Goal: Task Accomplishment & Management: Use online tool/utility

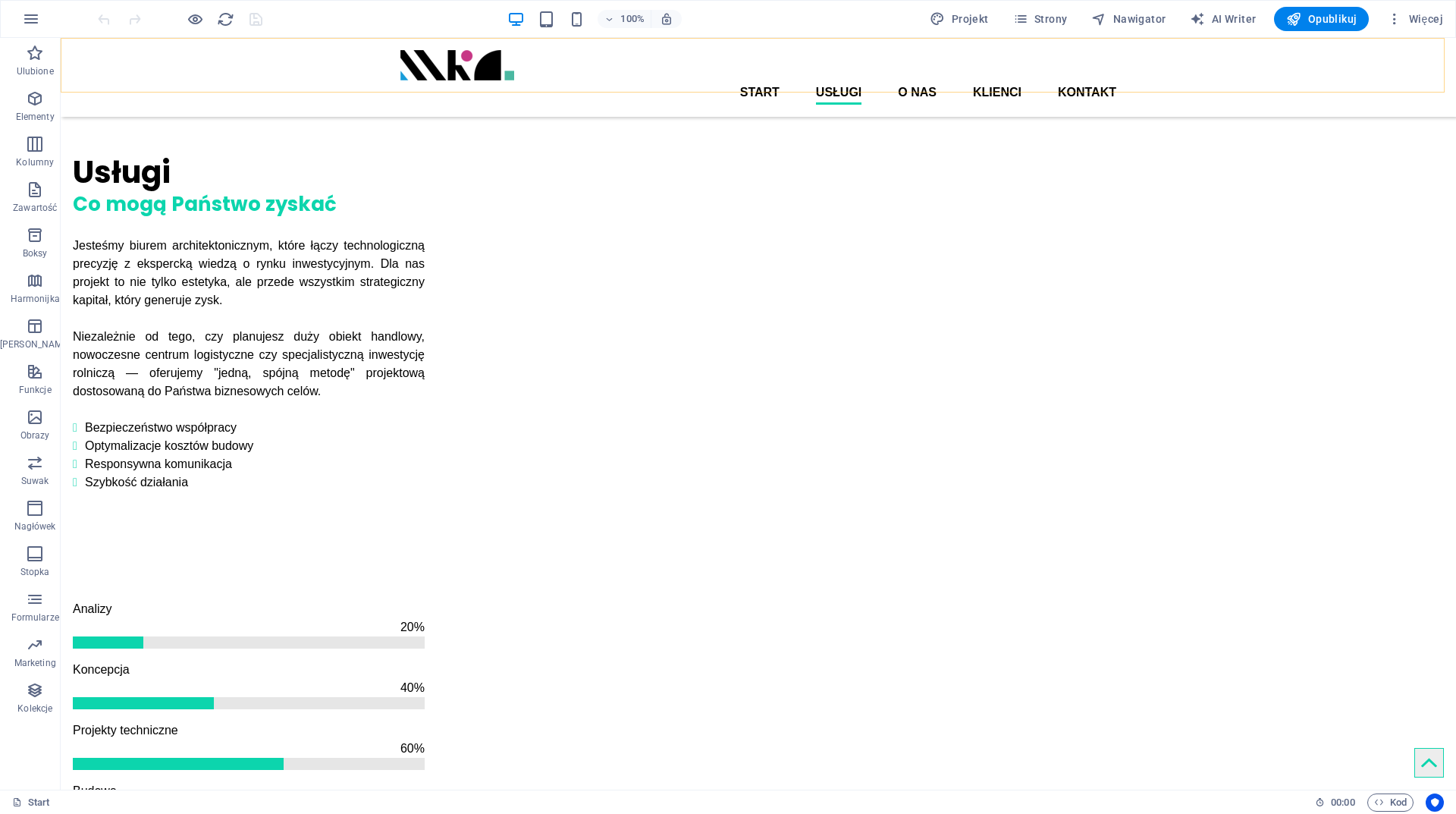
scroll to position [910, 0]
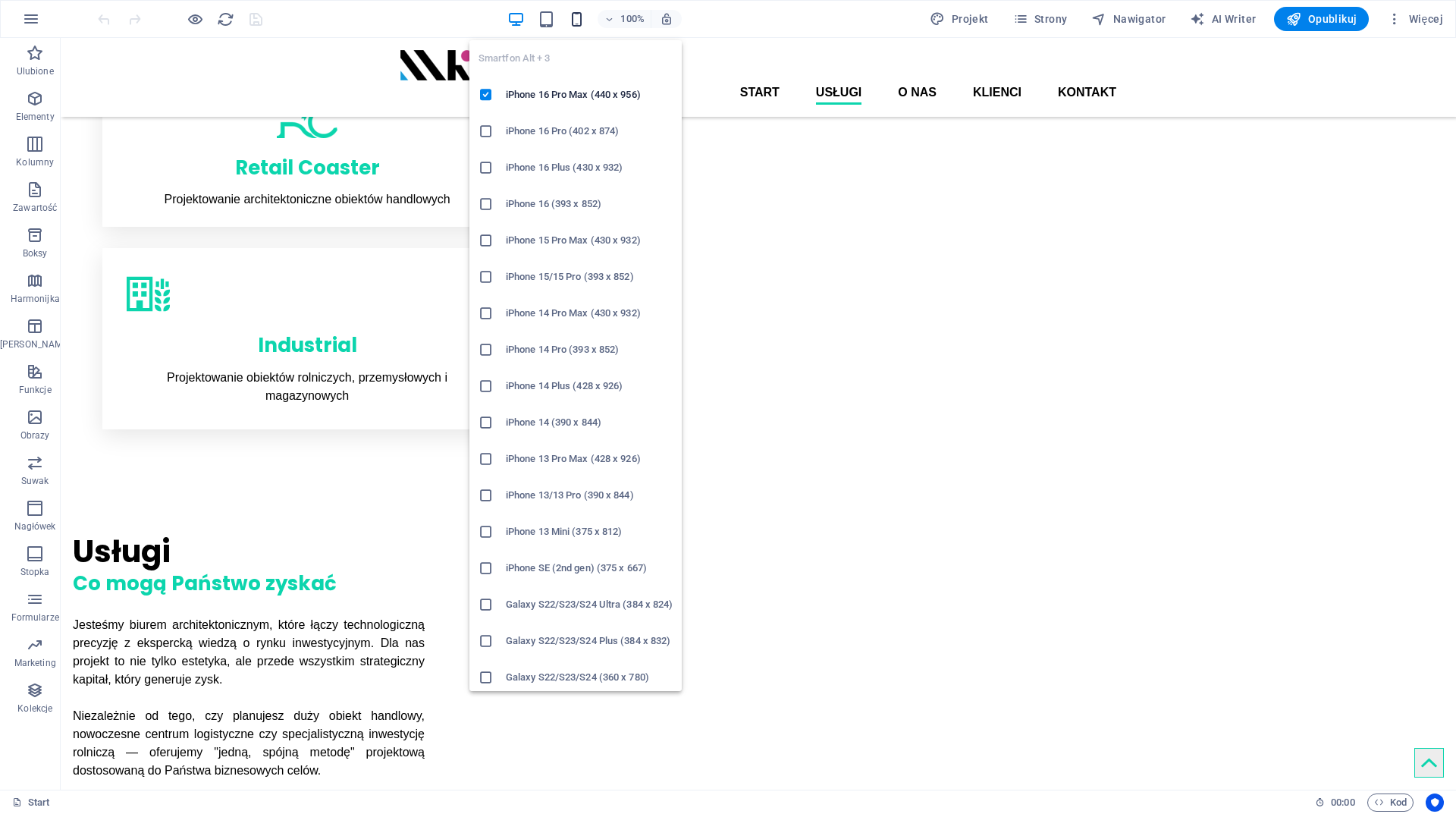
click at [583, 18] on icon "button" at bounding box center [577, 19] width 18 height 18
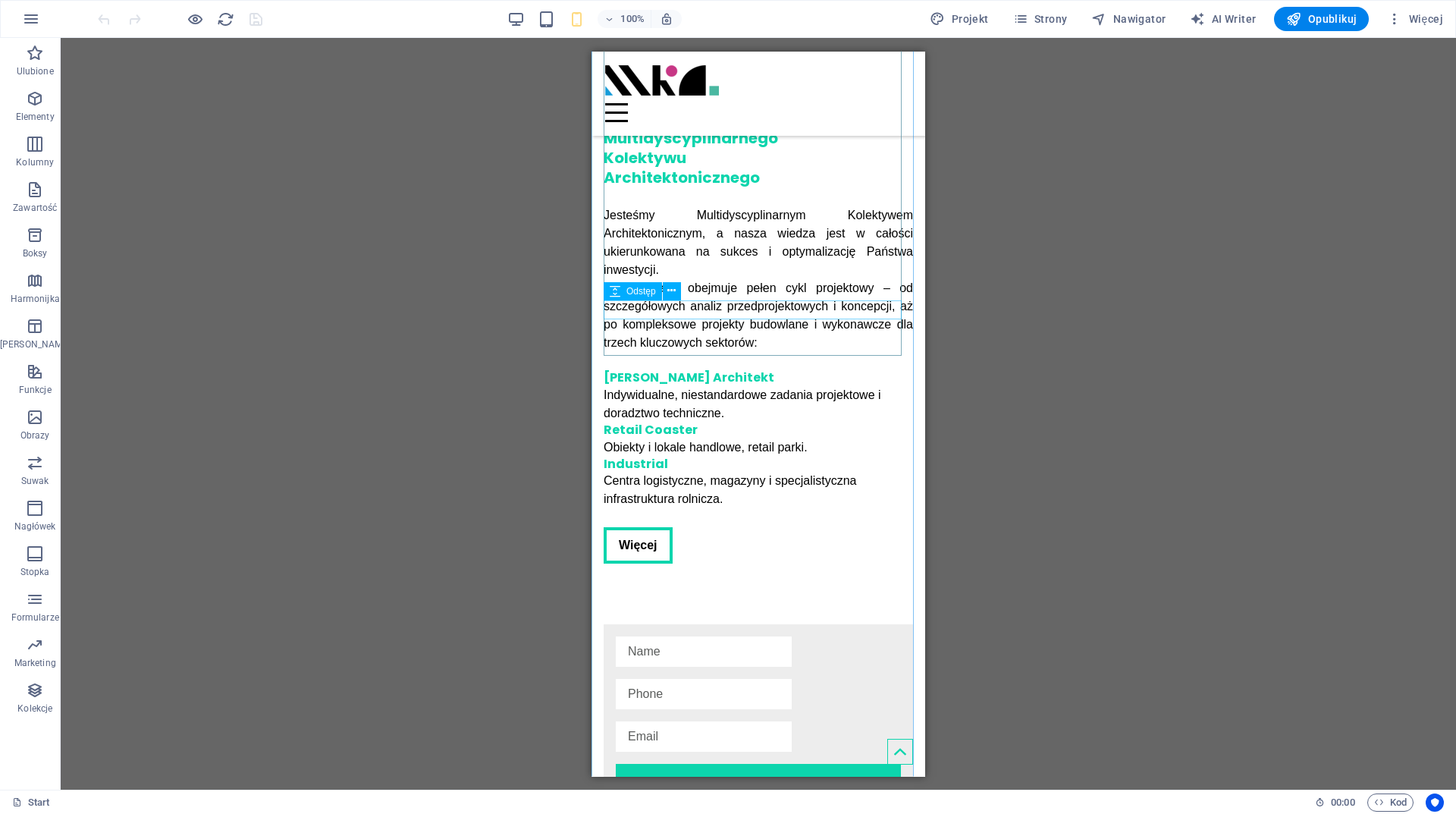
scroll to position [2108, 0]
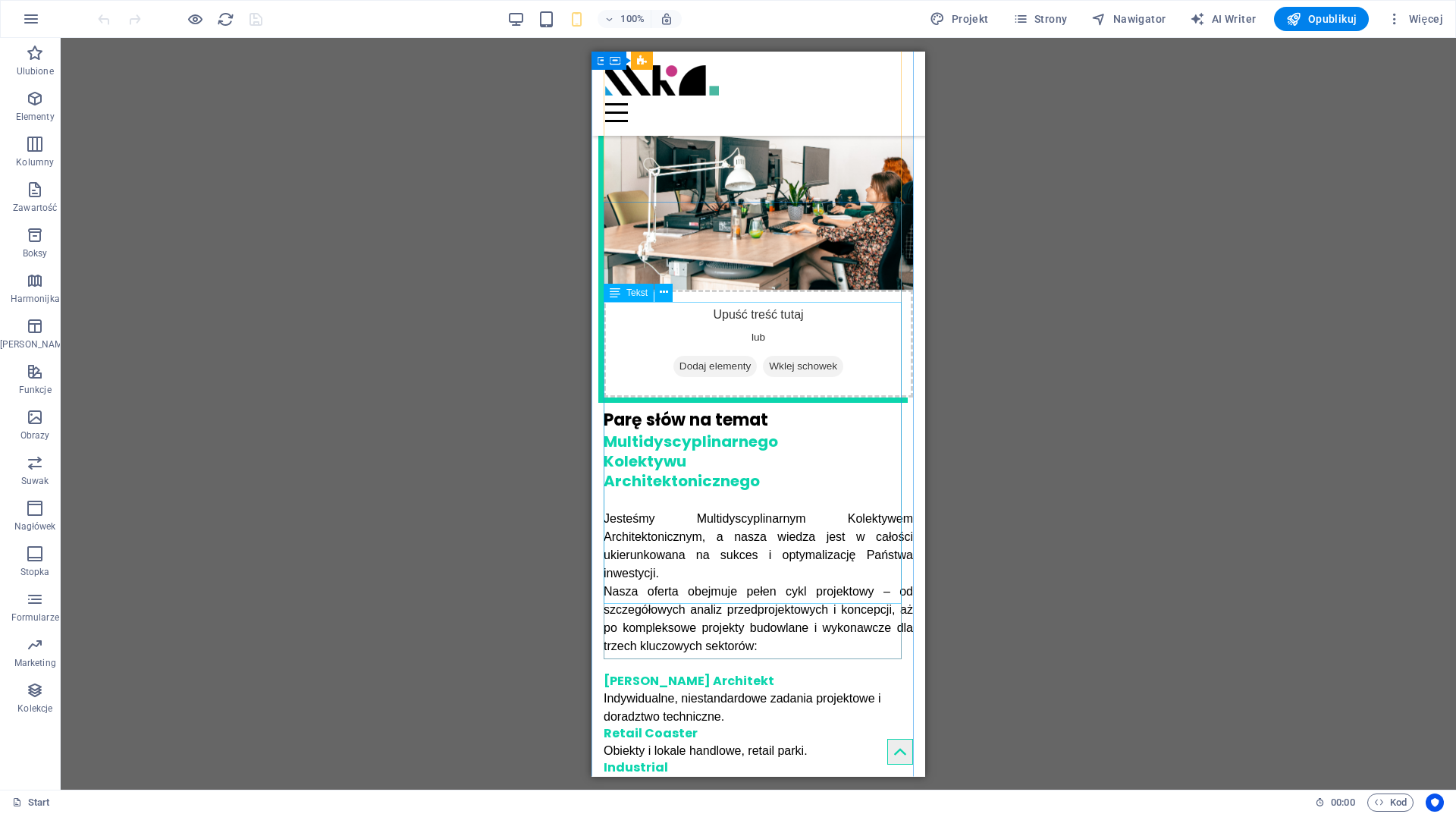
click at [699, 509] on div "Jesteśmy Multidyscyplinarnym Kolektywem Architektonicznym, a nasza wiedza jest …" at bounding box center [758, 660] width 309 height 302
click at [683, 509] on div "Jesteśmy Multidyscyplinarnym Kolektywem Architektonicznym, a nasza wiedza jest …" at bounding box center [758, 660] width 309 height 302
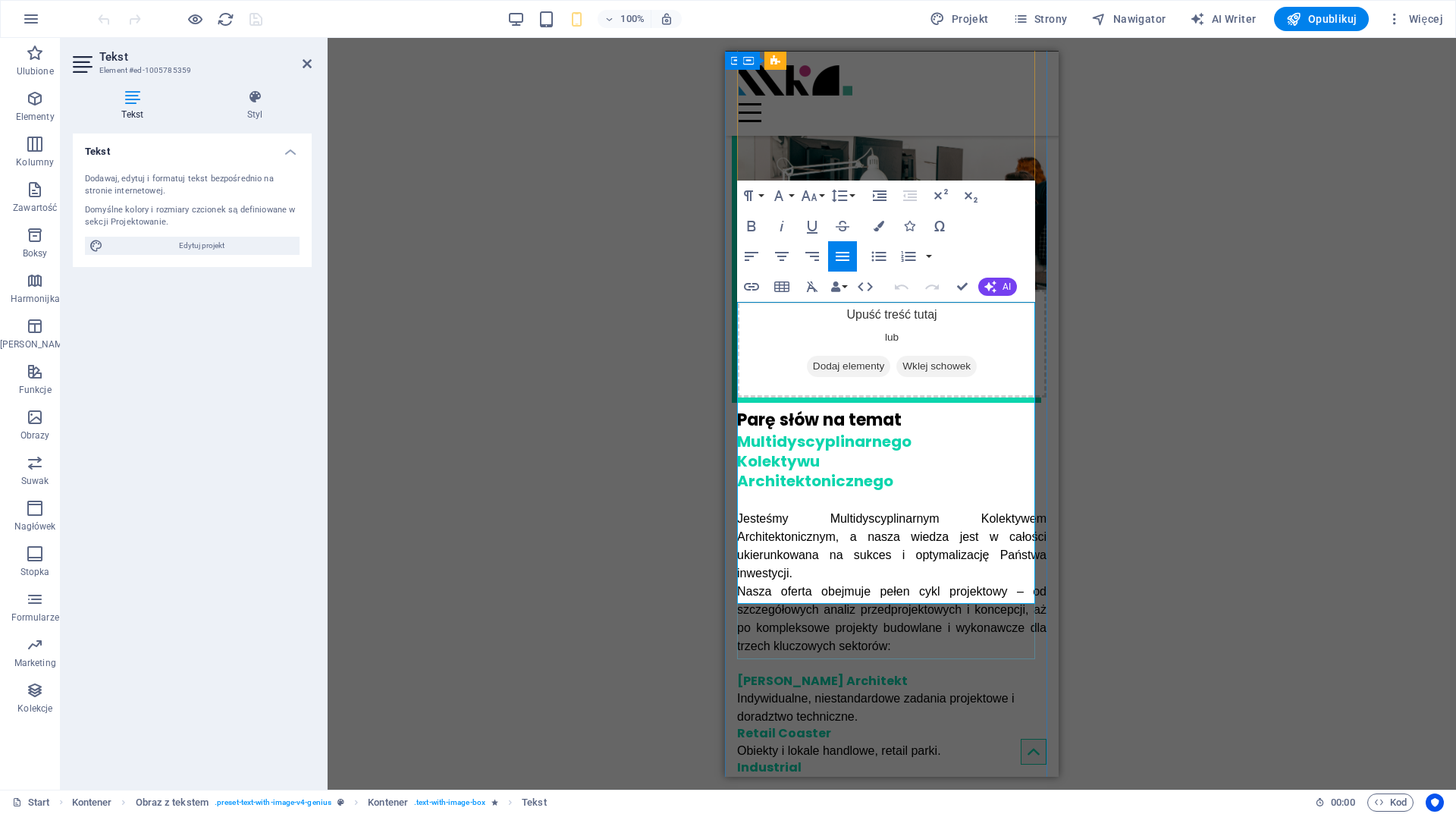
click at [815, 673] on h6 "Michał Konarzewski Architekt" at bounding box center [891, 681] width 309 height 16
click at [761, 197] on button "Paragraph Format" at bounding box center [751, 195] width 29 height 30
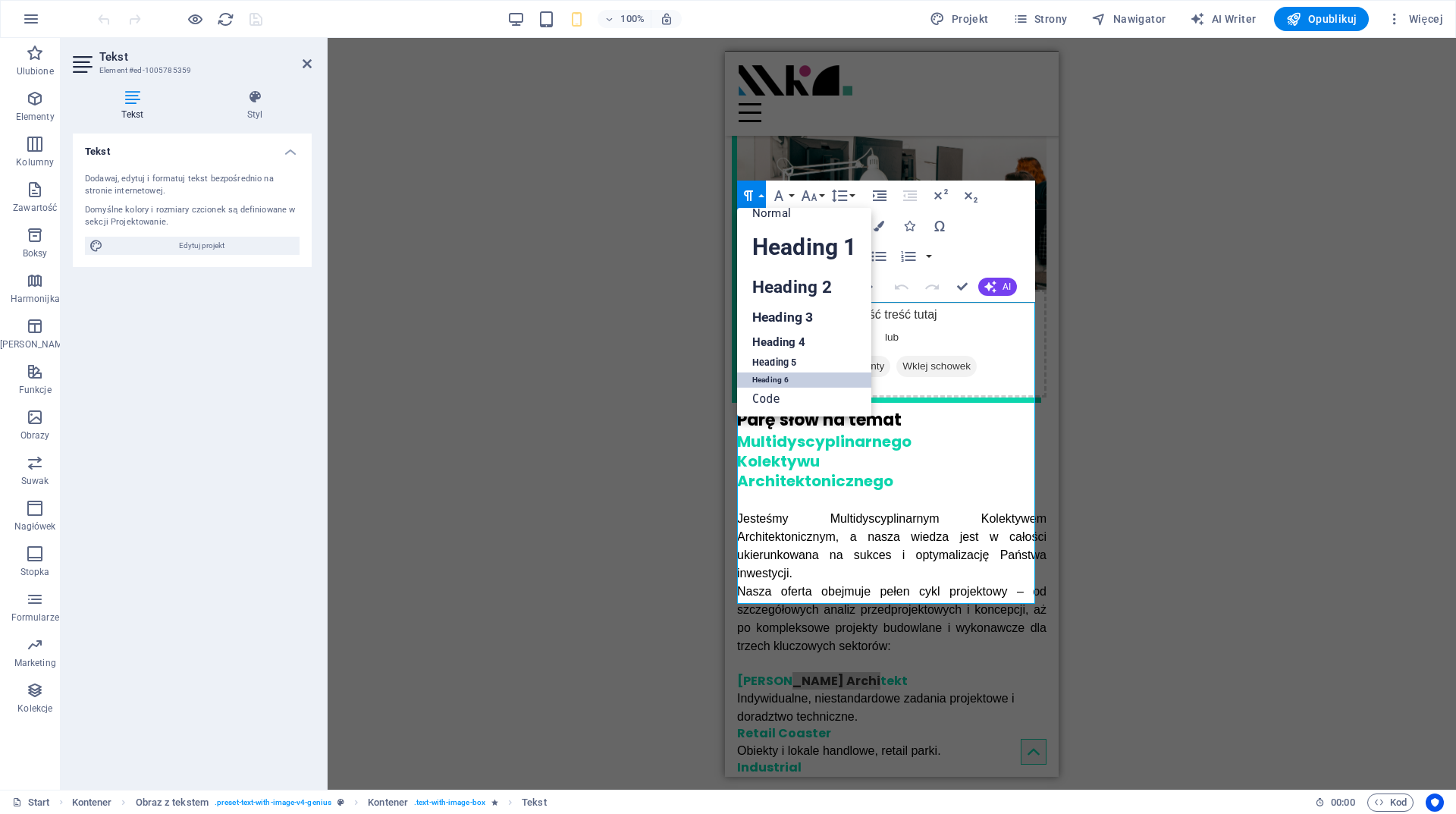
scroll to position [12, 0]
click at [1209, 267] on div "Przeciągnij tutaj, aby zastąpić istniejącą zawartość. Naciśnij „Ctrl”, jeśli ch…" at bounding box center [892, 413] width 1128 height 752
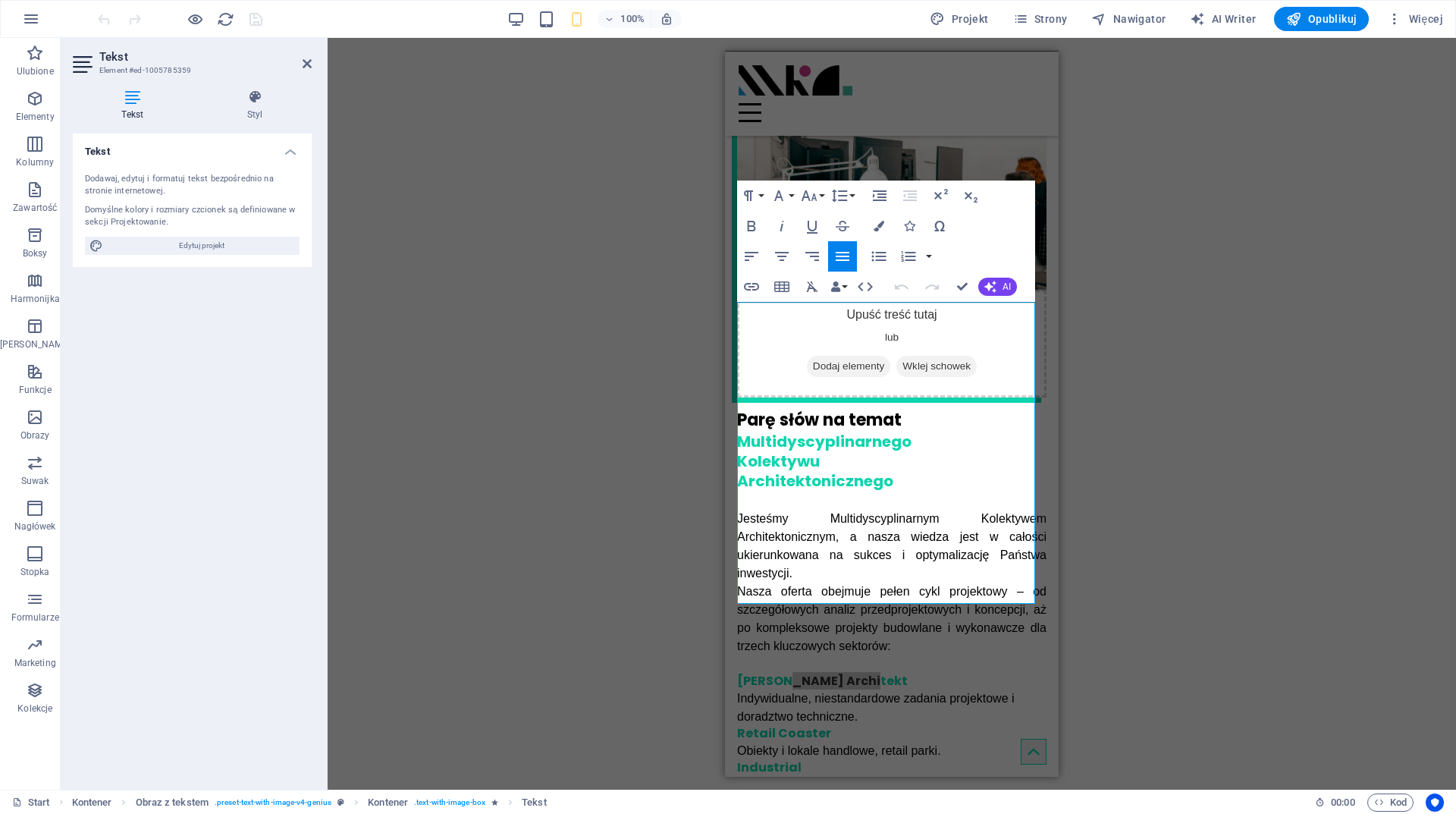
click at [1168, 331] on div "Przeciągnij tutaj, aby zastąpić istniejącą zawartość. Naciśnij „Ctrl”, jeśli ch…" at bounding box center [892, 413] width 1128 height 752
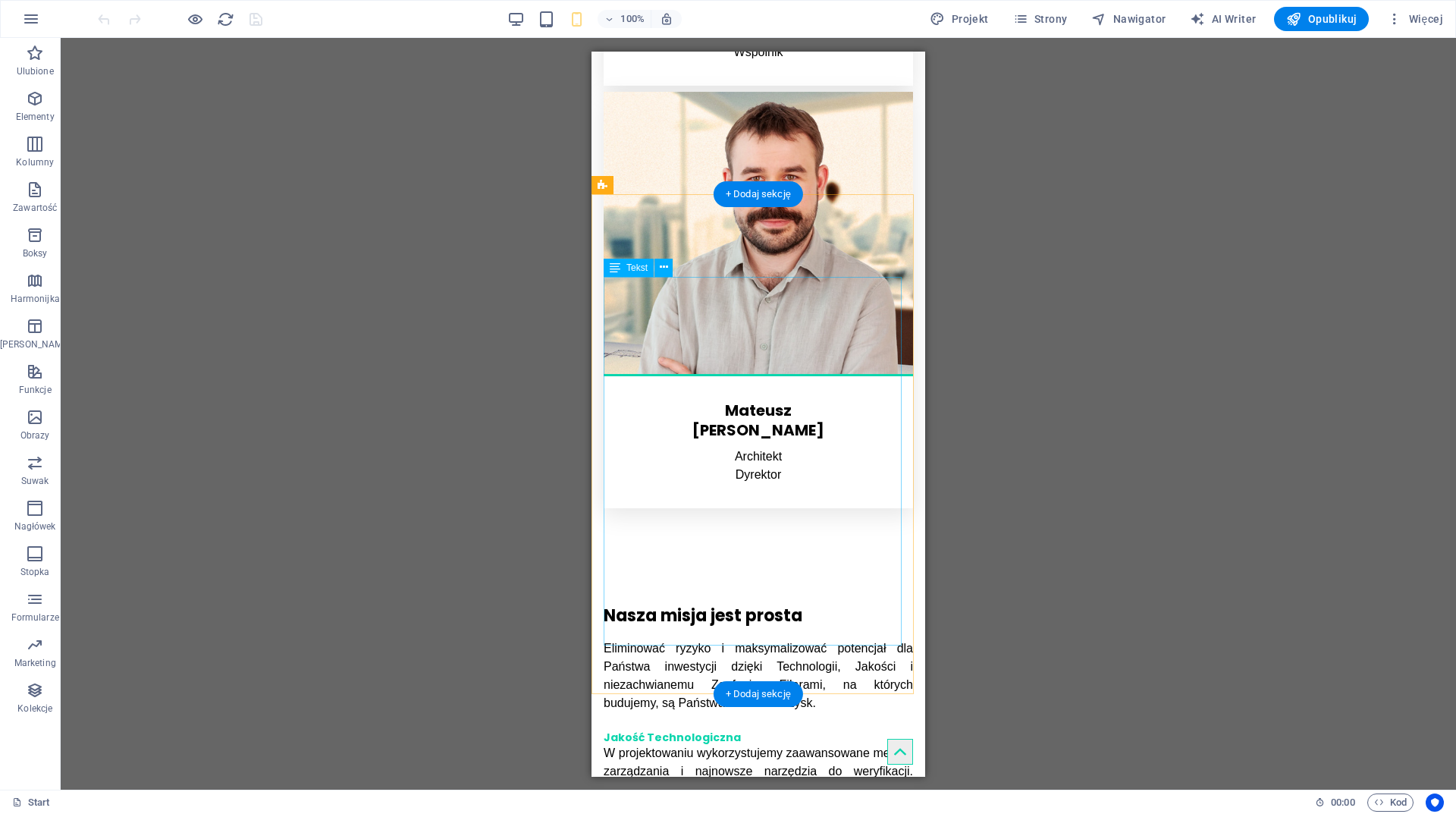
scroll to position [4460, 0]
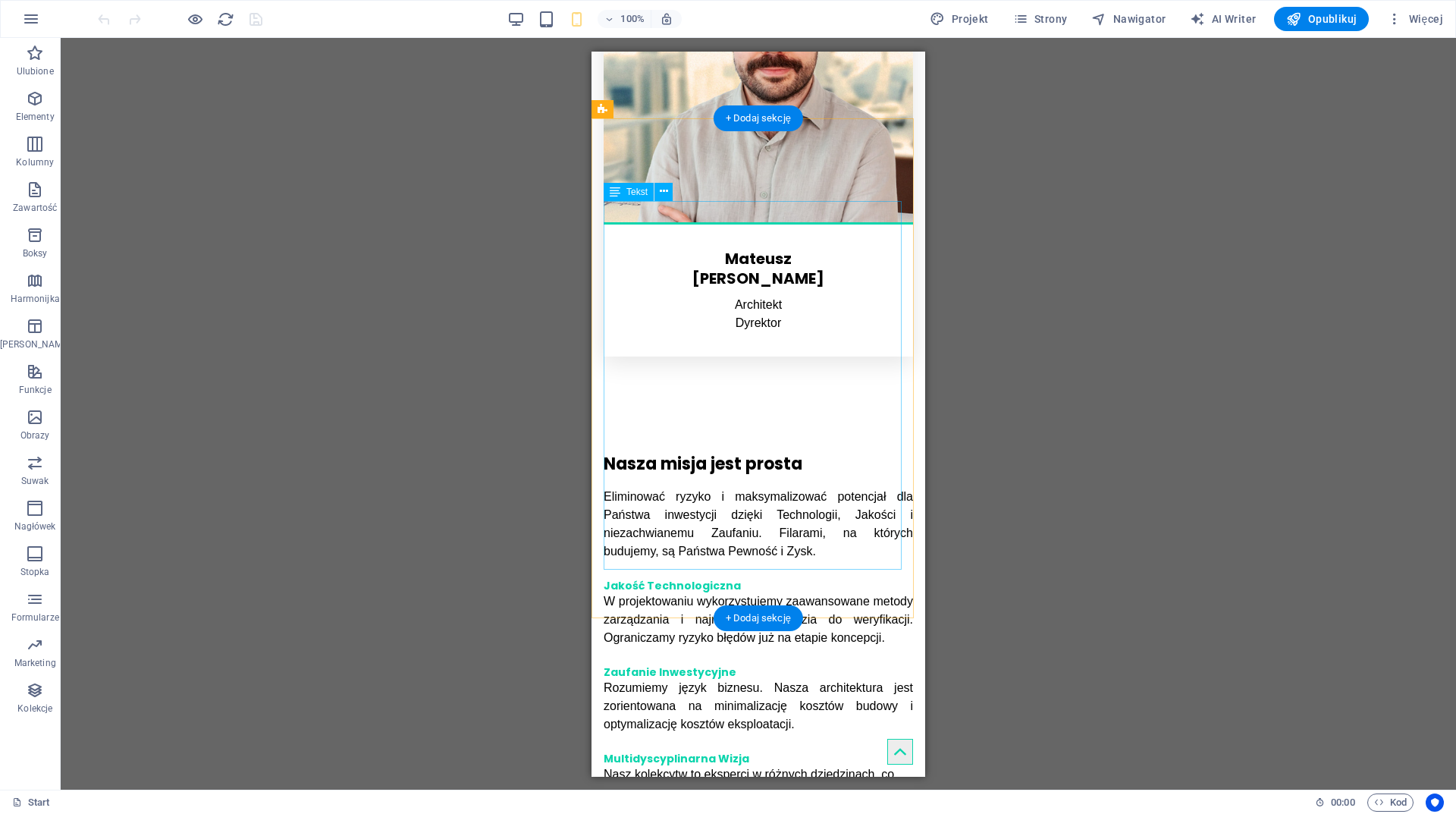
click at [674, 487] on div "Eliminować ryzyko i maksymalizować potencjał dla Państwa inwestycji dzięki Tech…" at bounding box center [758, 663] width 309 height 352
click at [674, 304] on div "Przeciągnij tutaj, aby zastąpić istniejącą zawartość. Naciśnij „Ctrl”, jeśli ch…" at bounding box center [758, 413] width 1395 height 752
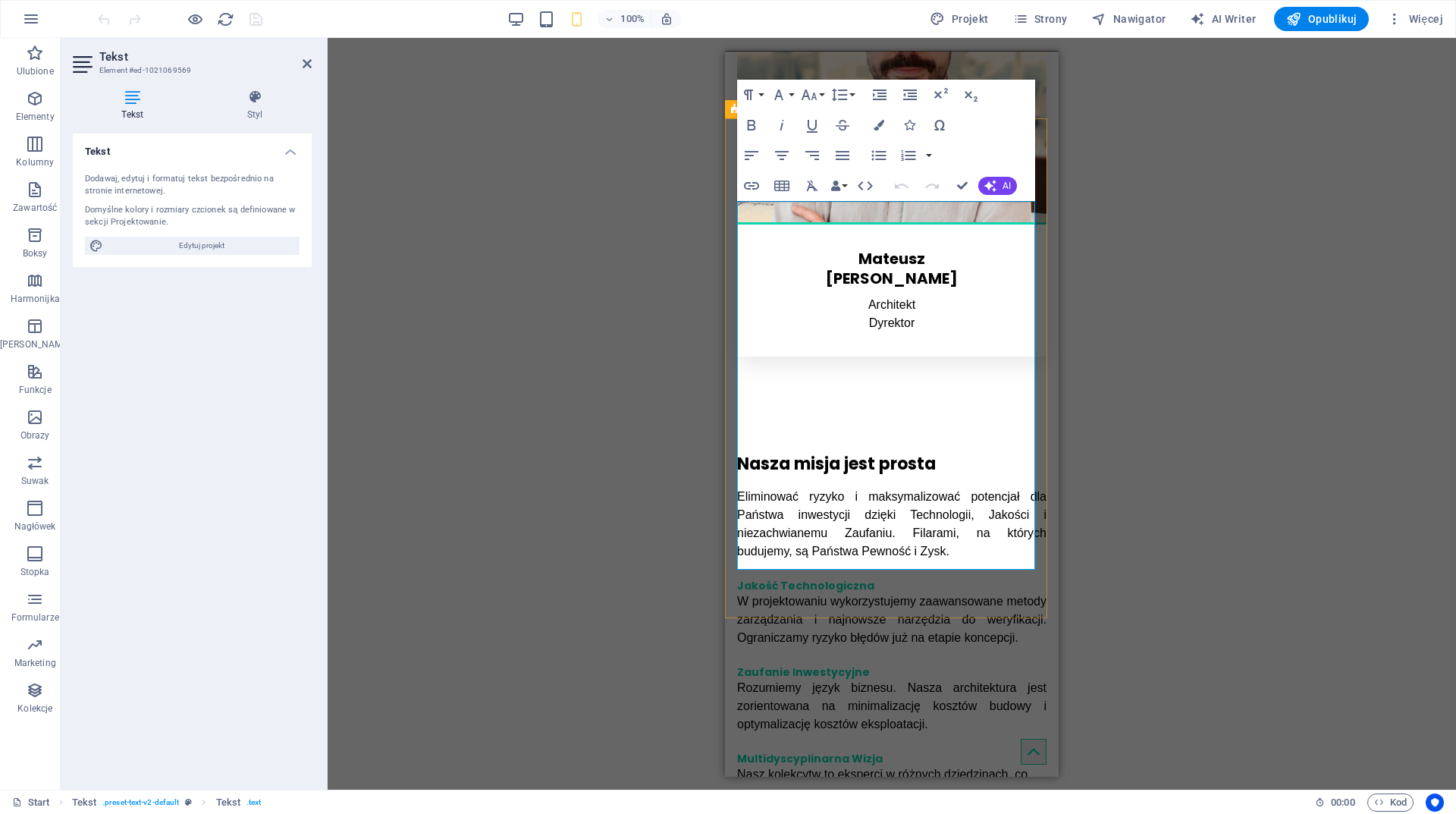
click at [762, 560] on p at bounding box center [891, 569] width 309 height 18
click at [798, 578] on h5 "Jakość Technologiczna" at bounding box center [891, 585] width 309 height 14
drag, startPoint x: 920, startPoint y: 295, endPoint x: 737, endPoint y: 290, distance: 183.1
click at [737, 578] on h5 "Jakość Technologiczna" at bounding box center [891, 585] width 309 height 14
click at [765, 92] on button "Paragraph Format" at bounding box center [751, 94] width 29 height 30
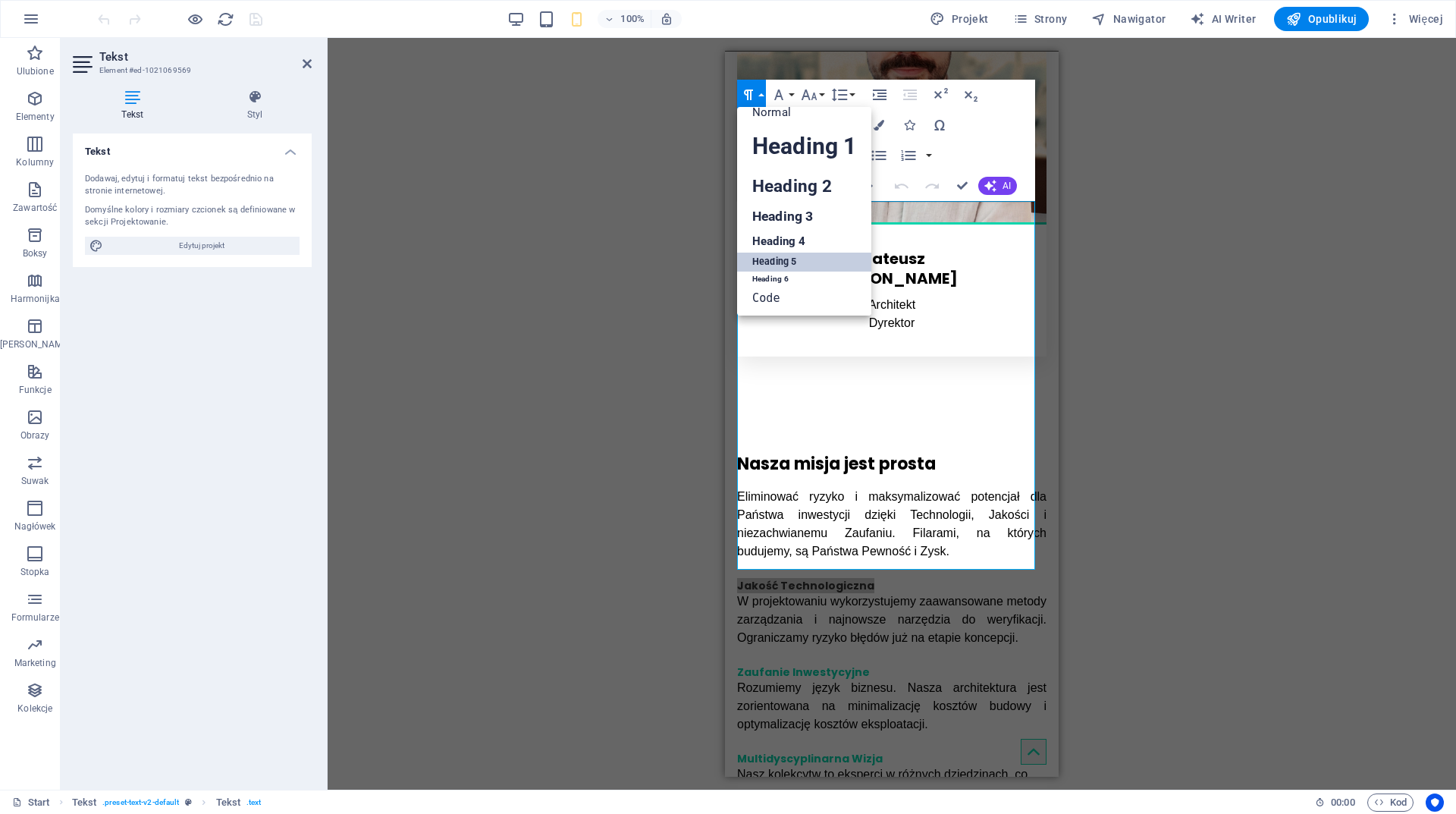
scroll to position [12, 0]
click at [799, 274] on link "Heading 6" at bounding box center [804, 279] width 134 height 15
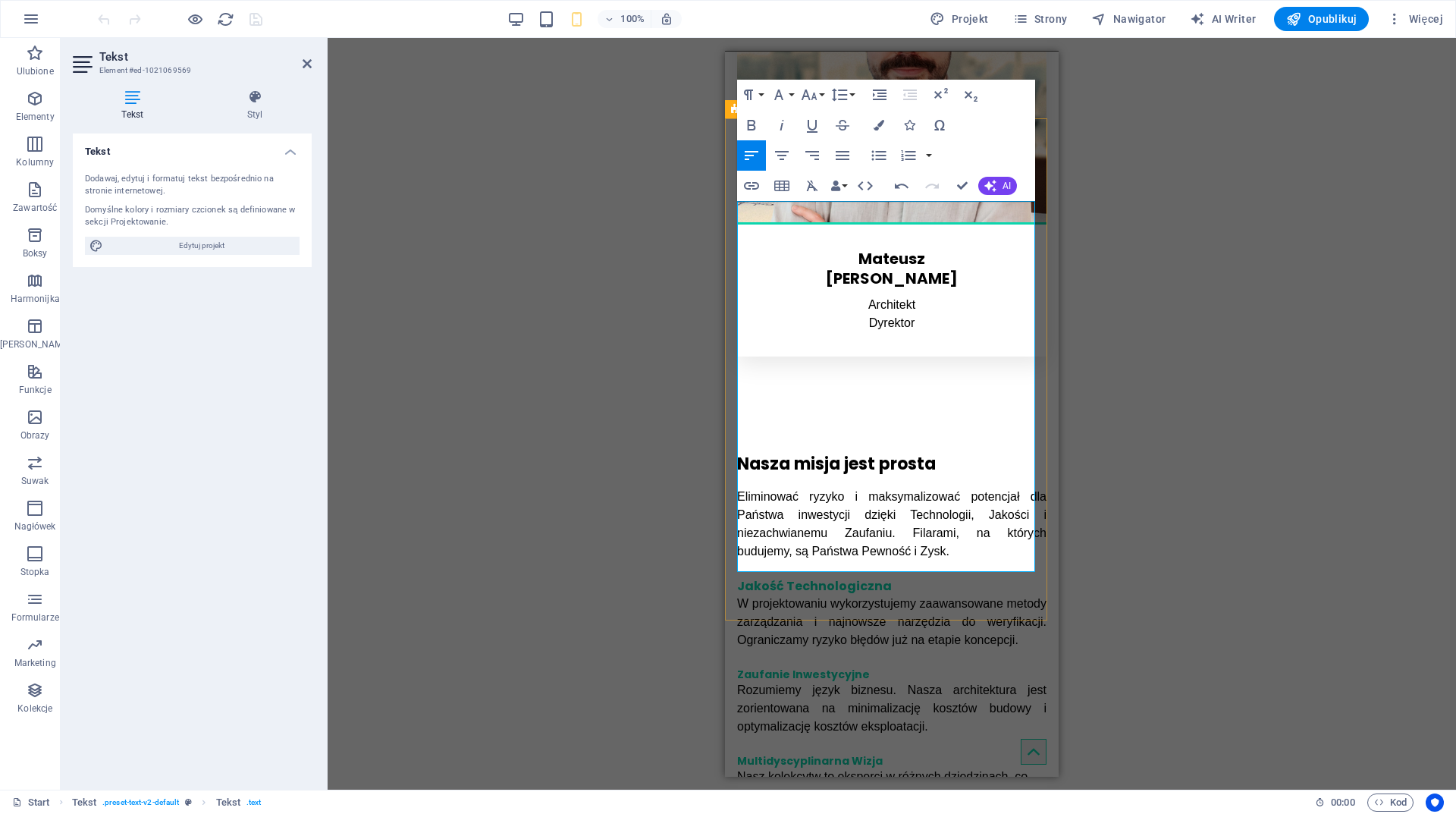
click at [839, 667] on h5 "Zaufanie Inwestycyjne" at bounding box center [891, 674] width 309 height 14
drag, startPoint x: 863, startPoint y: 402, endPoint x: 736, endPoint y: 402, distance: 127.0
click at [736, 404] on div "Nasza misja jest prosta Eliminować ryzyko i maksymalizować potencjał dla Państw…" at bounding box center [892, 646] width 334 height 484
click at [764, 93] on button "Paragraph Format" at bounding box center [751, 94] width 29 height 30
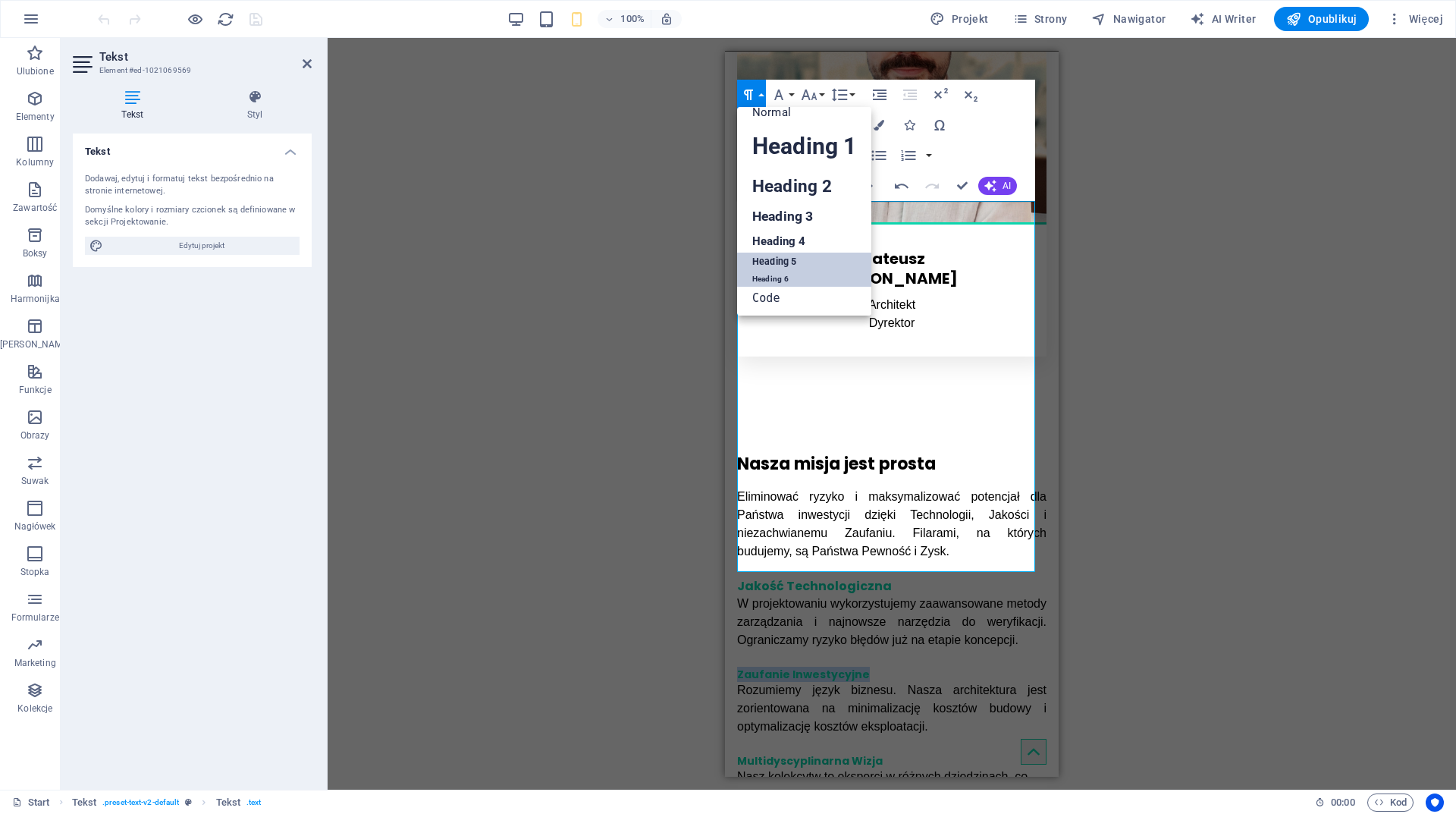
click at [772, 274] on link "Heading 6" at bounding box center [804, 279] width 134 height 15
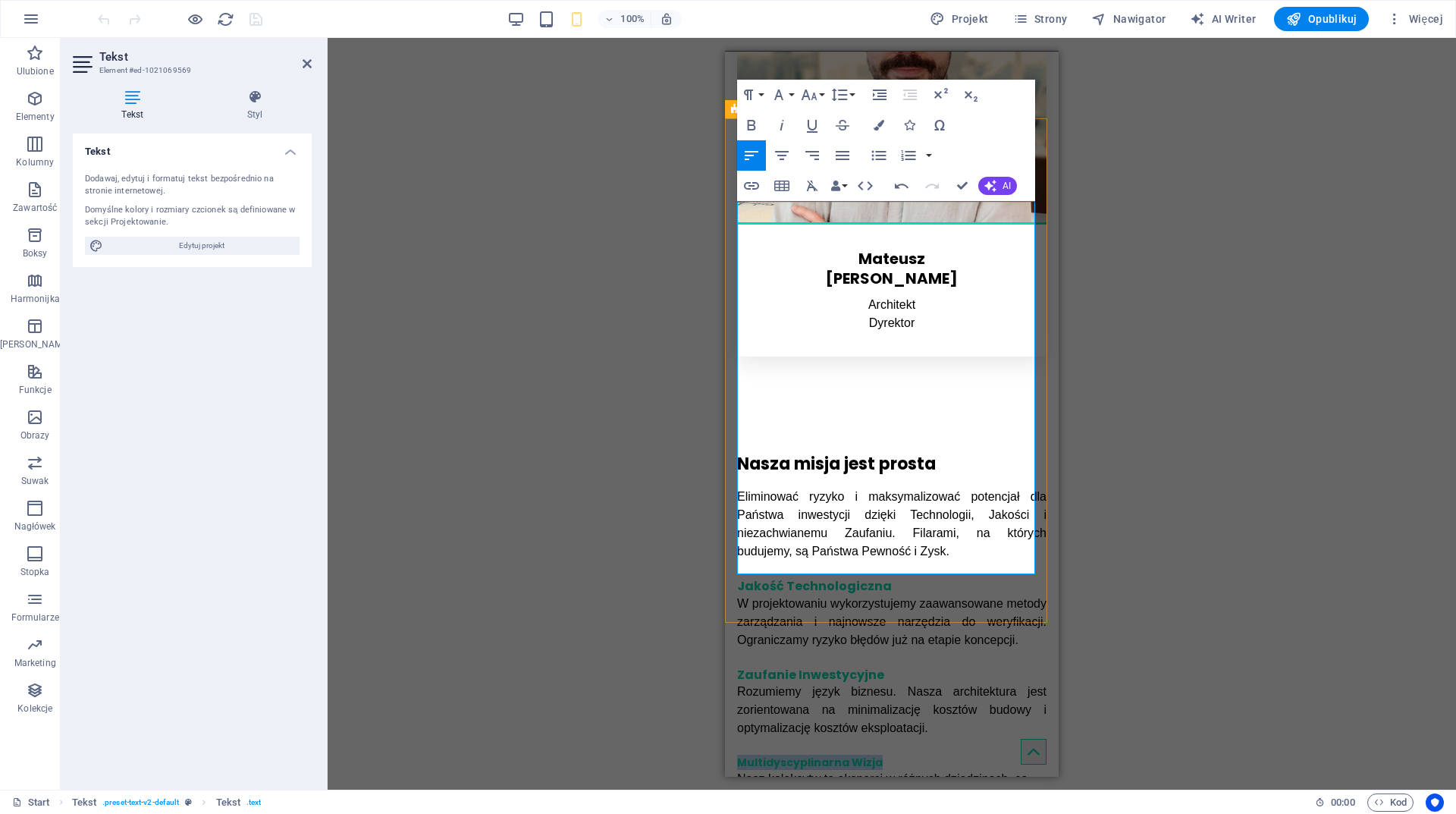
drag, startPoint x: 881, startPoint y: 490, endPoint x: 718, endPoint y: 493, distance: 163.0
click at [725, 493] on html "Skip to main content Start Usługi O nas Klienci Kontakt Menu Multidyscyplinarny…" at bounding box center [892, 177] width 334 height 9172
click at [764, 95] on button "Paragraph Format" at bounding box center [751, 94] width 29 height 30
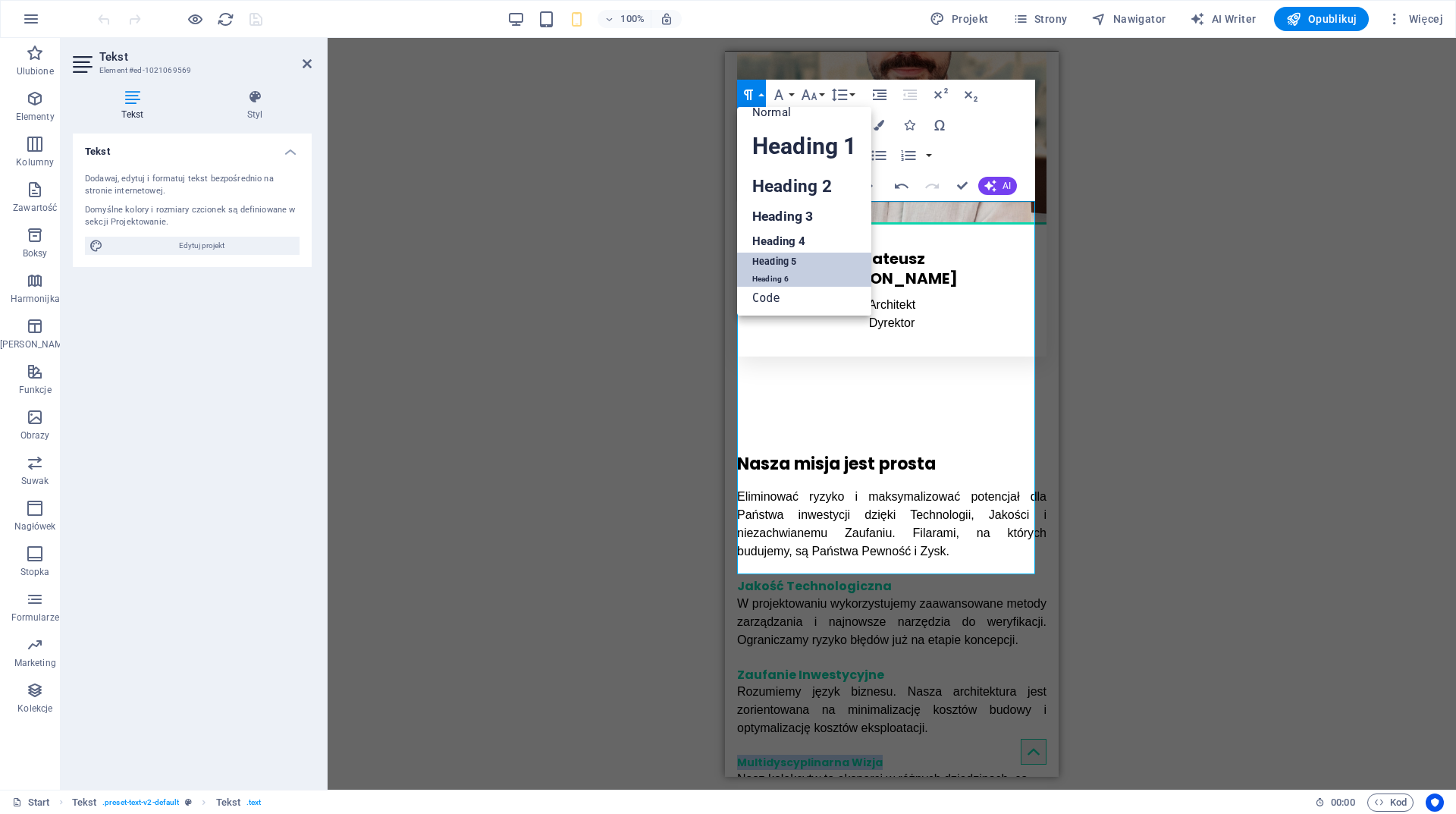
click at [777, 278] on link "Heading 6" at bounding box center [804, 279] width 134 height 15
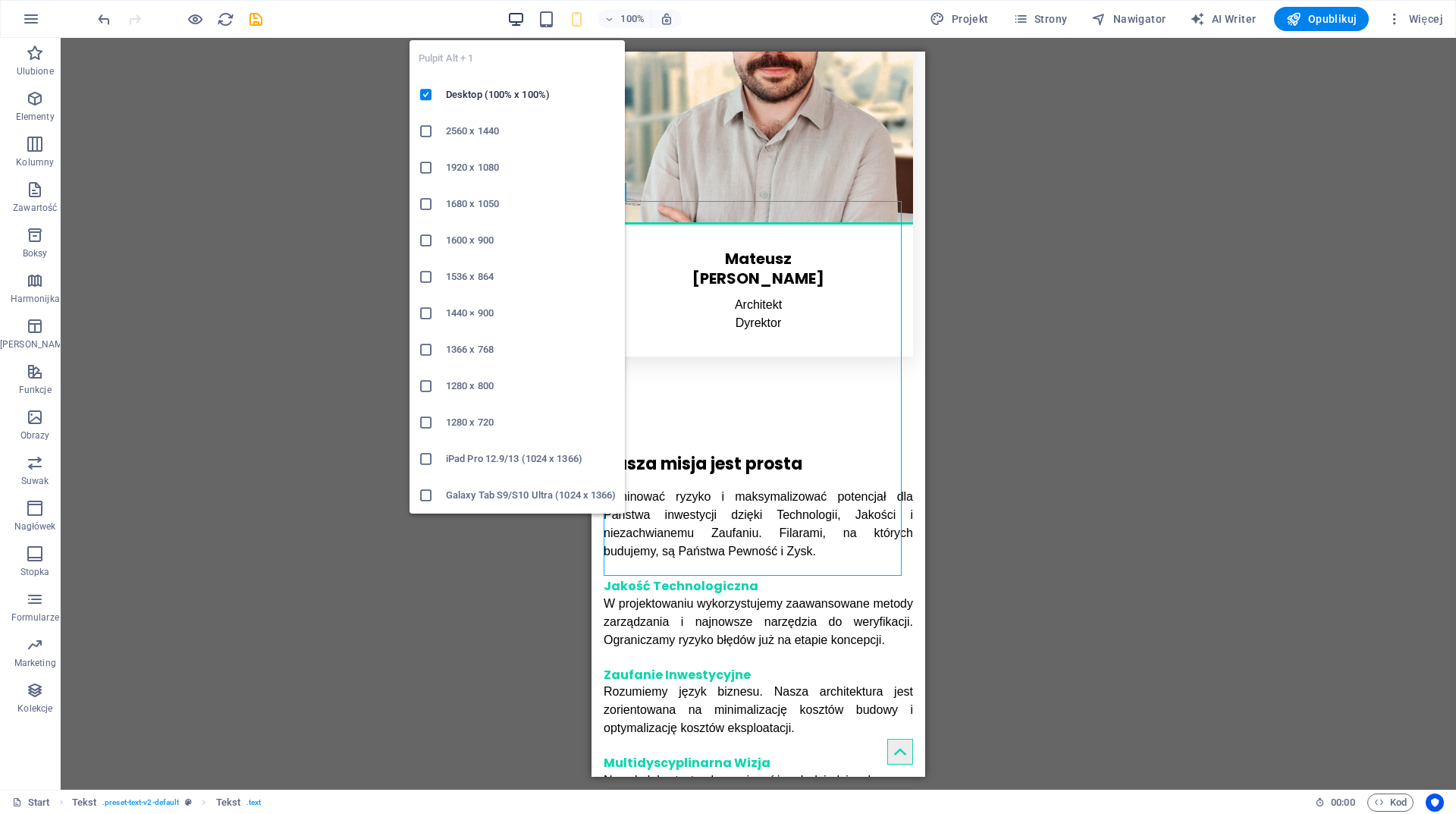
click at [520, 18] on icon "button" at bounding box center [516, 19] width 18 height 18
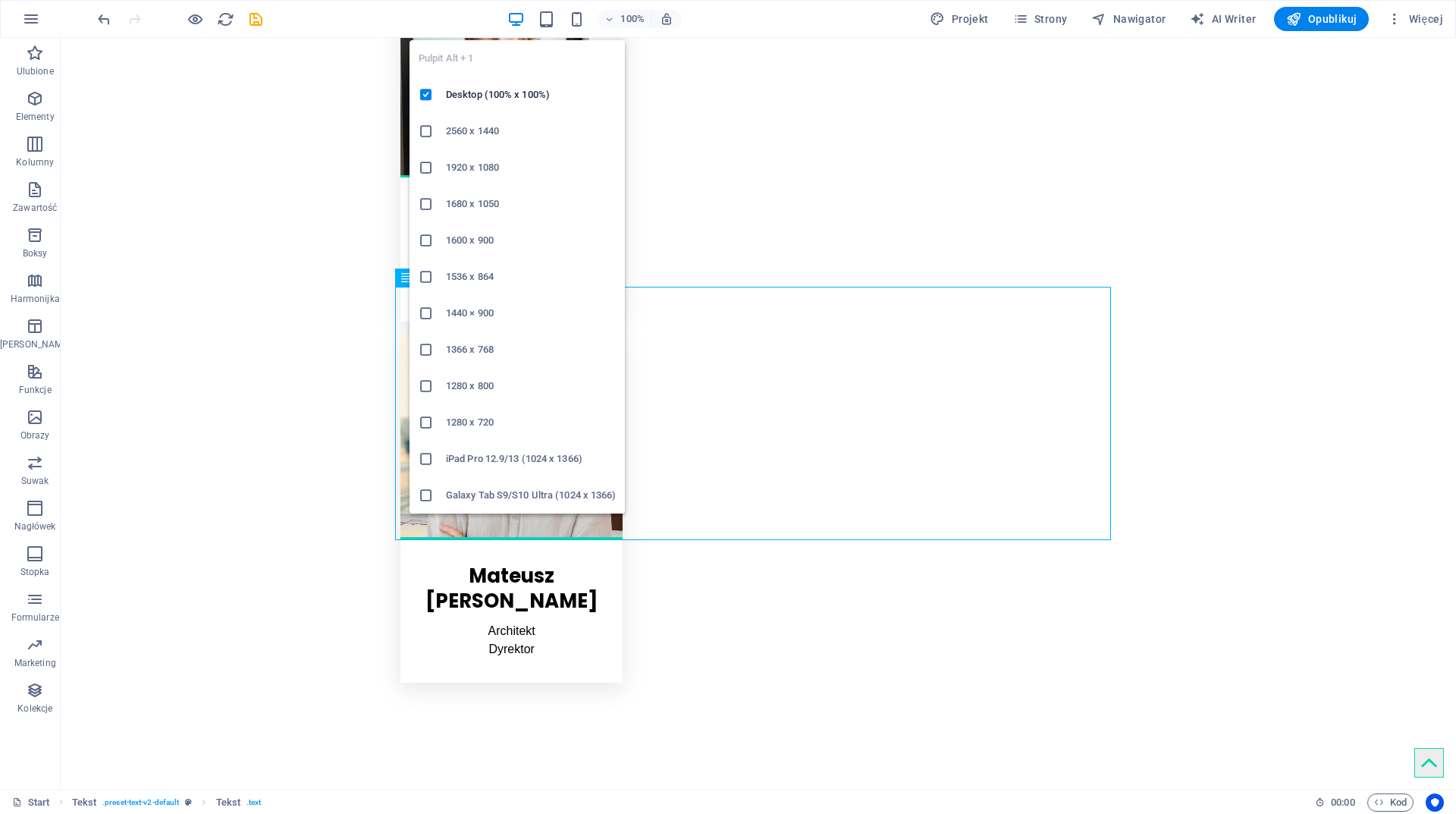
scroll to position [2756, 0]
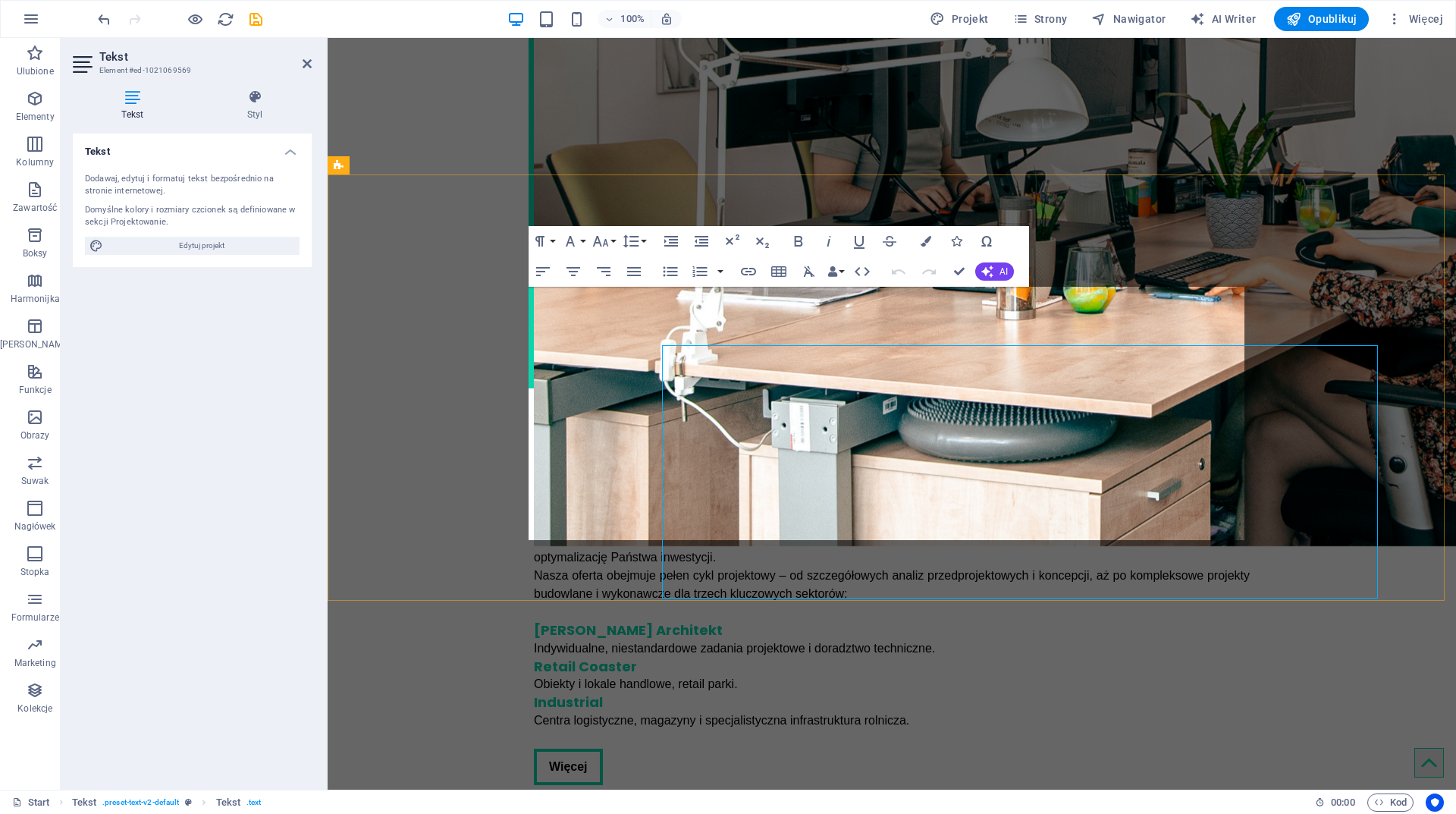
scroll to position [2697, 0]
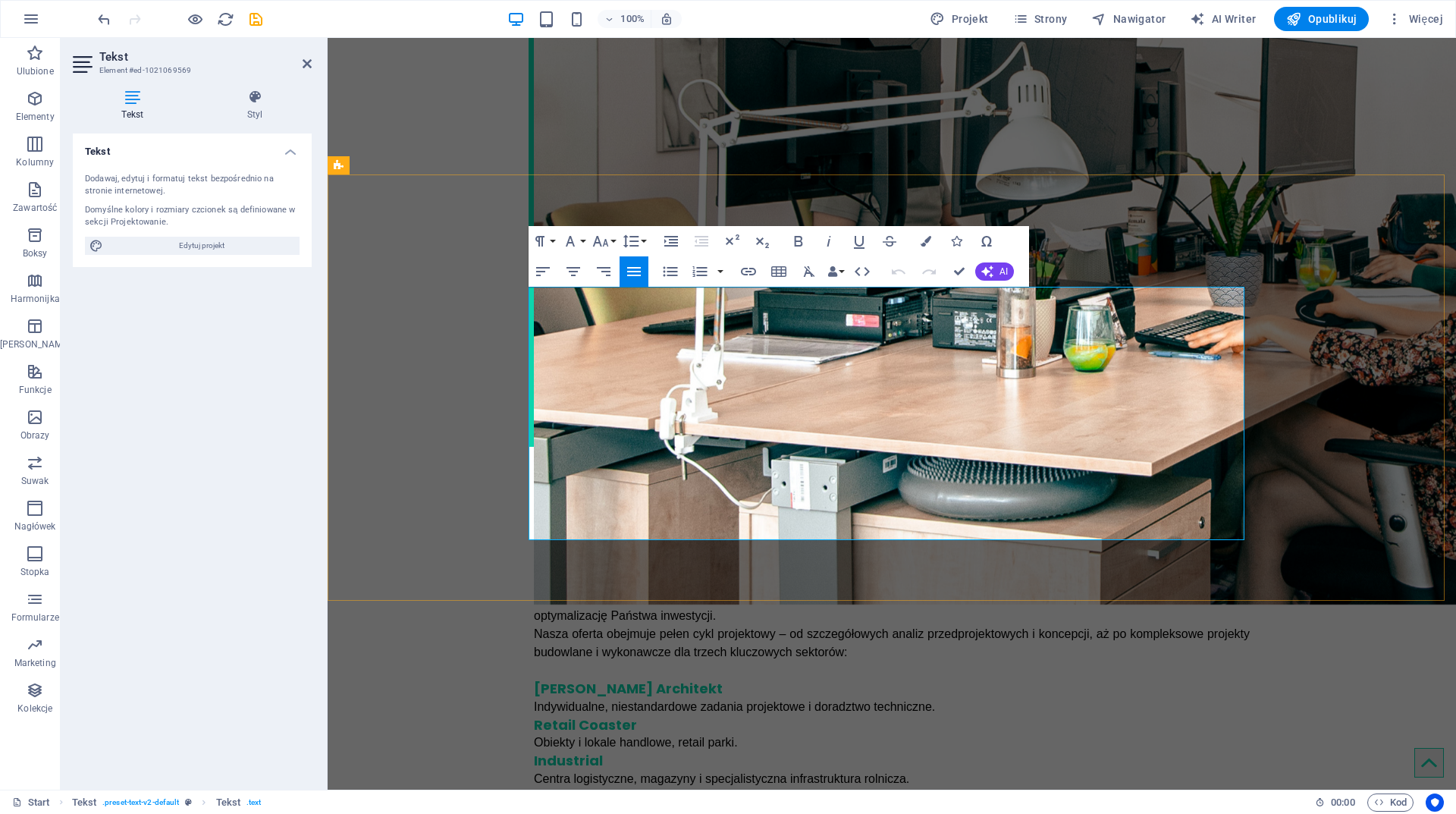
drag, startPoint x: 755, startPoint y: 342, endPoint x: 532, endPoint y: 344, distance: 223.0
click at [543, 247] on icon "button" at bounding box center [540, 241] width 18 height 18
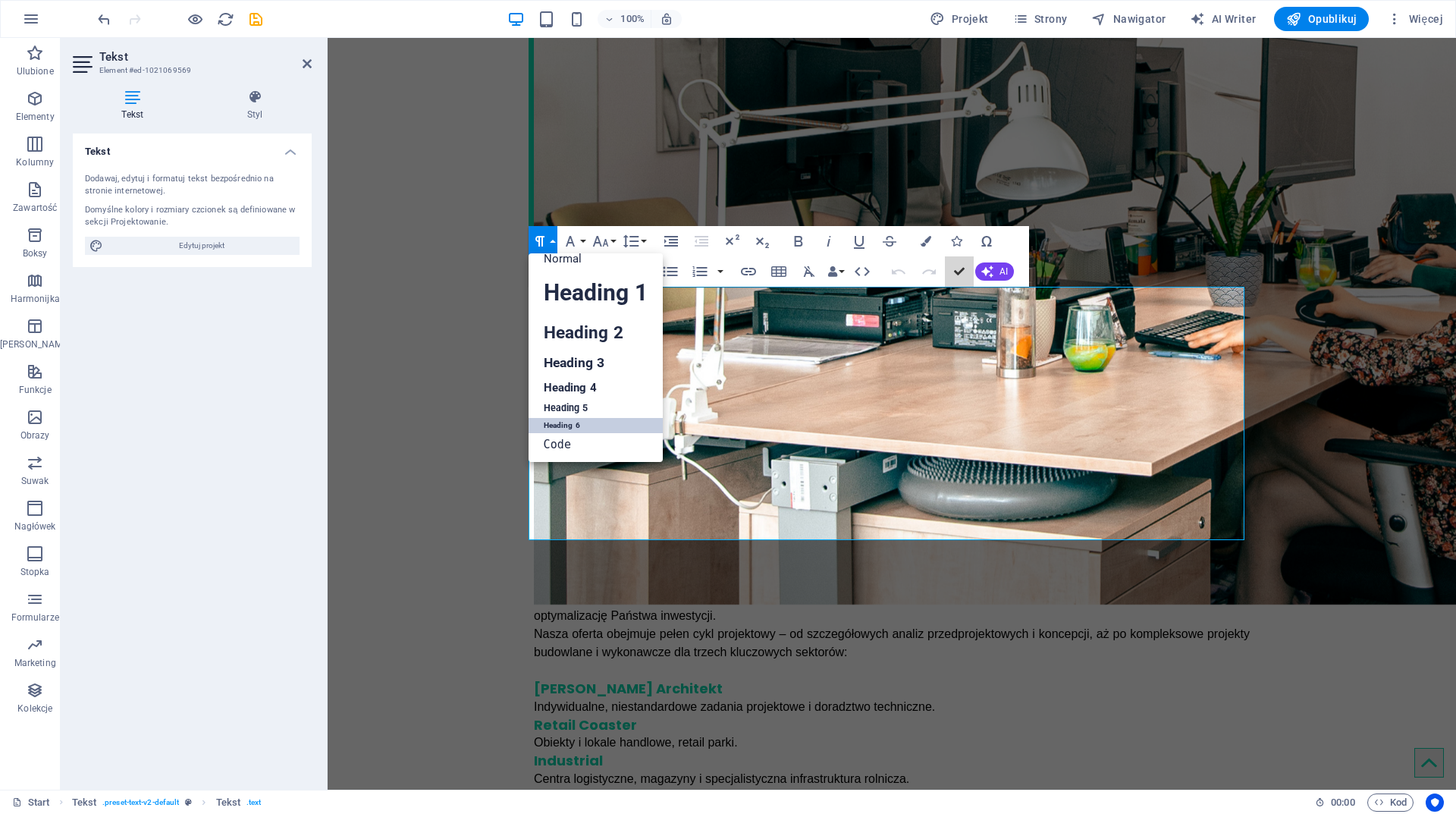
scroll to position [2756, 0]
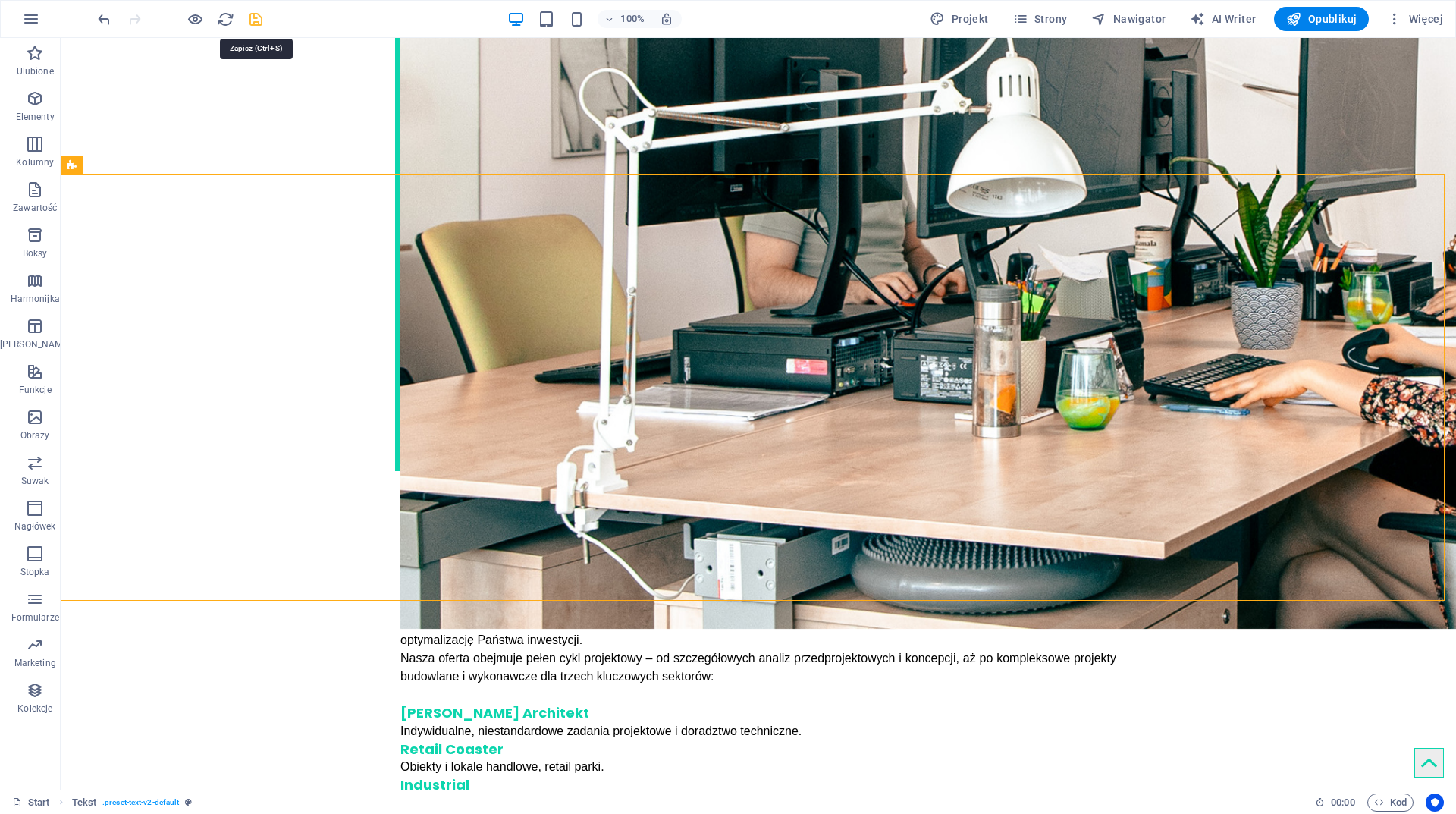
click at [254, 17] on icon "save" at bounding box center [256, 19] width 18 height 18
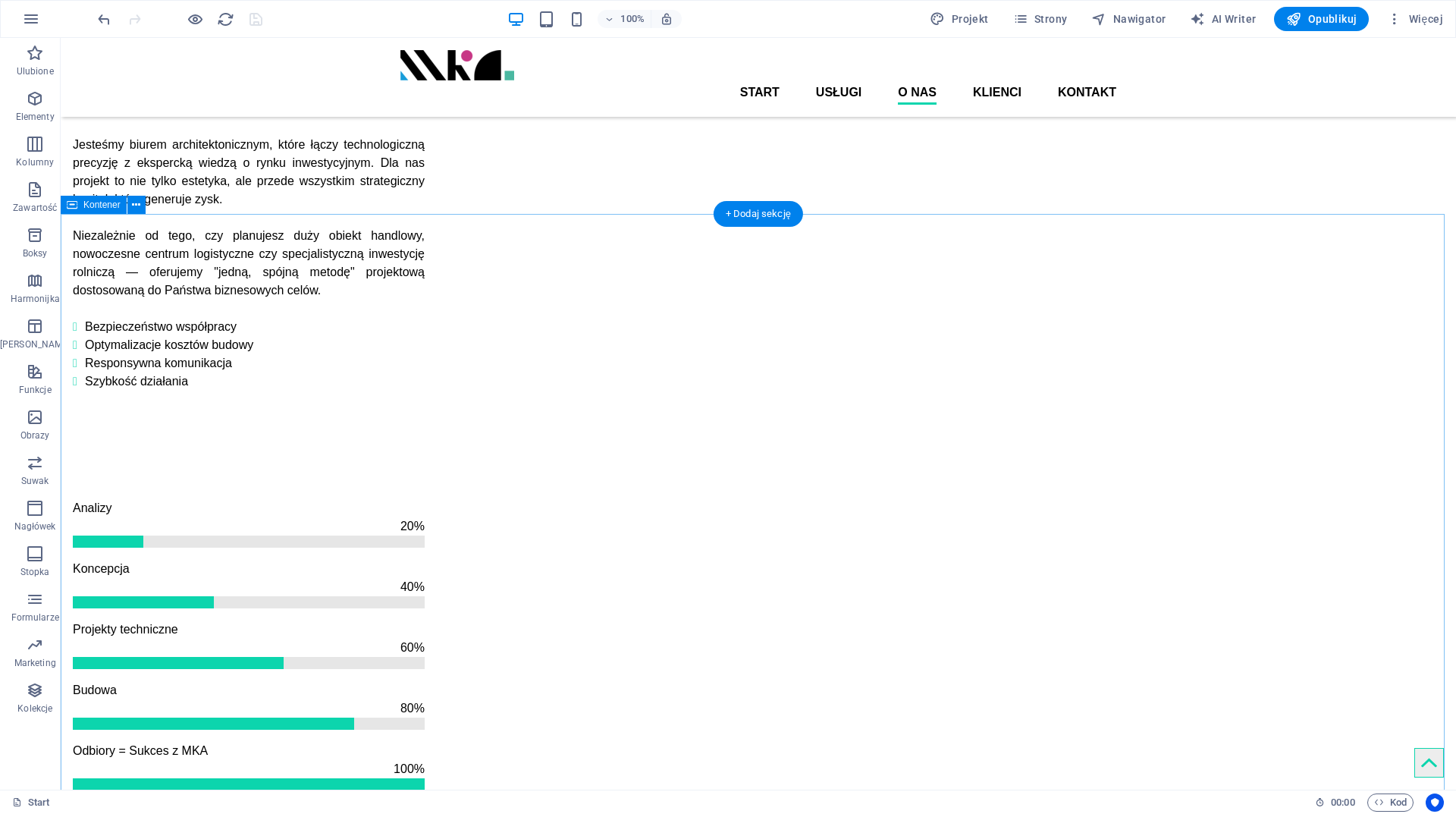
scroll to position [1694, 0]
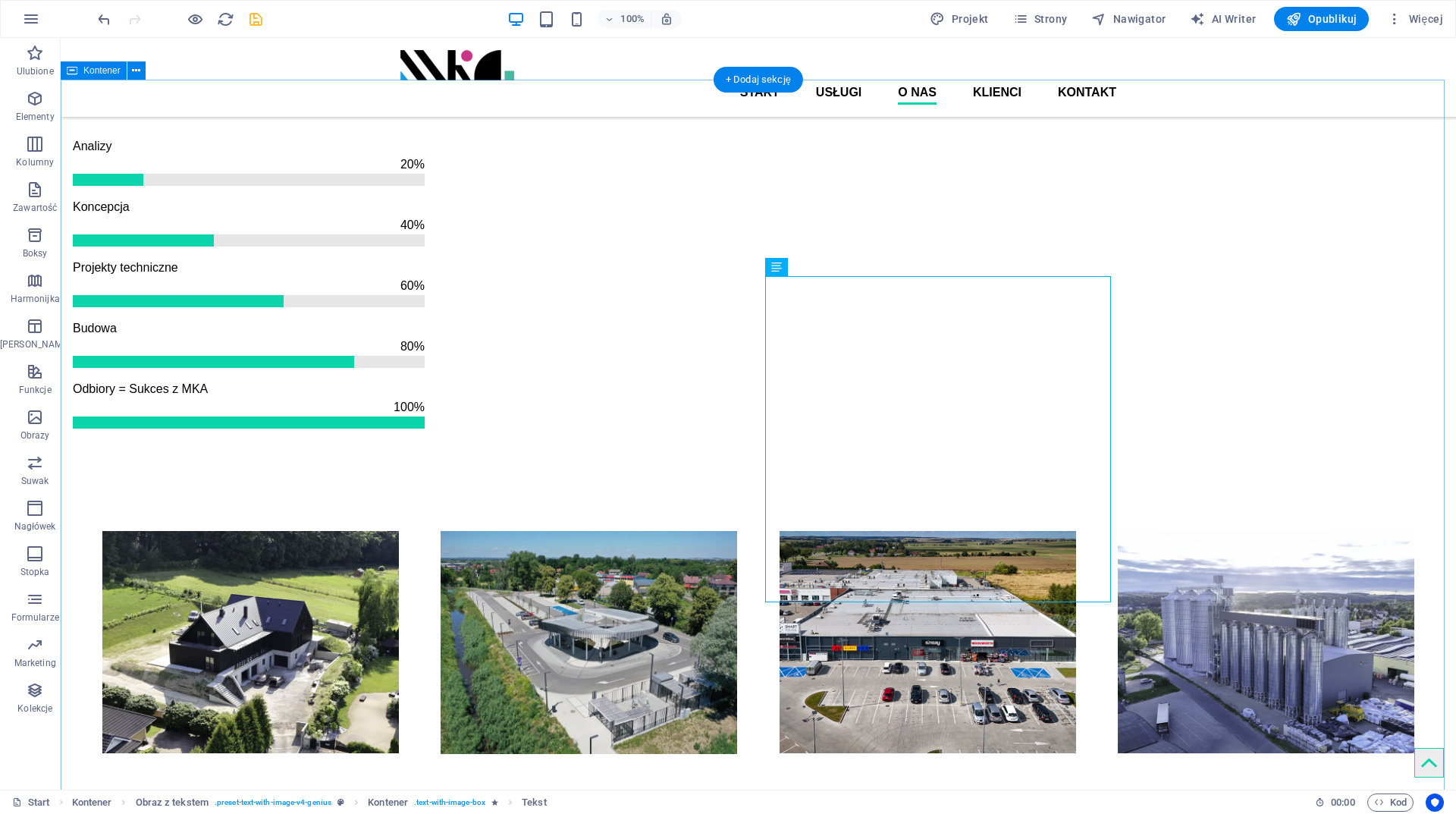
scroll to position [1525, 0]
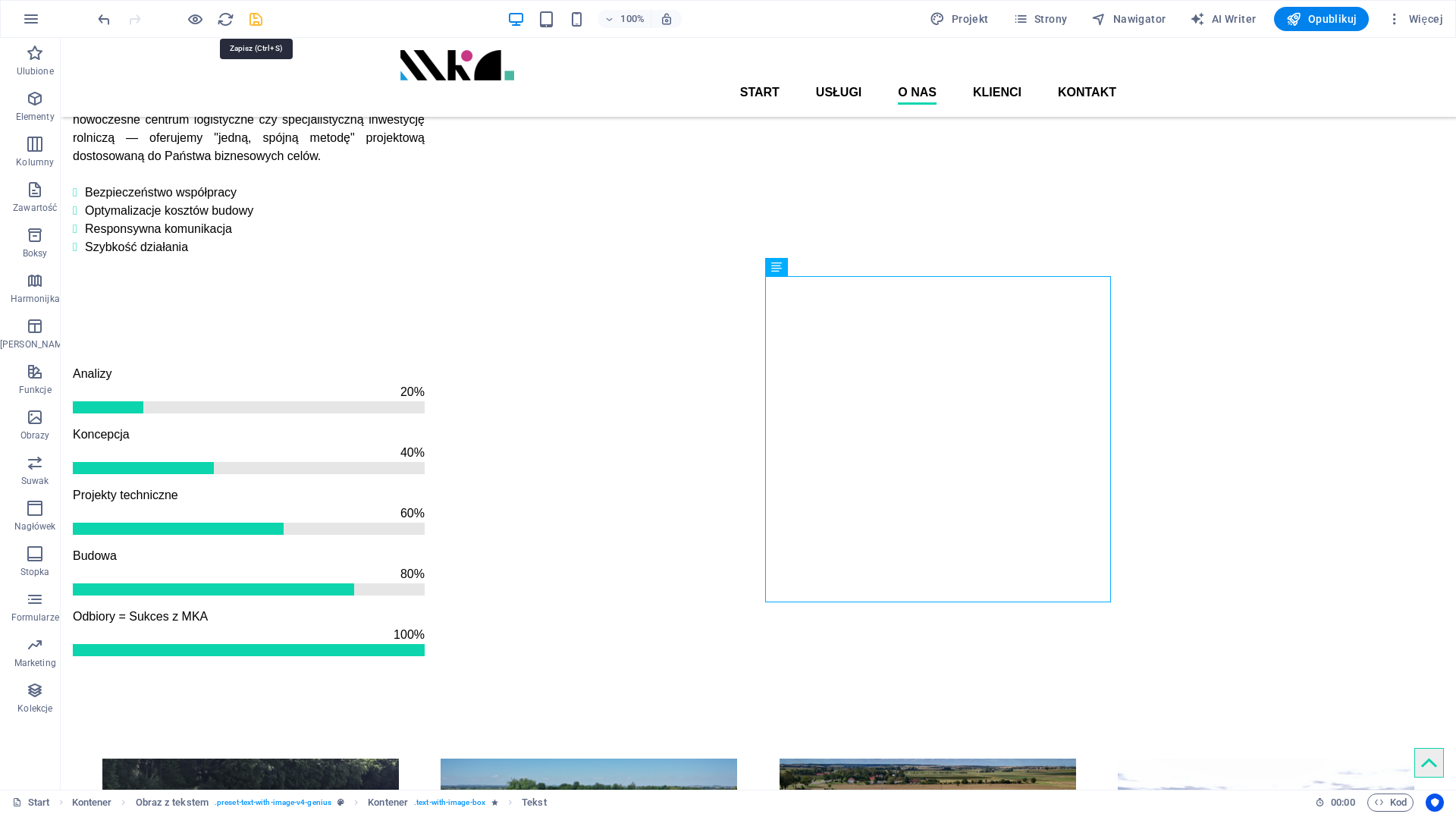
click at [257, 12] on icon "save" at bounding box center [256, 19] width 18 height 18
checkbox input "false"
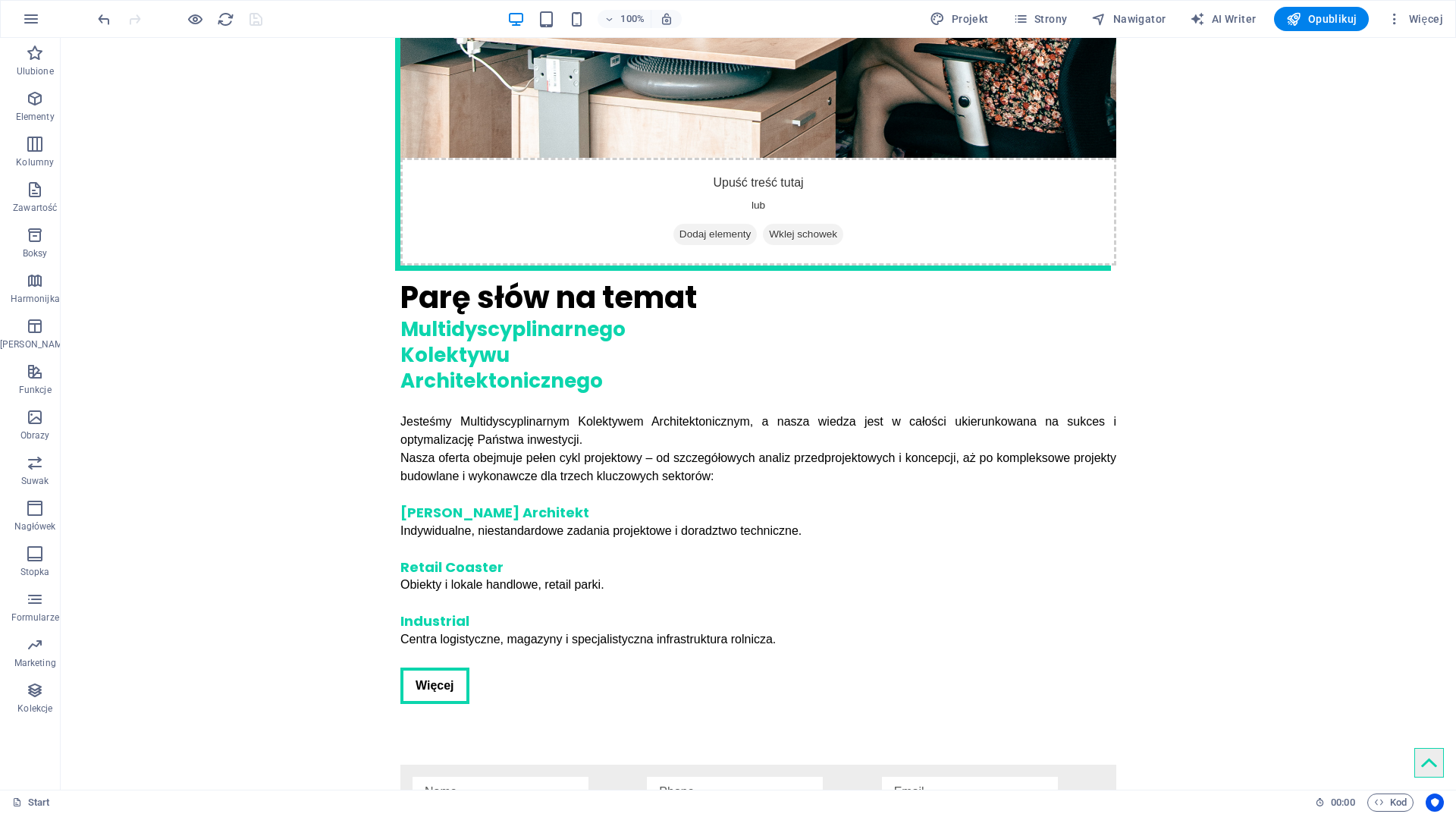
scroll to position [3207, 0]
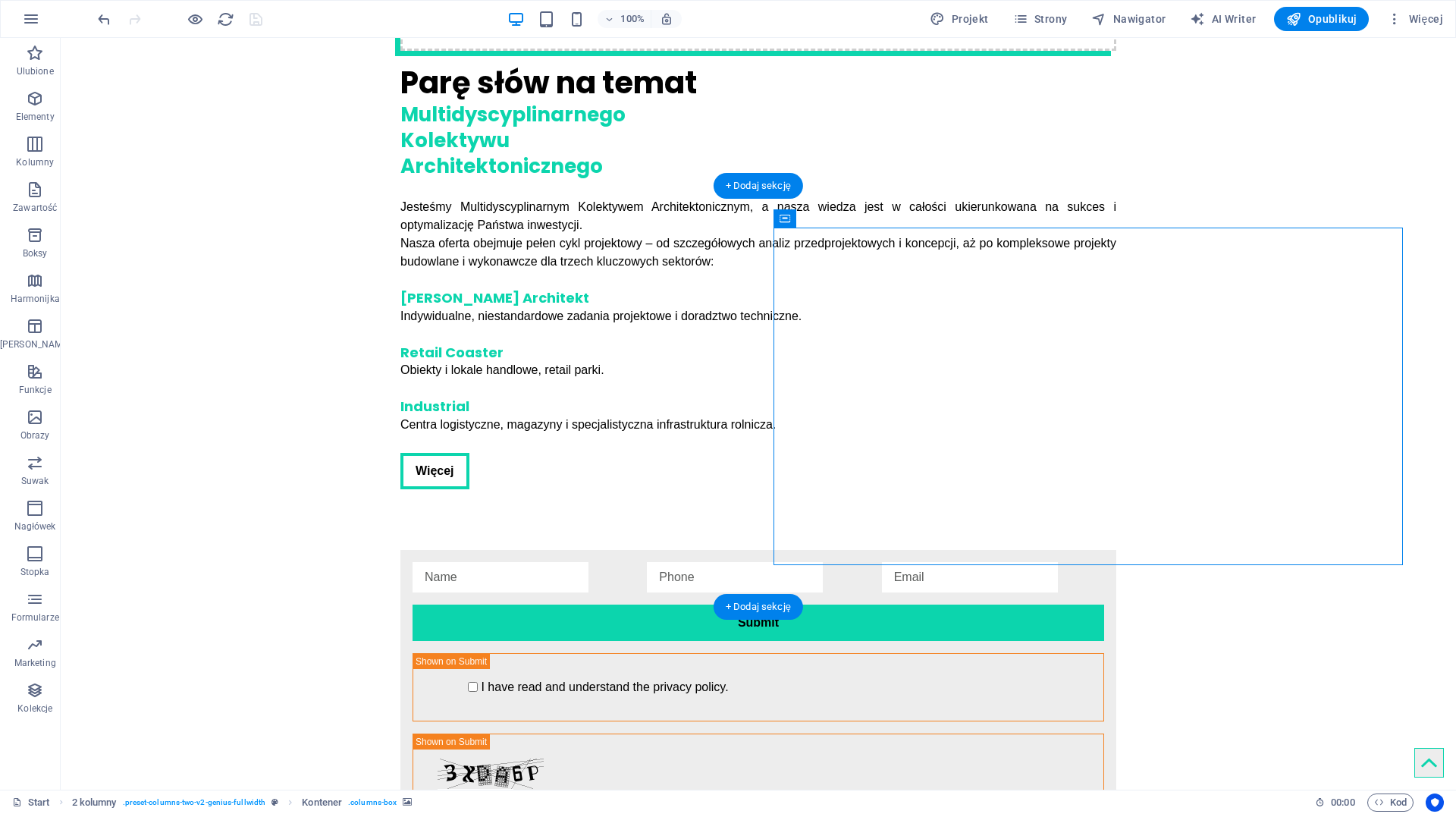
drag, startPoint x: 1062, startPoint y: 426, endPoint x: 83, endPoint y: 244, distance: 995.8
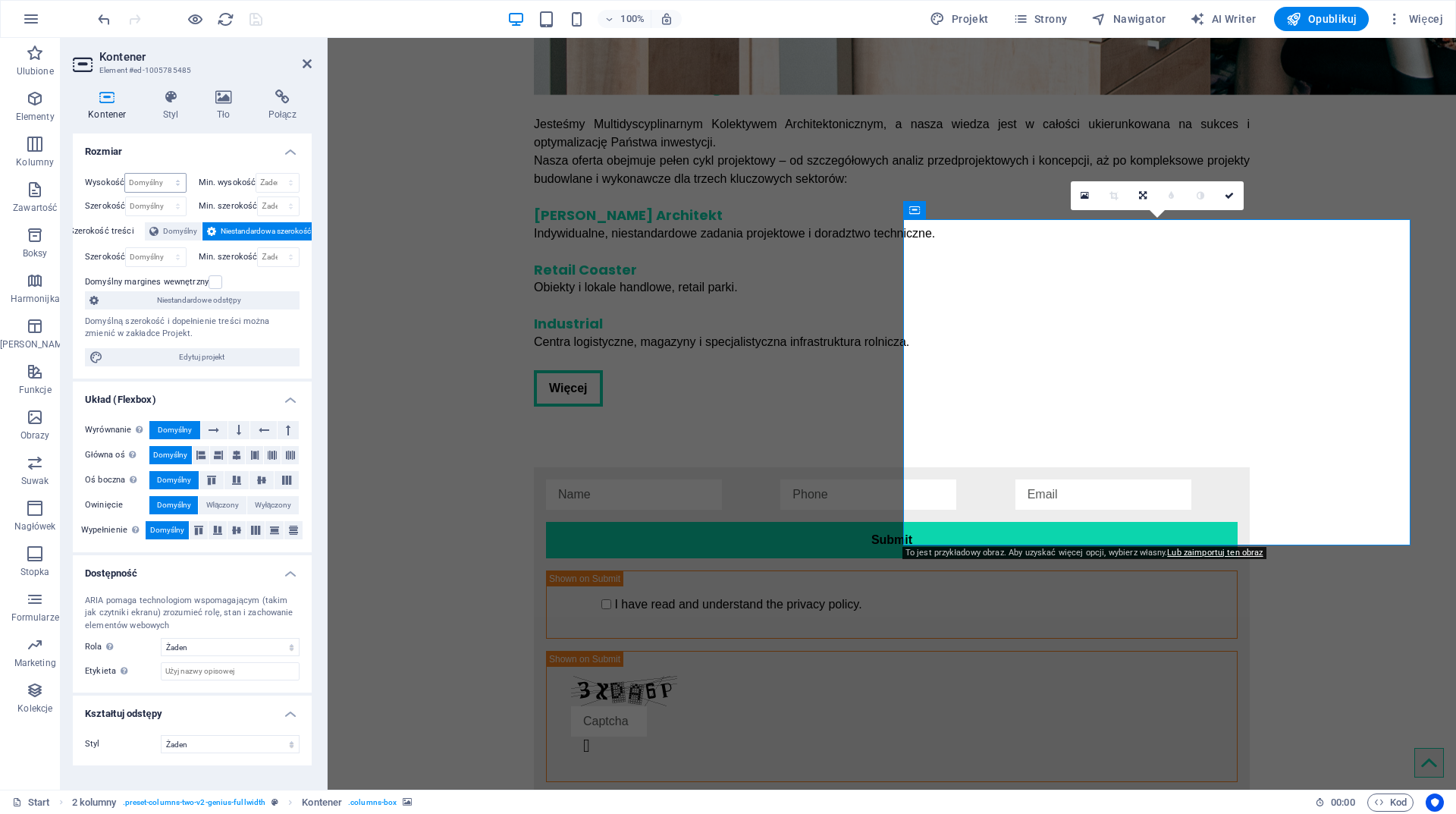
scroll to position [3149, 0]
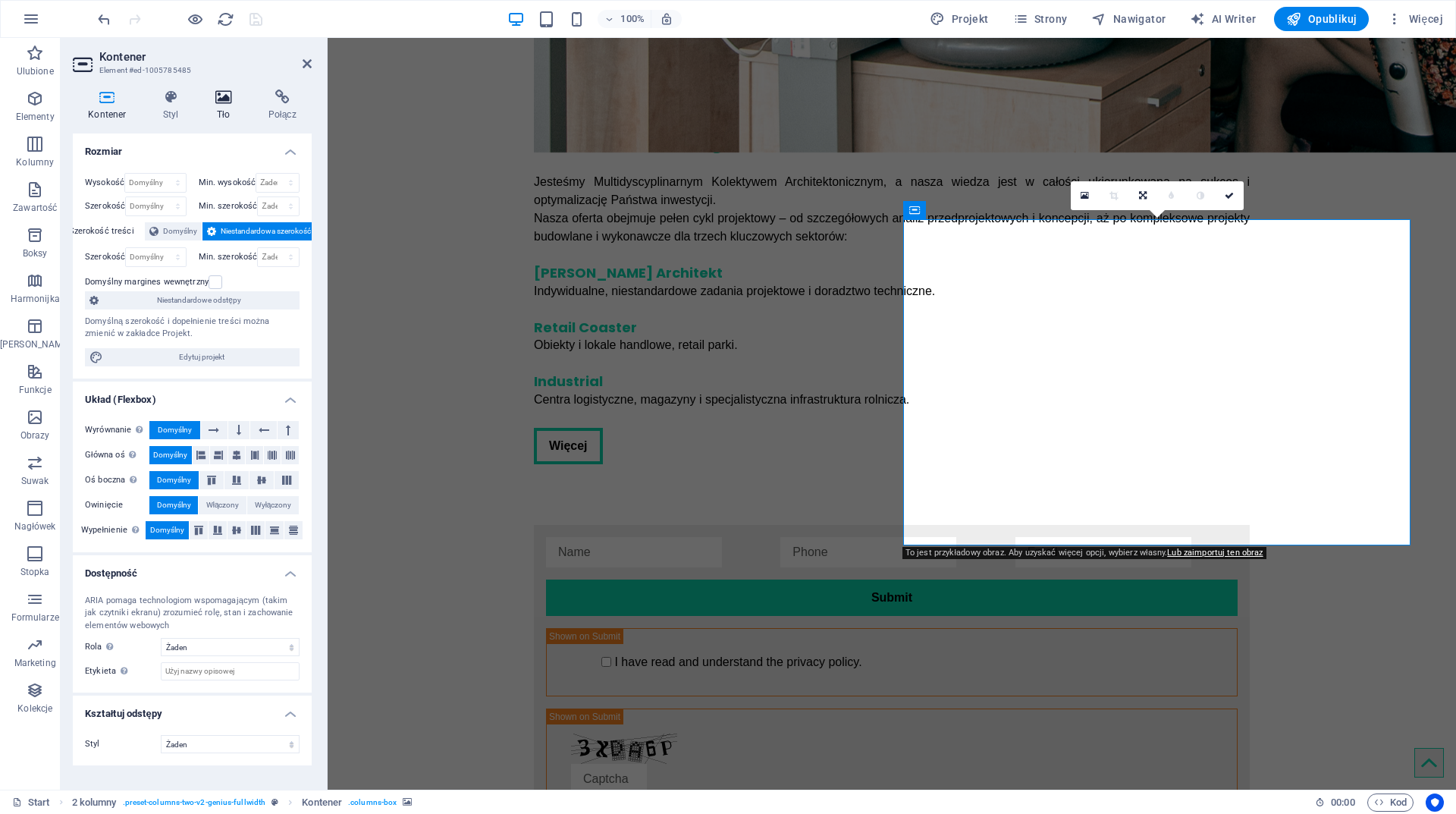
click at [209, 95] on icon at bounding box center [224, 97] width 47 height 15
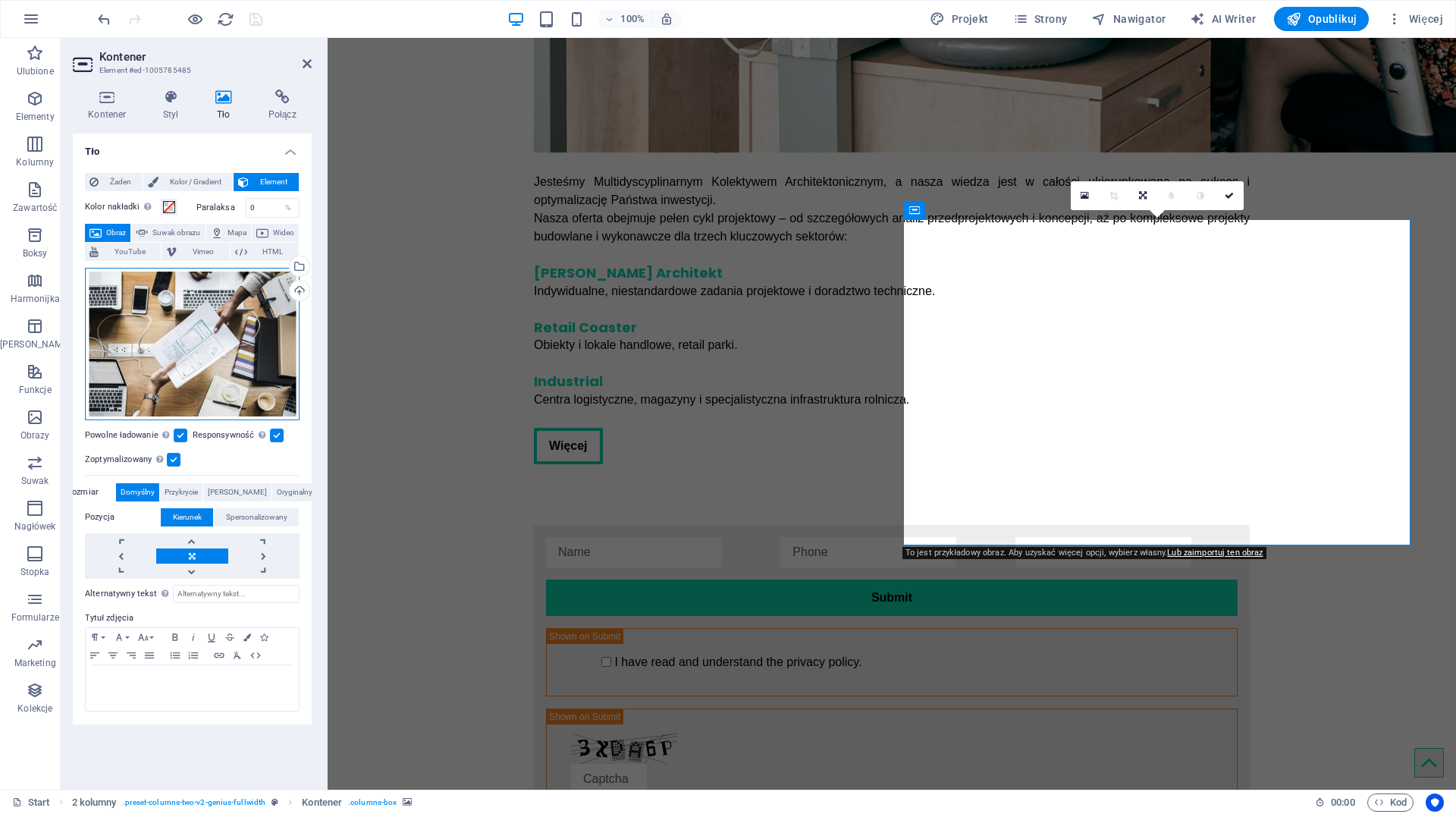
click at [234, 381] on div "Przeciągnij pliki tutaj, kliknij, aby wybrać pliki lub wybierz pliki z Plików l…" at bounding box center [192, 344] width 214 height 153
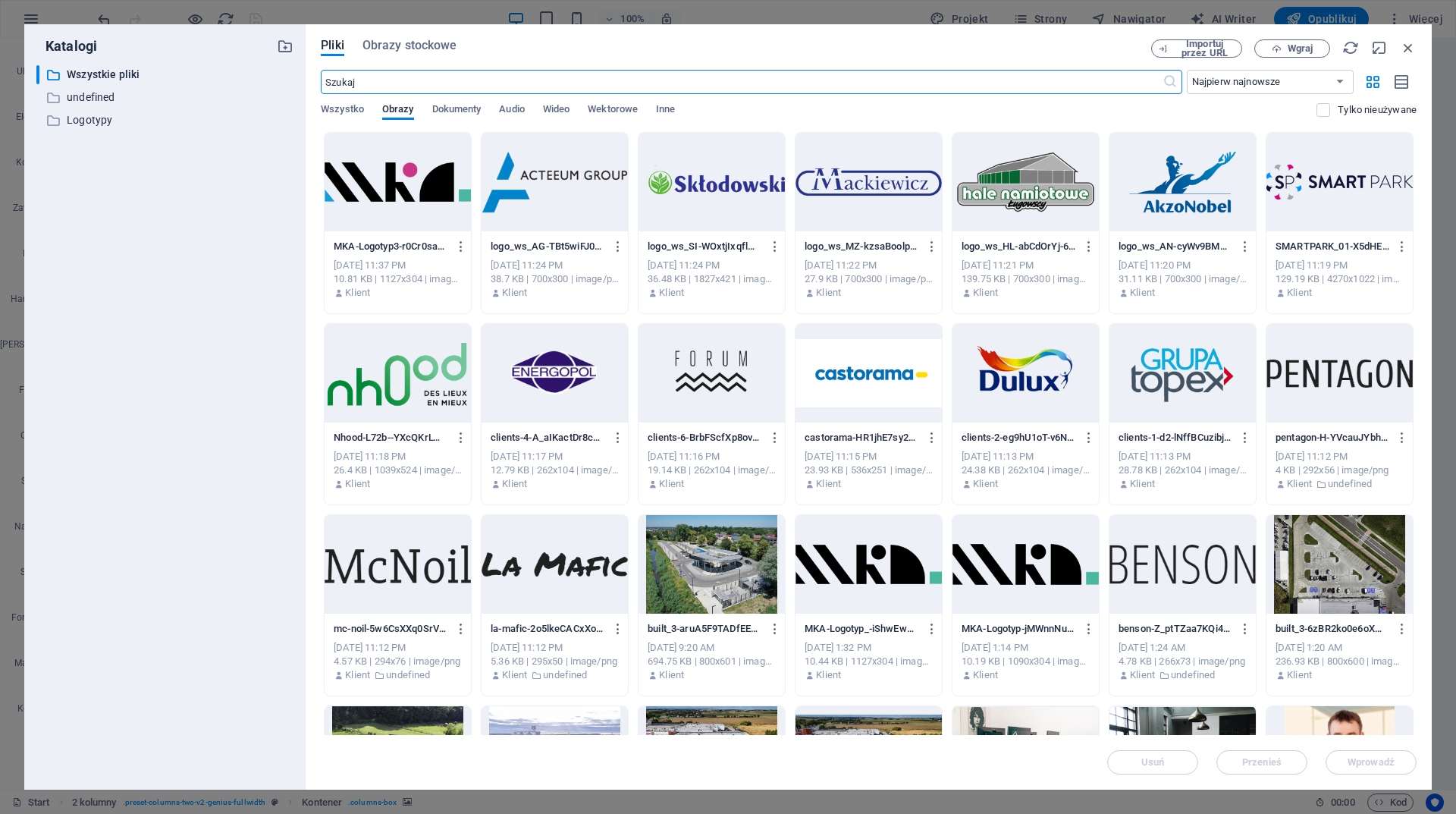
scroll to position [3089, 0]
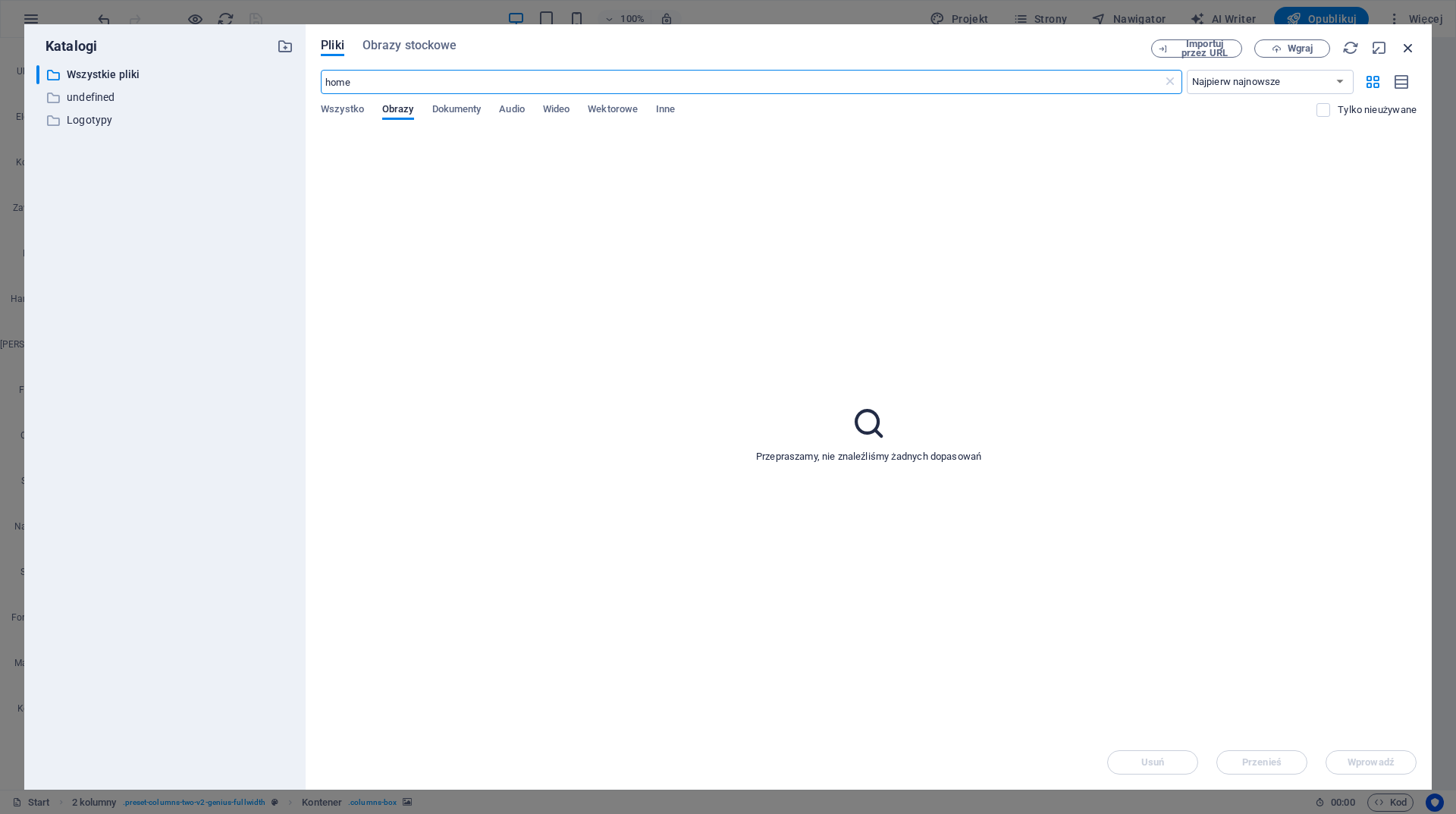
type input "home"
click at [1415, 51] on icon "button" at bounding box center [1408, 48] width 17 height 17
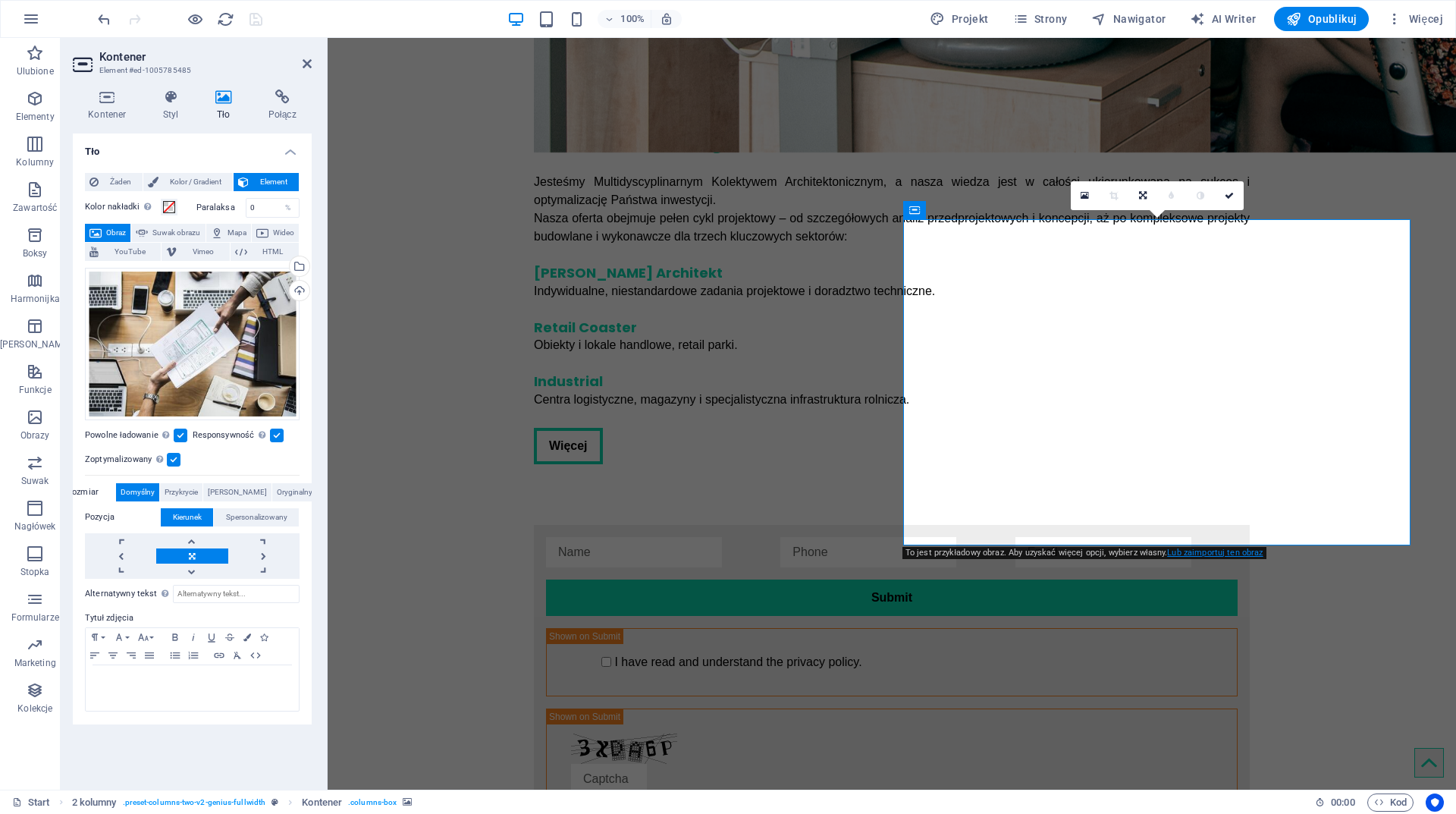
click at [1194, 553] on link "Lub zaimportuj ten obraz" at bounding box center [1215, 552] width 96 height 10
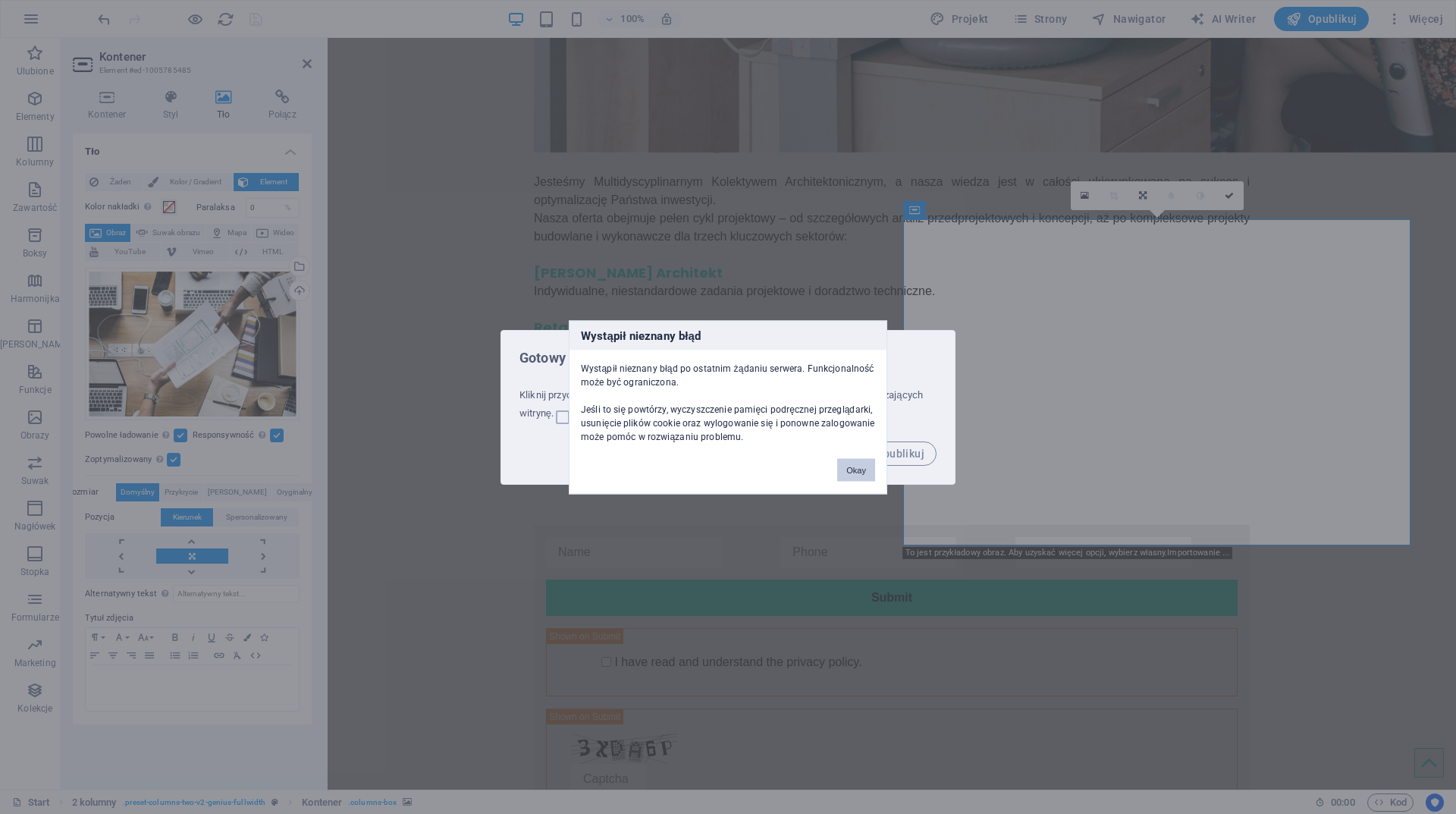
click at [860, 471] on button "Okay" at bounding box center [856, 469] width 38 height 23
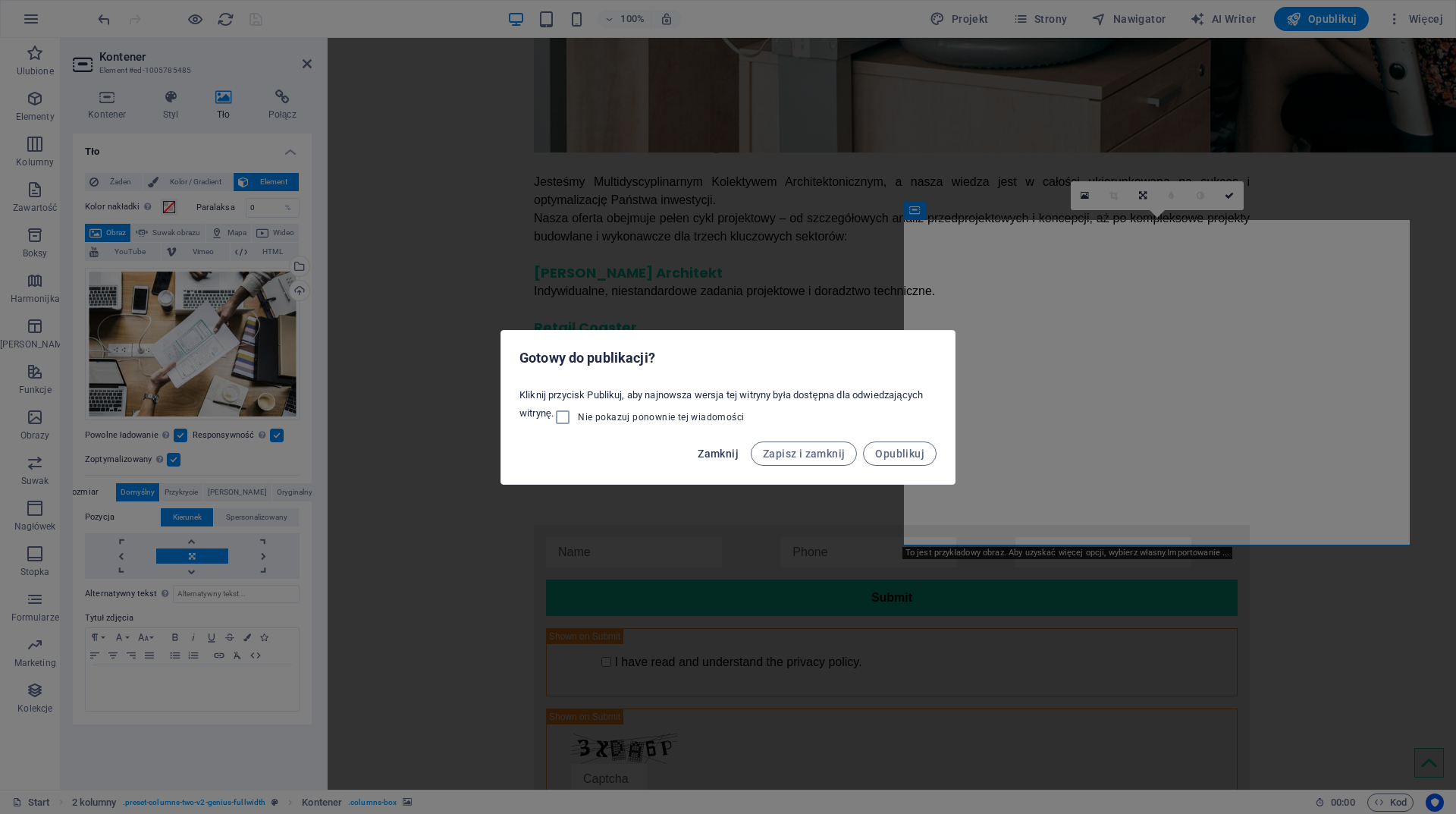
click at [715, 451] on span "Zamknij" at bounding box center [718, 454] width 41 height 12
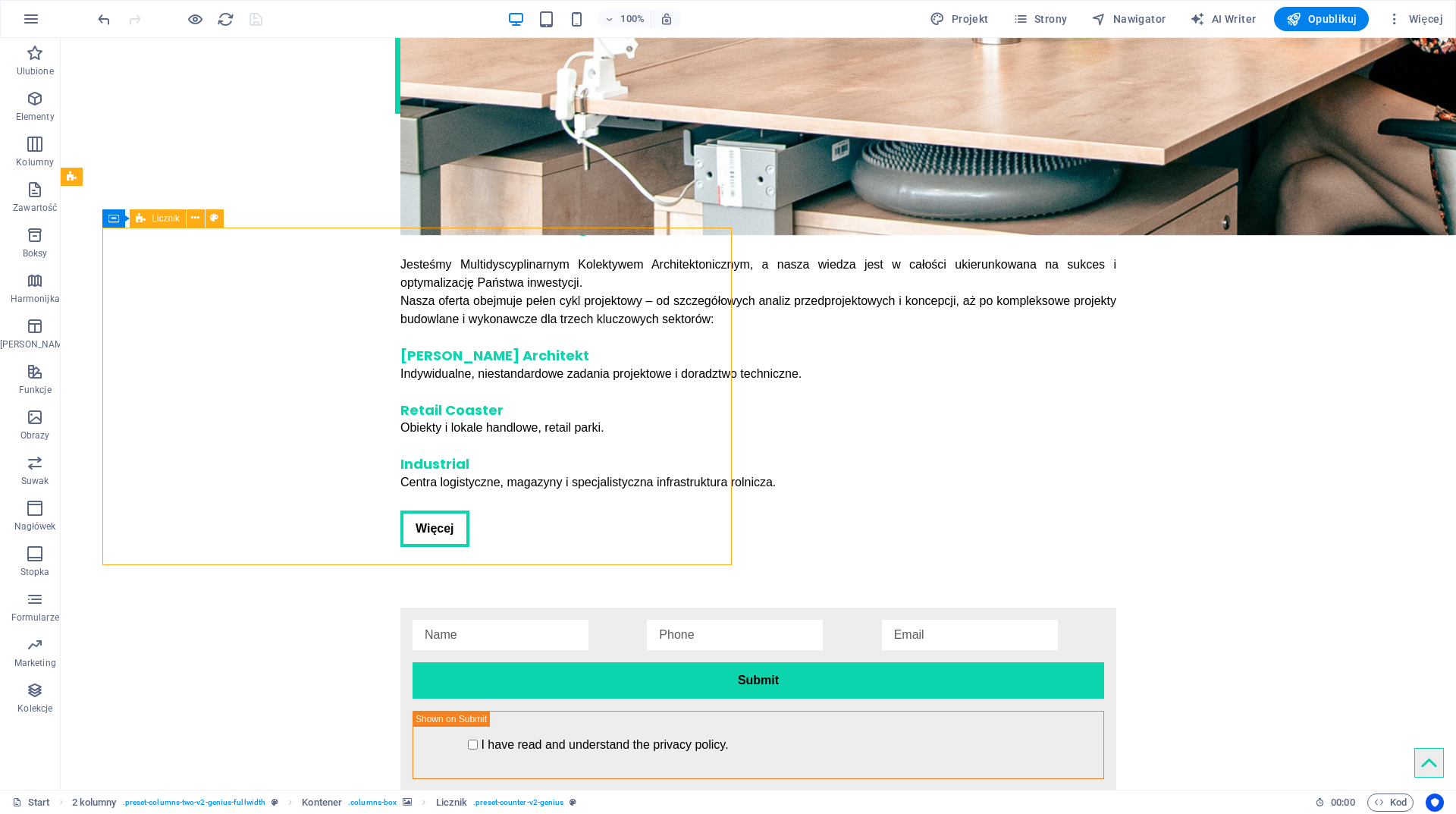
scroll to position [3207, 0]
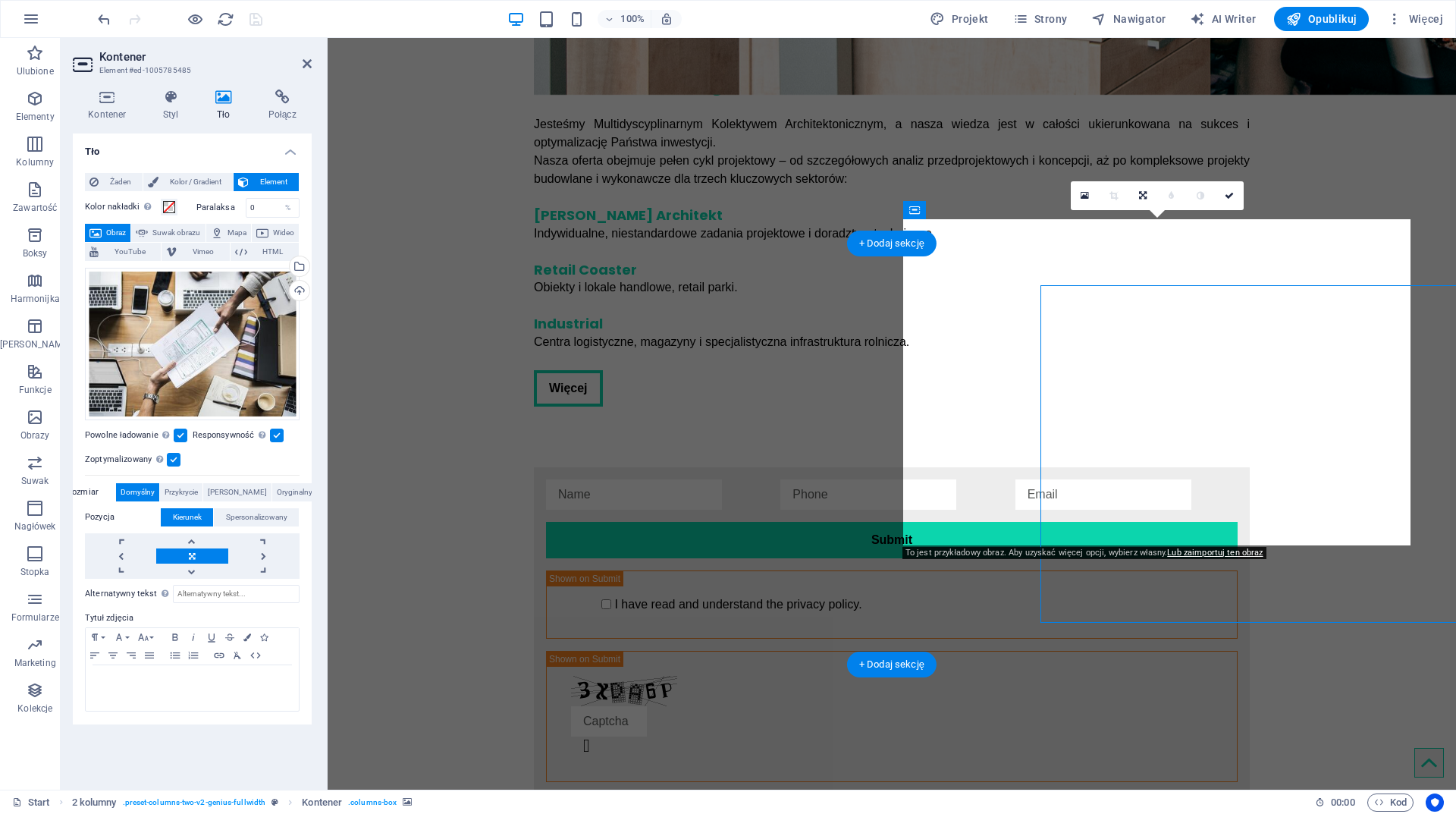
scroll to position [3149, 0]
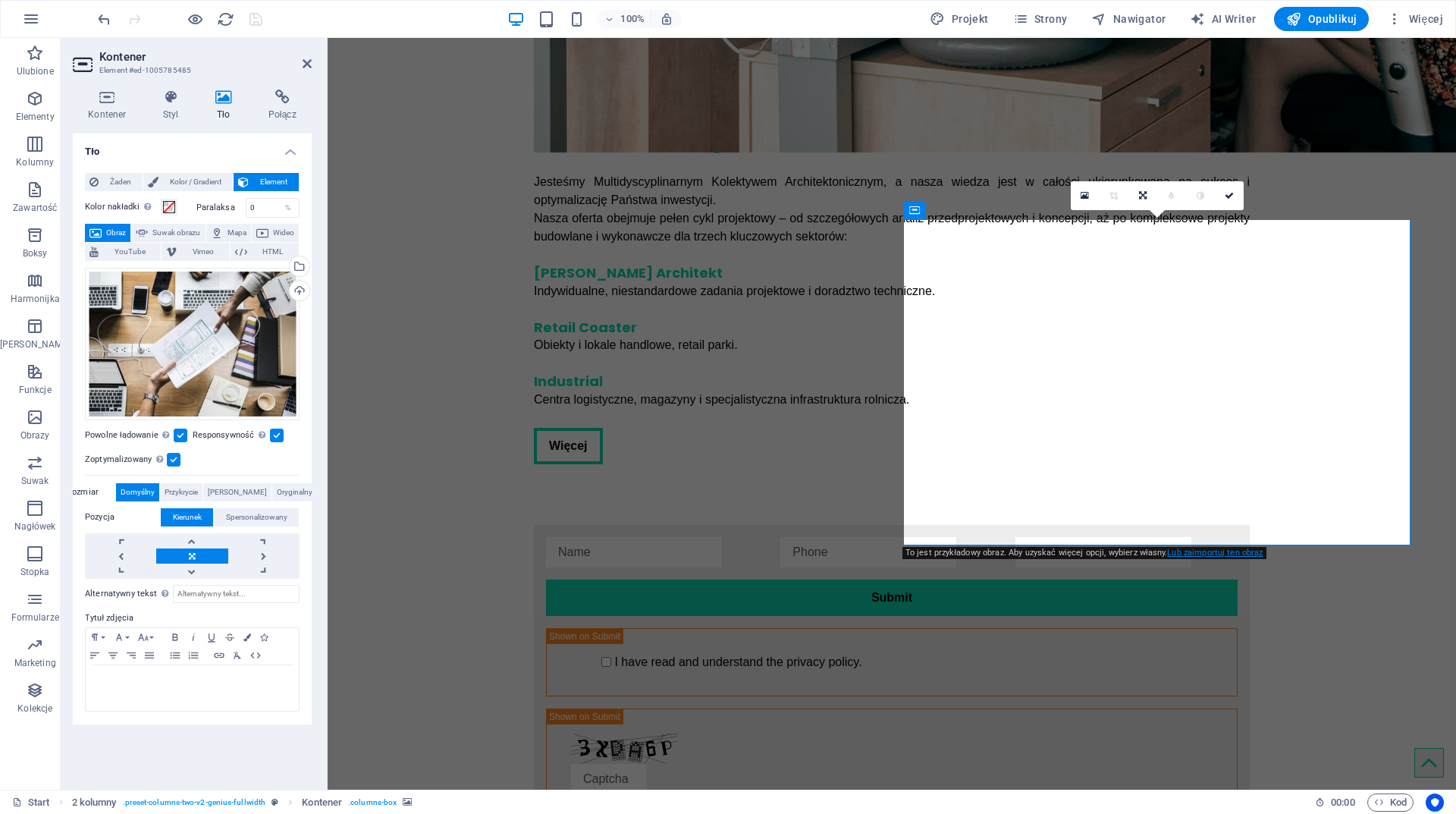
click at [1234, 550] on link "Lub zaimportuj ten obraz" at bounding box center [1215, 552] width 96 height 10
click at [304, 261] on div "Wybierz pliki z menedżera plików, zdjęć stockowych lub prześlij plik(i)" at bounding box center [298, 268] width 23 height 23
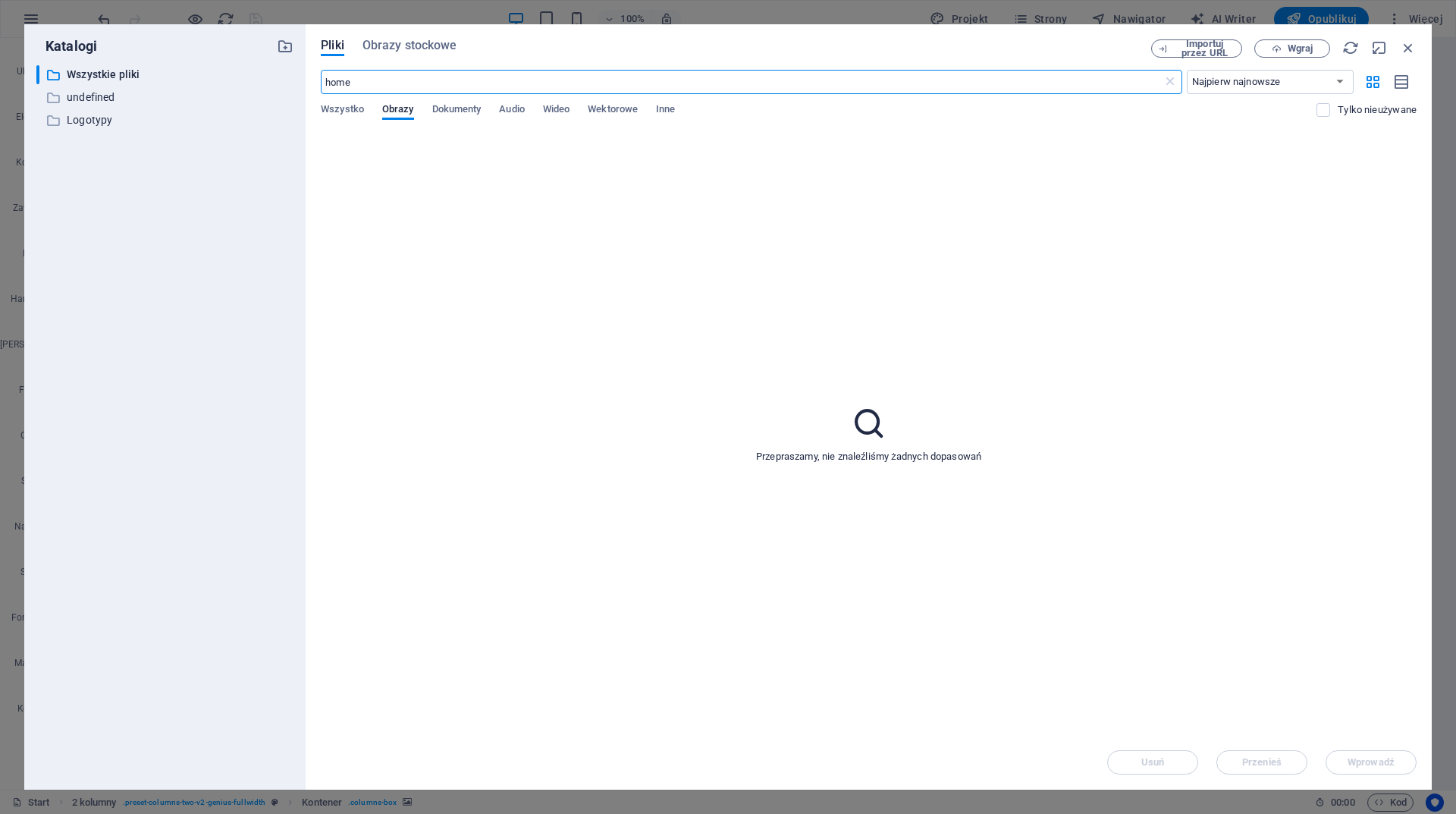
scroll to position [3089, 0]
drag, startPoint x: 452, startPoint y: 77, endPoint x: 189, endPoint y: 90, distance: 263.3
click at [192, 90] on div "Katalogi ​ Wszystkie pliki Wszystkie pliki ​ undefined undefined ​ Logotypy Log…" at bounding box center [728, 406] width 1407 height 765
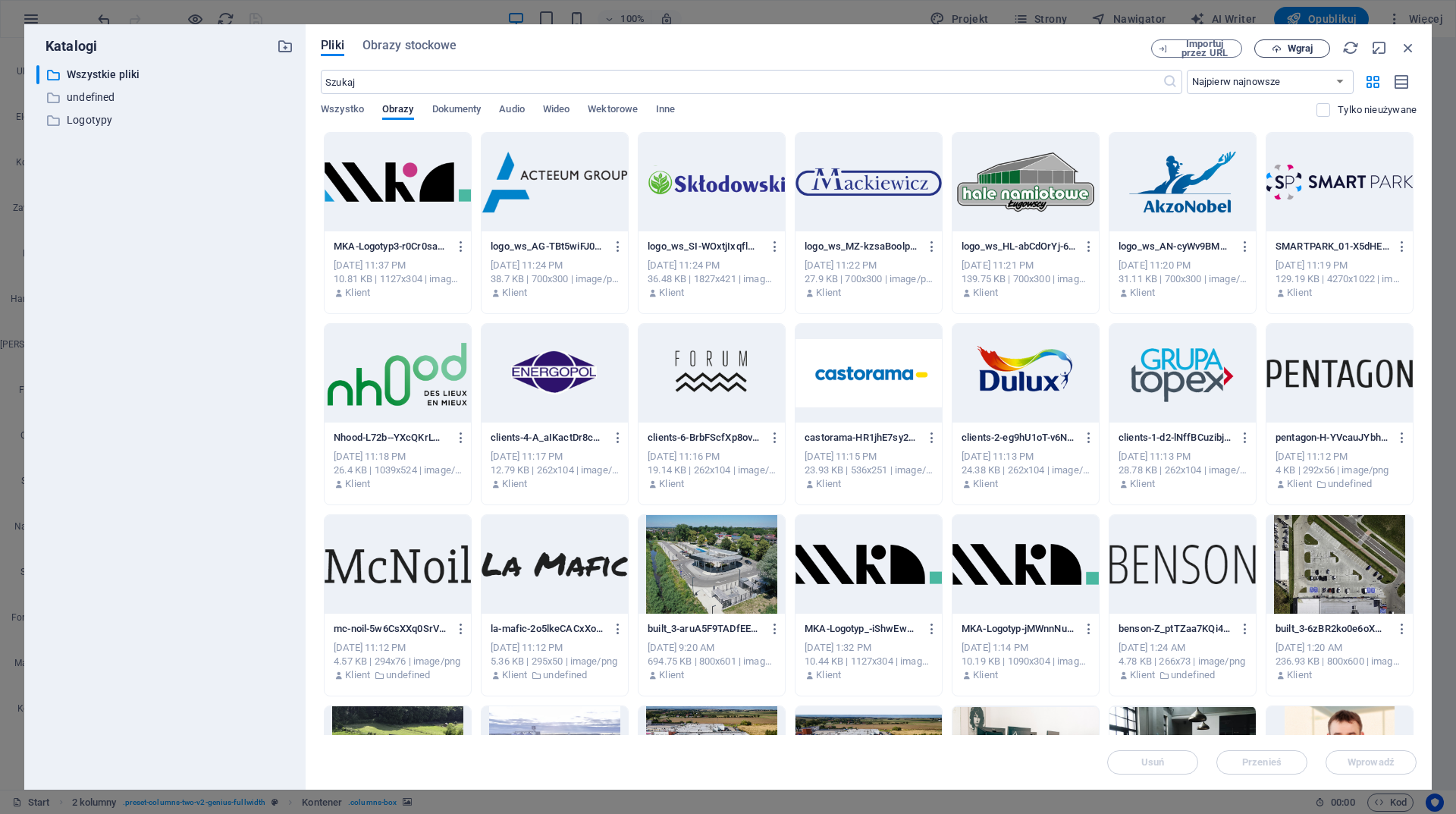
click at [1296, 45] on span "Wgraj" at bounding box center [1300, 49] width 25 height 9
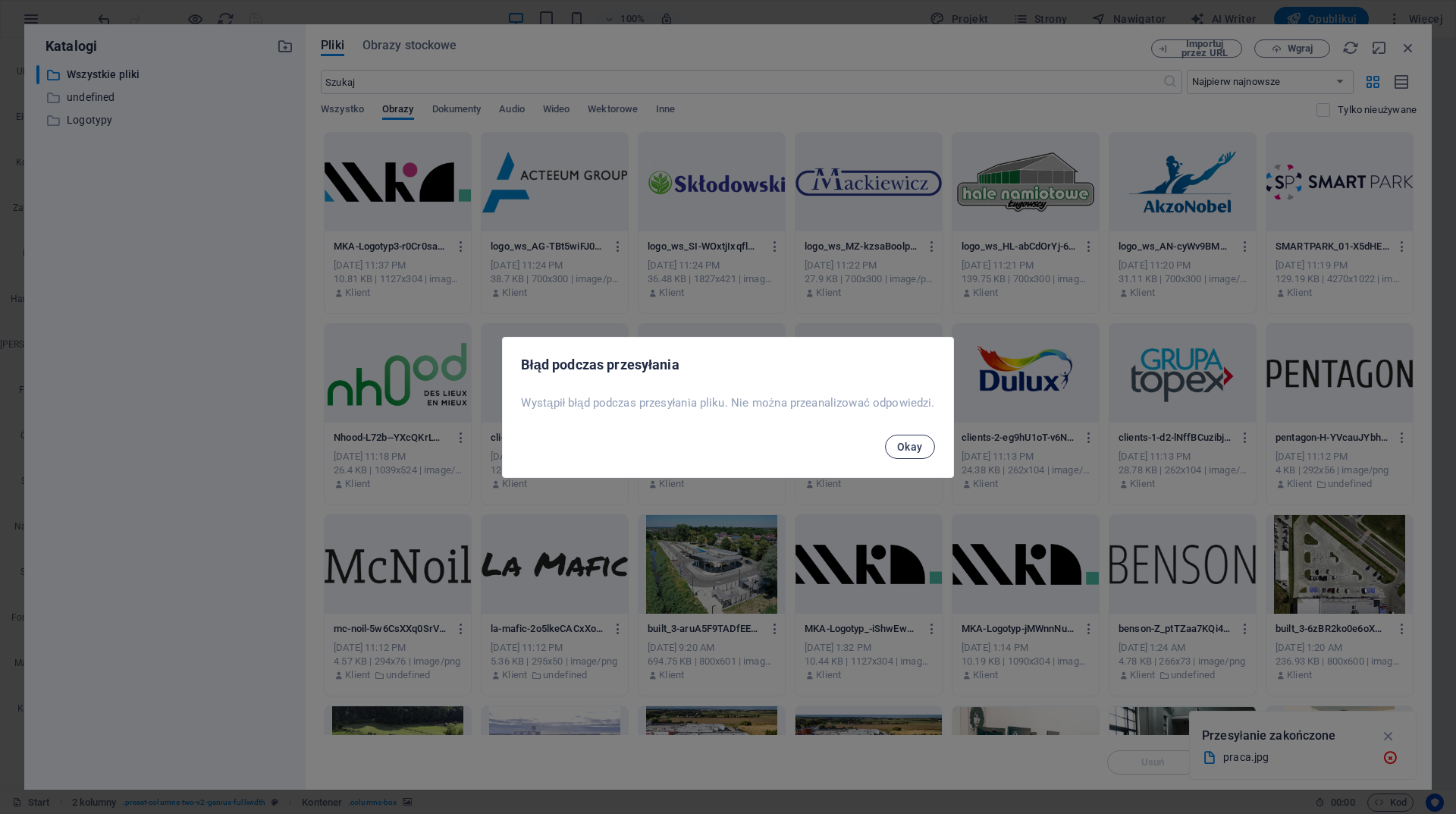
click at [922, 450] on span "Okay" at bounding box center [910, 447] width 25 height 12
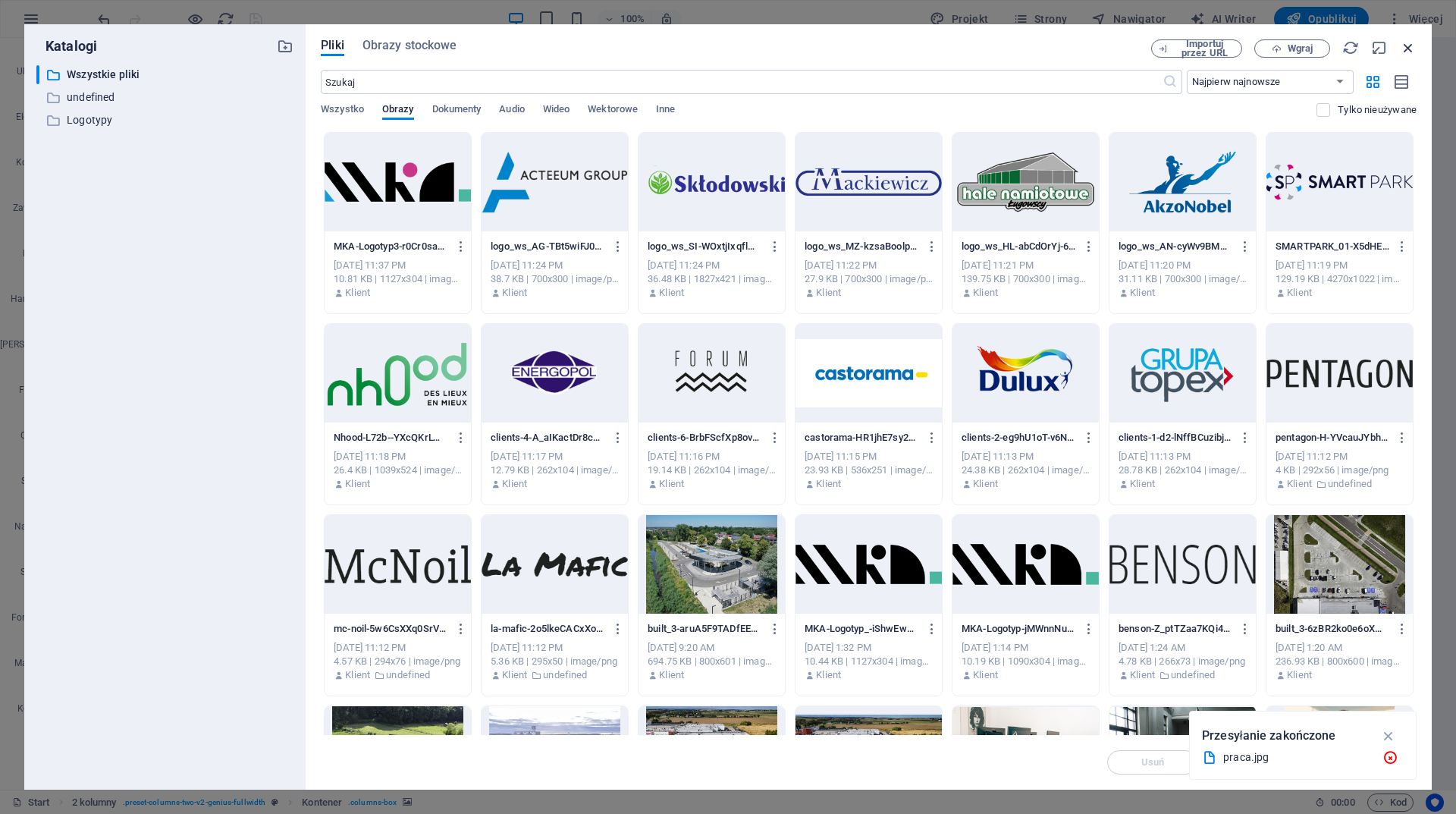
click at [1407, 54] on icon "button" at bounding box center [1408, 48] width 17 height 17
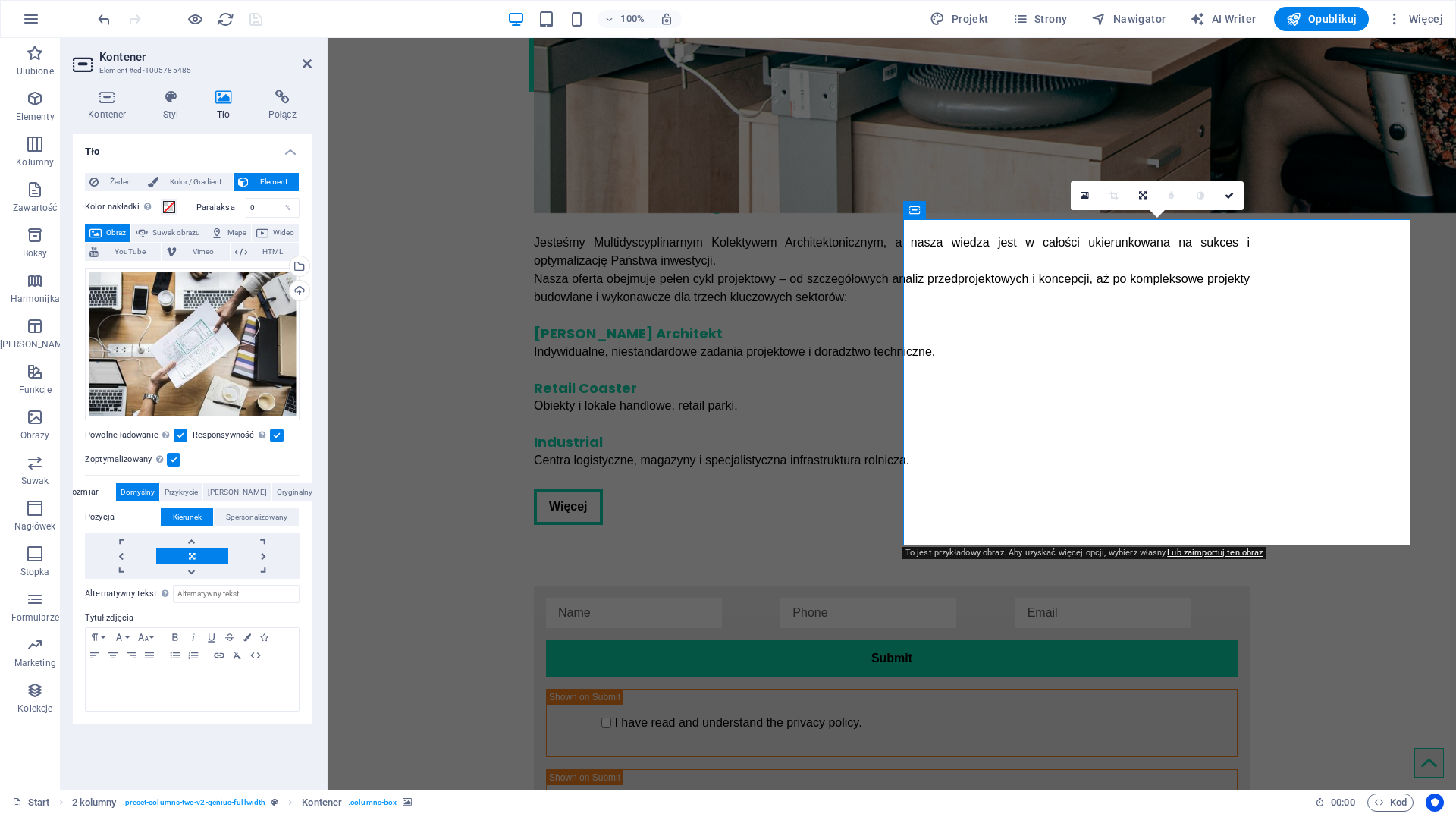
scroll to position [3149, 0]
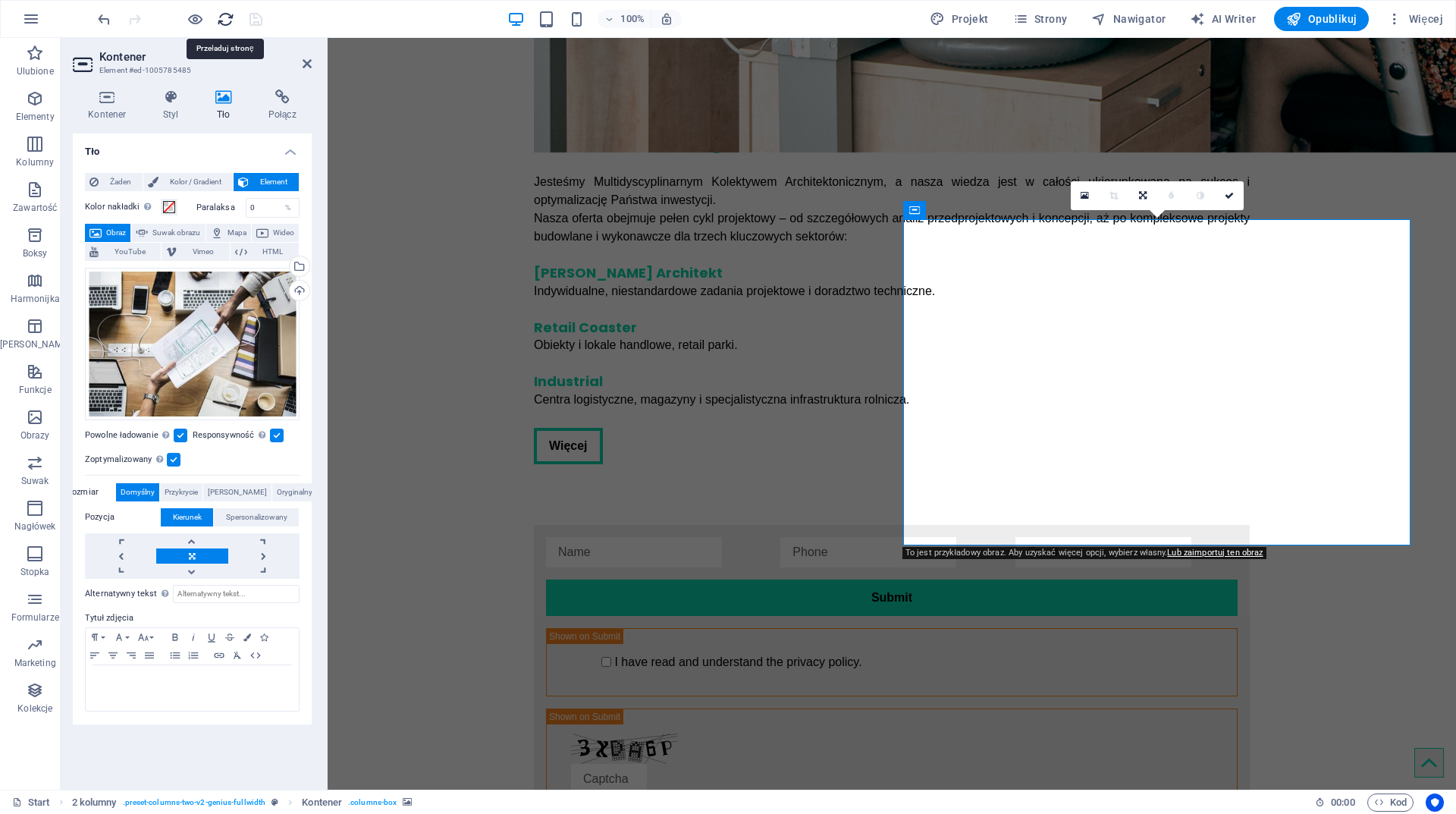
click at [220, 17] on icon "reload" at bounding box center [225, 19] width 18 height 18
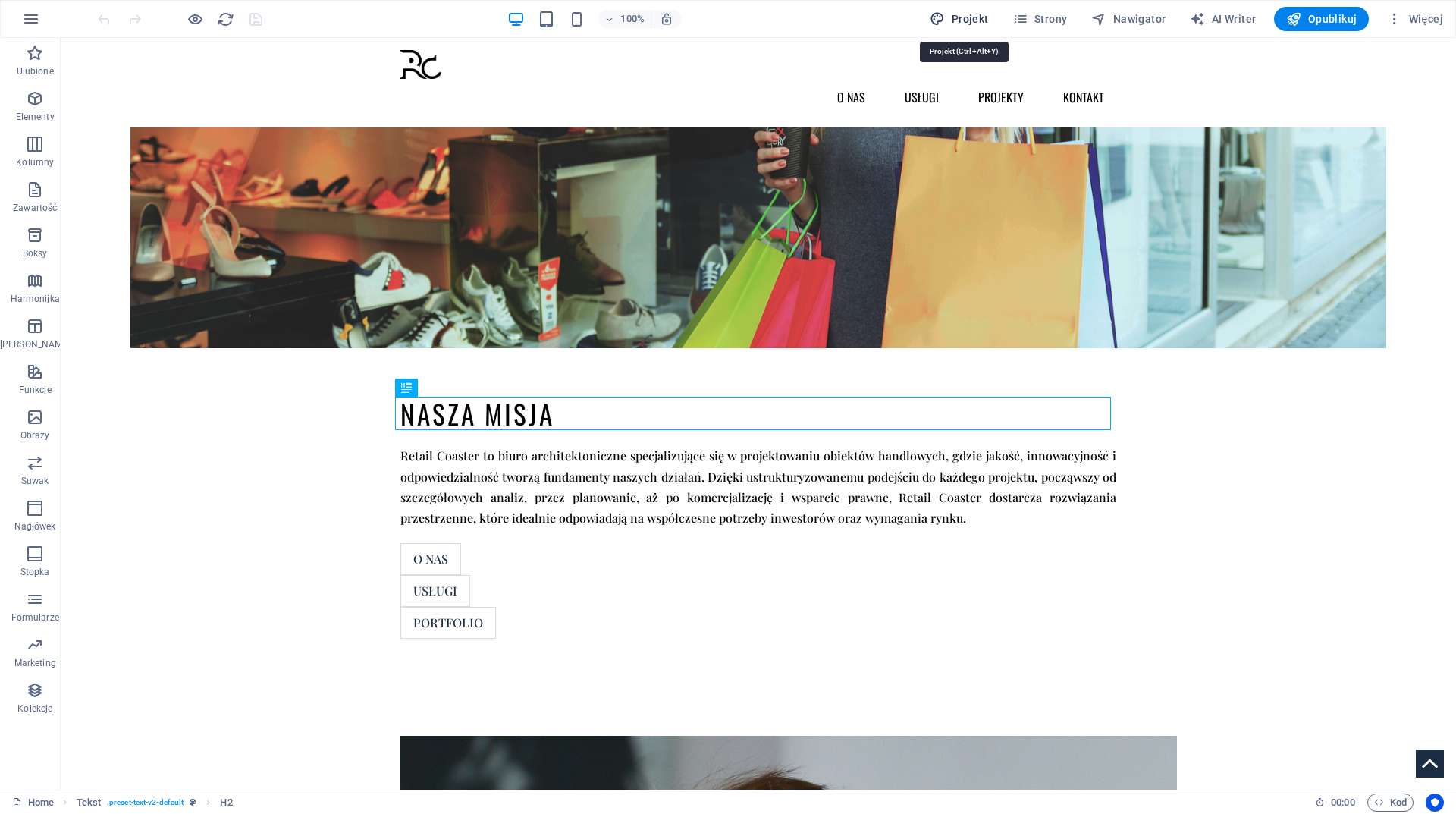
click at [980, 15] on span "Projekt" at bounding box center [959, 19] width 59 height 15
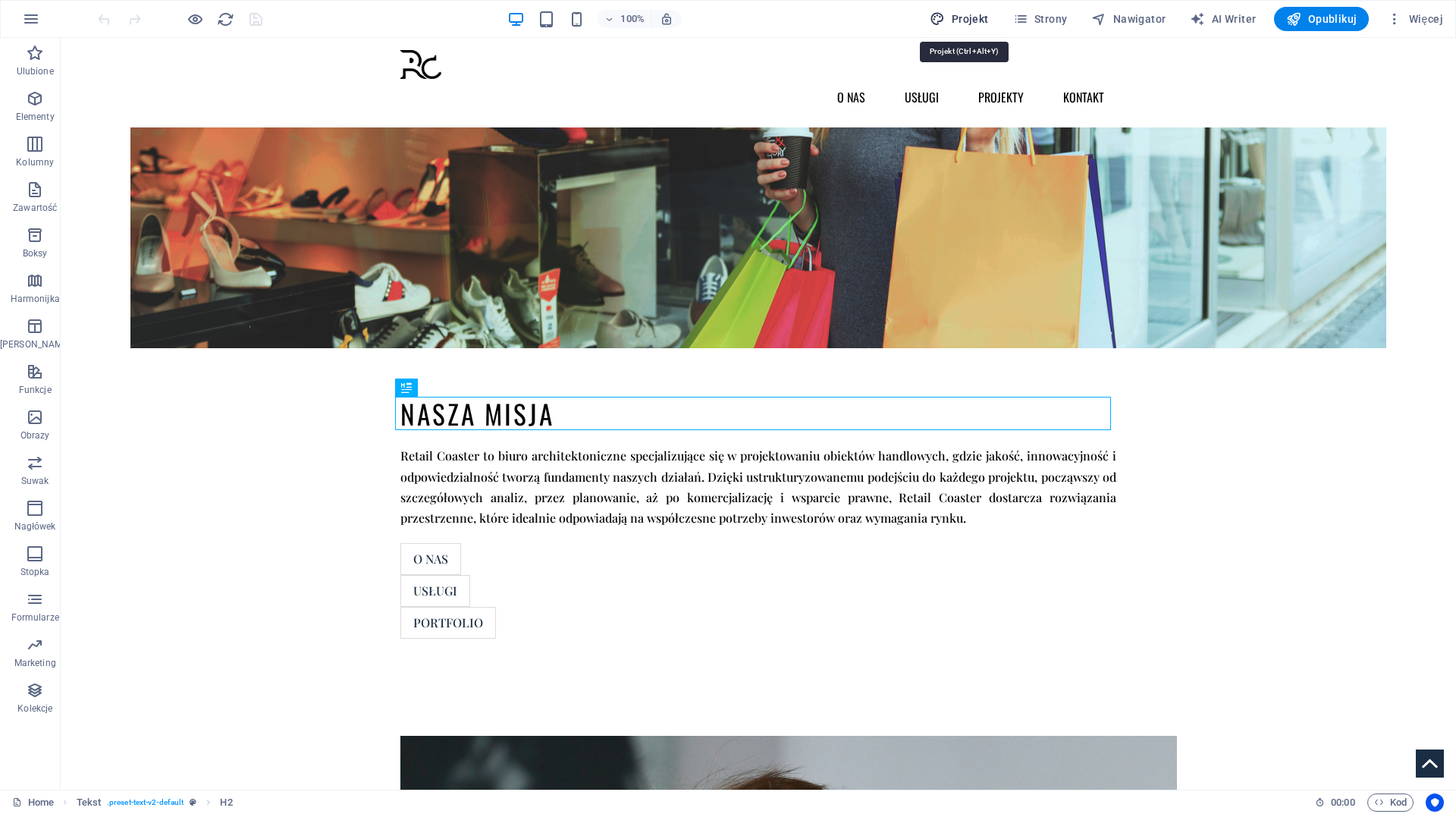
select select "px"
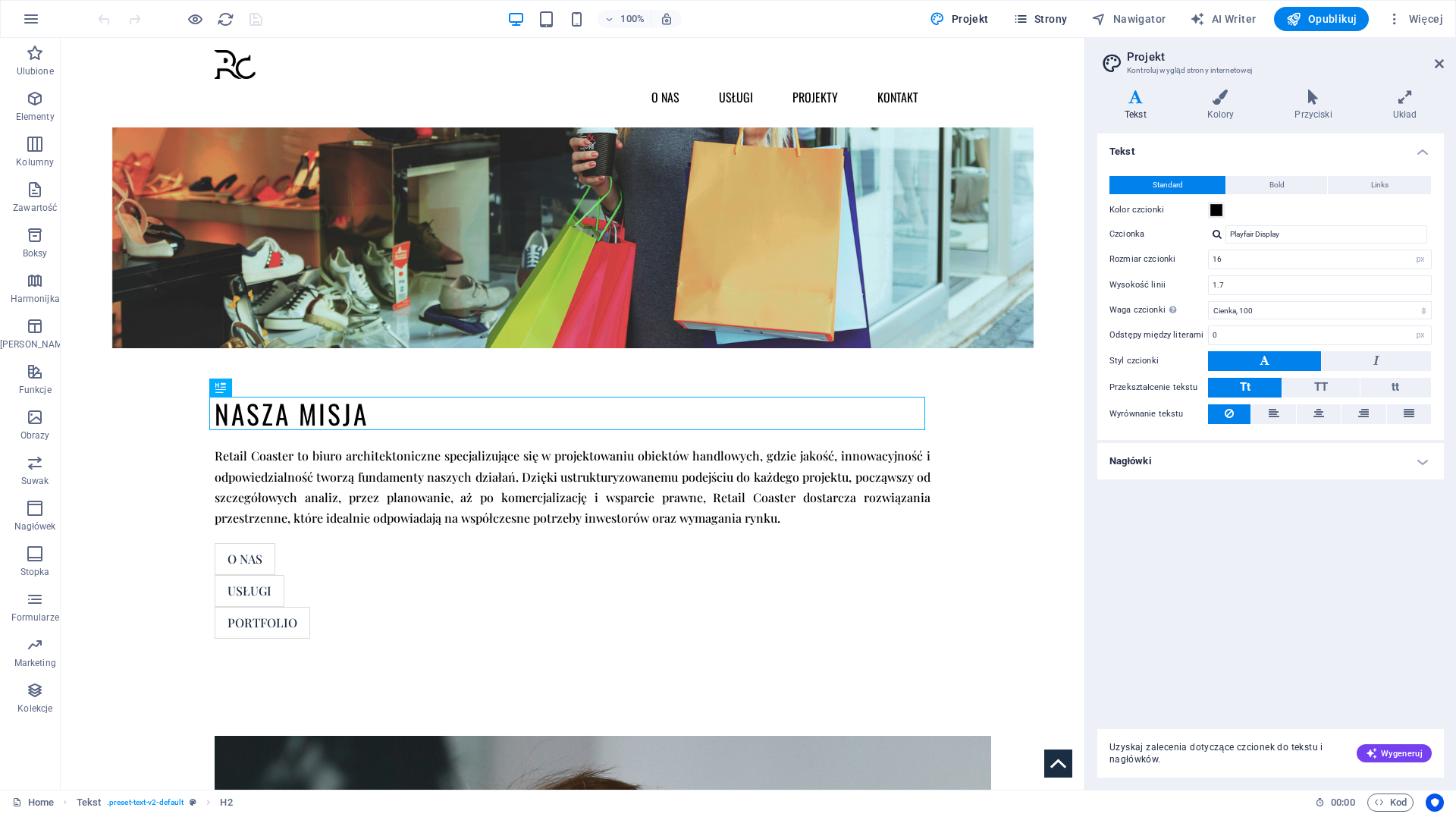
click at [1055, 13] on span "Strony" at bounding box center [1041, 19] width 55 height 15
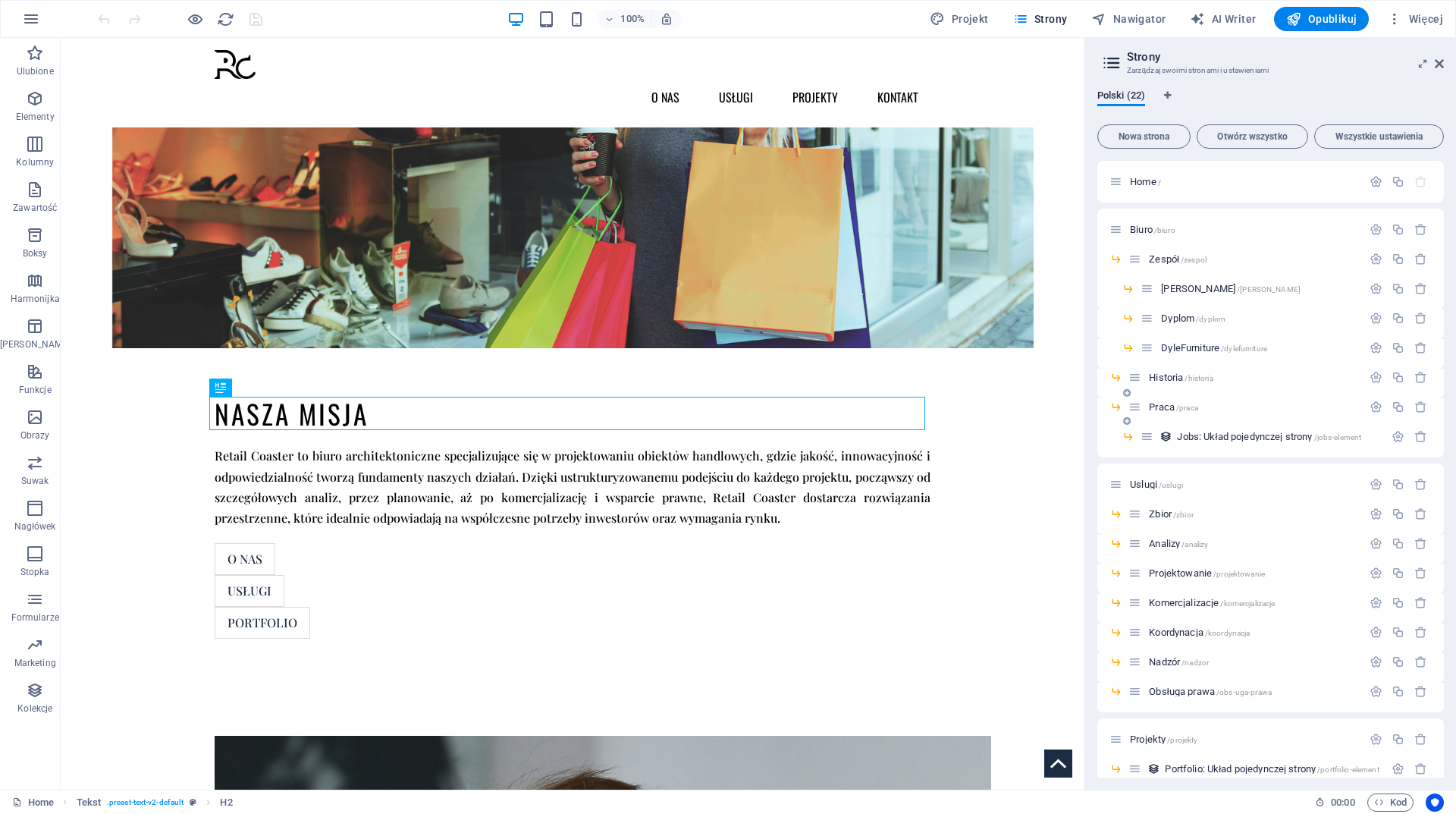
click at [1163, 404] on span "Praca /praca" at bounding box center [1174, 407] width 49 height 12
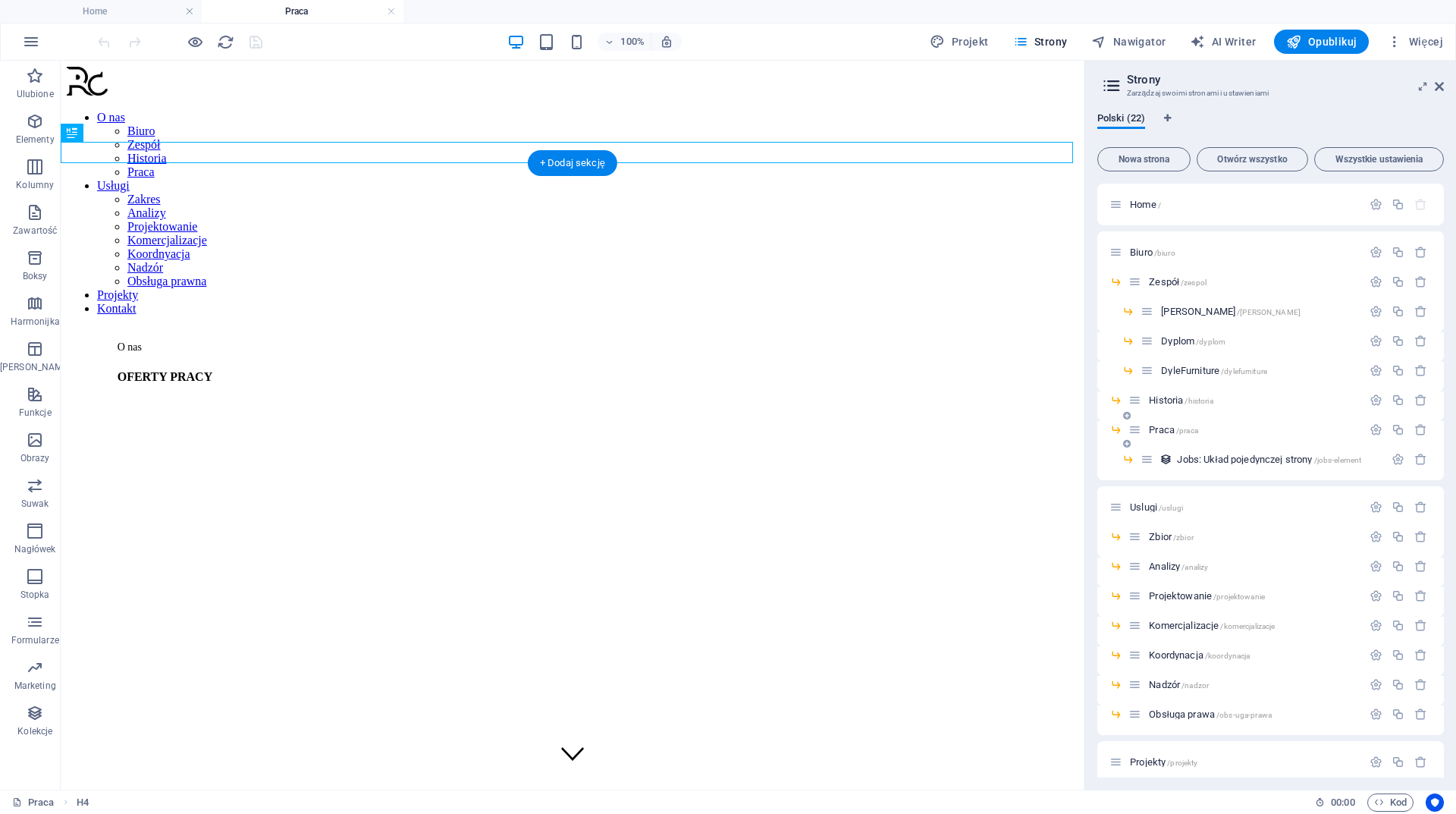
click at [442, 371] on figure at bounding box center [573, 371] width 911 height 0
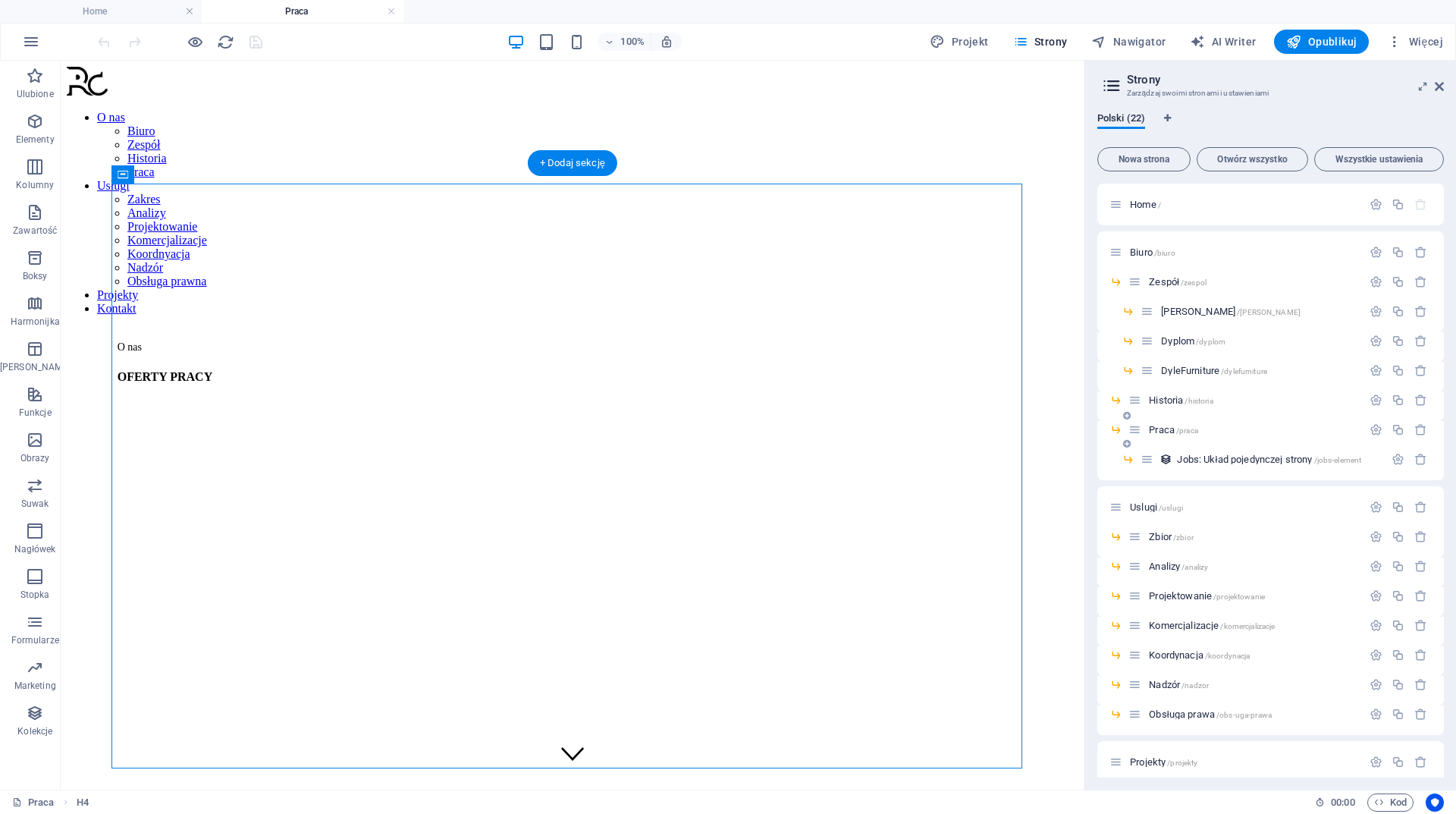
click at [442, 371] on figure at bounding box center [573, 371] width 911 height 0
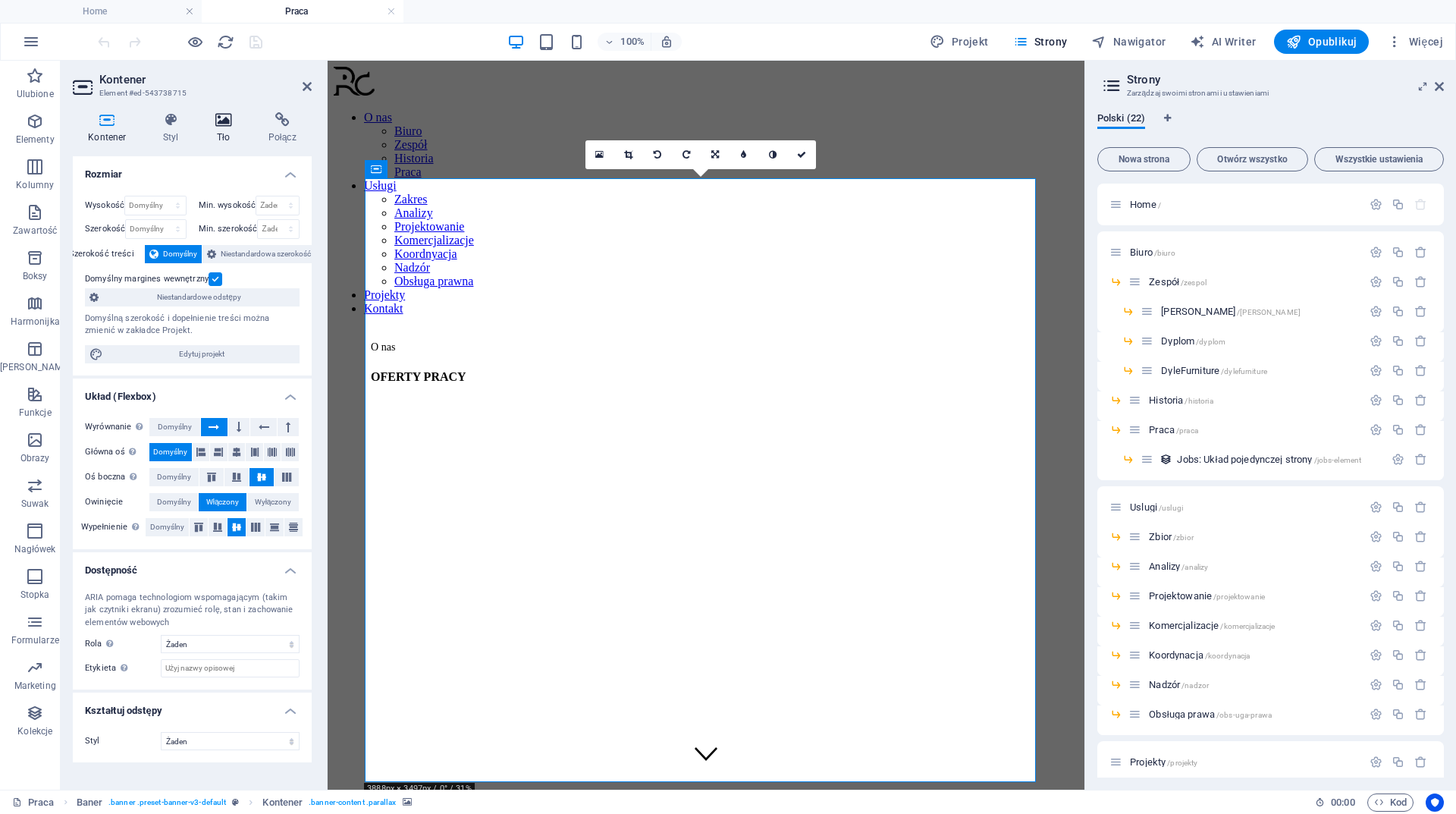
click at [207, 119] on icon at bounding box center [224, 120] width 47 height 15
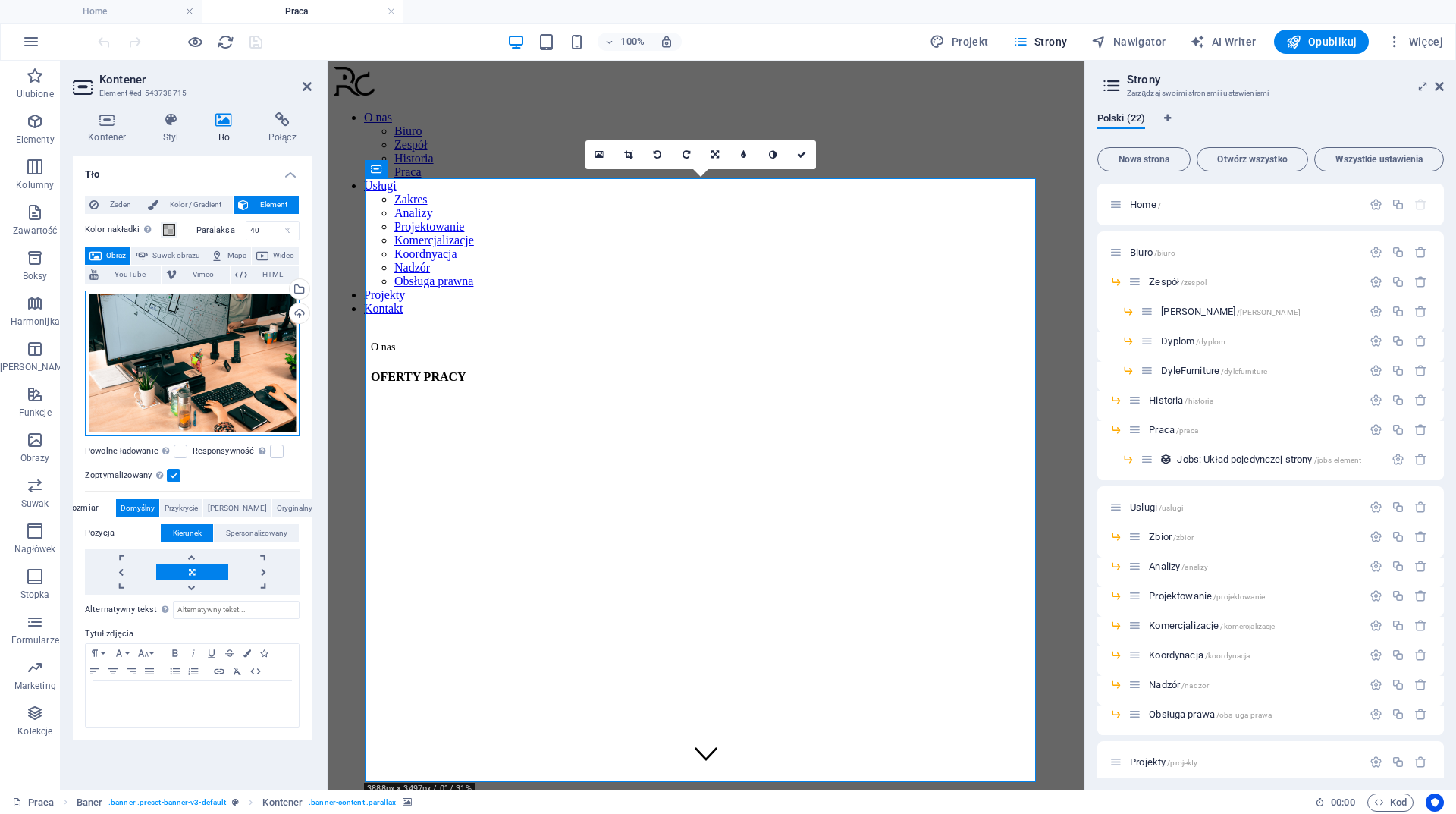
click at [237, 375] on div "Przeciągnij pliki tutaj, kliknij, aby wybrać pliki lub wybierz pliki z Plików l…" at bounding box center [192, 363] width 214 height 146
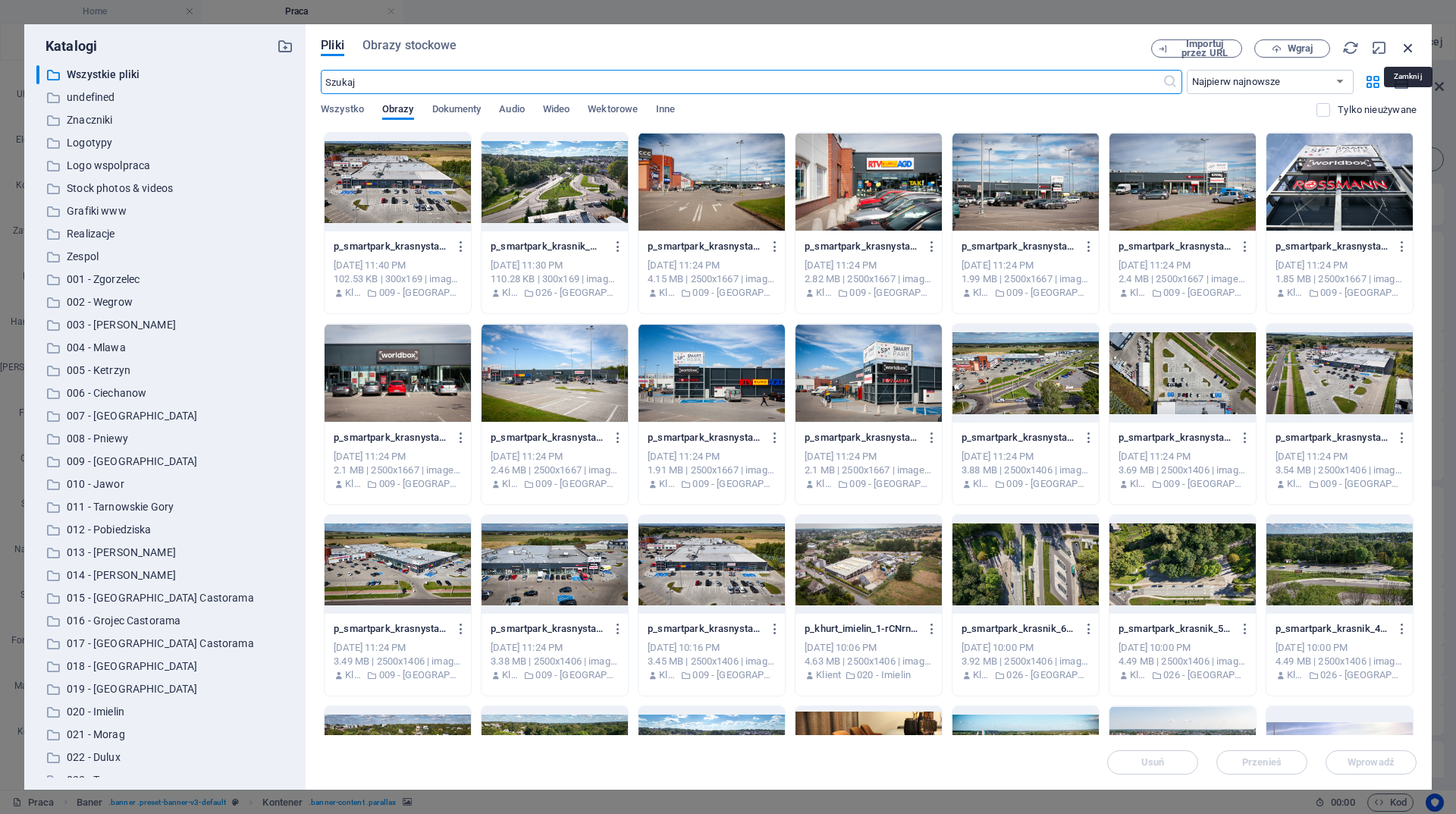
click at [1407, 52] on icon "button" at bounding box center [1408, 48] width 17 height 17
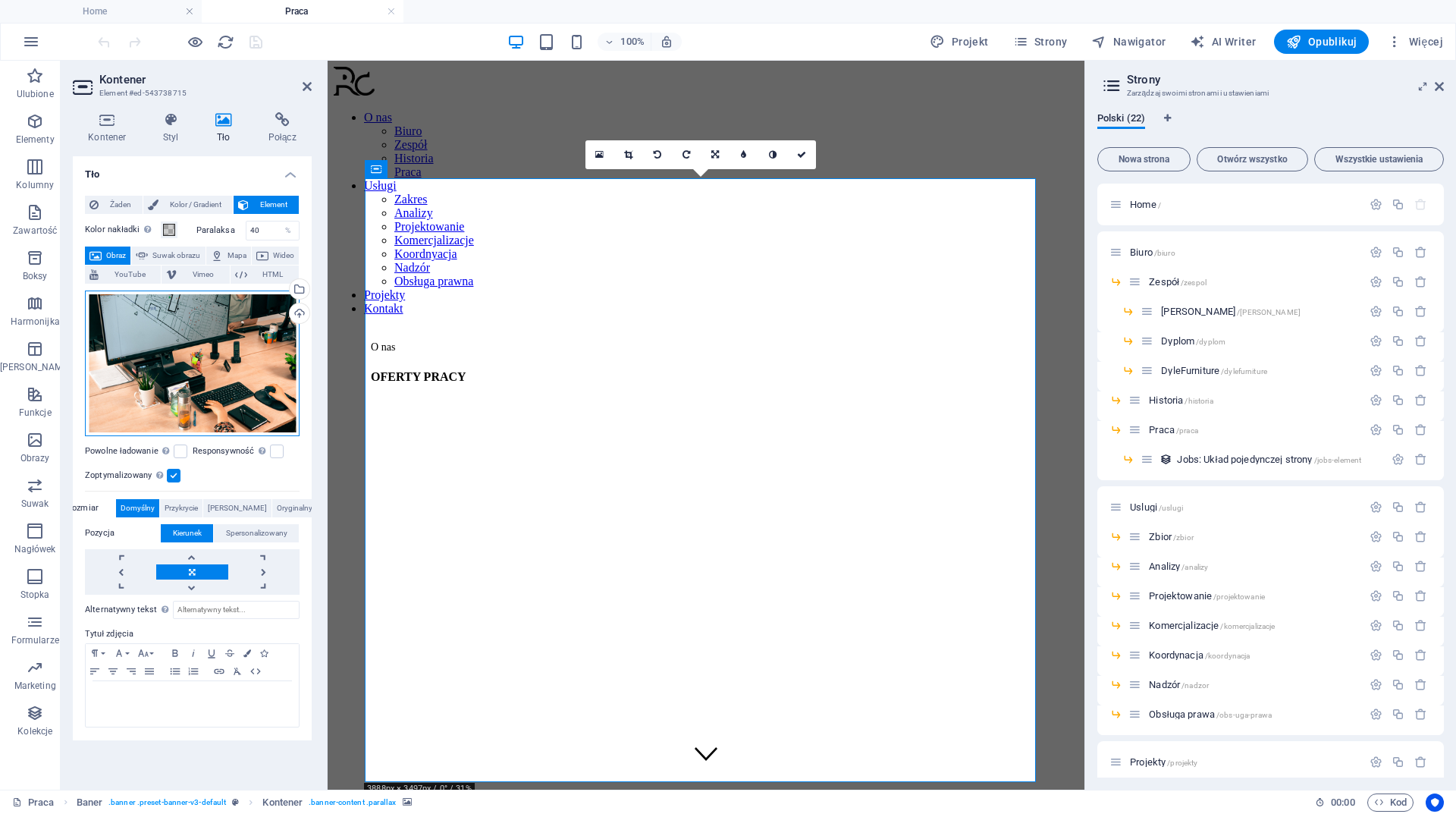
click at [195, 378] on div "Przeciągnij pliki tutaj, kliknij, aby wybrać pliki lub wybierz pliki z Plików l…" at bounding box center [192, 363] width 214 height 146
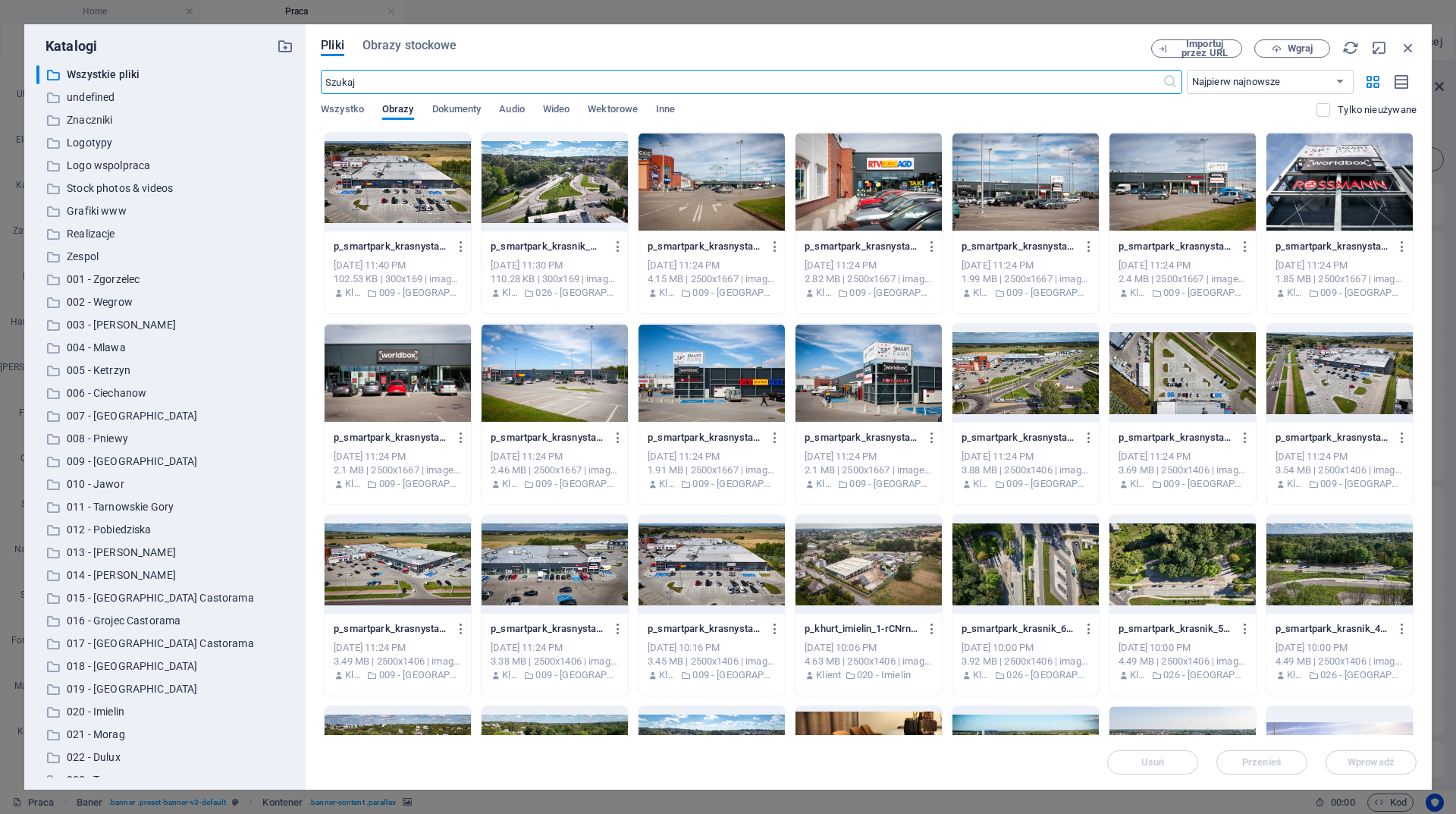
click at [640, 81] on input "text" at bounding box center [741, 82] width 841 height 24
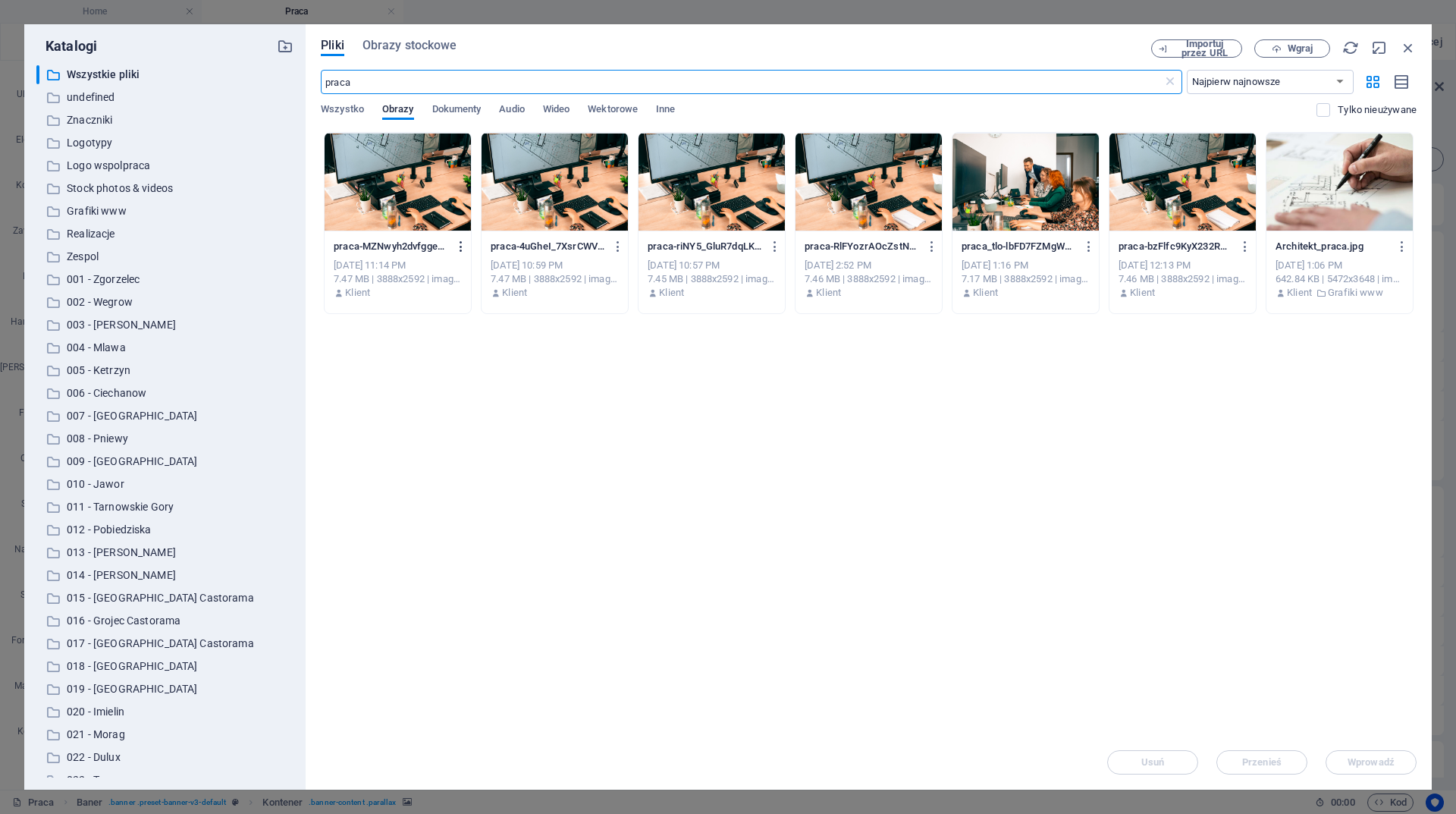
type input "praca"
click at [457, 247] on icon "button" at bounding box center [461, 247] width 15 height 14
click at [455, 422] on h6 "Pobierz" at bounding box center [471, 432] width 86 height 18
click at [1409, 43] on icon "button" at bounding box center [1408, 48] width 17 height 17
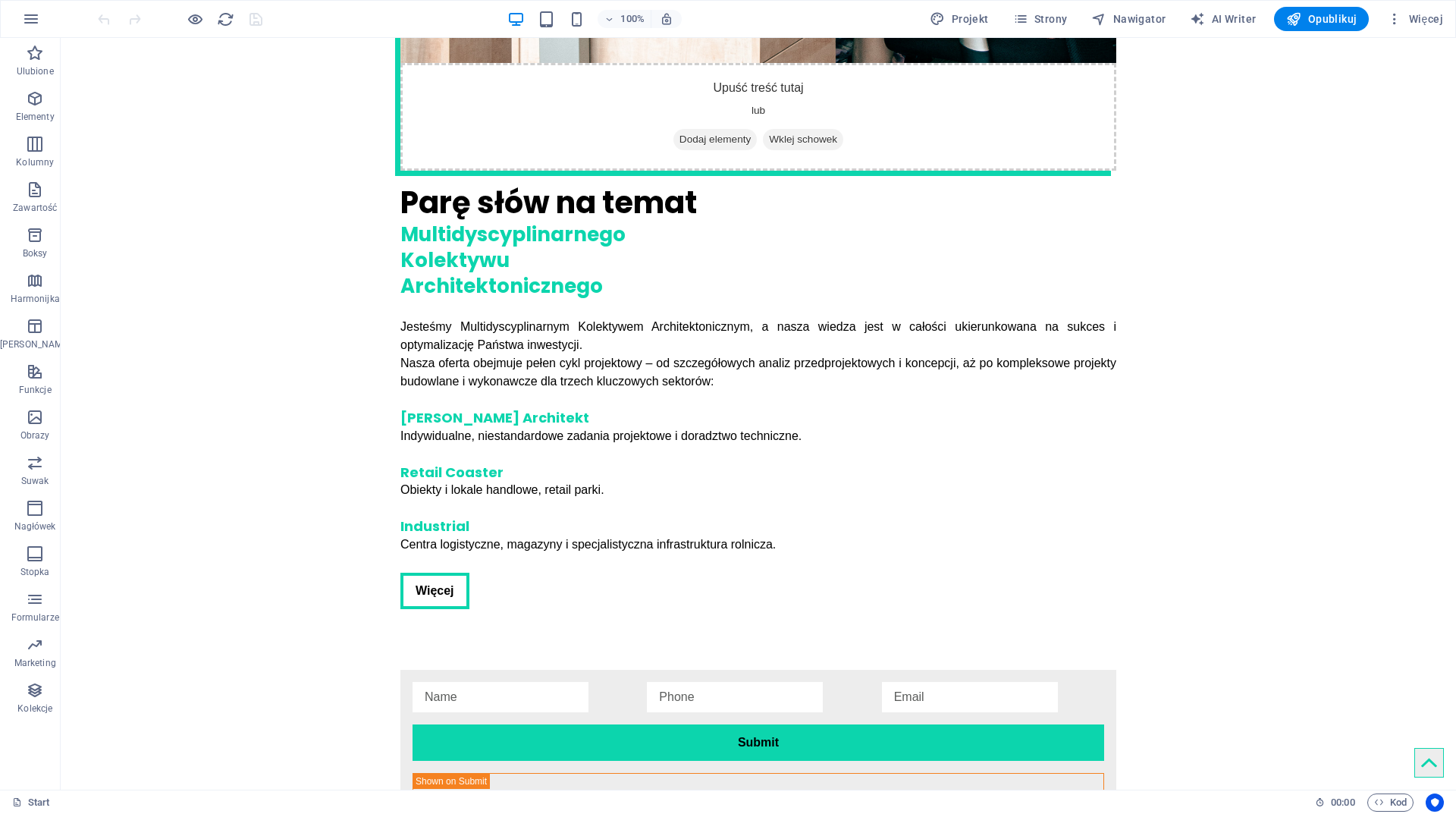
scroll to position [3123, 0]
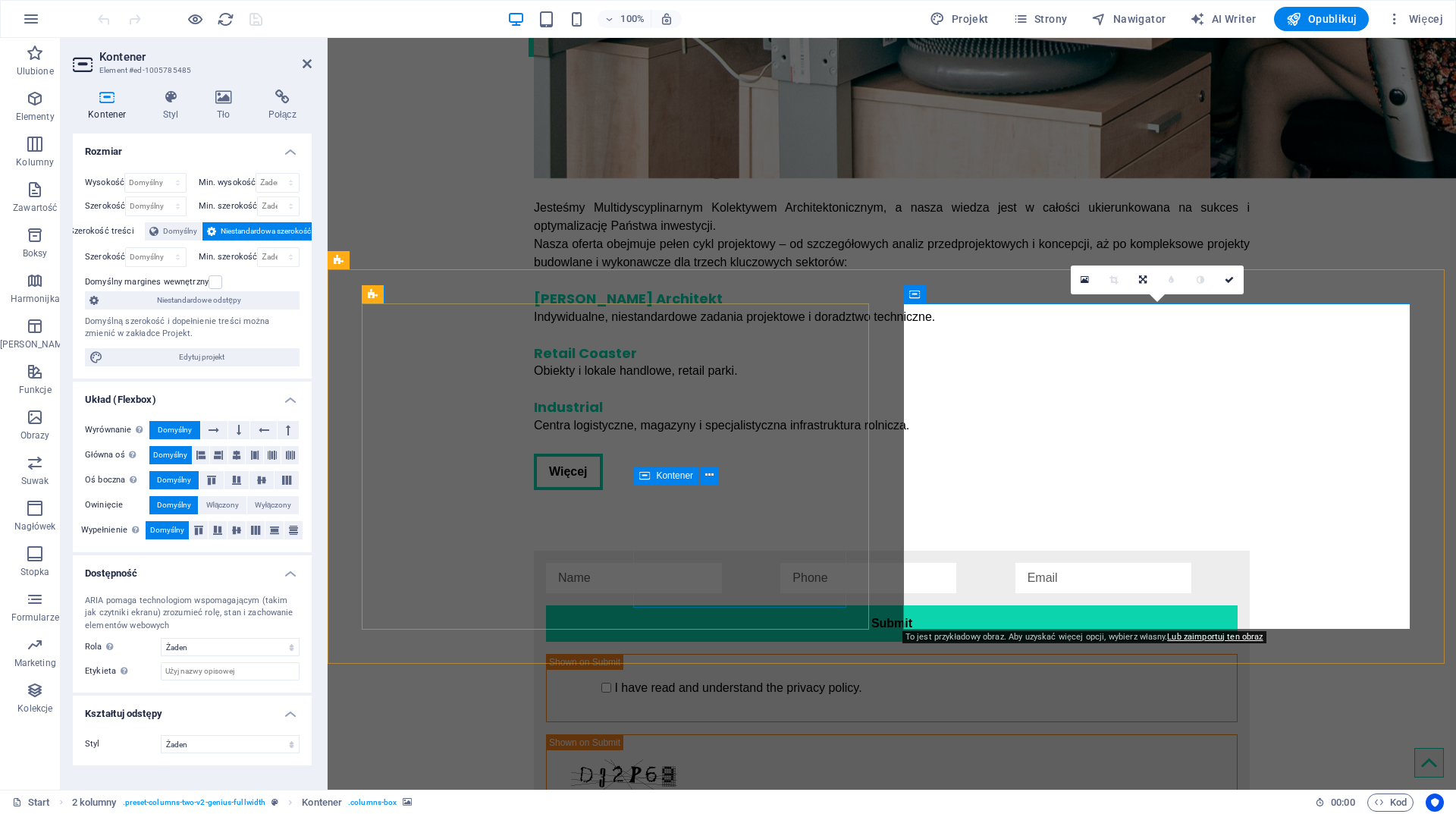
scroll to position [3065, 0]
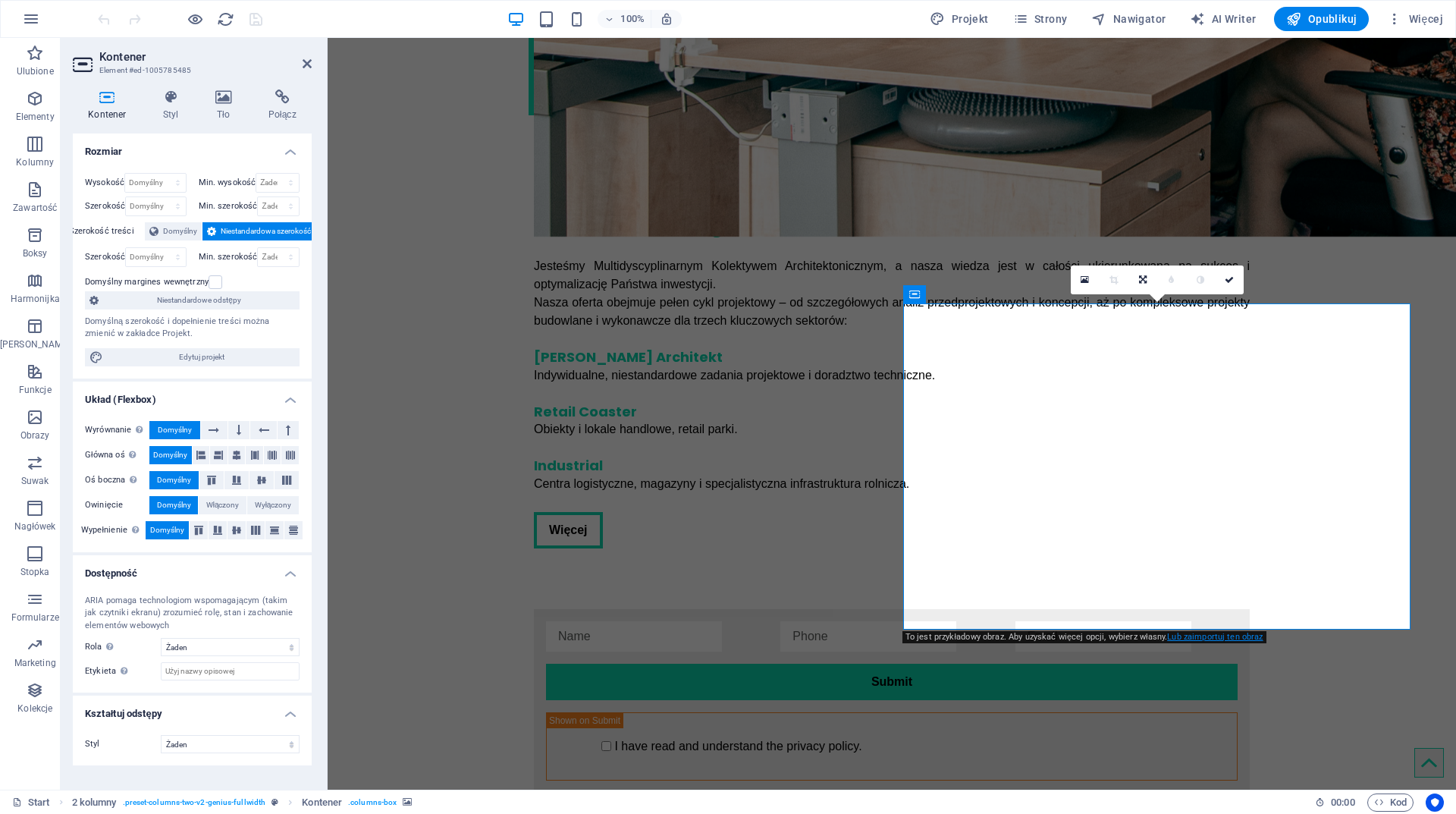
click at [1226, 637] on link "Lub zaimportuj ten obraz" at bounding box center [1215, 637] width 96 height 10
click at [223, 103] on icon at bounding box center [224, 97] width 47 height 15
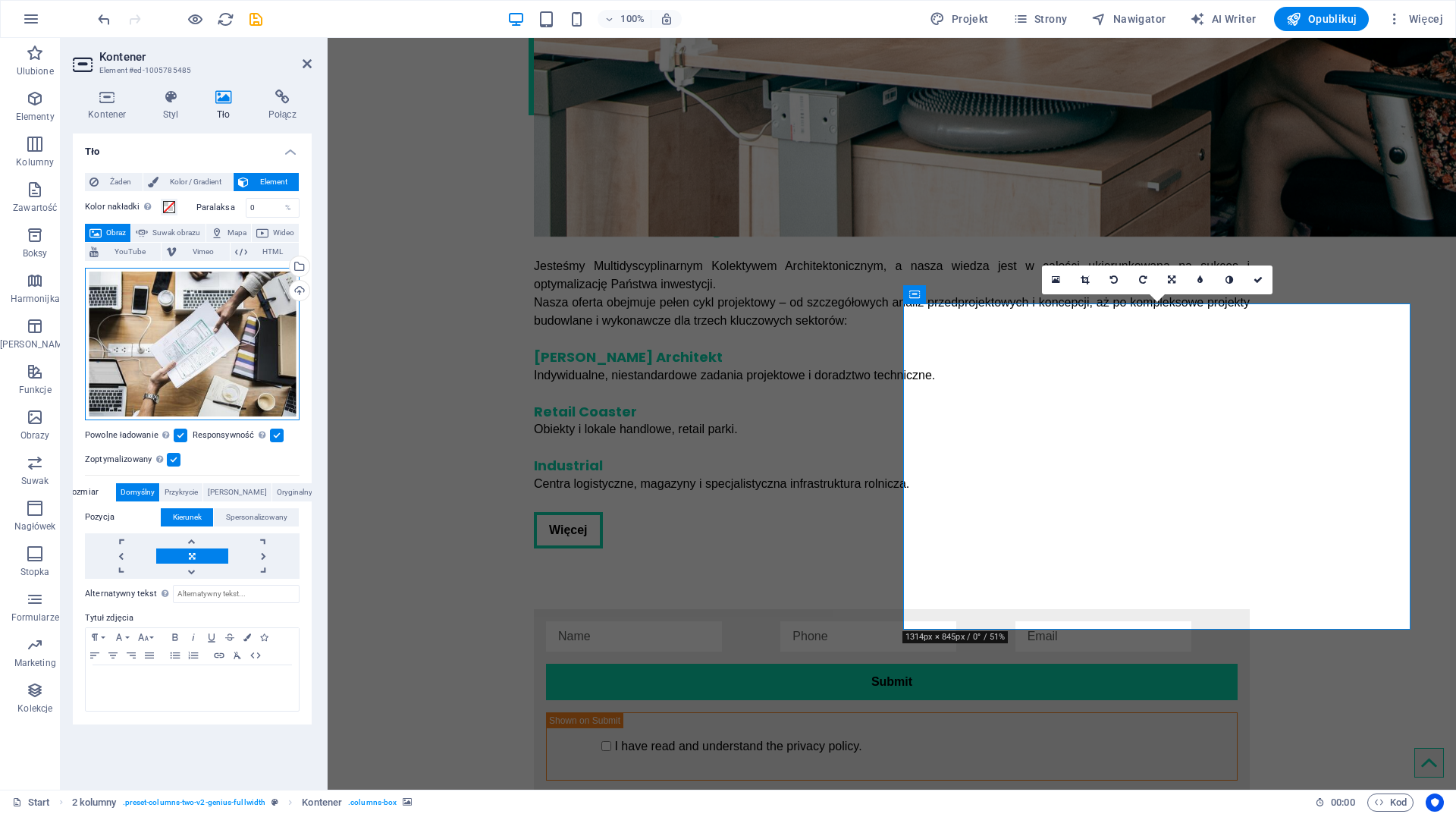
click at [178, 322] on div "Przeciągnij pliki tutaj, kliknij, aby wybrać pliki lub wybierz pliki z Plików l…" at bounding box center [192, 344] width 214 height 153
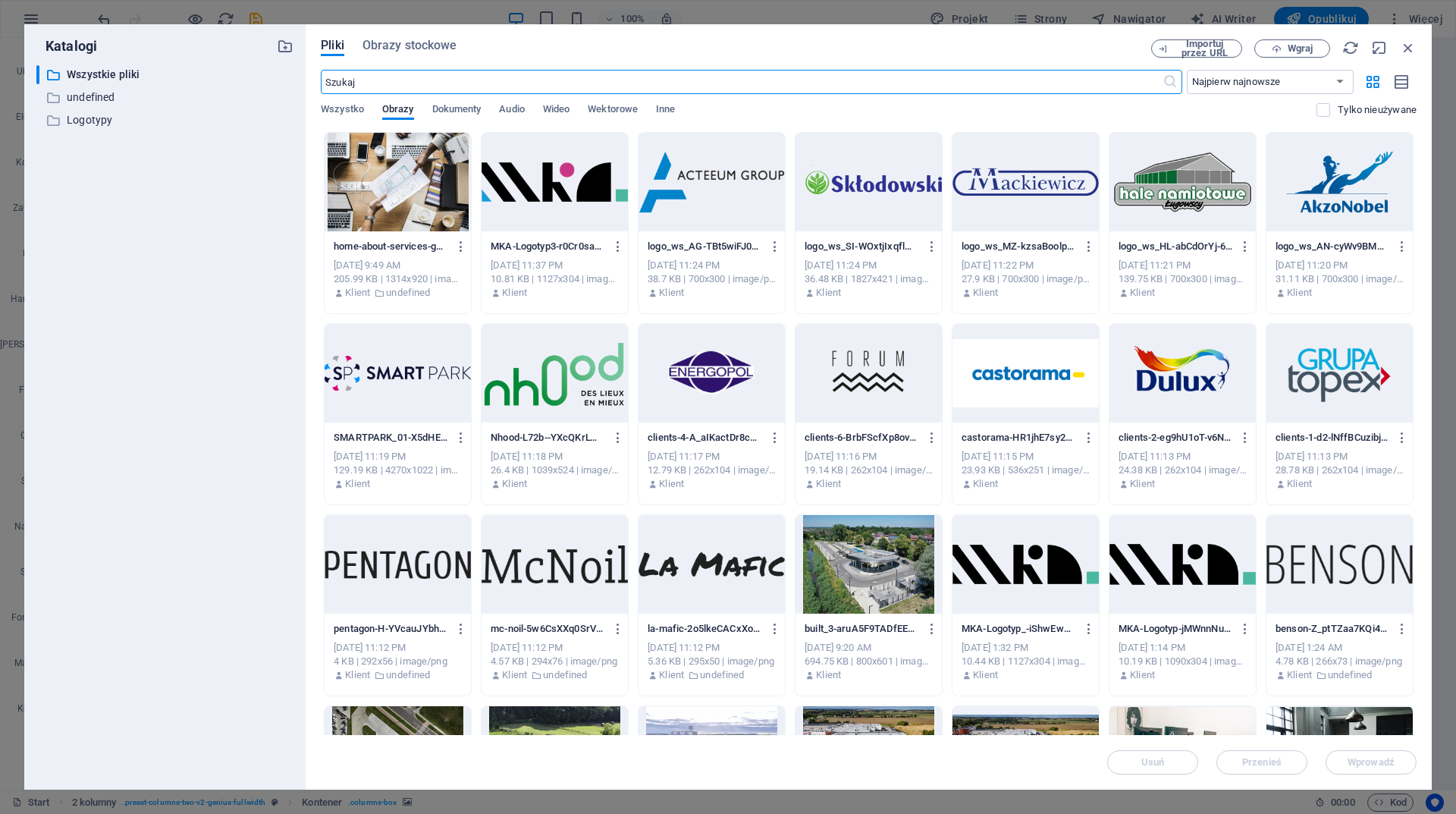
scroll to position [3005, 0]
click at [536, 79] on input "text" at bounding box center [741, 82] width 841 height 24
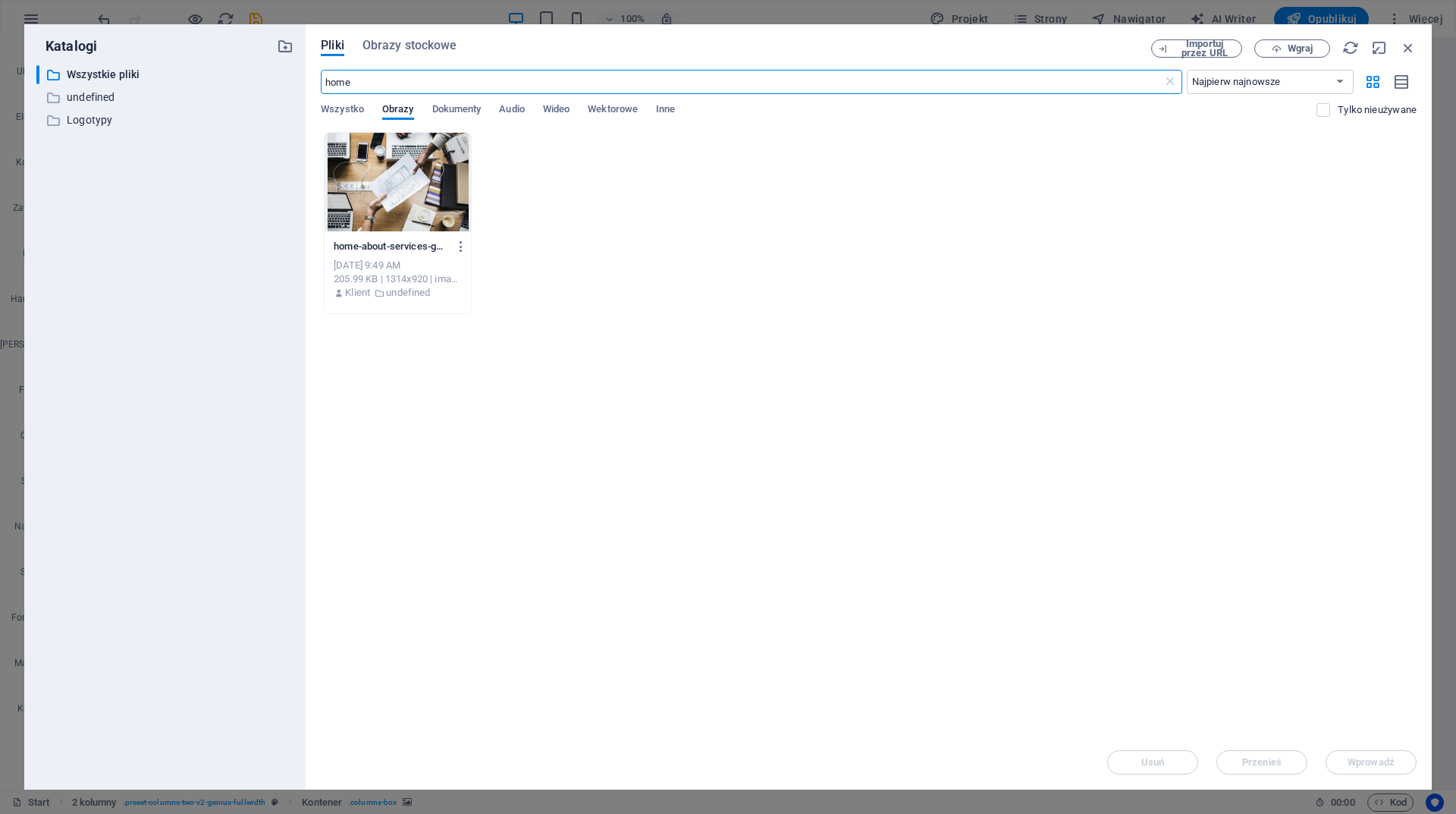
type input "home"
click at [1277, 51] on icon "button" at bounding box center [1276, 49] width 10 height 10
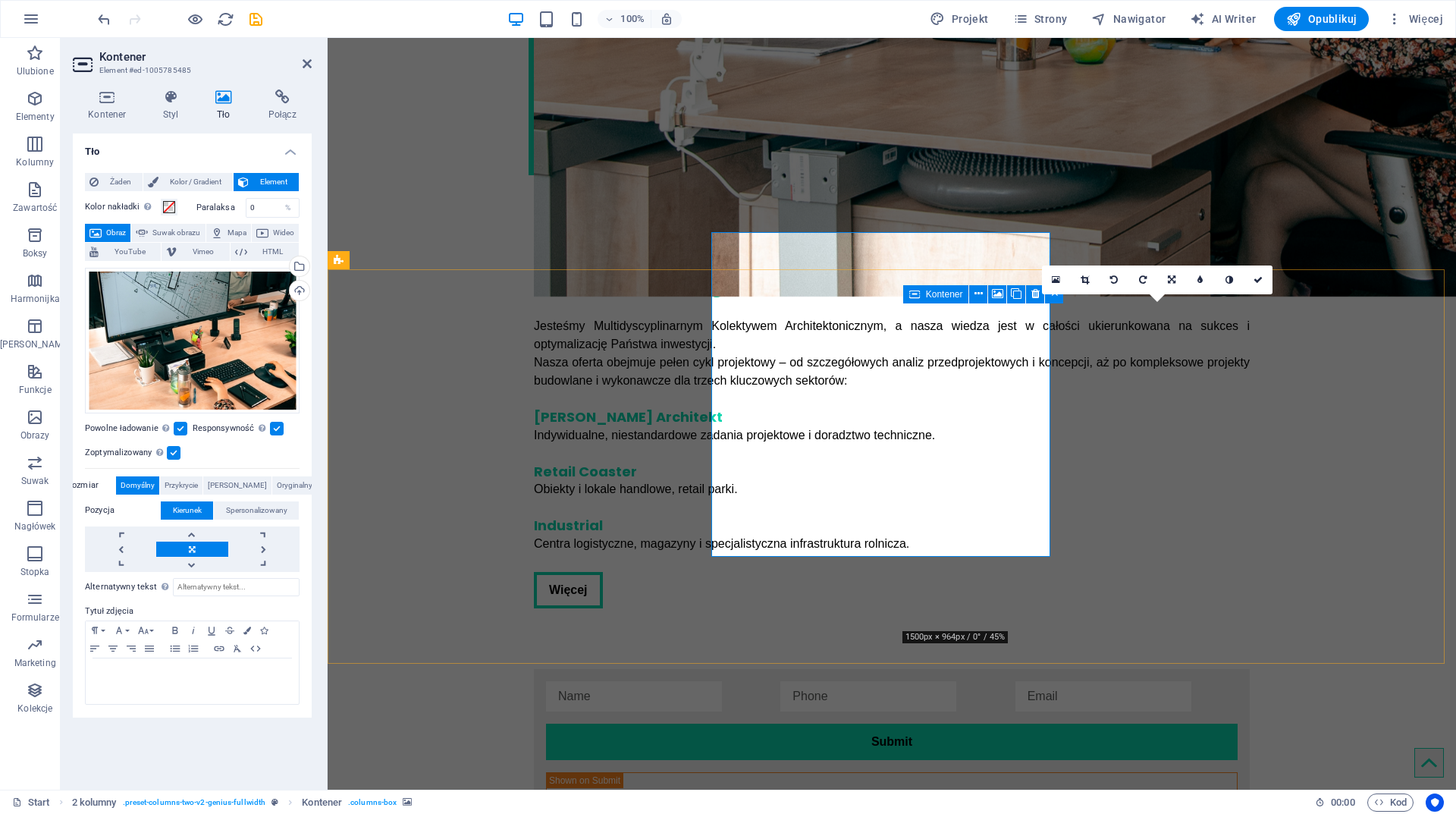
scroll to position [3065, 0]
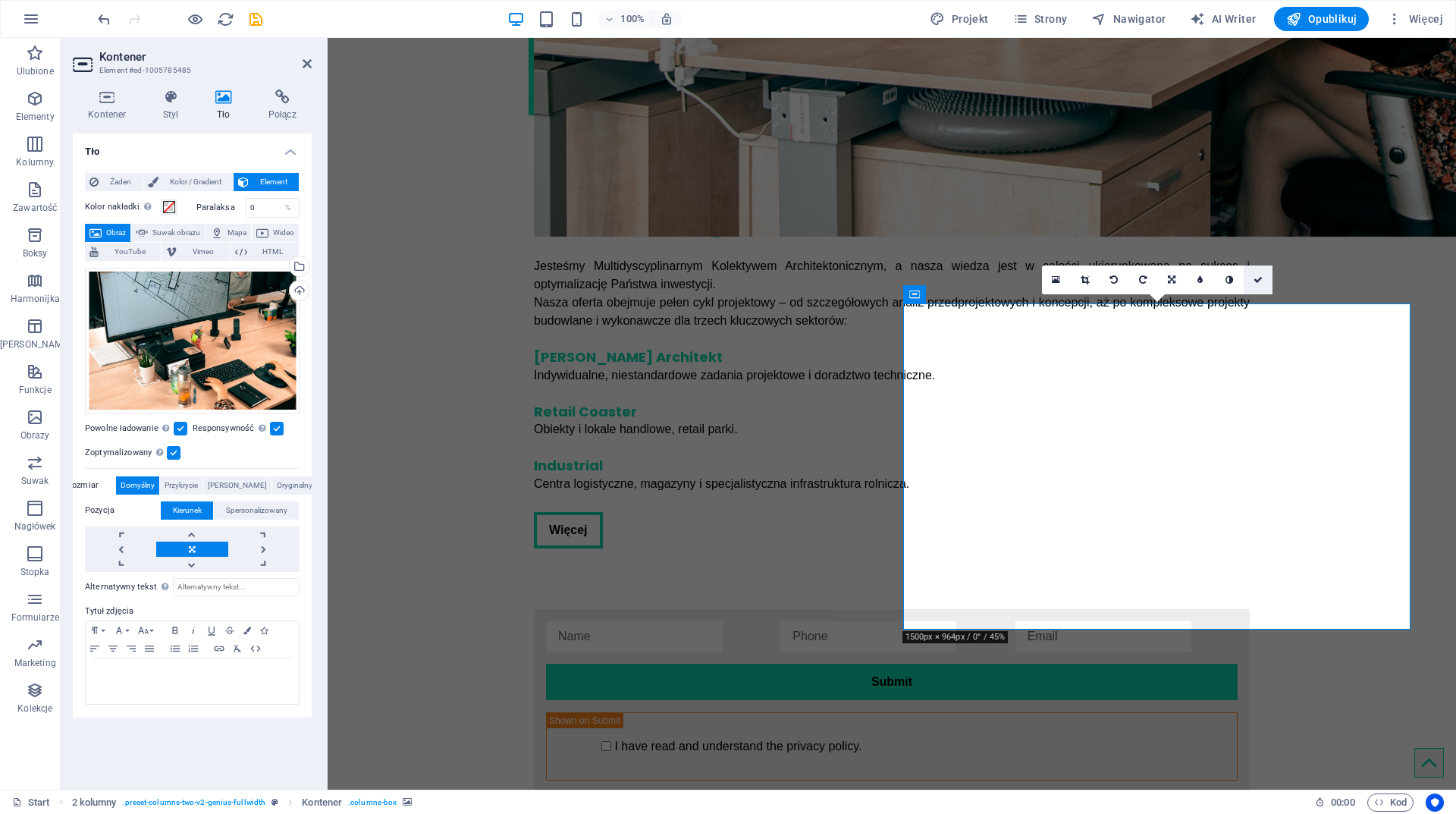
click at [1257, 278] on icon at bounding box center [1258, 280] width 9 height 9
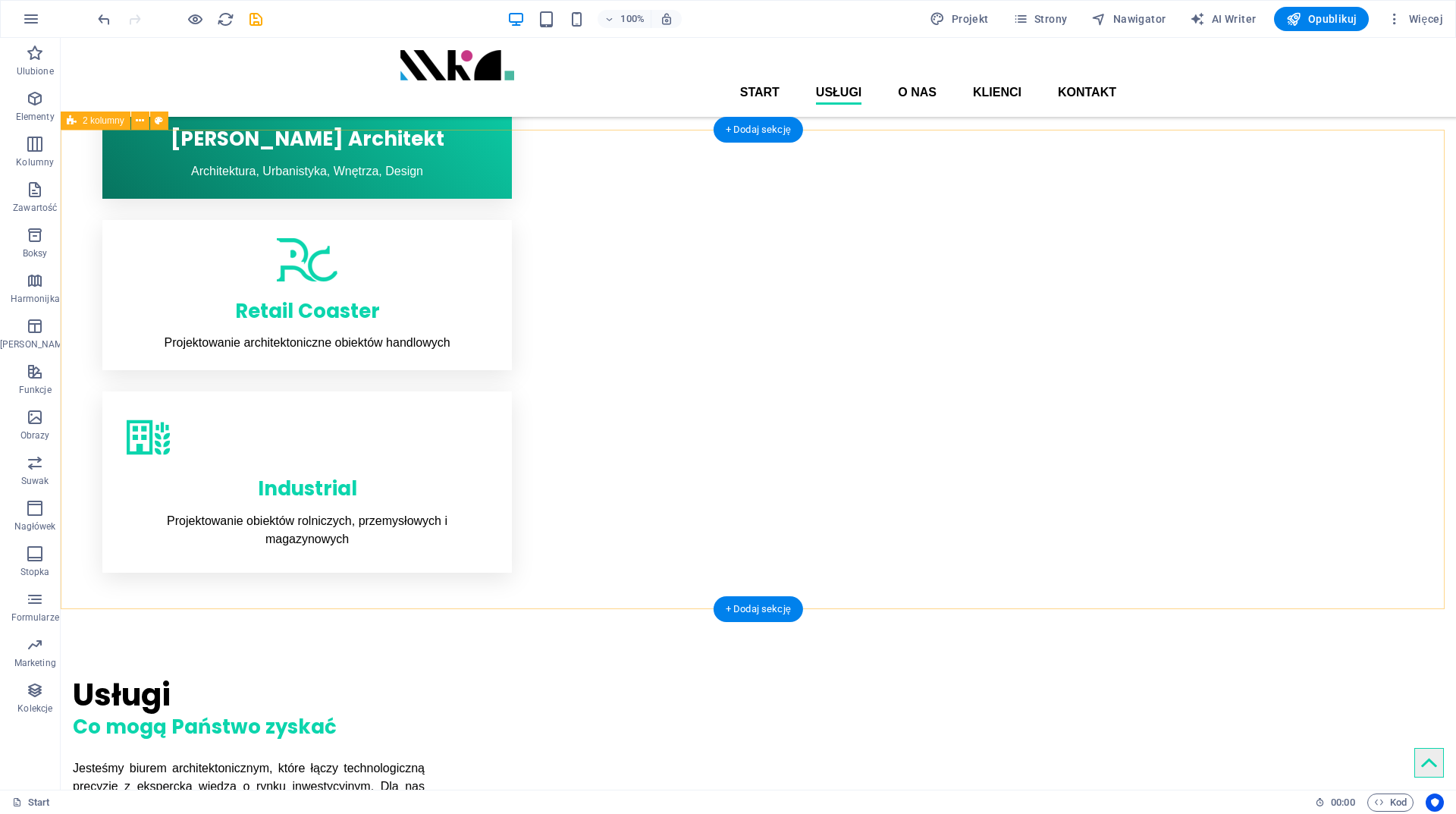
scroll to position [615, 0]
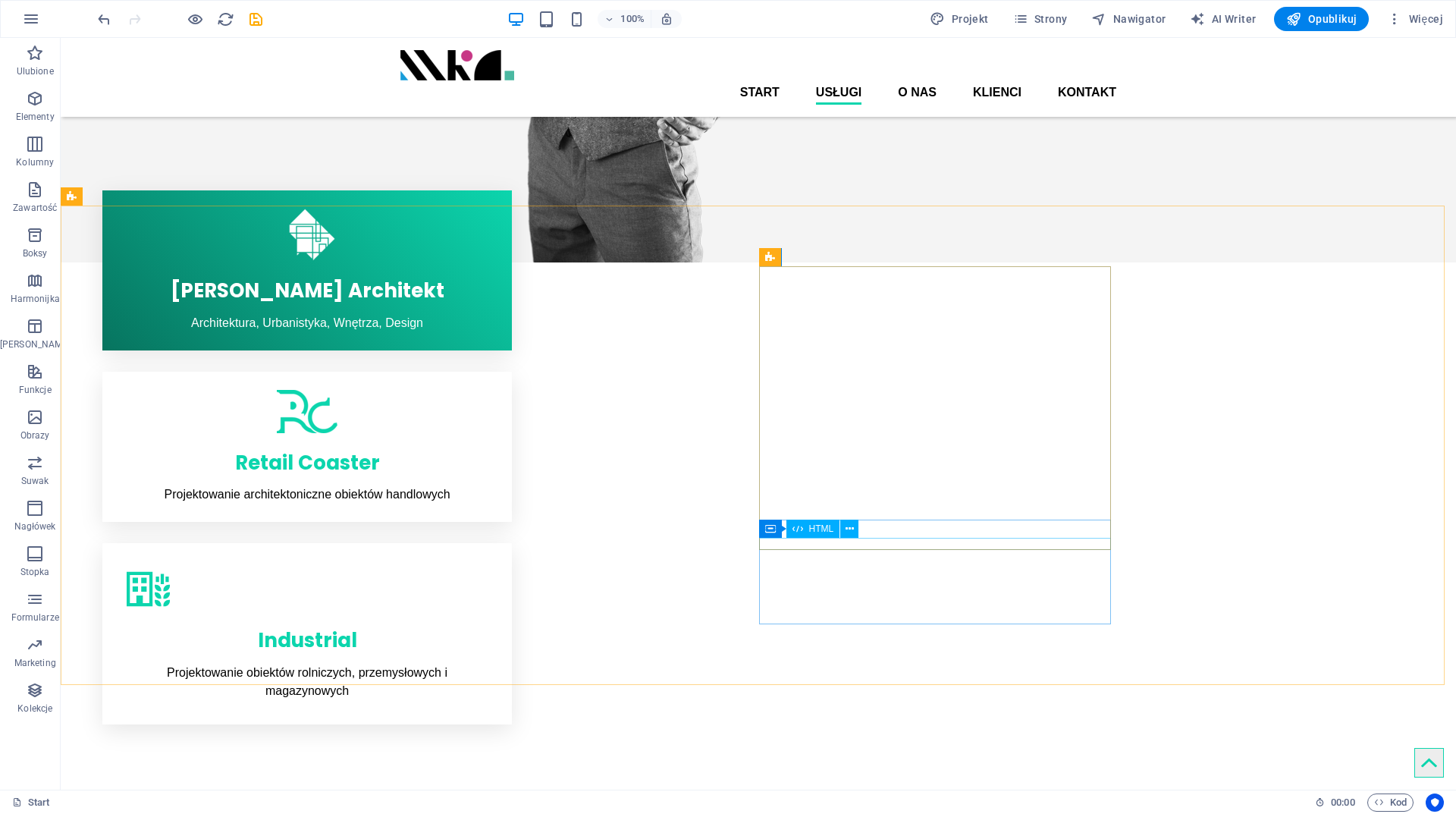
click at [831, 532] on span "HTML" at bounding box center [822, 529] width 25 height 9
drag, startPoint x: 779, startPoint y: 508, endPoint x: 587, endPoint y: 515, distance: 192.1
click at [831, 532] on span "HTML" at bounding box center [822, 529] width 25 height 9
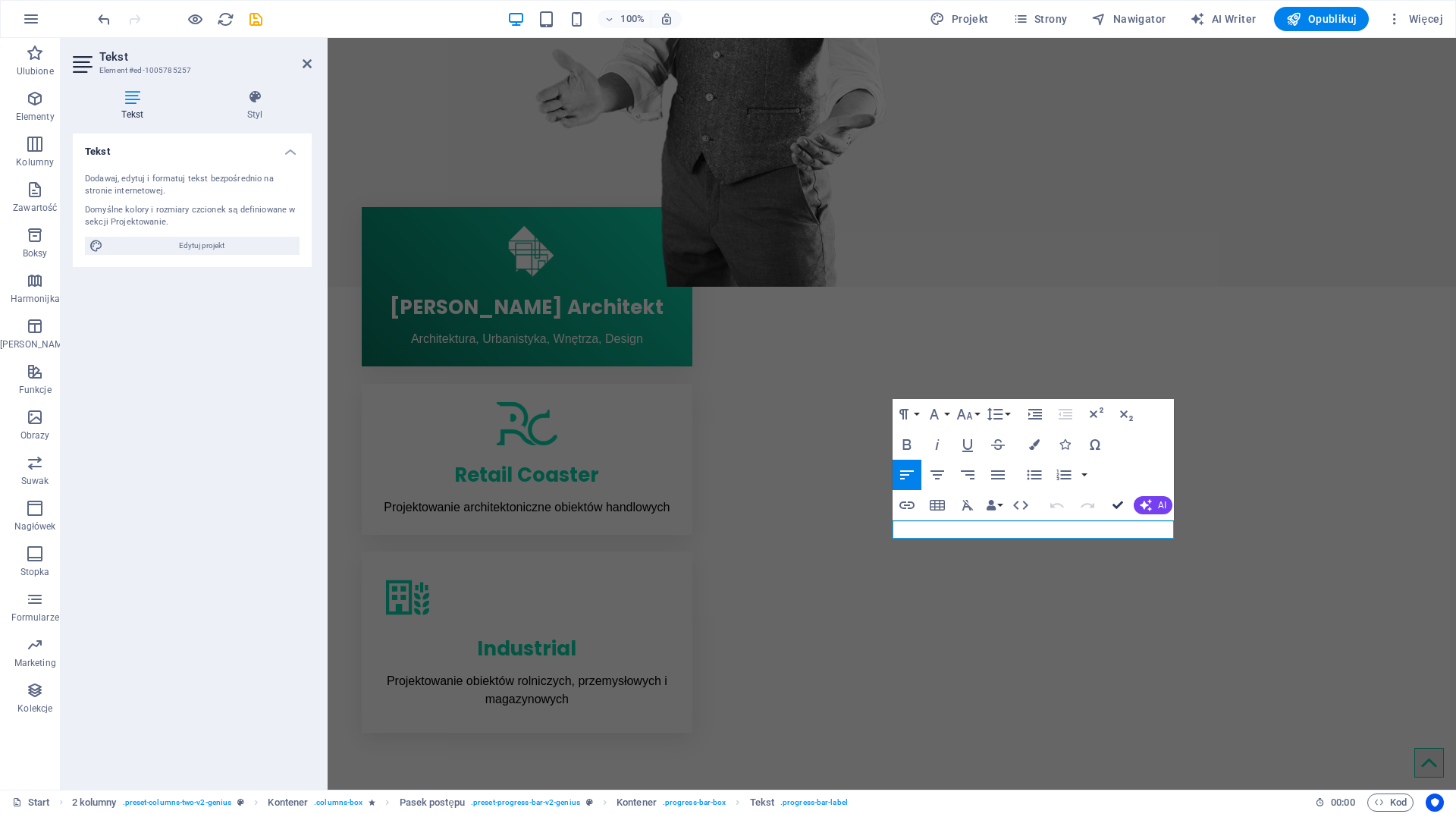
drag, startPoint x: 1115, startPoint y: 510, endPoint x: 569, endPoint y: 596, distance: 552.7
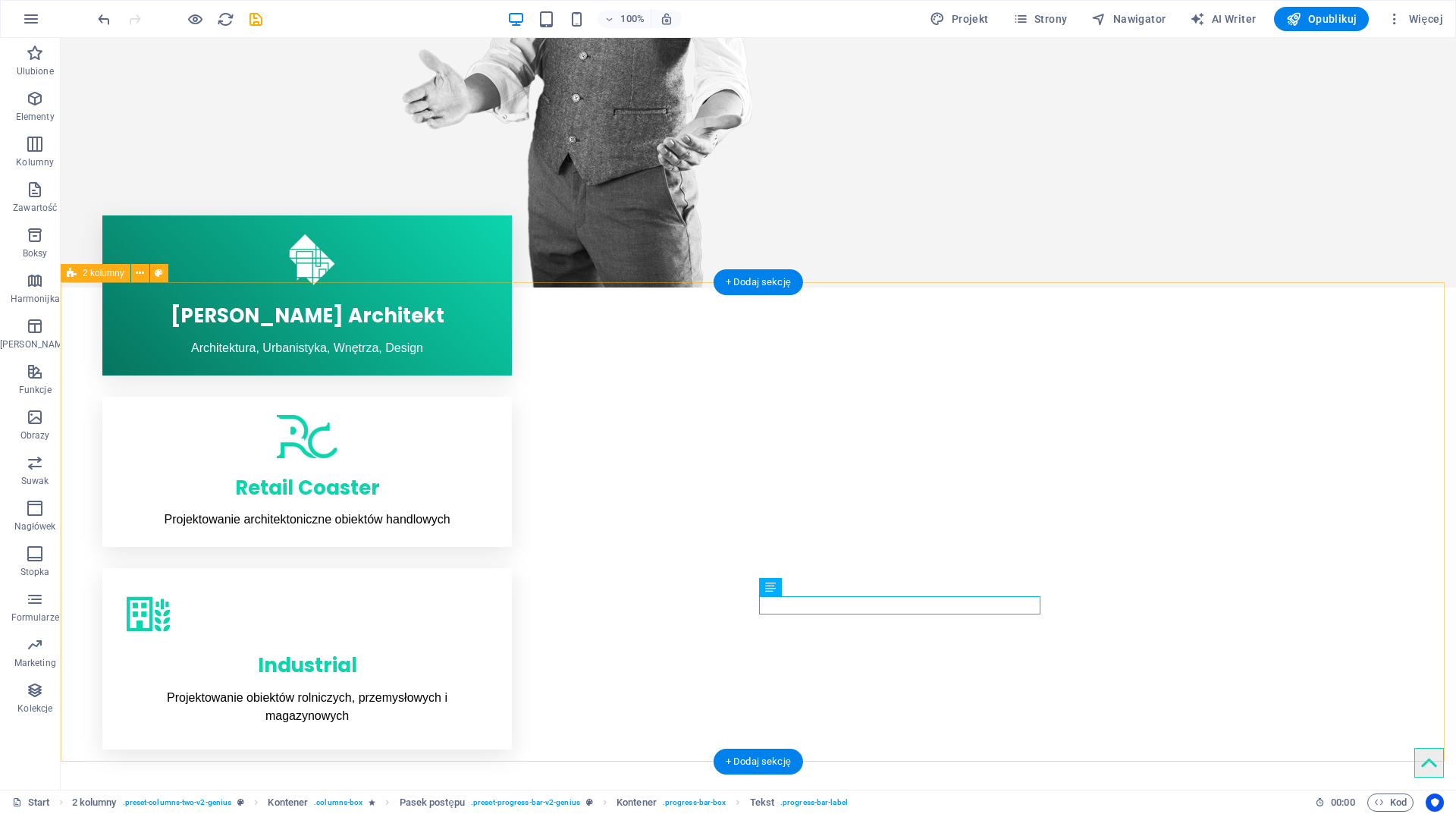
scroll to position [690, 0]
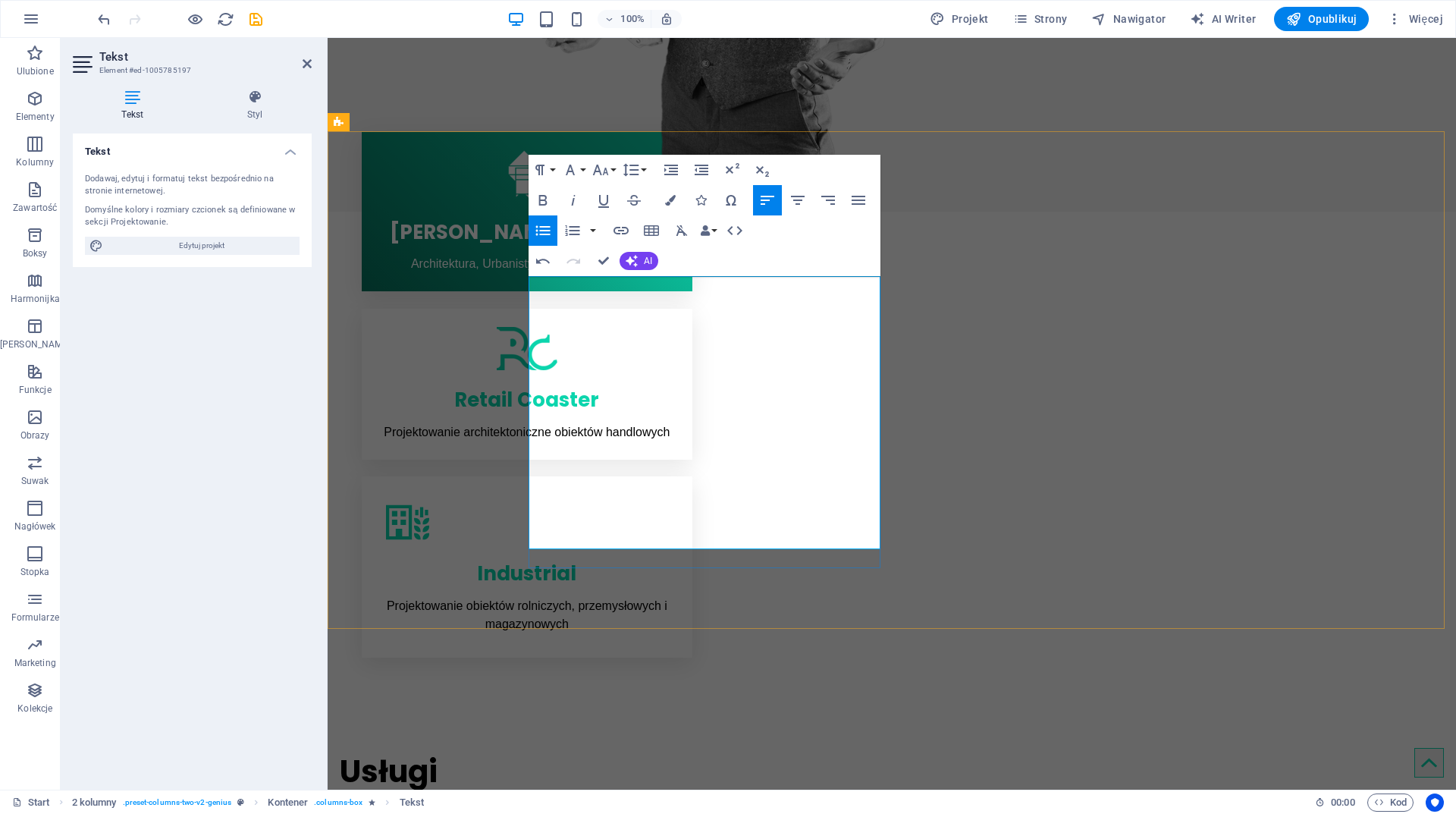
checkbox input "false"
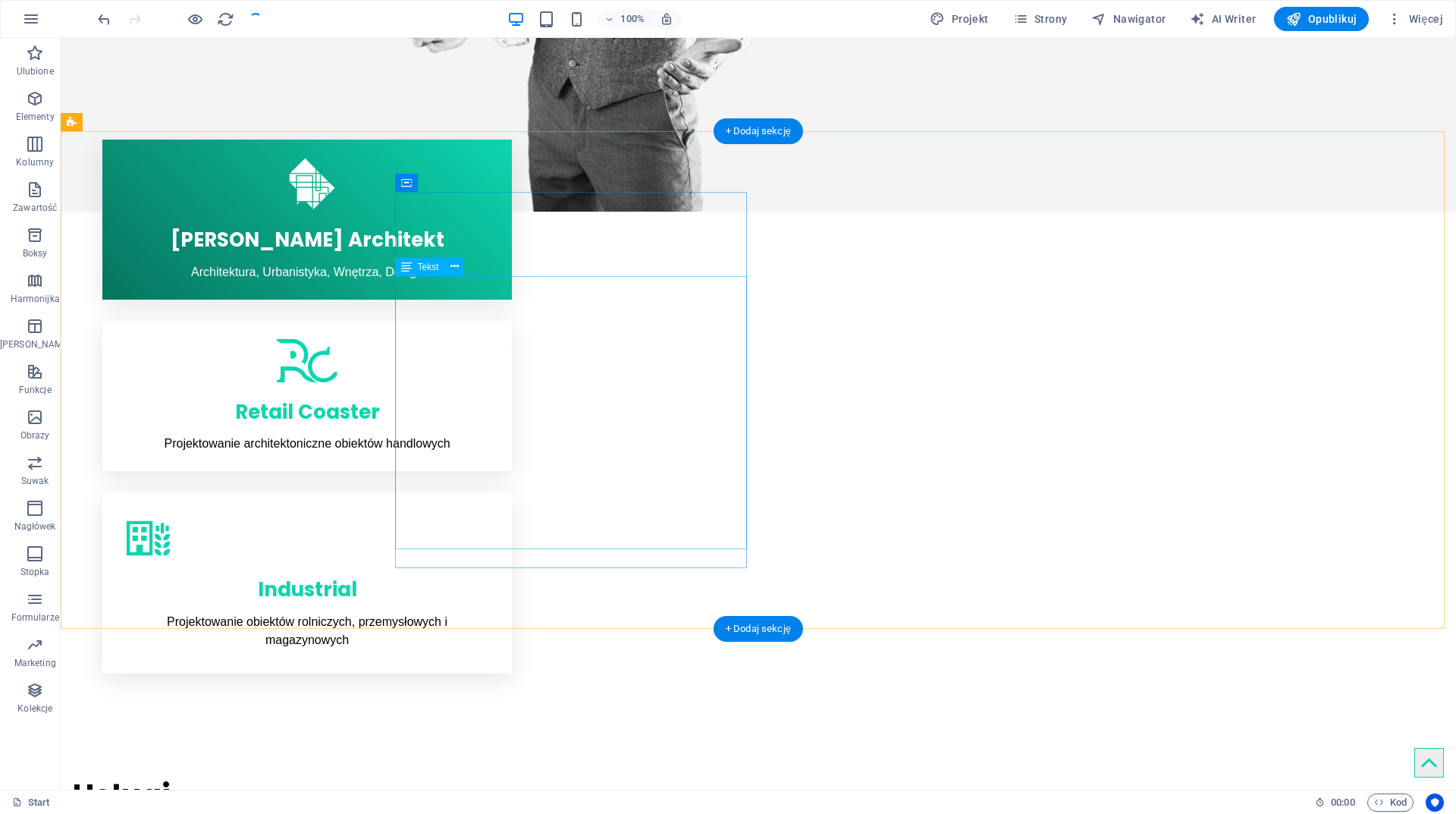
scroll to position [689, 0]
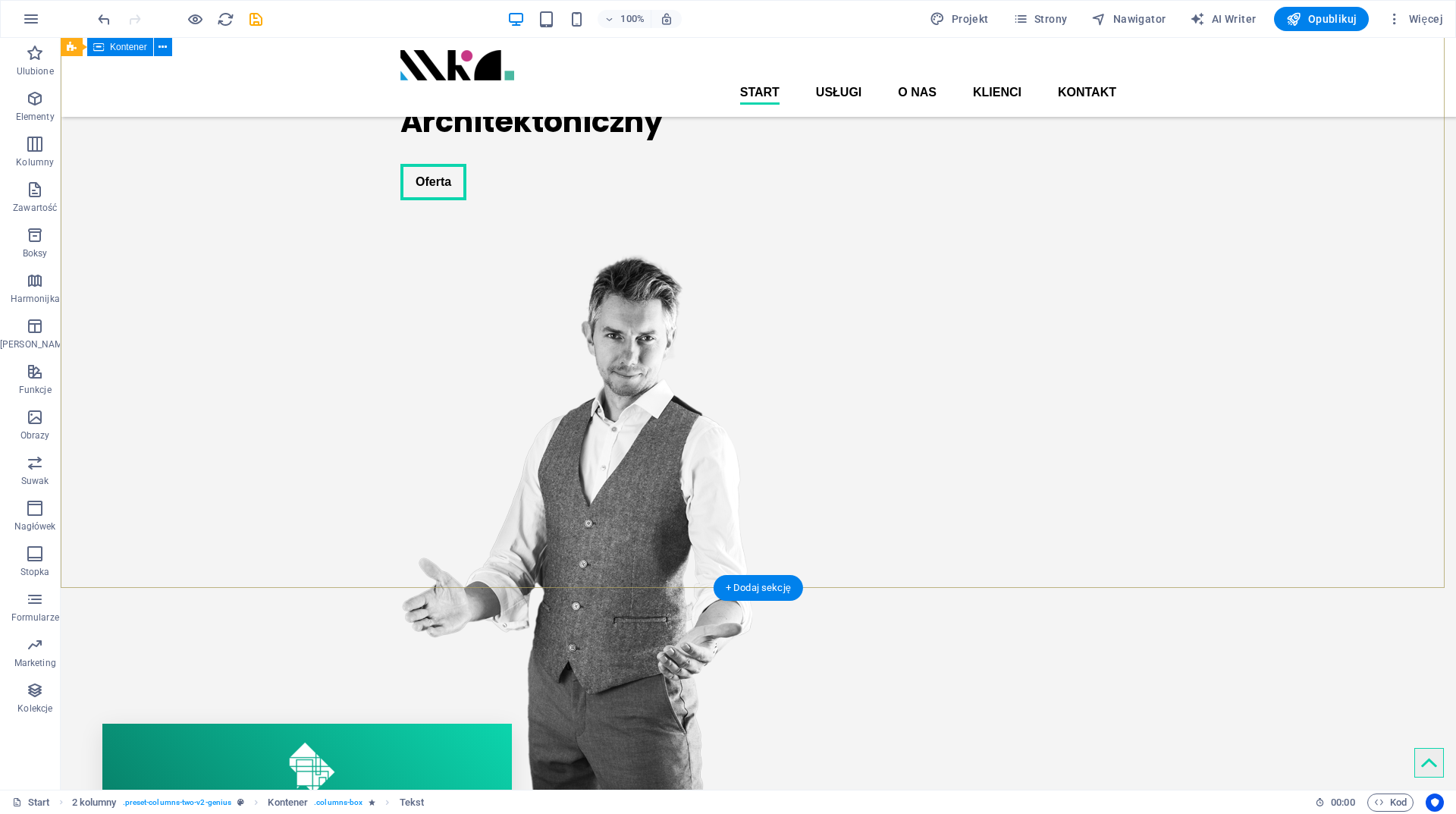
scroll to position [0, 0]
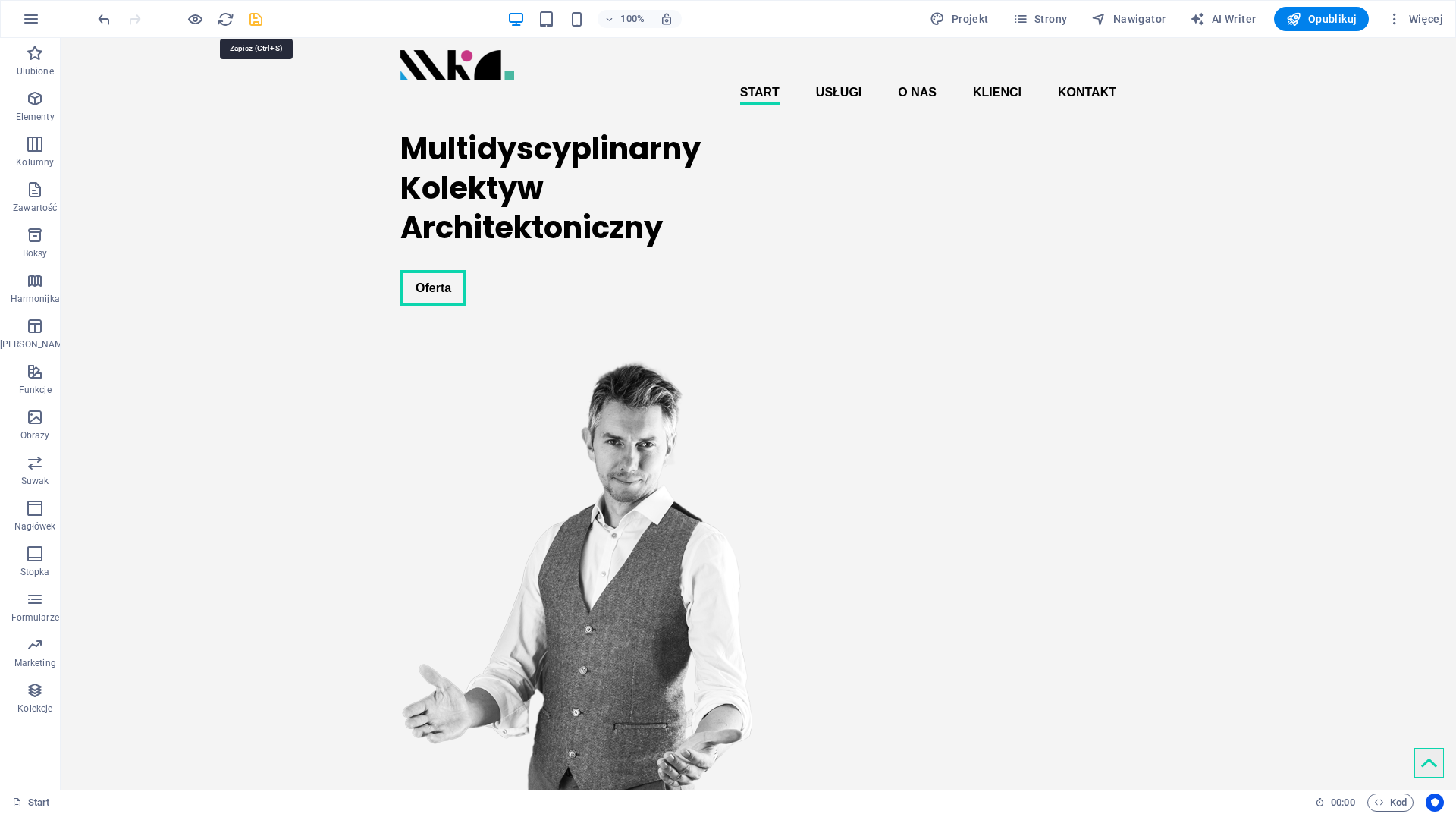
click at [255, 18] on icon "save" at bounding box center [256, 19] width 18 height 18
checkbox input "false"
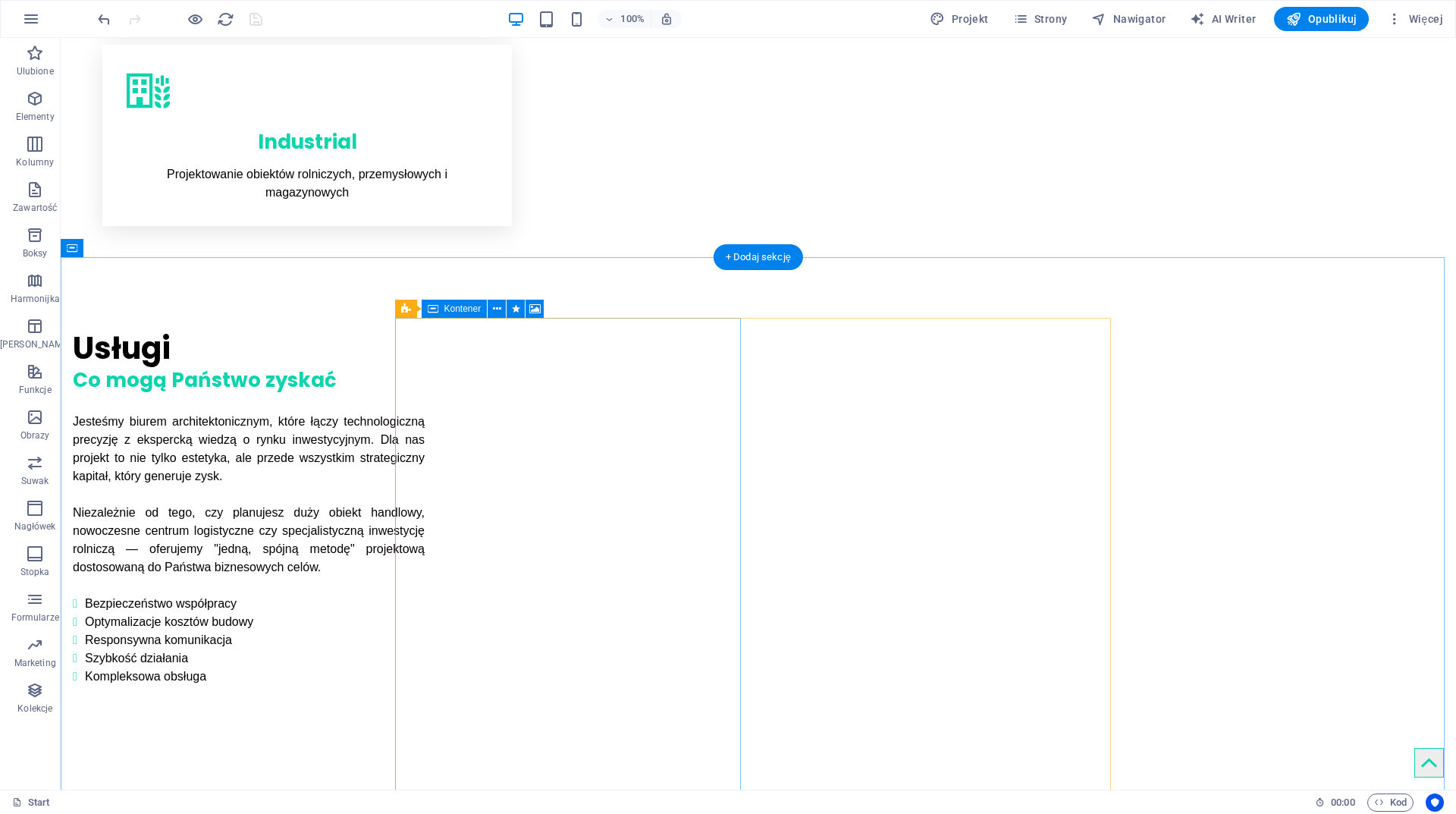
scroll to position [1820, 0]
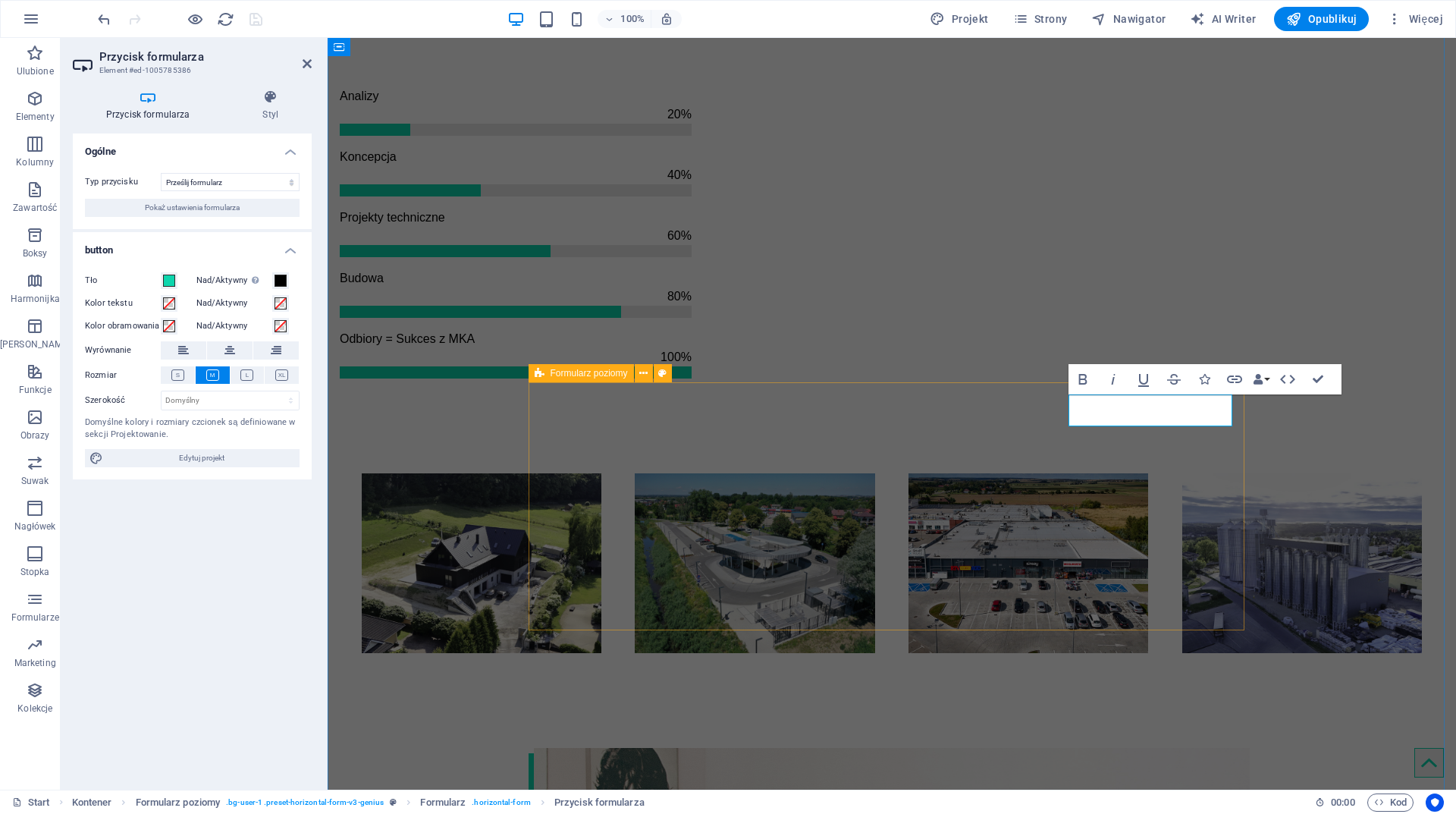
click at [589, 372] on span "Formularz poziomy" at bounding box center [589, 373] width 77 height 9
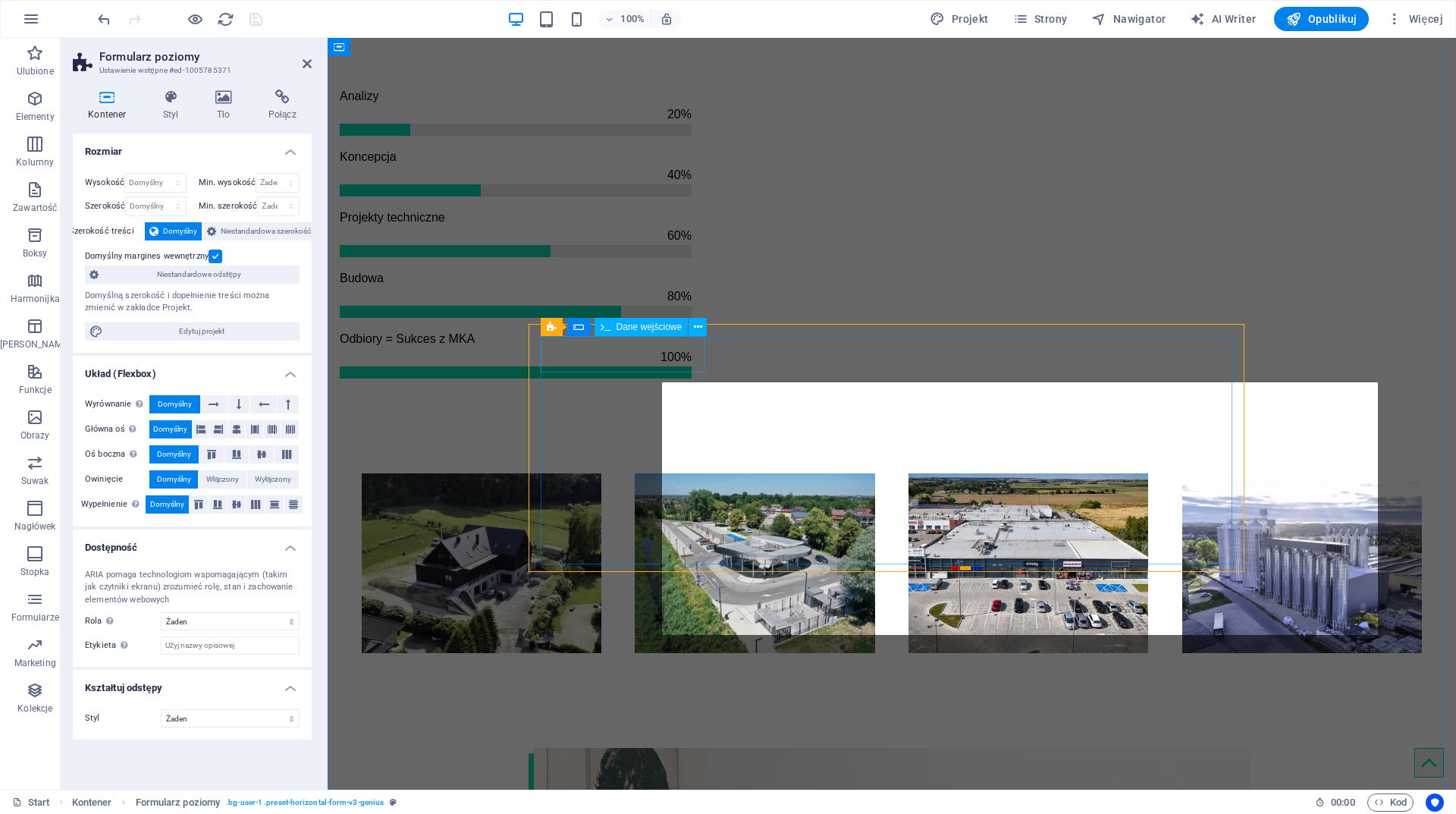
select select "rem"
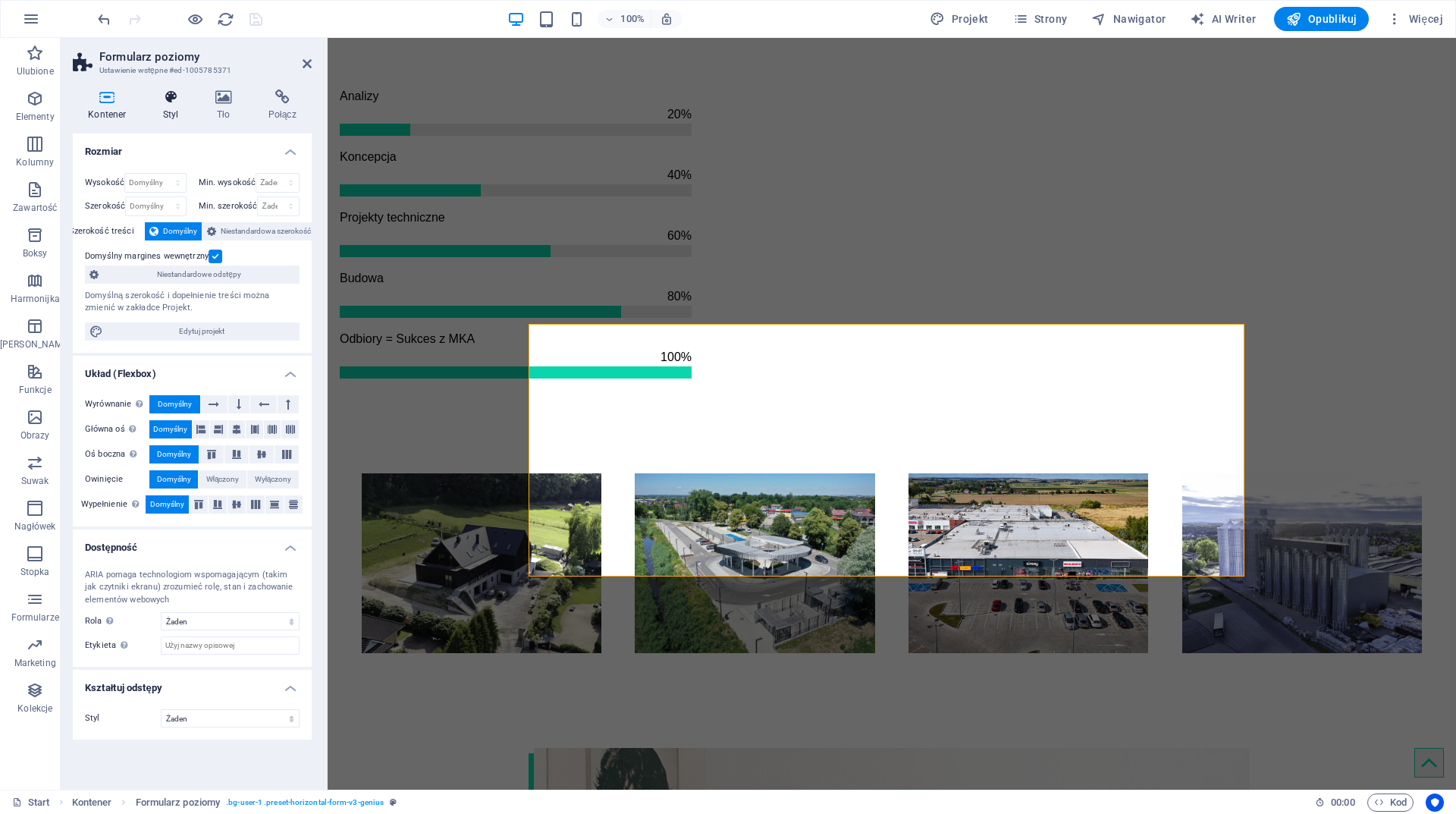
scroll to position [1879, 0]
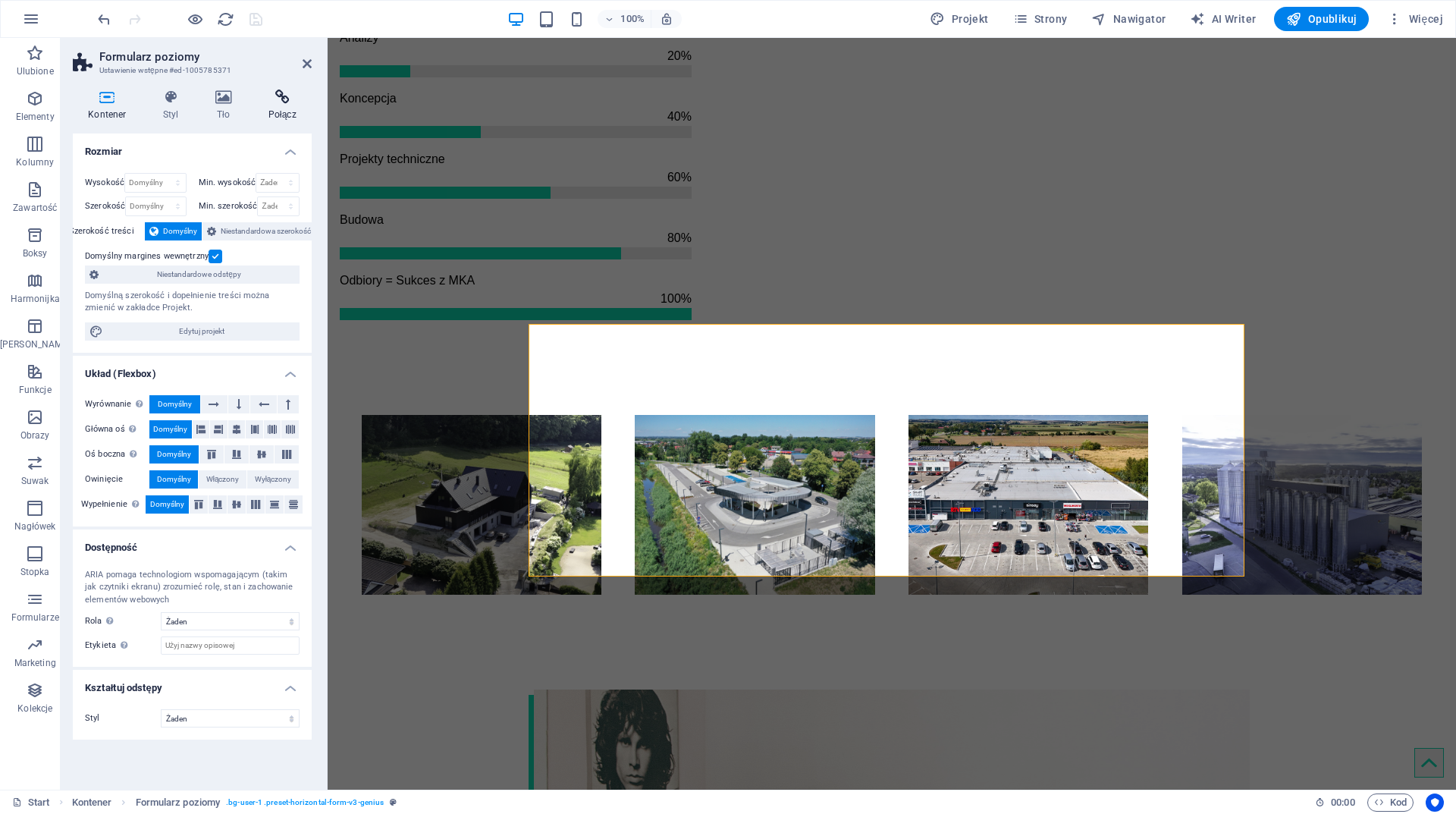
click at [281, 98] on icon at bounding box center [282, 97] width 59 height 15
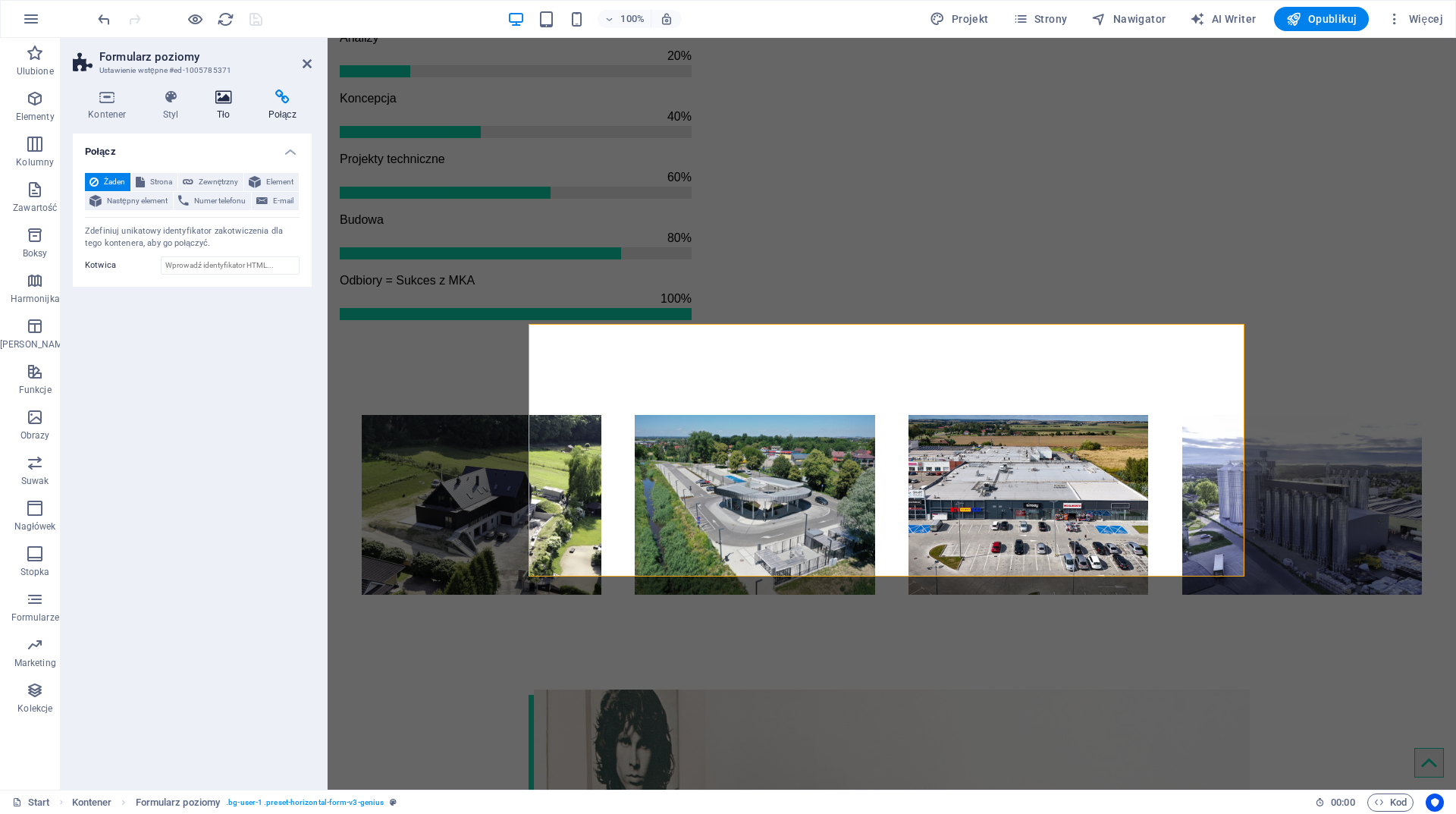
click at [236, 98] on icon at bounding box center [224, 97] width 47 height 15
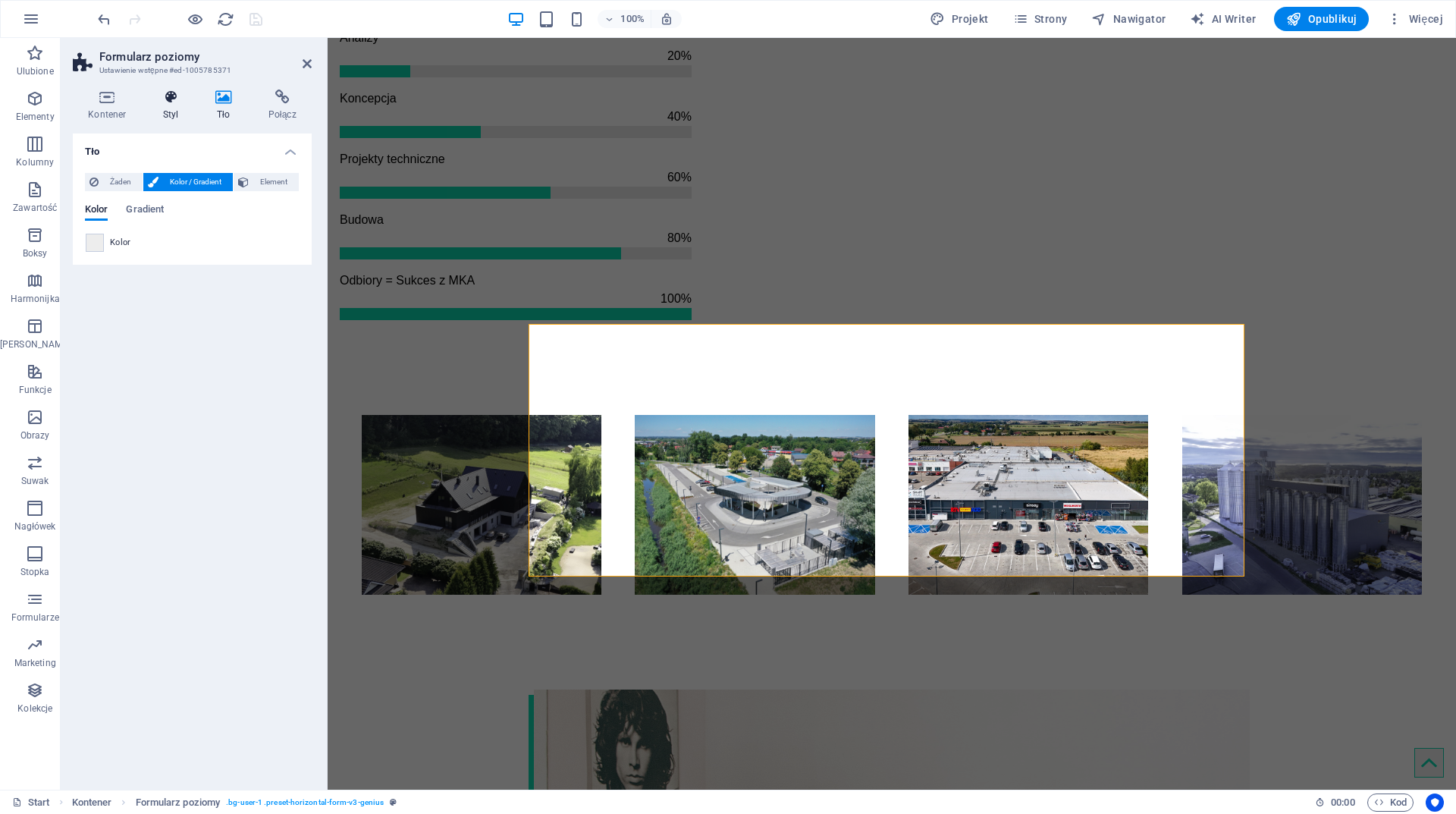
click at [177, 96] on icon at bounding box center [171, 97] width 46 height 15
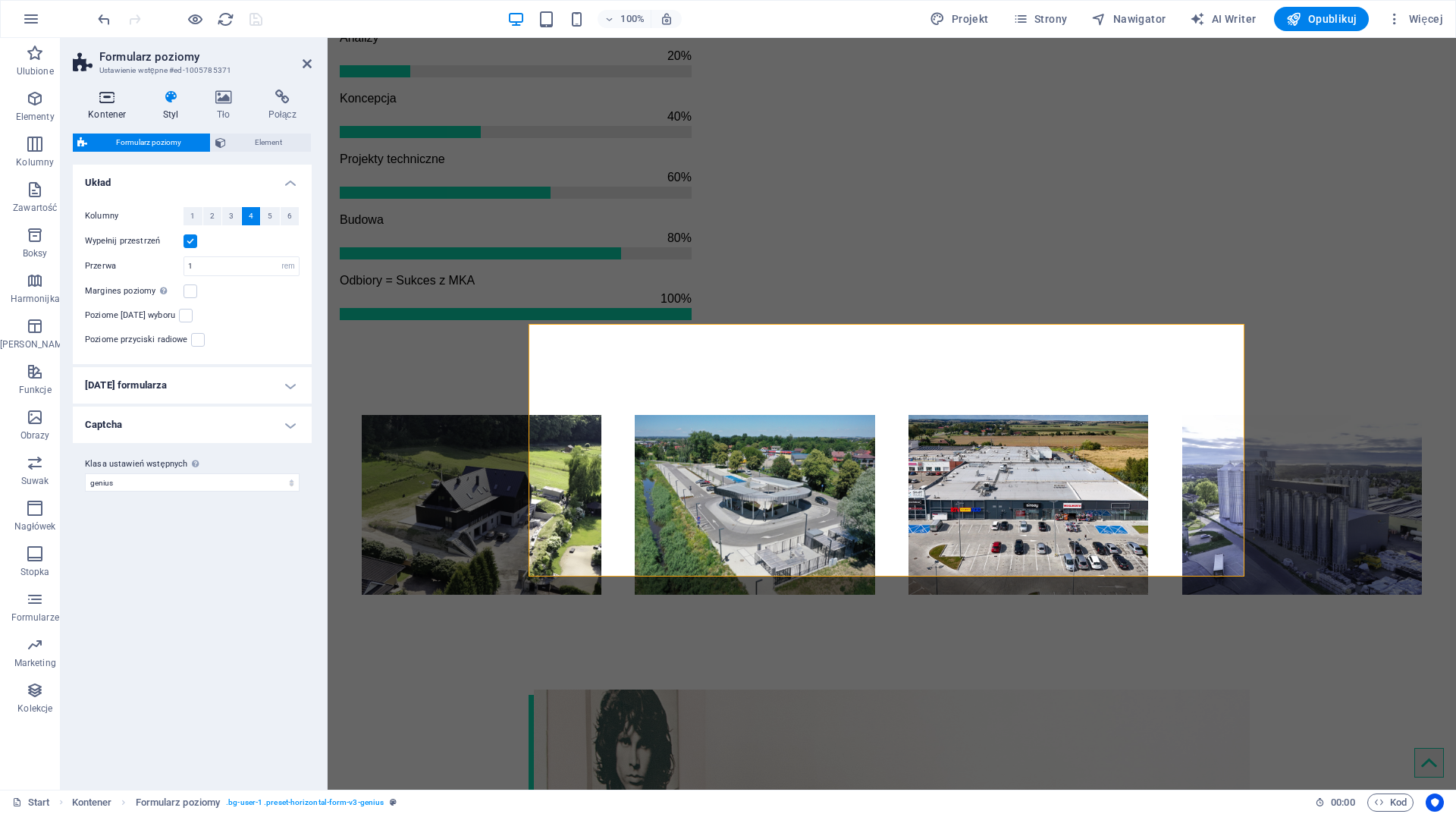
click at [126, 96] on icon at bounding box center [107, 97] width 69 height 15
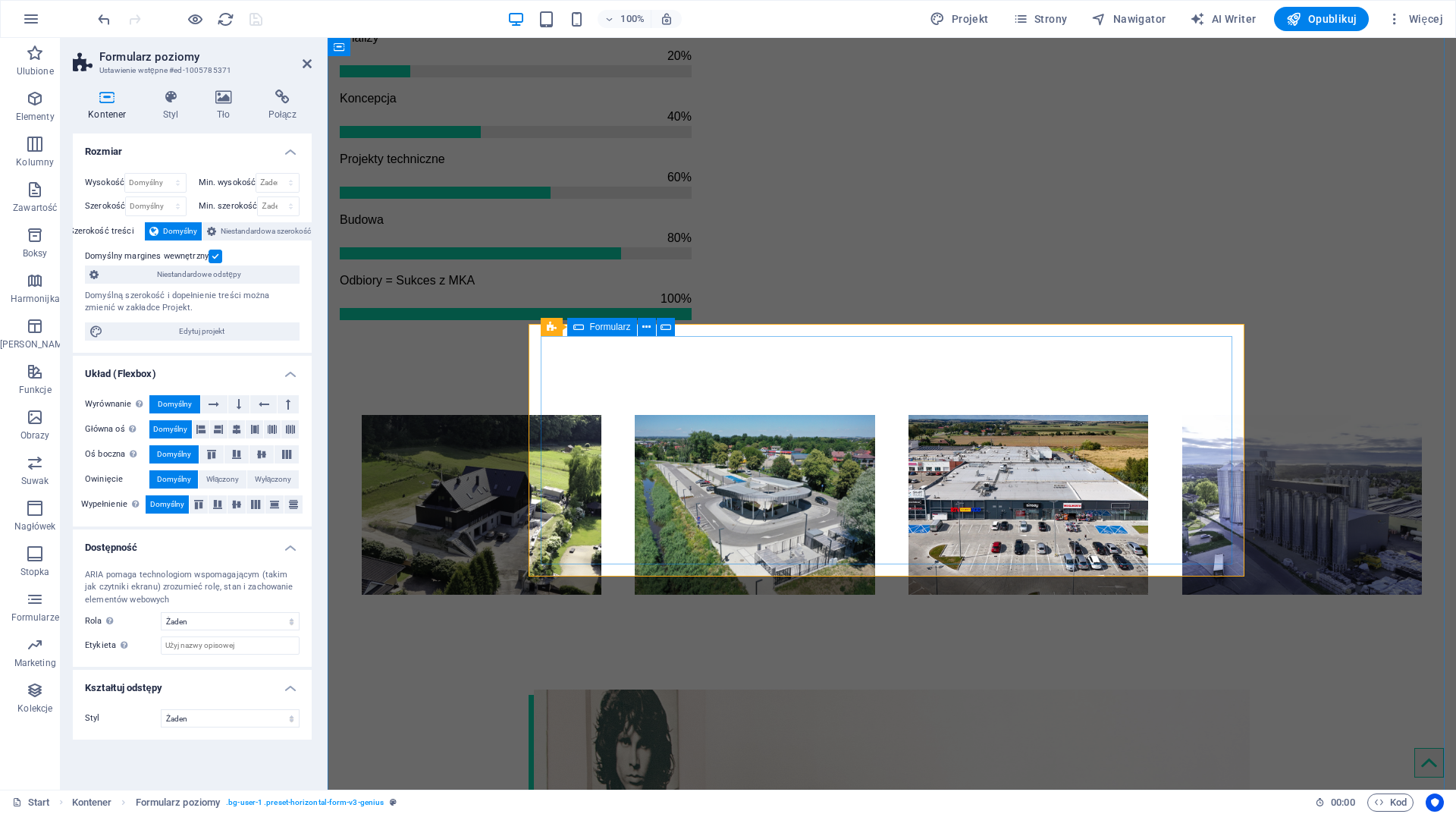
click at [577, 325] on icon at bounding box center [579, 327] width 11 height 18
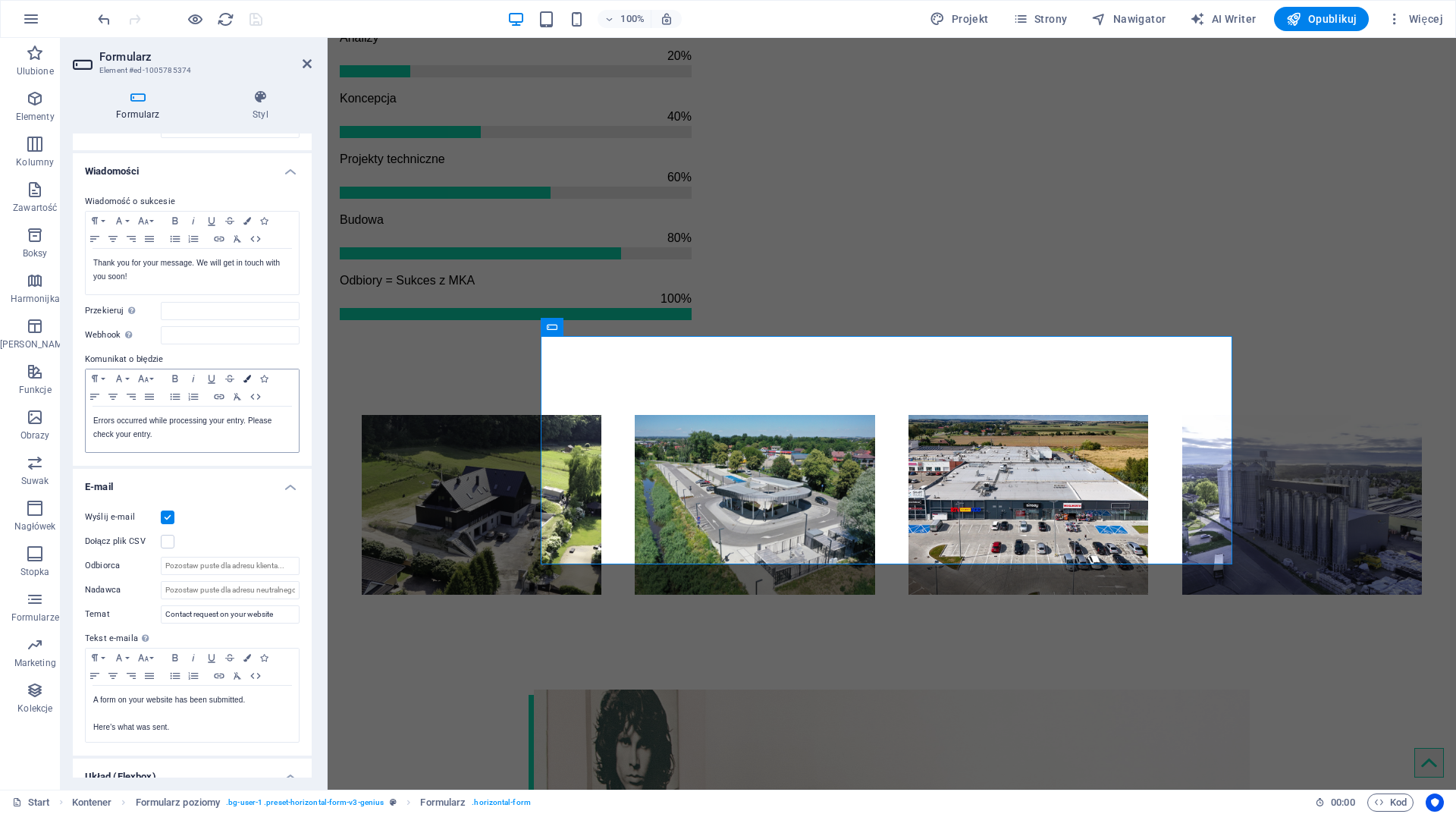
scroll to position [0, 0]
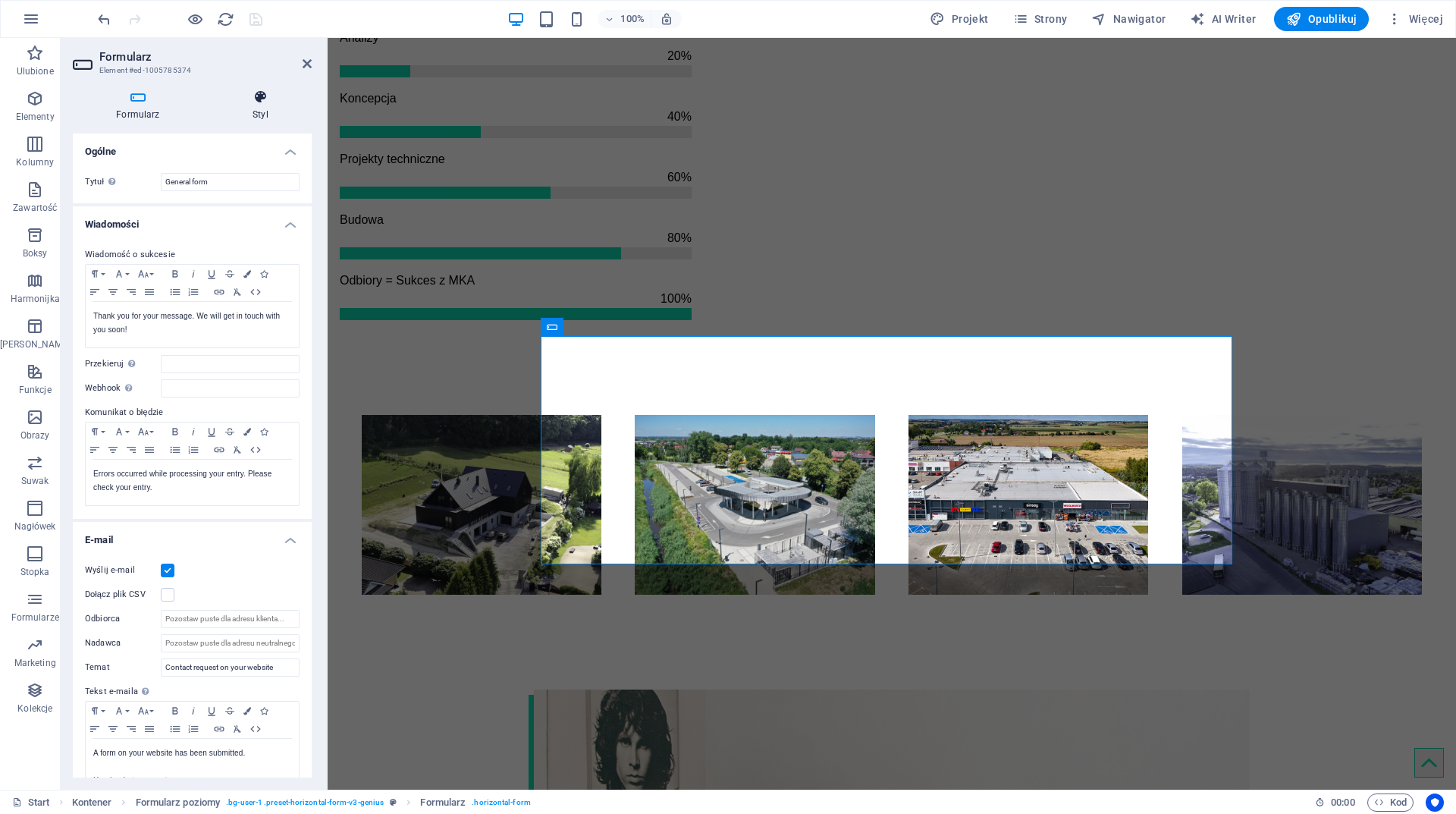
click at [263, 99] on icon at bounding box center [261, 97] width 103 height 15
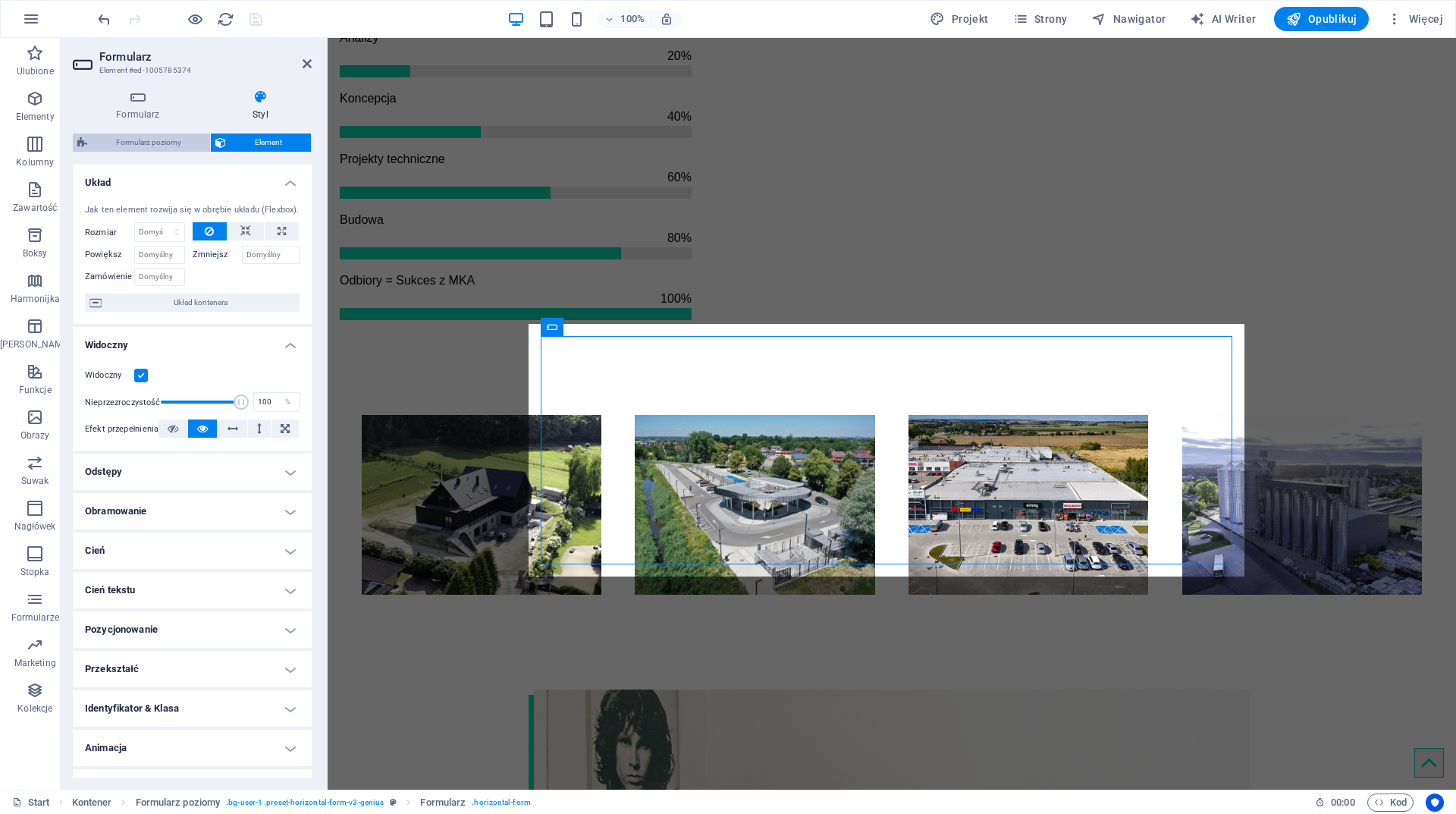
click at [178, 140] on span "Formularz poziomy" at bounding box center [149, 143] width 114 height 18
select select "rem"
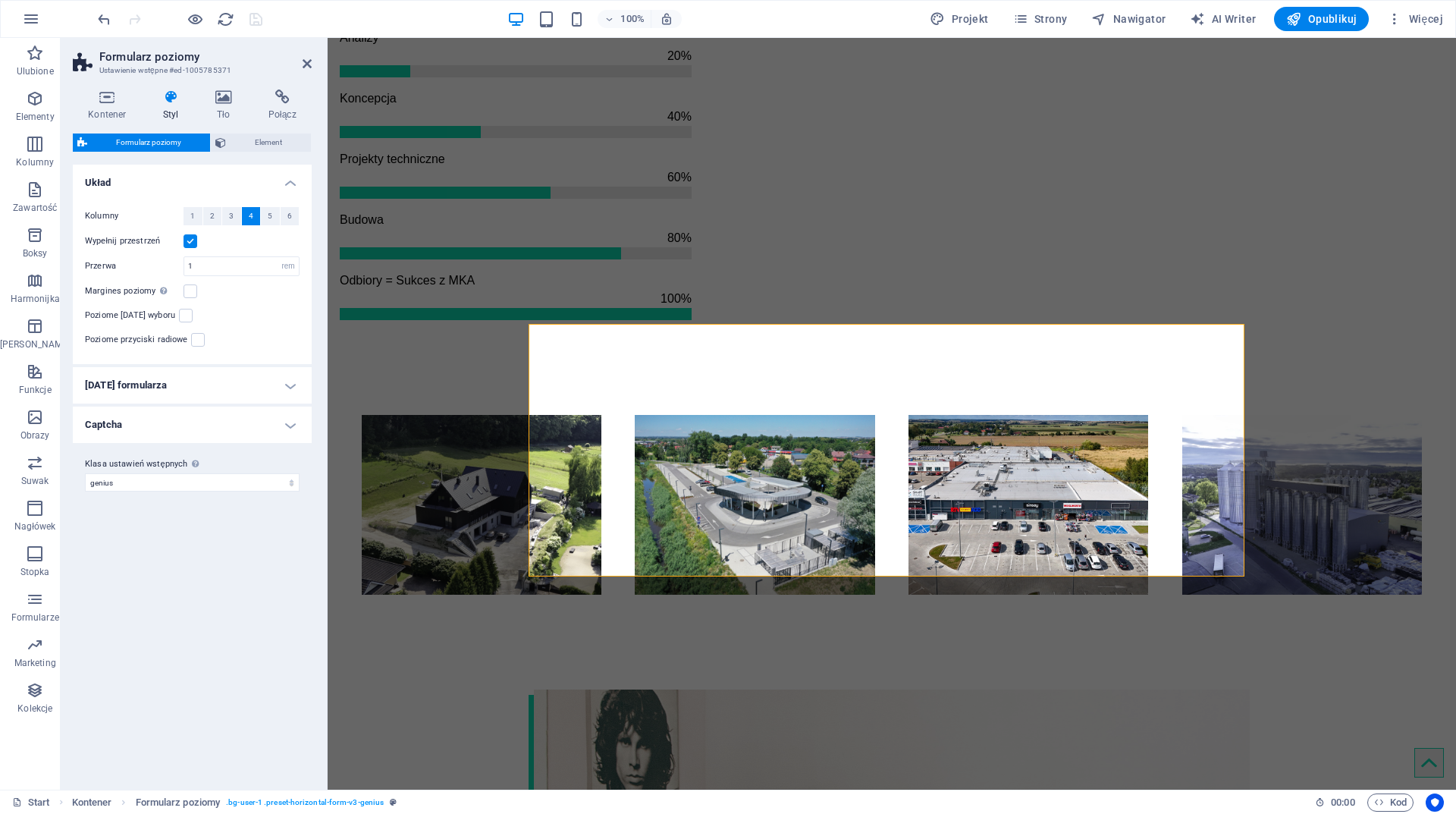
click at [222, 378] on h4 "Pola formularza" at bounding box center [192, 385] width 239 height 36
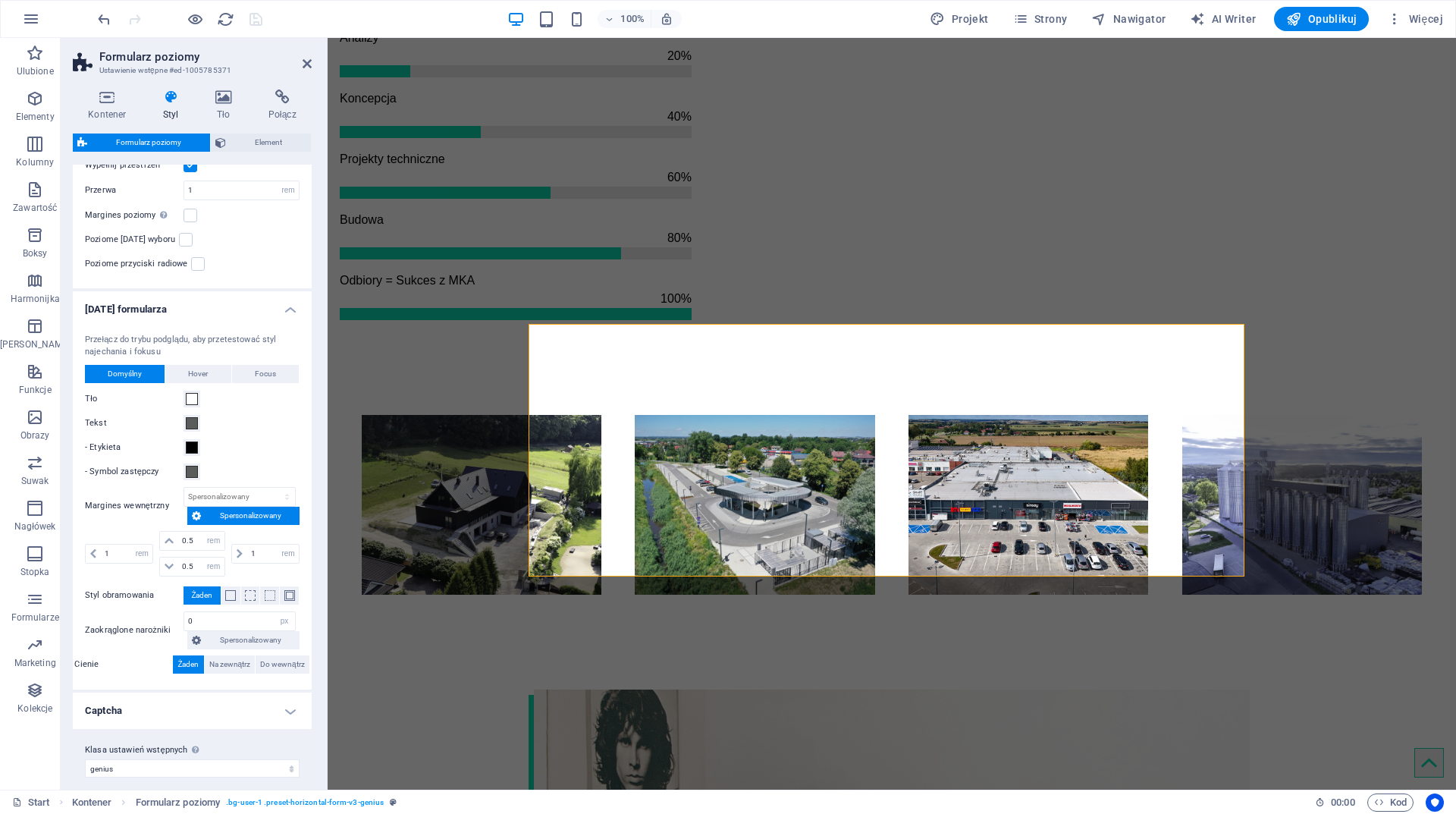
scroll to position [88, 0]
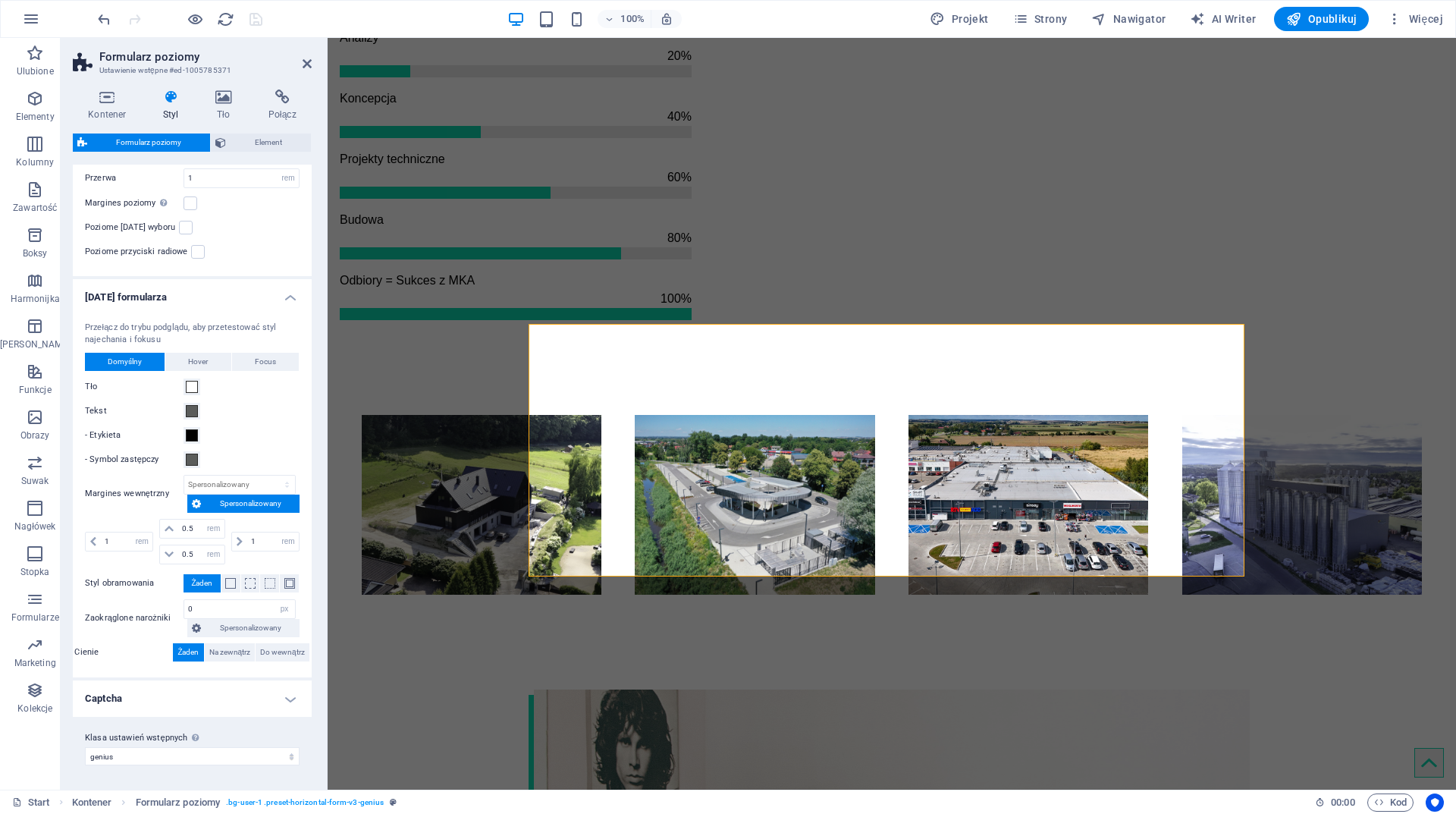
click at [243, 701] on h4 "Captcha" at bounding box center [192, 698] width 239 height 36
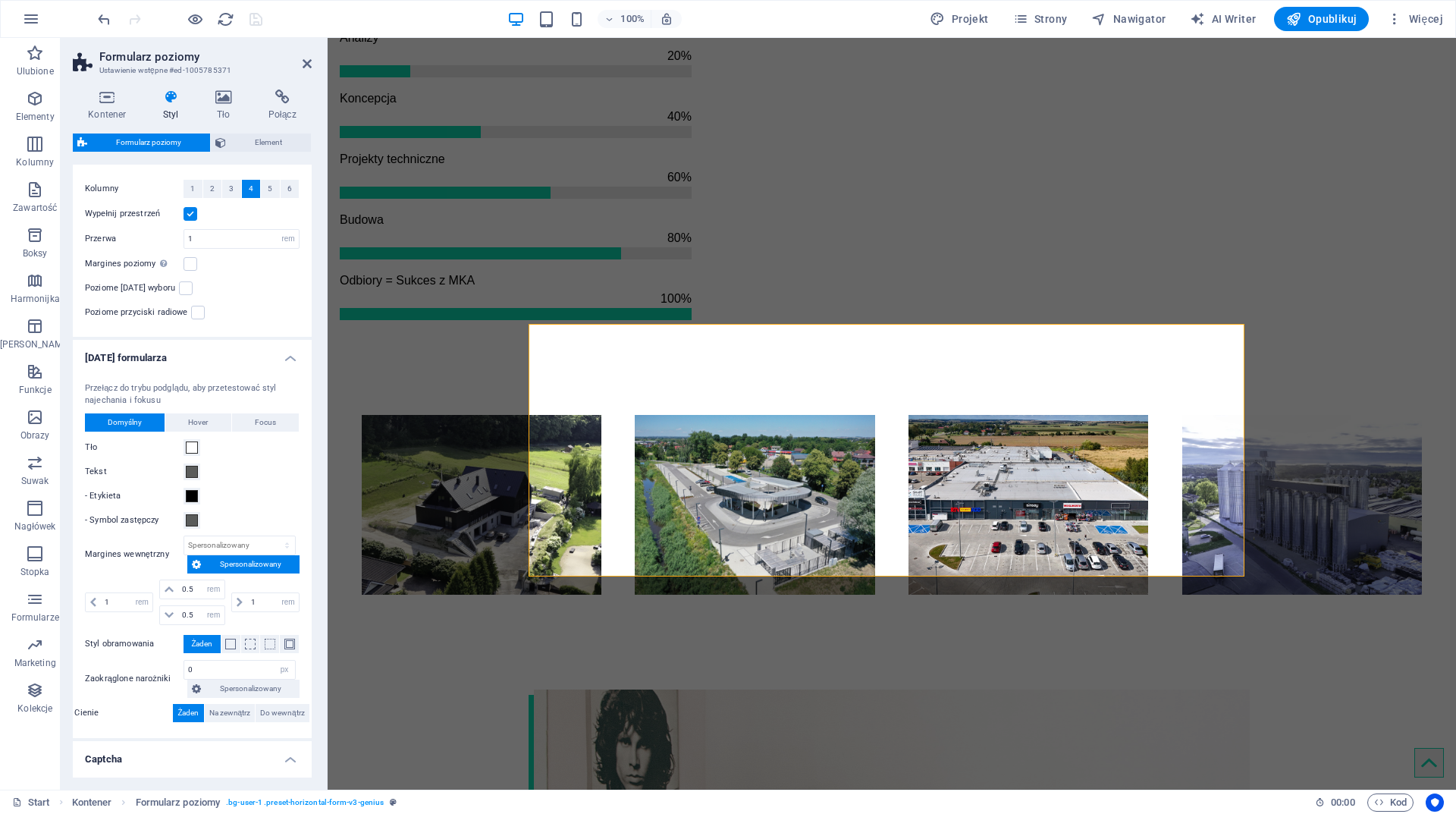
scroll to position [0, 0]
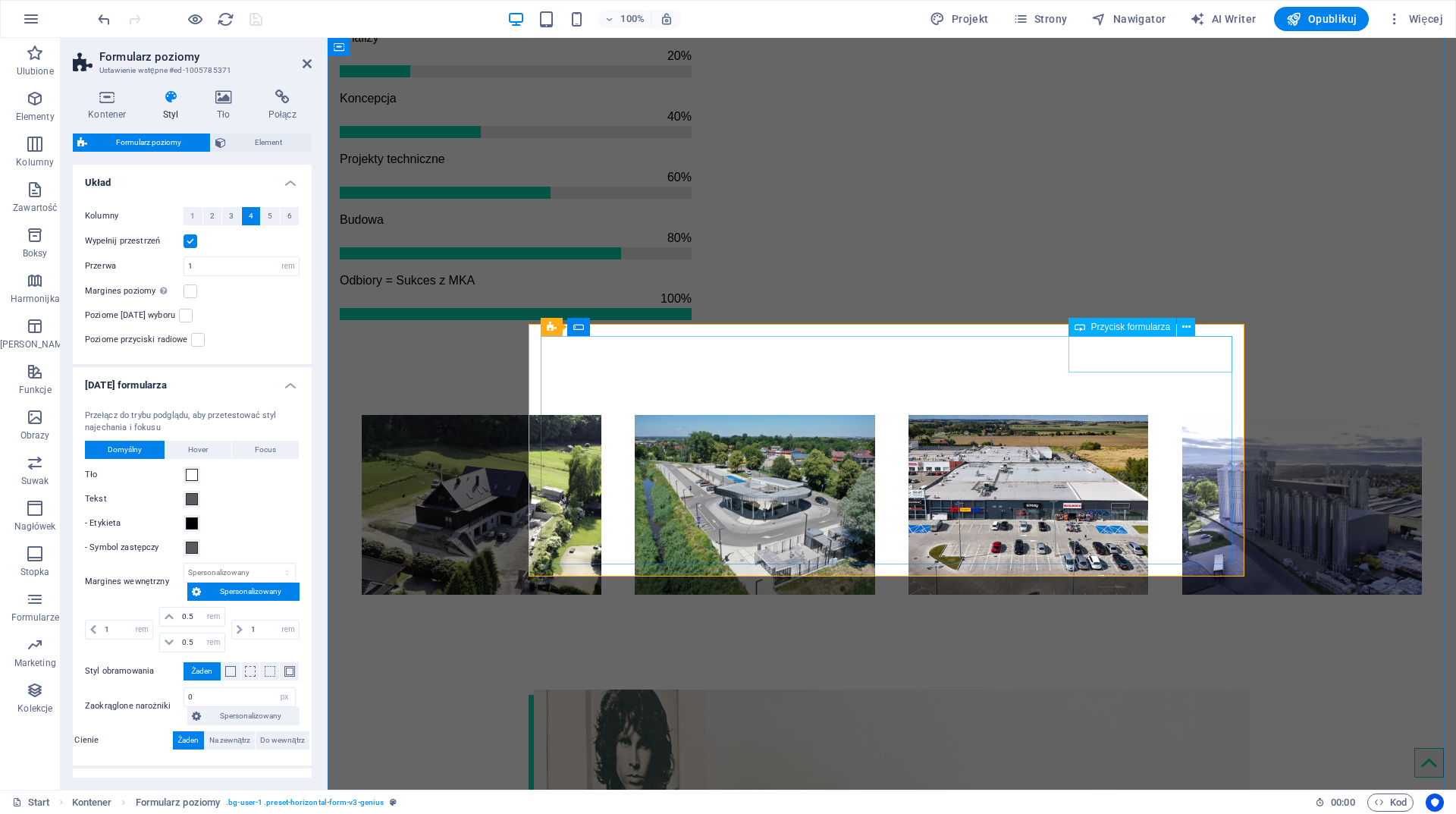
click at [1140, 328] on span "Przycisk formularza" at bounding box center [1131, 327] width 79 height 9
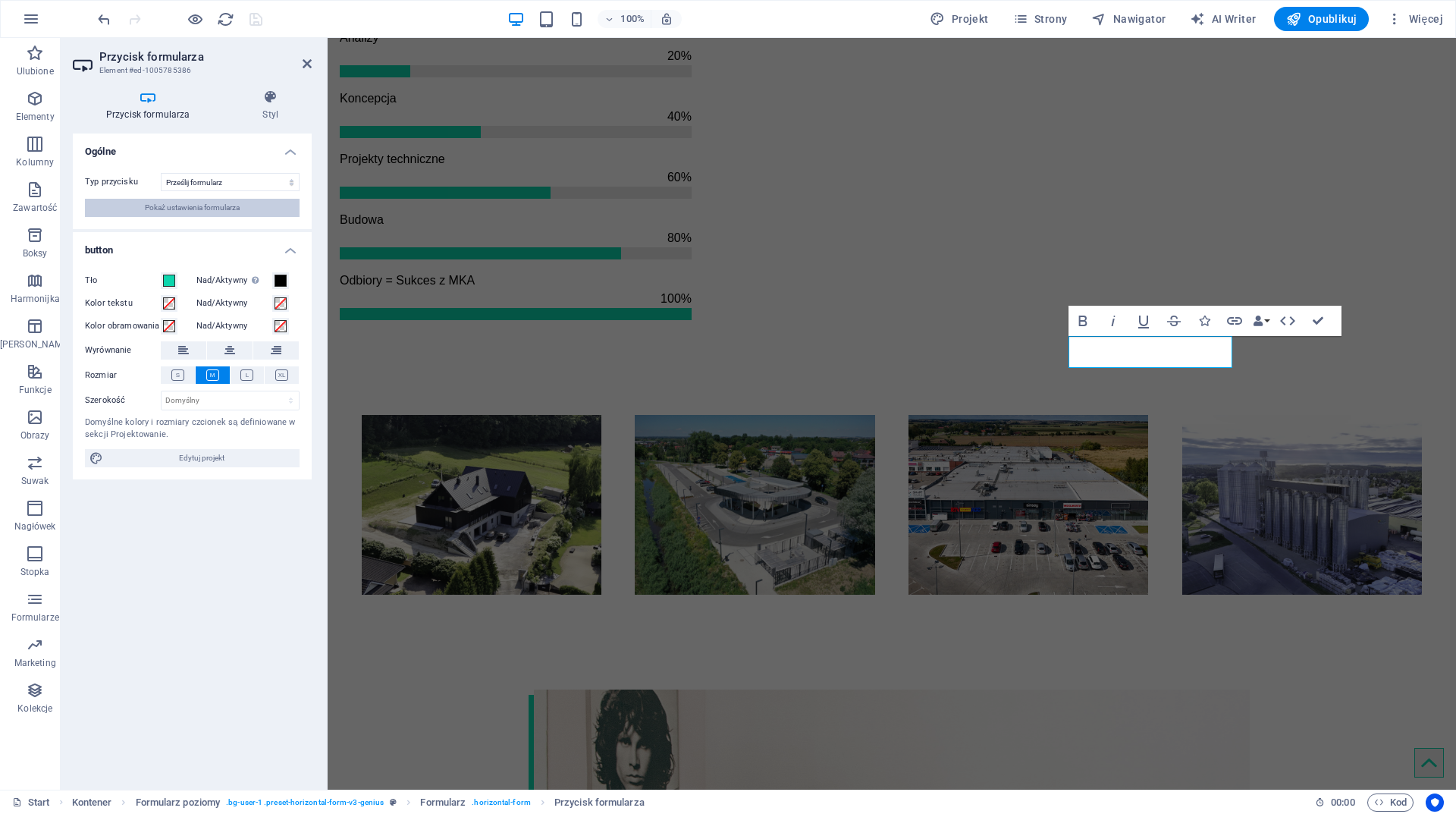
click at [209, 207] on span "Pokaż ustawienia formularza" at bounding box center [192, 208] width 95 height 18
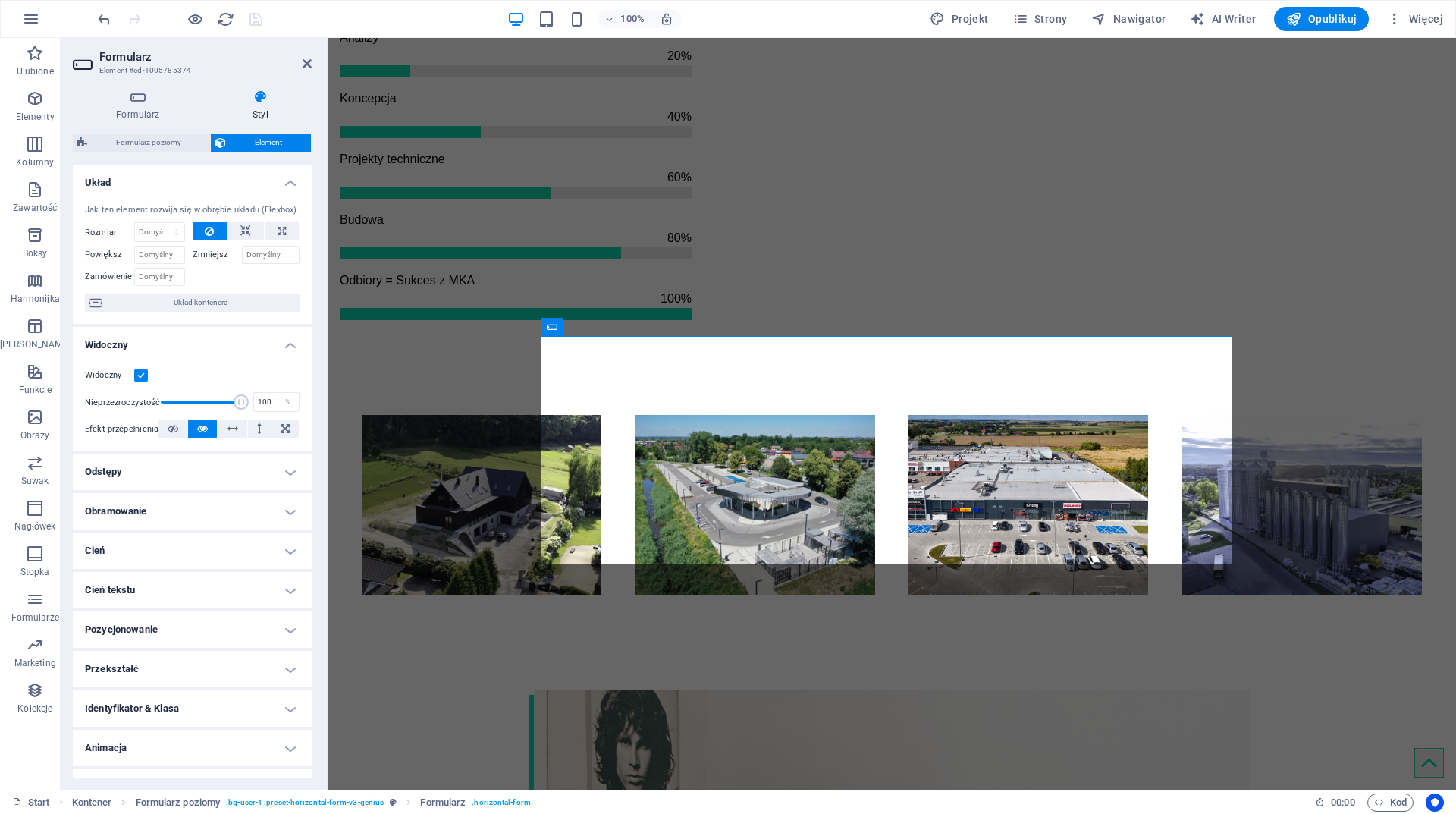
scroll to position [28, 0]
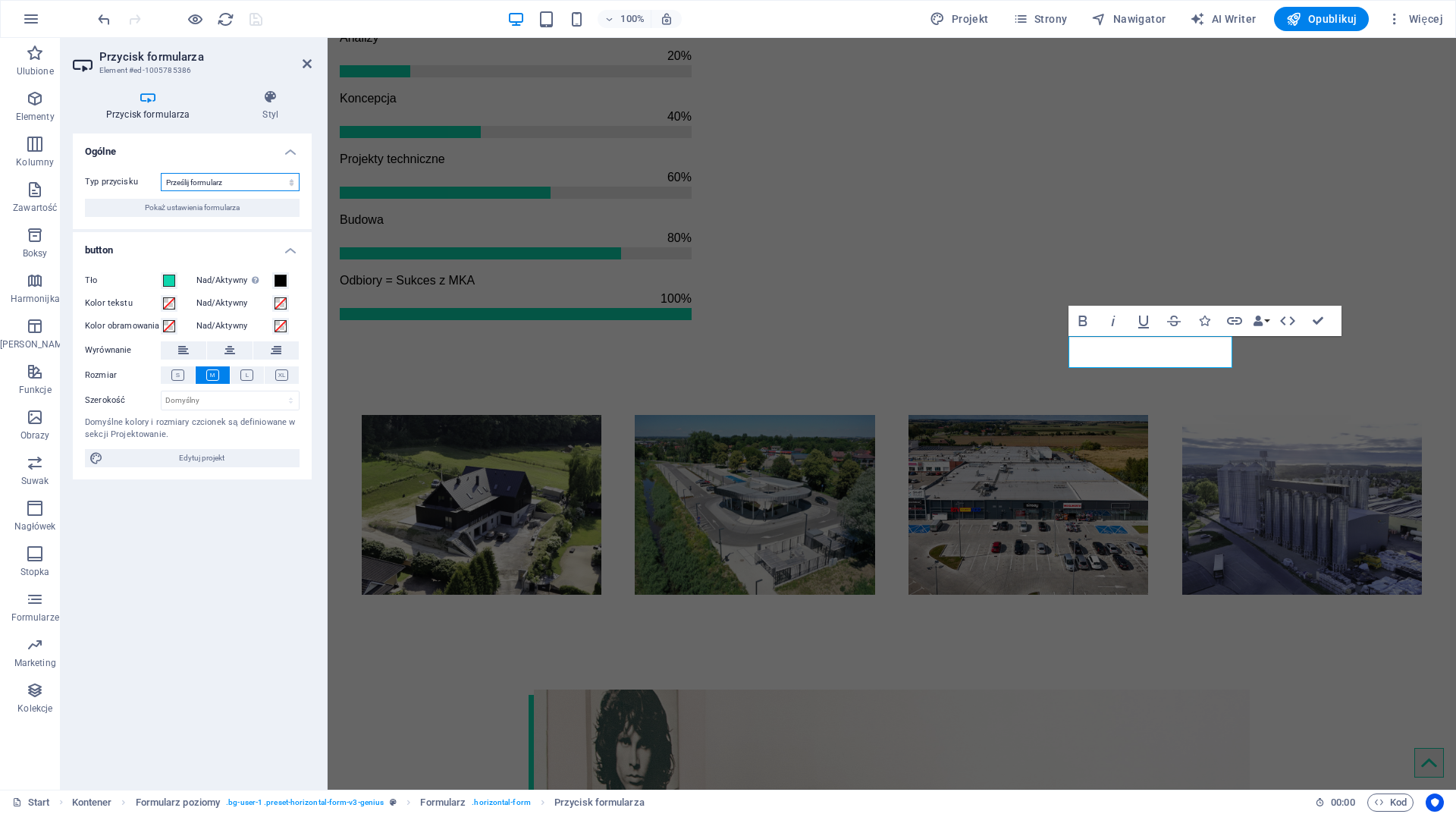
click at [291, 185] on select "Prześlij formularz Zresetuj formularz Brak aktywności" at bounding box center [230, 182] width 139 height 18
click at [267, 109] on h4 "Styl" at bounding box center [271, 105] width 82 height 32
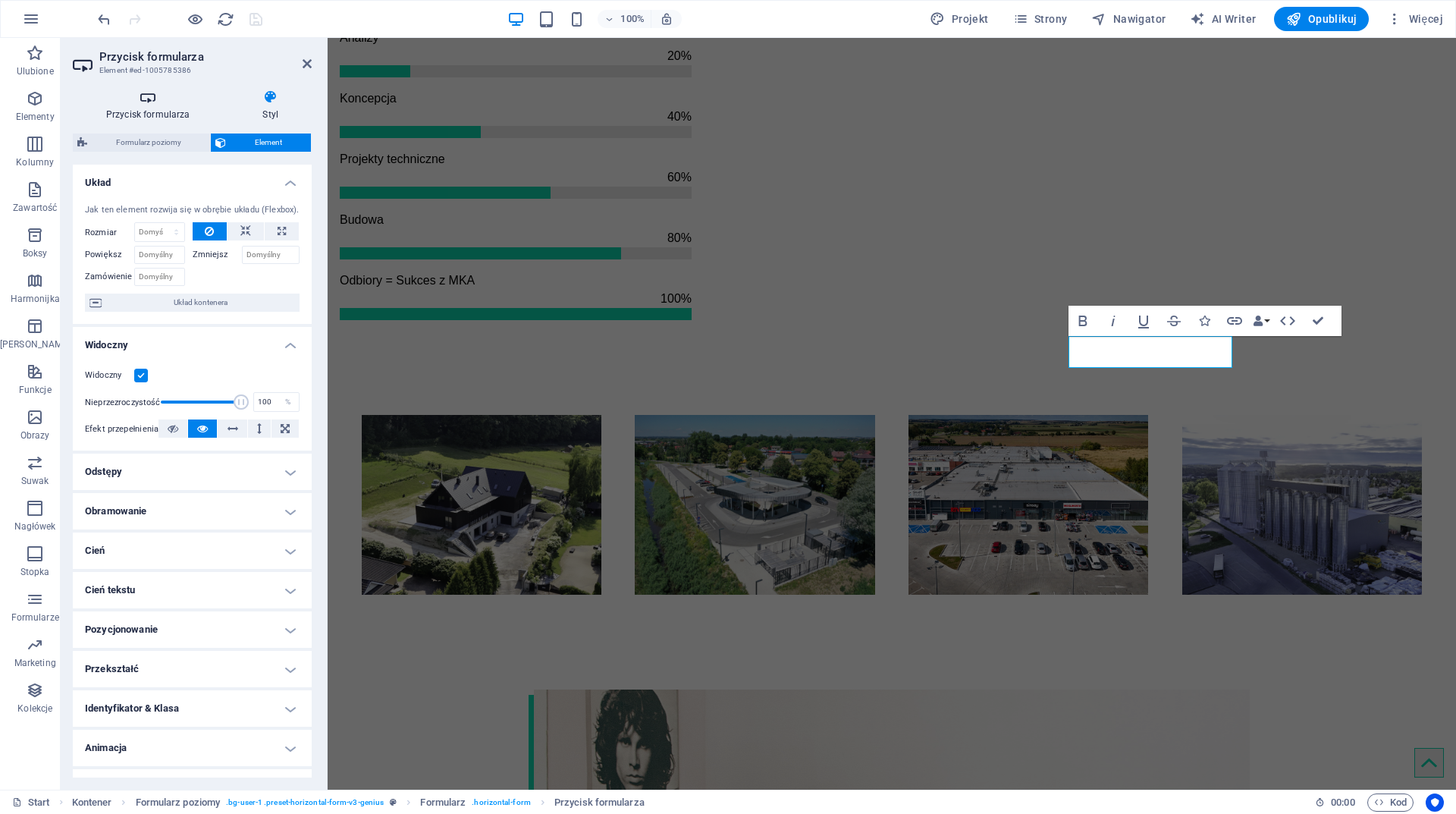
click at [144, 108] on h4 "Przycisk formularza" at bounding box center [151, 105] width 157 height 32
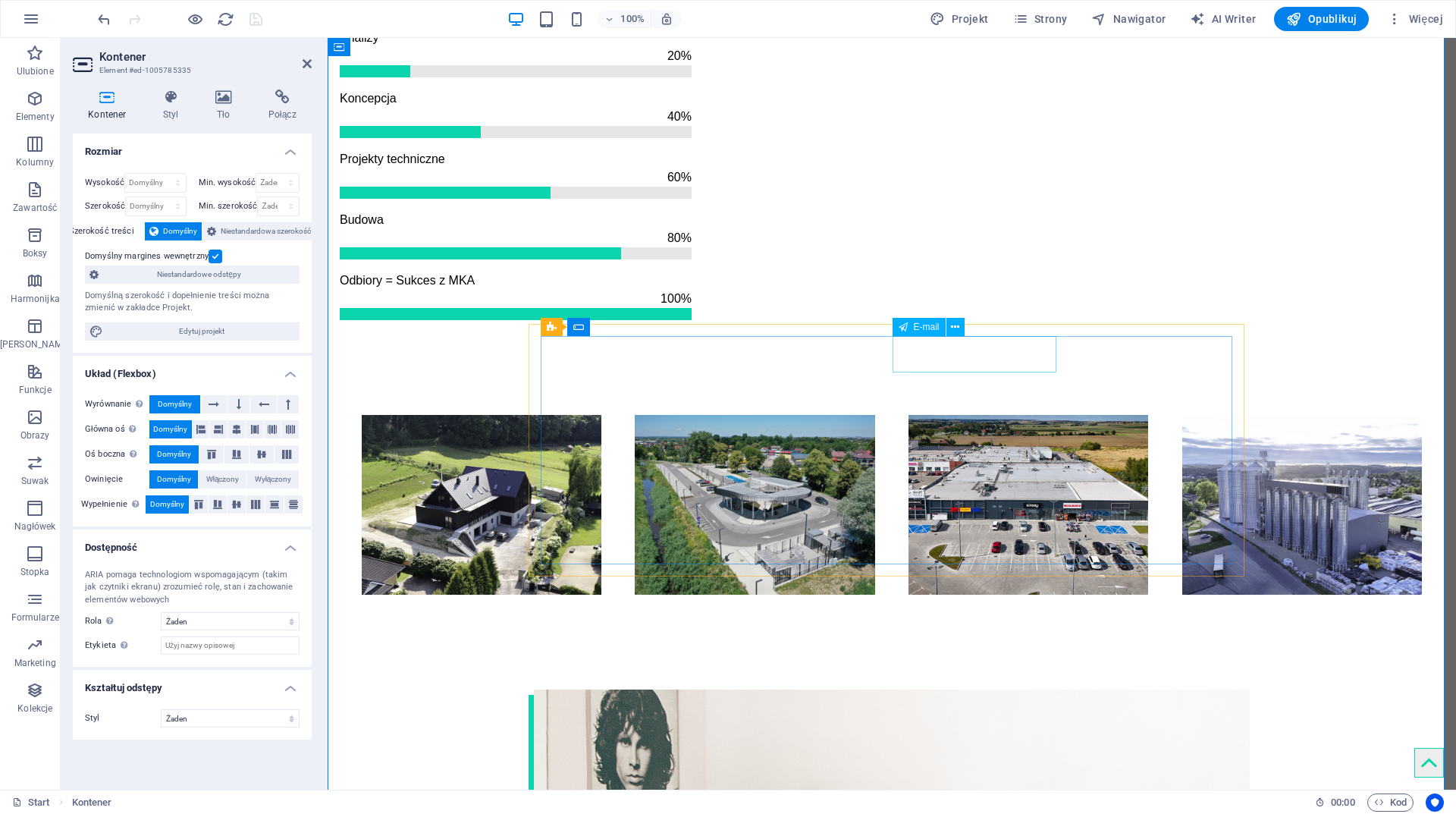
click at [917, 324] on span "E-mail" at bounding box center [926, 327] width 25 height 9
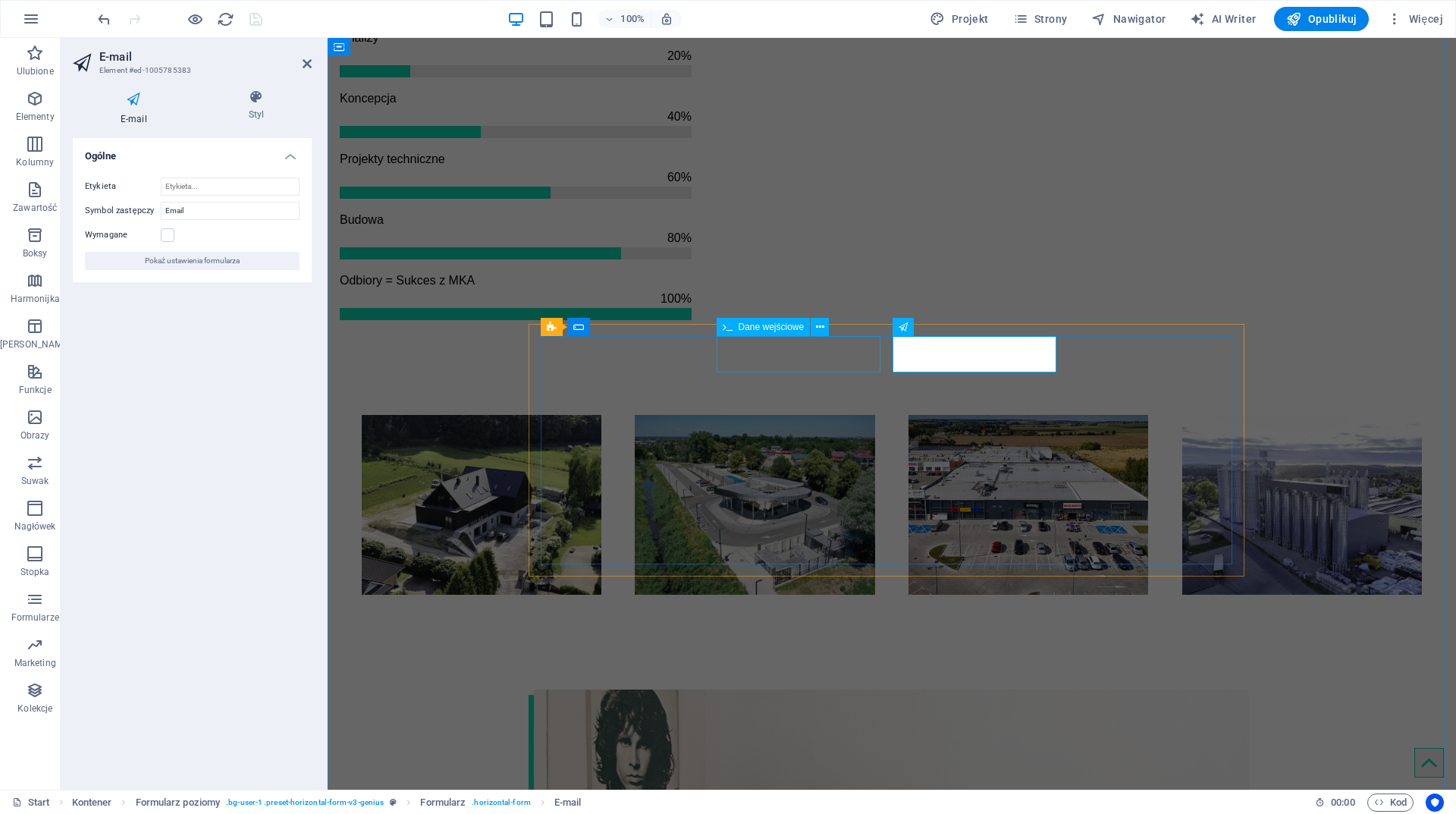
click at [770, 325] on span "Dane wejściowe" at bounding box center [772, 327] width 66 height 9
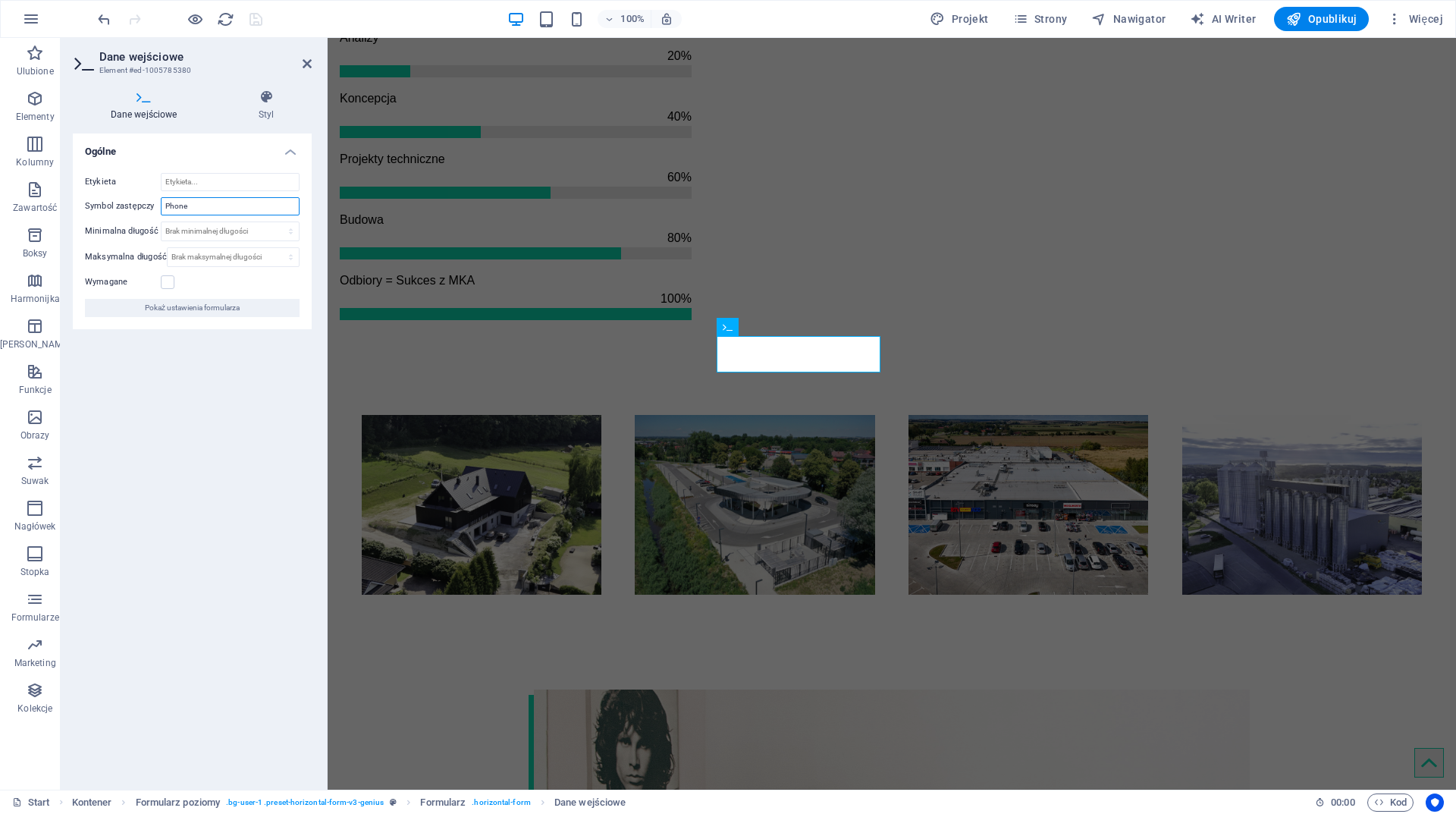
drag, startPoint x: 190, startPoint y: 200, endPoint x: 150, endPoint y: 196, distance: 40.2
click at [151, 197] on div "Symbol zastępczy Phone" at bounding box center [192, 207] width 214 height 18
click at [553, 314] on span "Formularz poziomy" at bounding box center [589, 314] width 77 height 9
type input "Telefon"
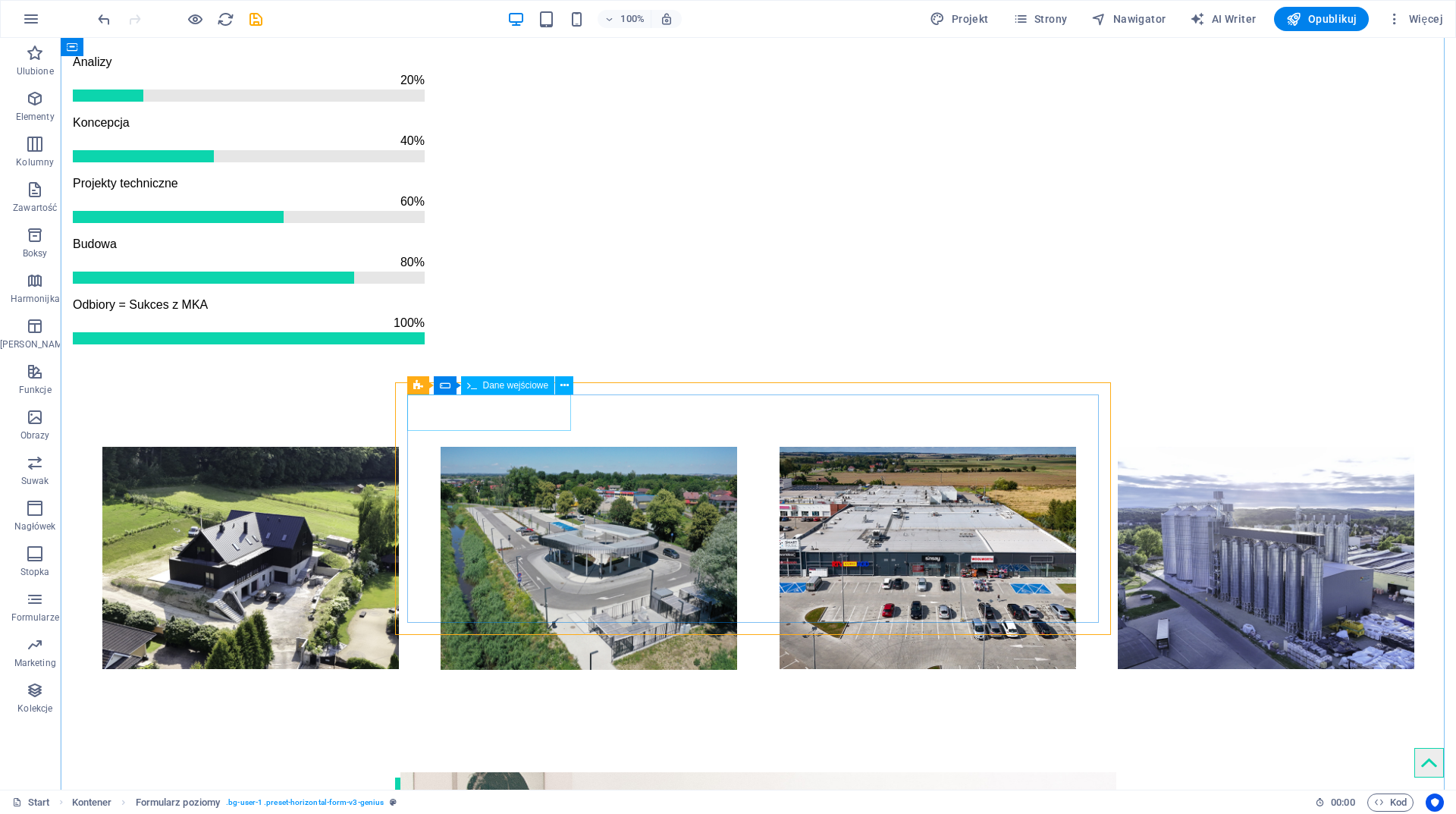
click at [506, 388] on span "Dane wejściowe" at bounding box center [516, 385] width 66 height 9
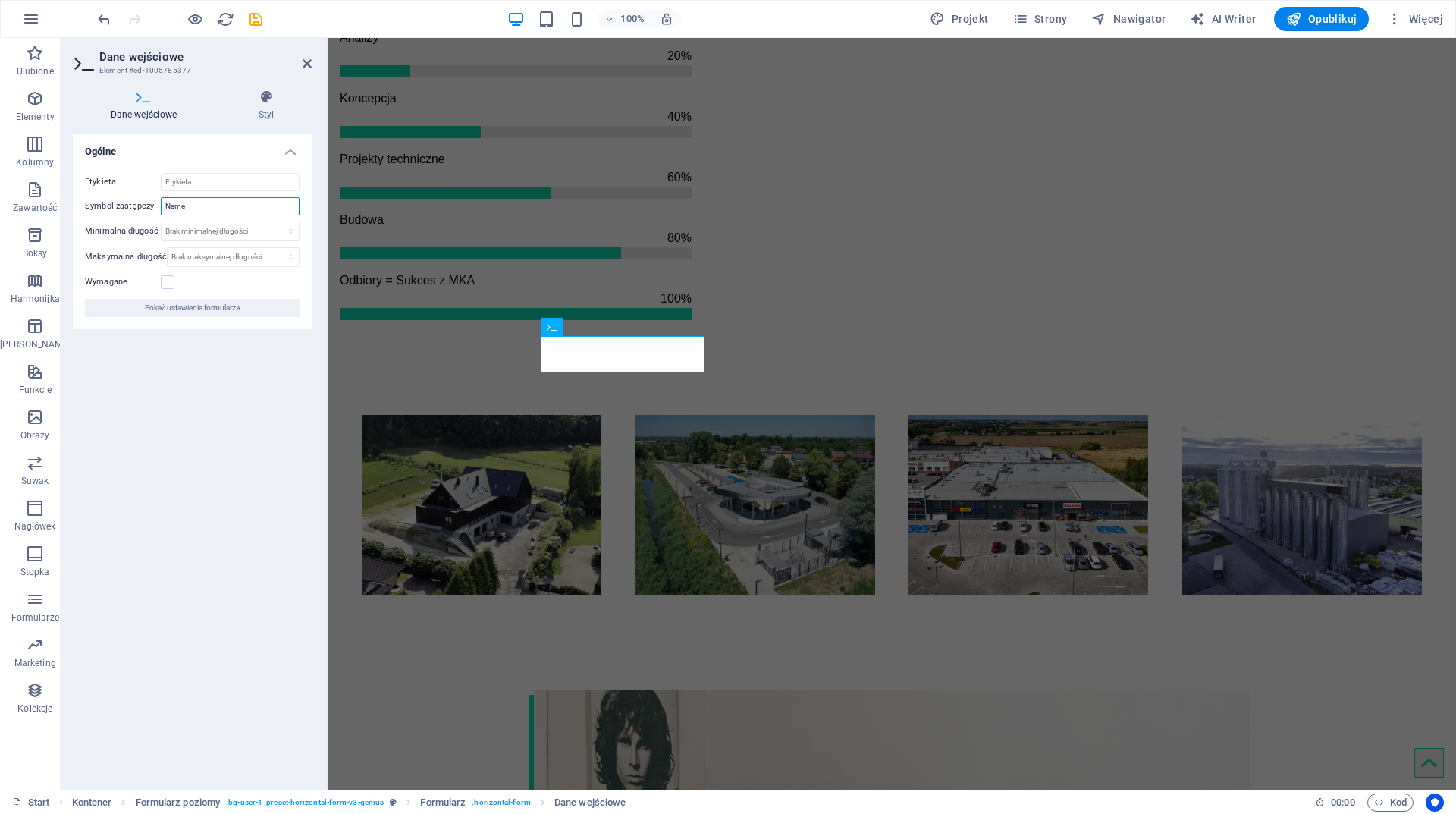
click at [199, 204] on input "Name" at bounding box center [230, 207] width 139 height 18
drag, startPoint x: 209, startPoint y: 204, endPoint x: 161, endPoint y: 202, distance: 48.0
click at [173, 202] on input "Name" at bounding box center [230, 207] width 139 height 18
type input "N"
type input "Nazwa"
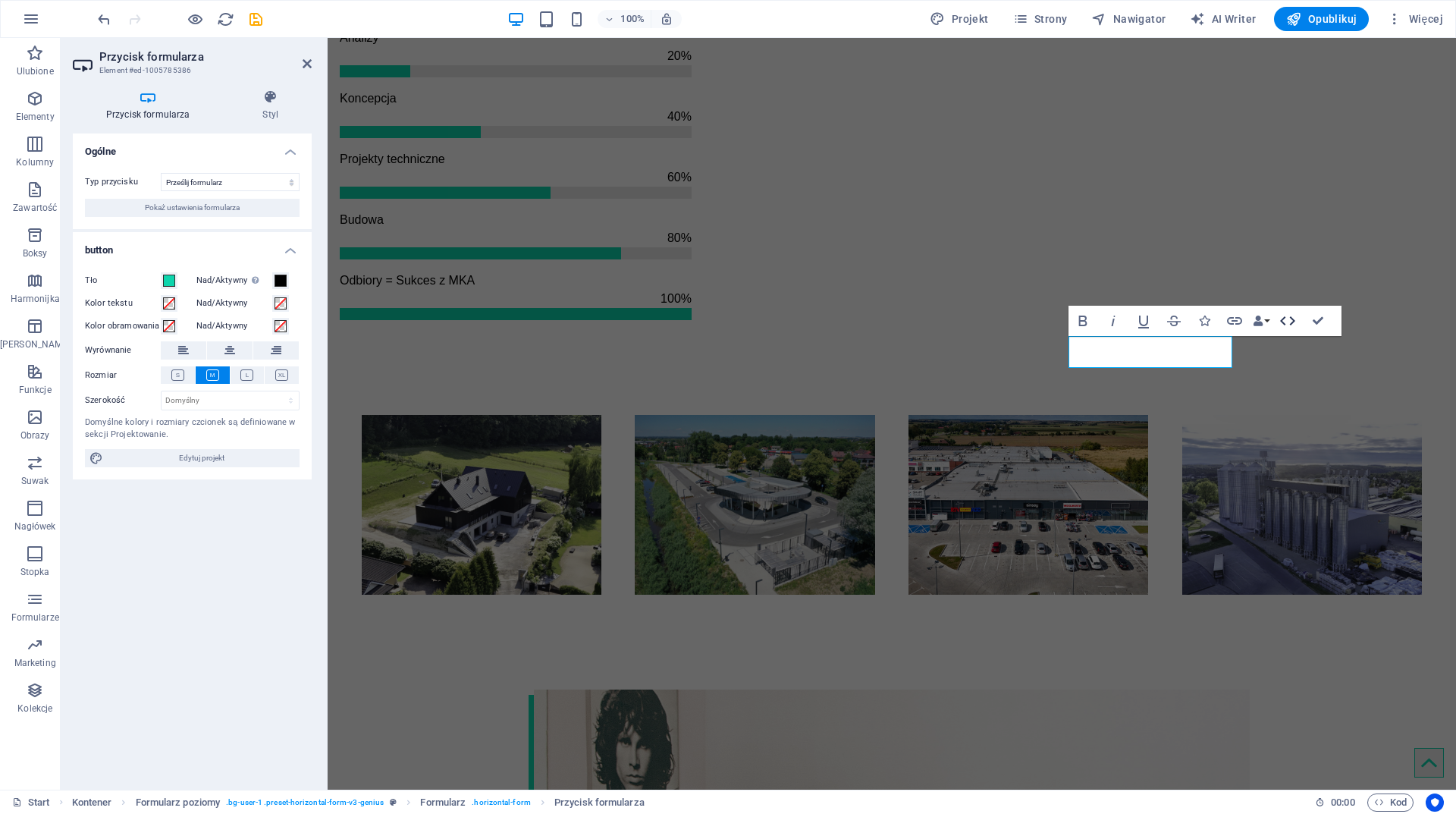
click at [1287, 314] on icon "button" at bounding box center [1288, 321] width 18 height 18
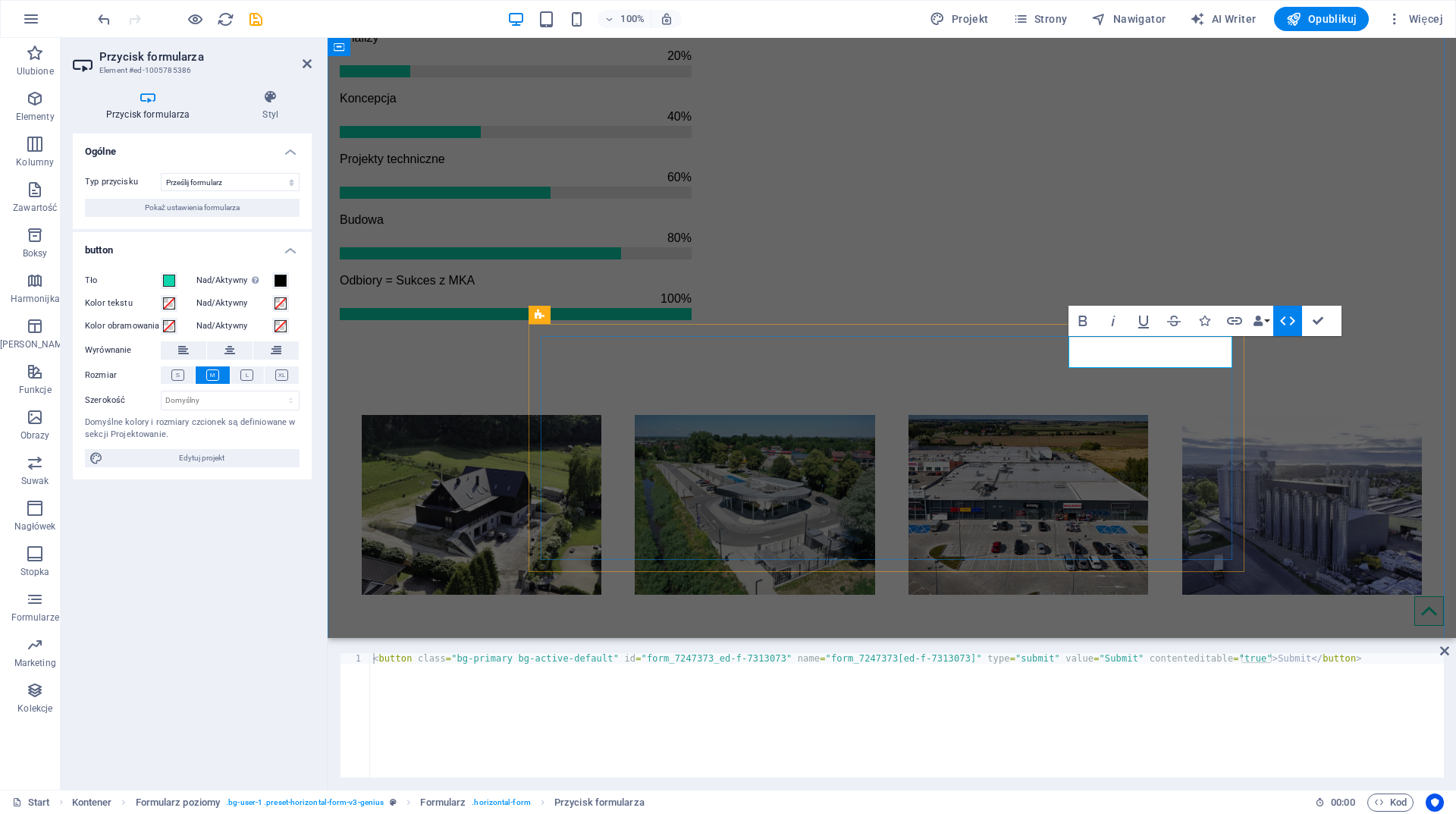
type button "Submit"
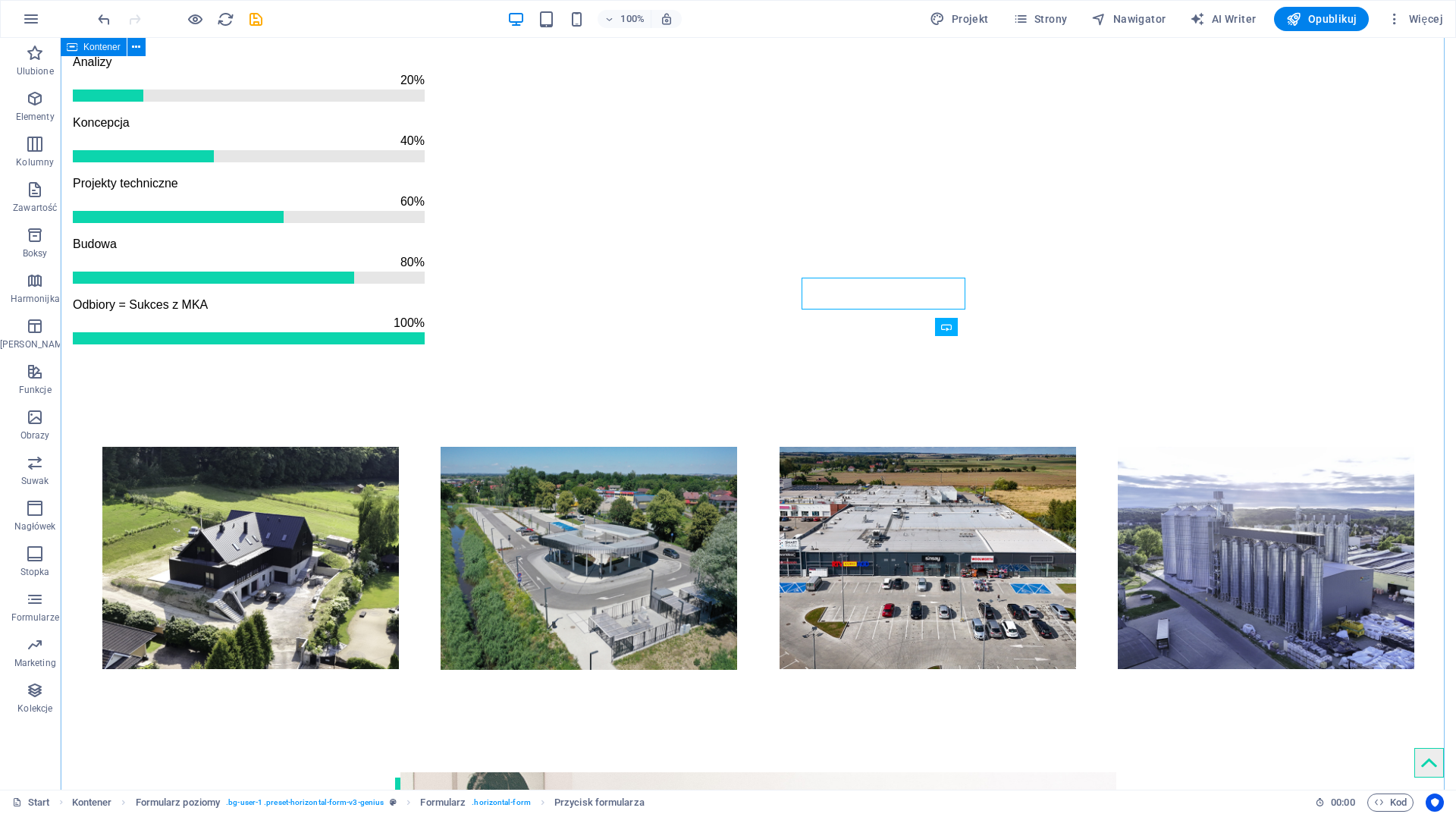
scroll to position [1937, 0]
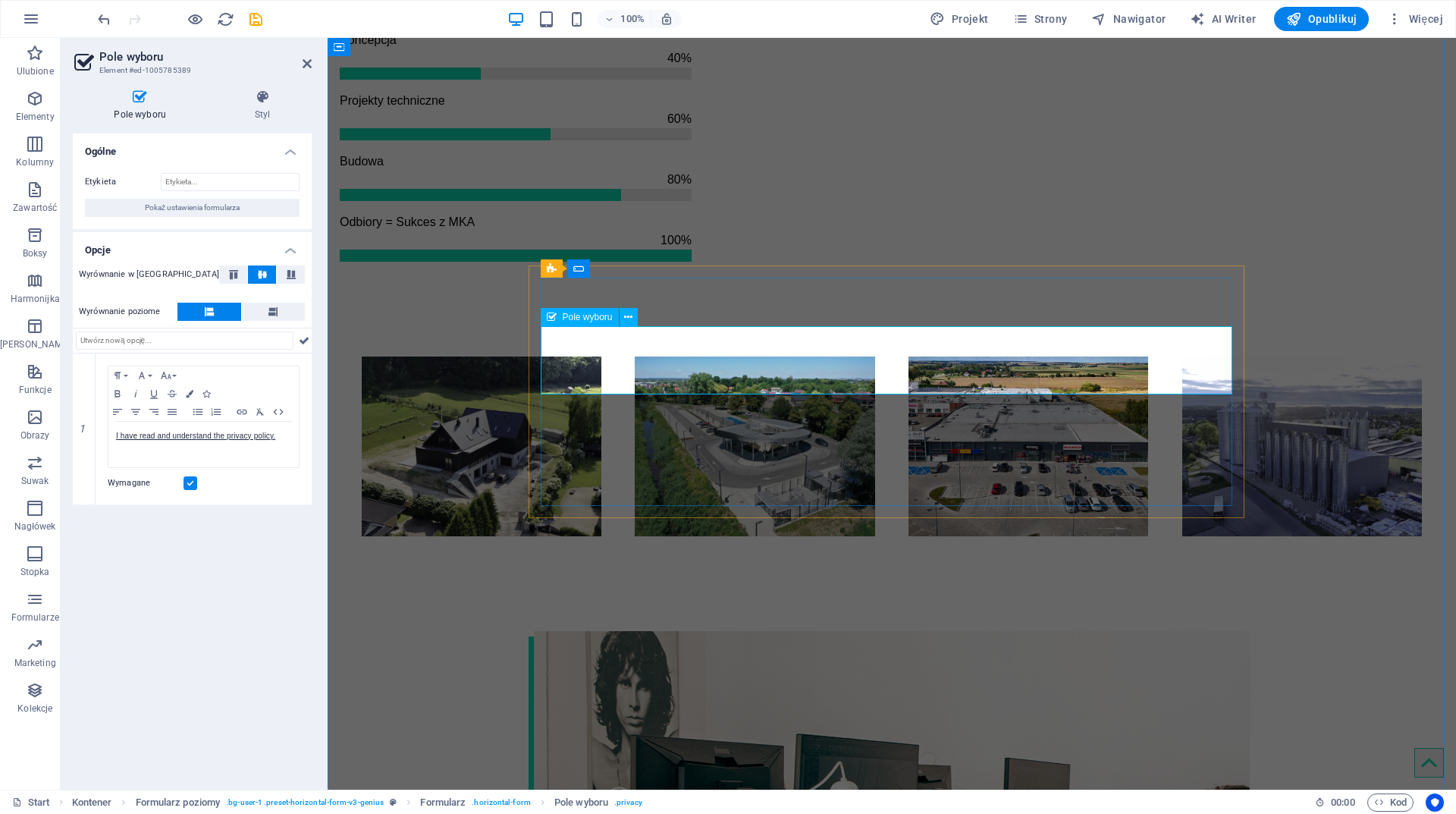
type input "dfhh"
click at [188, 616] on div "Ogólne Etykieta Pokaż ustawienia formularza Opcje Wyrównanie w pionie Wyrównani…" at bounding box center [192, 455] width 239 height 644
click at [298, 341] on button at bounding box center [304, 341] width 15 height 18
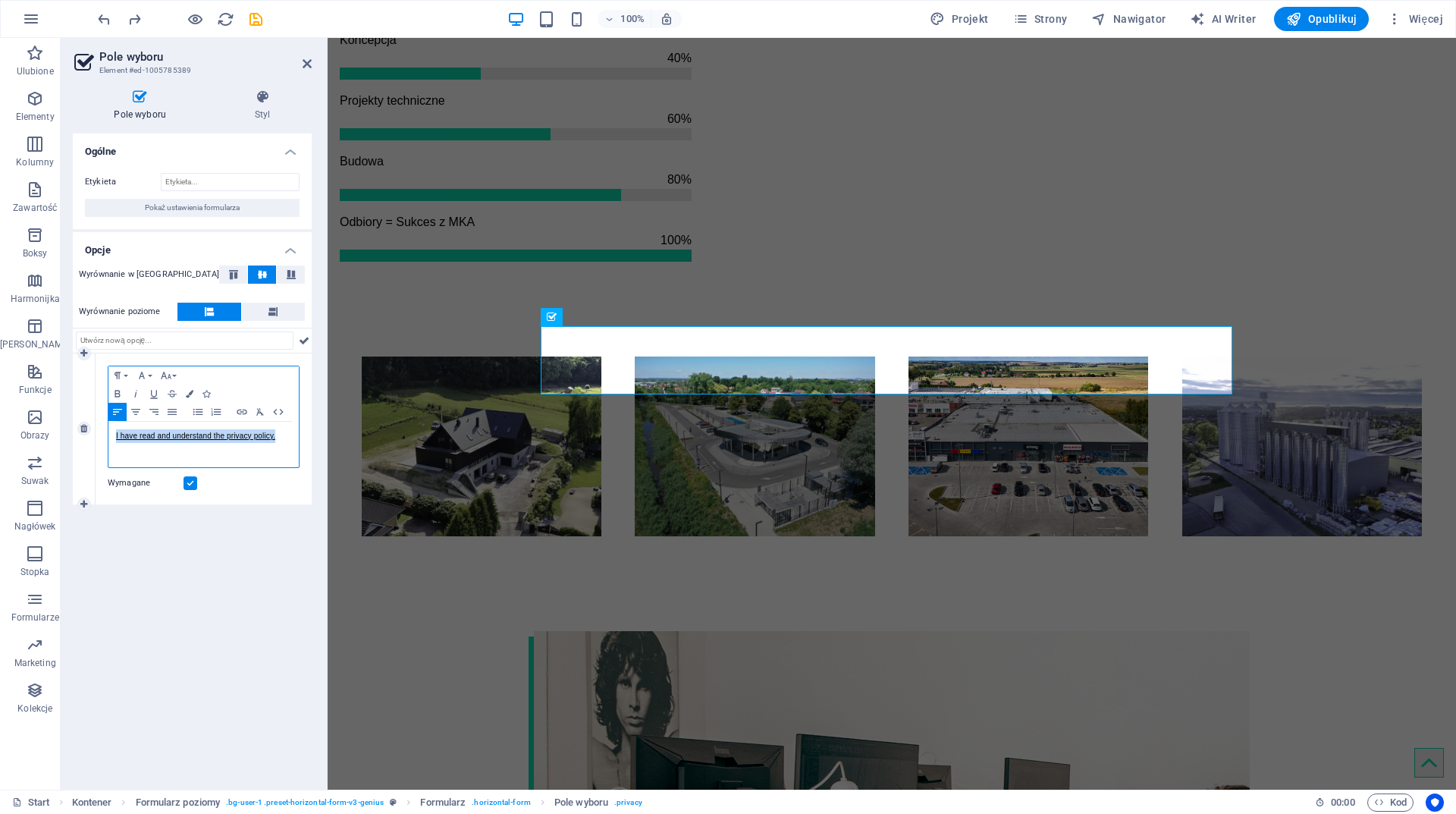
drag, startPoint x: 277, startPoint y: 435, endPoint x: 109, endPoint y: 426, distance: 168.2
click at [109, 426] on div "I have read and understand the privacy policy." at bounding box center [203, 444] width 190 height 45
copy link "I have read and understand the privacy policy."
click at [207, 429] on p "I have read and understand the privacy policy." at bounding box center [203, 436] width 175 height 14
click at [282, 434] on p "I have read and understand the privacy policy." at bounding box center [203, 436] width 175 height 14
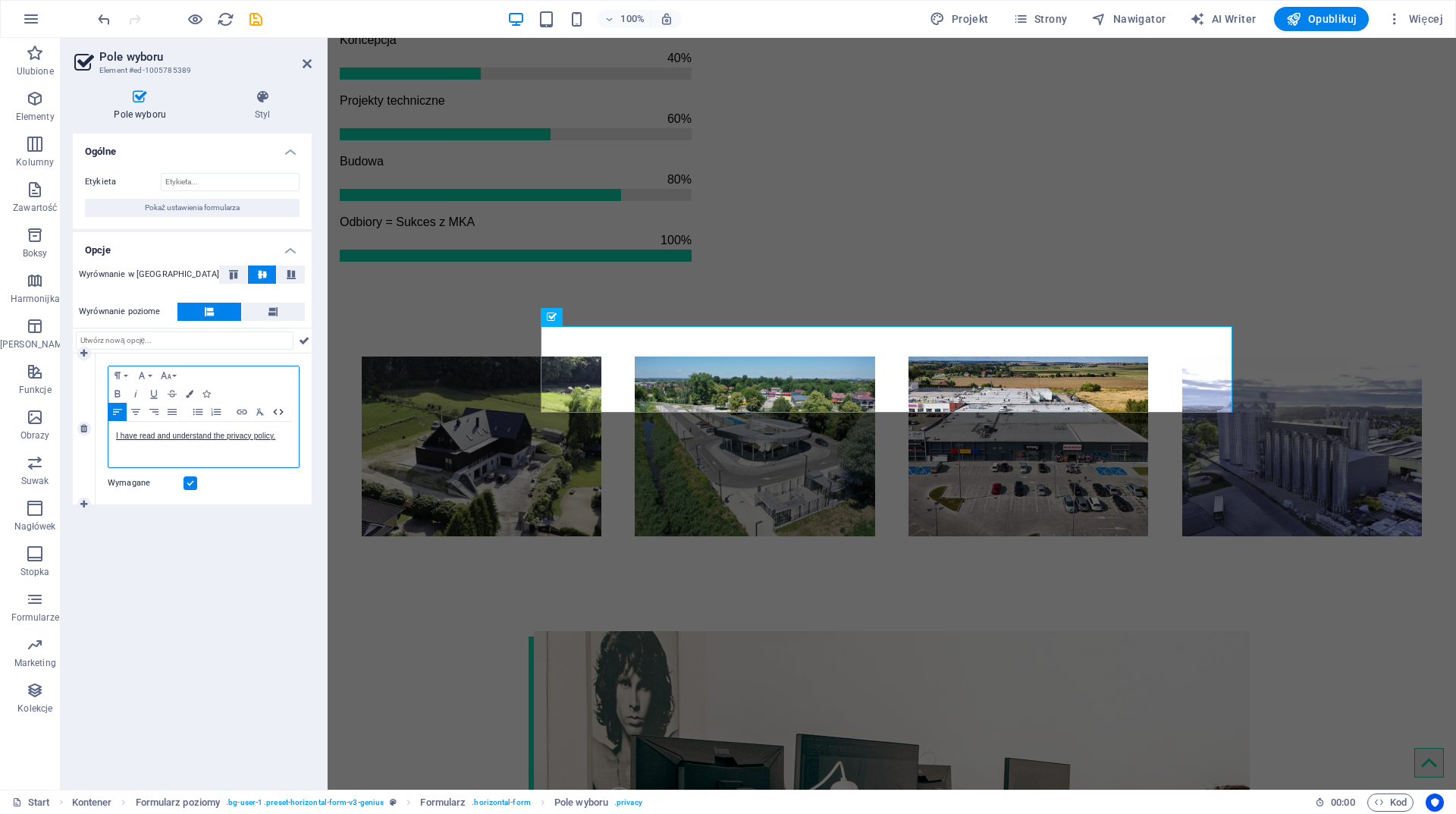
click at [275, 410] on icon "button" at bounding box center [277, 412] width 10 height 6
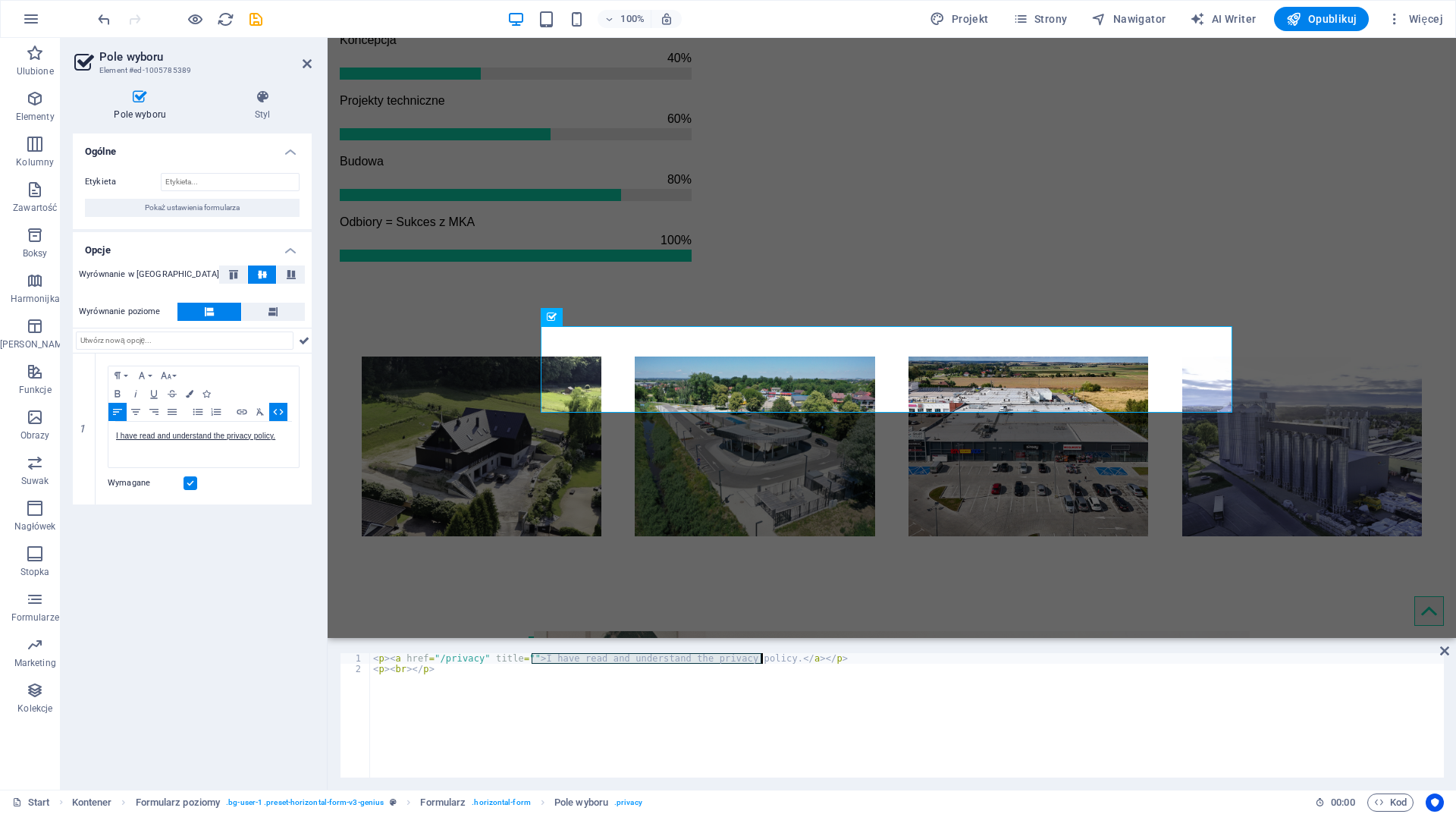
drag, startPoint x: 536, startPoint y: 658, endPoint x: 762, endPoint y: 655, distance: 226.0
click at [761, 654] on div "< p > < a href = "/privacy" title = "" > I have read and understand the privacy…" at bounding box center [906, 725] width 1074 height 146
paste textarea "Przeczytałem i rozumiem politykę prywatności."
click at [604, 661] on div "< p > < a href = "/privacy" title = "" > Przeczytałem i rozumiem politykę prywa…" at bounding box center [906, 725] width 1074 height 146
click at [764, 654] on div "< p > < a href = "/privacy" title = "" > Przeczytałem i rozumiem politykę prywa…" at bounding box center [906, 725] width 1074 height 146
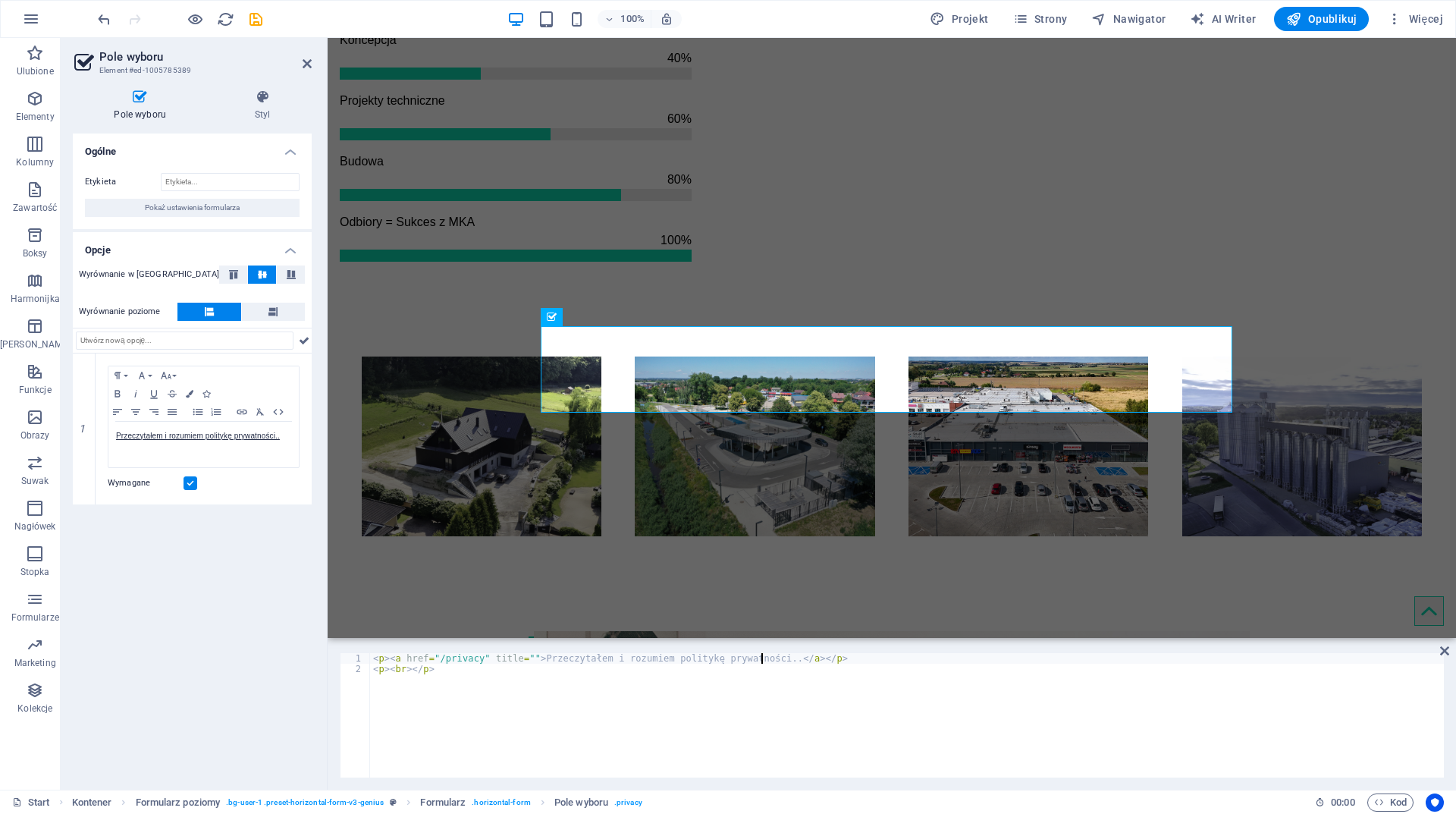
type textarea "<p><a href="/privacy" title="">Przeczytałem i rozumiem politykę prywatności.</a…"
click at [147, 448] on p at bounding box center [203, 450] width 175 height 14
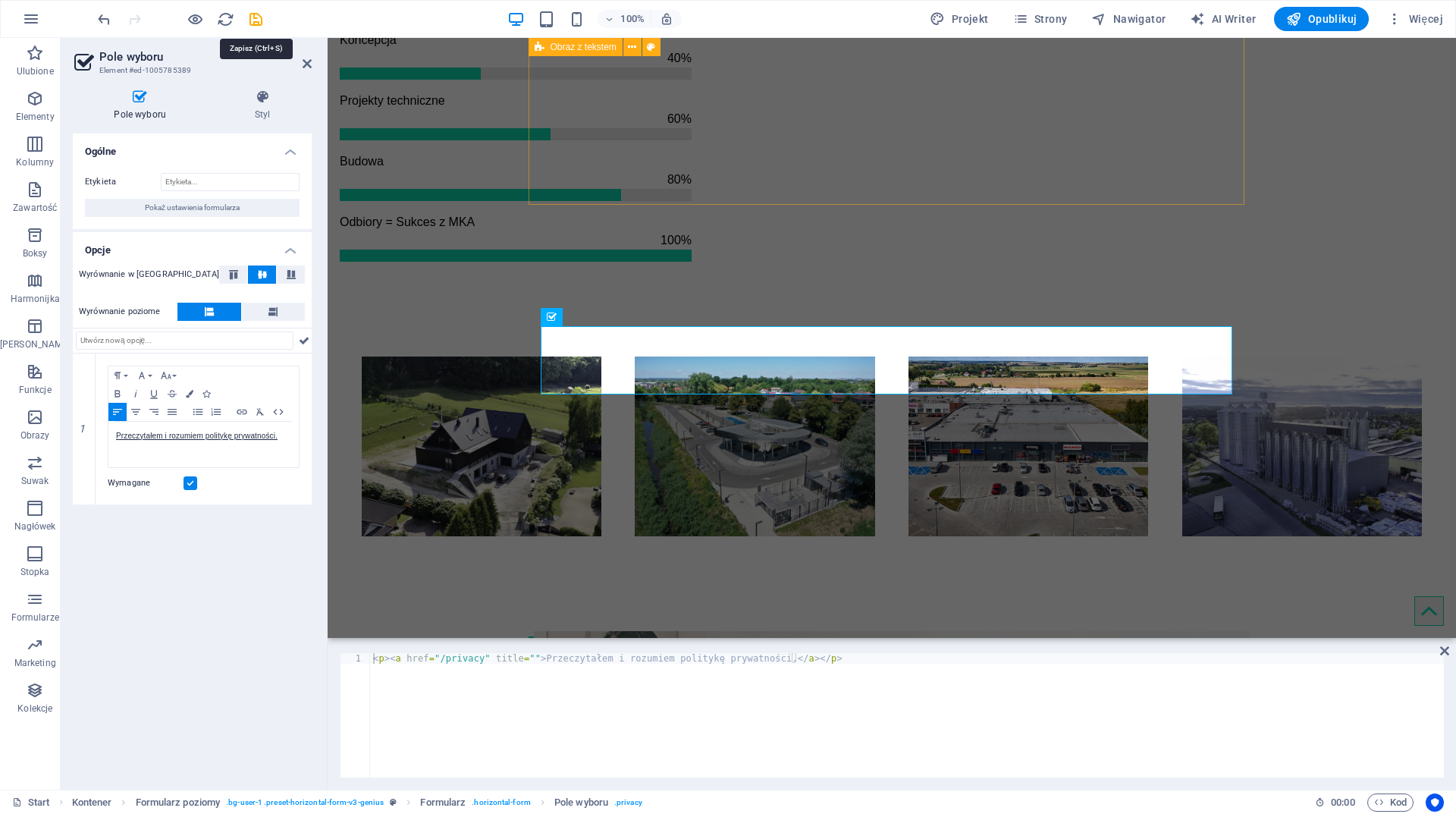
click at [259, 22] on icon "save" at bounding box center [256, 19] width 18 height 18
checkbox input "false"
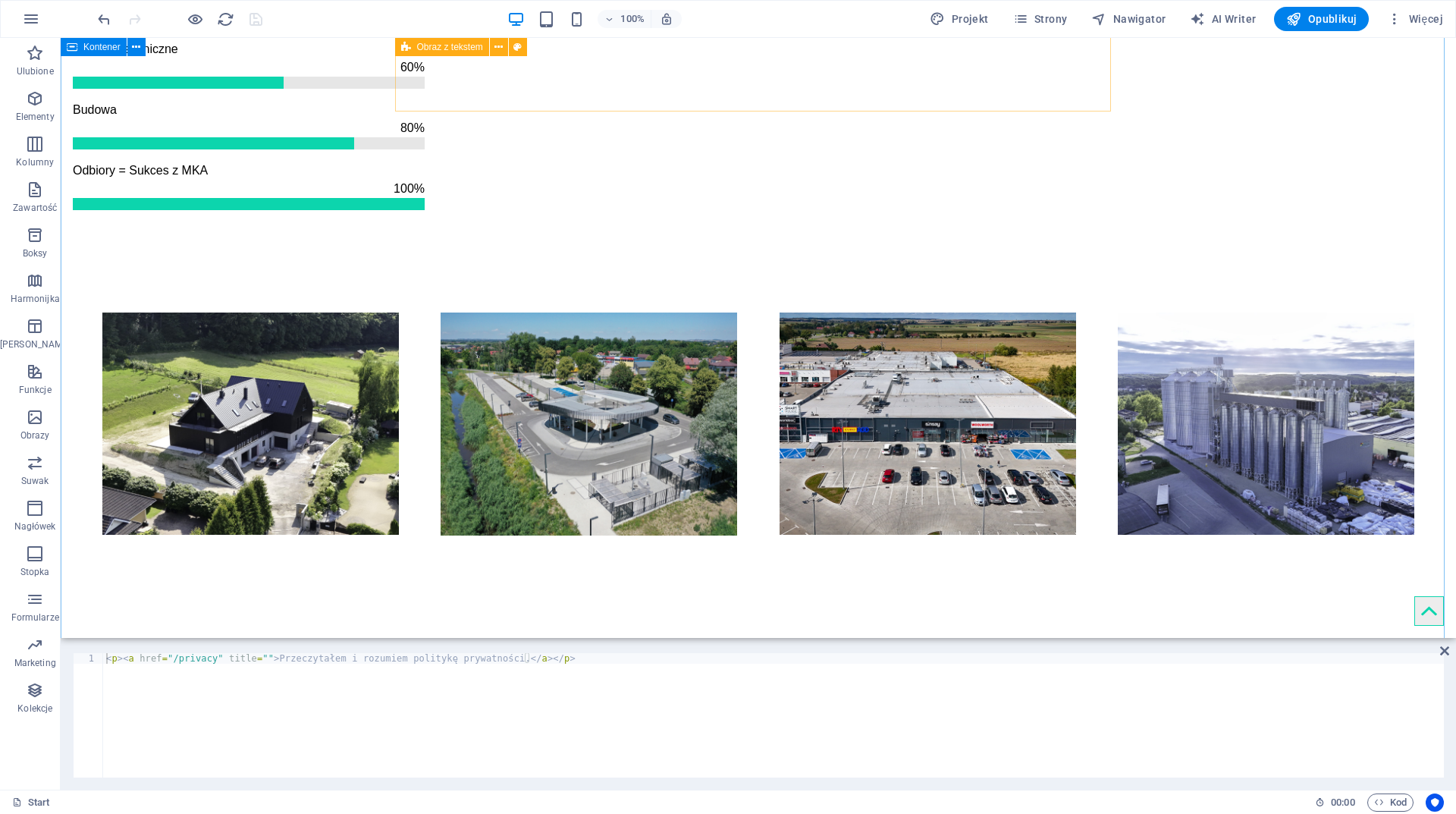
scroll to position [2089, 0]
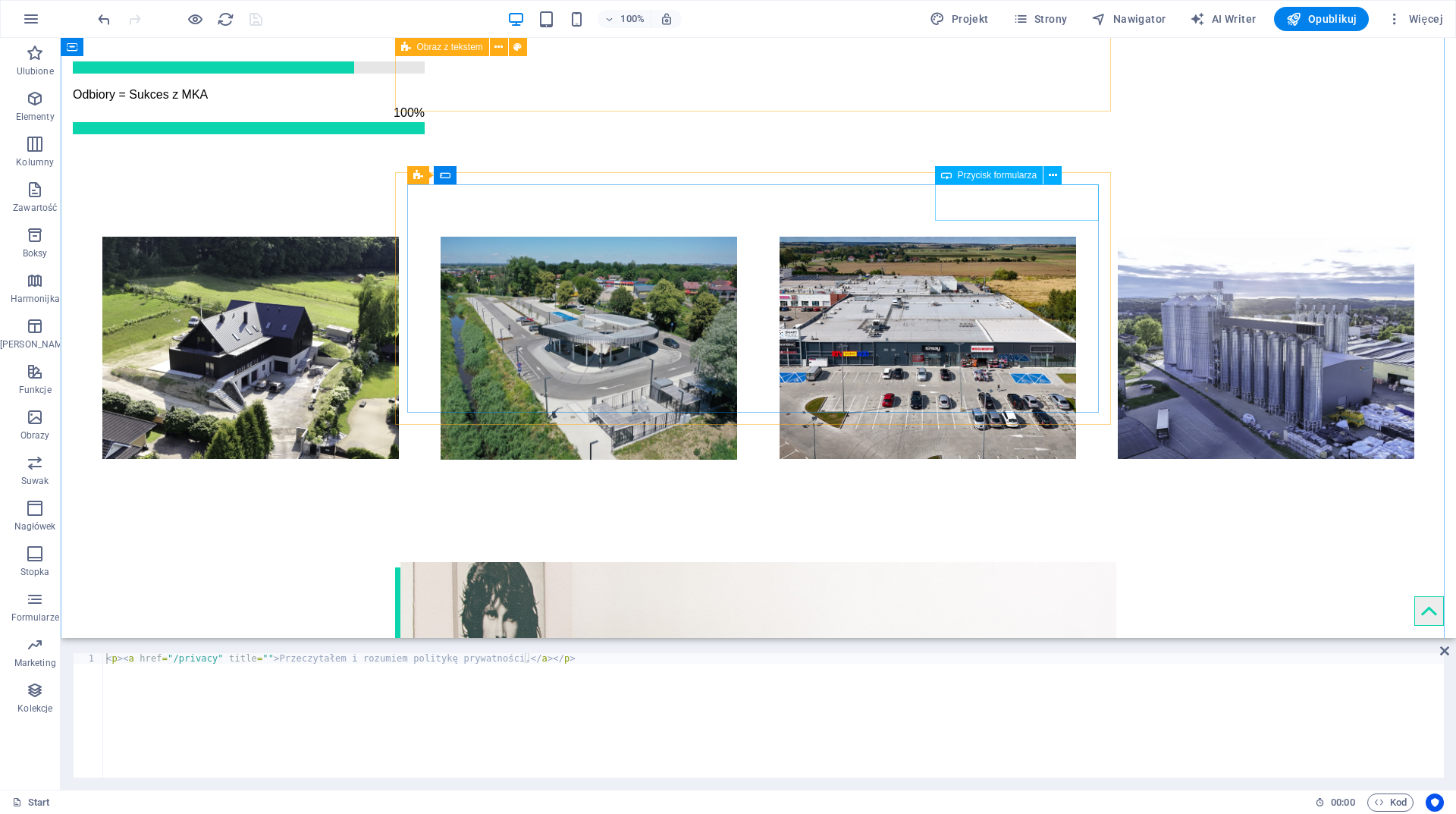
click at [1003, 173] on span "Przycisk formularza" at bounding box center [997, 175] width 79 height 9
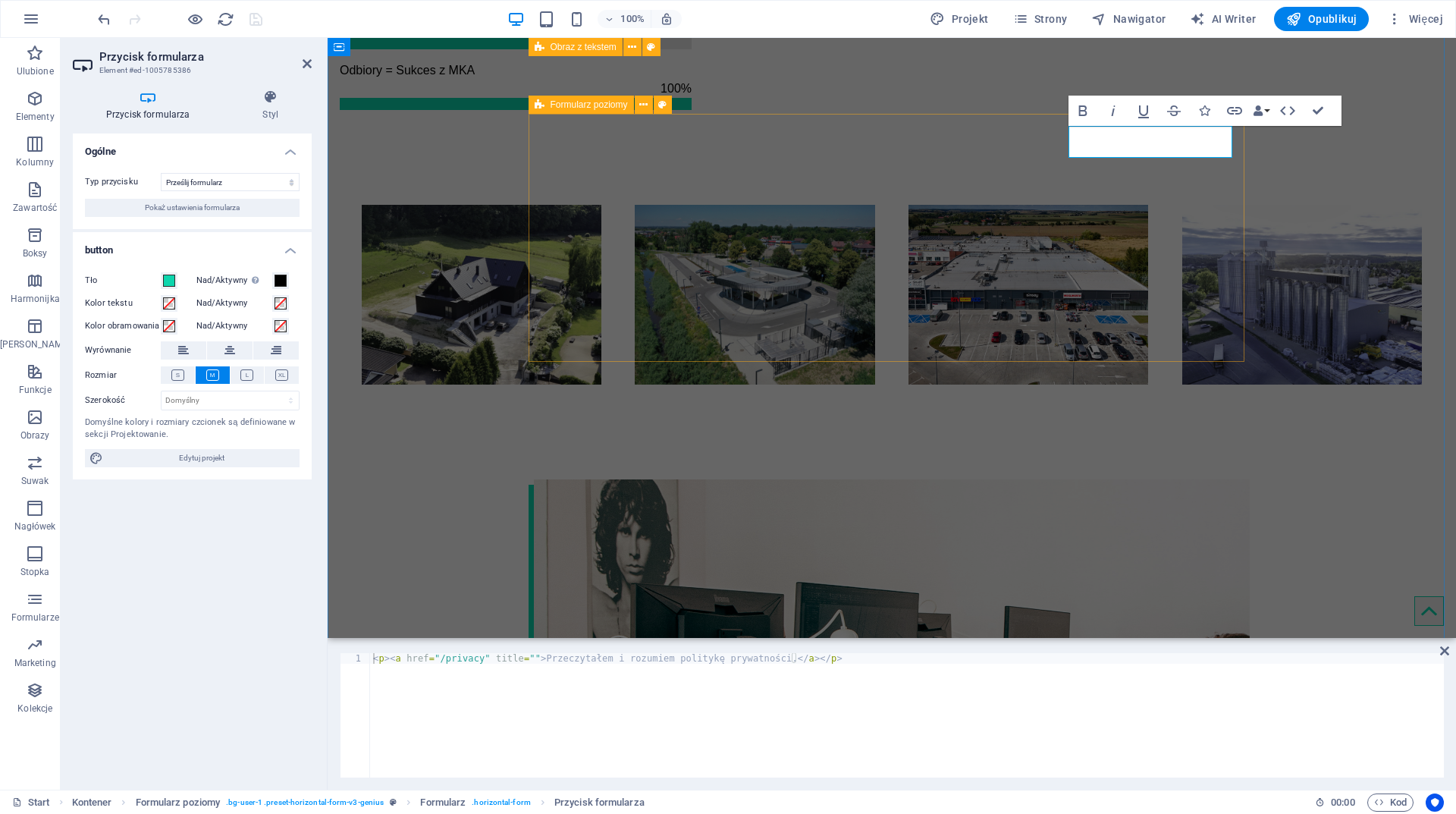
click at [543, 104] on icon at bounding box center [540, 105] width 10 height 18
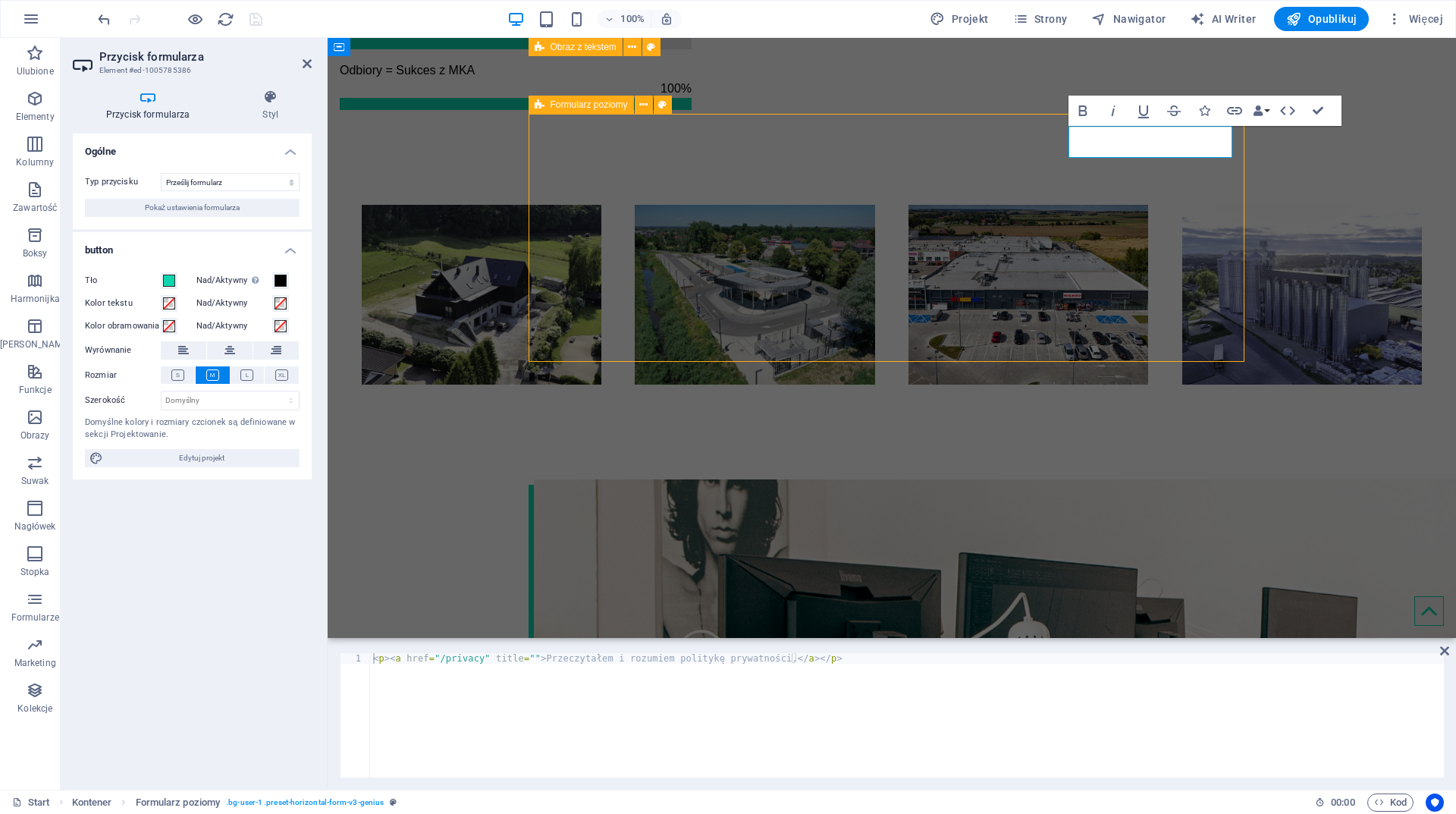
scroll to position [2148, 0]
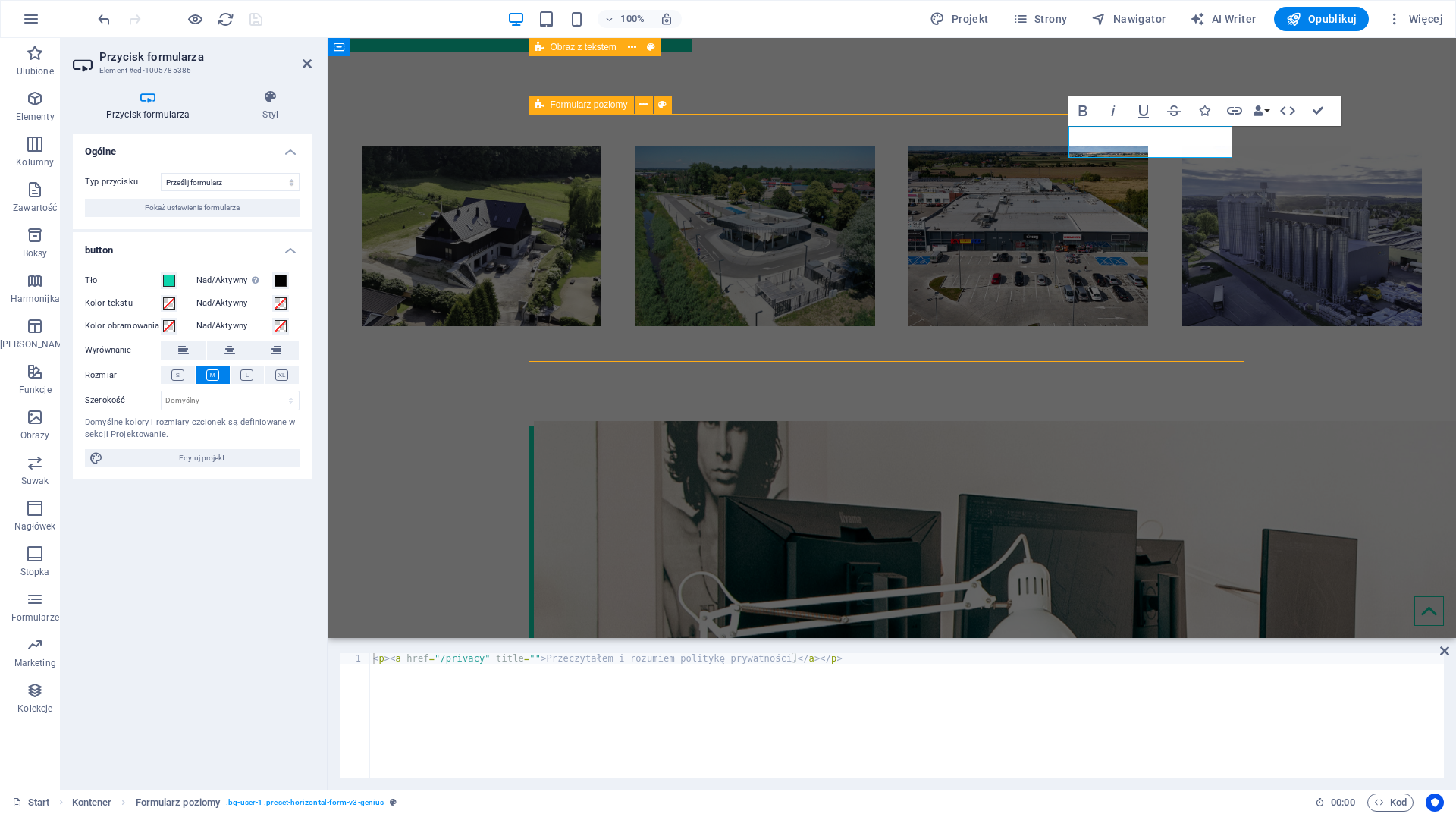
select select "rem"
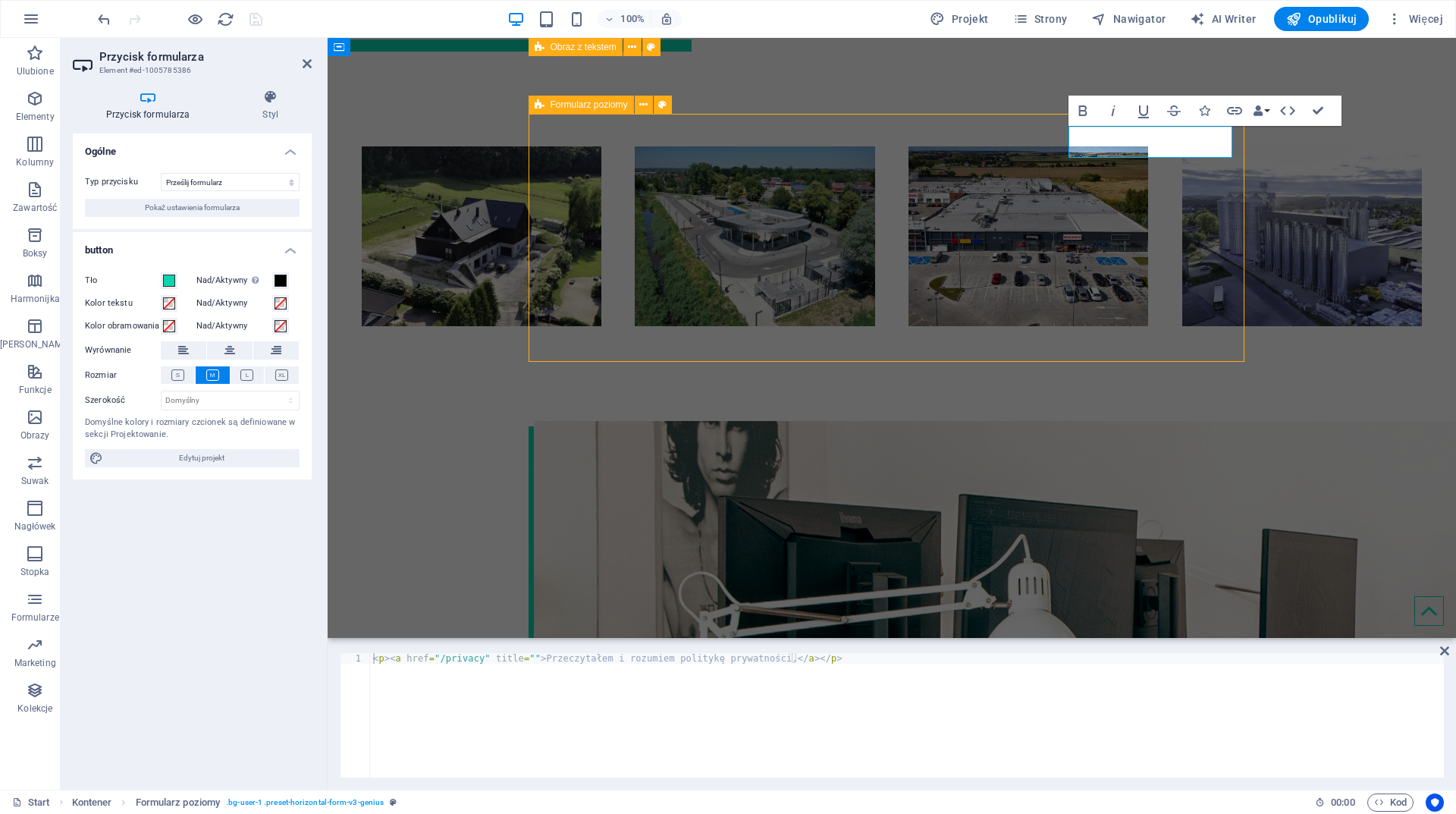
select select "px"
select select "rem"
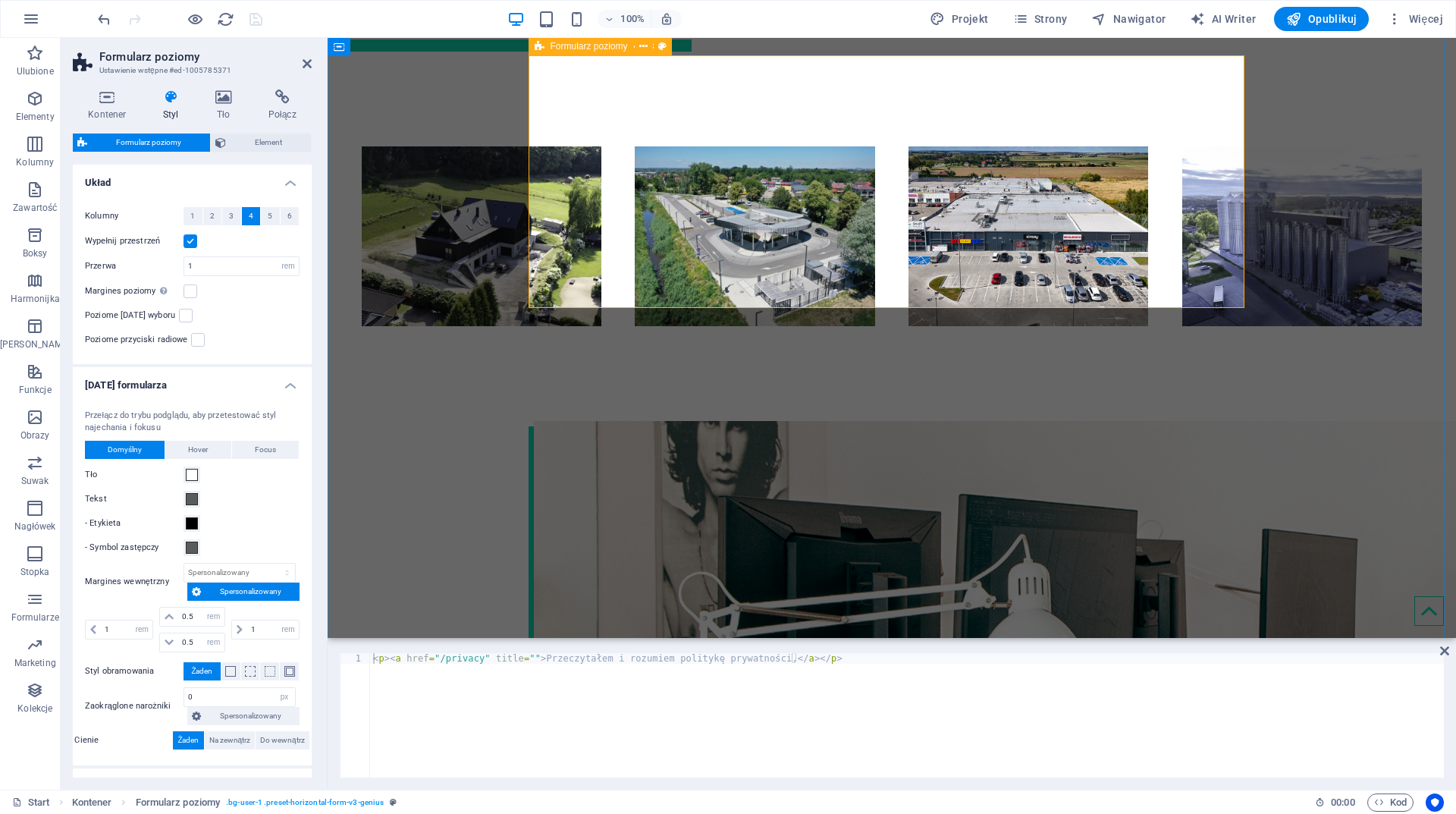
click at [575, 44] on span "Formularz poziomy" at bounding box center [589, 46] width 77 height 9
click at [550, 56] on div "Formularz poziomy" at bounding box center [581, 46] width 106 height 18
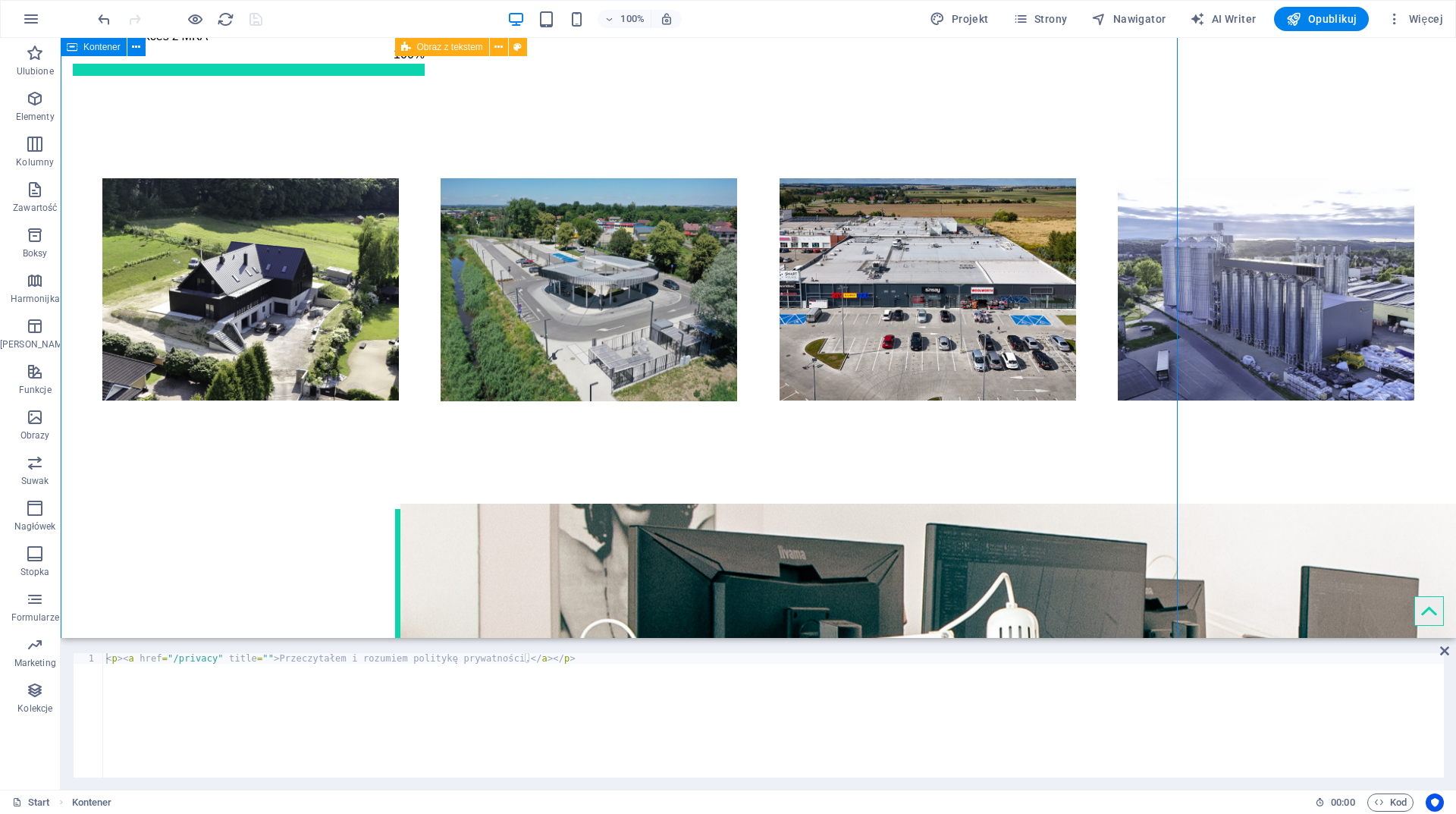
scroll to position [2205, 0]
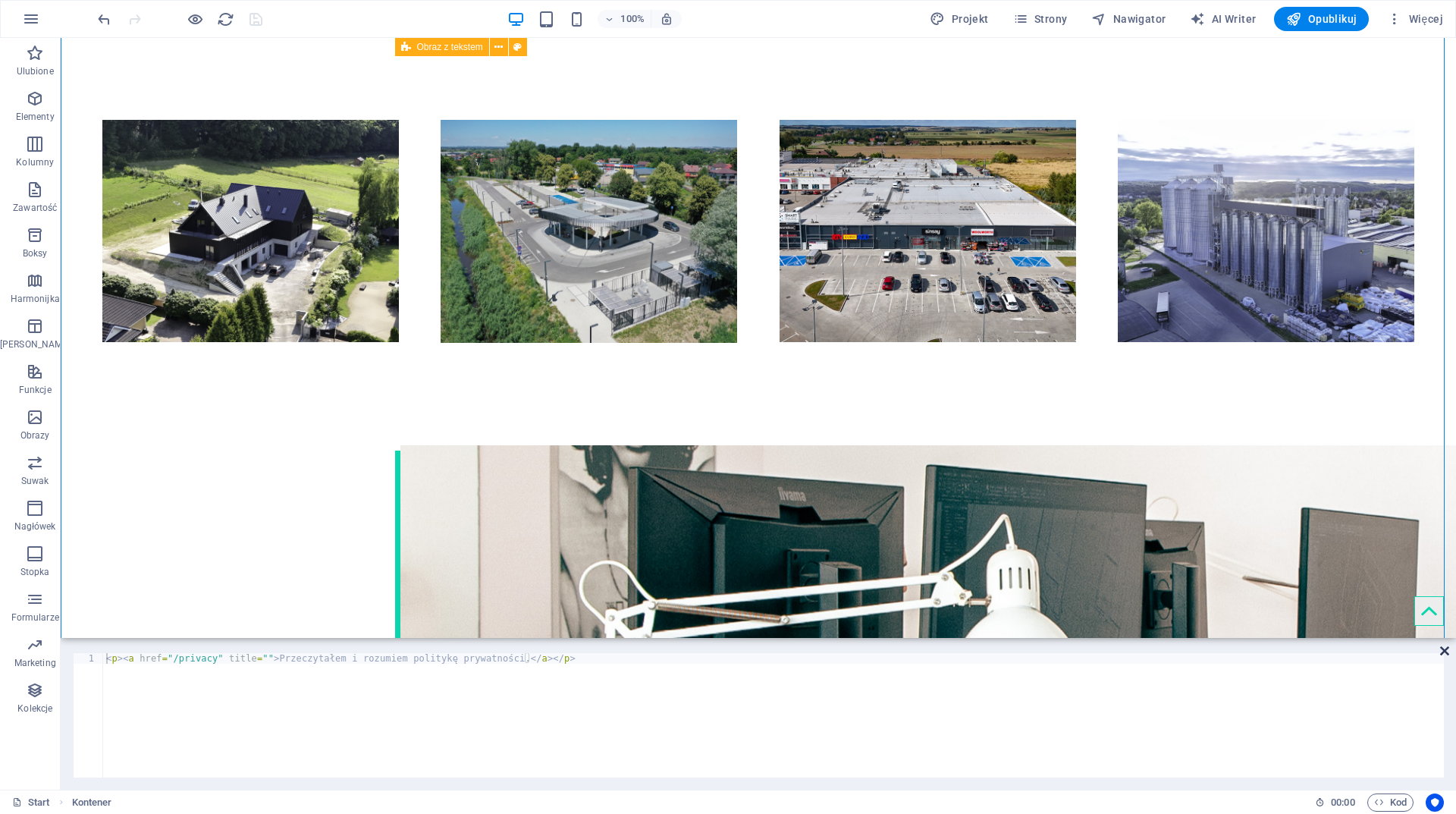
click at [1444, 650] on icon at bounding box center [1445, 651] width 9 height 12
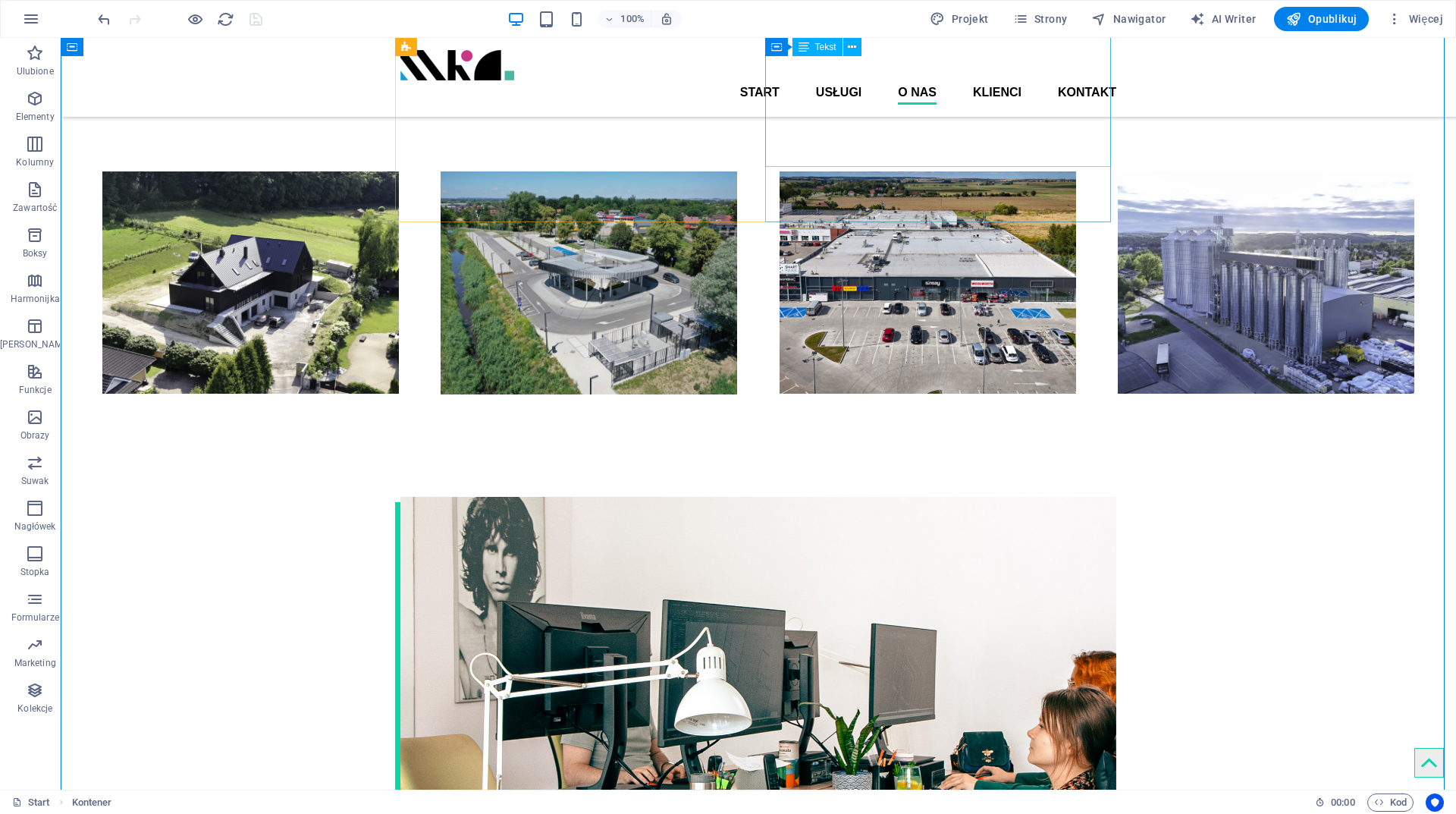
scroll to position [1978, 0]
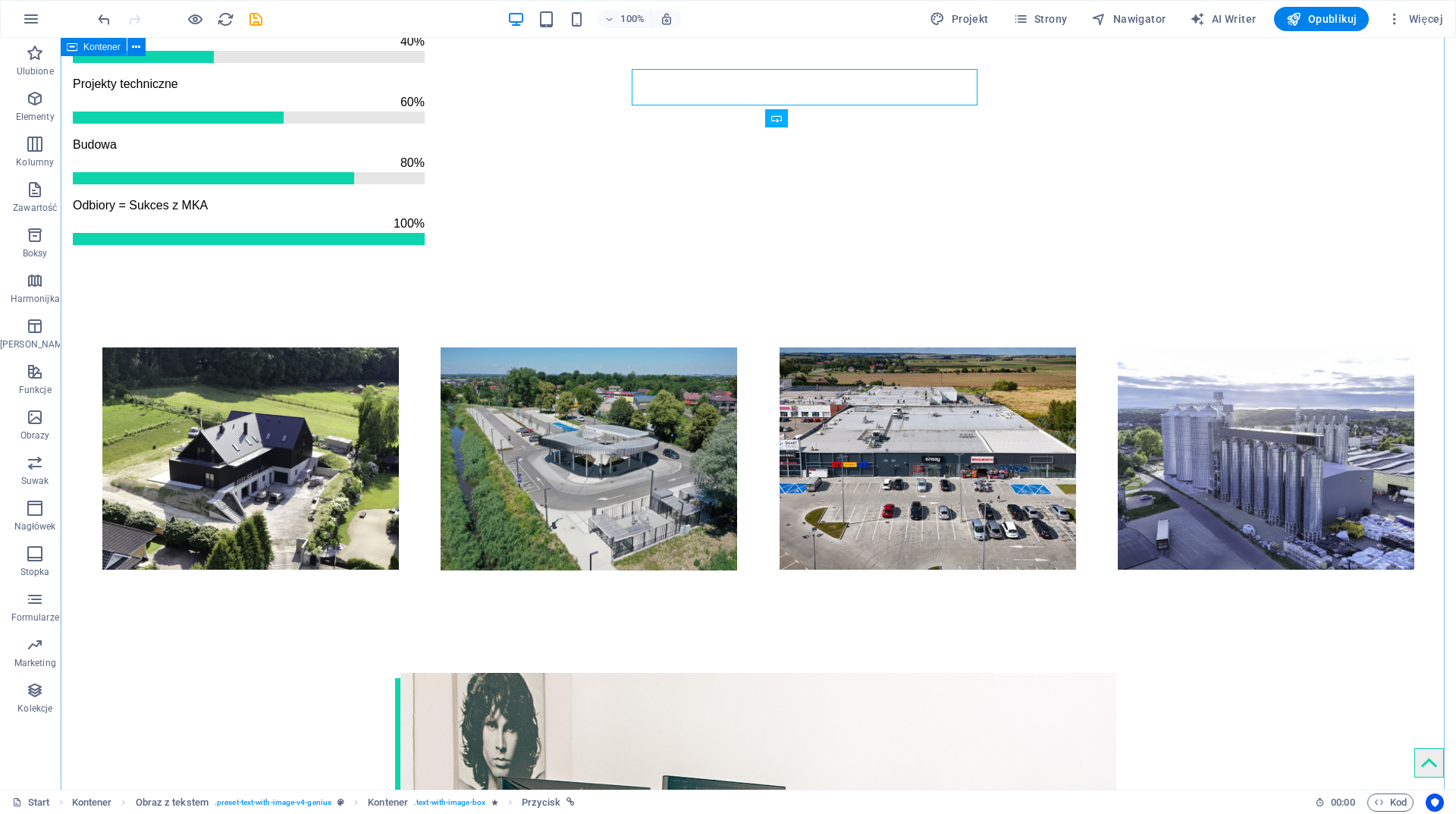
scroll to position [2037, 0]
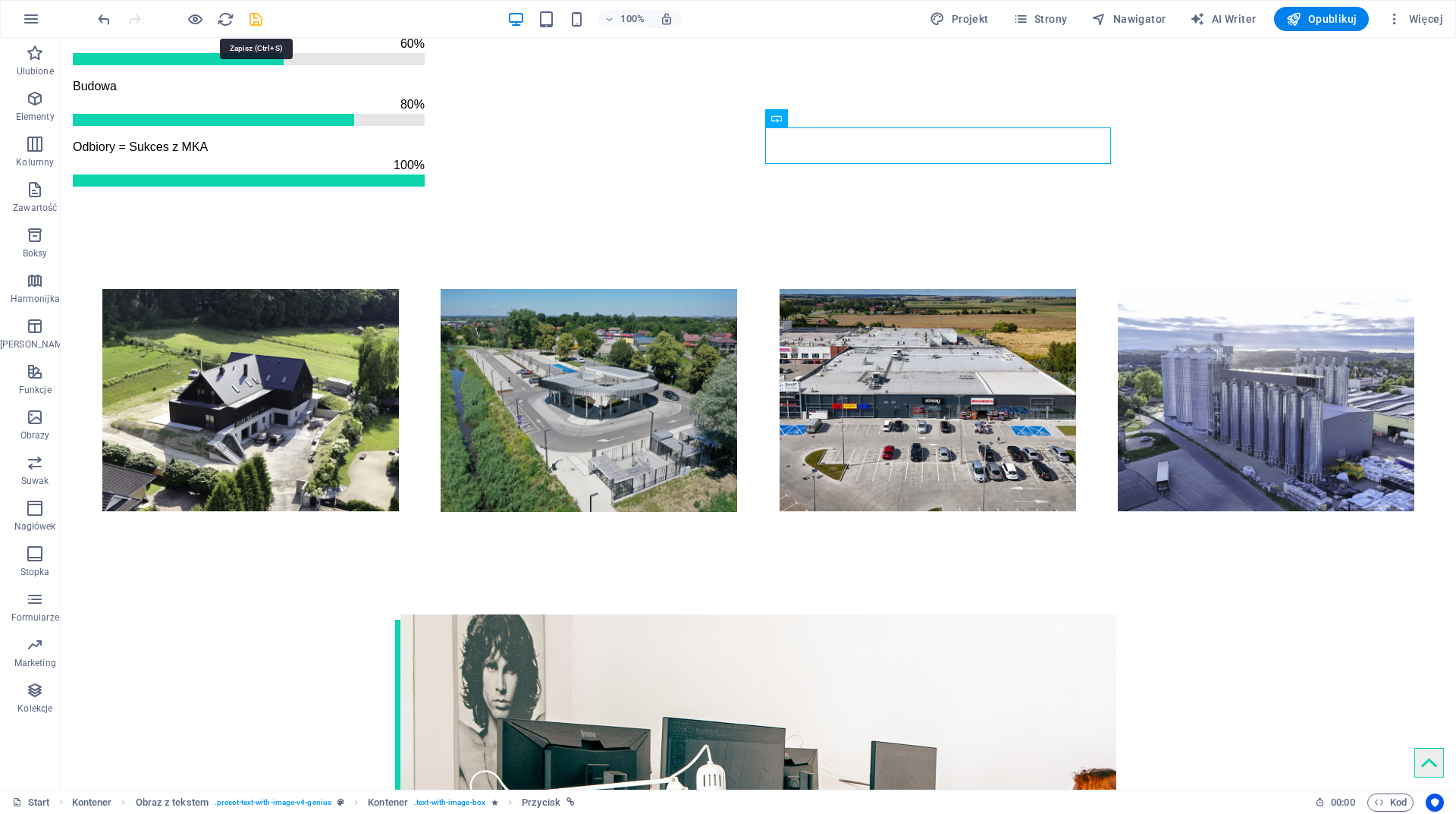
click at [255, 18] on icon "save" at bounding box center [256, 19] width 18 height 18
checkbox input "false"
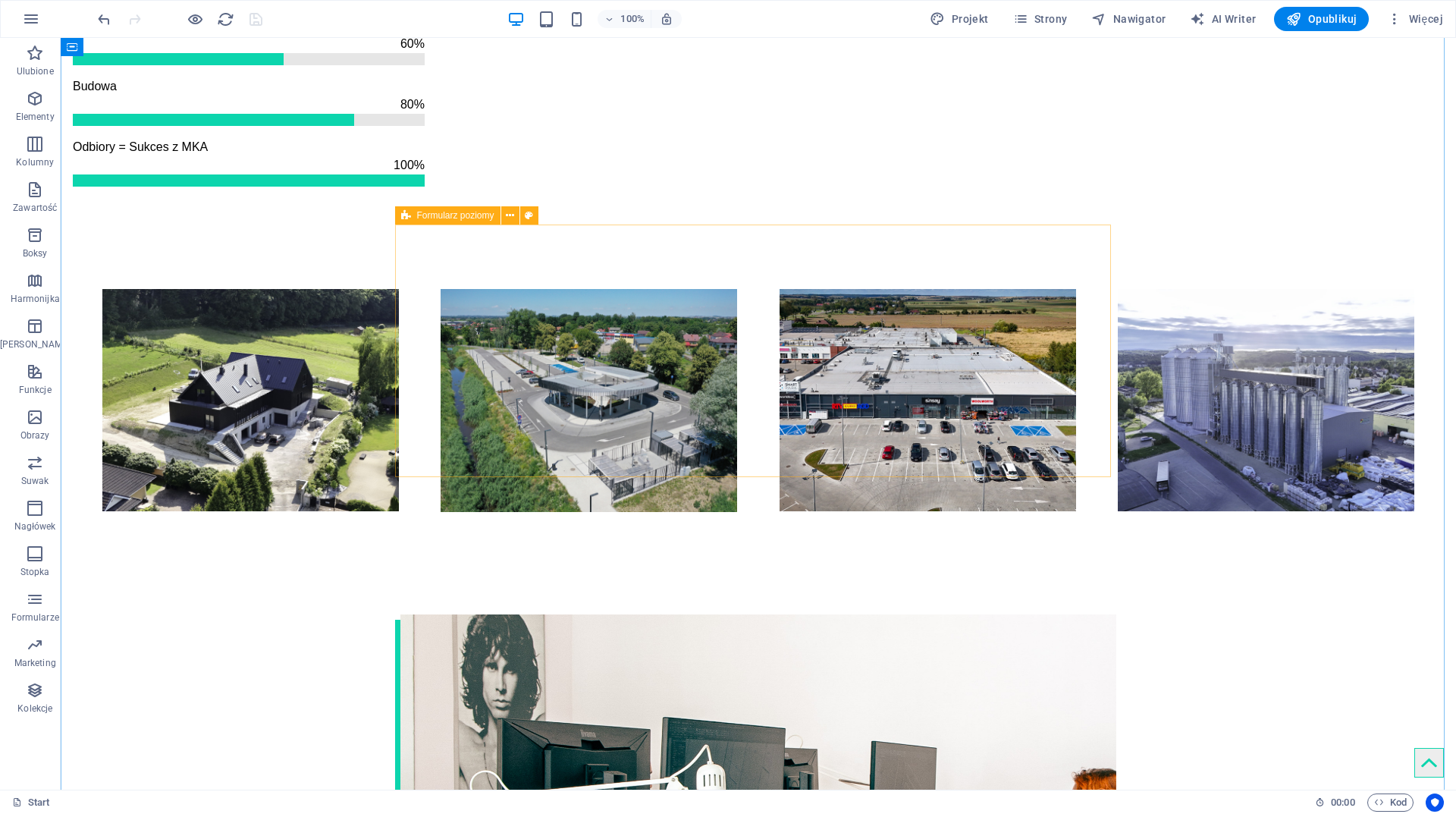
drag, startPoint x: 420, startPoint y: 214, endPoint x: 32, endPoint y: 190, distance: 388.7
click at [420, 214] on span "Formularz poziomy" at bounding box center [456, 216] width 77 height 9
select select "rem"
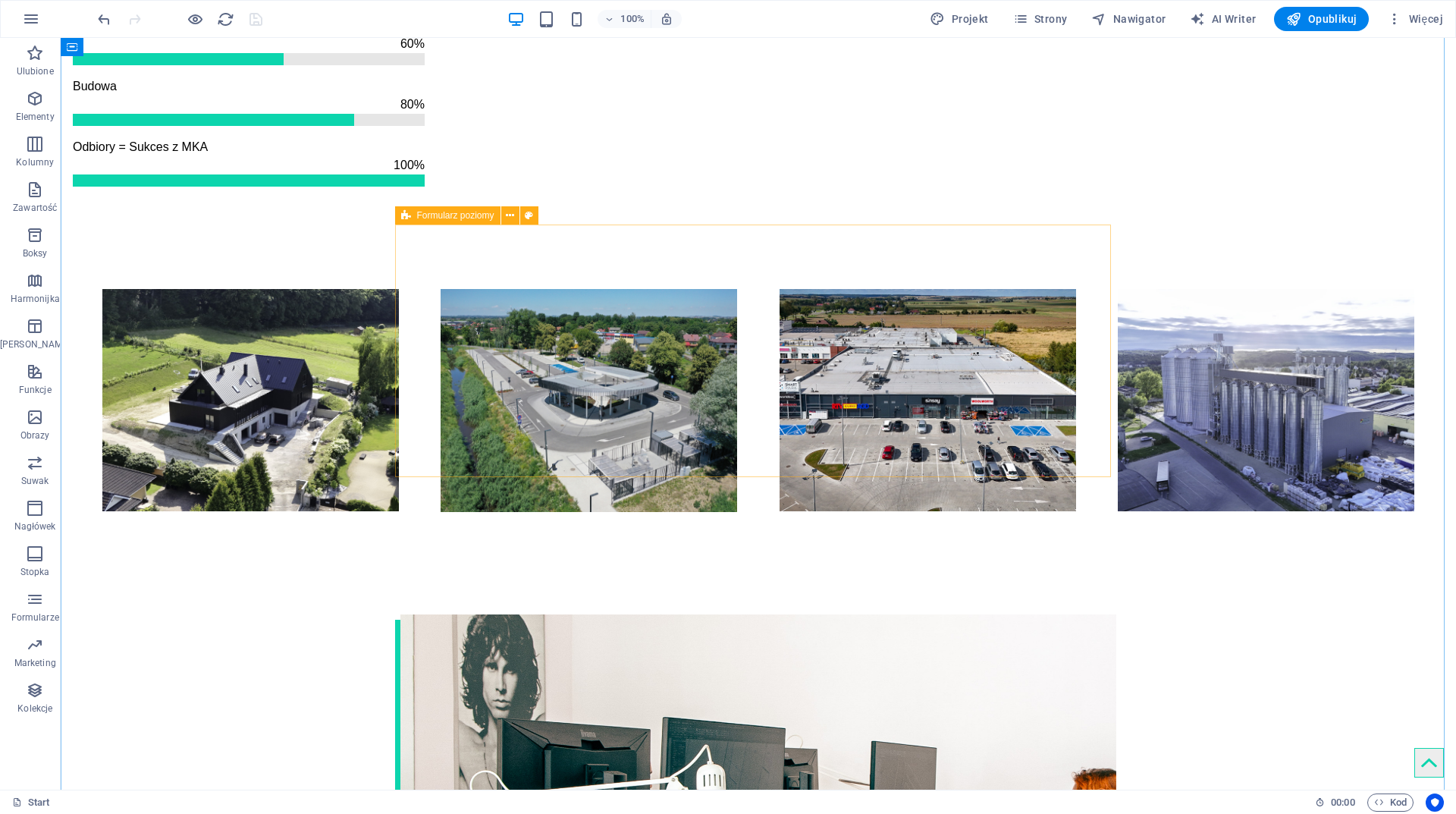
select select "rem"
select select "px"
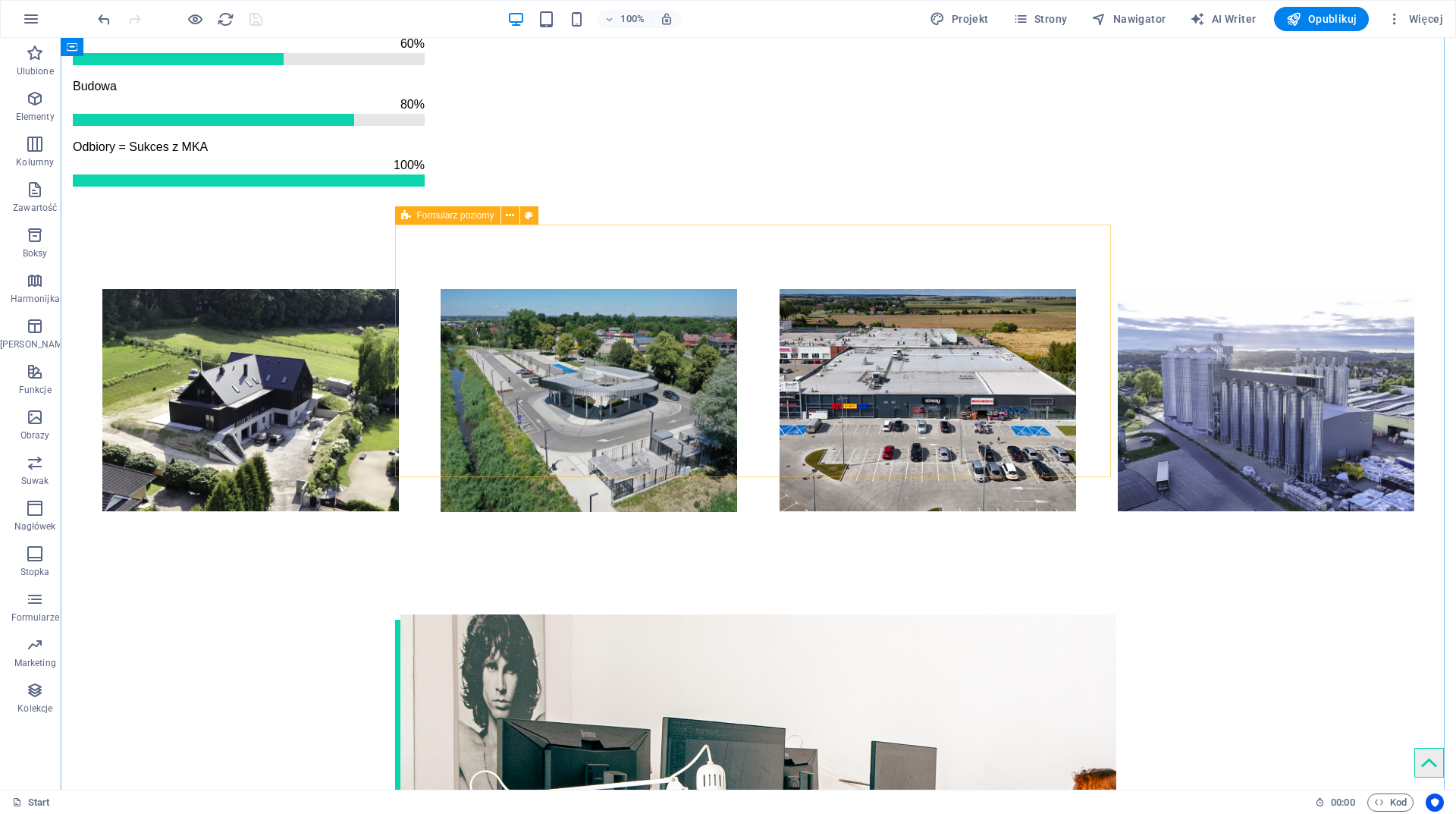
select select "rem"
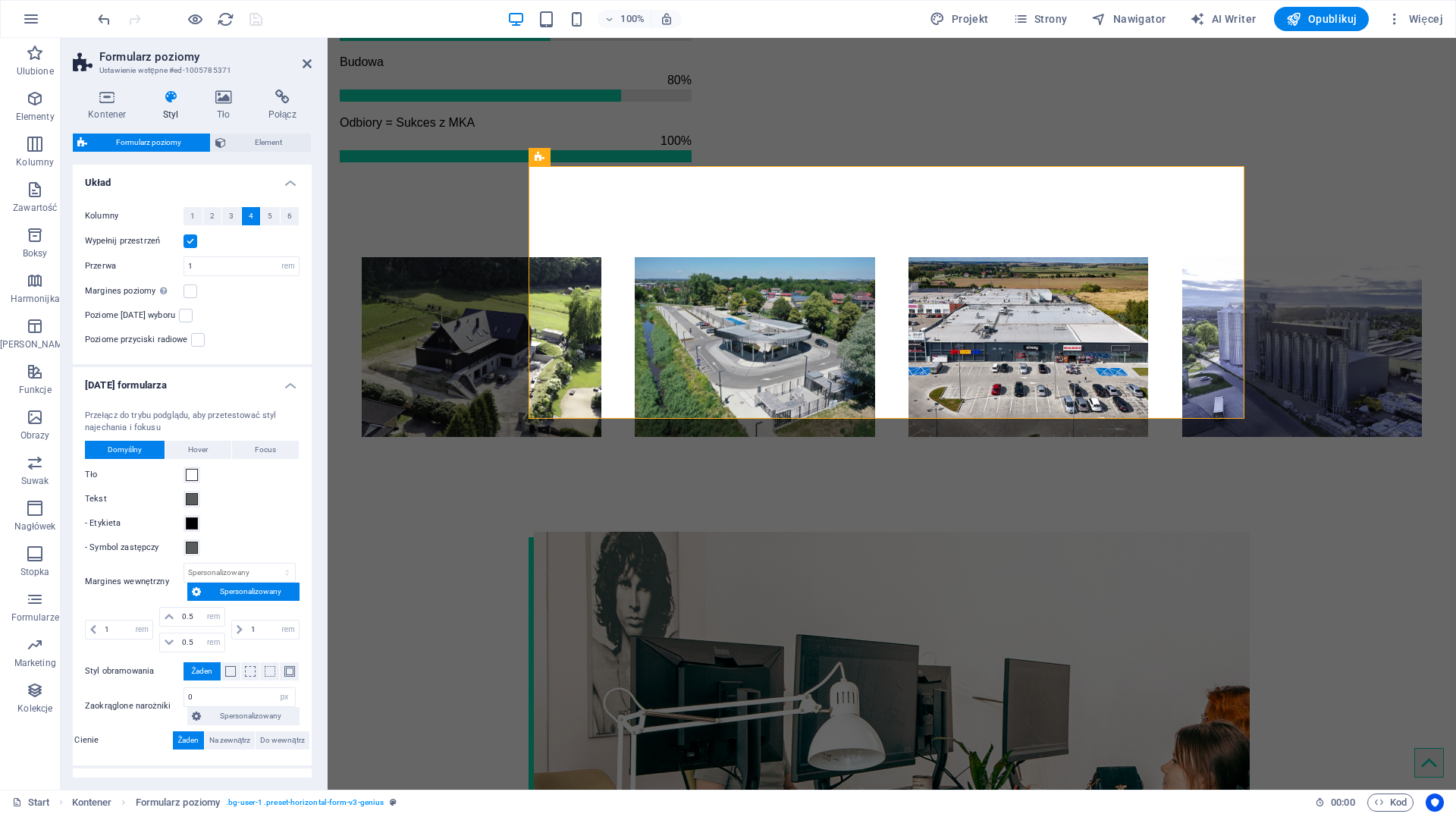
scroll to position [179, 0]
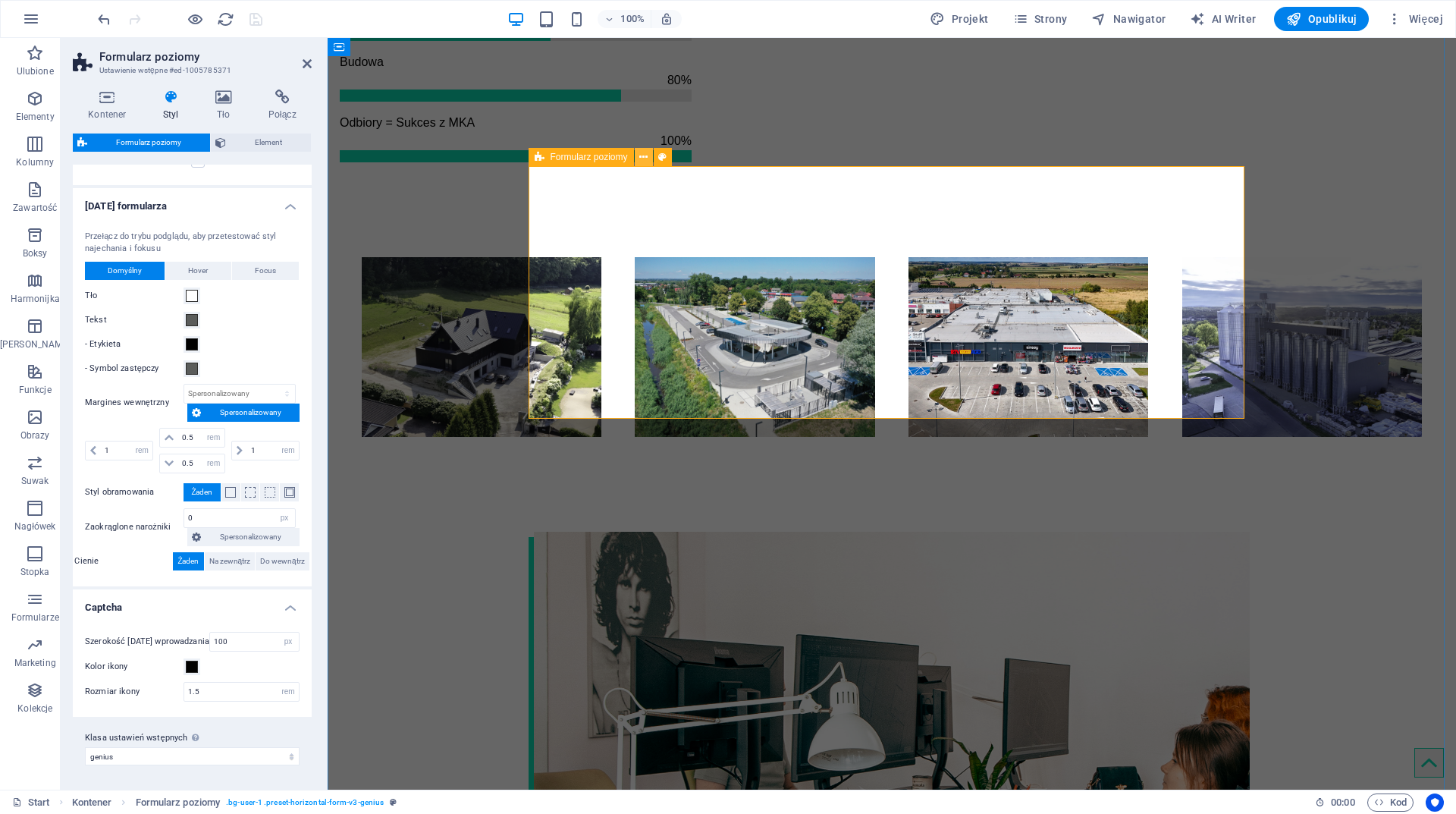
click at [641, 152] on icon at bounding box center [643, 157] width 8 height 16
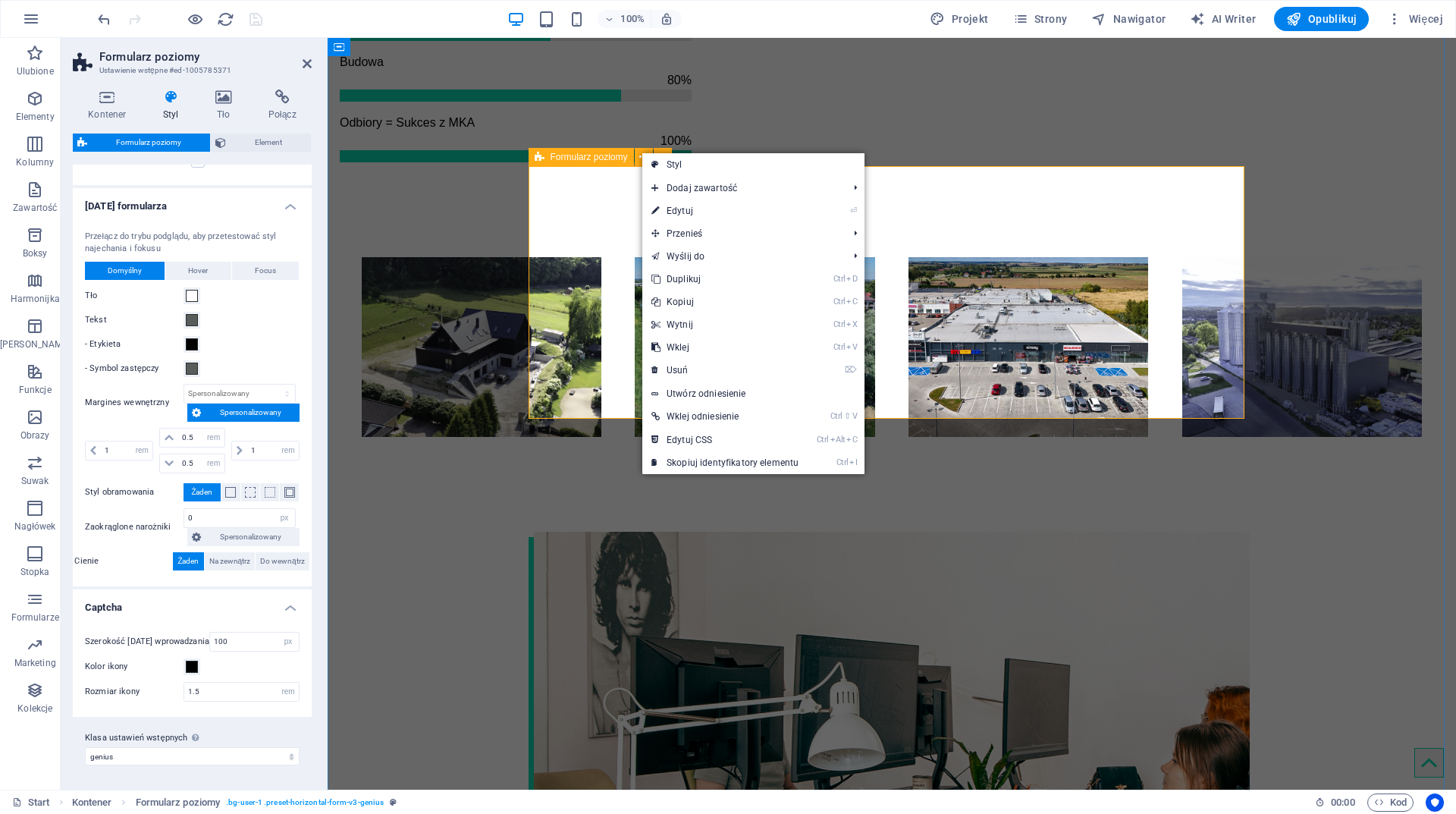
click at [573, 156] on span "Formularz poziomy" at bounding box center [589, 157] width 77 height 9
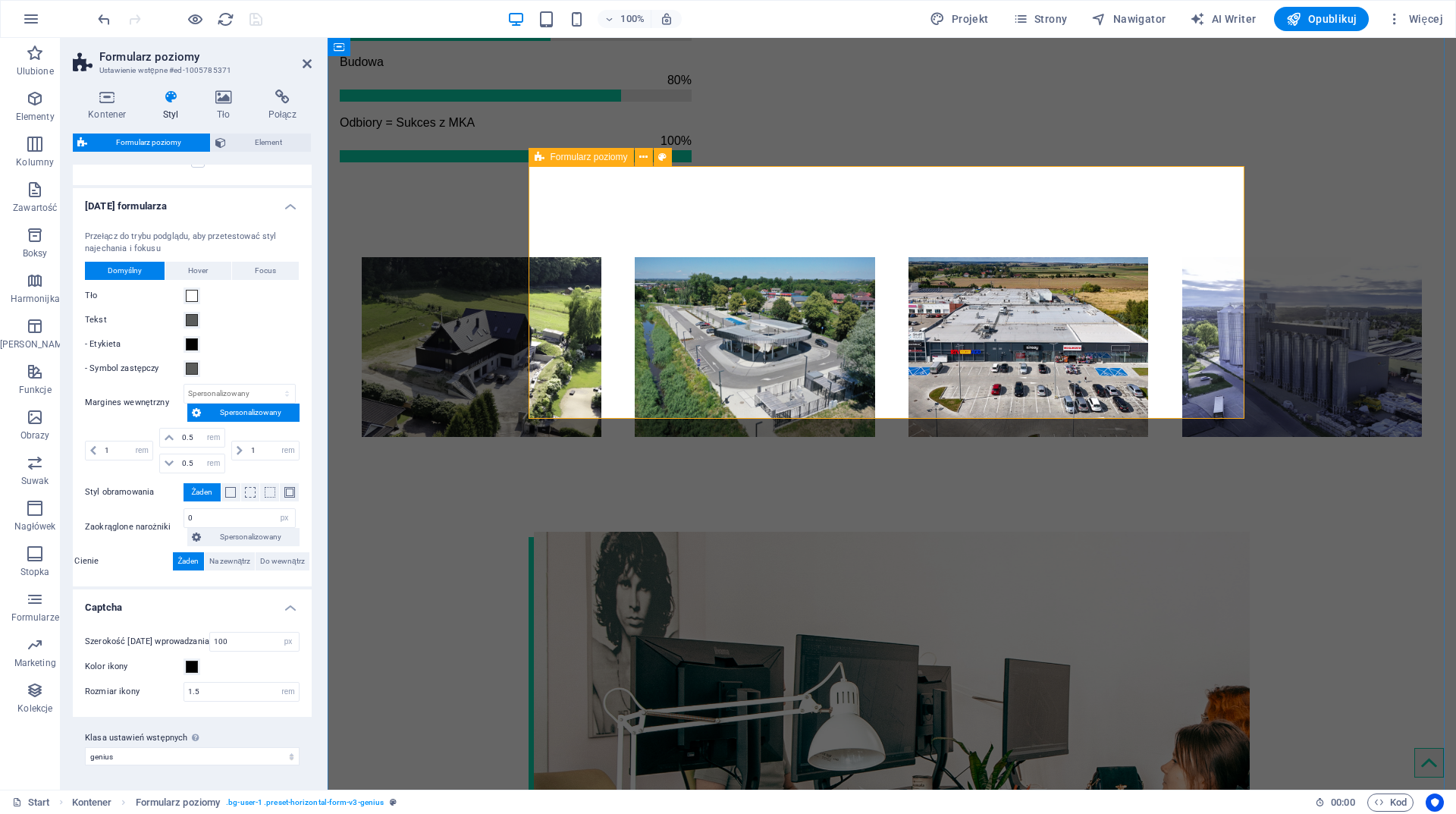
click at [573, 156] on span "Formularz poziomy" at bounding box center [589, 157] width 77 height 9
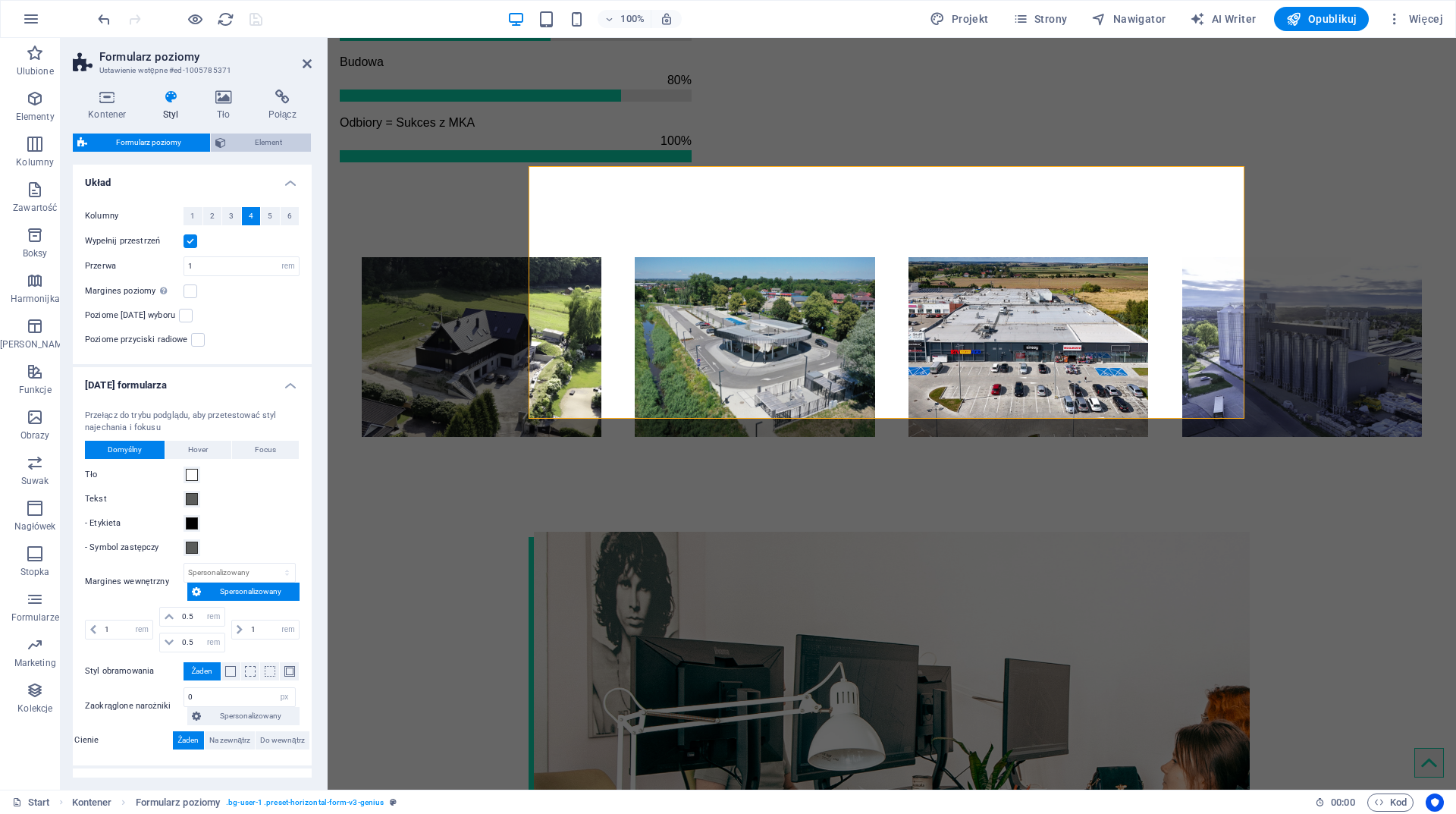
click at [237, 139] on span "Element" at bounding box center [268, 143] width 76 height 18
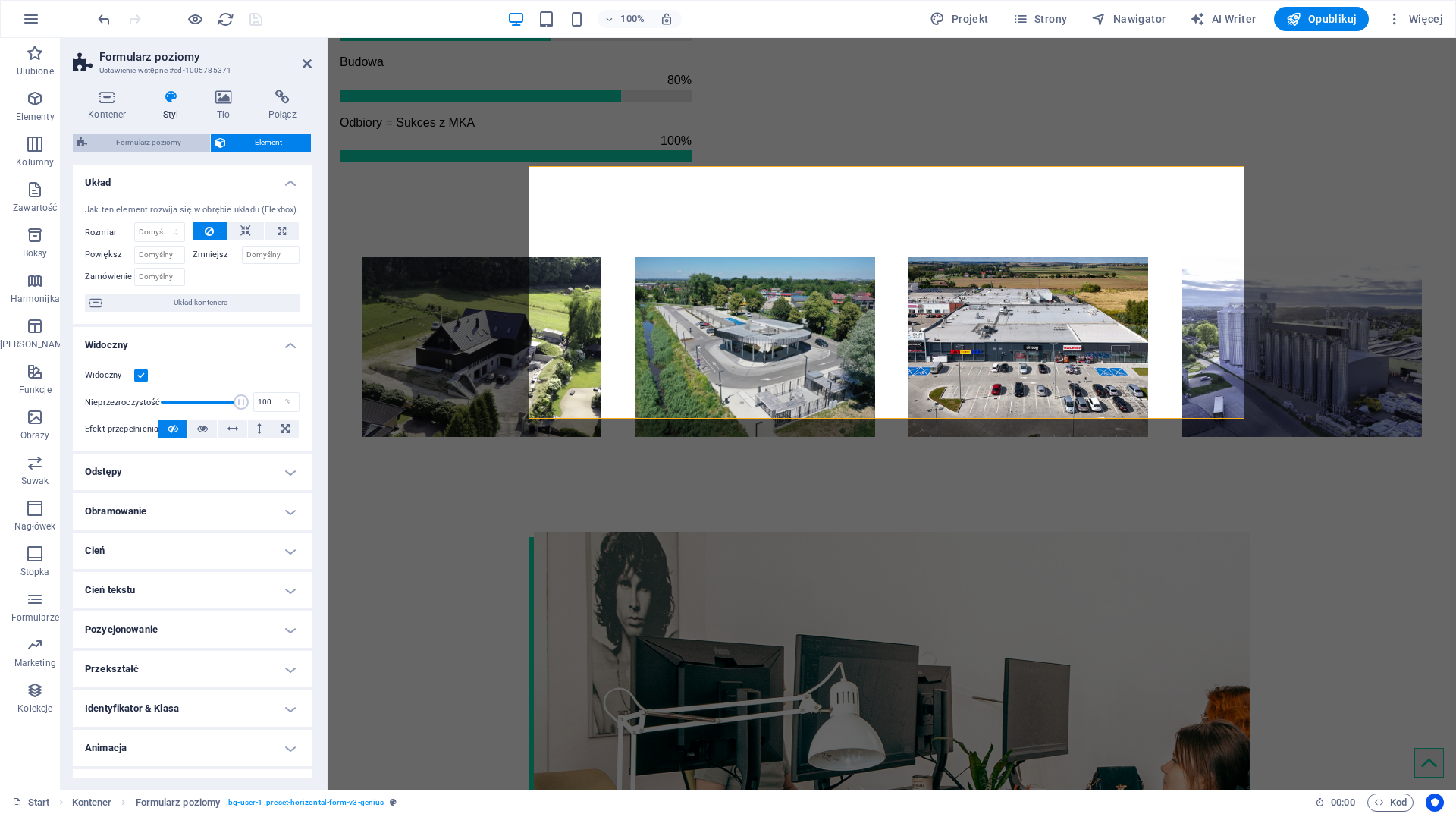
click at [179, 139] on span "Formularz poziomy" at bounding box center [149, 143] width 114 height 18
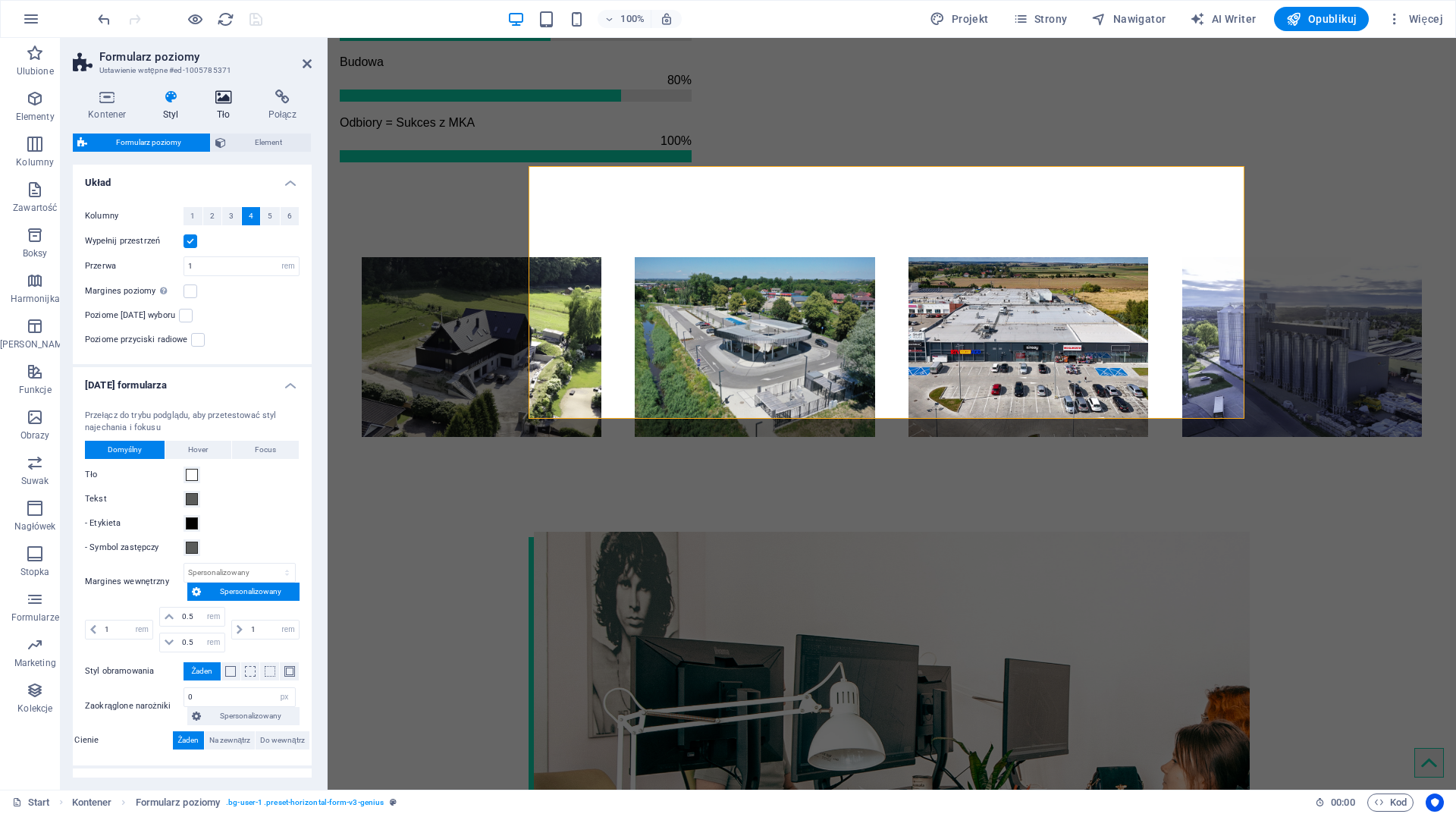
click at [210, 103] on icon at bounding box center [224, 97] width 47 height 15
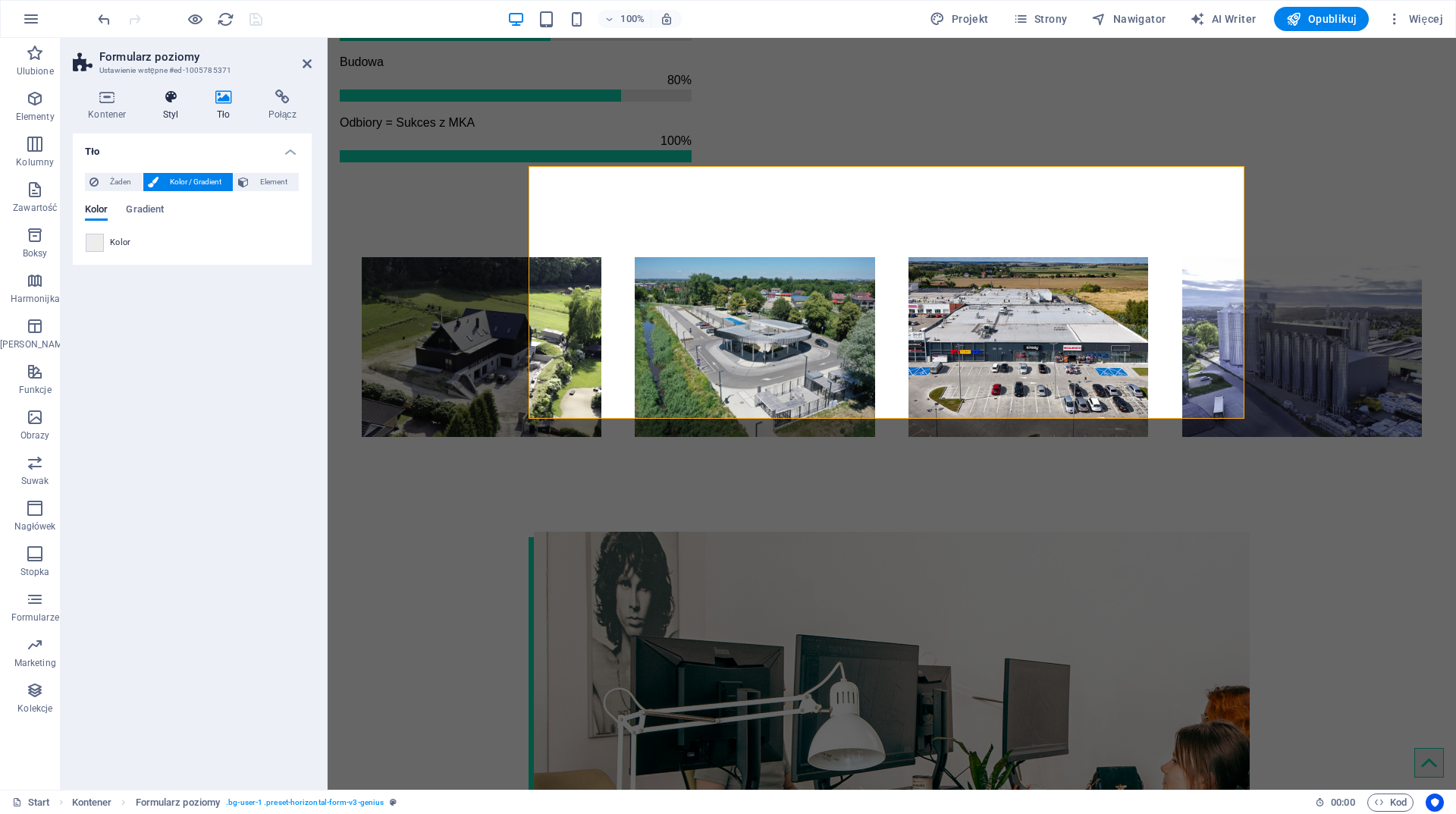
click at [162, 97] on icon at bounding box center [171, 97] width 46 height 15
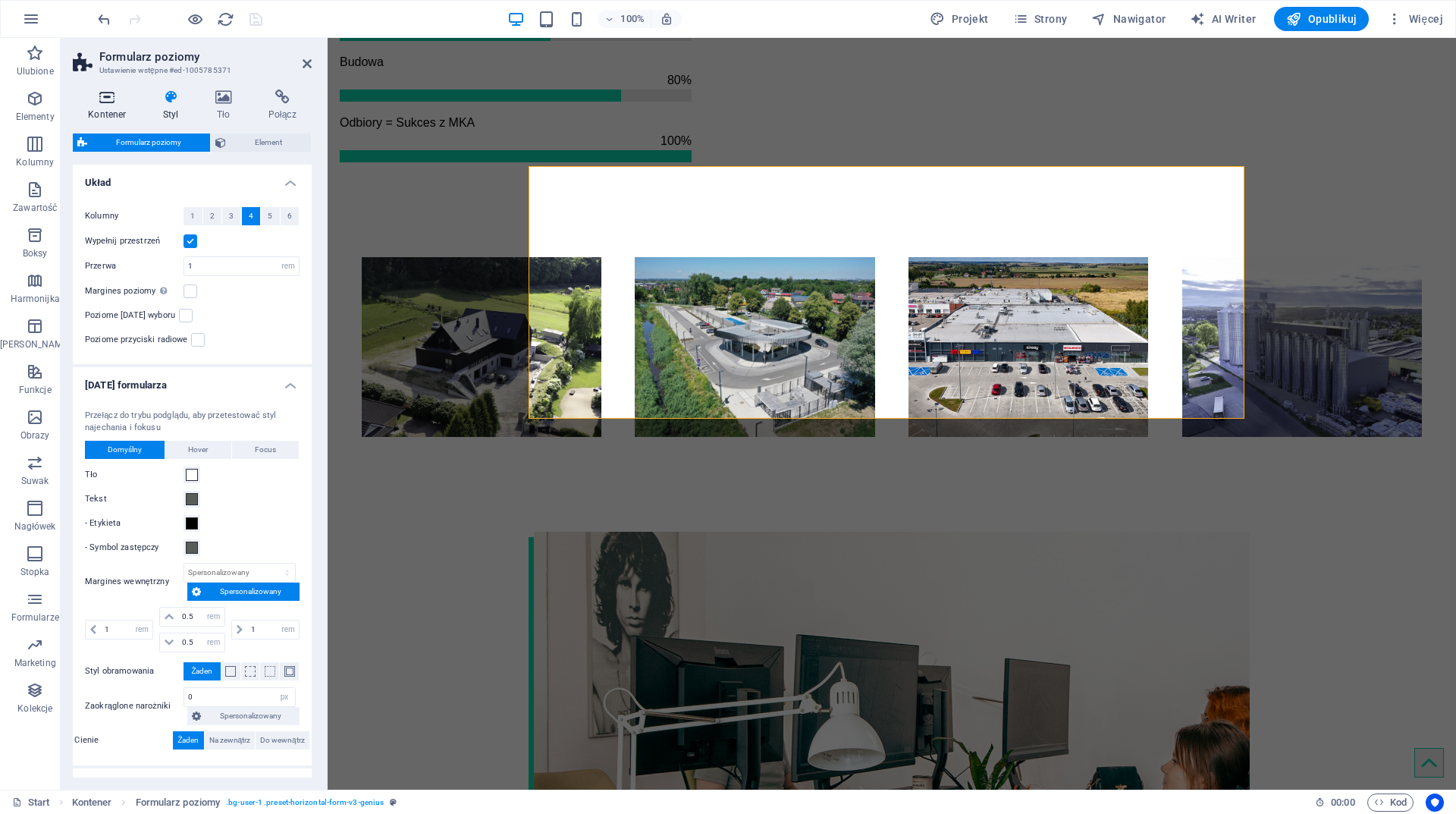
click at [126, 93] on icon at bounding box center [107, 97] width 69 height 15
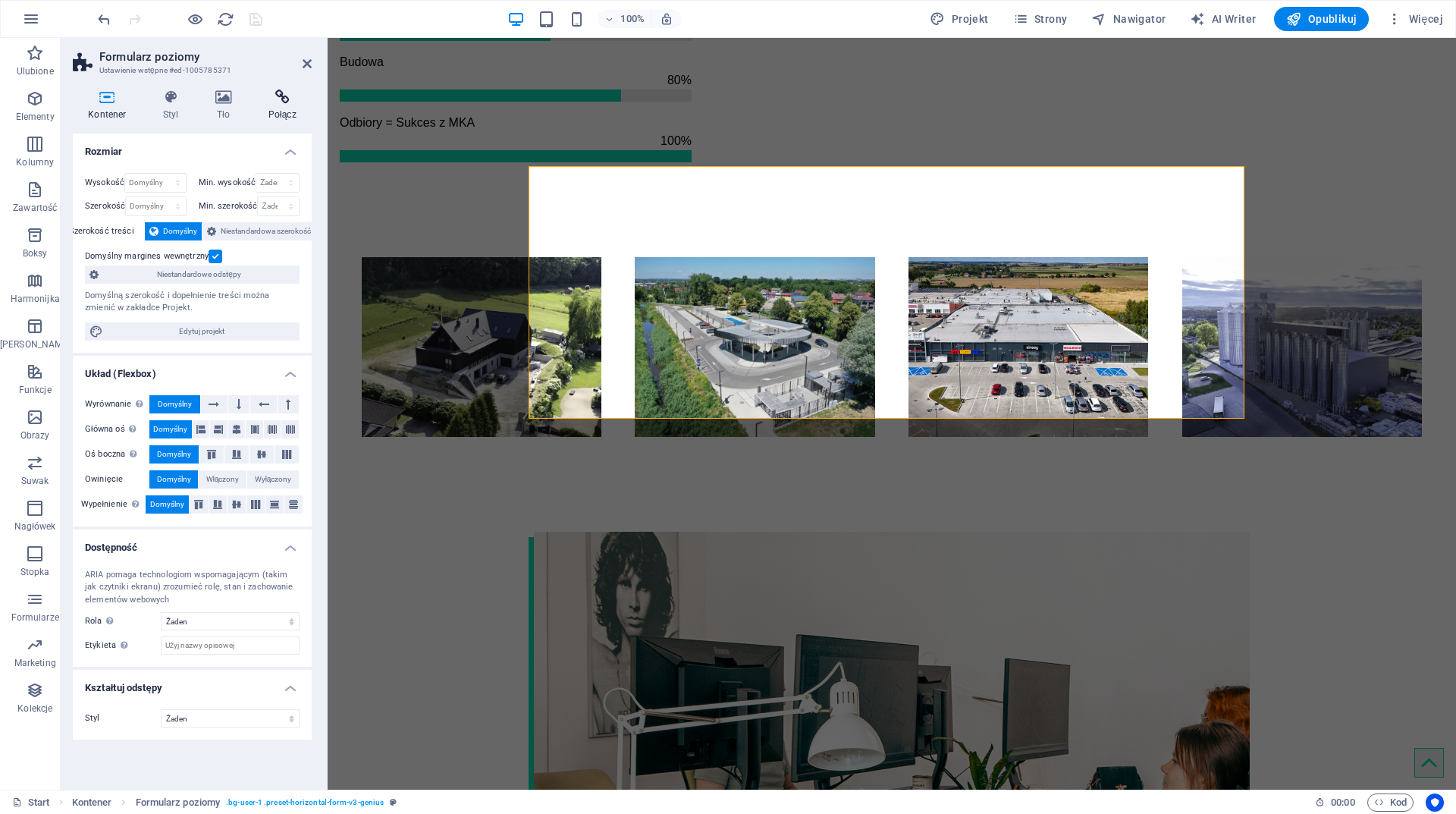
click at [282, 105] on h4 "Połącz" at bounding box center [282, 105] width 59 height 32
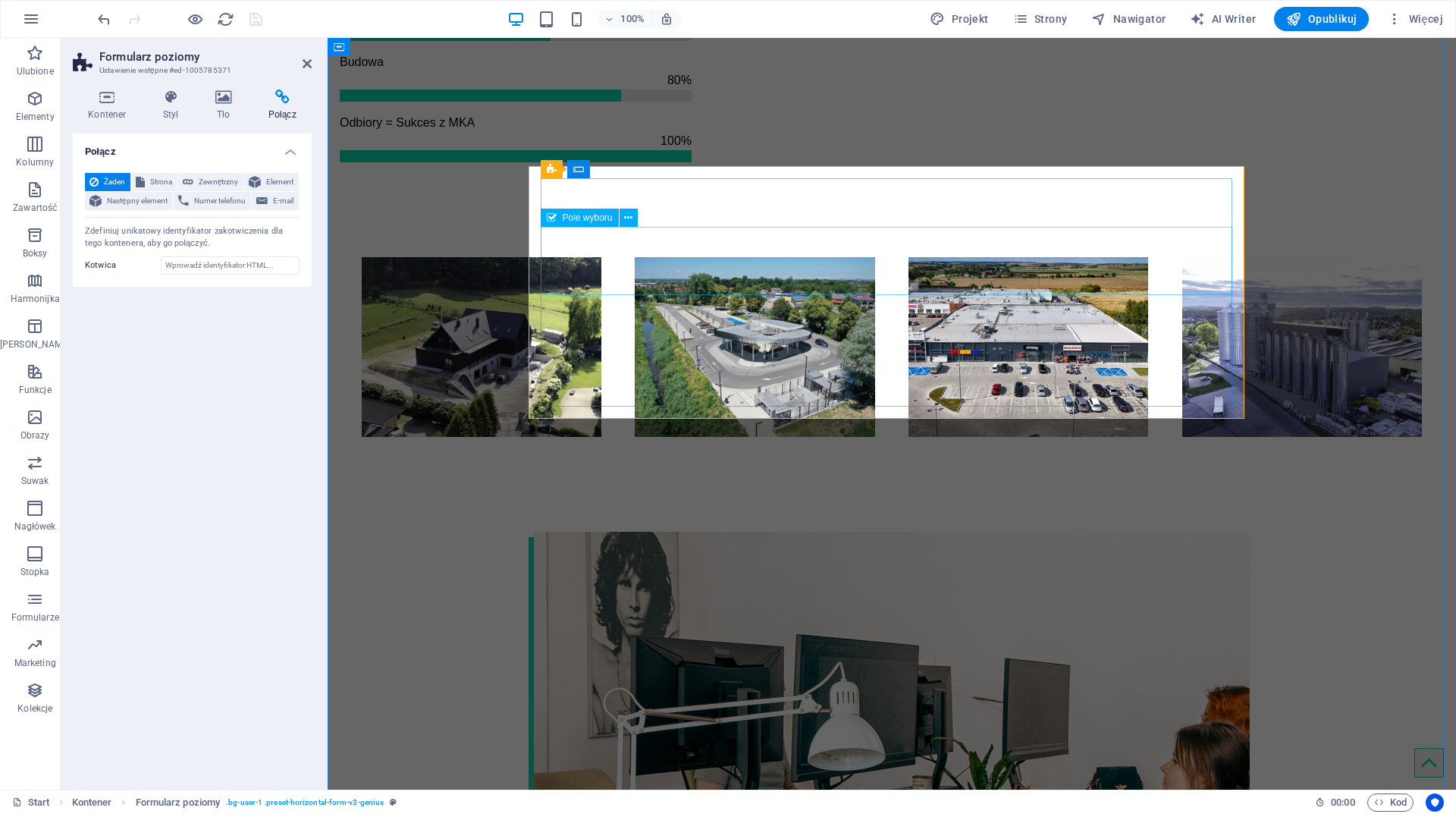
click at [591, 219] on span "Pole wyboru" at bounding box center [587, 217] width 50 height 9
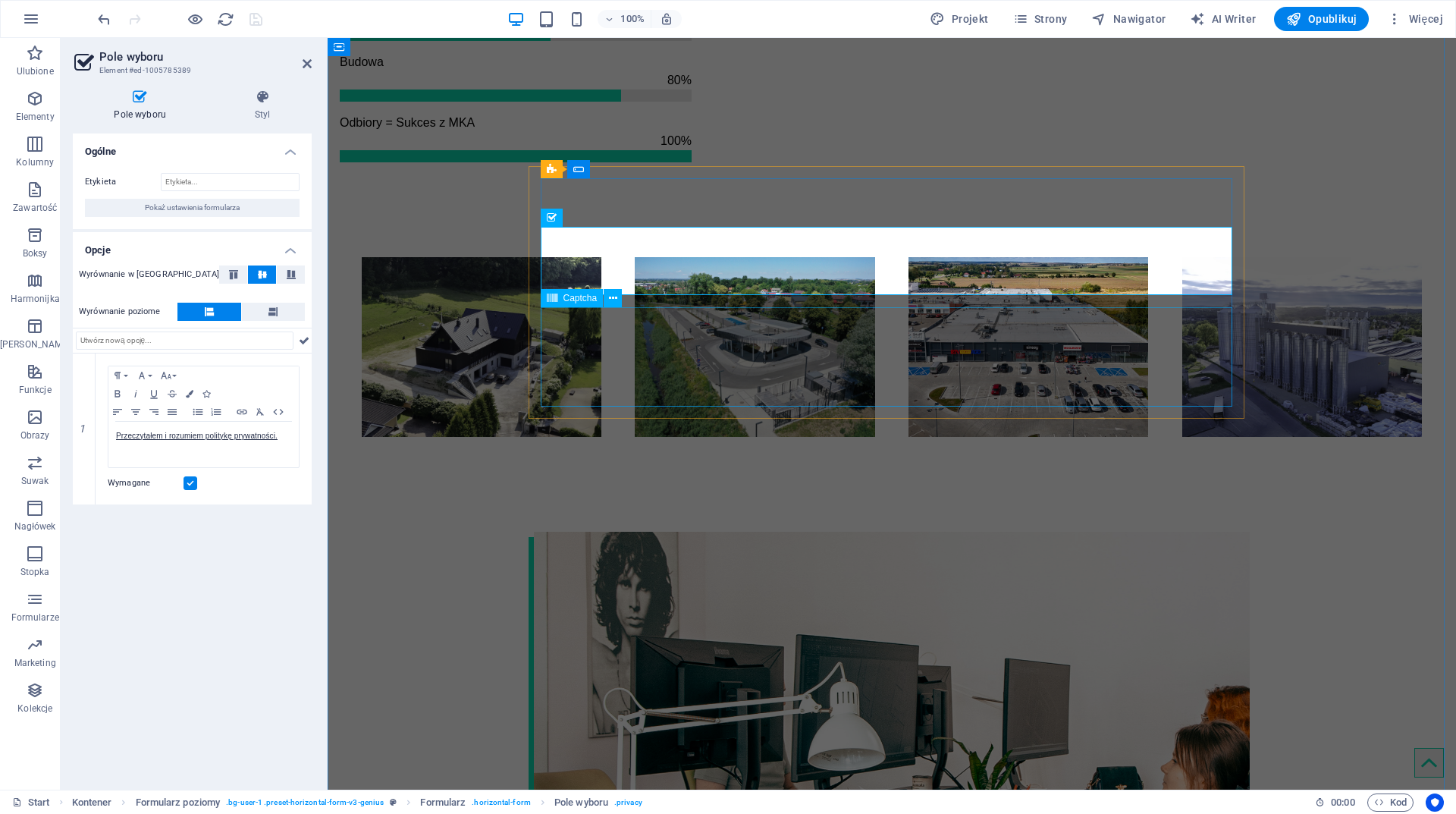
click at [580, 297] on span "Captcha" at bounding box center [580, 298] width 34 height 9
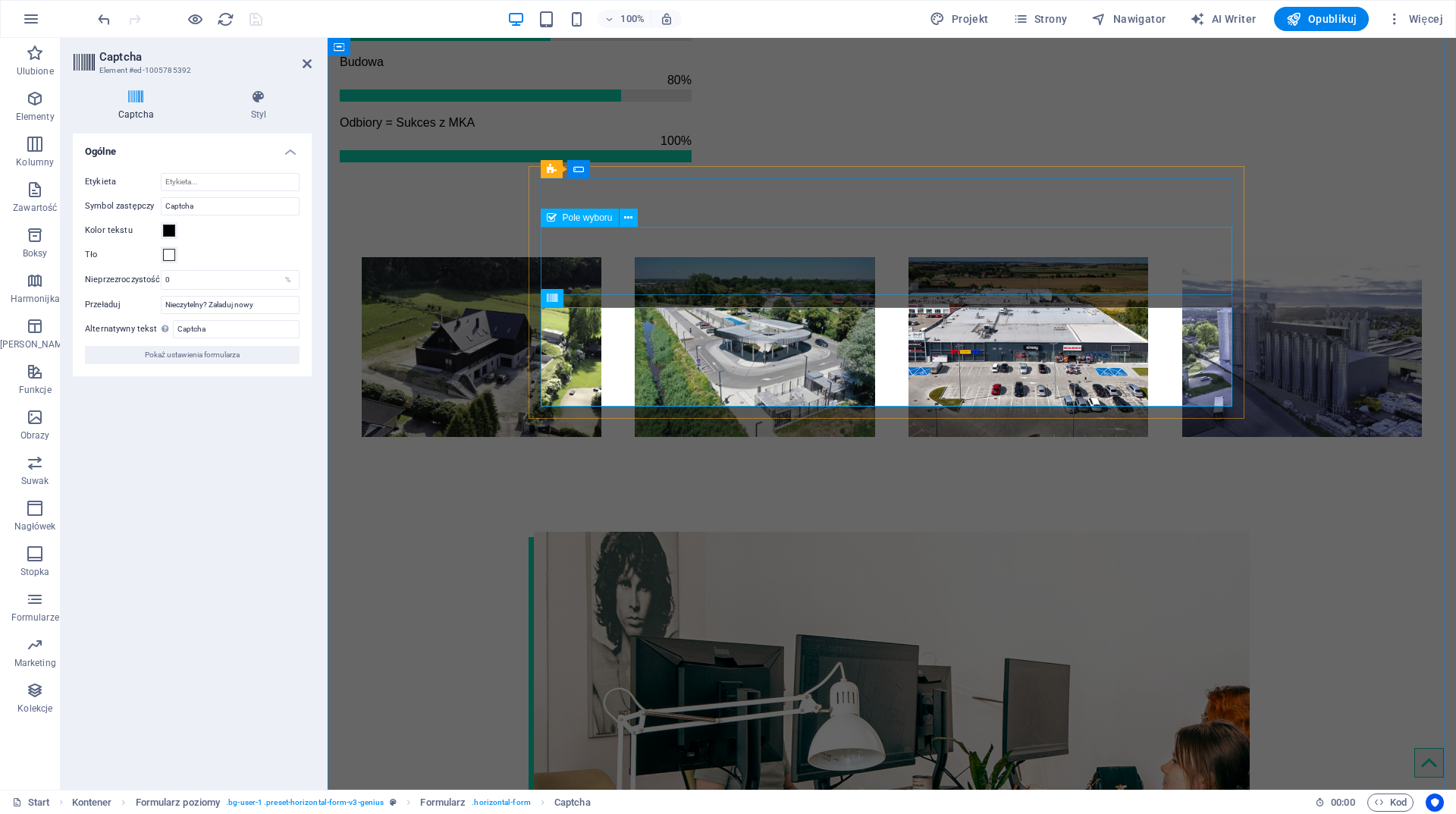
click at [590, 215] on span "Pole wyboru" at bounding box center [587, 217] width 50 height 9
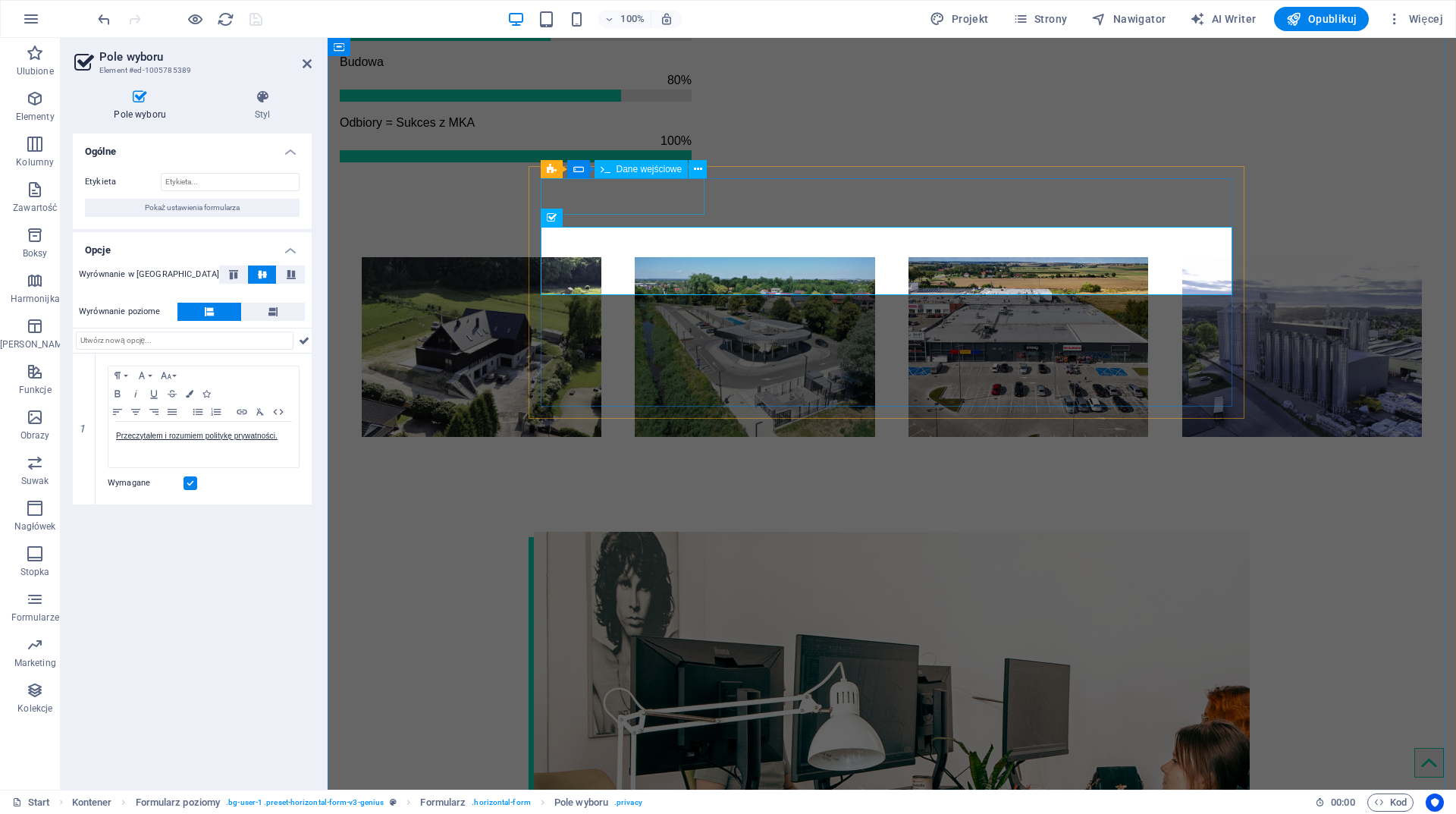
click at [651, 167] on span "Dane wejściowe" at bounding box center [650, 170] width 66 height 9
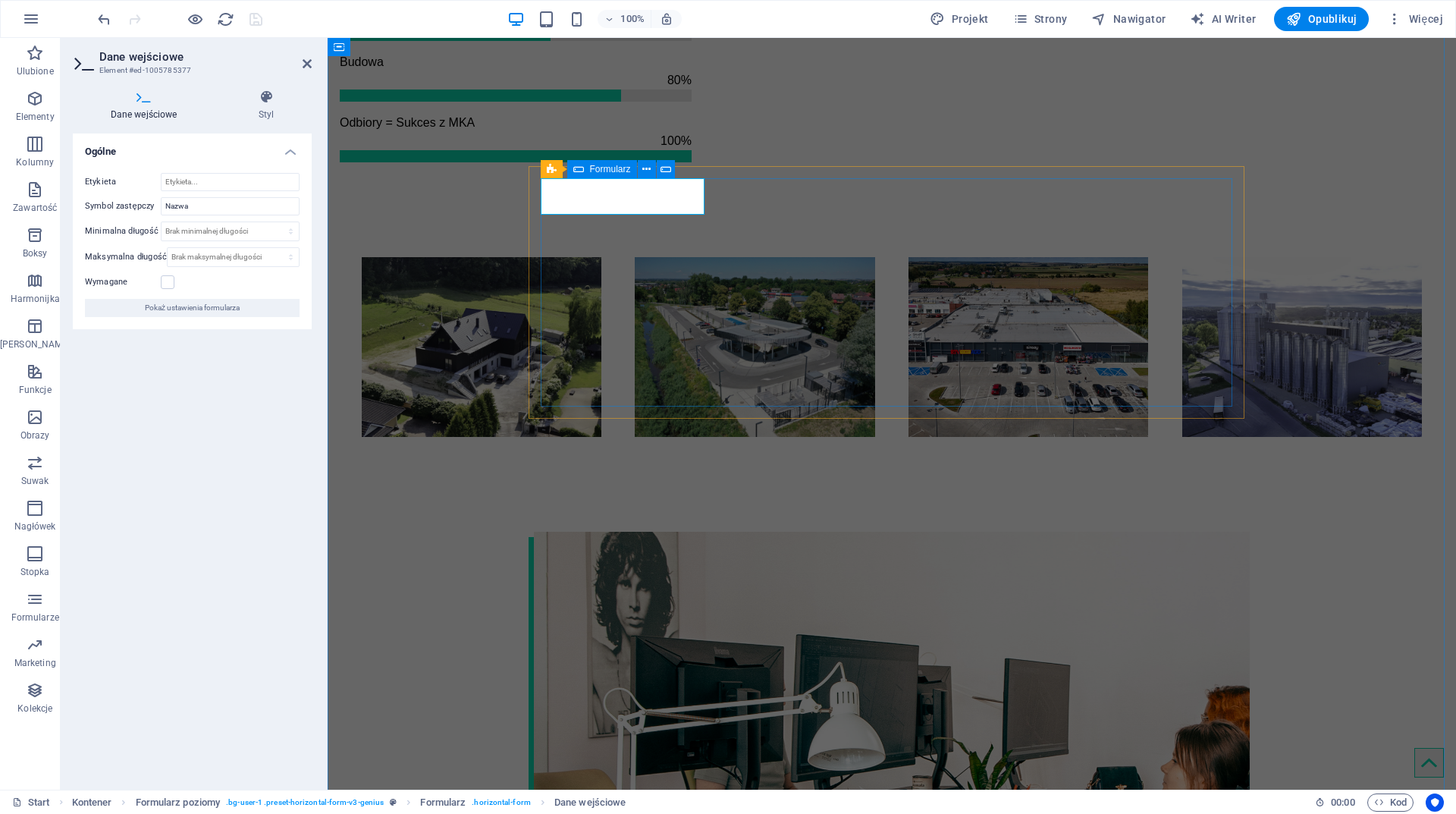
click at [584, 170] on div "Formularz" at bounding box center [602, 170] width 70 height 18
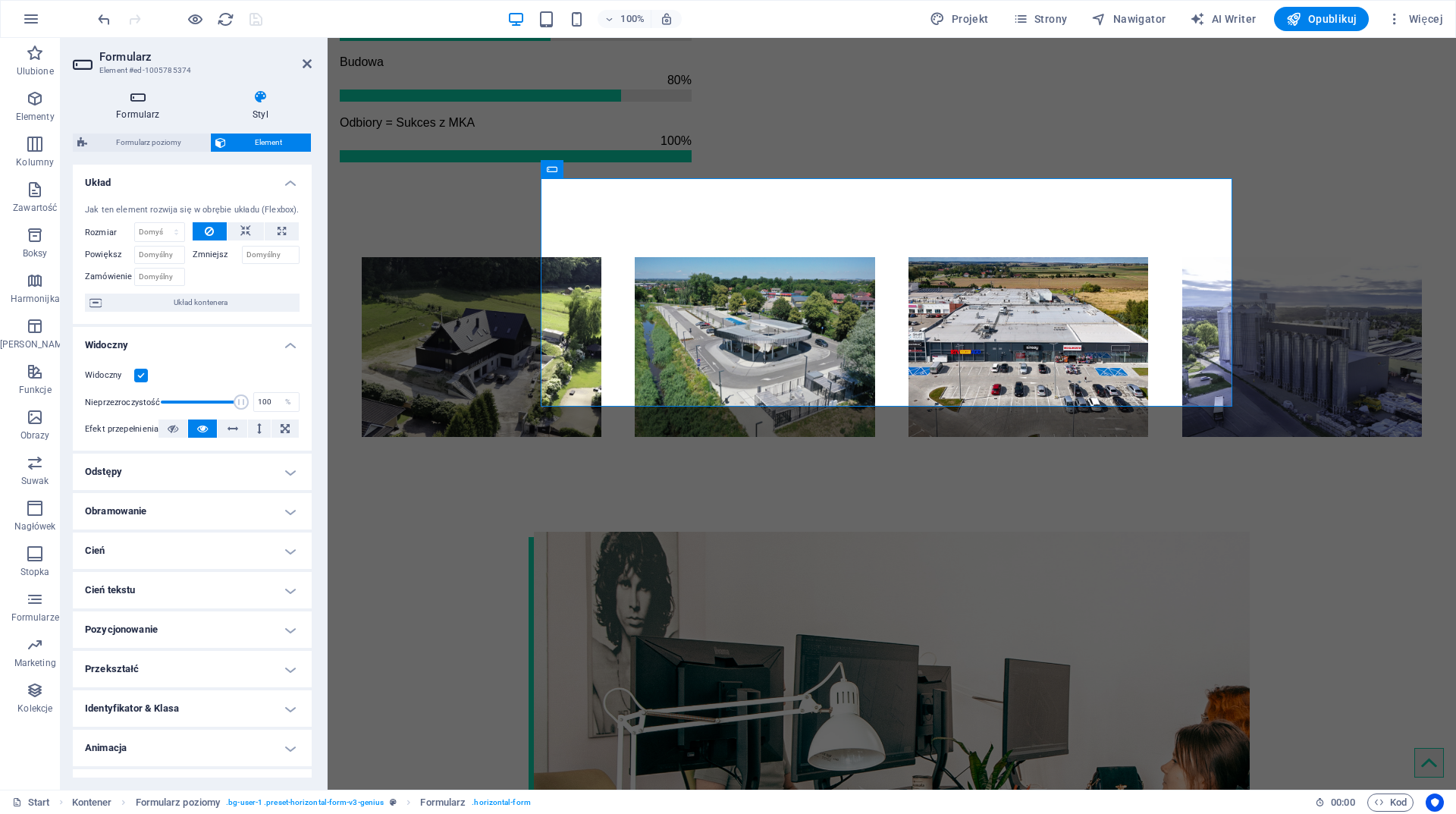
click at [140, 103] on icon at bounding box center [137, 97] width 130 height 15
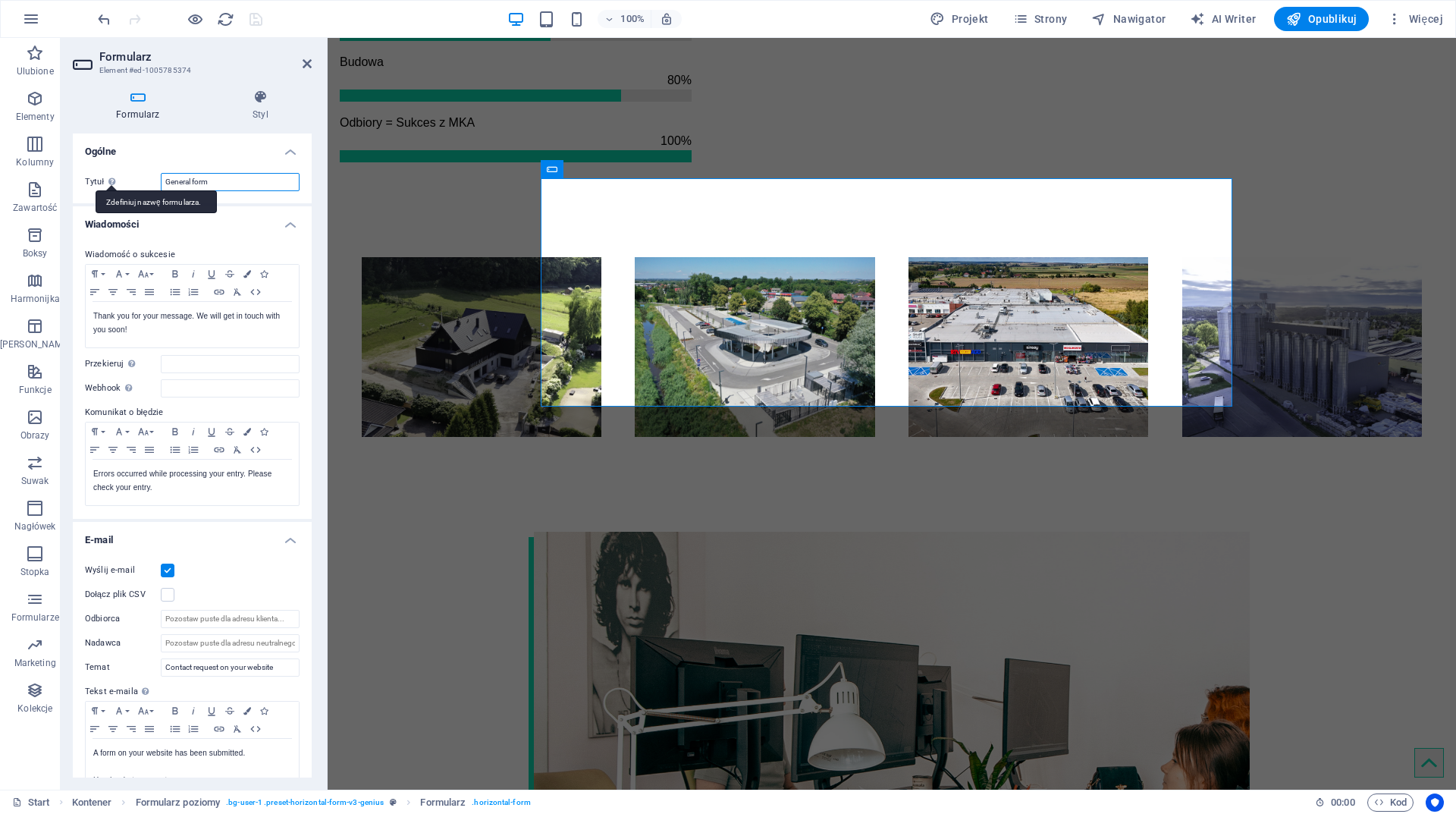
drag, startPoint x: 217, startPoint y: 180, endPoint x: 108, endPoint y: 180, distance: 109.0
click at [109, 180] on div "Tytuł Zdefiniuj nazwę formularza. General form" at bounding box center [192, 182] width 214 height 18
type input "Formularz kontaktowy"
click at [135, 335] on p "Thank you for your message. We will get in touch with you soon!" at bounding box center [192, 322] width 198 height 27
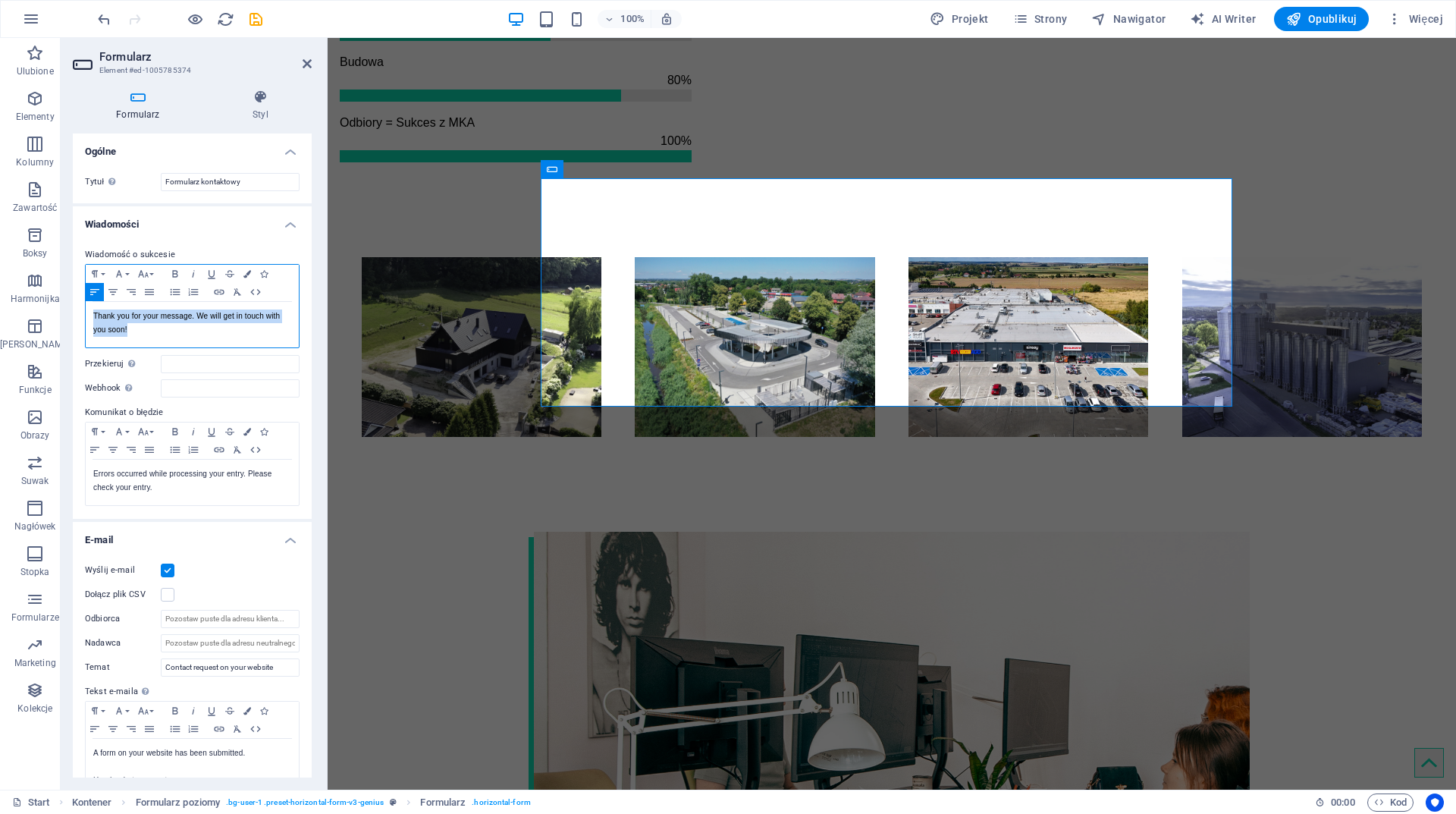
drag, startPoint x: 141, startPoint y: 333, endPoint x: 94, endPoint y: 311, distance: 51.9
click at [94, 311] on p "Thank you for your message. We will get in touch with you soon!" at bounding box center [192, 322] width 198 height 27
click at [136, 327] on p "Thank you for your message. We will get in touch with you soon!" at bounding box center [192, 322] width 198 height 27
click at [133, 330] on p "Thank you for your message. We will get in touch with you soon!" at bounding box center [192, 322] width 198 height 27
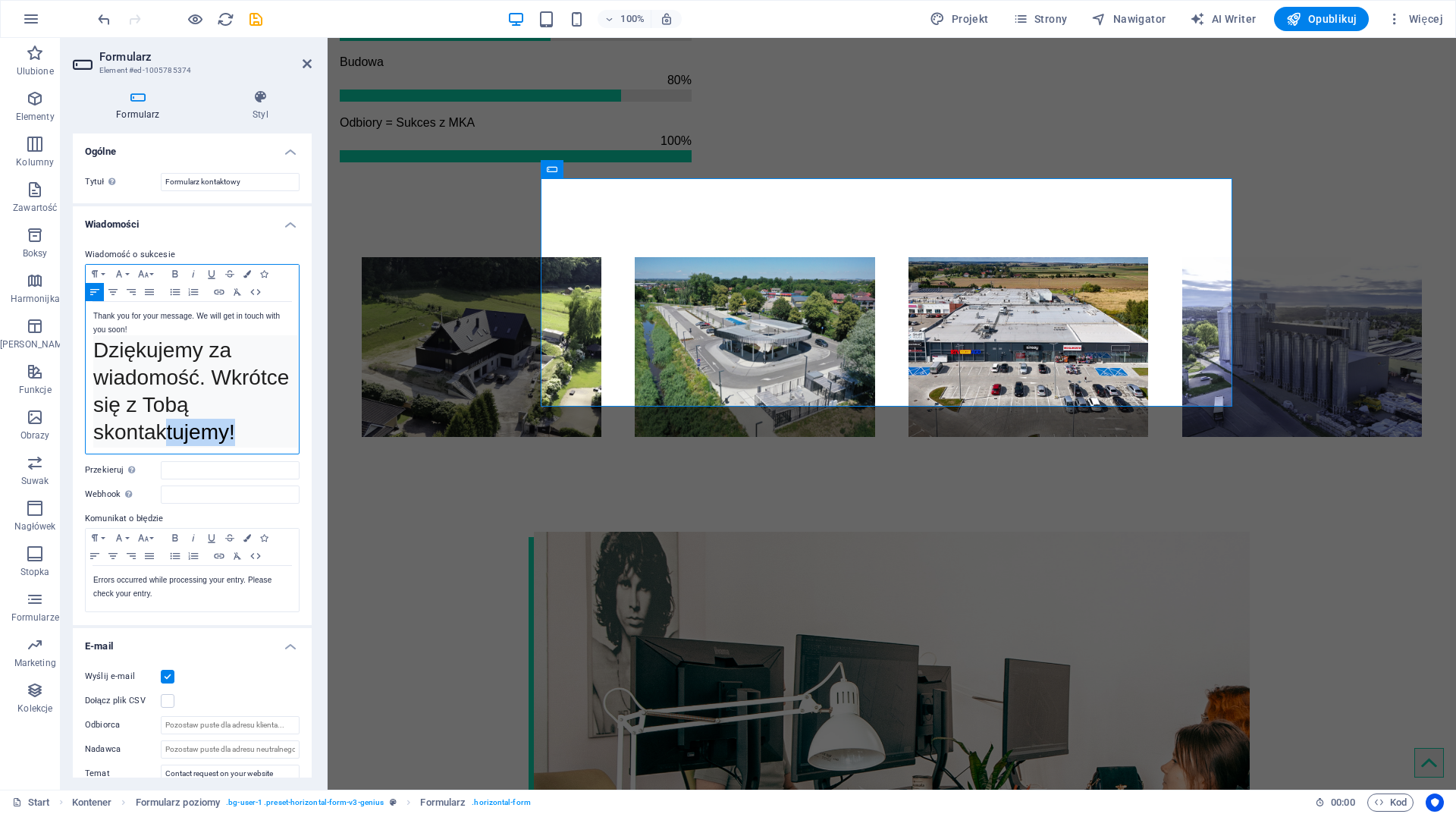
scroll to position [6, 0]
drag, startPoint x: 238, startPoint y: 432, endPoint x: 71, endPoint y: 352, distance: 185.2
click at [71, 352] on div "Formularz Styl Ogólne Tytuł Zdefiniuj nazwę formularza. Formularz kontaktowy Wi…" at bounding box center [192, 433] width 263 height 712
click at [103, 271] on icon "button" at bounding box center [95, 274] width 18 height 12
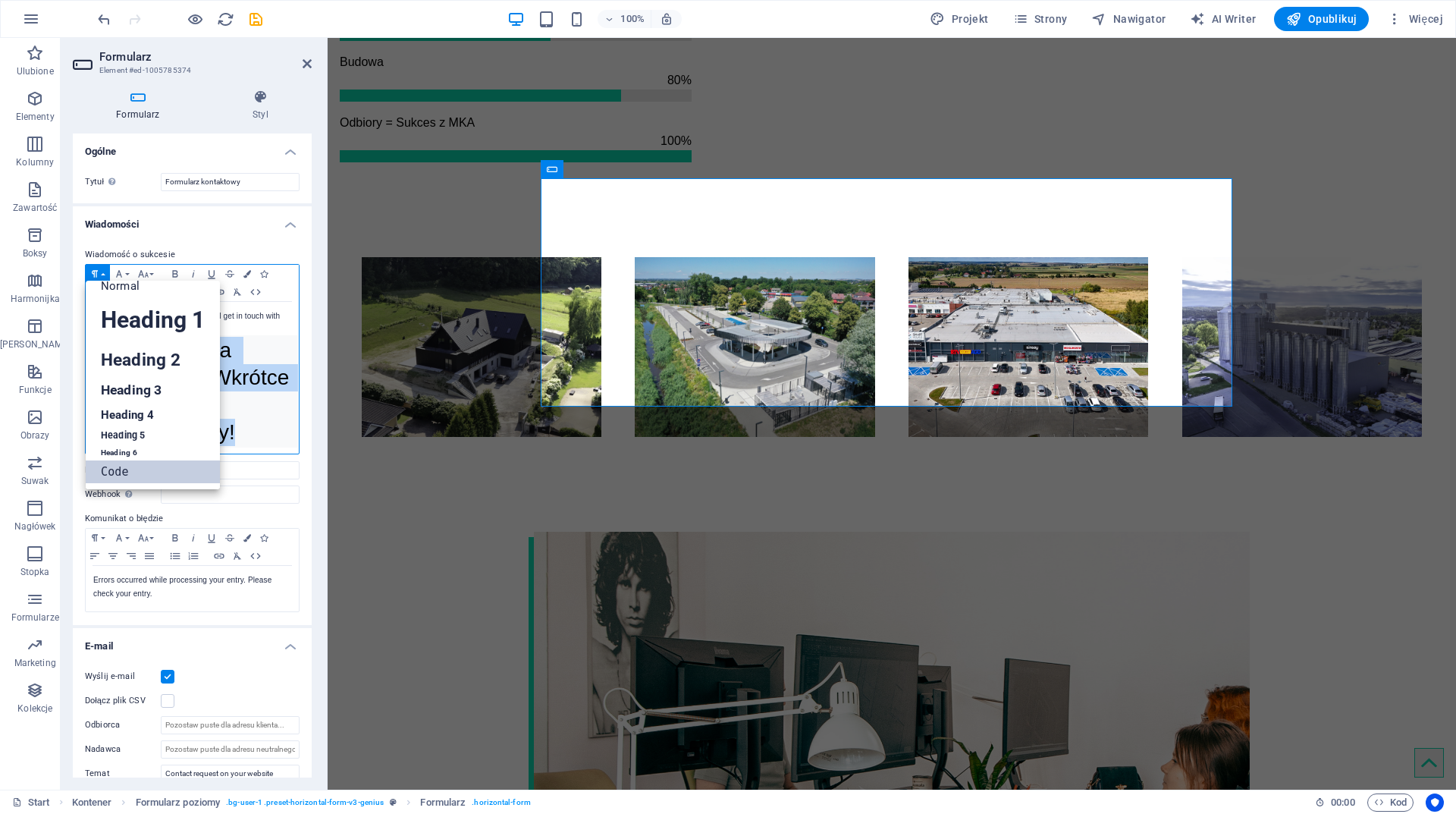
scroll to position [12, 0]
click at [113, 290] on link "Normal" at bounding box center [153, 286] width 134 height 23
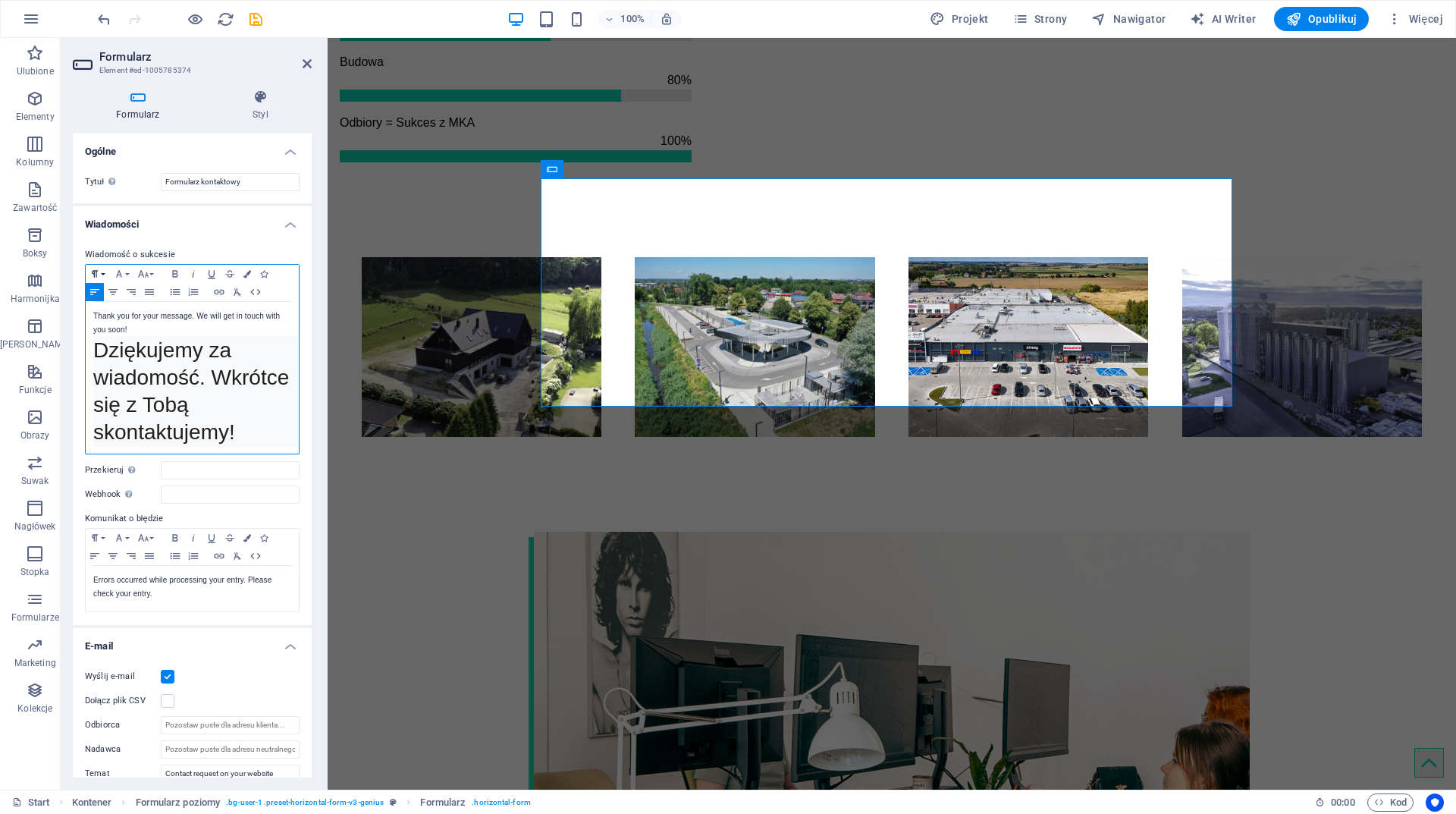
click at [101, 271] on icon "button" at bounding box center [95, 274] width 18 height 12
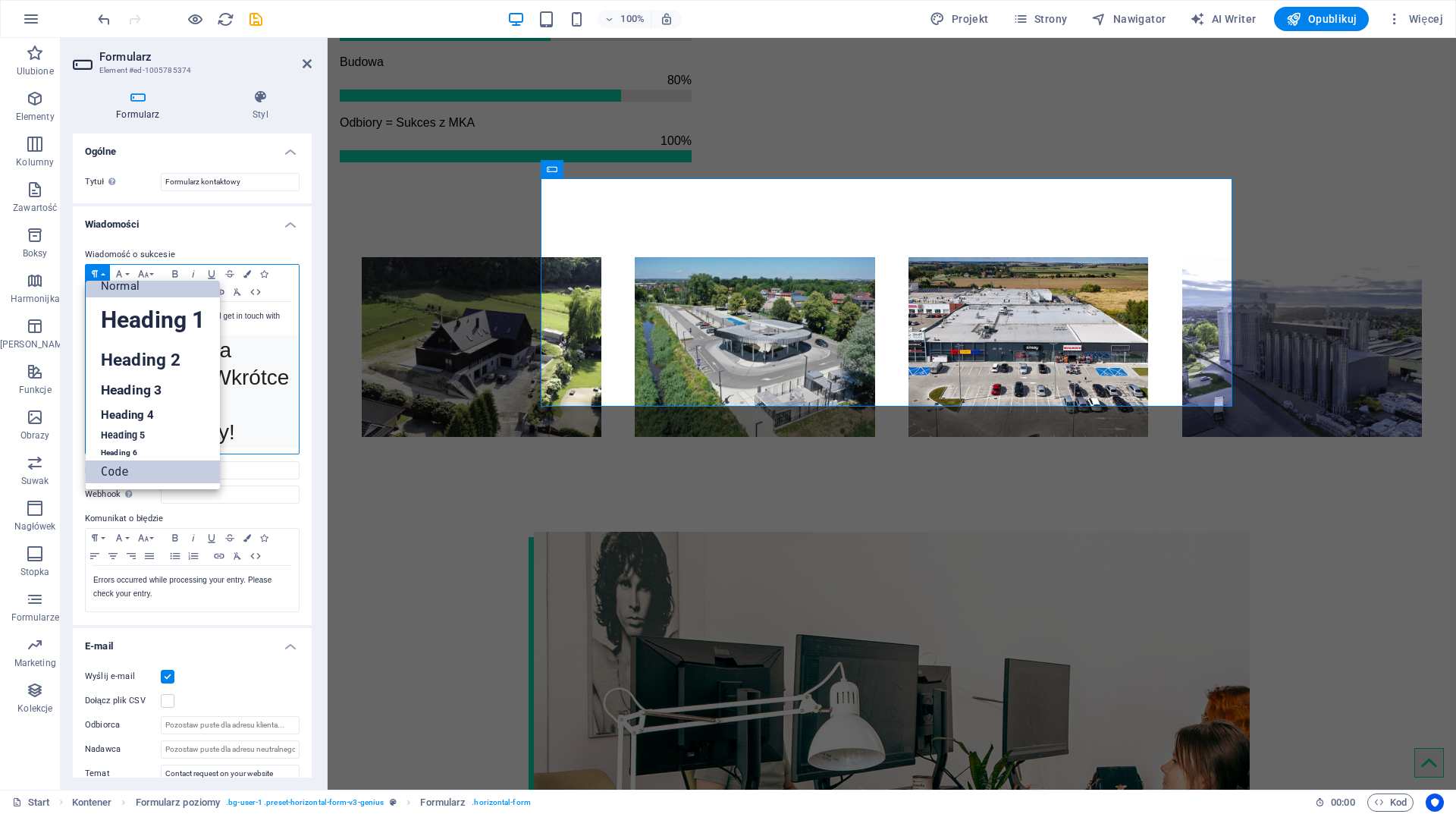
click at [125, 470] on link "Code" at bounding box center [153, 472] width 134 height 23
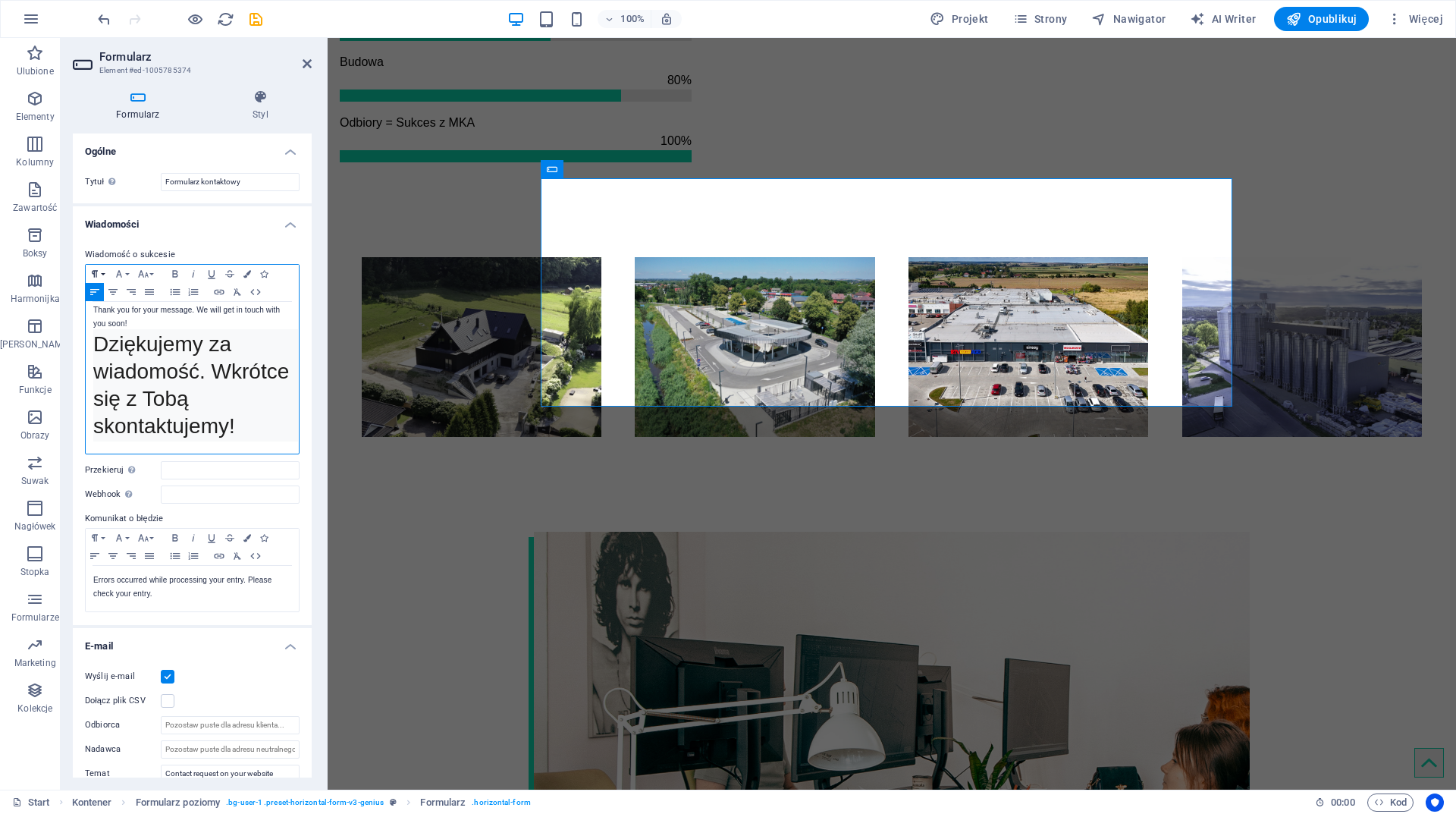
click at [96, 267] on icon "button" at bounding box center [95, 274] width 18 height 12
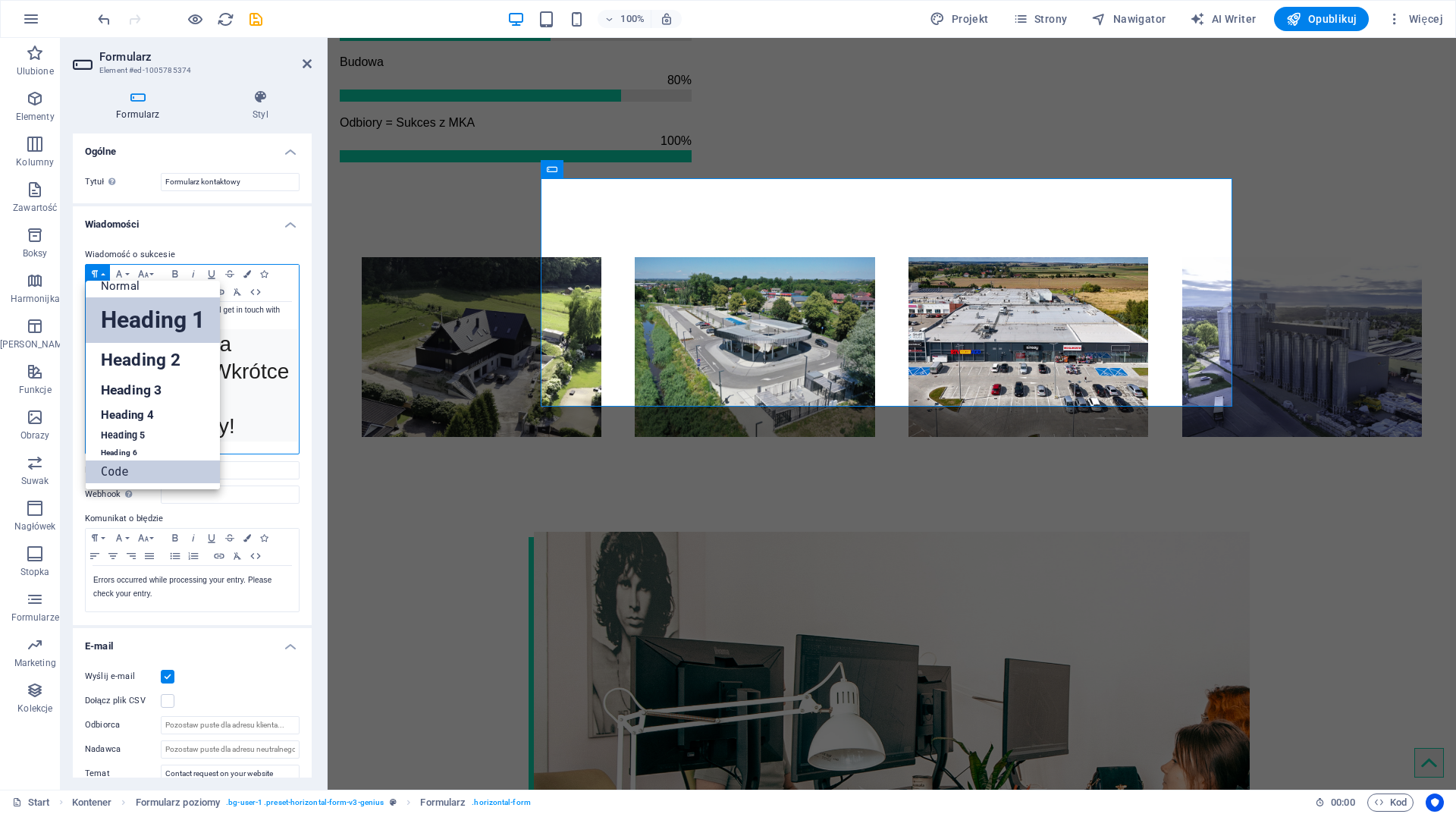
click at [108, 319] on link "Heading 1" at bounding box center [153, 320] width 134 height 45
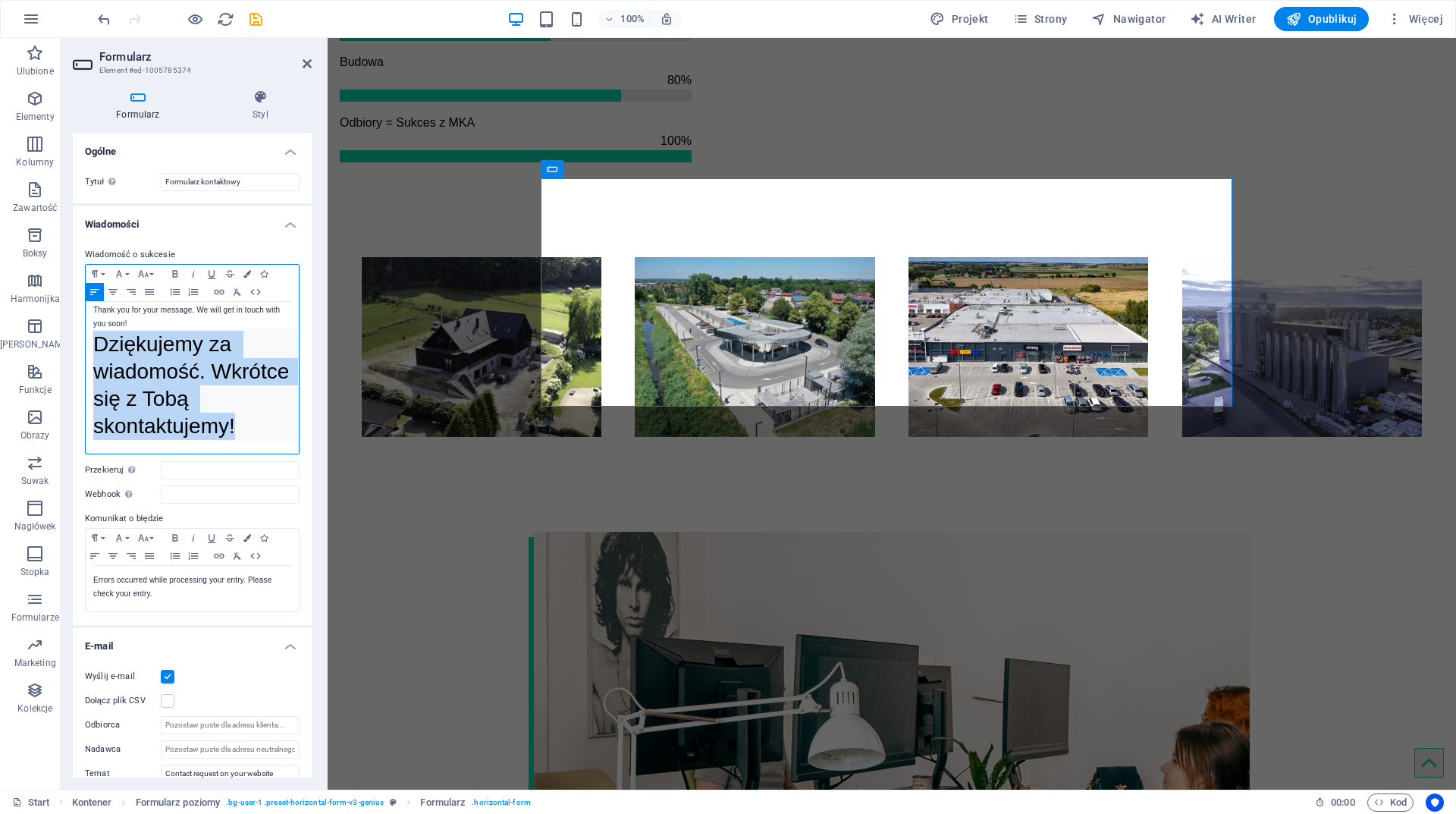
click at [148, 336] on span "Dziękujemy za wiadomość. Wkrótce się z Tobą skontaktujemy!" at bounding box center [194, 385] width 202 height 106
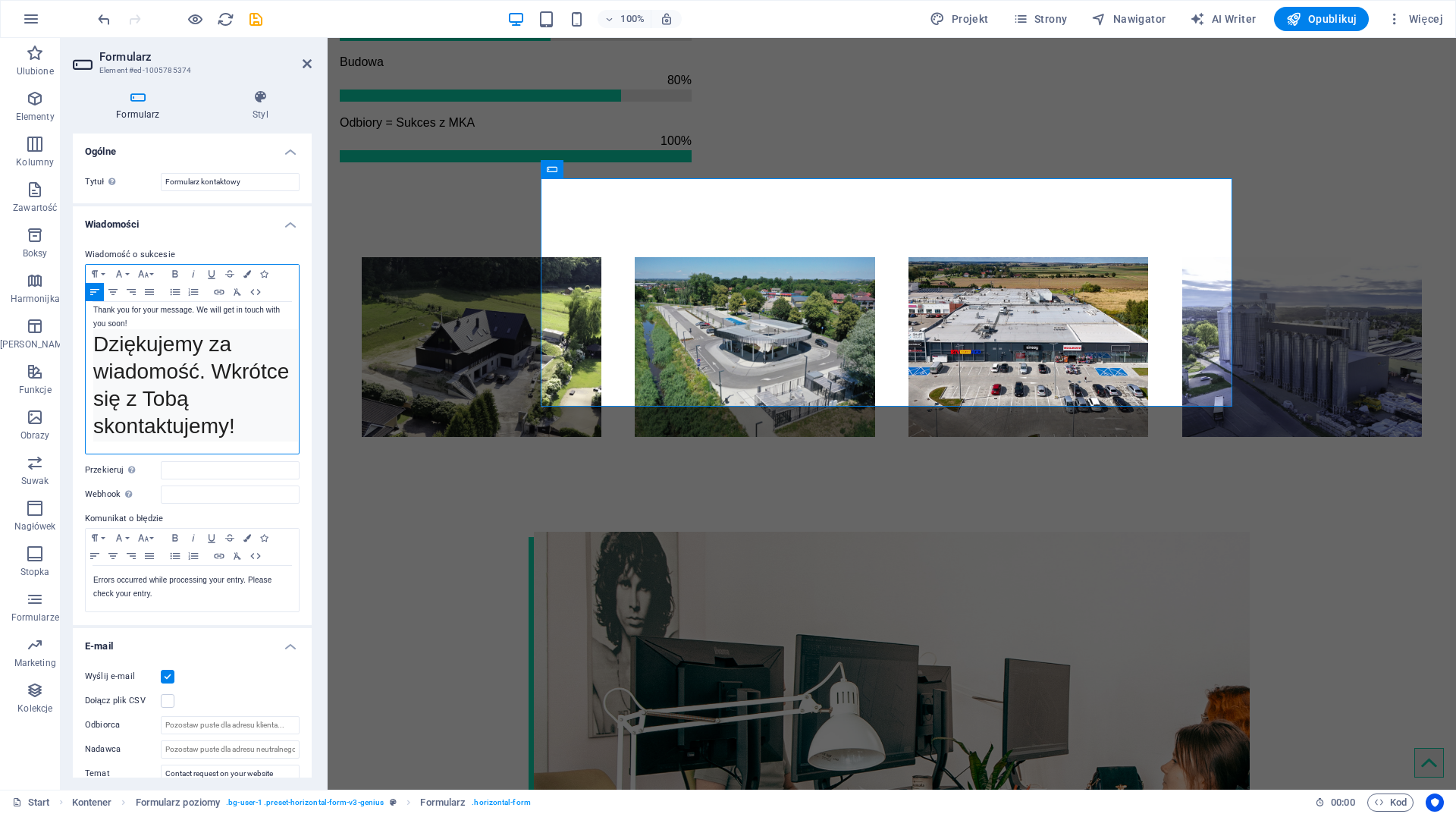
click at [134, 309] on p "Thank you for your message. We will get in touch with you soon!" at bounding box center [192, 317] width 198 height 27
click at [239, 421] on p "Dziękujemy za wiadomość. Wkrótce się z Tobą skontaktujemy!" at bounding box center [196, 392] width 205 height 113
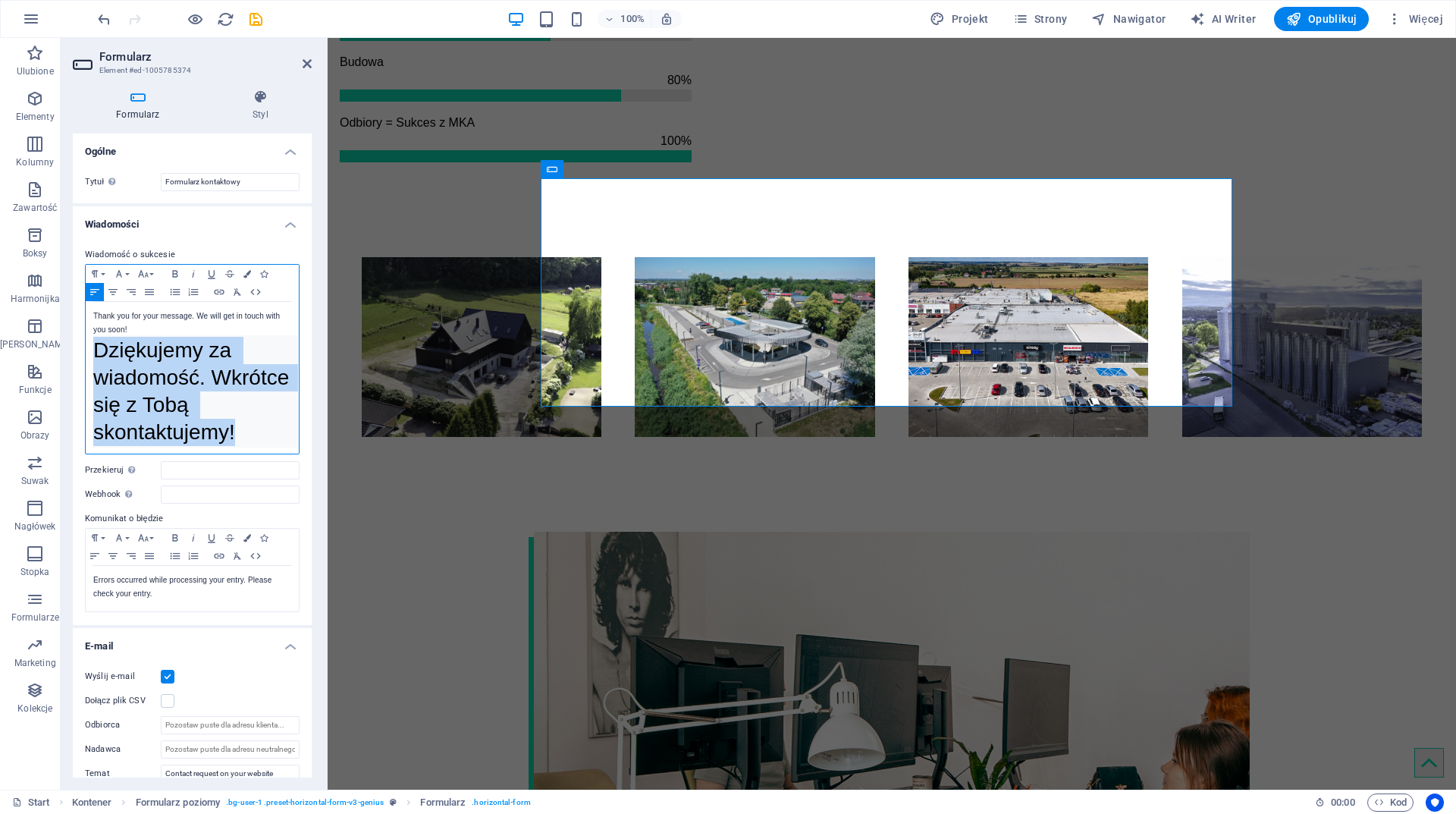
drag, startPoint x: 257, startPoint y: 424, endPoint x: 79, endPoint y: 333, distance: 199.9
click at [79, 333] on div "Wiadomość o sukcesie Paragraph Format Normal Heading 1 Heading 2 Heading 3 Head…" at bounding box center [192, 429] width 239 height 392
click at [126, 274] on button "Font Family" at bounding box center [122, 274] width 24 height 18
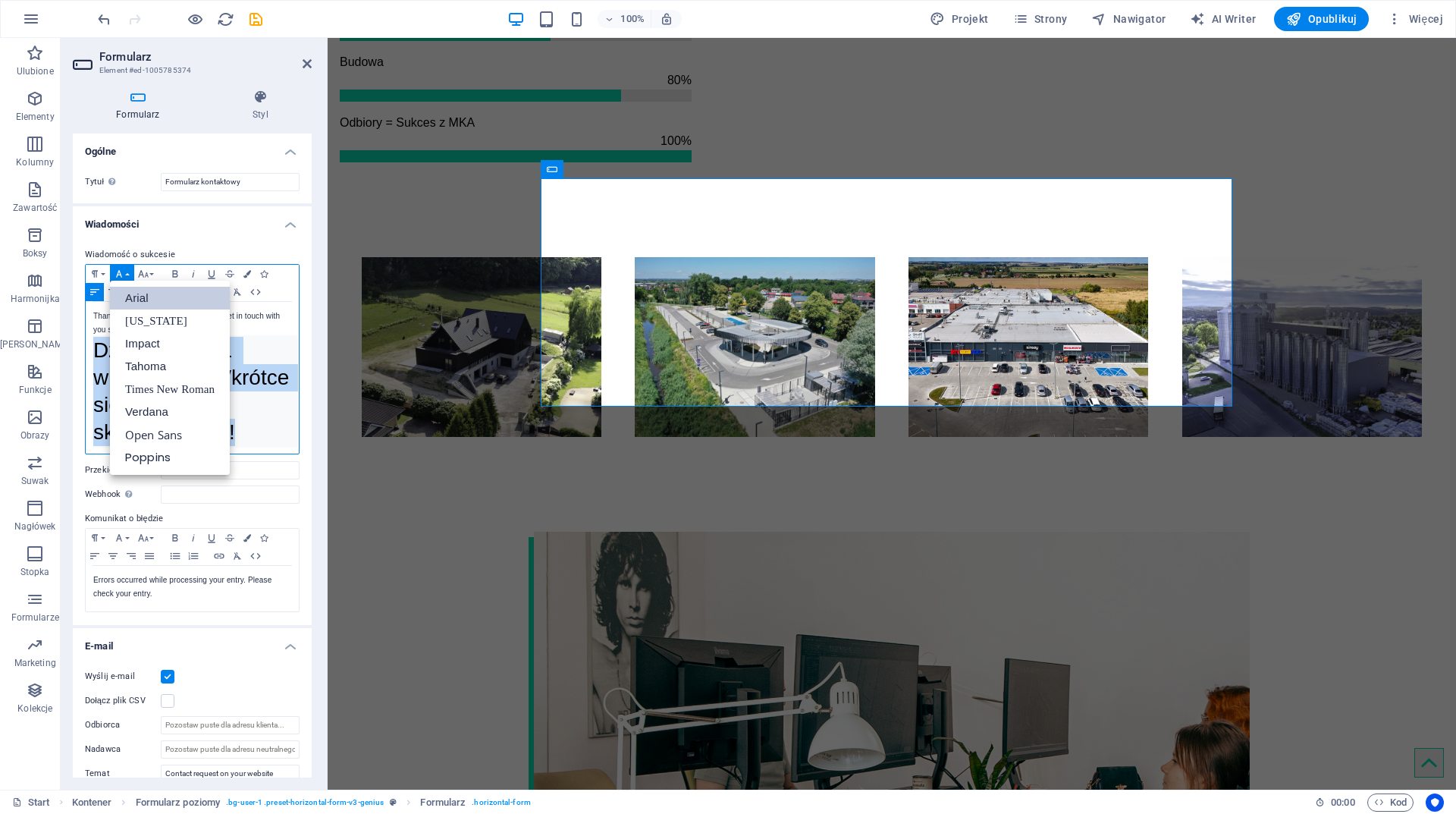
click at [134, 294] on link "Arial" at bounding box center [170, 298] width 119 height 23
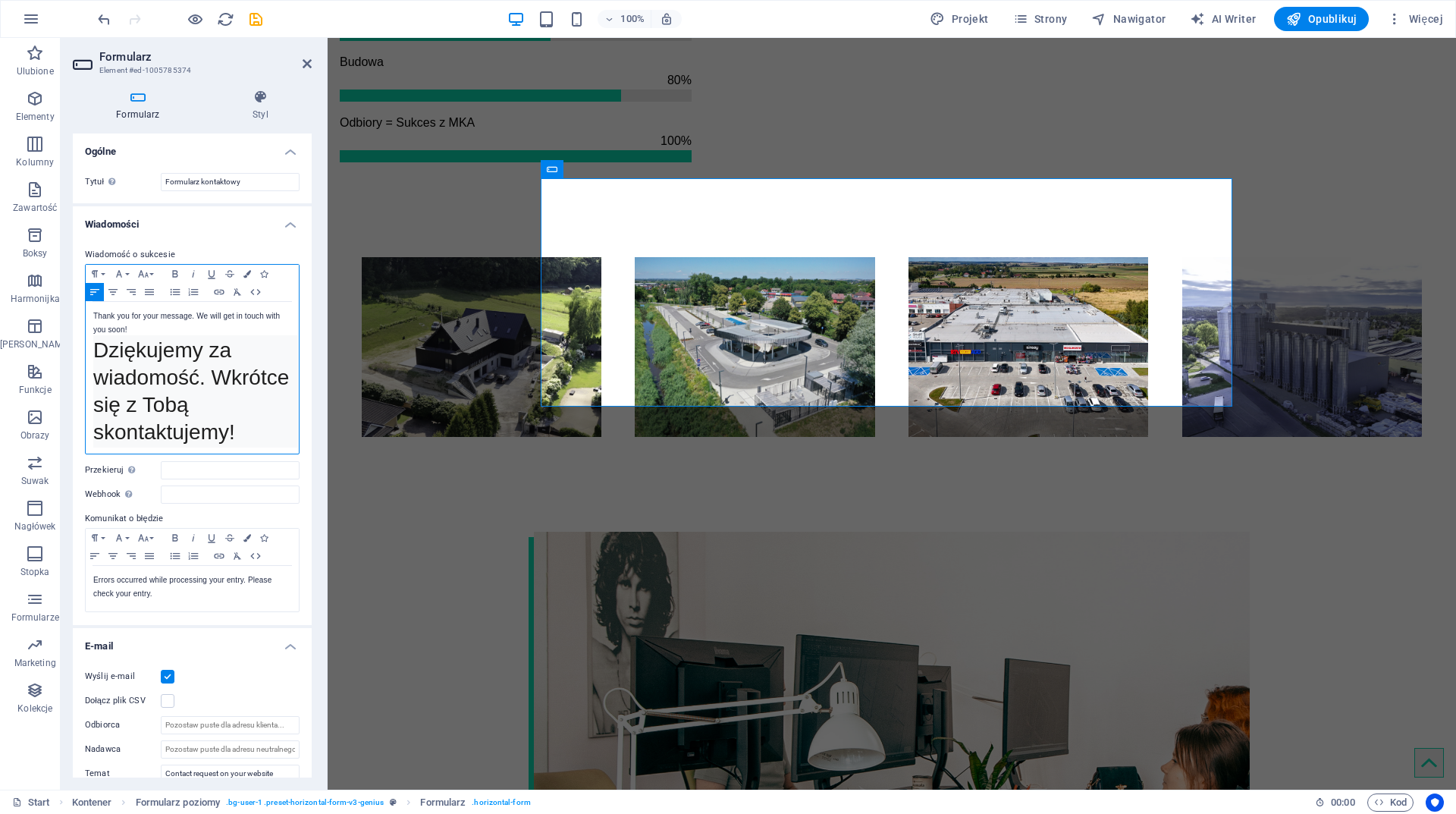
click at [124, 310] on p "Thank you for your message. We will get in touch with you soon!" at bounding box center [192, 322] width 198 height 27
click at [126, 278] on icon "button" at bounding box center [119, 274] width 18 height 12
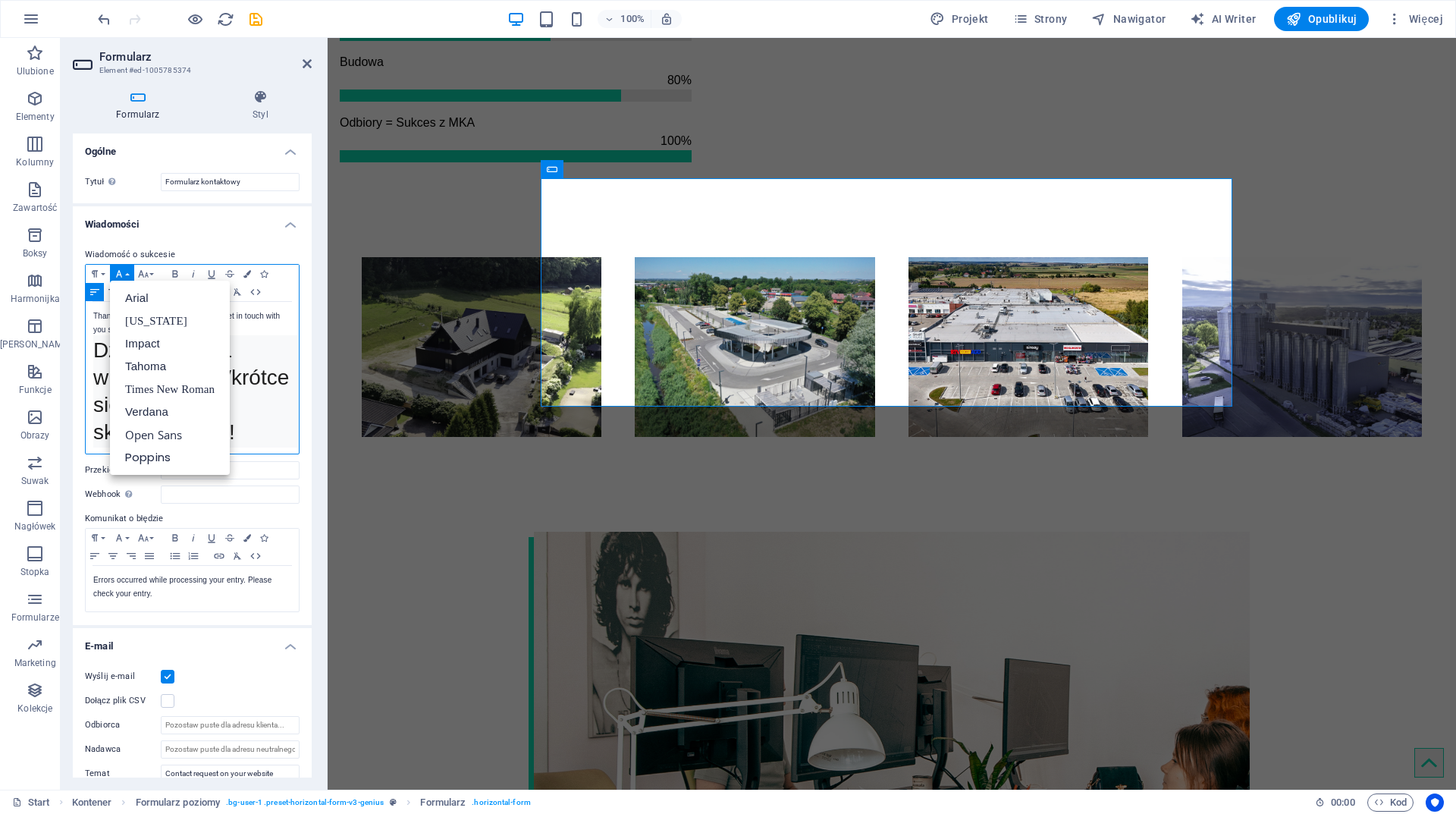
click at [126, 275] on icon "button" at bounding box center [119, 274] width 18 height 12
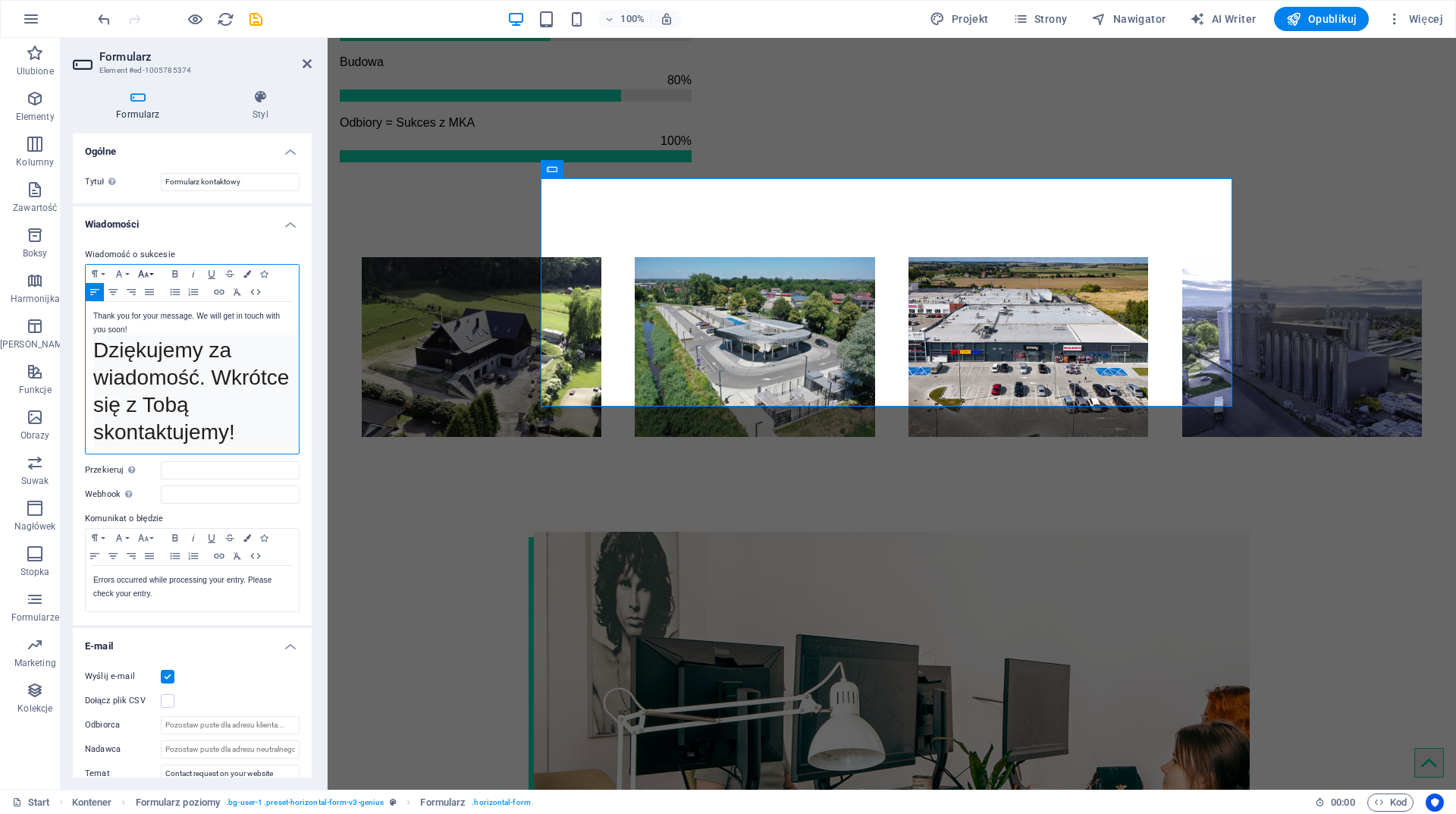
click at [144, 274] on icon "button" at bounding box center [143, 274] width 18 height 12
click at [207, 323] on p "Thank you for your message. We will get in touch with you soon!" at bounding box center [192, 322] width 198 height 27
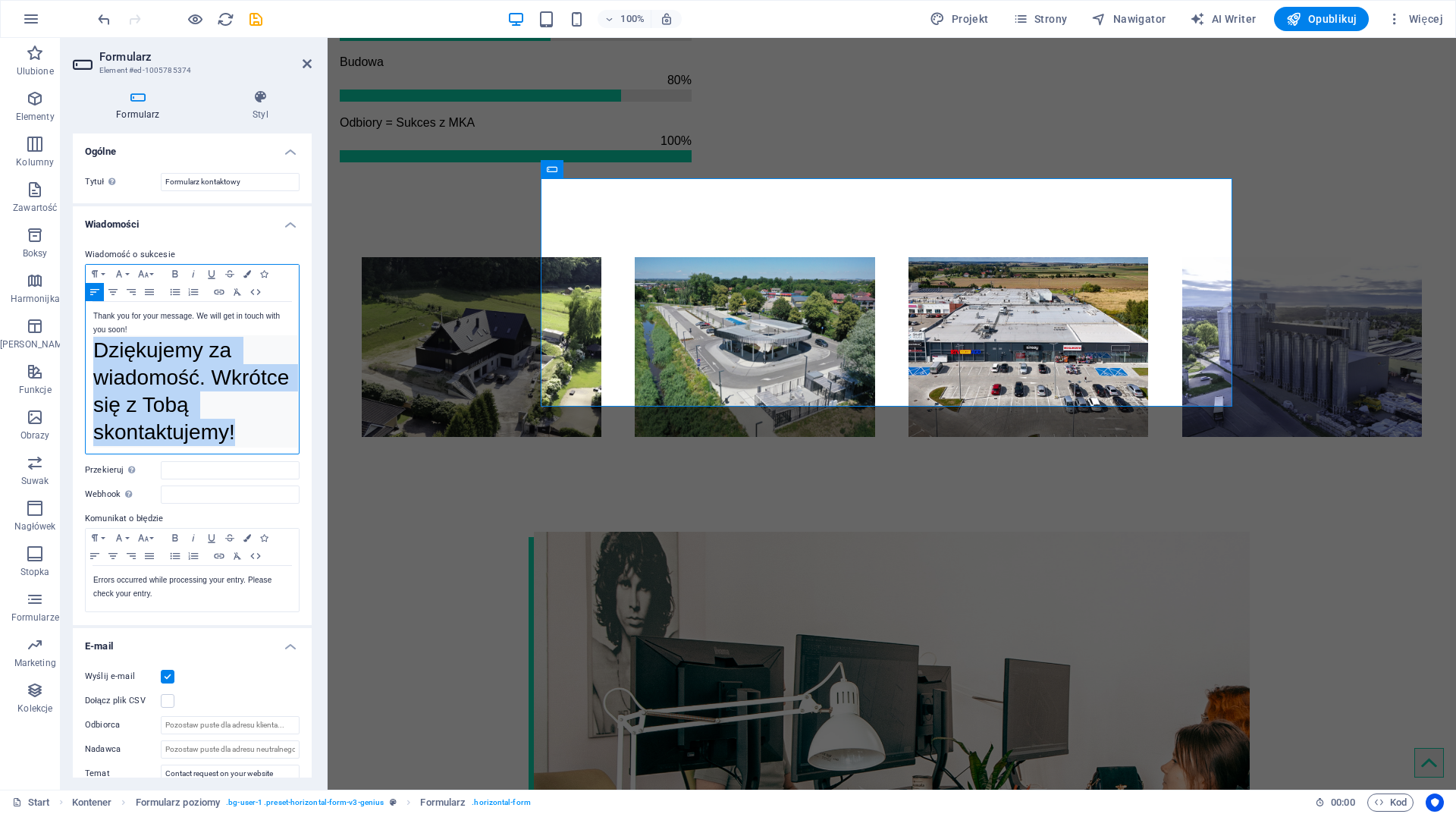
drag, startPoint x: 242, startPoint y: 422, endPoint x: 86, endPoint y: 340, distance: 176.2
click at [86, 340] on div "Thank you for your message. We will get in touch with you soon! Dziękujemy za w…" at bounding box center [192, 378] width 213 height 152
click at [147, 272] on icon "button" at bounding box center [143, 274] width 18 height 12
click at [166, 283] on link "10" at bounding box center [161, 281] width 55 height 23
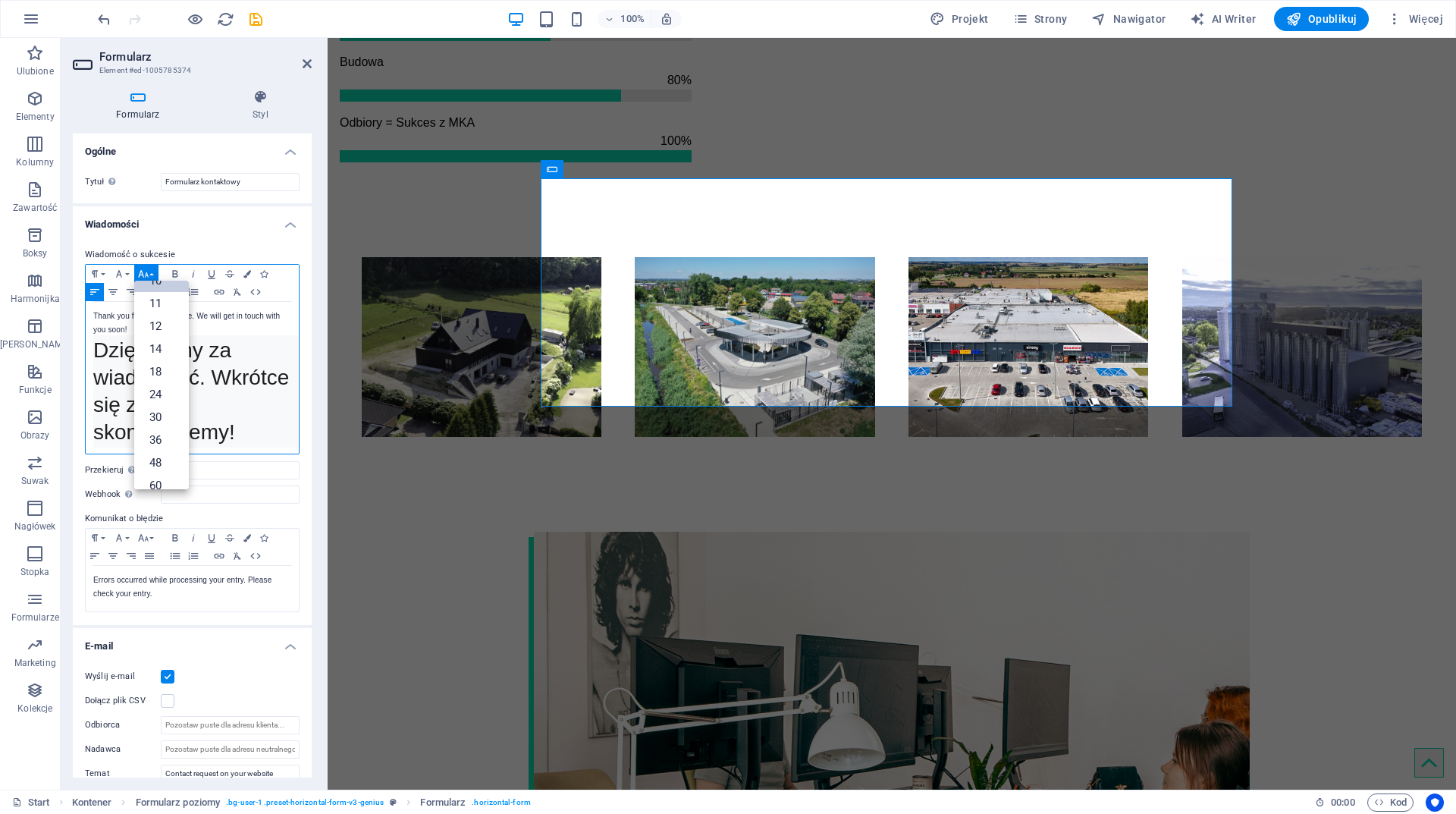
scroll to position [0, 0]
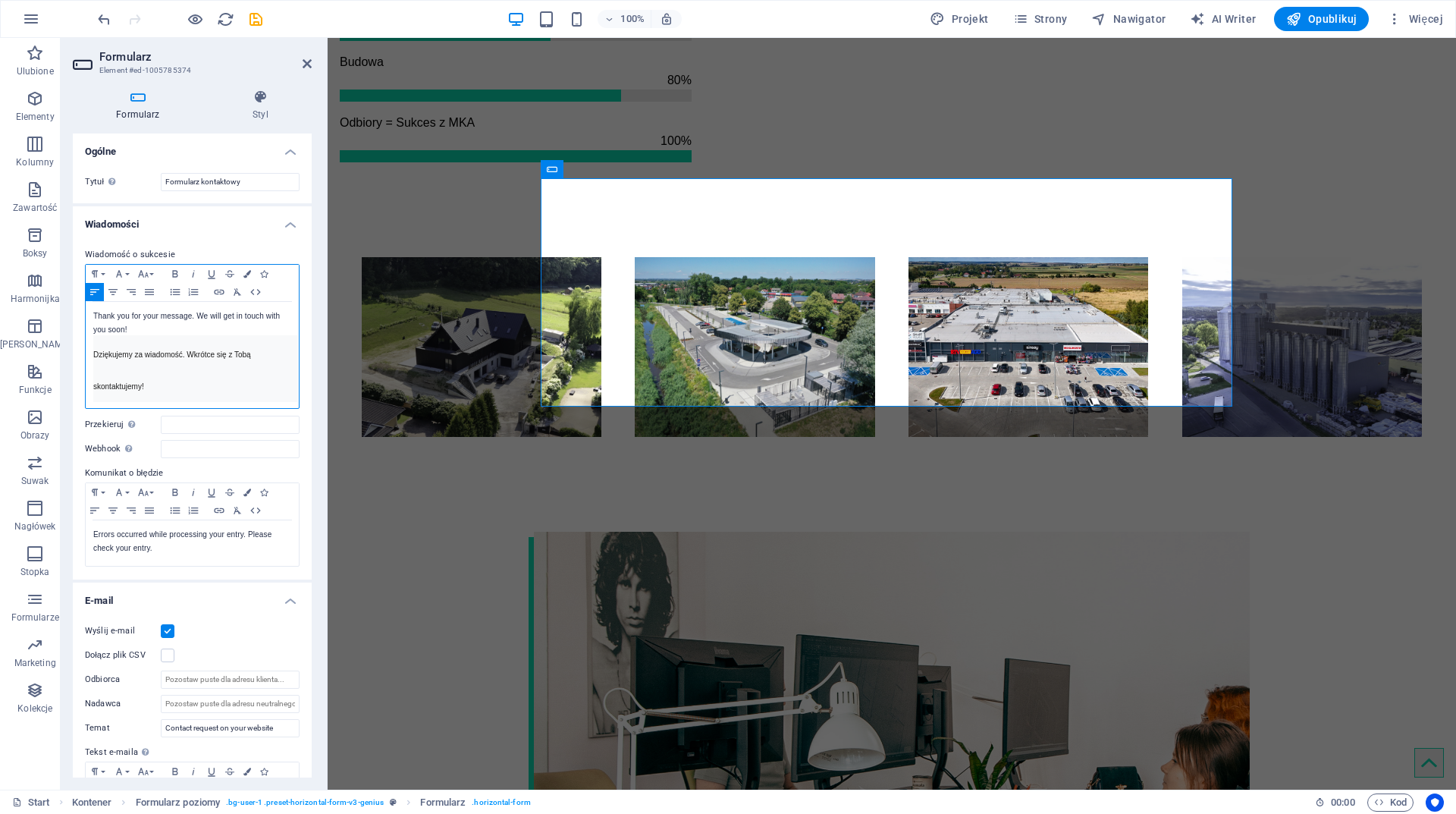
click at [257, 362] on p "Dziękujemy za wiadomość. Wkrótce się z Tobą skontaktujemy!" at bounding box center [196, 368] width 205 height 67
click at [257, 292] on icon "button" at bounding box center [256, 292] width 18 height 12
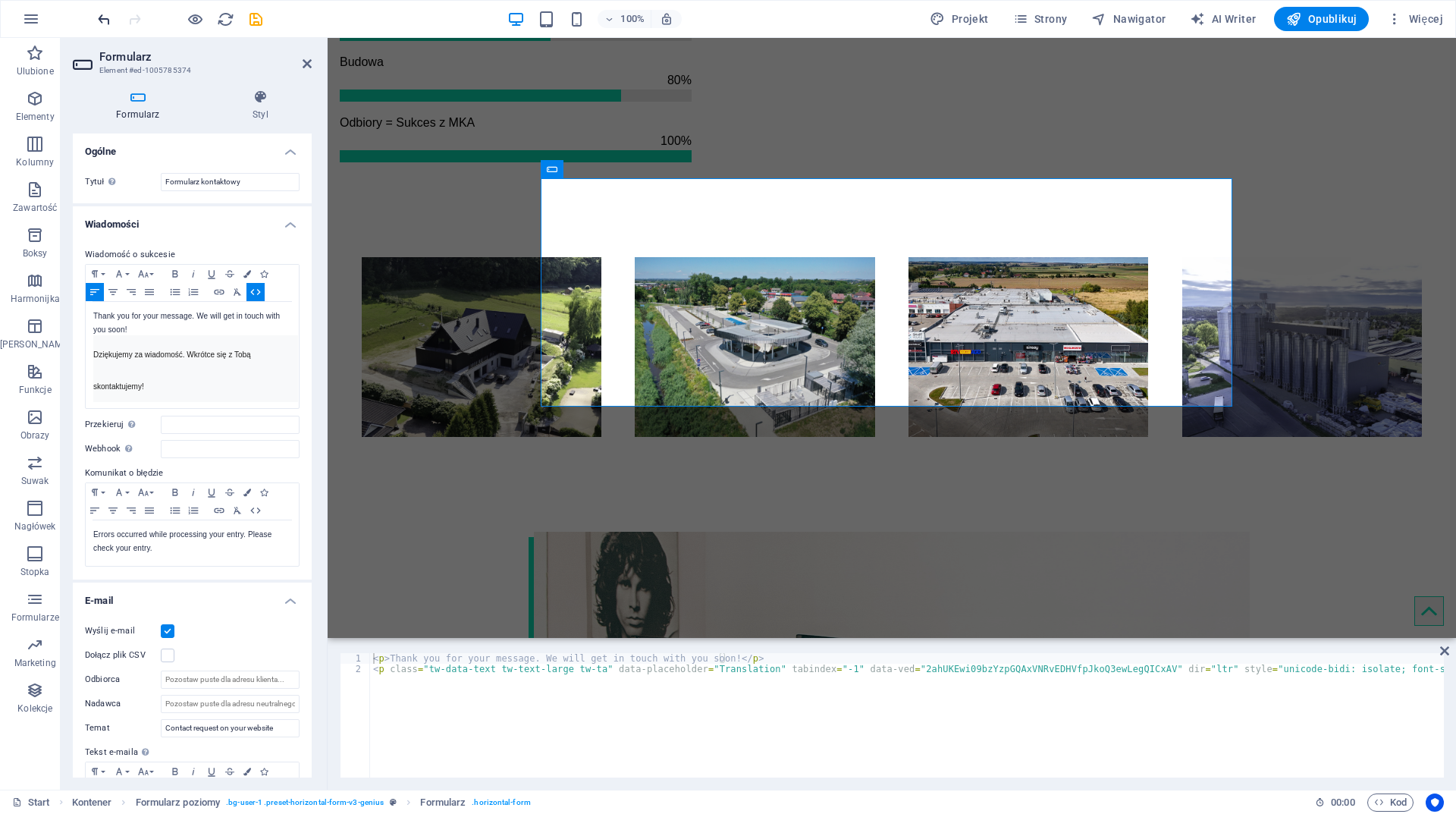
click at [99, 15] on icon "undo" at bounding box center [104, 19] width 18 height 18
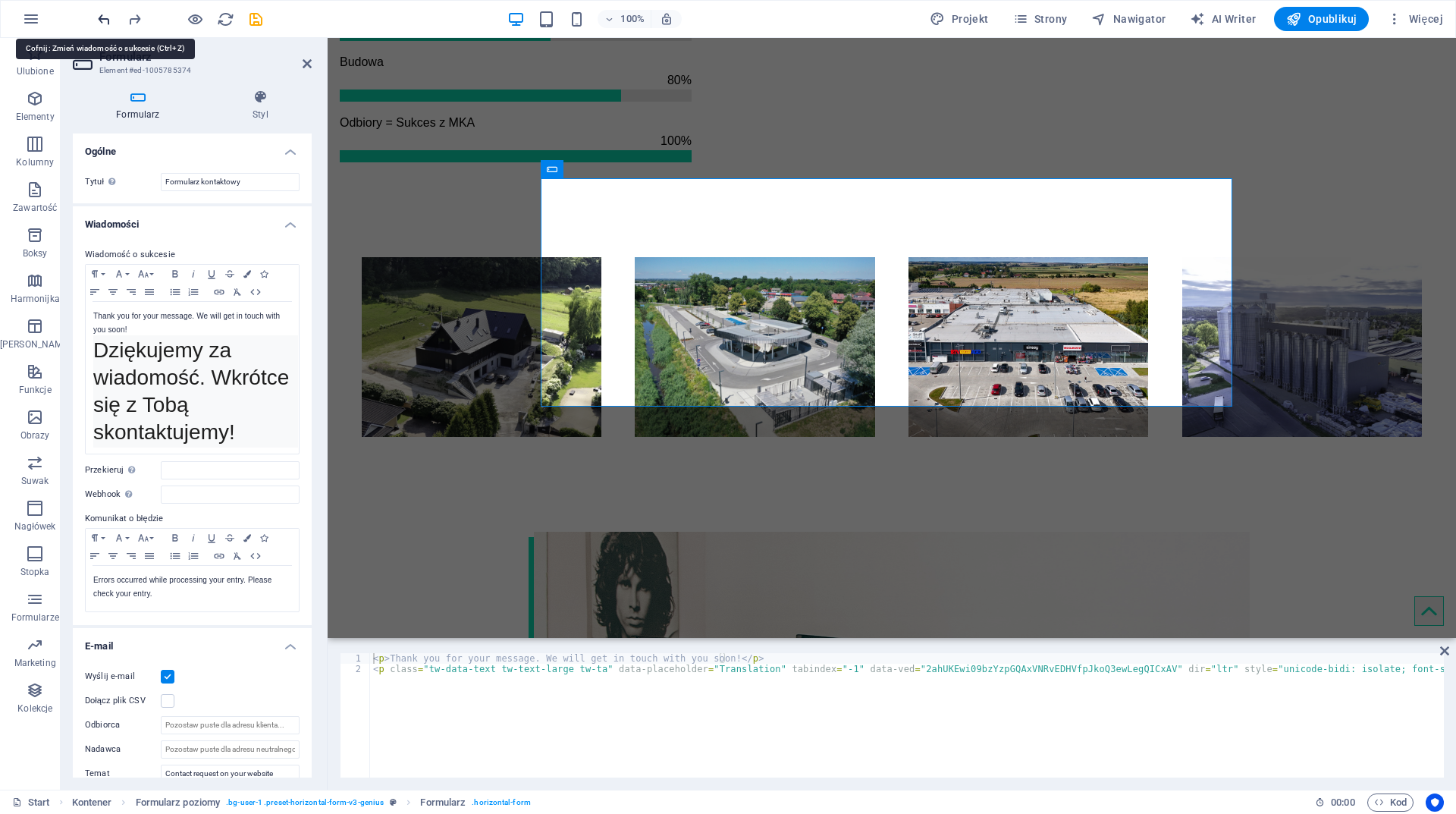
click at [99, 15] on icon "undo" at bounding box center [104, 19] width 18 height 18
click at [104, 19] on icon "undo" at bounding box center [104, 19] width 18 height 18
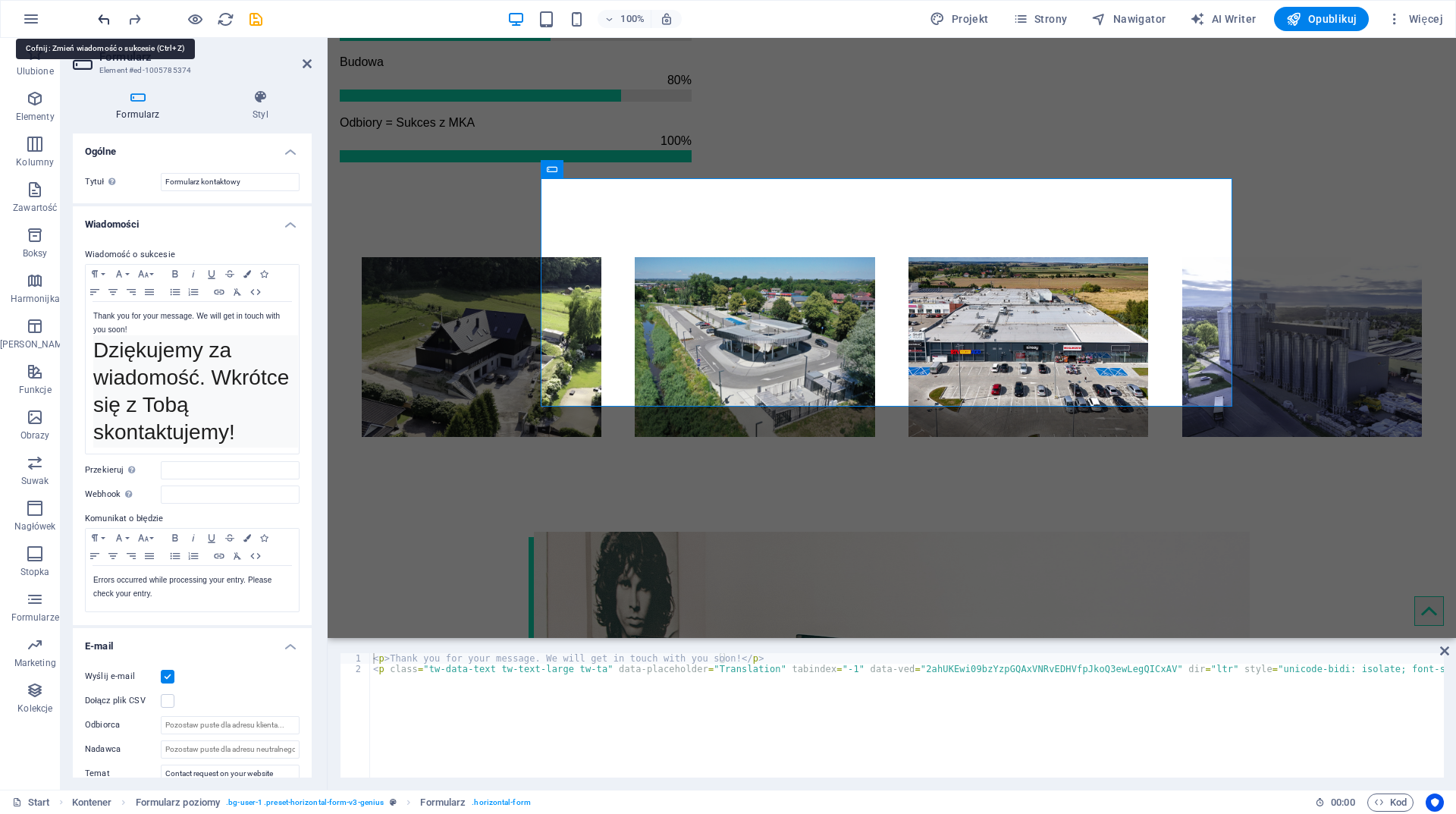
click at [104, 19] on icon "undo" at bounding box center [104, 19] width 18 height 18
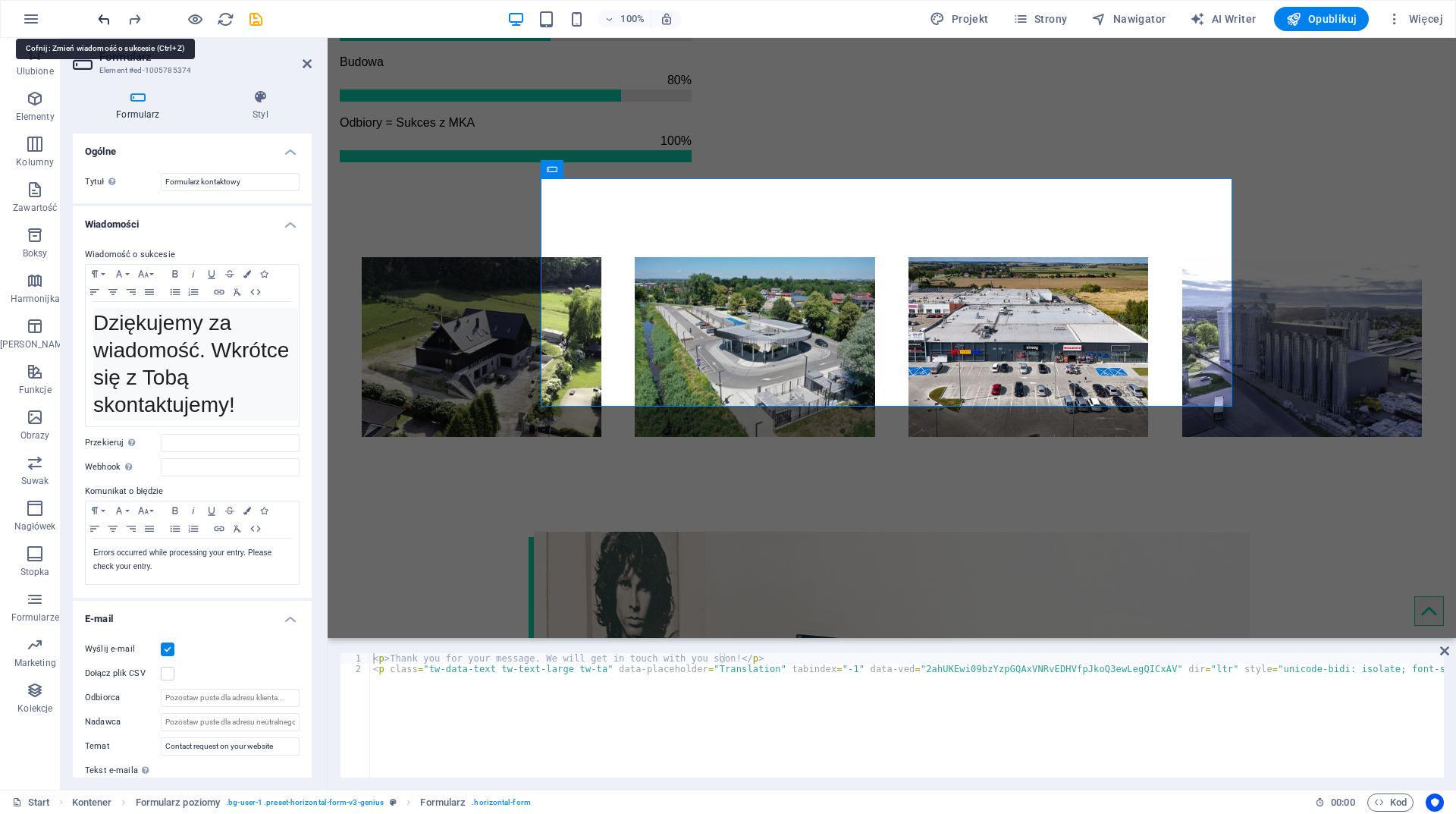
click at [104, 19] on icon "undo" at bounding box center [104, 19] width 18 height 18
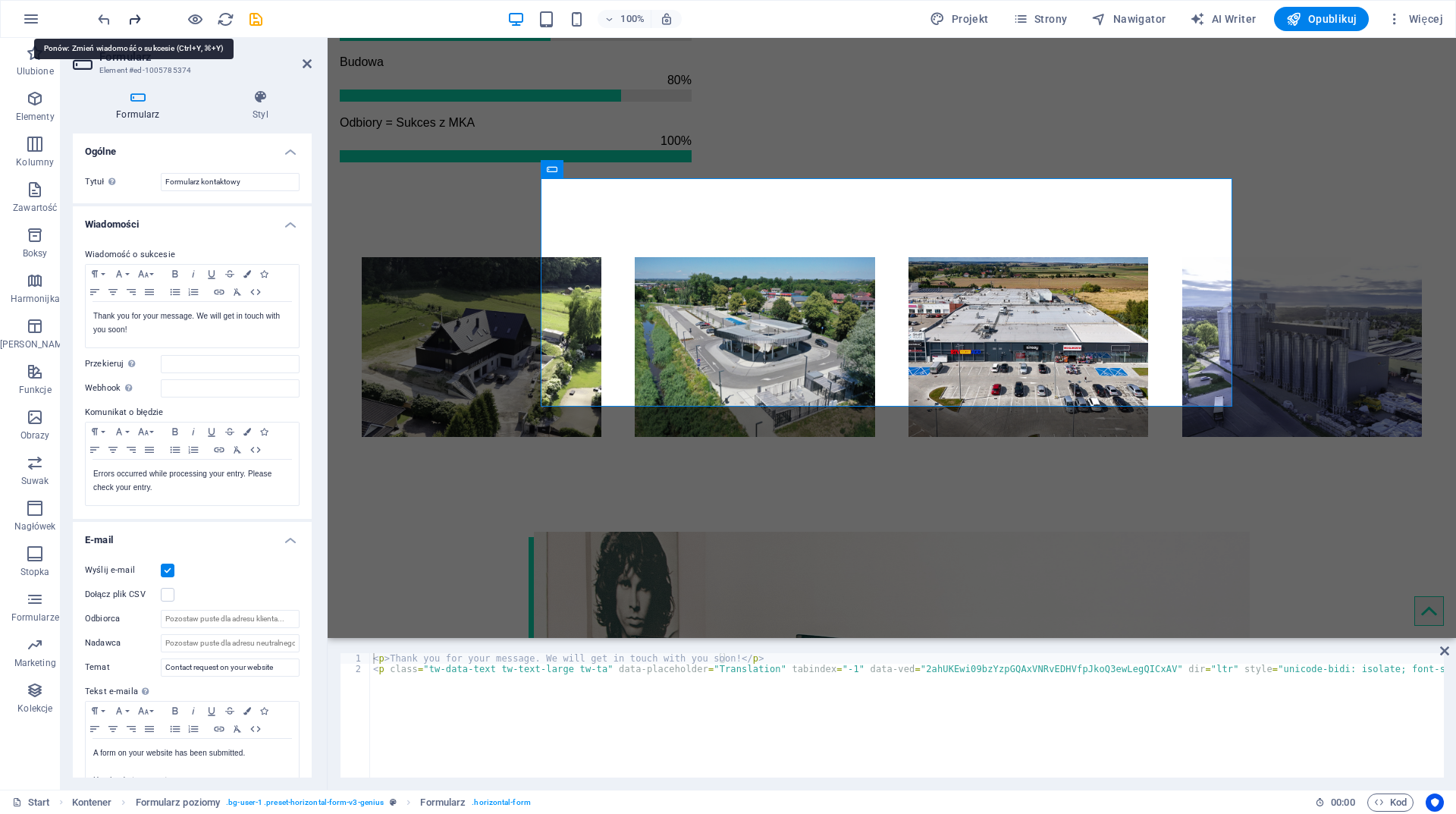
click at [136, 20] on icon "redo" at bounding box center [134, 19] width 18 height 18
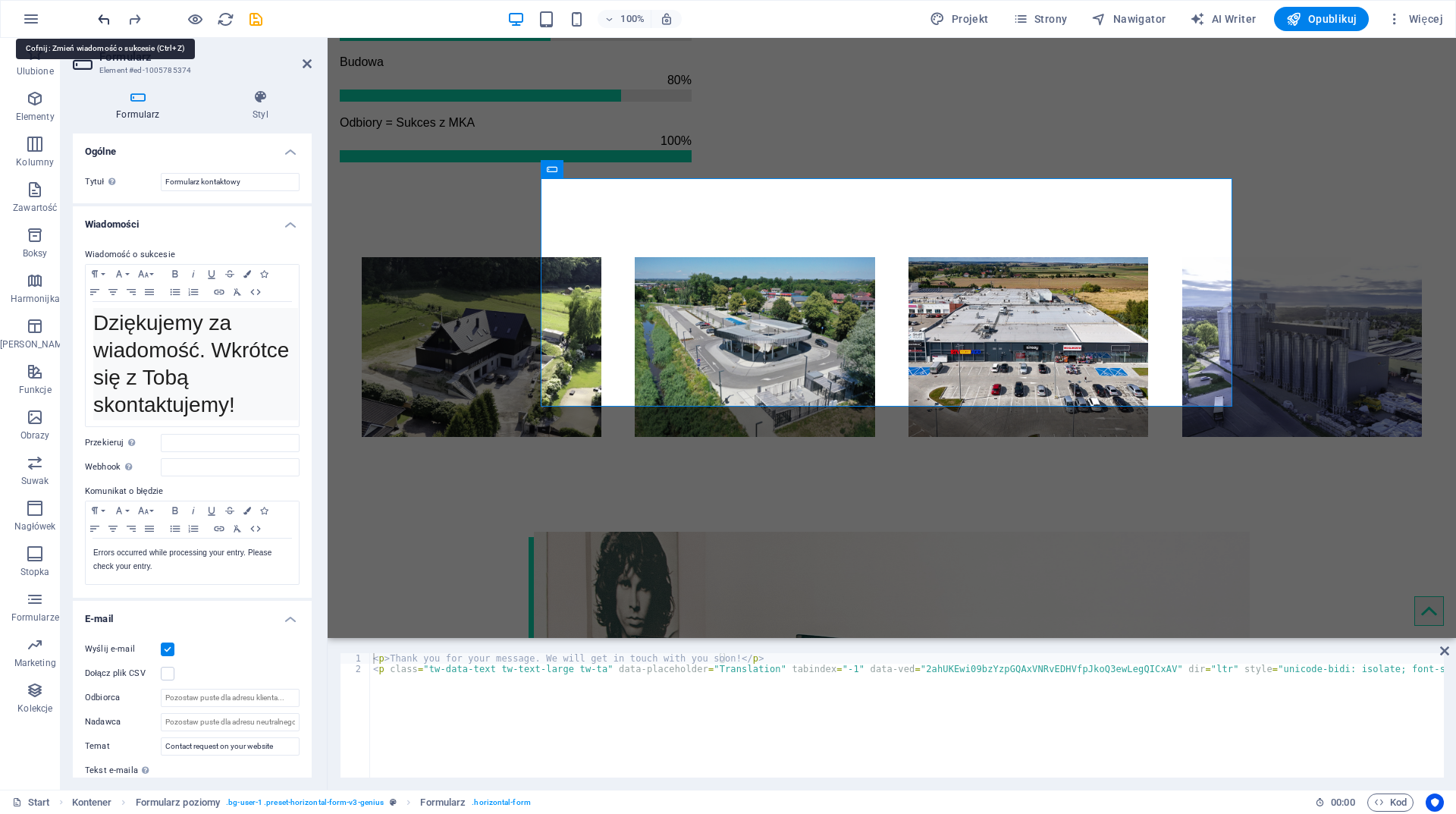
click at [112, 20] on icon "undo" at bounding box center [104, 19] width 18 height 18
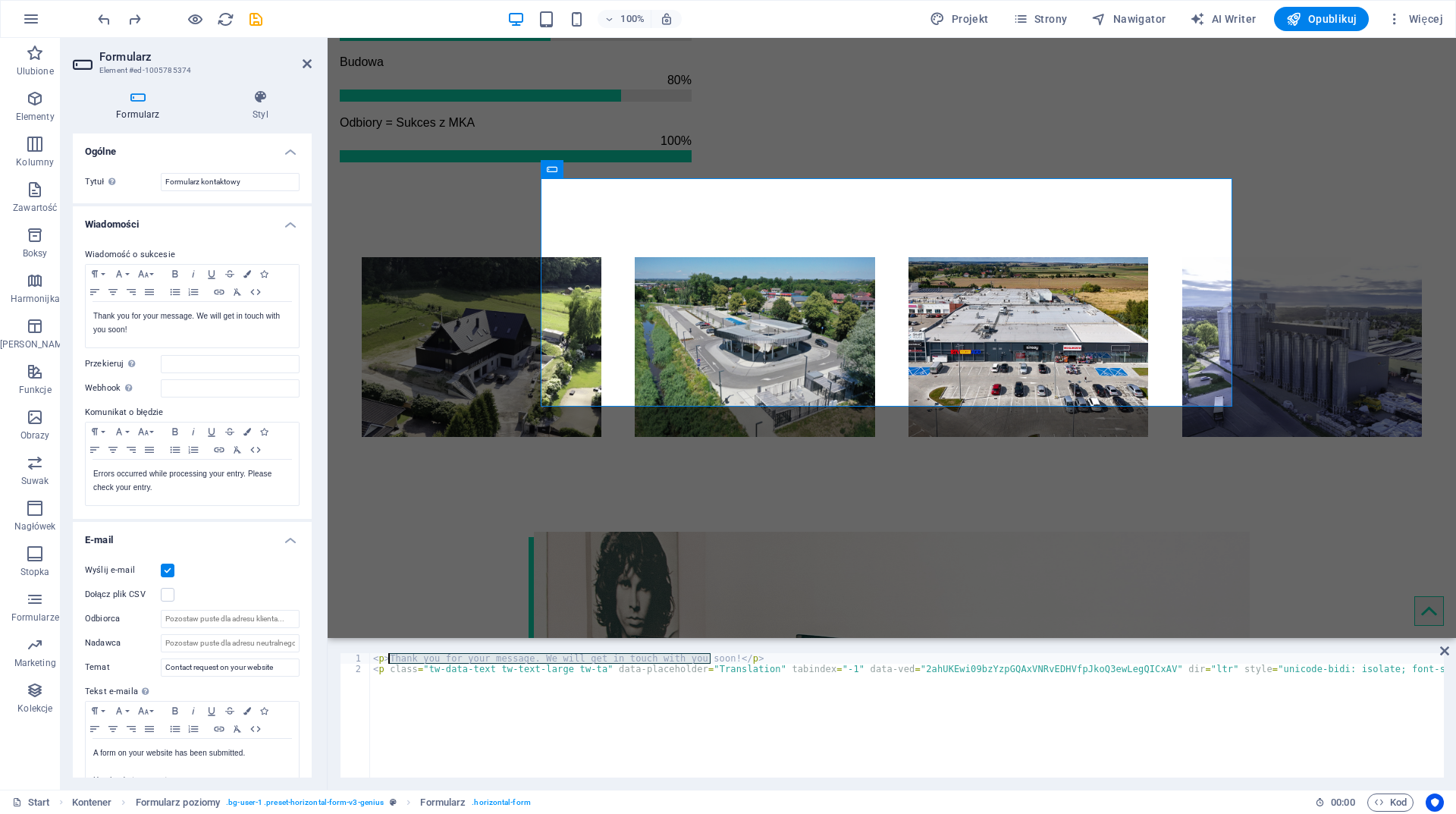
drag, startPoint x: 710, startPoint y: 659, endPoint x: 388, endPoint y: 662, distance: 322.0
paste textarea "Dziękujemy za wiadomość. Wkrótce się z Tobą skontaktujemy"
type textarea "<p>Dziękujemy za wiadomość. Wkrótce się z Tobą skontaktujemy!</p>"
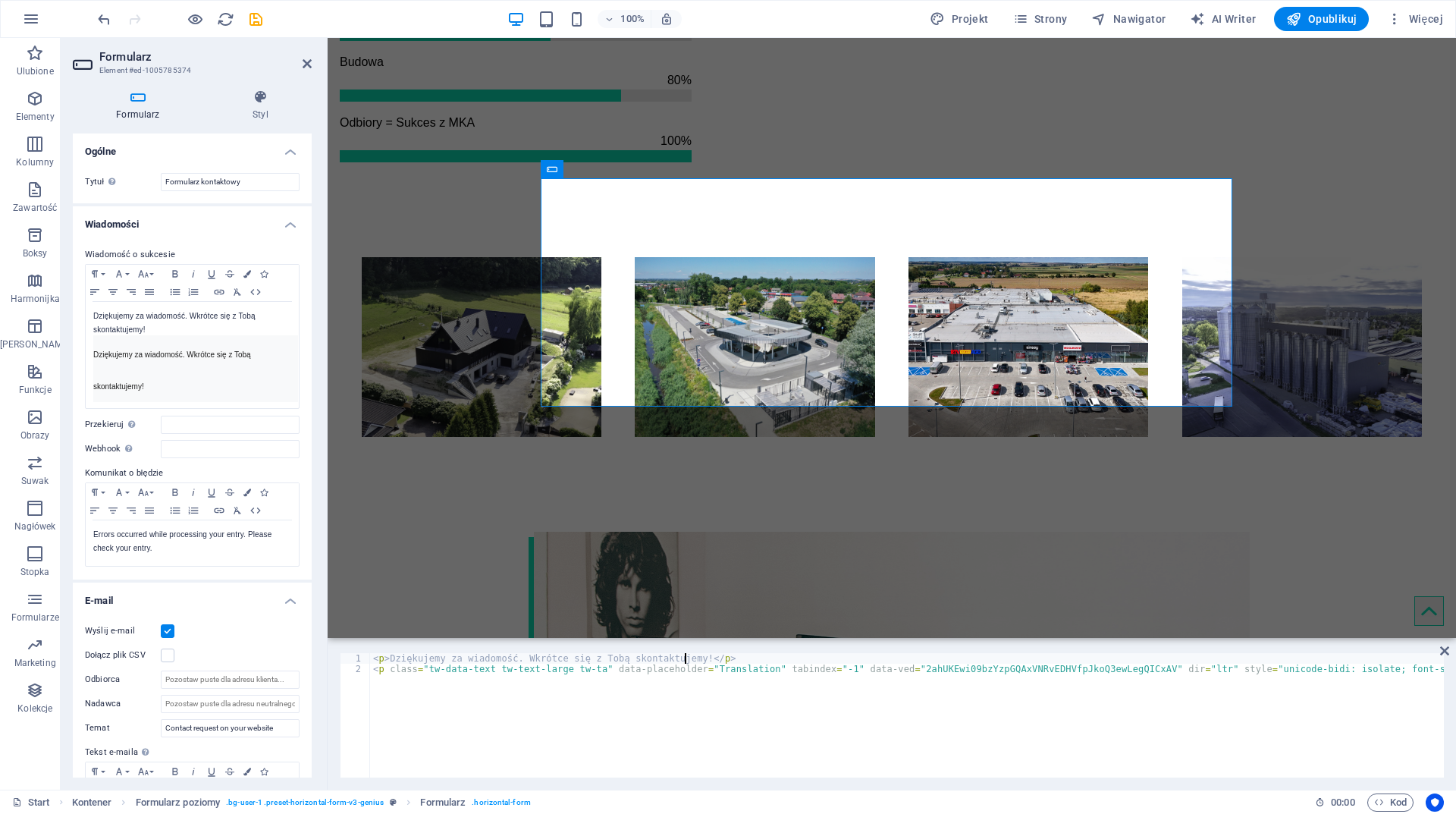
drag, startPoint x: 1380, startPoint y: 770, endPoint x: 1357, endPoint y: 772, distance: 23.1
click at [1357, 772] on div "1 2 < p > Dziękujemy za wiadomość. Wkrótce się z Tobą skontaktujemy! </ p > < p…" at bounding box center [892, 715] width 1105 height 124
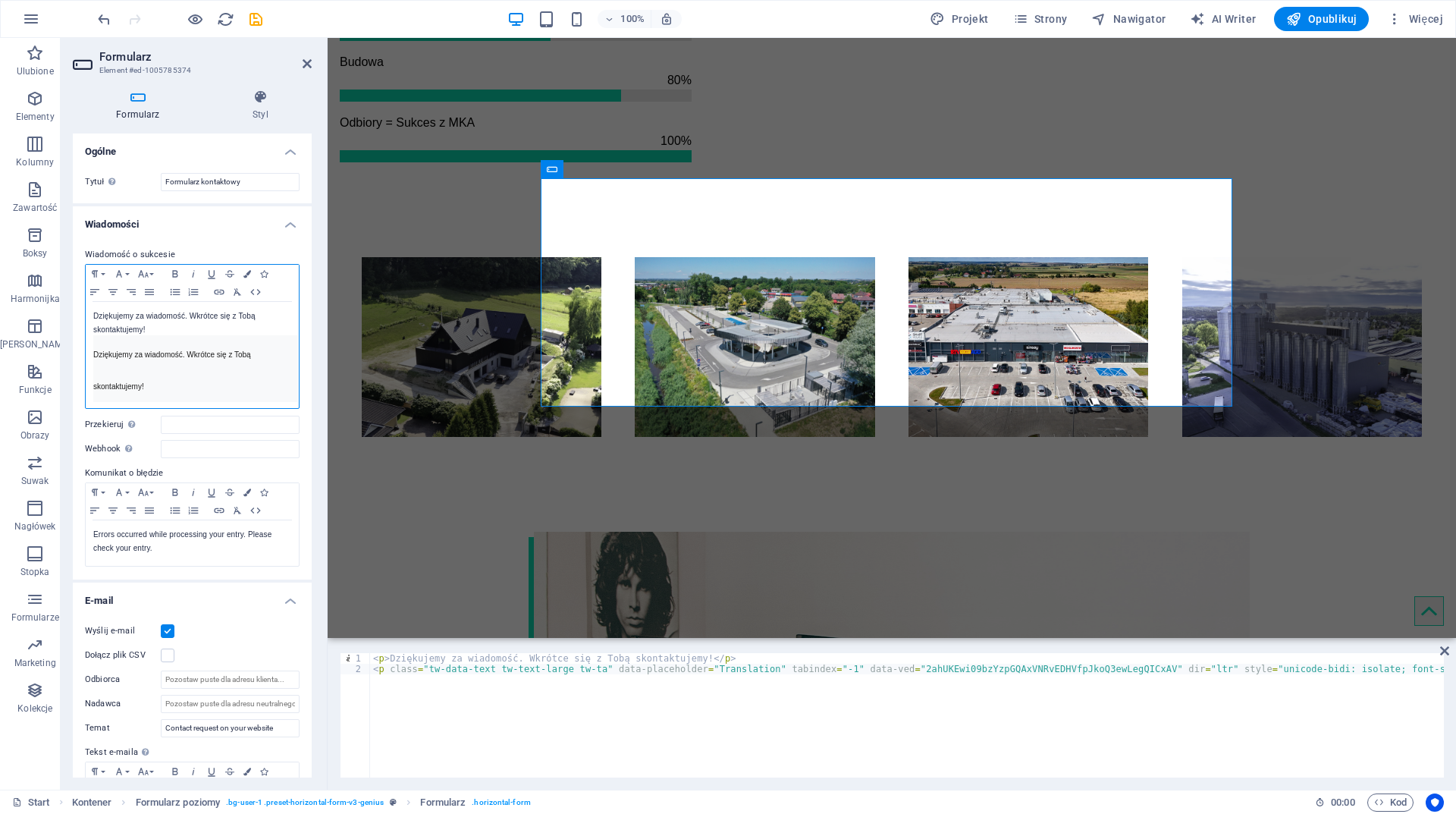
click at [220, 362] on p "Dziękujemy za wiadomość. Wkrótce się z Tobą skontaktujemy!" at bounding box center [196, 368] width 205 height 67
drag, startPoint x: 172, startPoint y: 384, endPoint x: 92, endPoint y: 349, distance: 87.3
click at [92, 349] on div "Dziękujemy za wiadomość. Wkrótce się z Tobą skontaktujemy! Dziękujemy za wiadom…" at bounding box center [192, 355] width 213 height 106
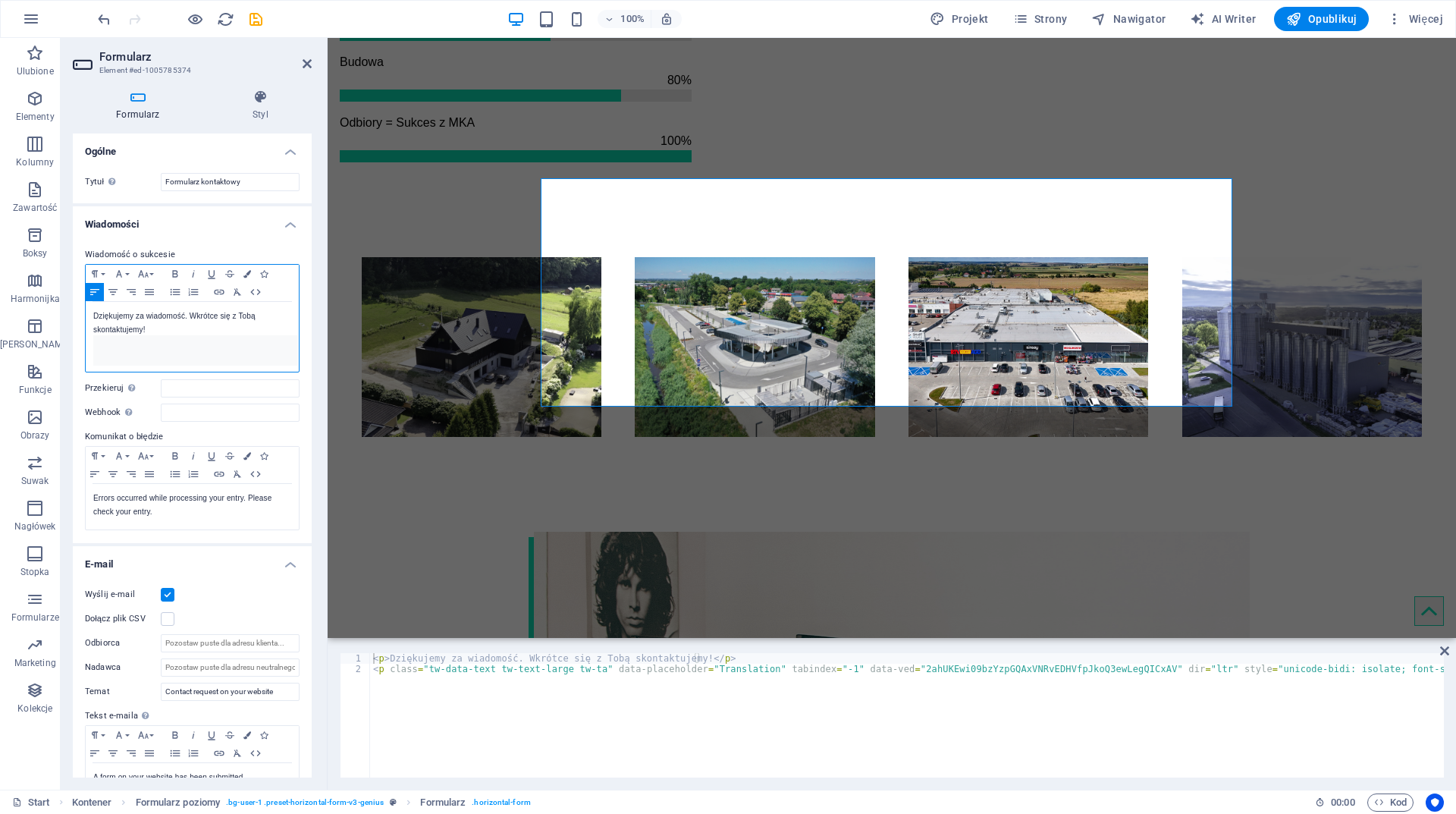
scroll to position [76, 0]
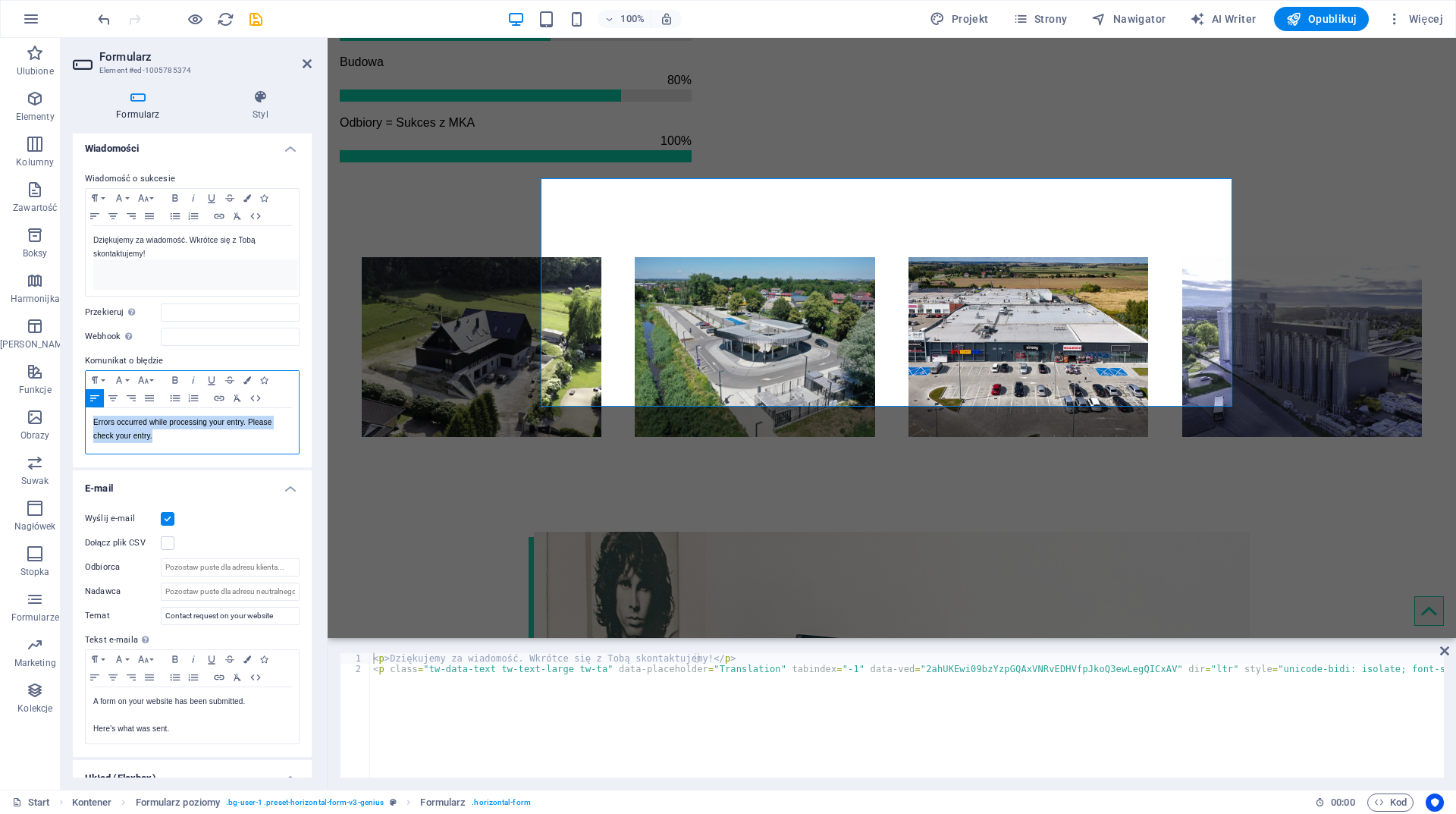
drag, startPoint x: 172, startPoint y: 452, endPoint x: 93, endPoint y: 433, distance: 81.3
click at [93, 433] on p "Errors occurred while processing your entry. Please check your entry." at bounding box center [192, 429] width 198 height 27
copy p "Errors occurred while processing your entry. Please check your entry."
click at [179, 443] on p "Errors occurred while processing your entry. Please check your entry." at bounding box center [192, 429] width 198 height 27
click at [258, 402] on icon "button" at bounding box center [255, 399] width 10 height 6
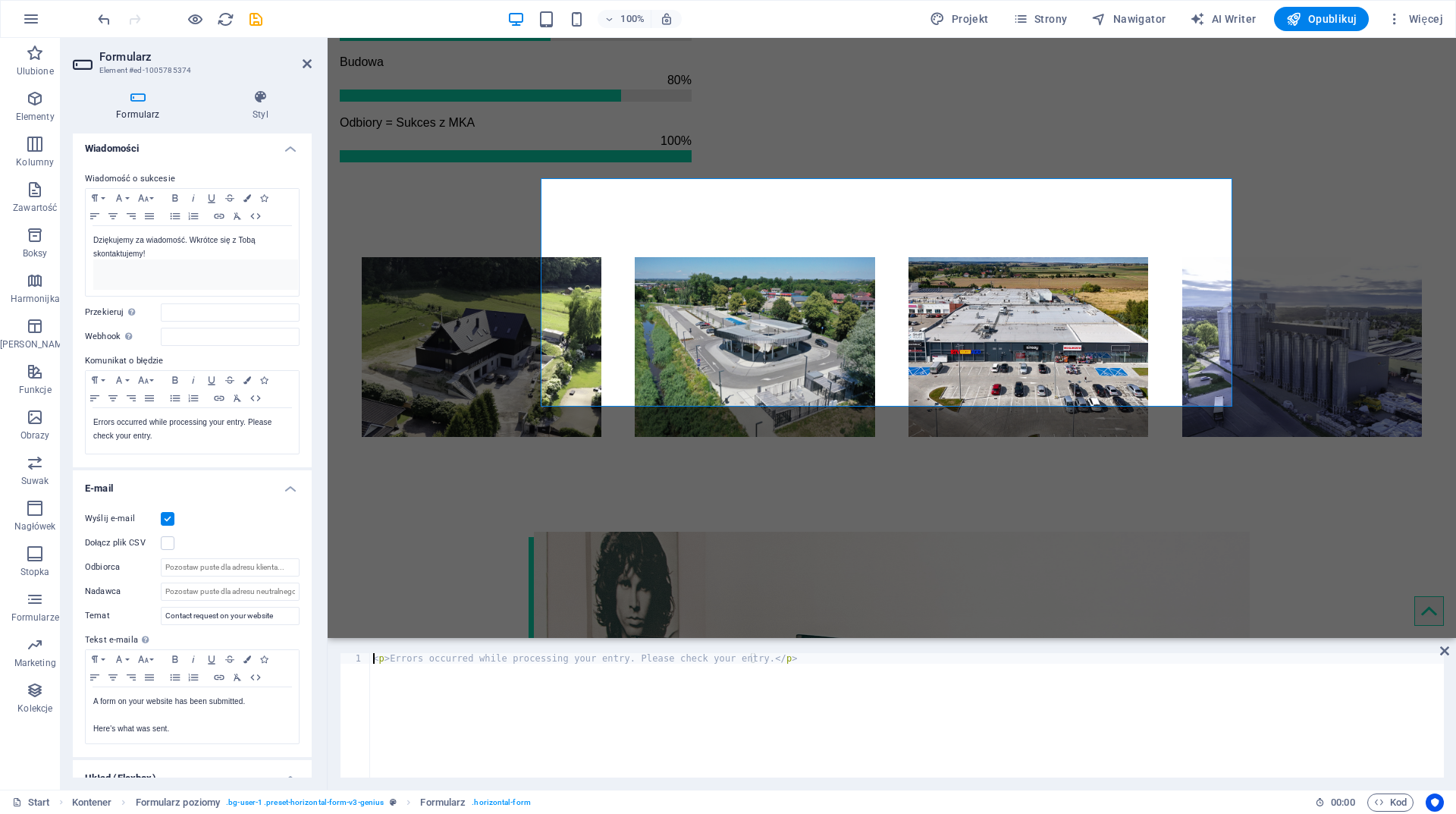
drag, startPoint x: 741, startPoint y: 654, endPoint x: 662, endPoint y: 651, distance: 79.1
click at [662, 651] on div "<p>Errors occurred while processing your entry. Please check your entry.</p> 1 …" at bounding box center [892, 715] width 1128 height 149
drag, startPoint x: 741, startPoint y: 654, endPoint x: 387, endPoint y: 657, distance: 354.0
click at [387, 657] on div "< p > Errors occurred while processing your entry. Please check your entry. </ …" at bounding box center [906, 725] width 1074 height 146
paste textarea "Wystąpiły błędy podczas przetwarzania Twojego zgłoszenia. Sprawdź swoje zgłosze…"
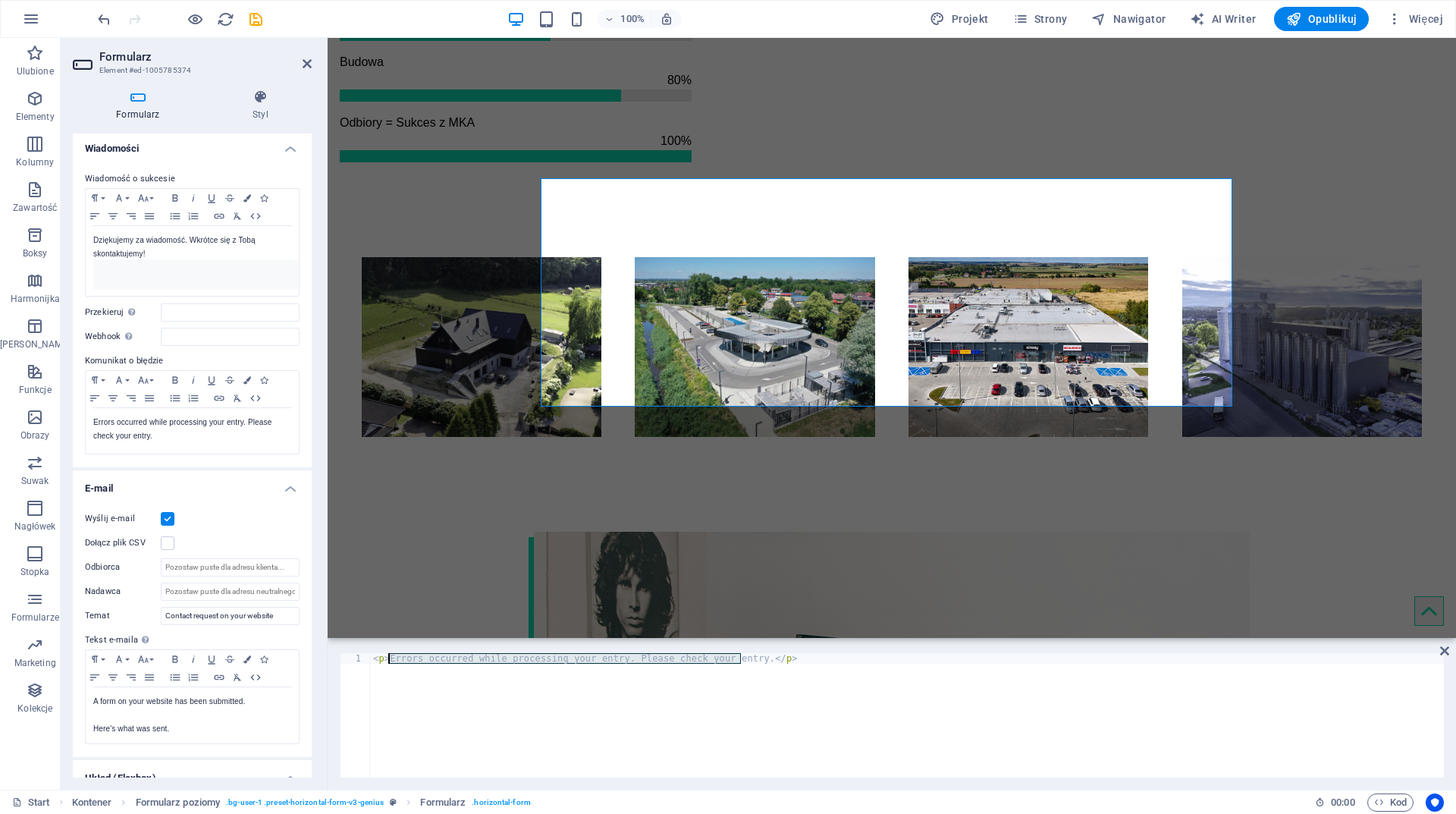
type textarea "<p>Wystąpiły błędy podczas przetwarzania Twojego zgłoszenia. Sprawdź swoje zgło…"
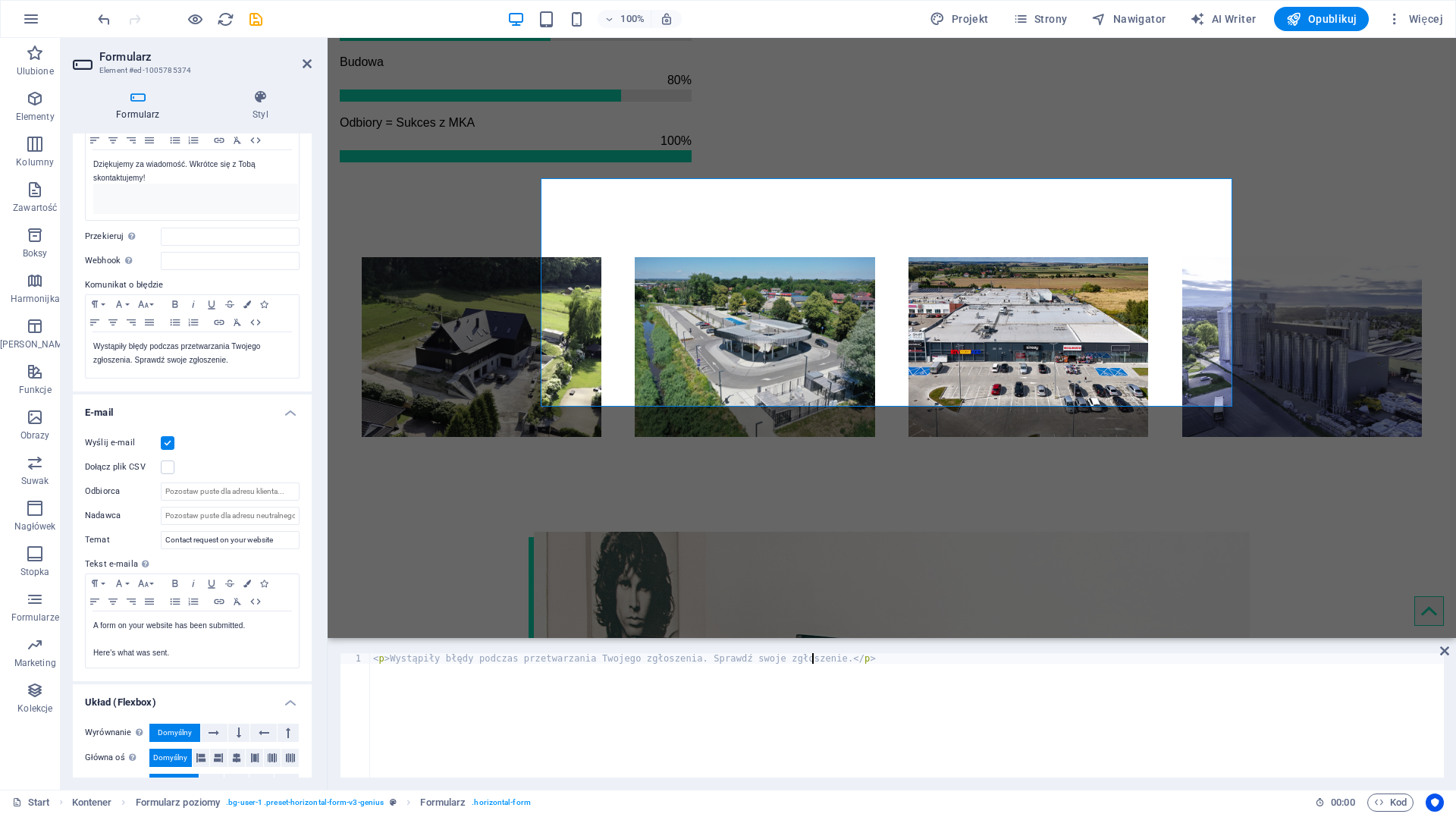
scroll to position [227, 0]
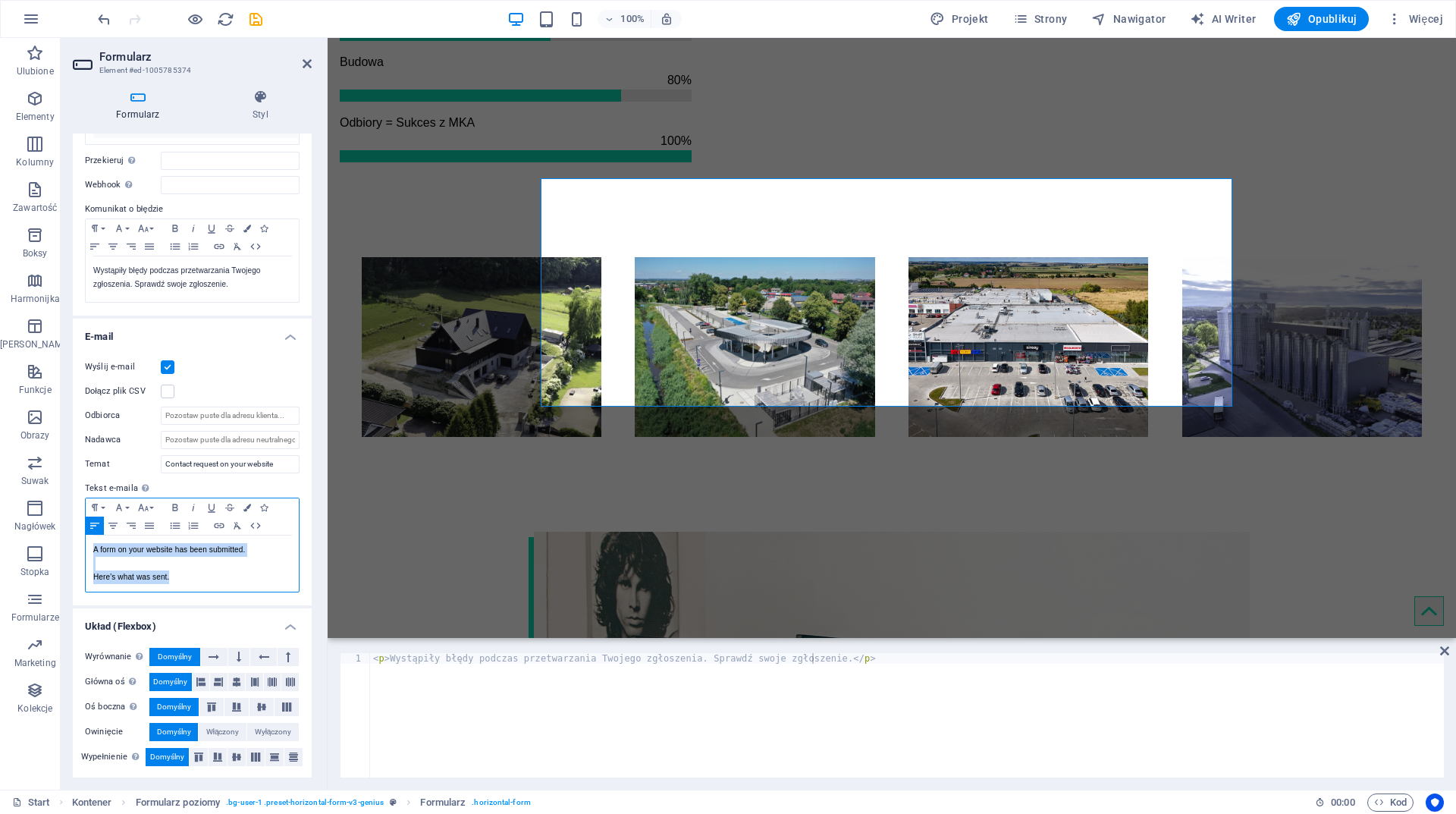
drag, startPoint x: 192, startPoint y: 587, endPoint x: 86, endPoint y: 551, distance: 111.9
click at [86, 551] on div "A form on your website has been submitted. Here's what was sent." at bounding box center [192, 563] width 213 height 56
drag, startPoint x: 278, startPoint y: 476, endPoint x: 150, endPoint y: 476, distance: 128.0
click at [150, 473] on div "Temat Contact request on your website" at bounding box center [192, 464] width 214 height 18
drag, startPoint x: 275, startPoint y: 477, endPoint x: 105, endPoint y: 477, distance: 170.0
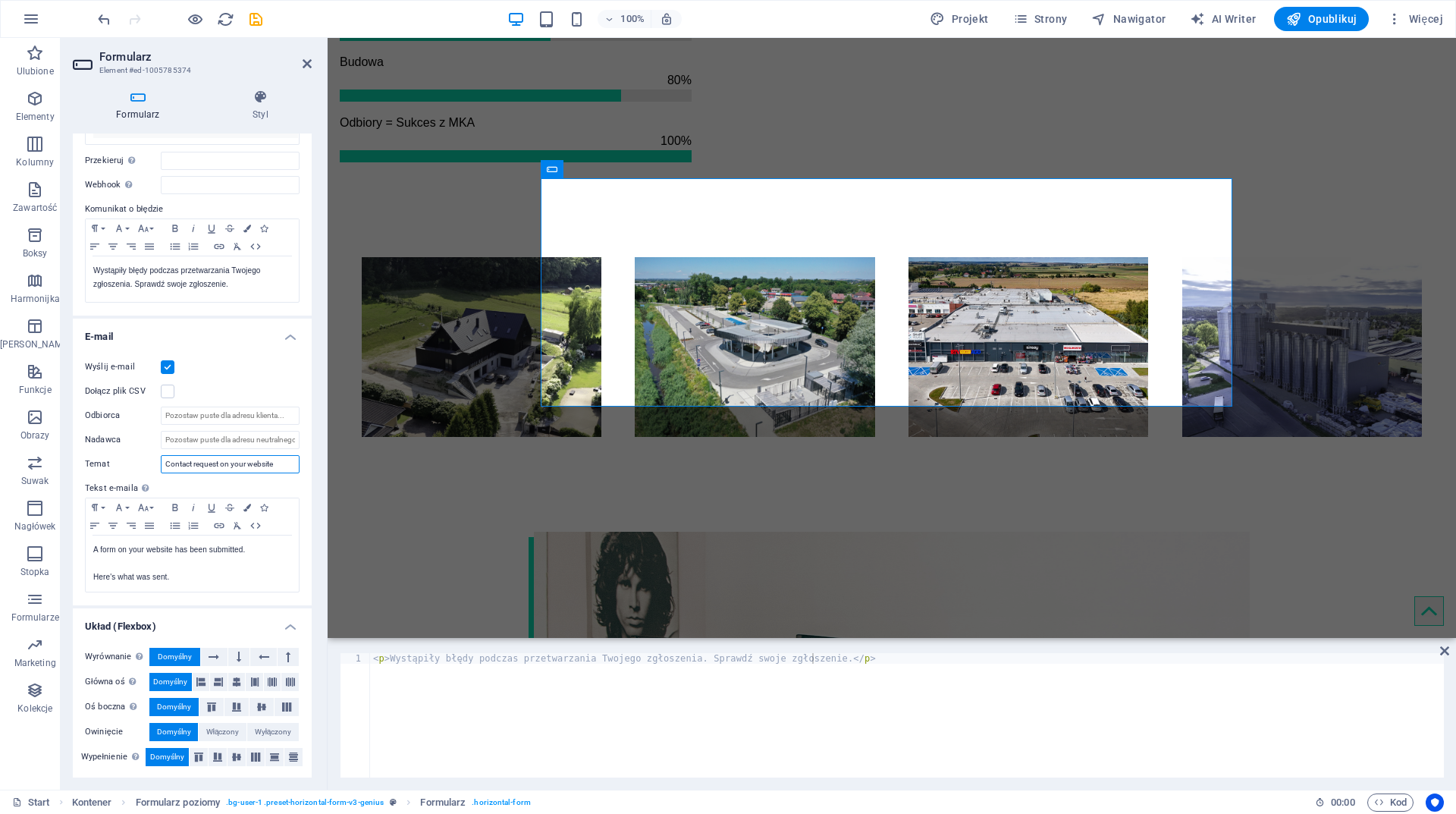
click at [105, 473] on div "Temat Contact request on your website" at bounding box center [192, 464] width 214 height 18
paste input "Prośba o kontakt na Twojej stronie internetowej"
type input "Prośba o kontakt na Twojej stronie internetowej"
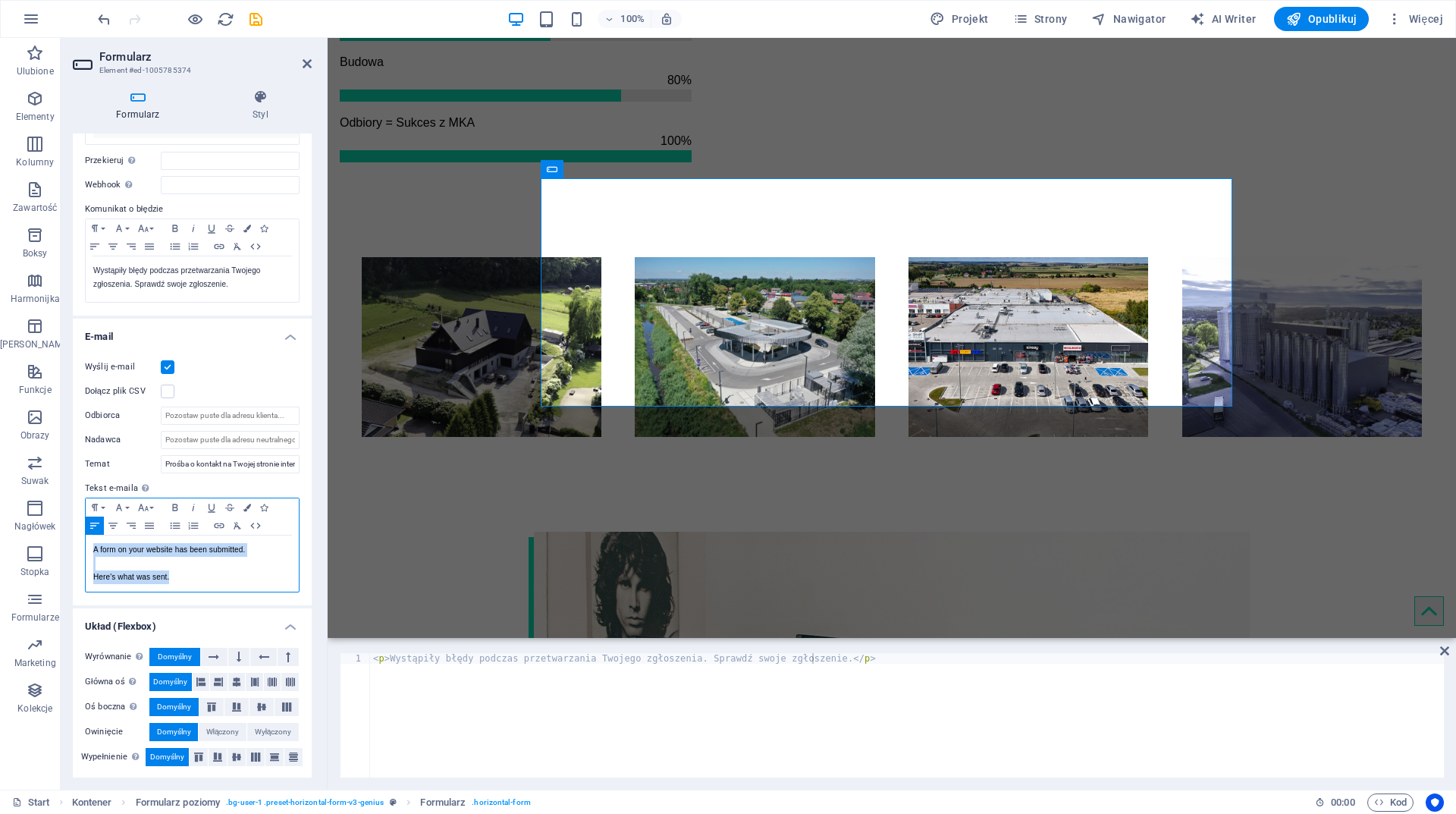
drag, startPoint x: 183, startPoint y: 586, endPoint x: 91, endPoint y: 557, distance: 96.5
click at [91, 557] on div "A form on your website has been submitted. Here's what was sent." at bounding box center [192, 563] width 213 height 56
copy div "A form on your website has been submitted. Here's what was sent."
drag, startPoint x: 251, startPoint y: 536, endPoint x: 3, endPoint y: 568, distance: 250.1
click at [251, 529] on icon "button" at bounding box center [255, 526] width 10 height 6
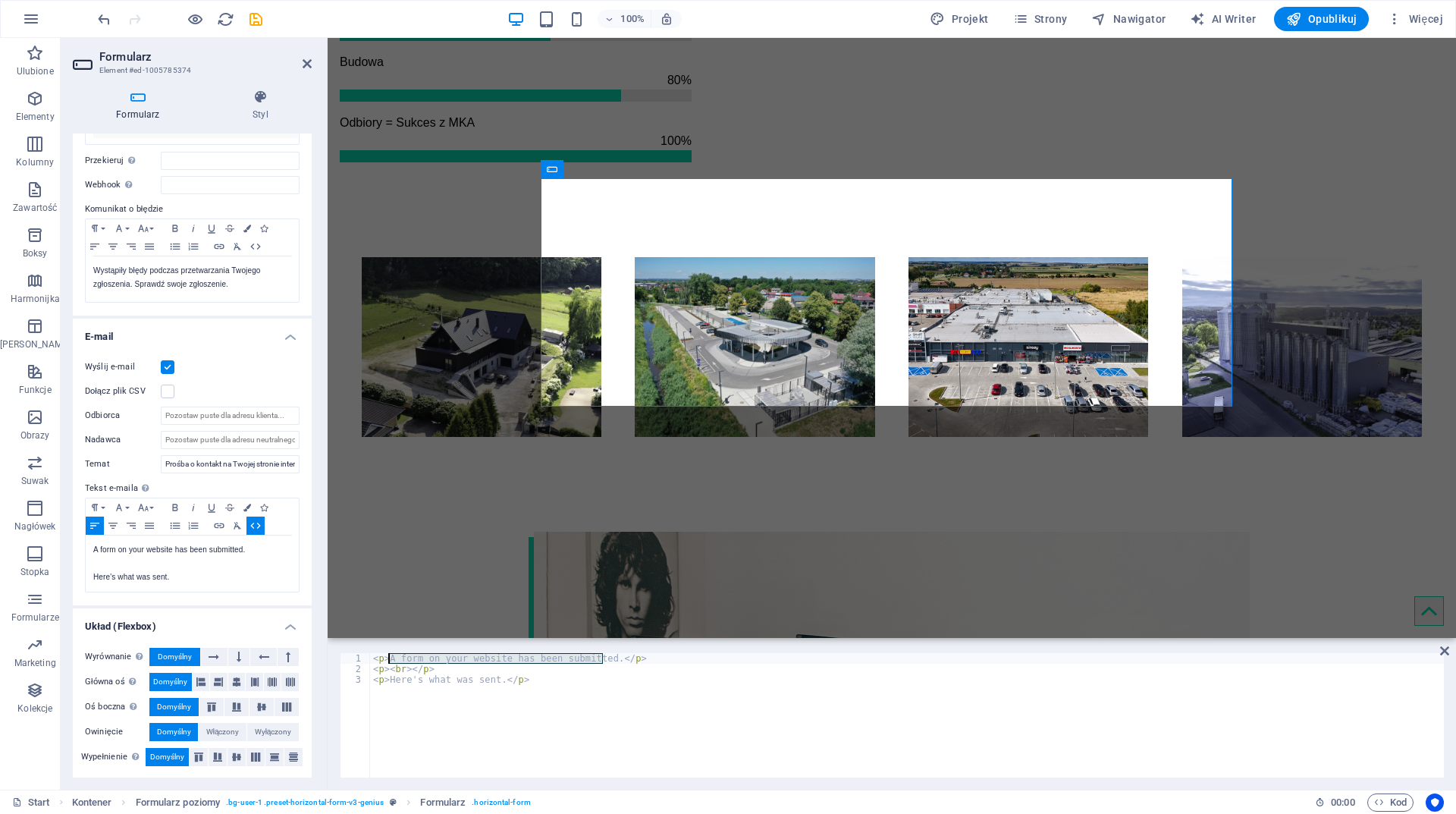
drag, startPoint x: 602, startPoint y: 657, endPoint x: 387, endPoint y: 662, distance: 215.1
click at [387, 662] on div "< p > A form on your website has been submitted. </ p > < p > < br > </ p > < p…" at bounding box center [906, 725] width 1074 height 146
paste textarea "Oto, co zostało wysłane"
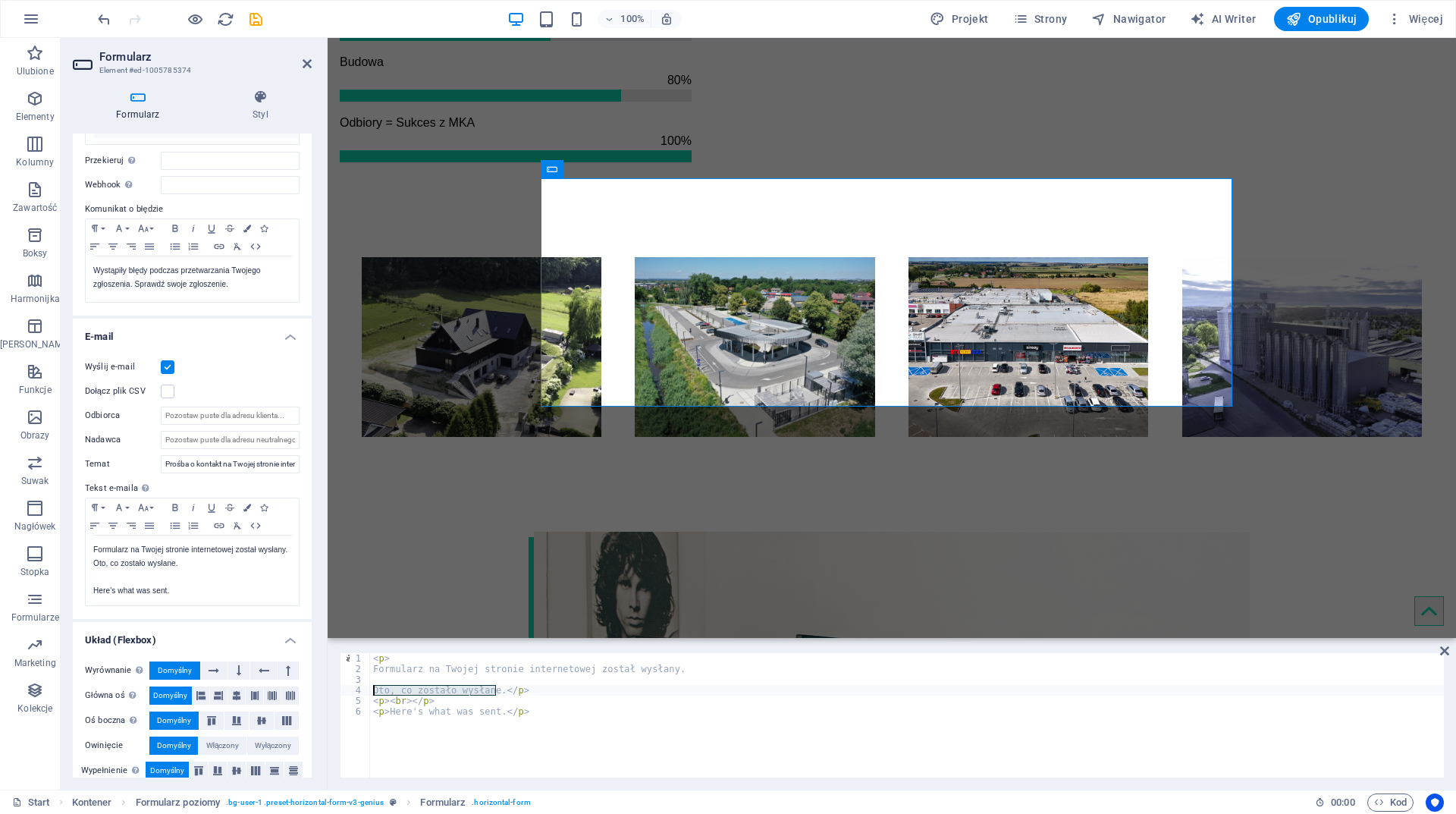
drag, startPoint x: 495, startPoint y: 688, endPoint x: 371, endPoint y: 688, distance: 124.0
click at [371, 688] on div "< p > Formularz na Twojej stronie internetowej został wysłany. Oto, co zostało …" at bounding box center [906, 725] width 1074 height 146
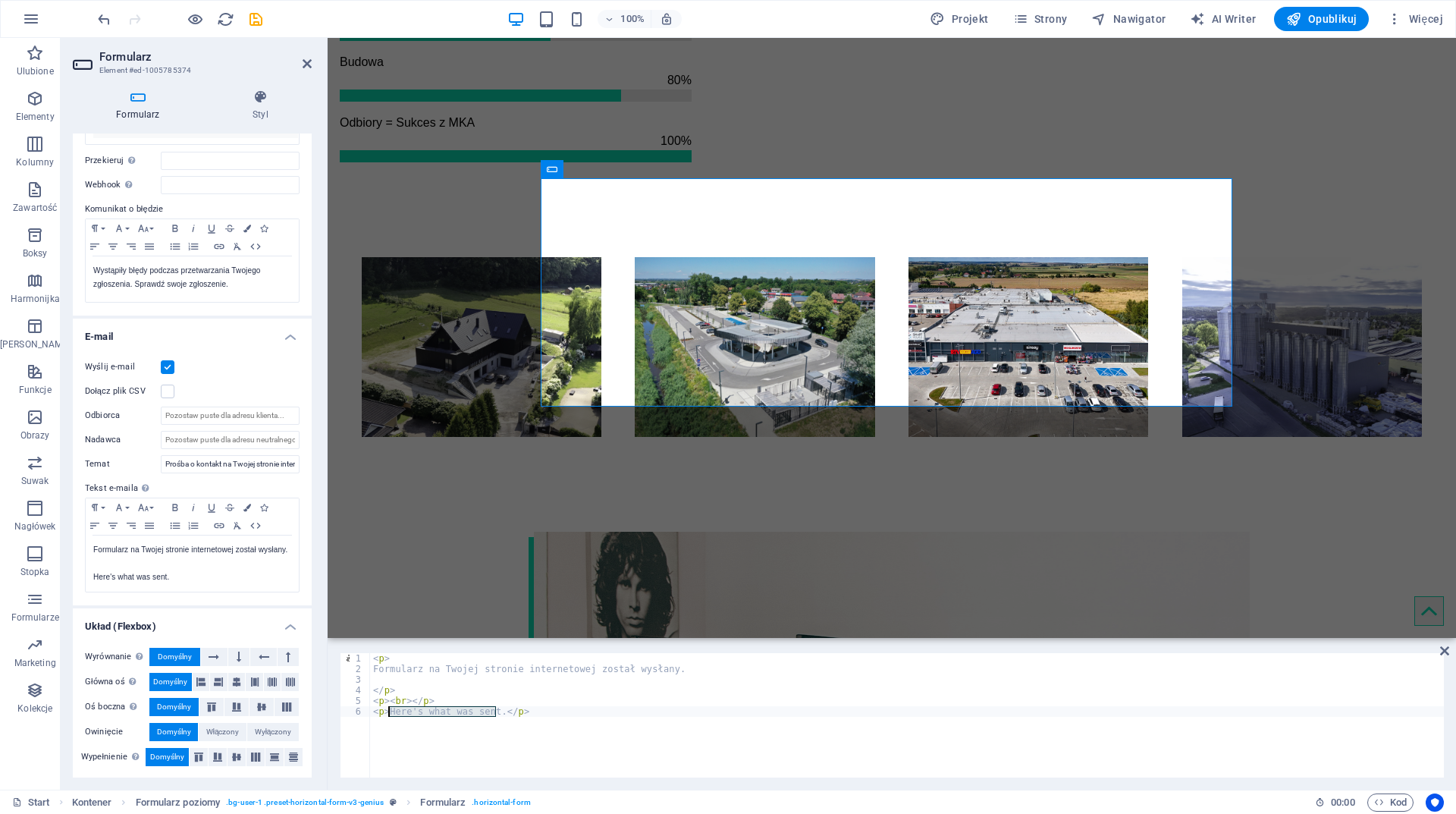
drag, startPoint x: 496, startPoint y: 711, endPoint x: 390, endPoint y: 711, distance: 106.0
click at [390, 711] on div "< p > Formularz na Twojej stronie internetowej został wysłany. </ p > < p > < b…" at bounding box center [906, 725] width 1074 height 146
paste textarea "Oto, co zostało wysłane"
type textarea "<p>Oto, co zostało wysłane.</p>"
click at [398, 676] on div "< p > Formularz na Twojej stronie internetowej został wysłany. </ p > < p > < b…" at bounding box center [906, 725] width 1074 height 146
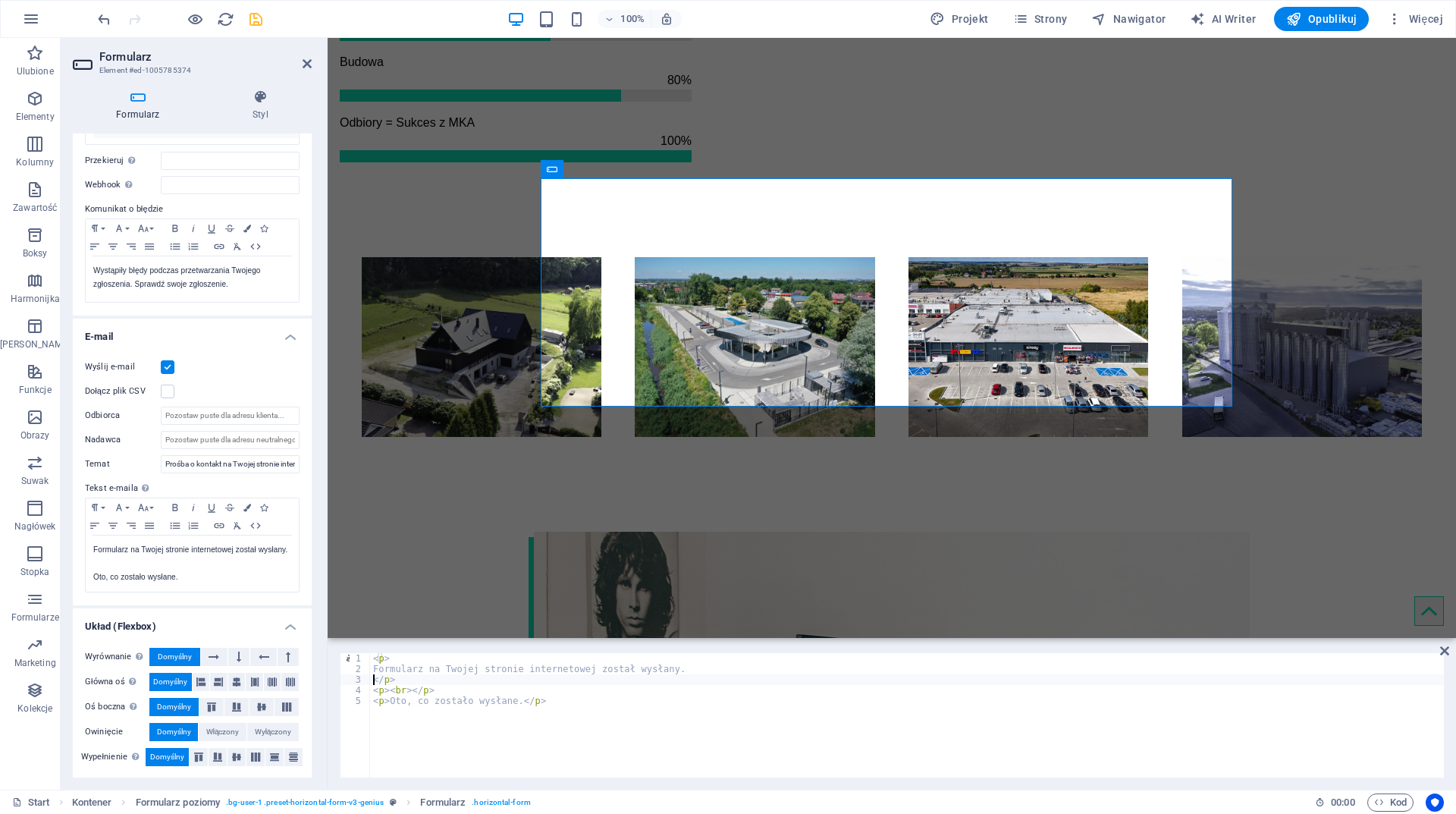
type textarea "</p>"
click at [247, 13] on icon "save" at bounding box center [256, 19] width 18 height 18
checkbox input "false"
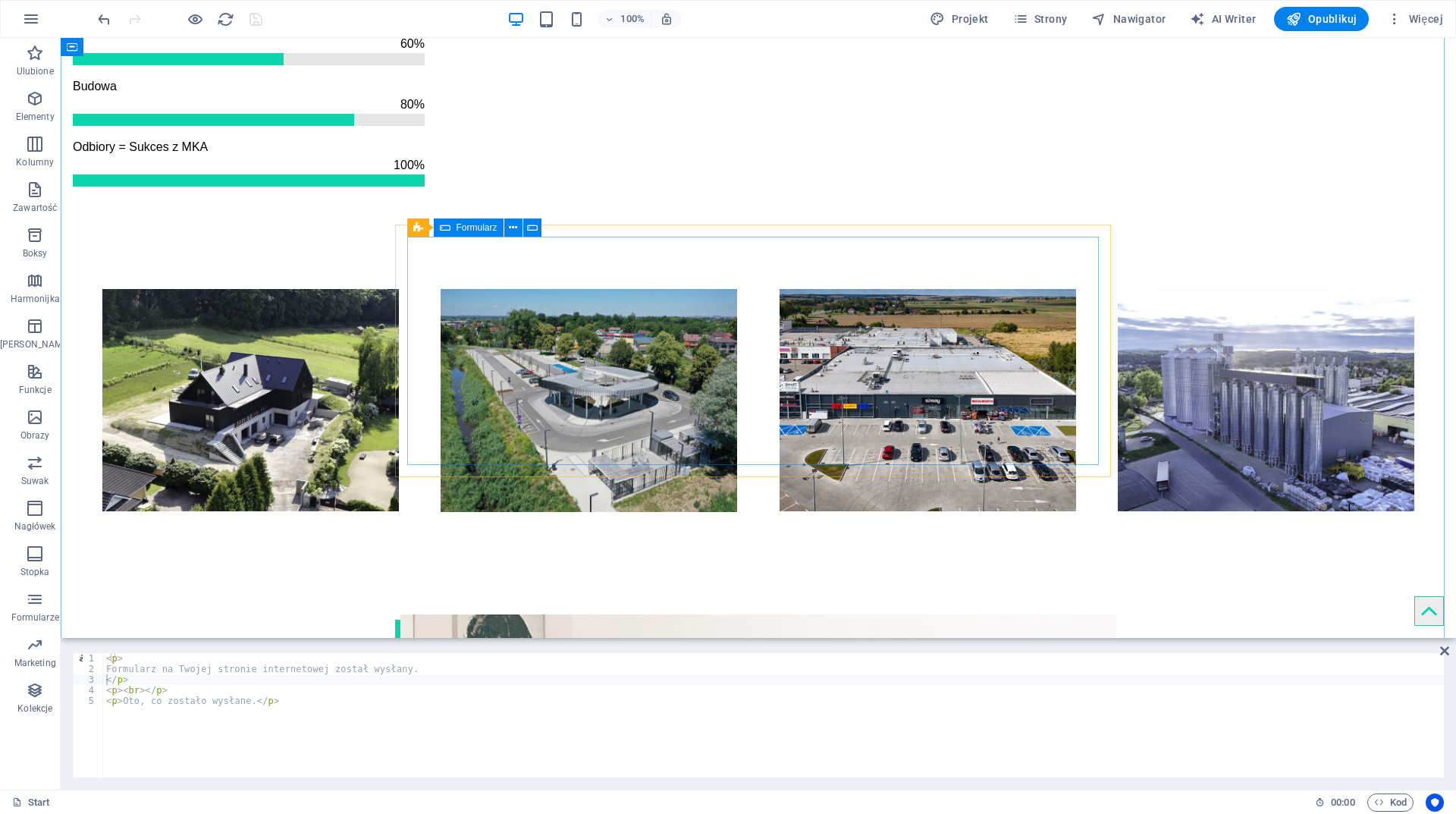
click at [449, 228] on icon at bounding box center [446, 227] width 11 height 18
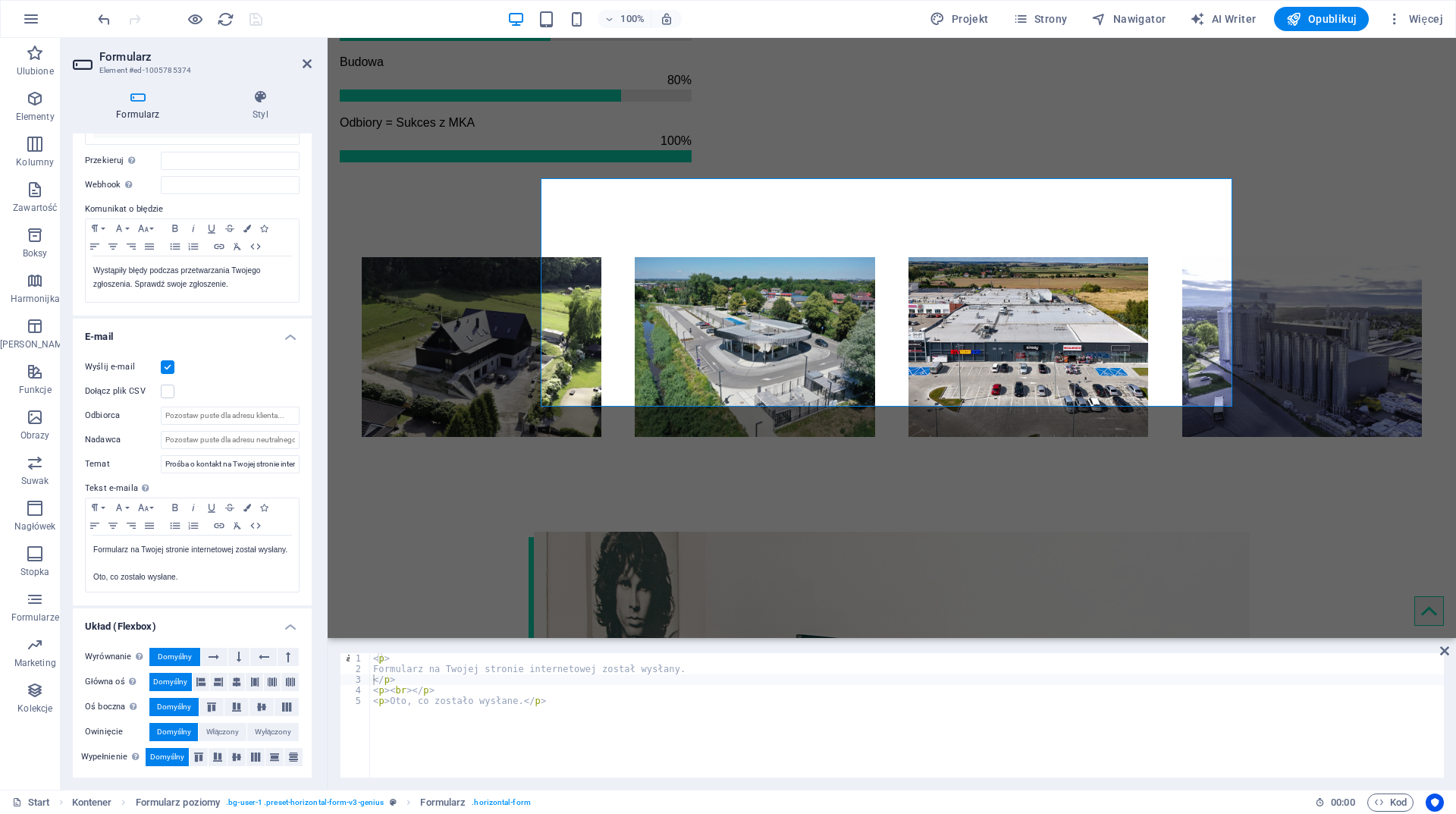
scroll to position [152, 0]
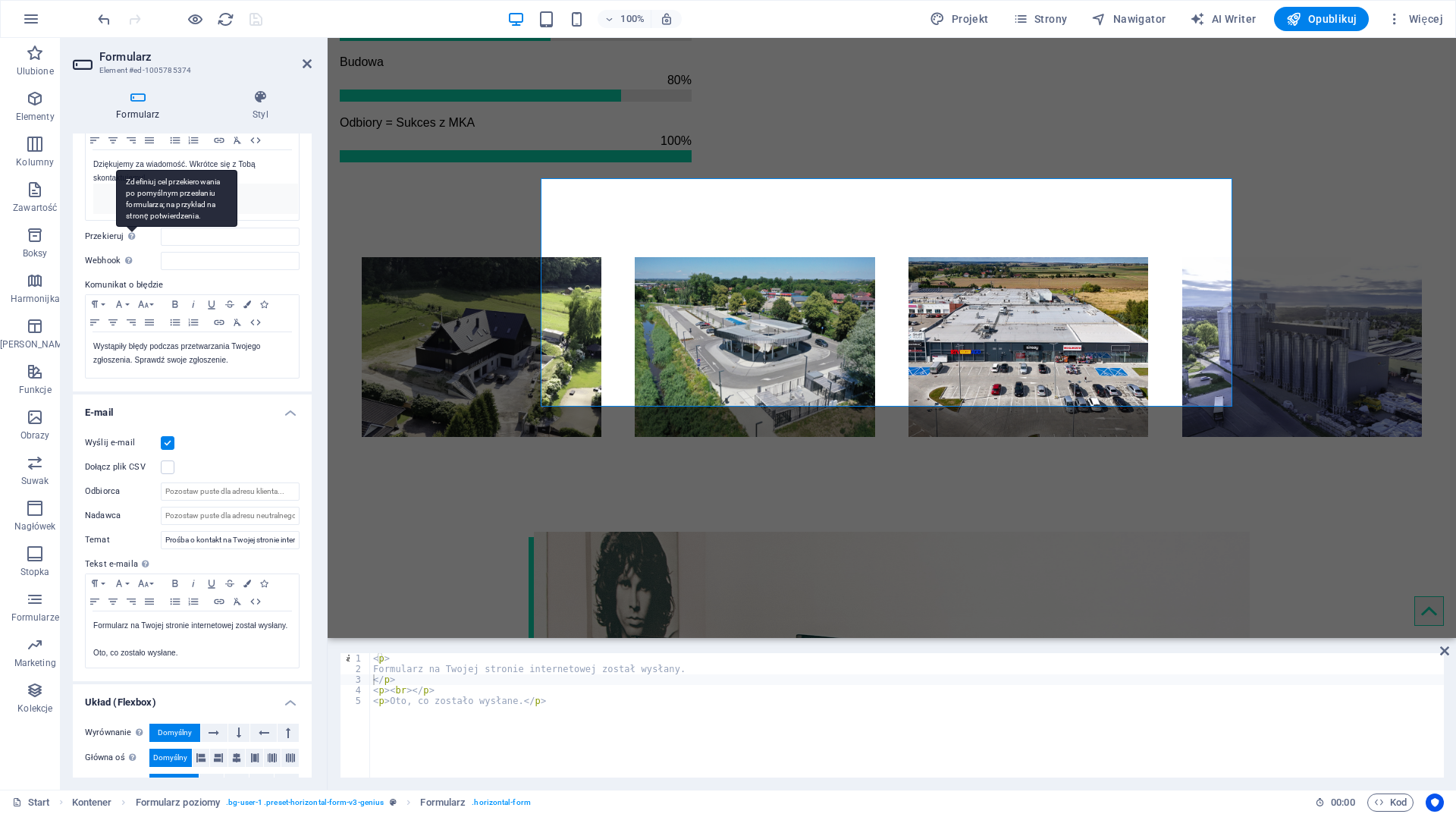
click at [133, 227] on div "Zdefiniuj cel przekierowania po pomyślnym przesłaniu formularza; na przykład na…" at bounding box center [177, 198] width 121 height 57
click at [161, 232] on input "Przekieruj Zdefiniuj cel przekierowania po pomyślnym przesłaniu formularza; na …" at bounding box center [230, 237] width 139 height 18
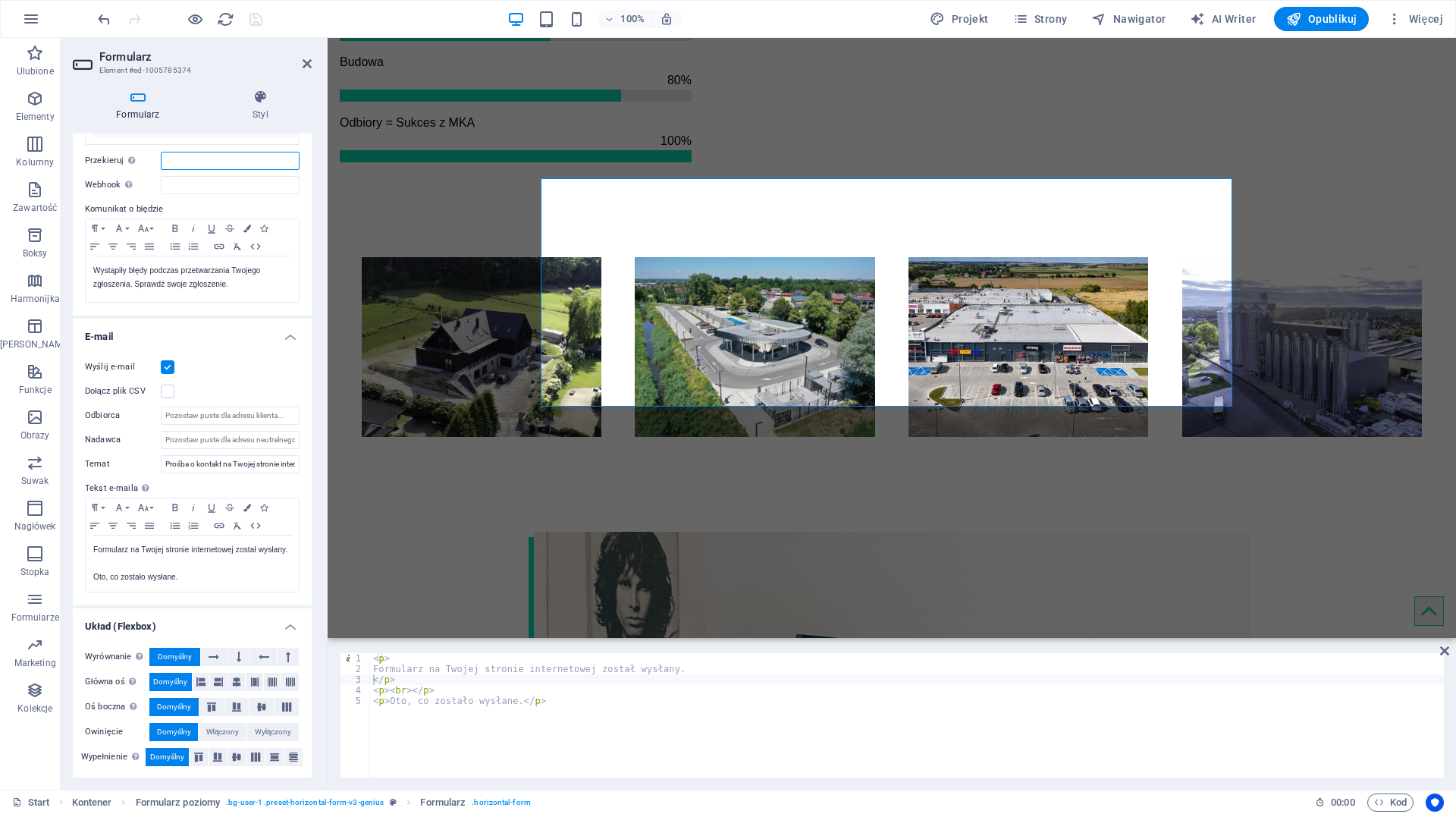
scroll to position [229, 0]
click at [199, 414] on input "Odbiorca" at bounding box center [230, 414] width 139 height 18
type input "biuro@mka.com.pl"
click at [261, 18] on icon "save" at bounding box center [256, 19] width 18 height 18
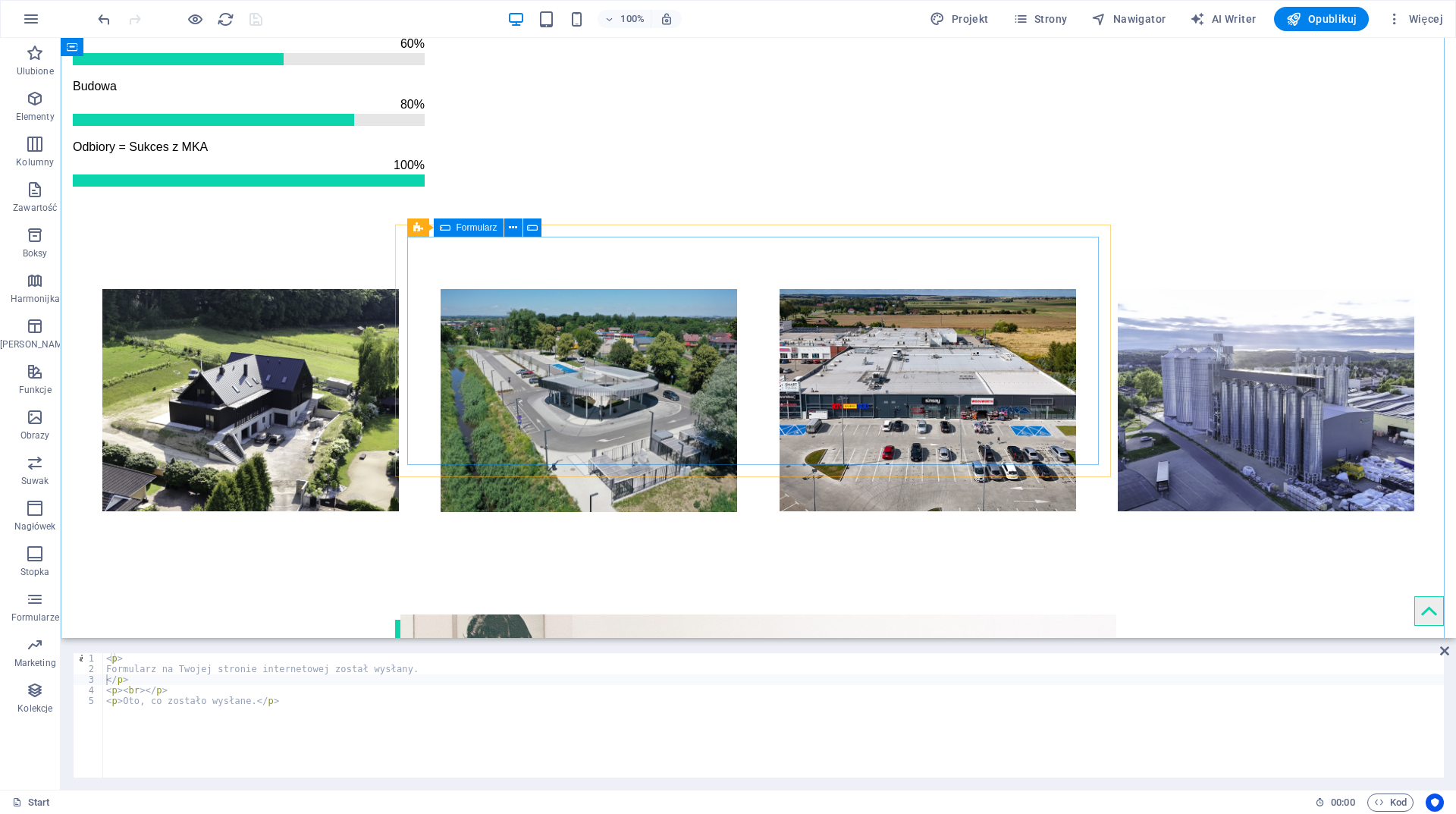
drag, startPoint x: 462, startPoint y: 224, endPoint x: 114, endPoint y: 200, distance: 348.8
click at [462, 224] on span "Formularz" at bounding box center [476, 227] width 41 height 9
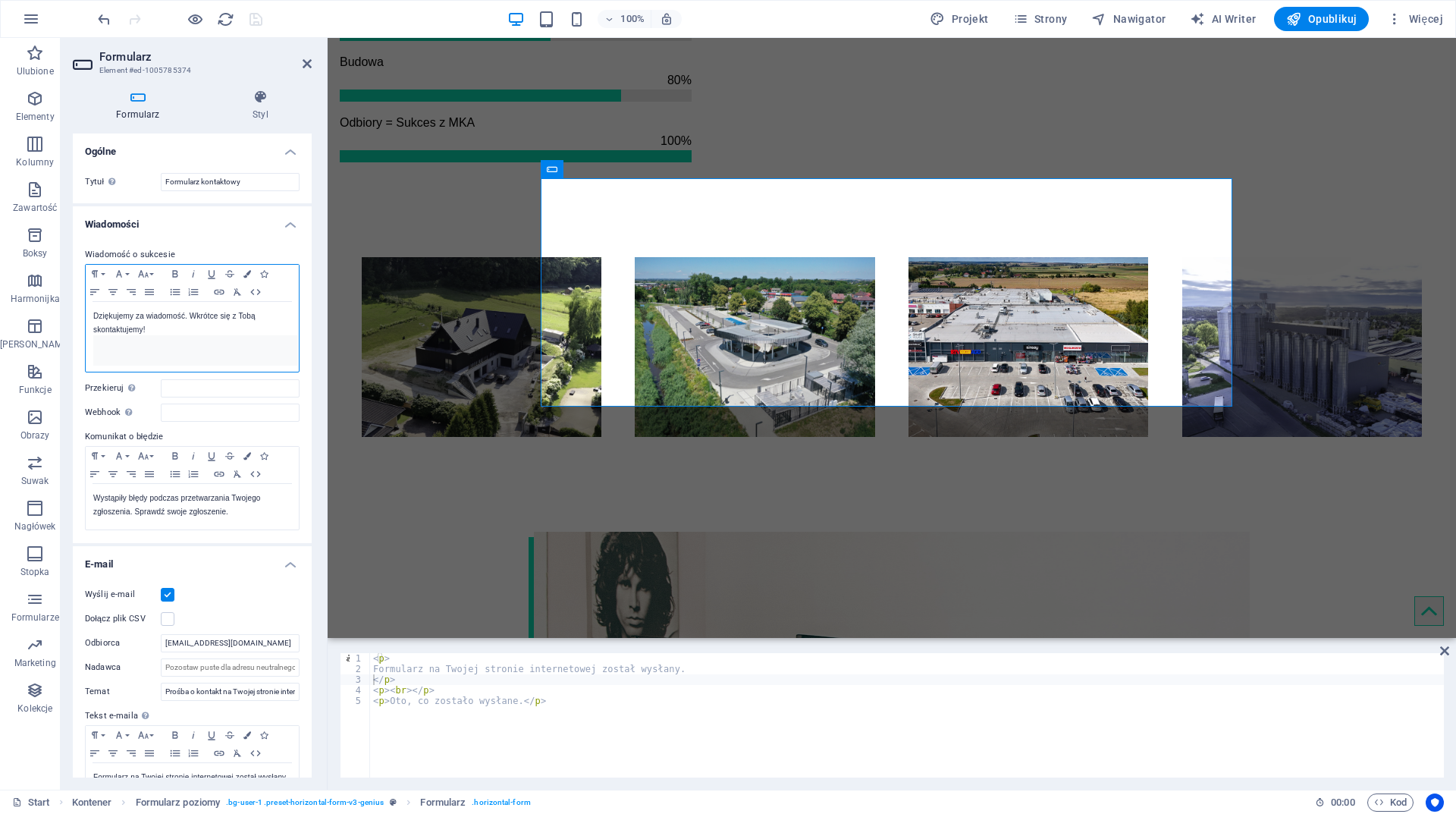
click at [187, 353] on p at bounding box center [196, 350] width 205 height 30
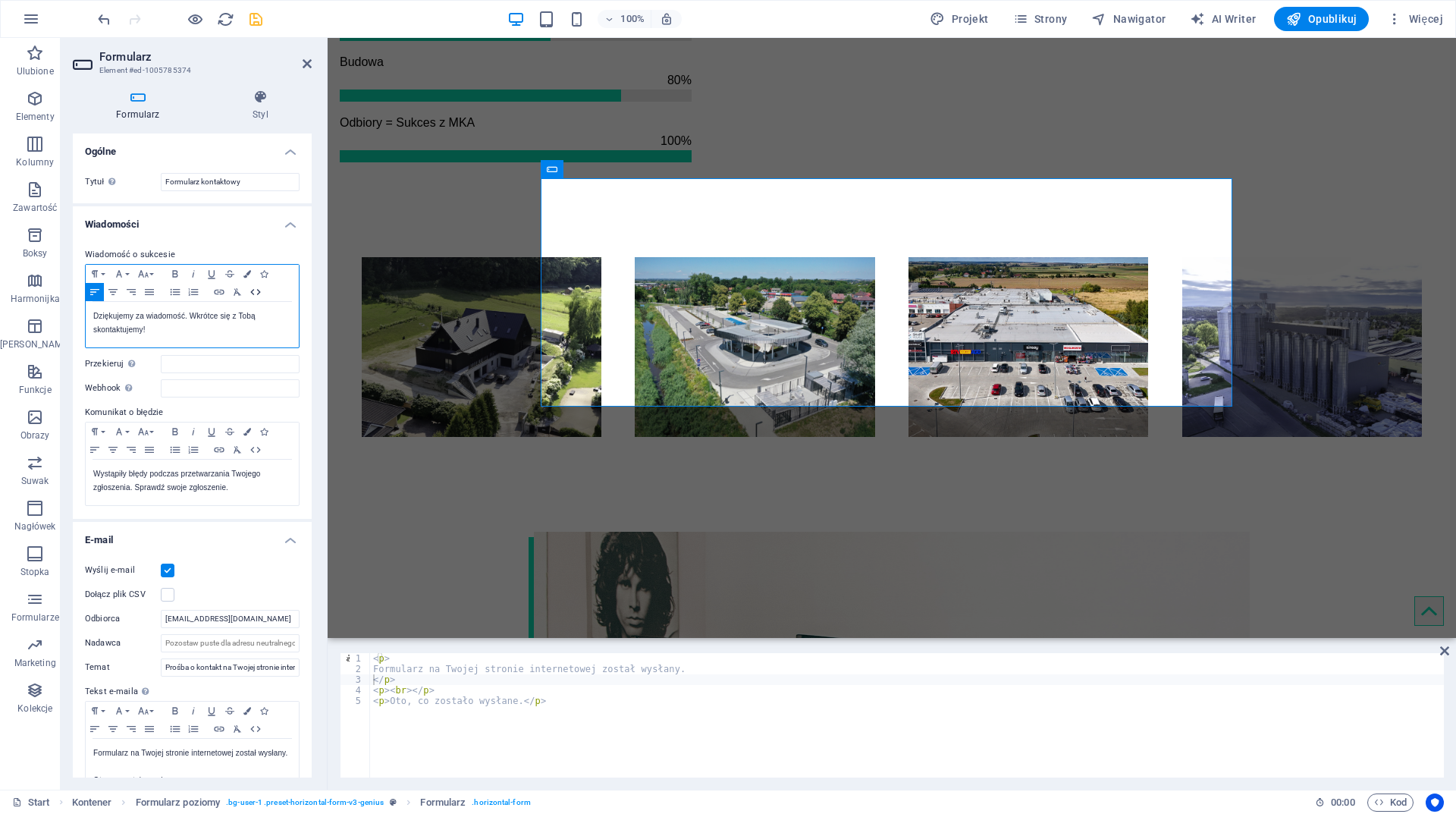
click at [257, 288] on icon "button" at bounding box center [256, 292] width 18 height 12
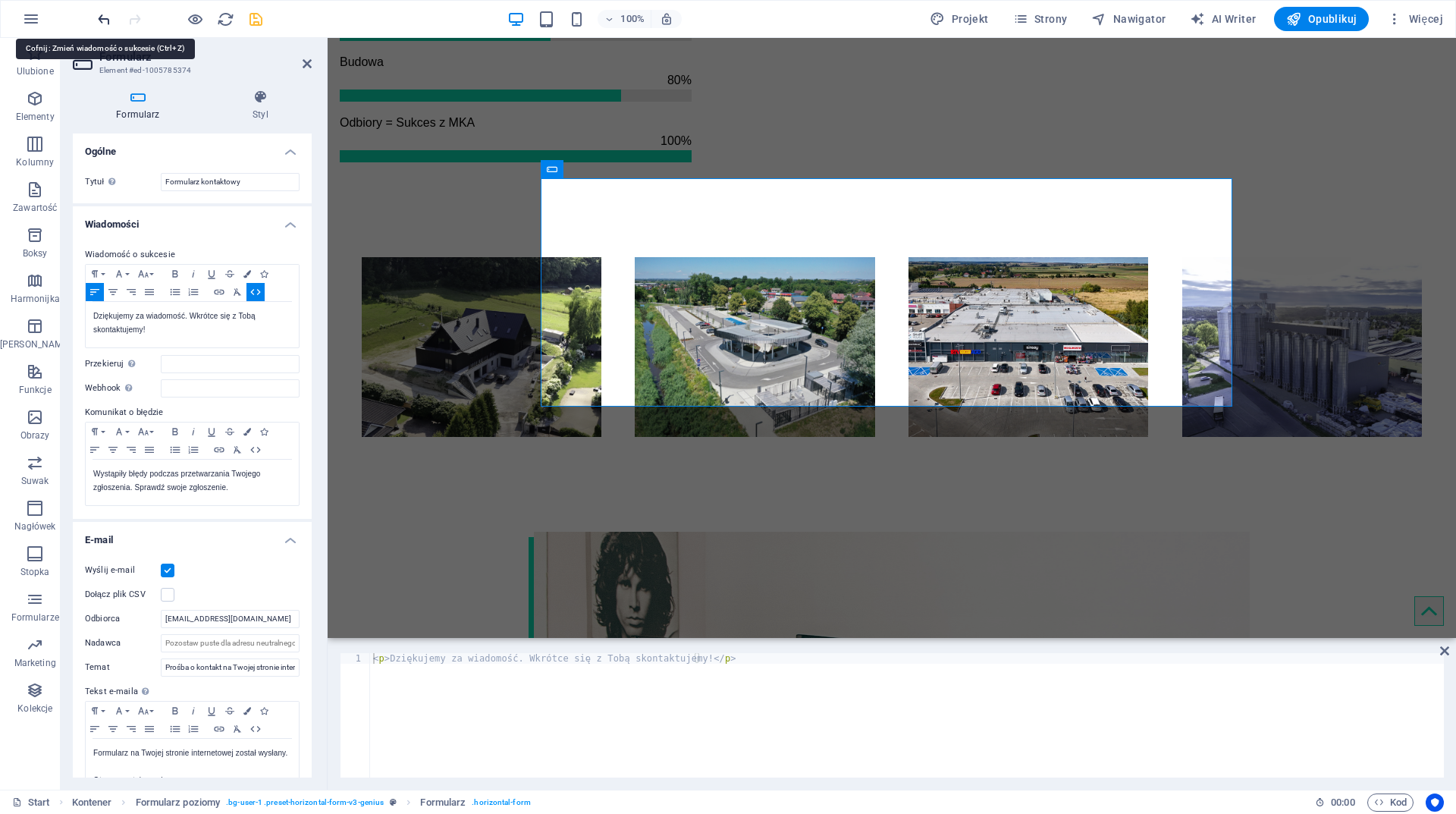
click at [99, 15] on icon "undo" at bounding box center [104, 19] width 18 height 18
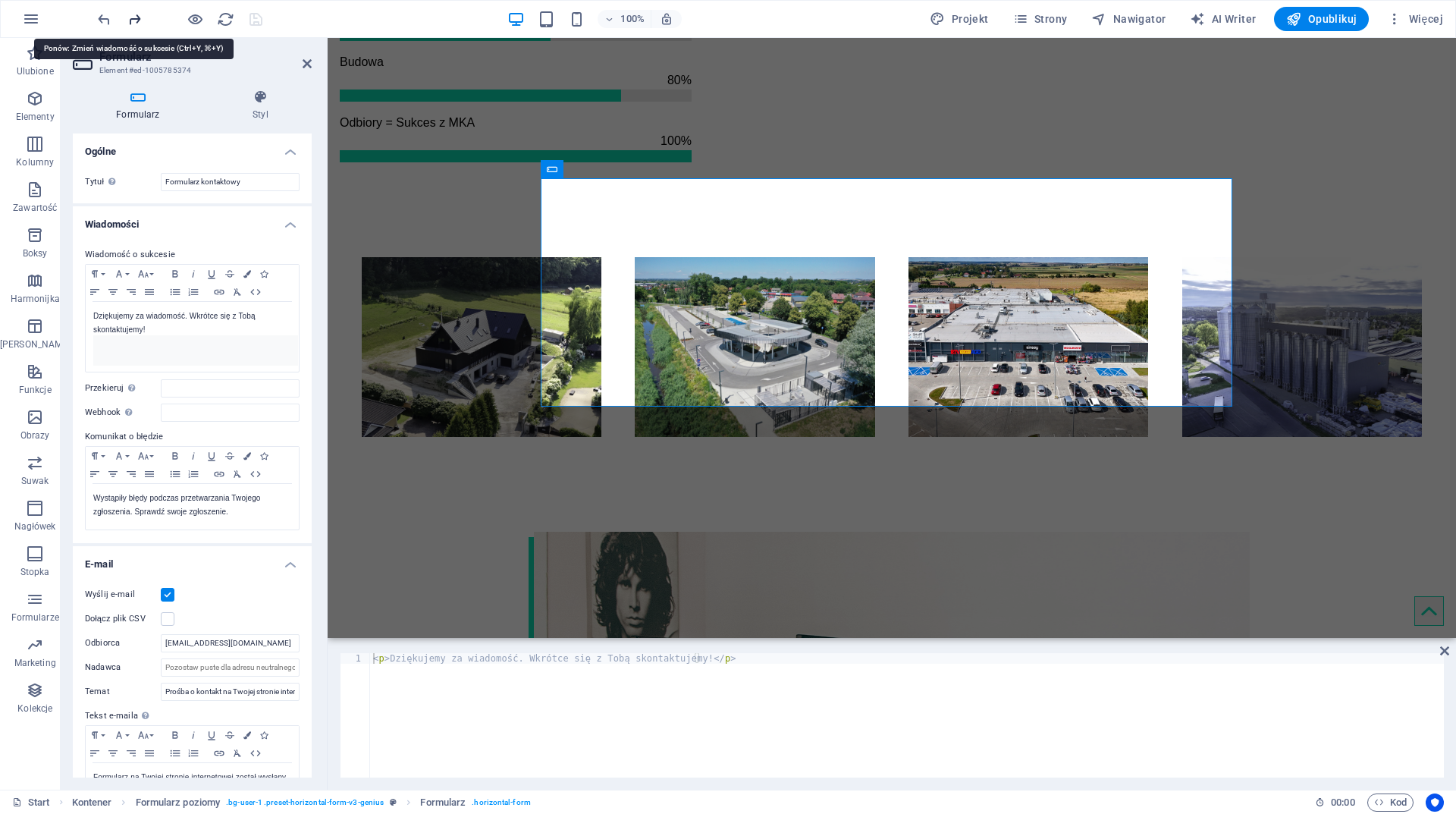
click at [131, 17] on icon "redo" at bounding box center [134, 19] width 18 height 18
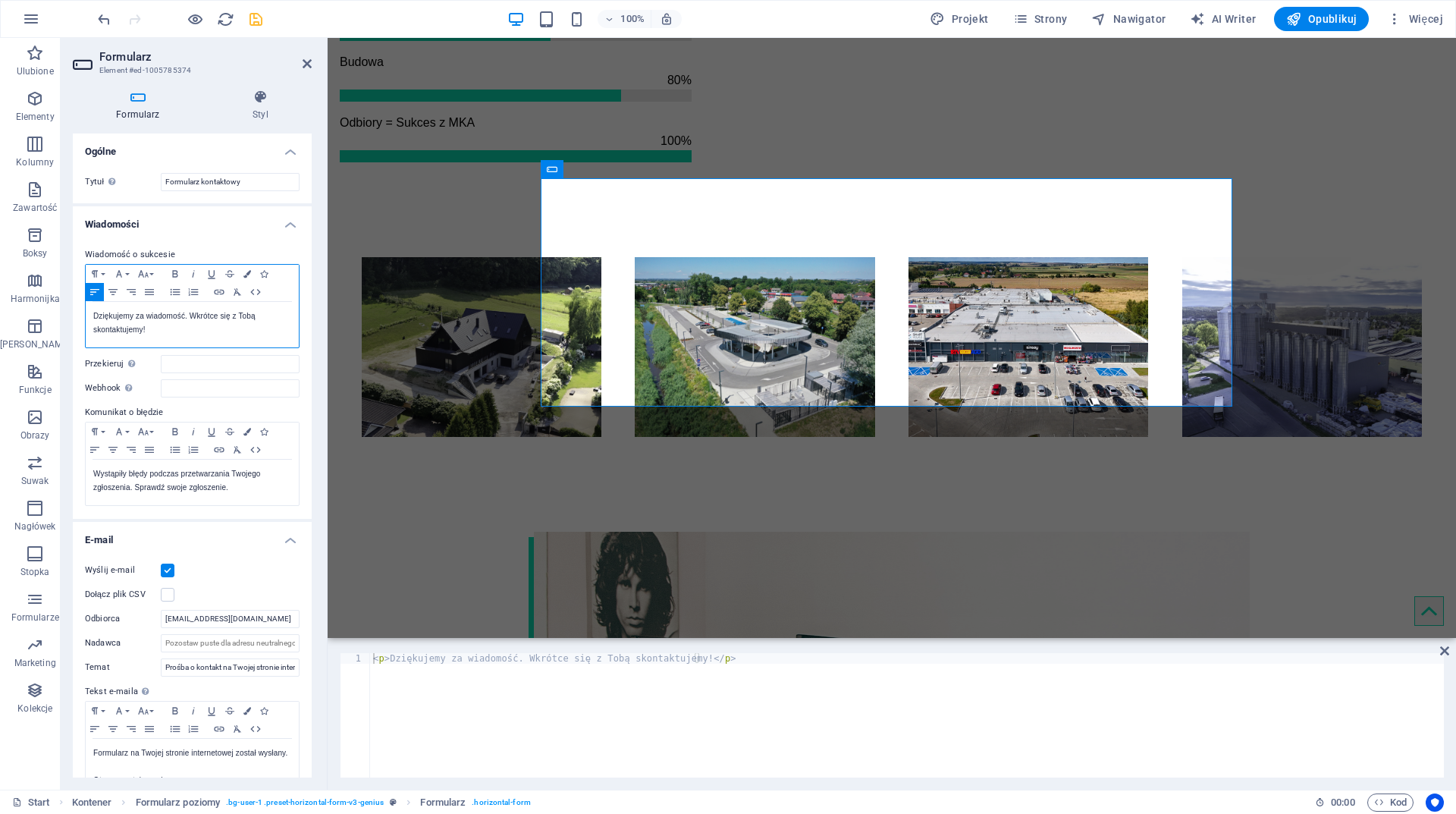
click at [156, 325] on p "Dziękujemy za wiadomość. Wkrótce się z Tobą skontaktujemy!" at bounding box center [192, 322] width 198 height 27
drag, startPoint x: 254, startPoint y: 16, endPoint x: 797, endPoint y: 167, distance: 563.6
click at [254, 16] on icon "save" at bounding box center [256, 19] width 18 height 18
checkbox input "false"
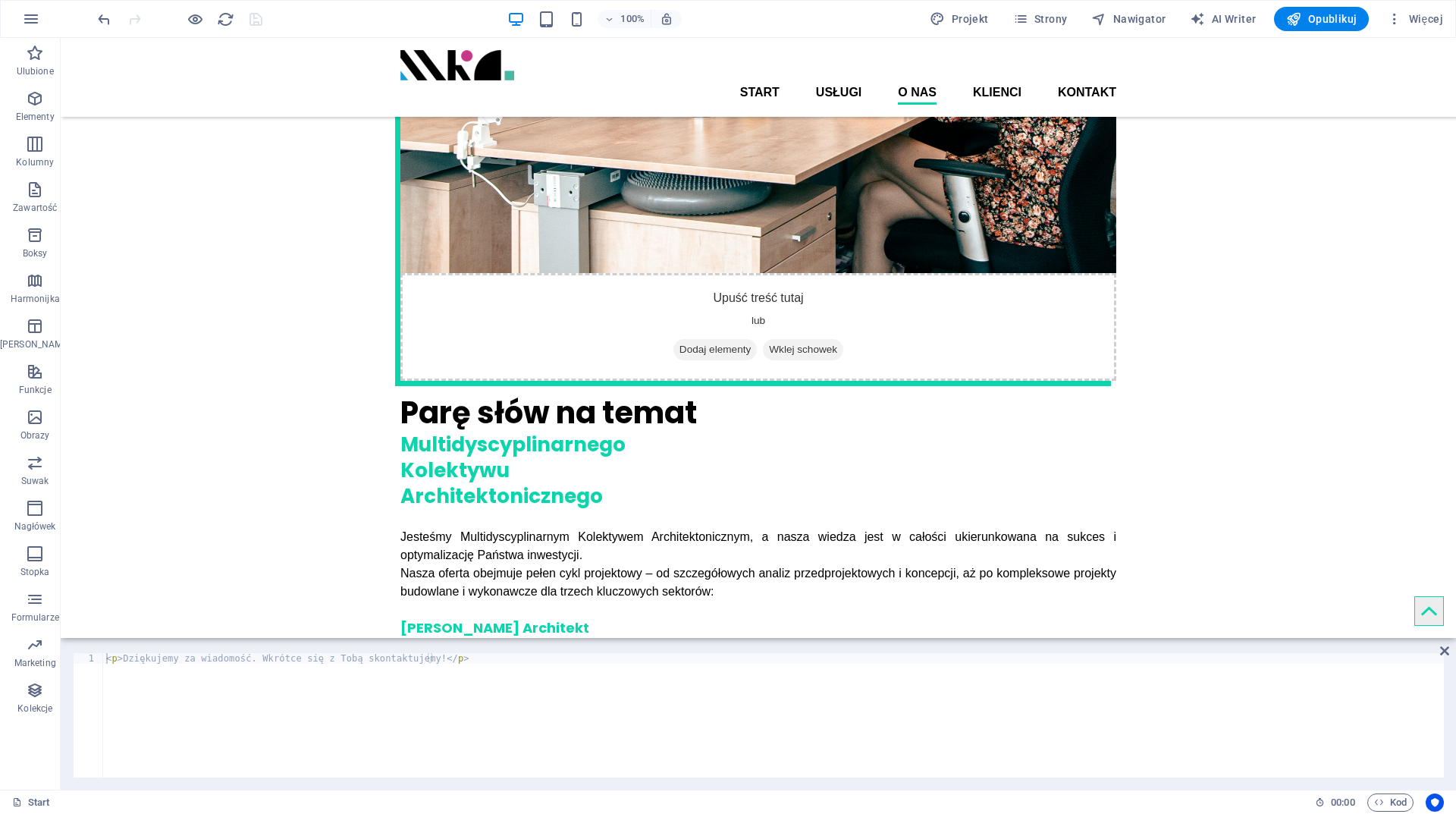
scroll to position [1657, 0]
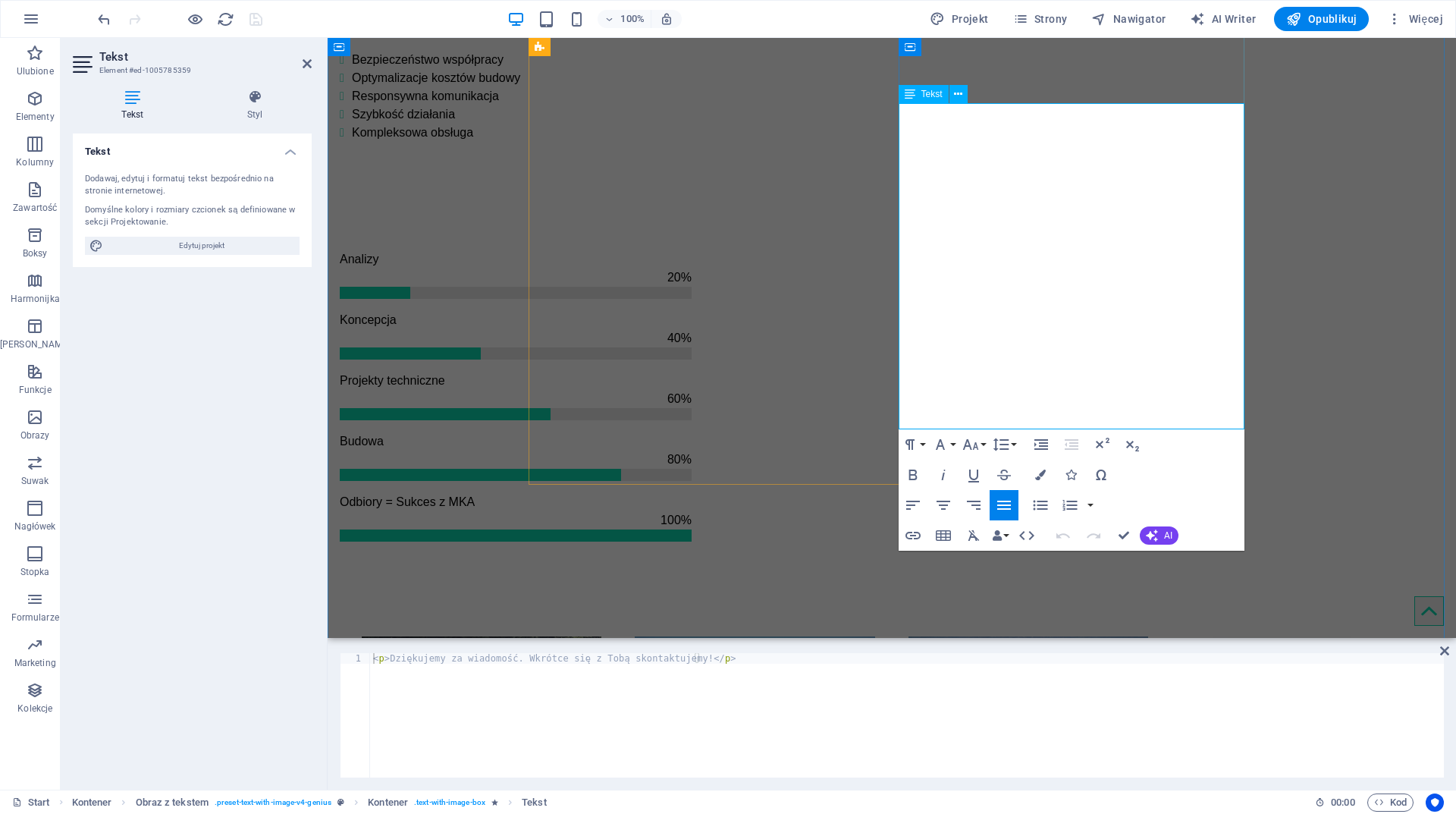
drag, startPoint x: 1132, startPoint y: 256, endPoint x: 894, endPoint y: 252, distance: 238.0
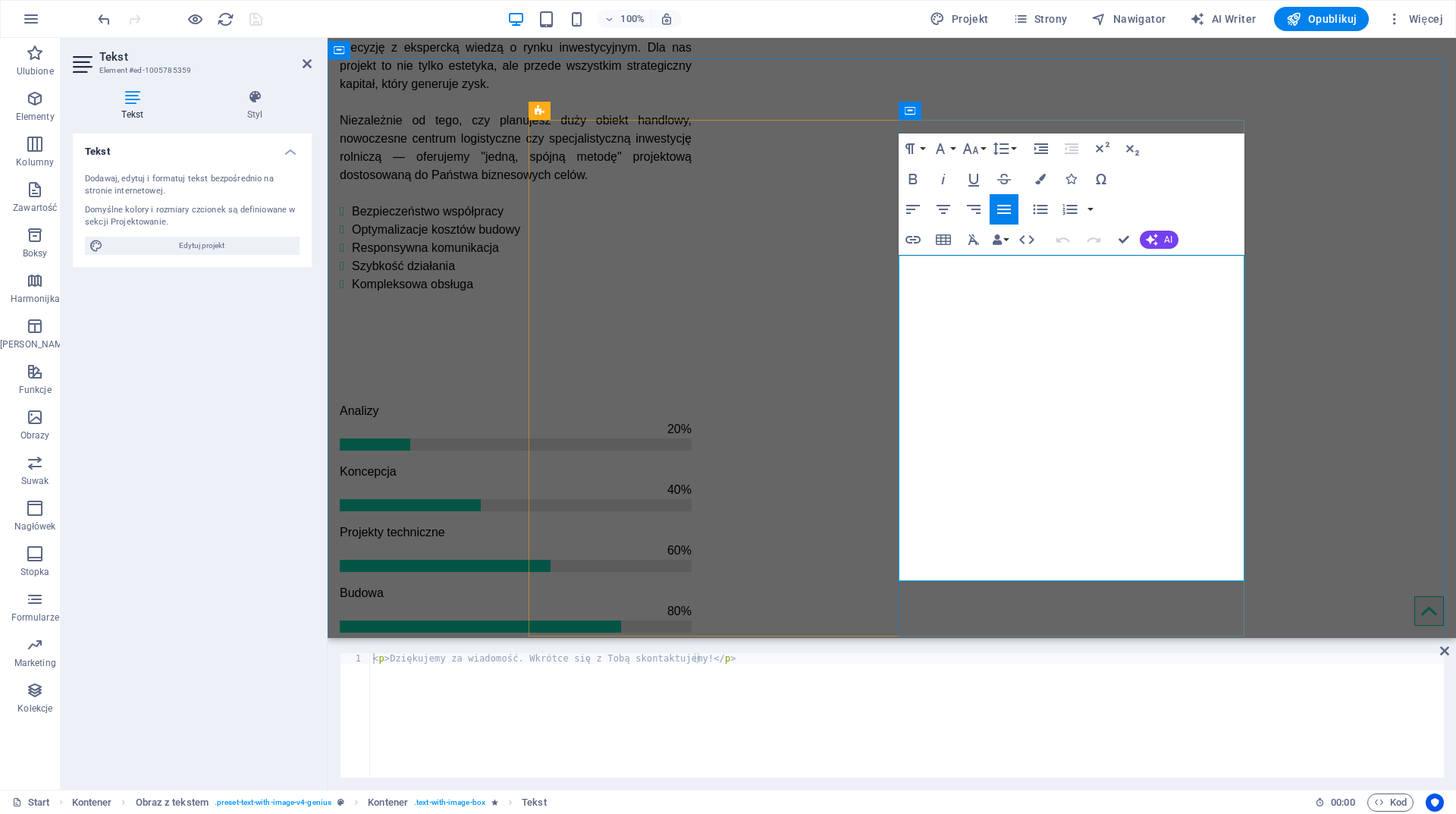
scroll to position [1582, 0]
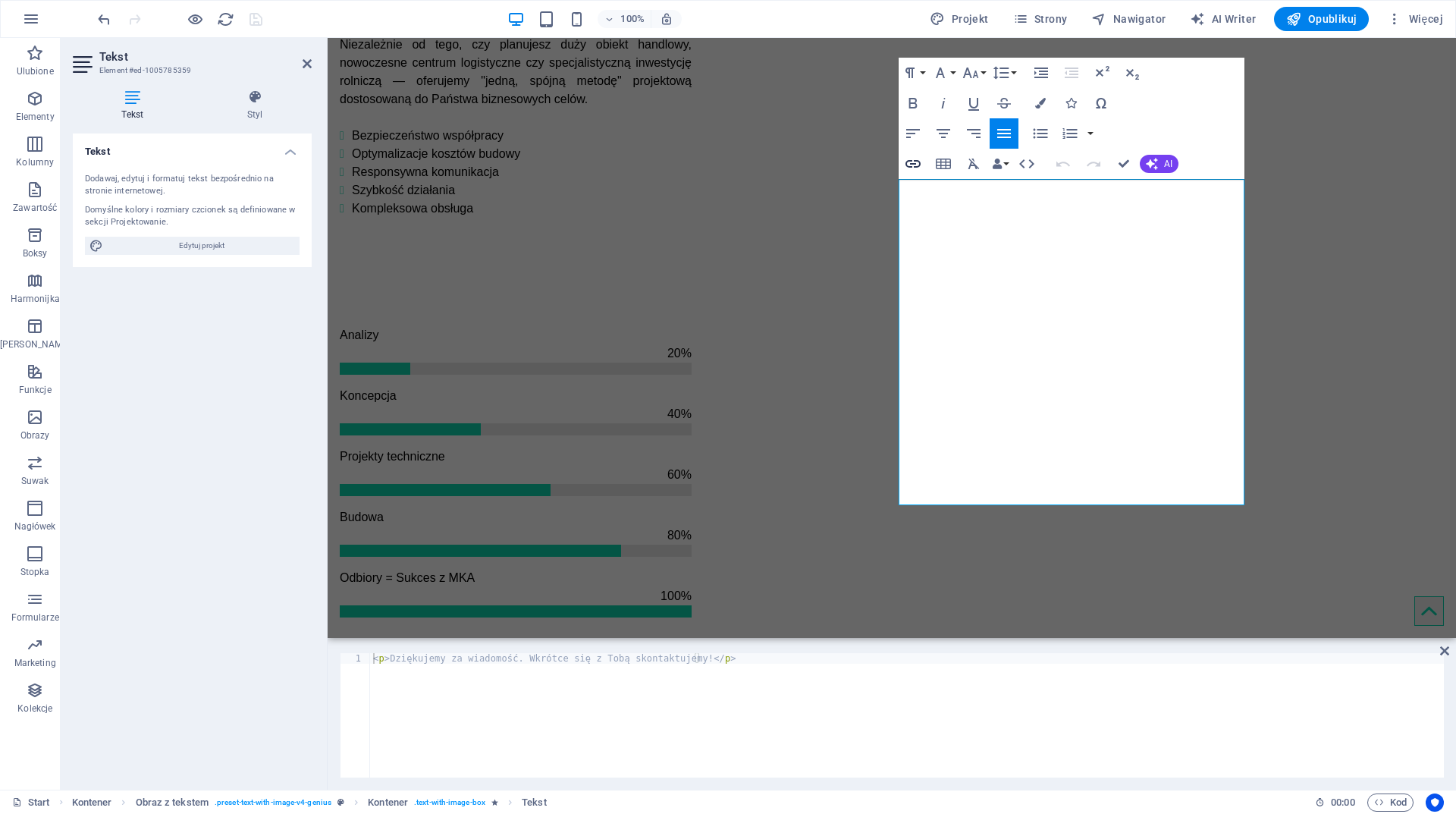
click at [908, 160] on icon "button" at bounding box center [913, 164] width 18 height 18
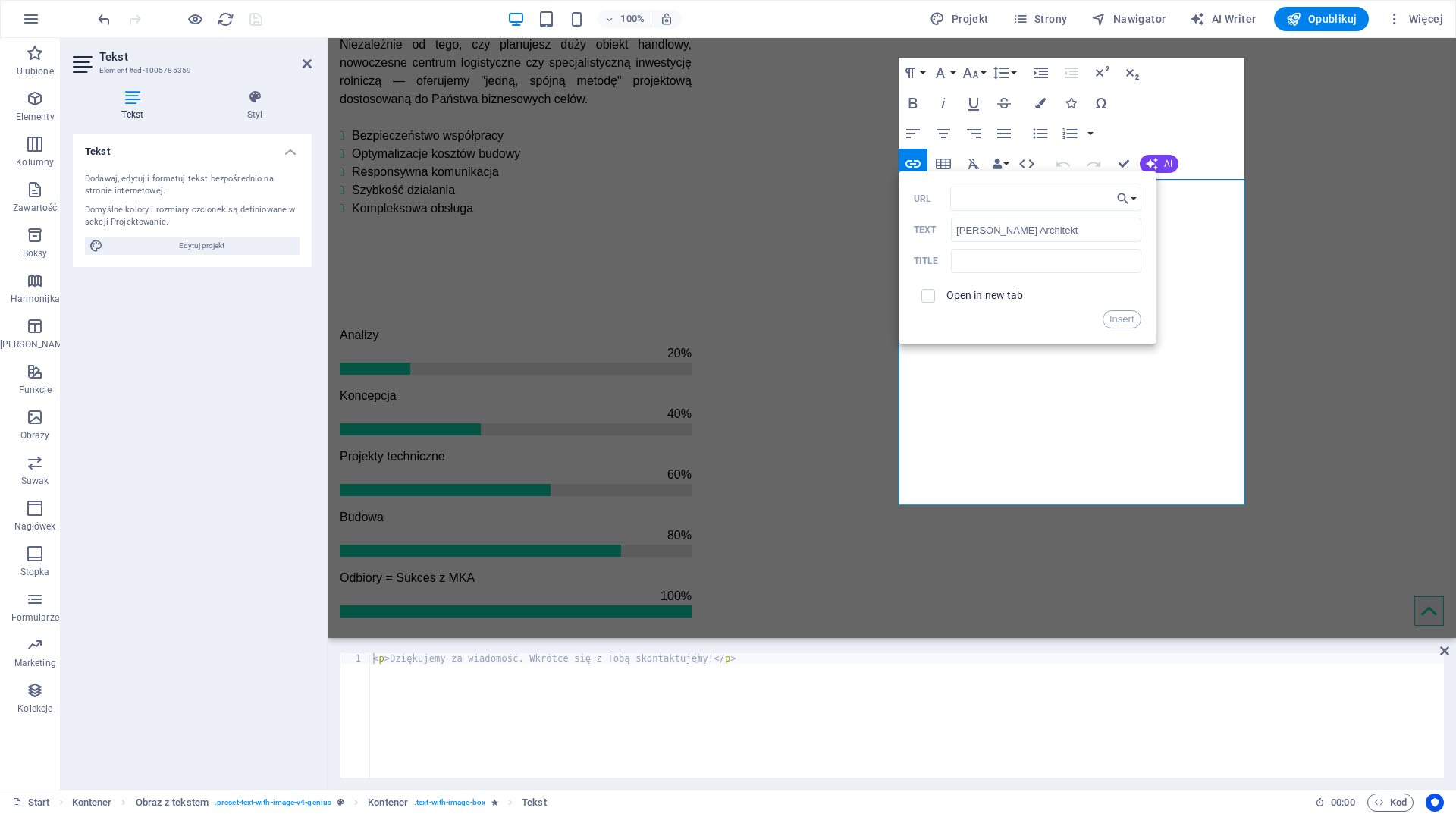
click at [1000, 296] on label "Open in new tab" at bounding box center [985, 295] width 77 height 12
click at [1067, 202] on input "URL" at bounding box center [1046, 198] width 191 height 24
paste input "https://www.michalkonarzewski.pl/"
type input "https://www.michalkonarzewski.pl/"
click at [1122, 316] on button "Insert" at bounding box center [1122, 319] width 39 height 18
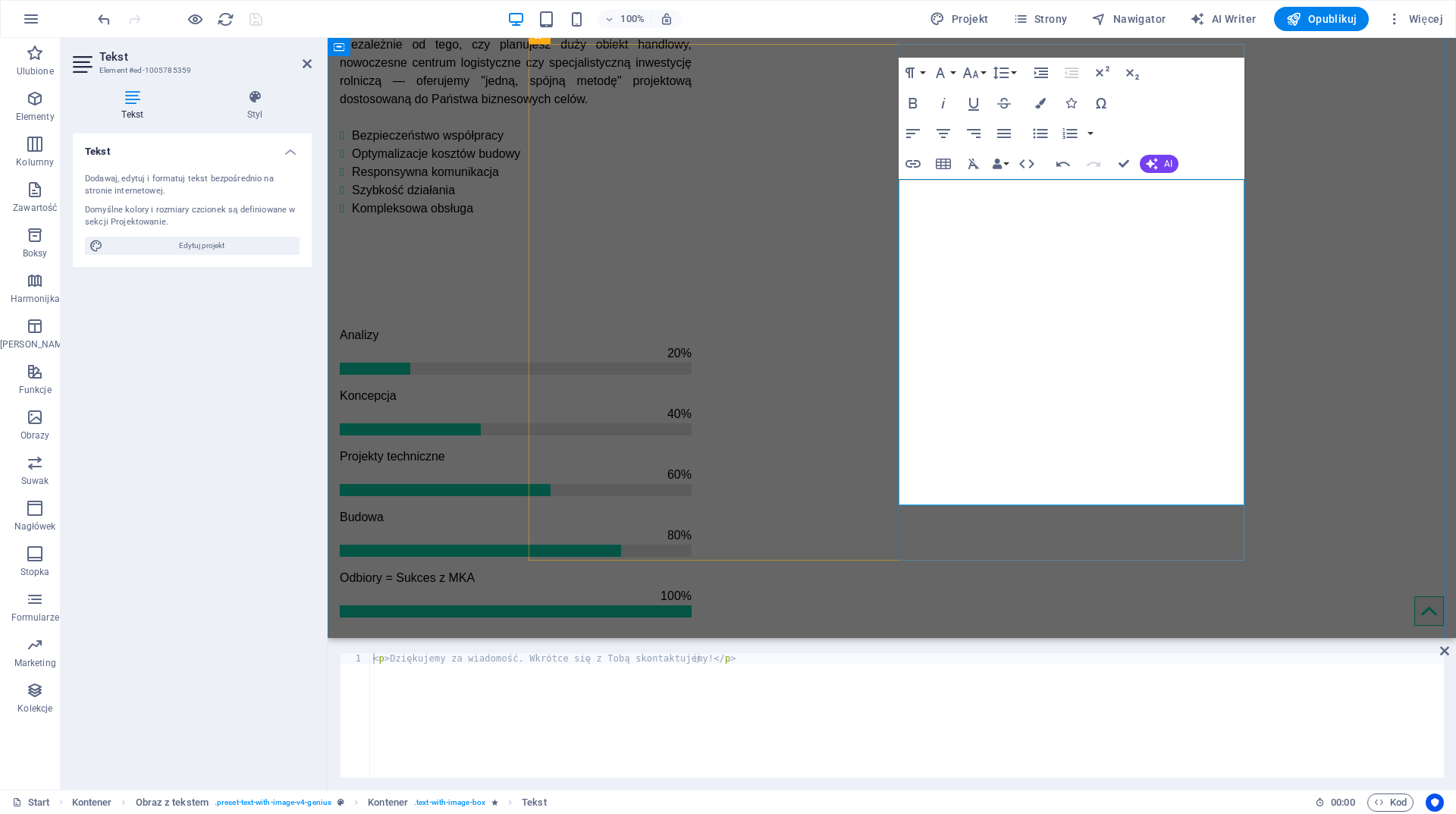
drag, startPoint x: 1135, startPoint y: 331, endPoint x: 890, endPoint y: 328, distance: 245.0
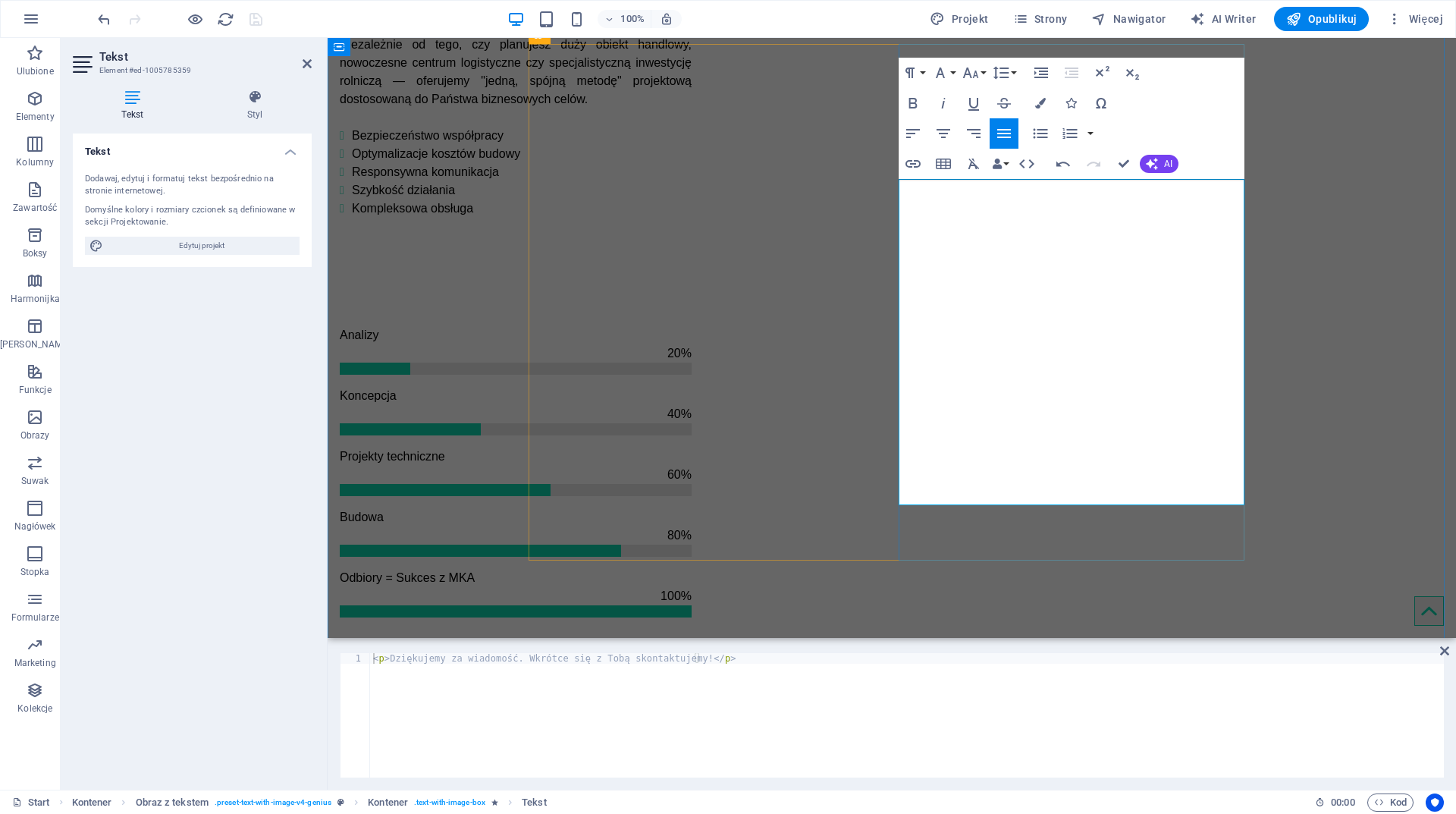
drag, startPoint x: 1112, startPoint y: 336, endPoint x: 1028, endPoint y: 338, distance: 84.0
drag, startPoint x: 1143, startPoint y: 334, endPoint x: 849, endPoint y: 336, distance: 294.0
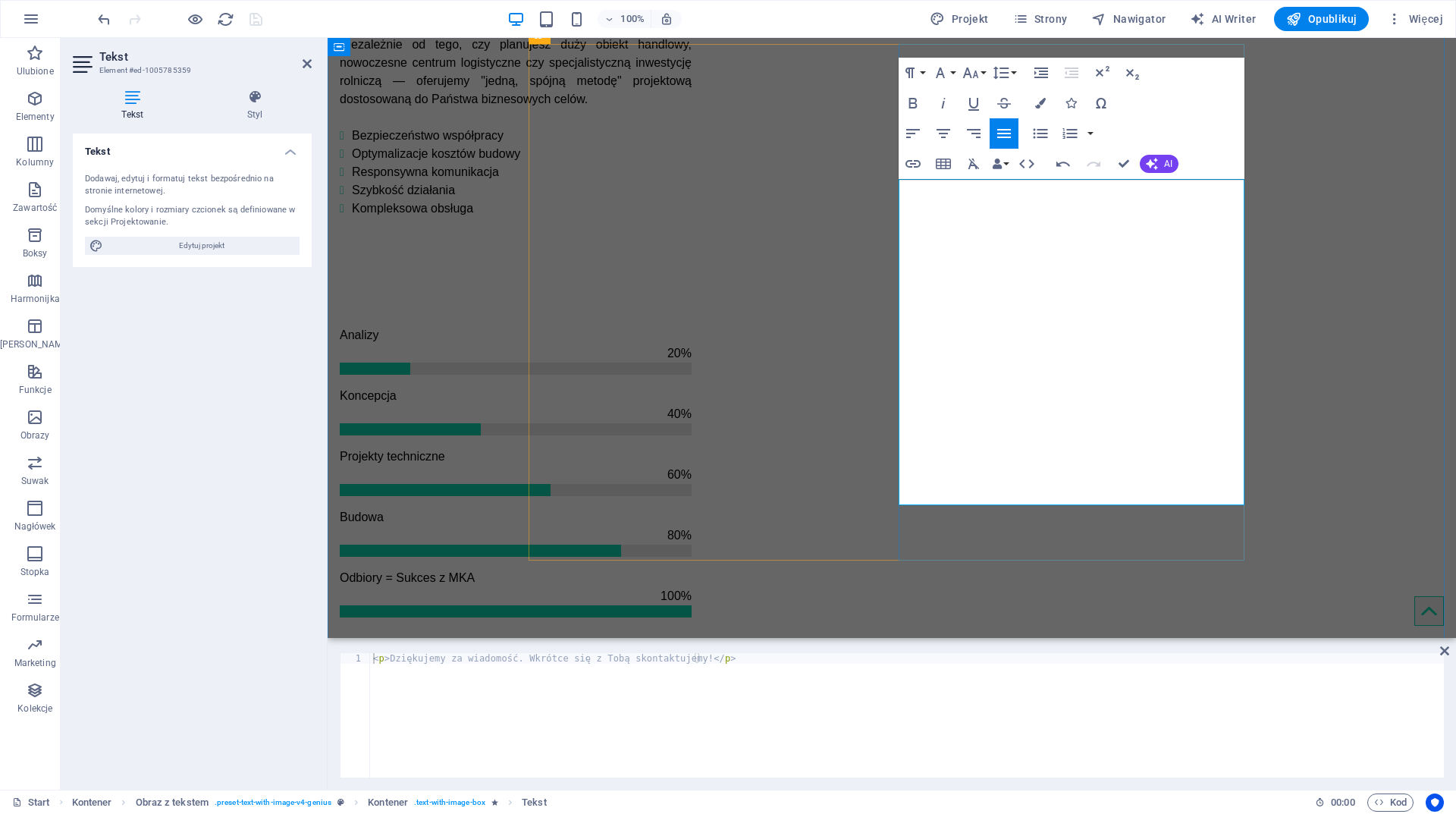
drag, startPoint x: 1013, startPoint y: 413, endPoint x: 896, endPoint y: 409, distance: 117.1
drag, startPoint x: 1126, startPoint y: 334, endPoint x: 882, endPoint y: 326, distance: 244.1
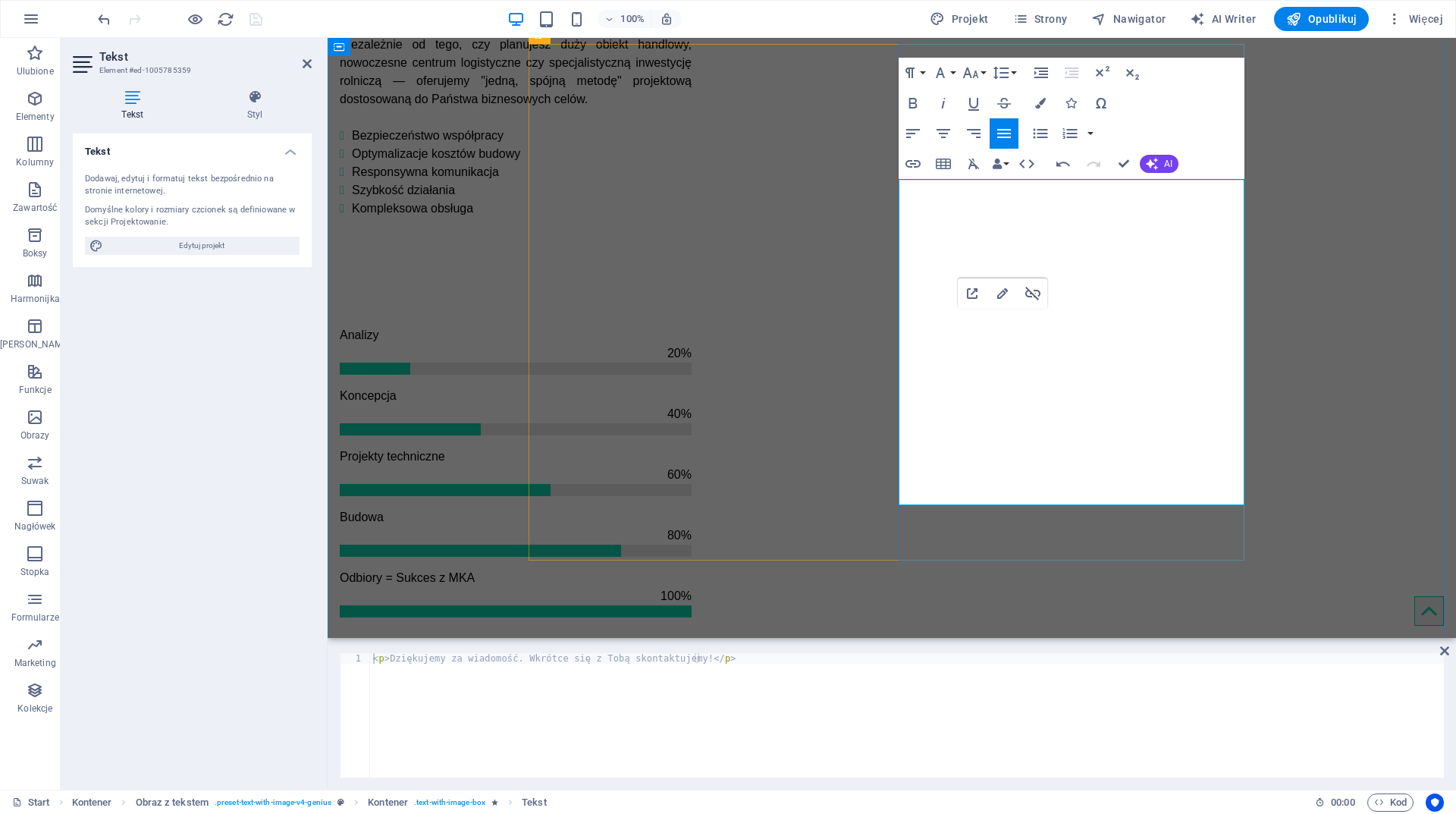
click at [1041, 97] on button "Colors" at bounding box center [1040, 103] width 29 height 30
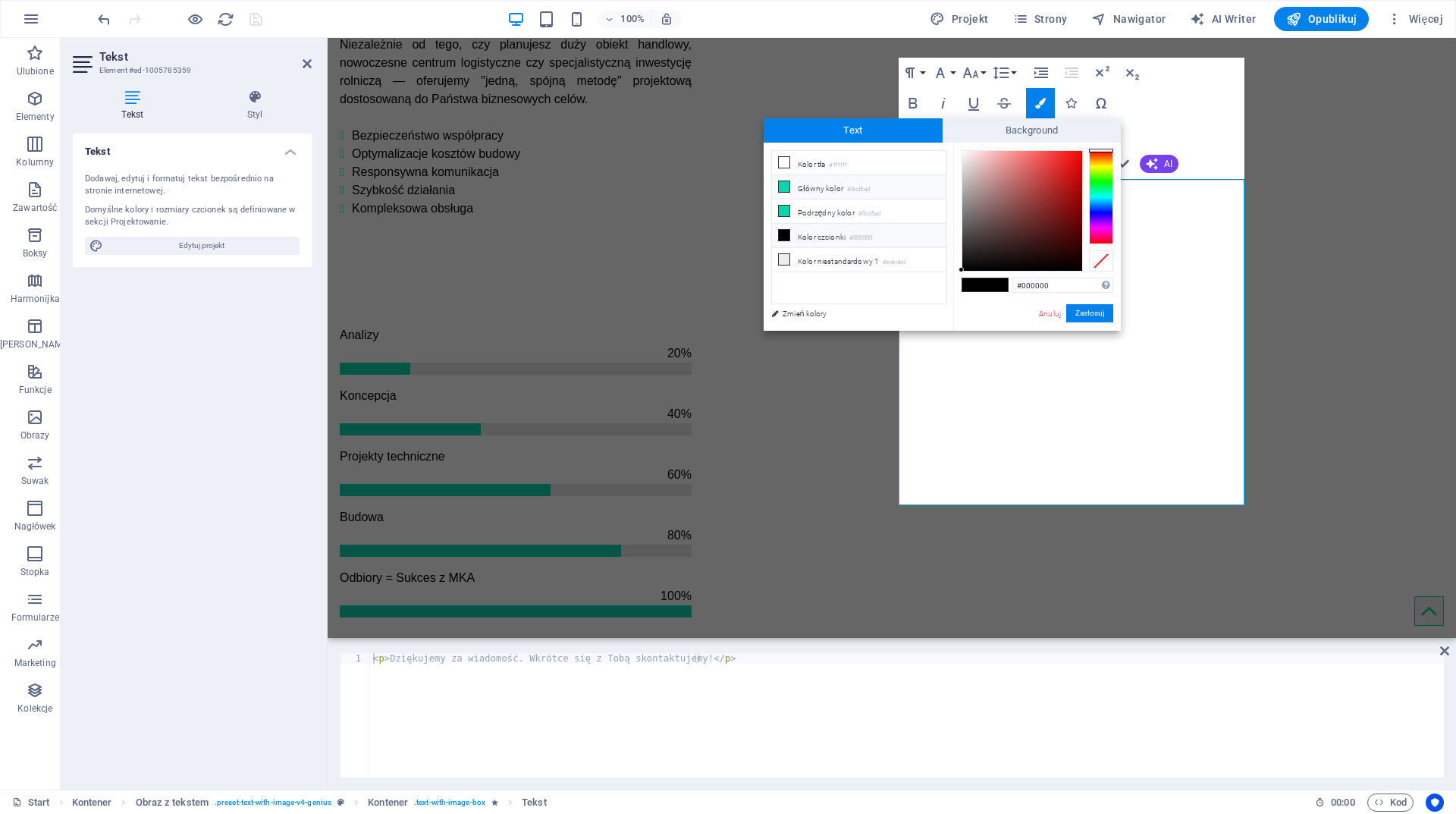
click at [829, 182] on li "Główny kolor #0cd5ad" at bounding box center [859, 187] width 174 height 24
type input "#0cd5ad"
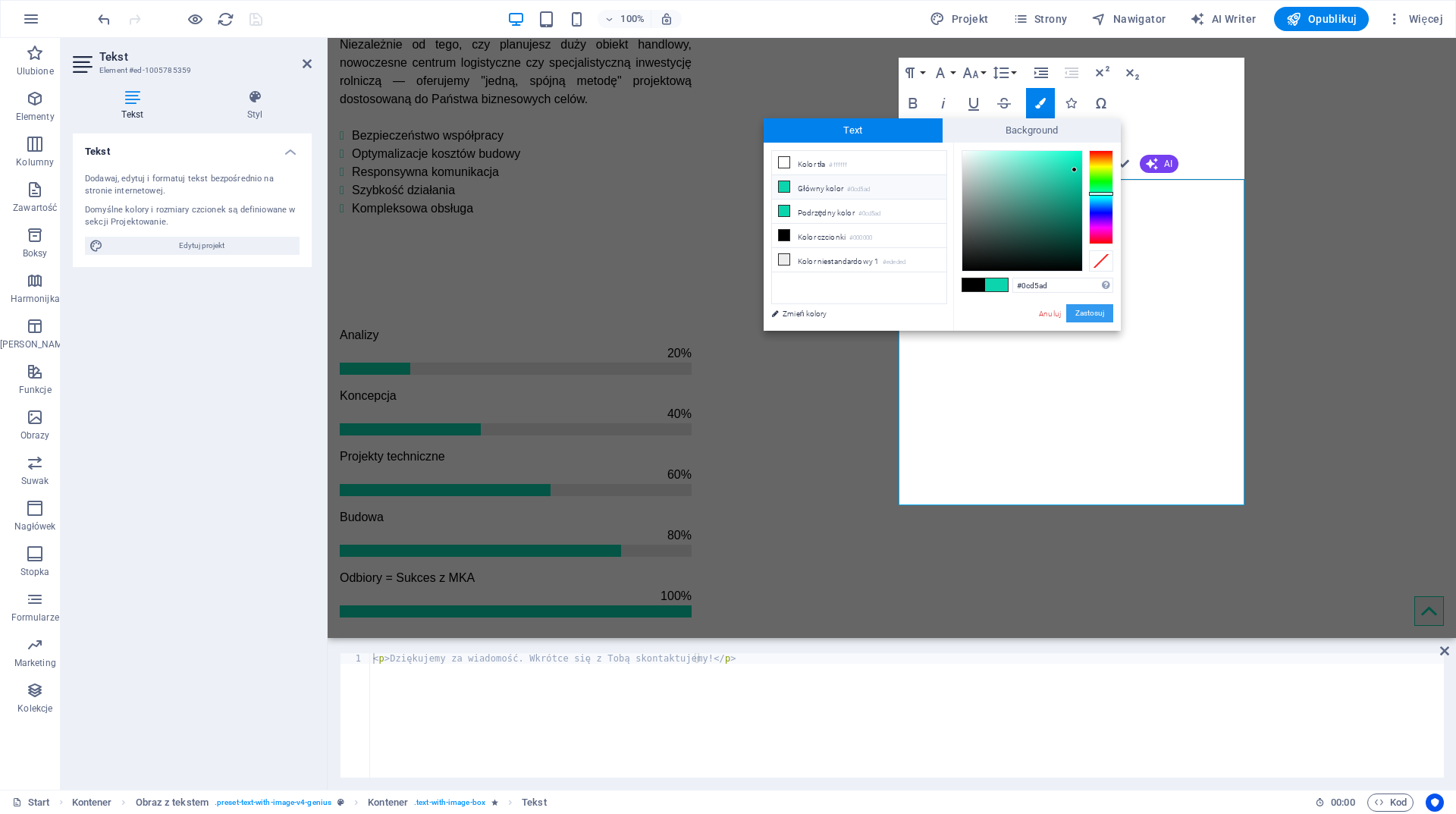
click at [1092, 311] on button "Zastosuj" at bounding box center [1089, 314] width 47 height 18
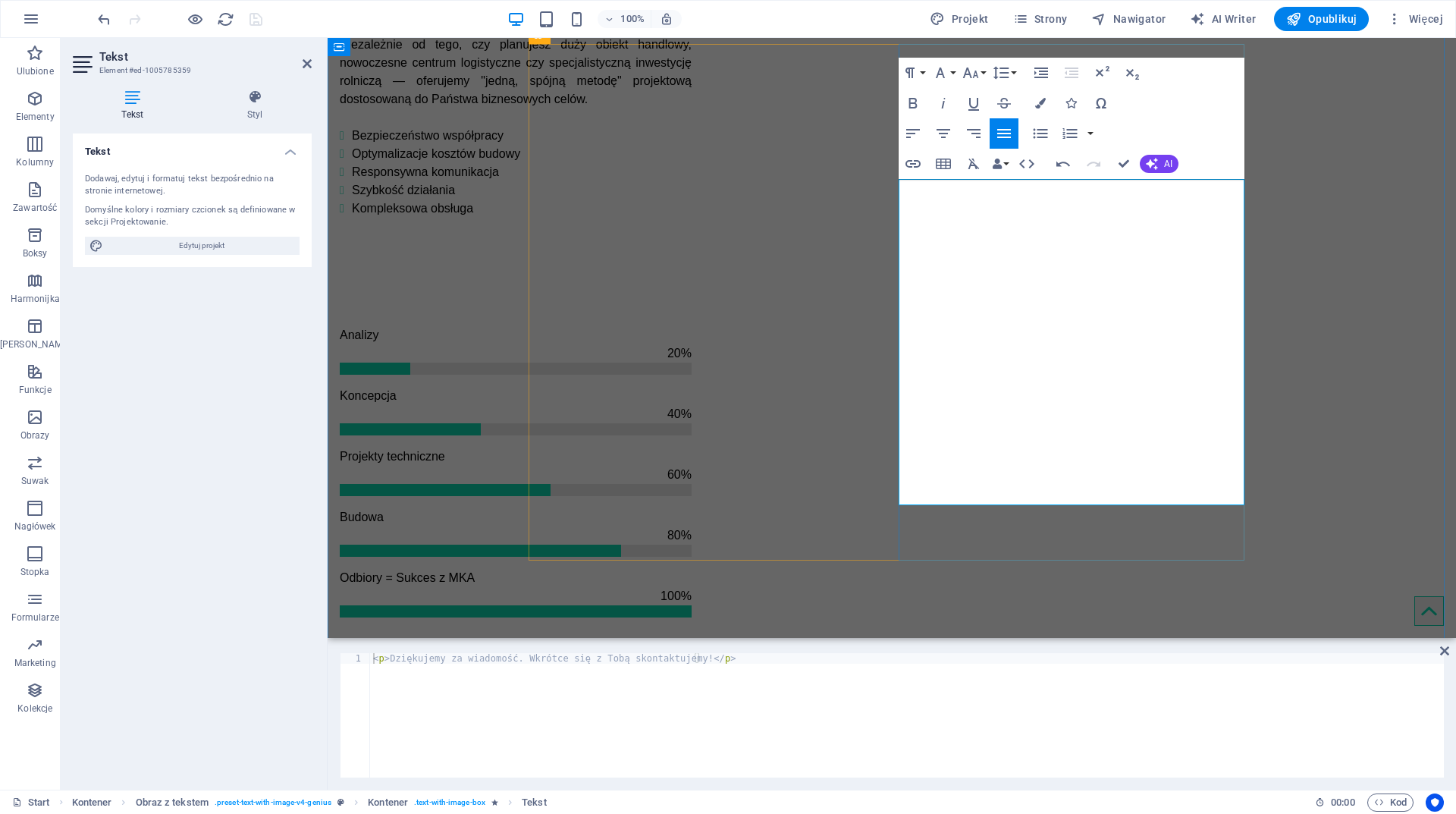
drag, startPoint x: 1000, startPoint y: 409, endPoint x: 895, endPoint y: 409, distance: 105.0
drag, startPoint x: 1009, startPoint y: 406, endPoint x: 892, endPoint y: 406, distance: 117.0
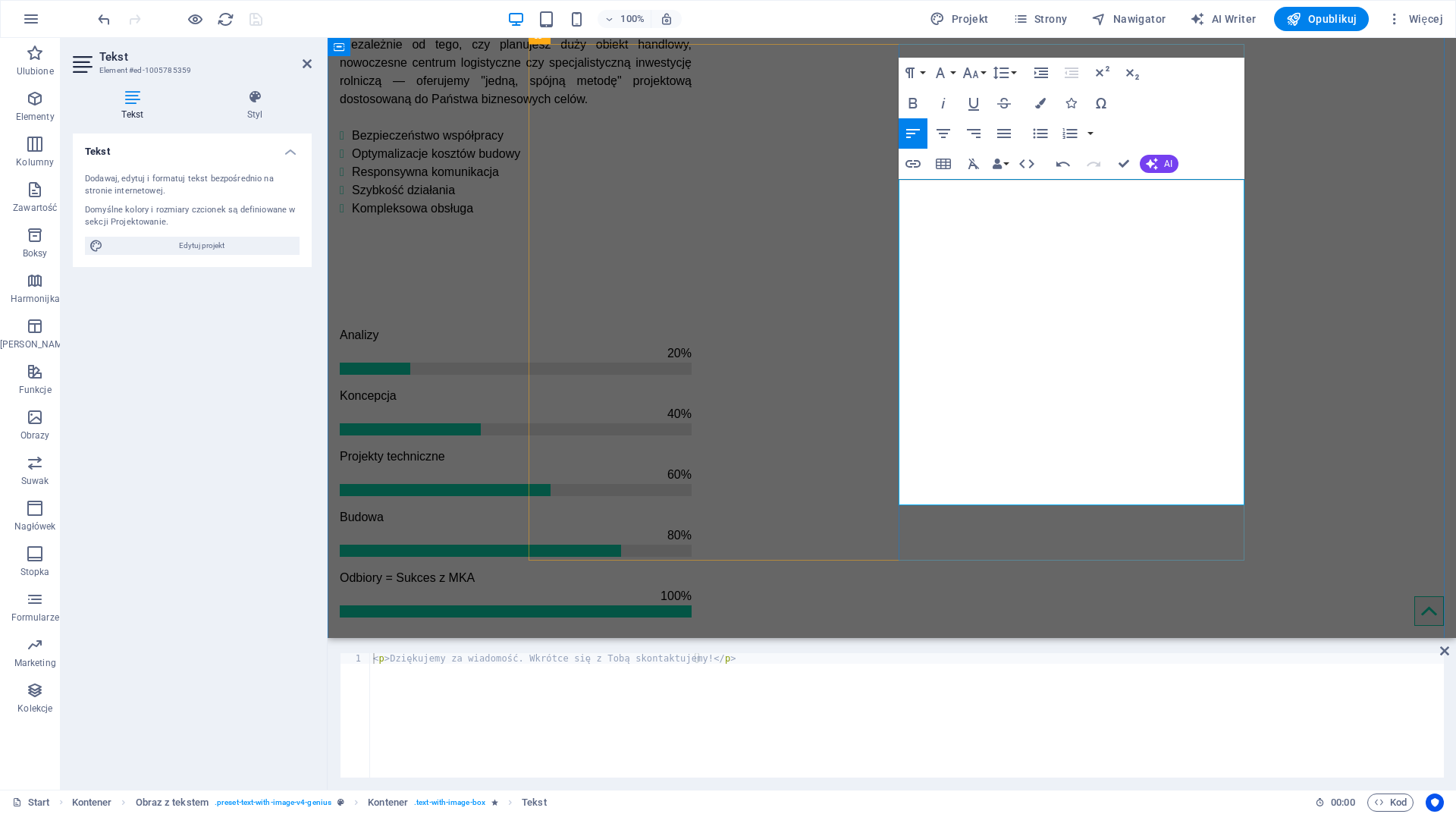
click at [1027, 159] on icon "button" at bounding box center [1027, 164] width 18 height 18
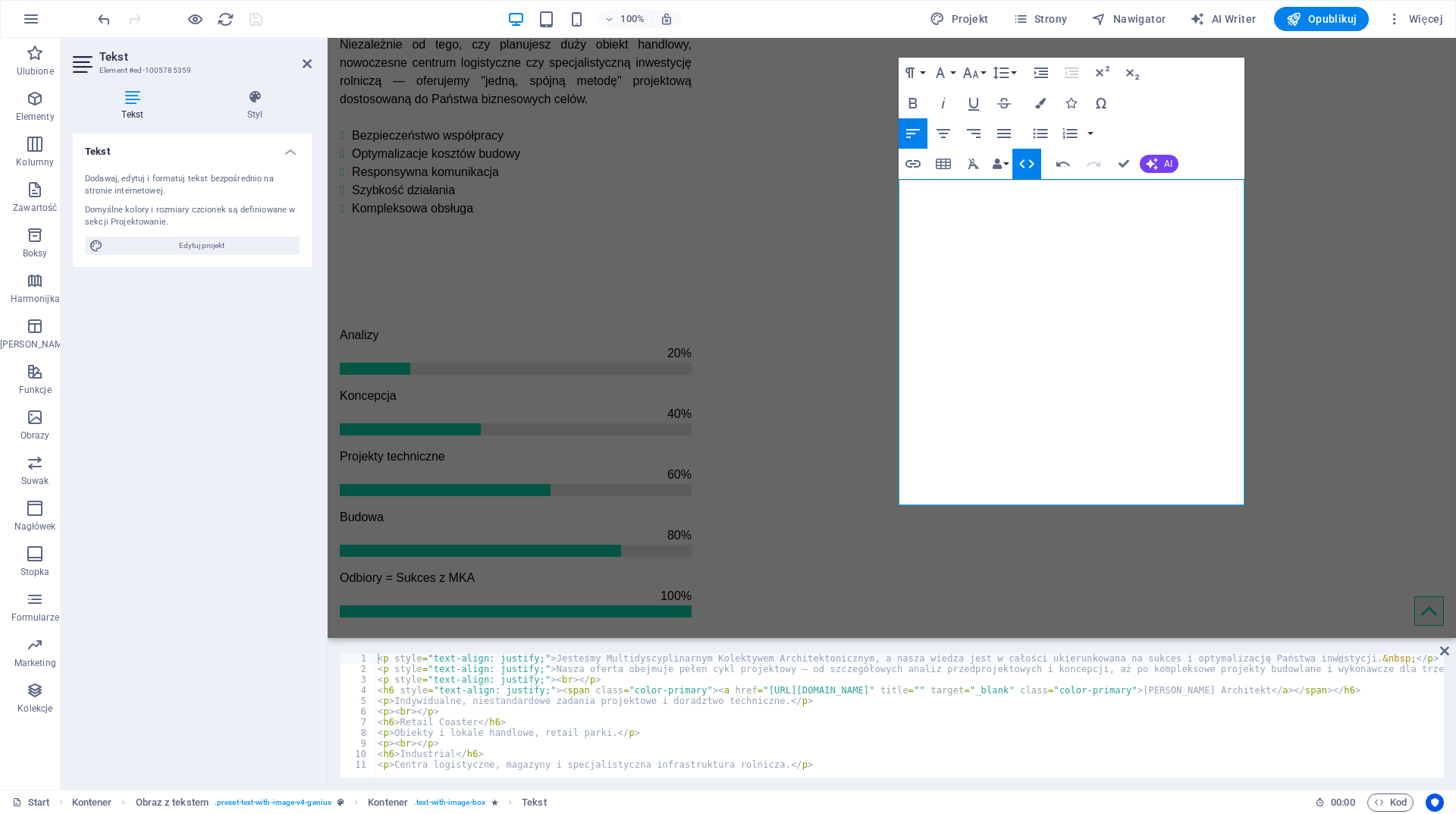
click at [1031, 163] on icon "button" at bounding box center [1027, 164] width 18 height 18
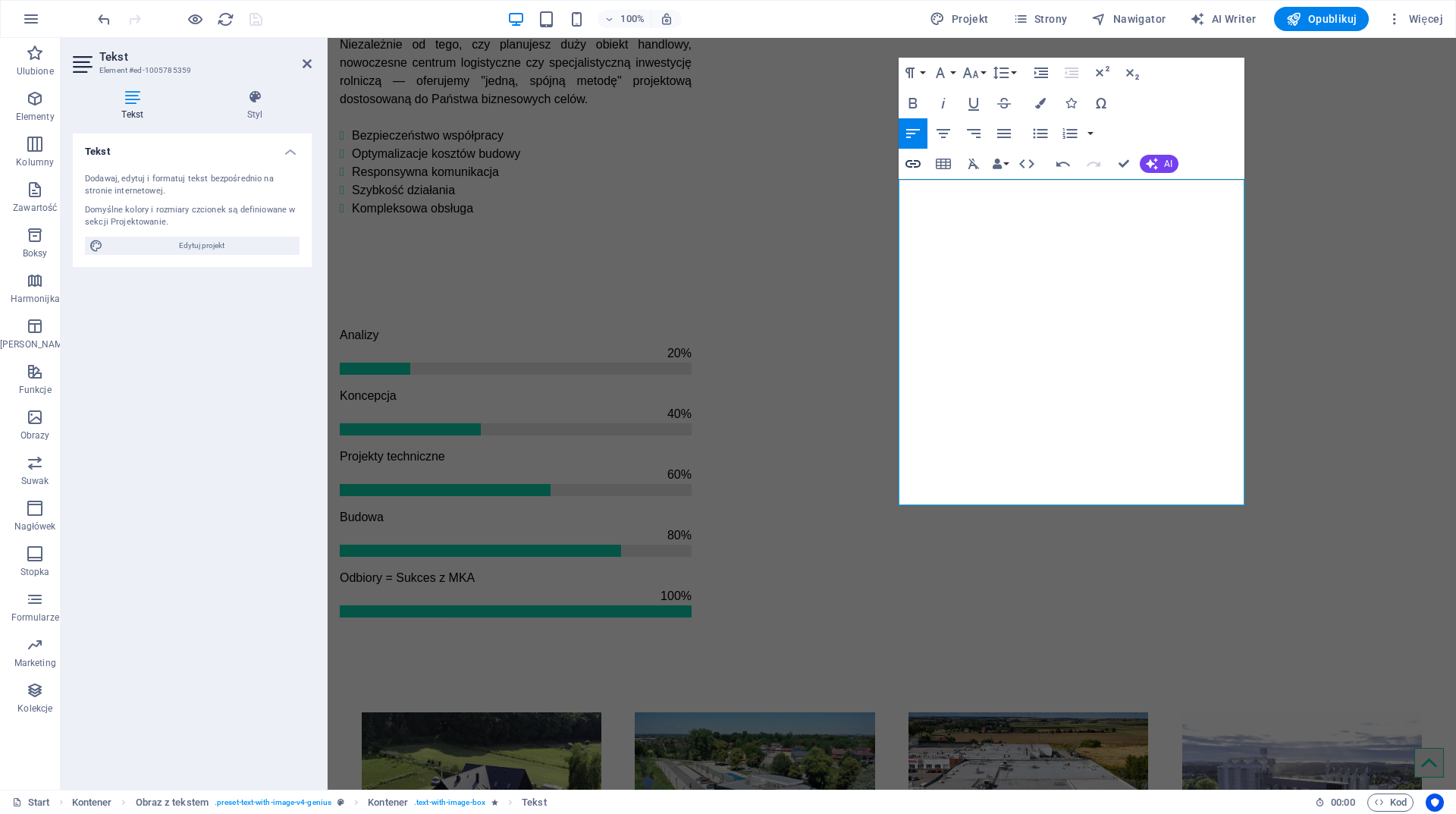
type input "Retail Coaster"
click at [920, 159] on icon "button" at bounding box center [913, 164] width 18 height 18
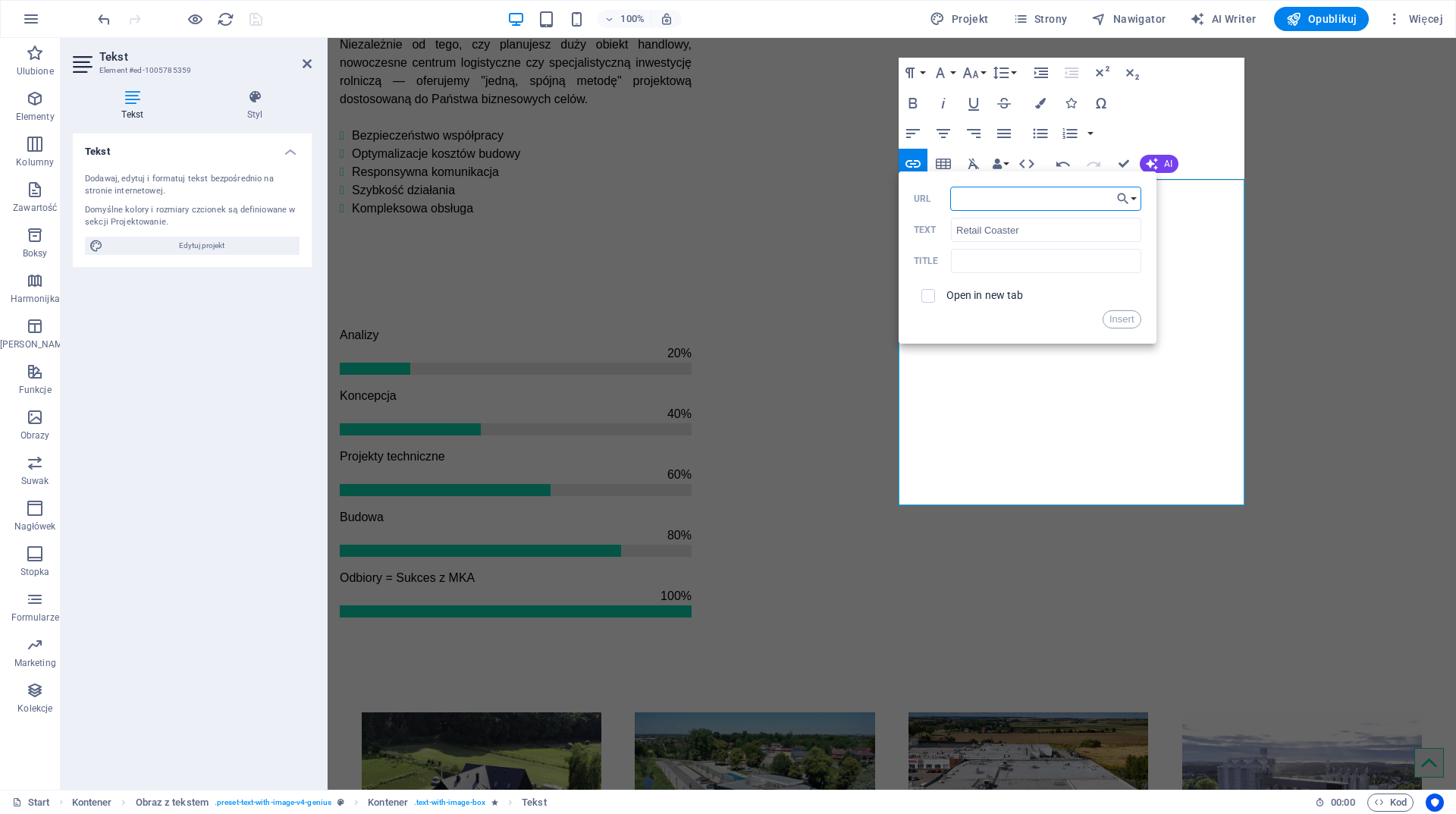
click at [1100, 193] on input "URL" at bounding box center [1046, 198] width 191 height 24
click at [985, 199] on input "https://retailcoaster.pl/" at bounding box center [1046, 198] width 191 height 24
type input "https://www.retailcoaster.pl/"
click at [1119, 318] on button "Insert" at bounding box center [1122, 319] width 39 height 18
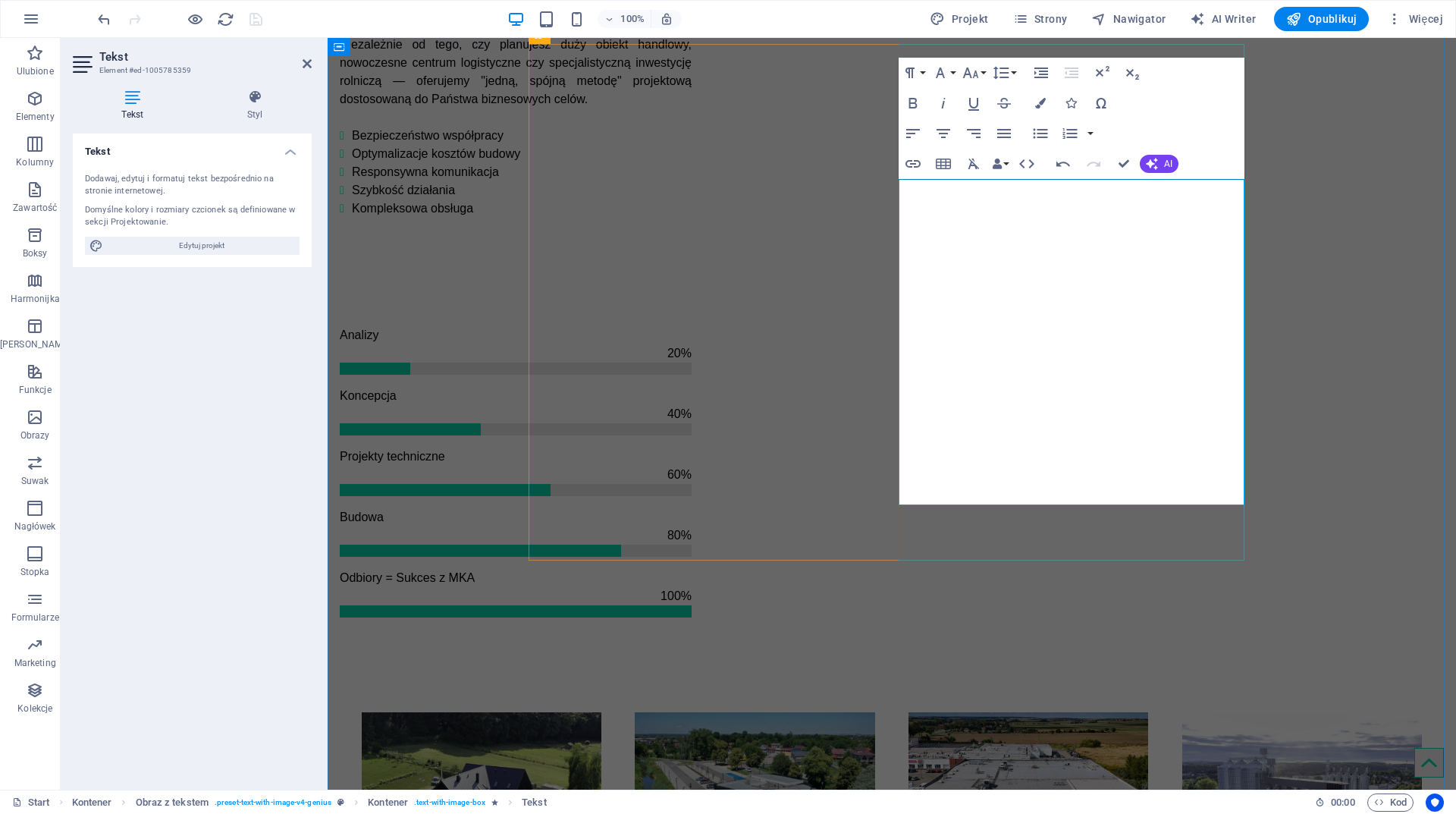
drag, startPoint x: 1027, startPoint y: 401, endPoint x: 901, endPoint y: 400, distance: 126.0
click at [1039, 97] on button "Colors" at bounding box center [1040, 103] width 29 height 30
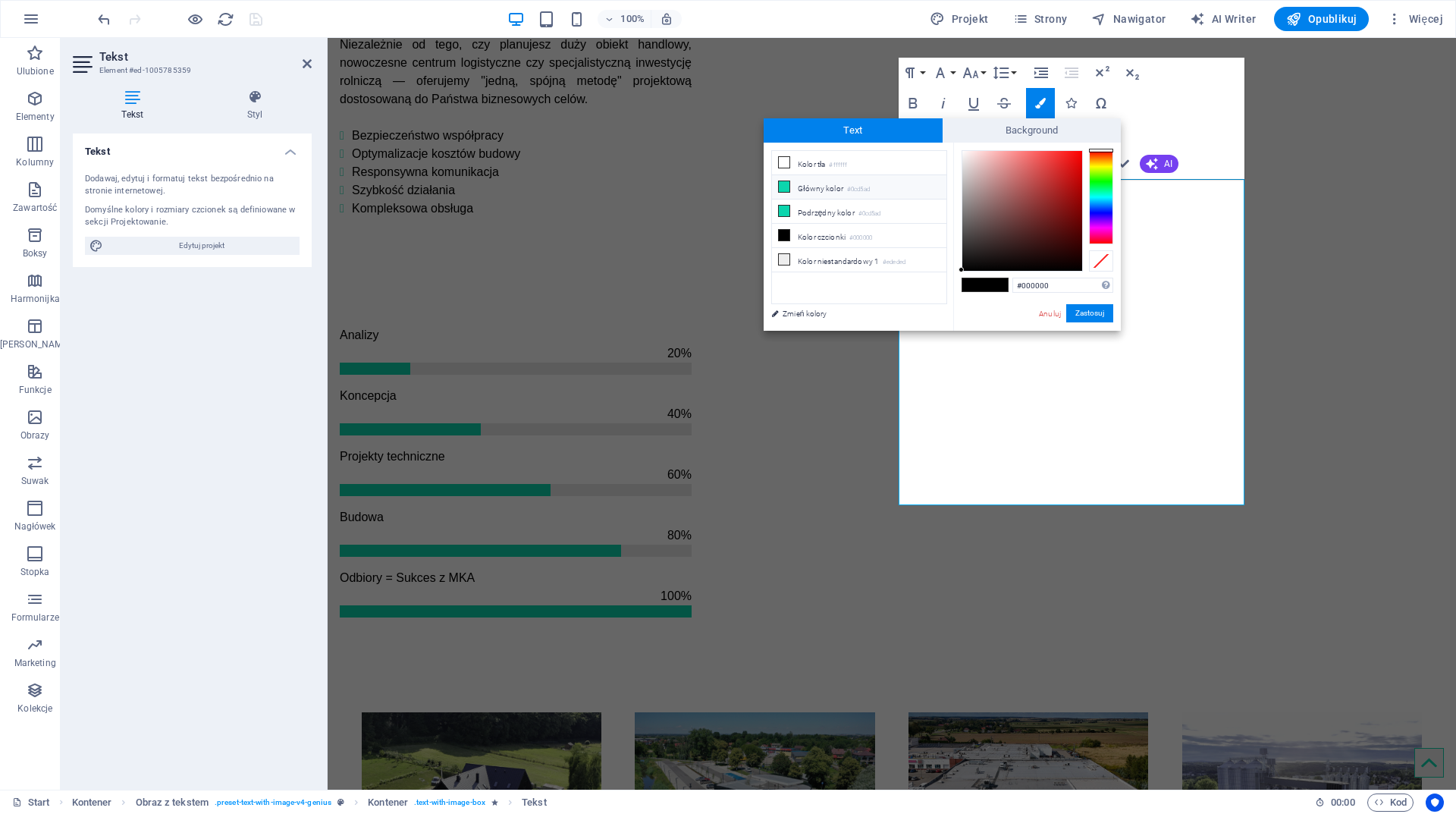
click at [818, 184] on li "Główny kolor #0cd5ad" at bounding box center [859, 187] width 174 height 24
type input "#0cd5ad"
click at [806, 208] on li "Podrzędny kolor #0cd5ad" at bounding box center [859, 211] width 174 height 24
click at [807, 208] on li "Podrzędny kolor #0cd5ad" at bounding box center [859, 211] width 174 height 24
click at [814, 185] on li "Główny kolor #0cd5ad" at bounding box center [859, 187] width 174 height 24
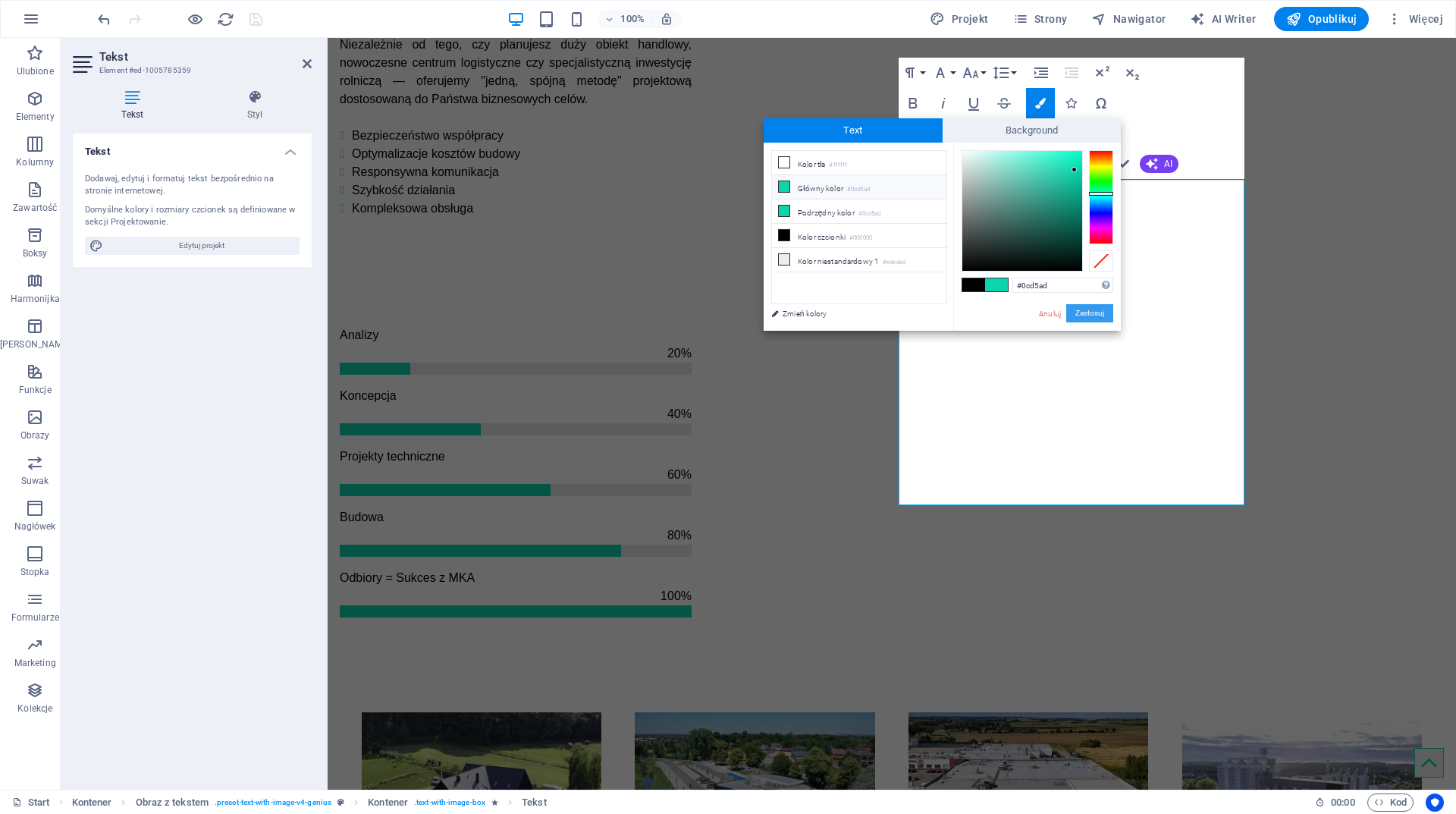
drag, startPoint x: 762, startPoint y: 272, endPoint x: 1090, endPoint y: 310, distance: 330.2
click at [1090, 310] on button "Zastosuj" at bounding box center [1089, 314] width 47 height 18
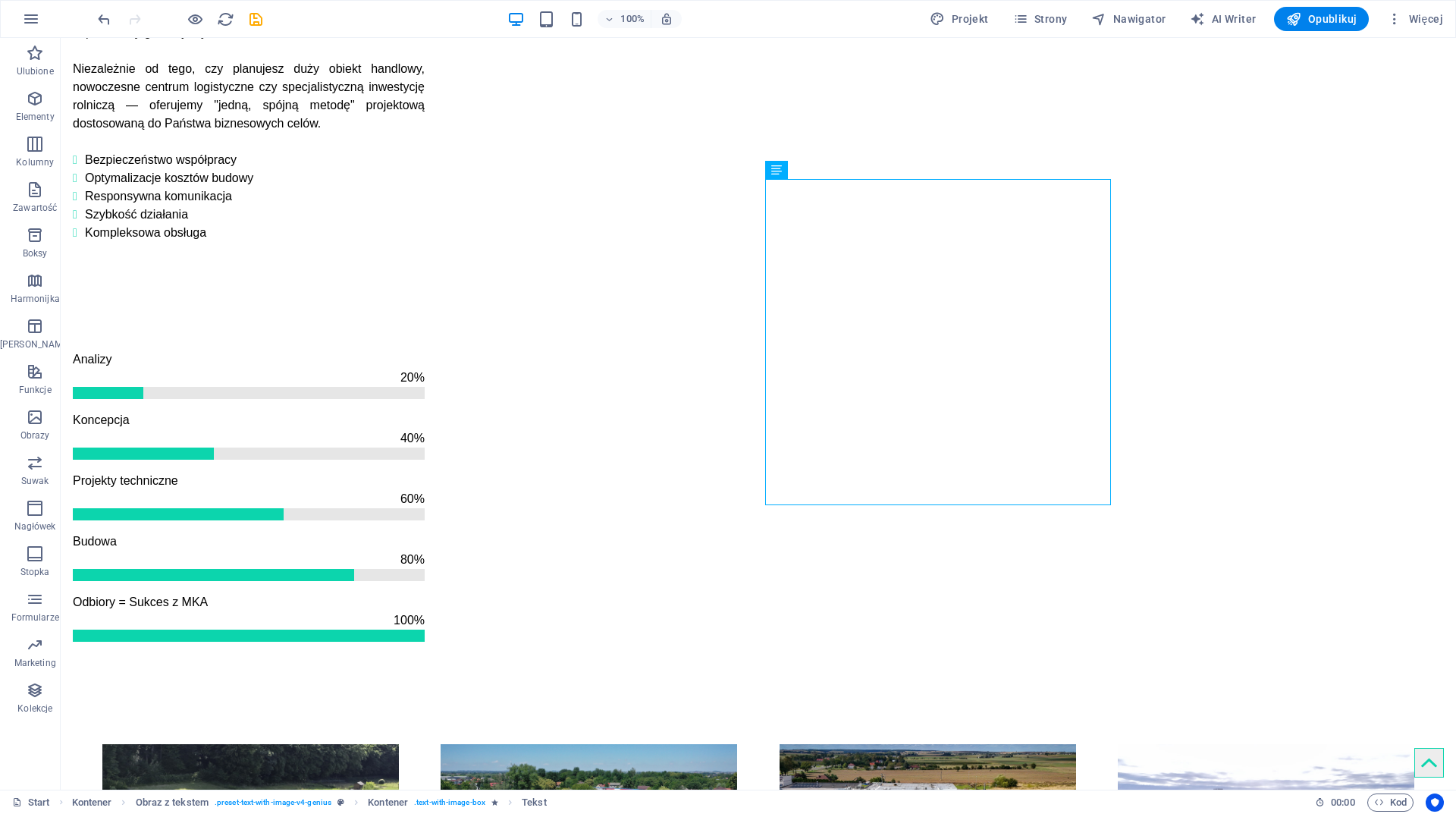
scroll to position [1640, 0]
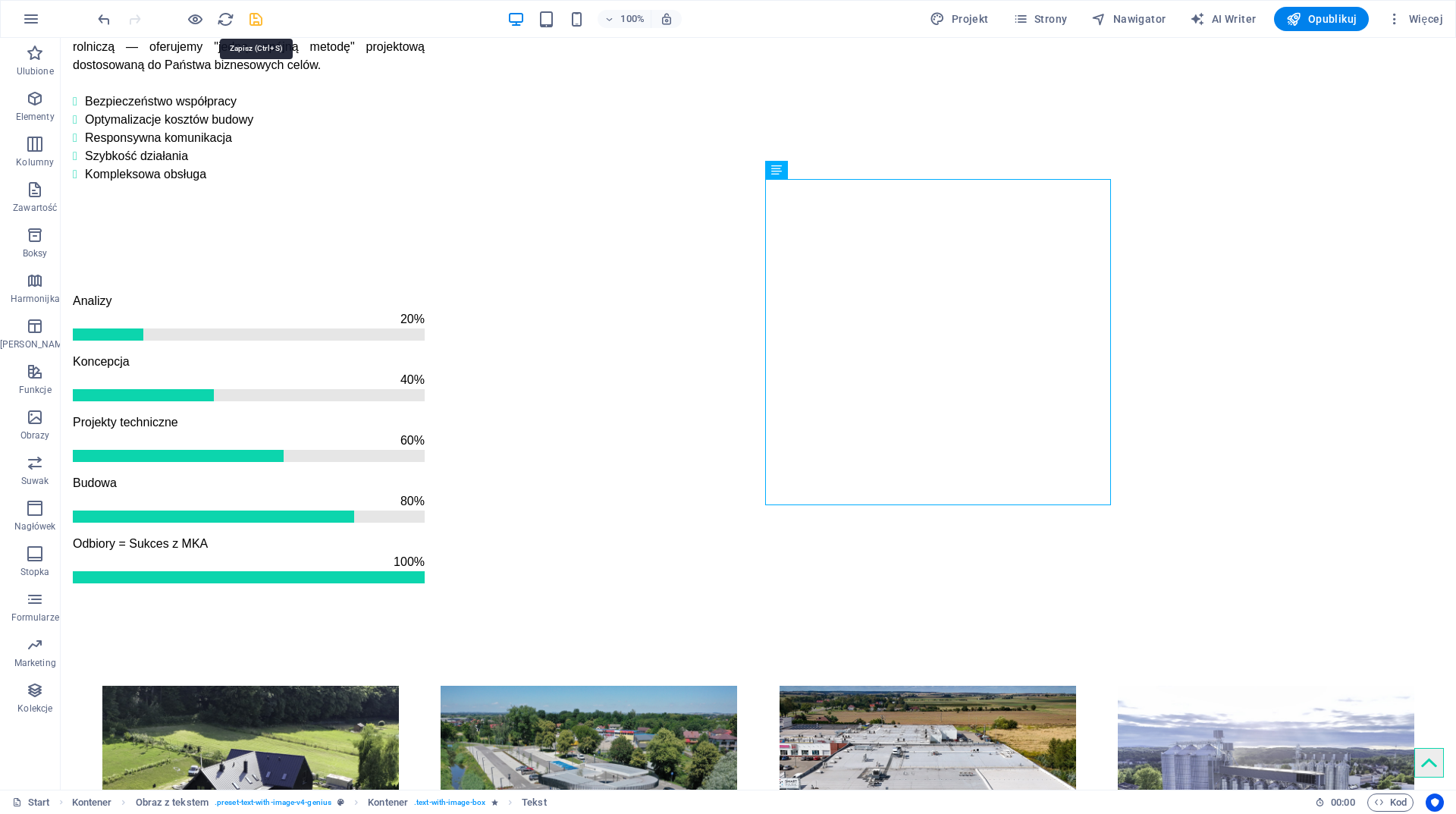
drag, startPoint x: 259, startPoint y: 20, endPoint x: 441, endPoint y: 99, distance: 198.4
click at [259, 20] on icon "save" at bounding box center [256, 19] width 18 height 18
checkbox input "false"
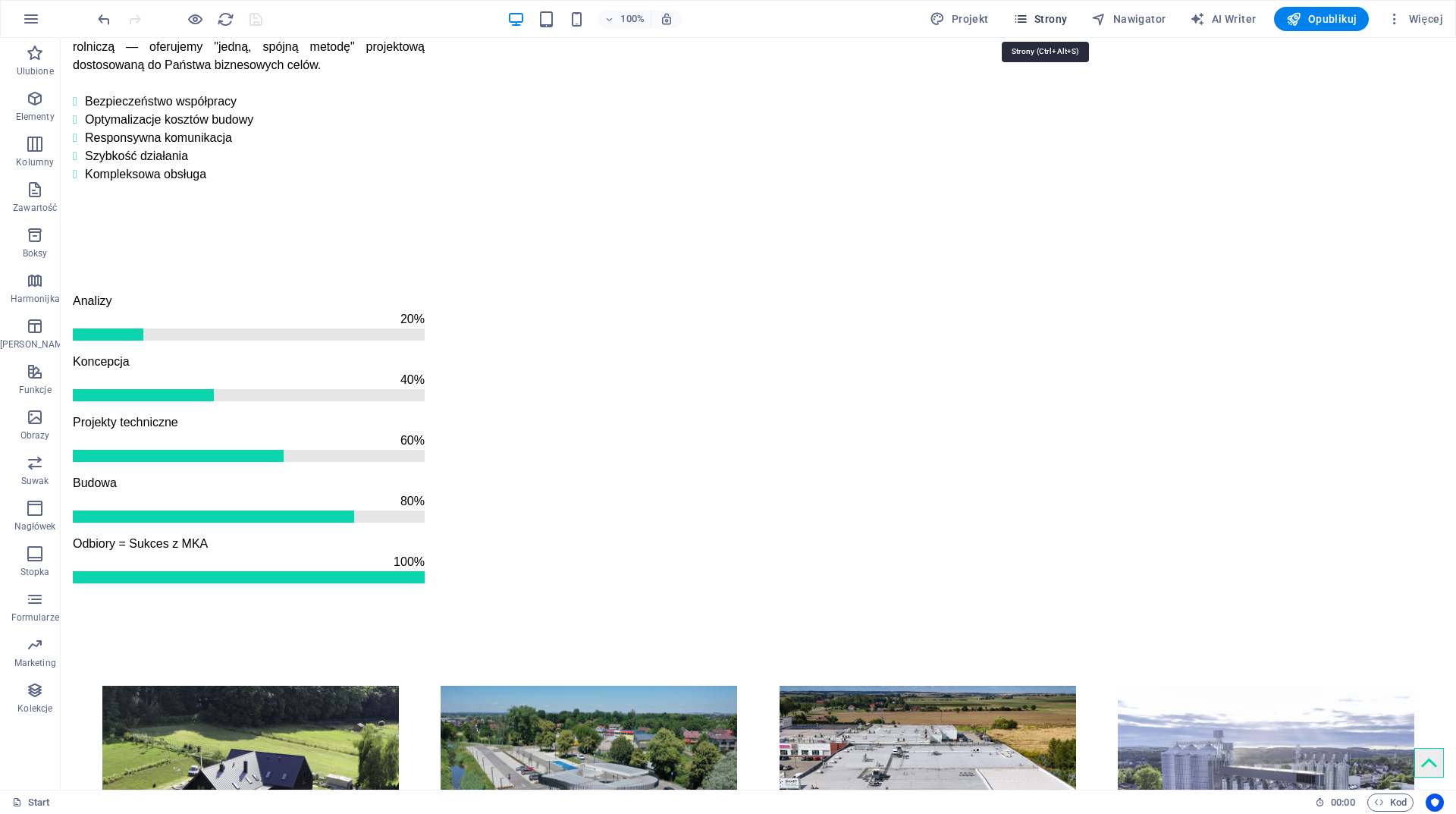
click at [1064, 20] on span "Strony" at bounding box center [1041, 19] width 55 height 15
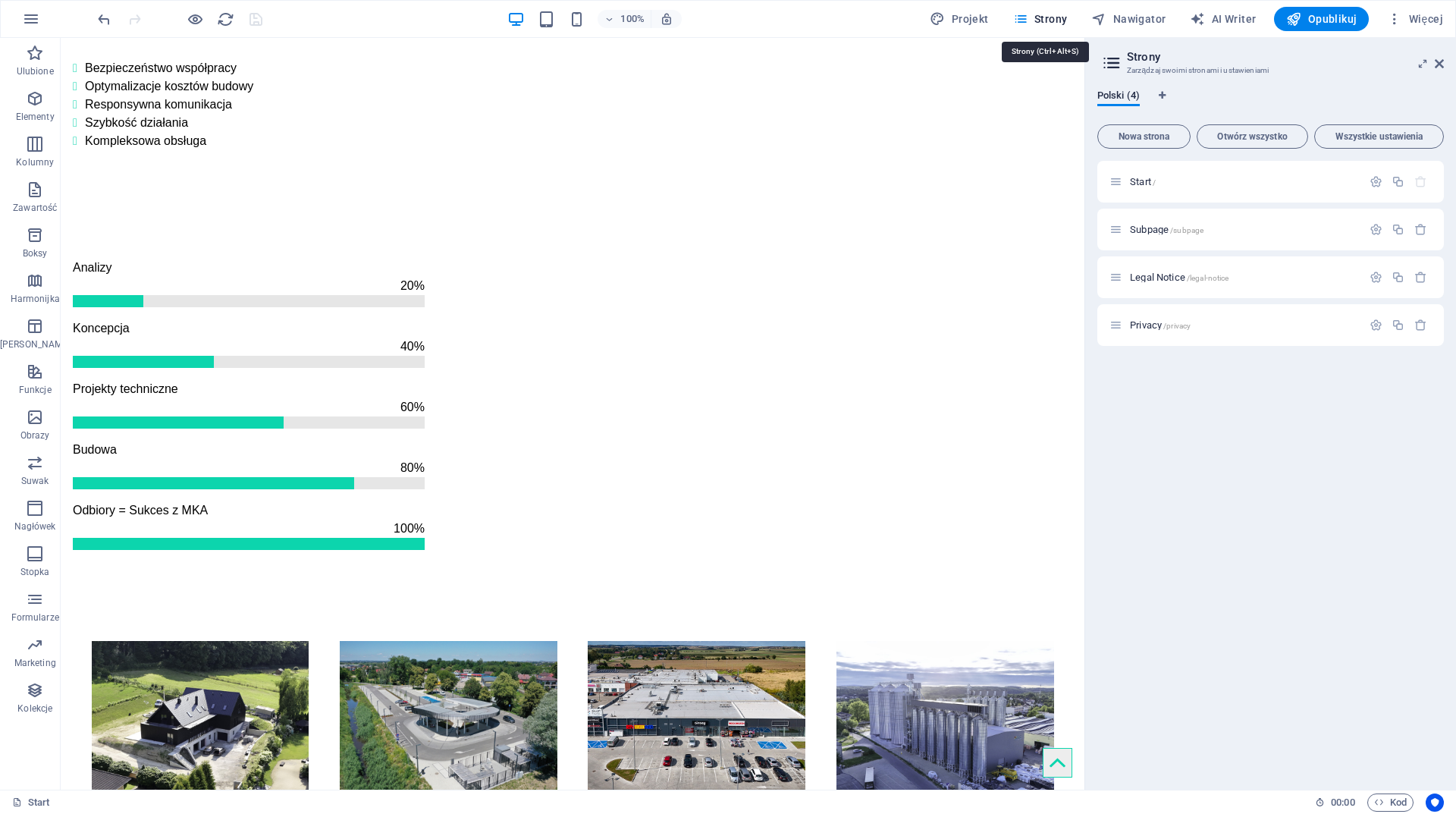
scroll to position [1552, 0]
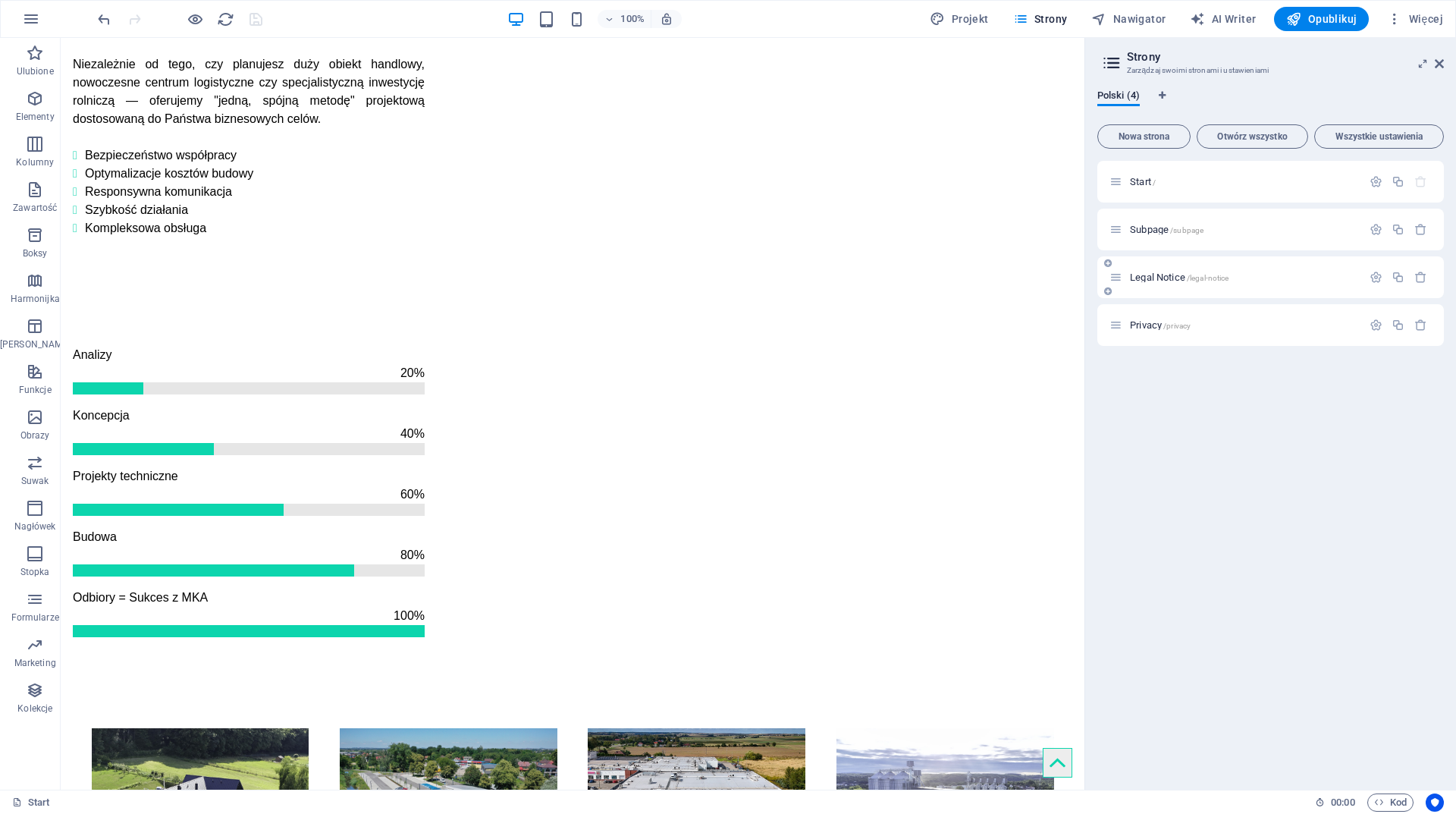
click at [1166, 271] on div "Legal Notice /legal-notice" at bounding box center [1236, 277] width 253 height 18
click at [1164, 278] on span "Legal Notice /legal-notice" at bounding box center [1179, 277] width 99 height 12
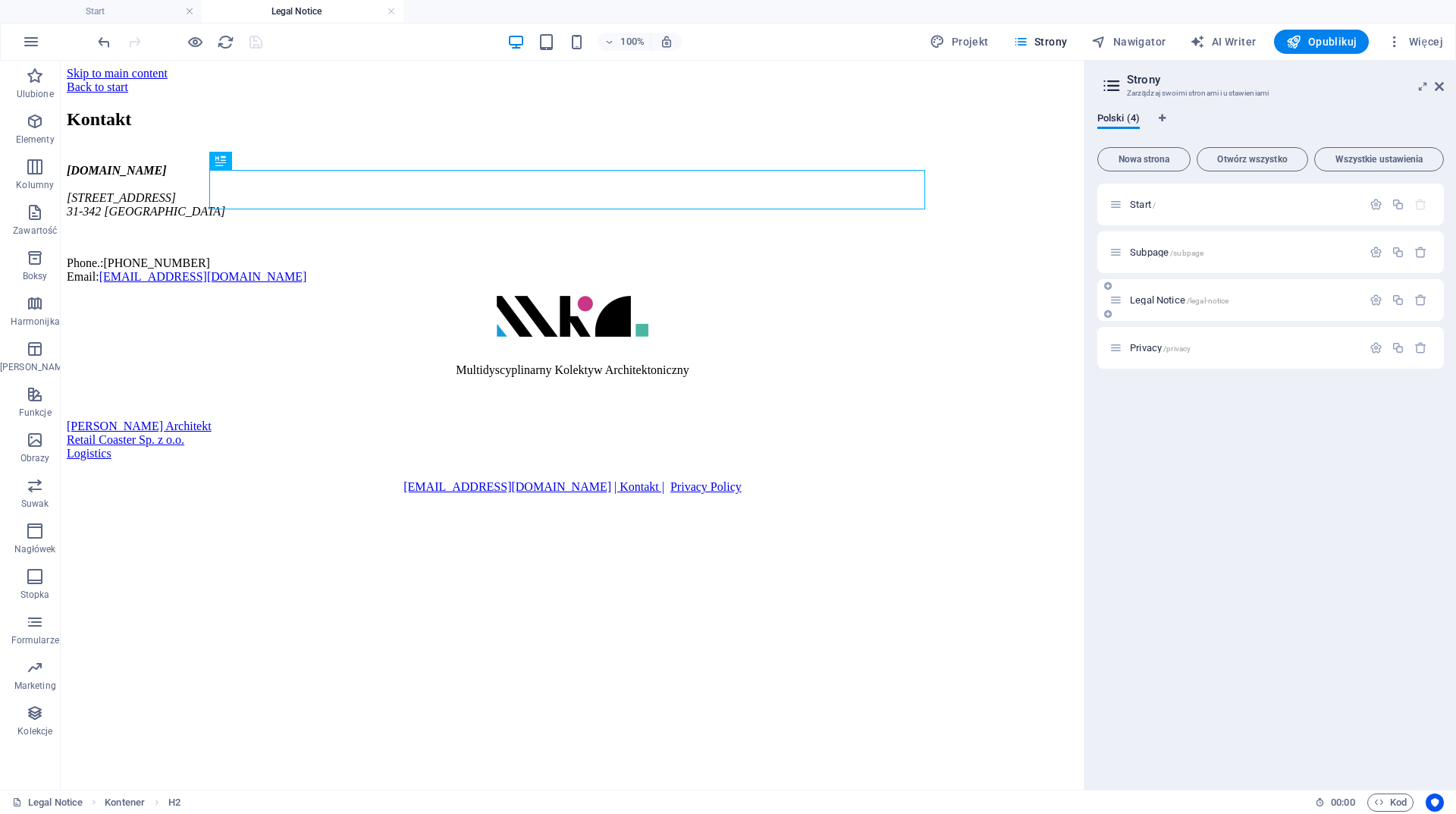
scroll to position [0, 0]
click at [1146, 348] on span "Privacy /privacy" at bounding box center [1160, 348] width 61 height 12
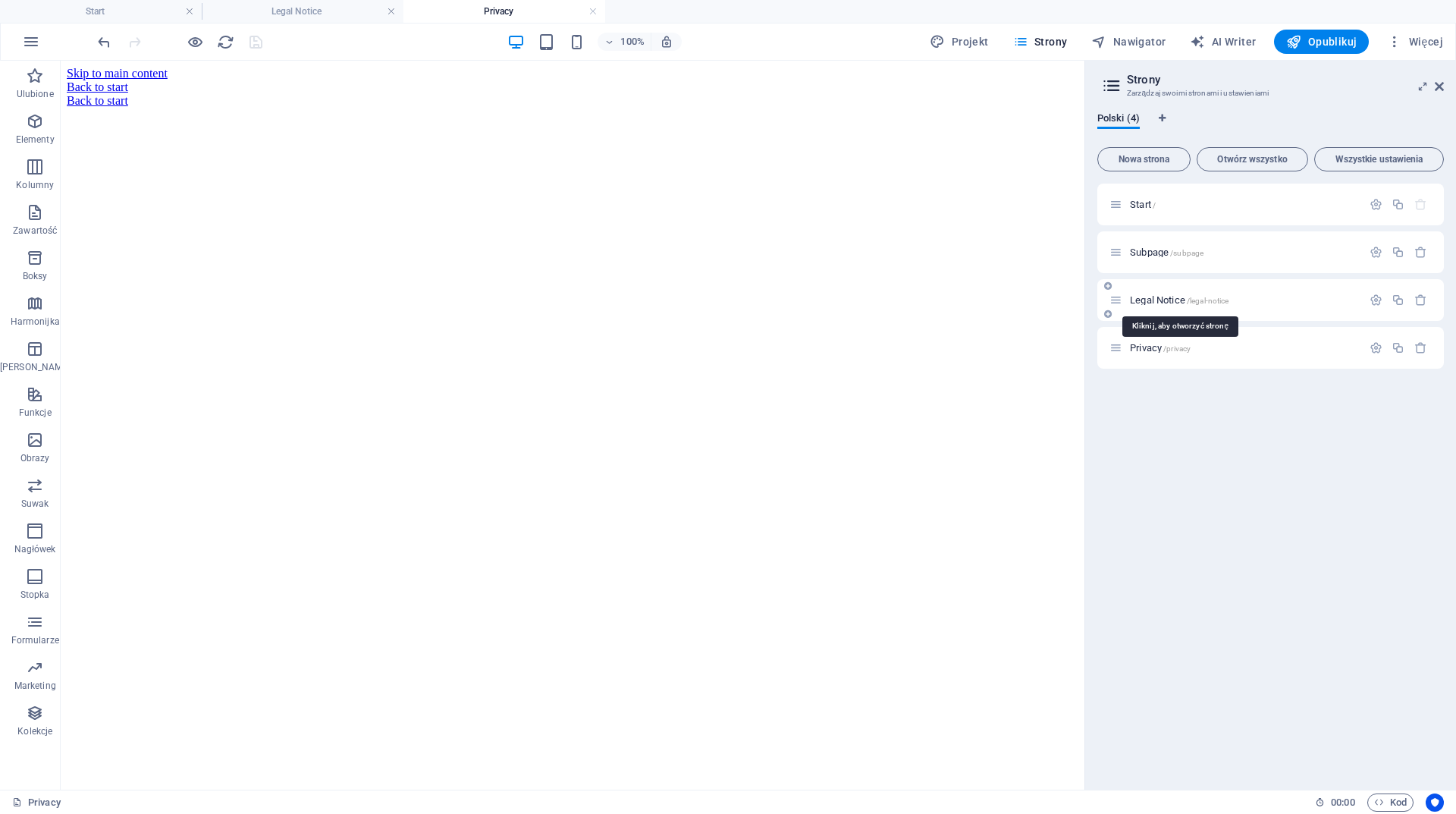
click at [1146, 301] on span "Legal Notice /legal-notice" at bounding box center [1179, 300] width 99 height 12
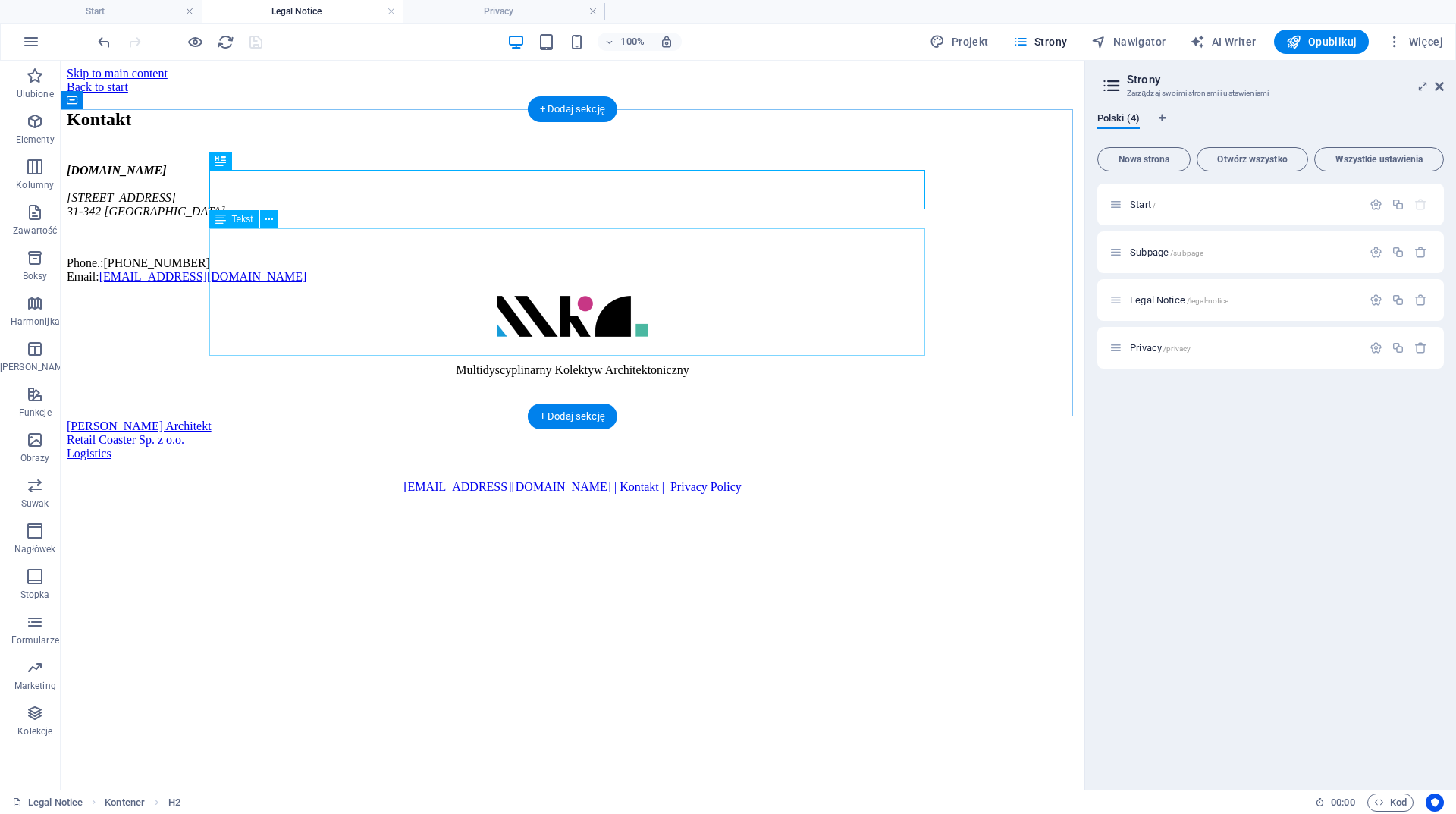
click at [283, 284] on div "www.mka.com.pl Radzikowskiego 138 31-342 Kraków Phone.: +48 12 312 09 60 Email:…" at bounding box center [573, 224] width 1012 height 119
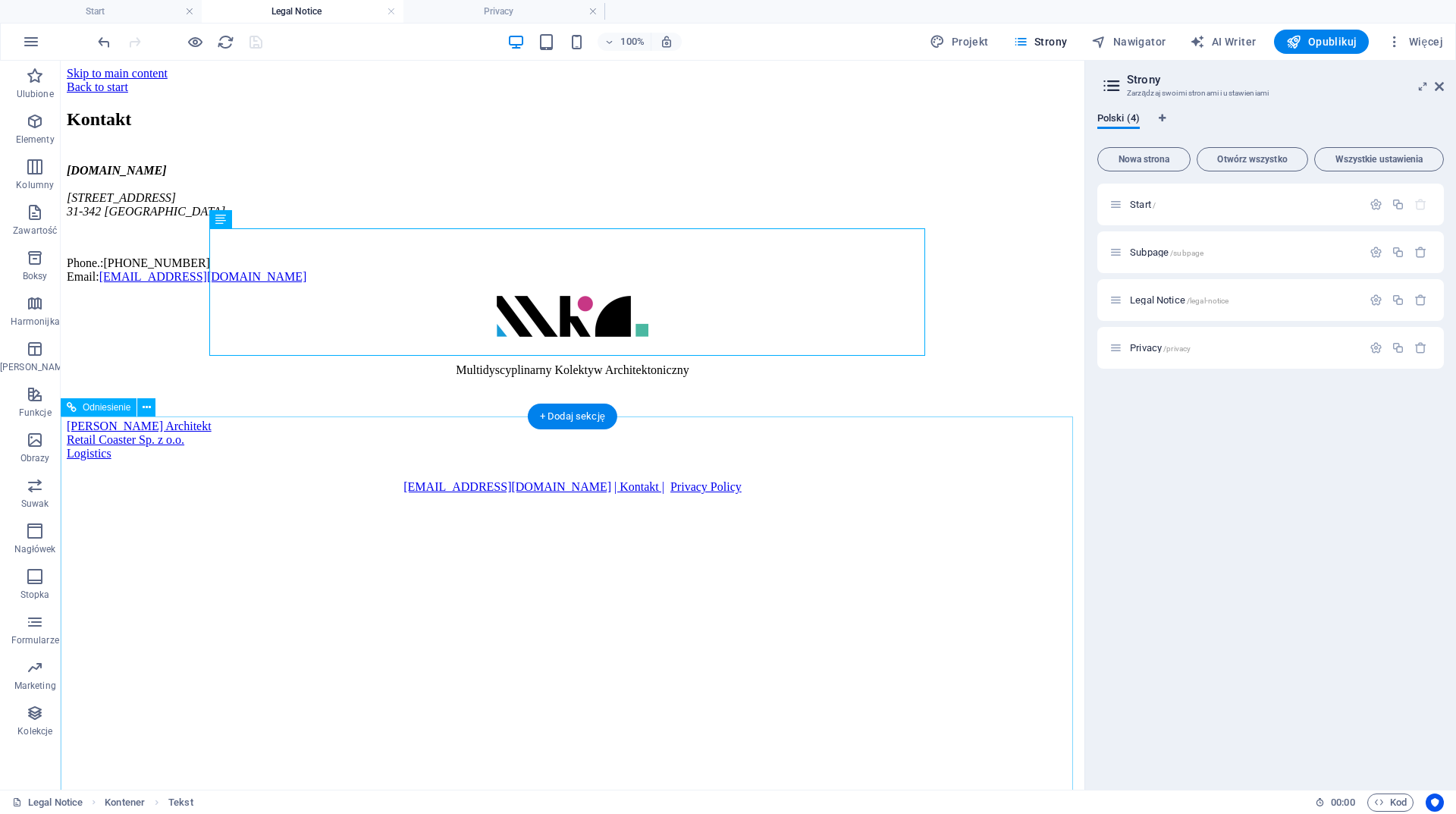
click at [901, 340] on div at bounding box center [573, 318] width 1012 height 44
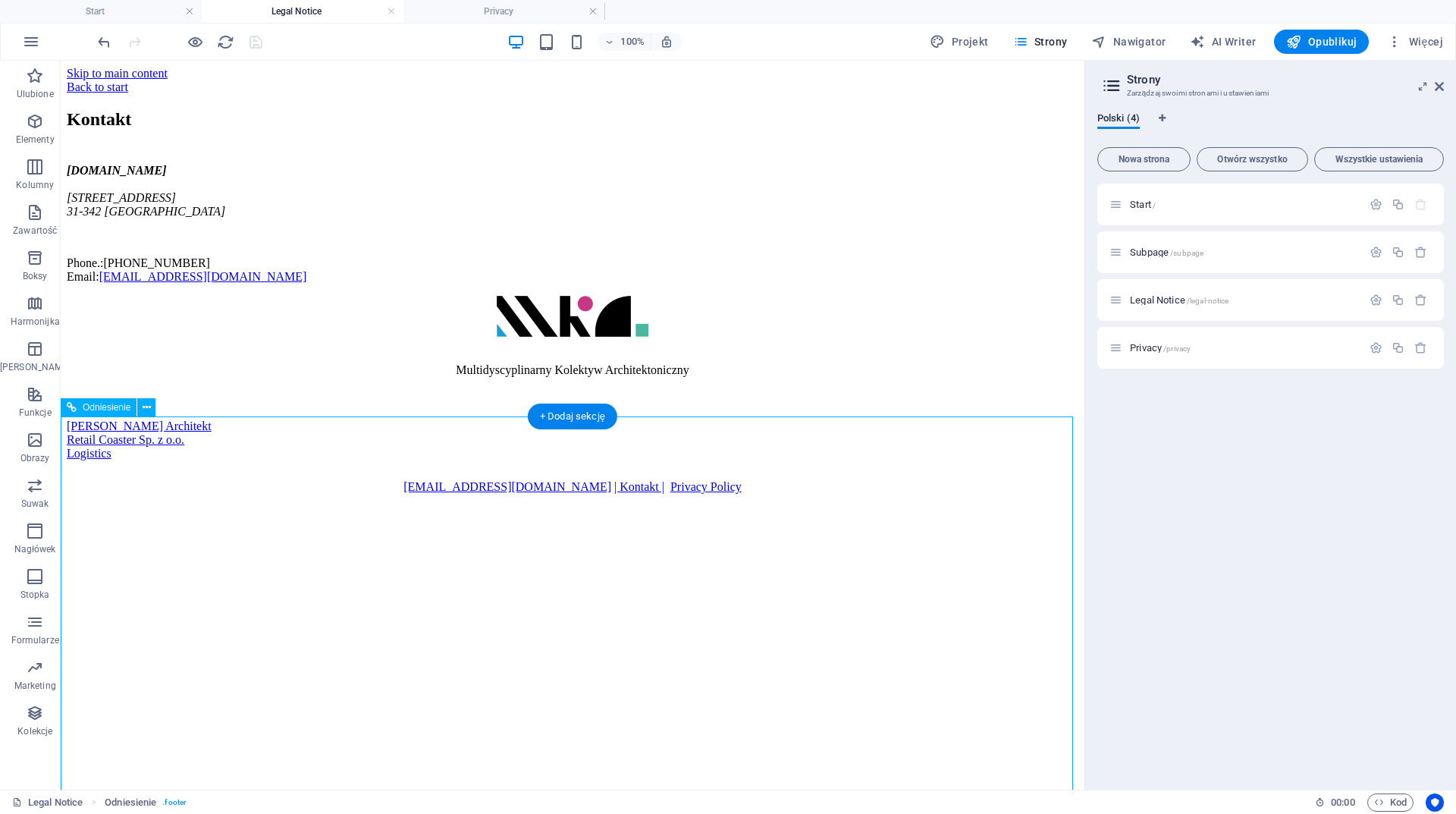
scroll to position [89, 0]
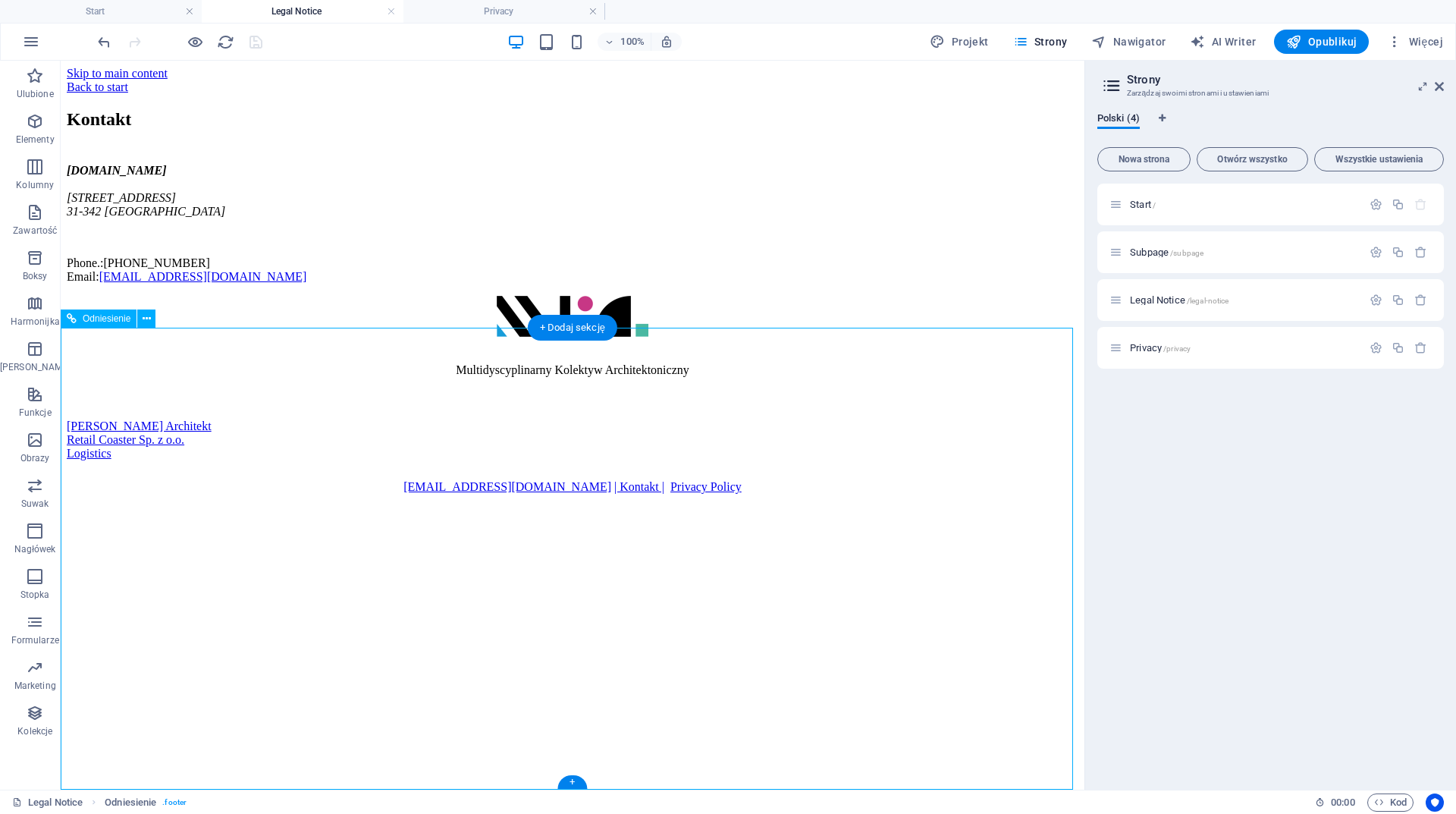
click at [67, 527] on figure at bounding box center [67, 520] width 0 height 14
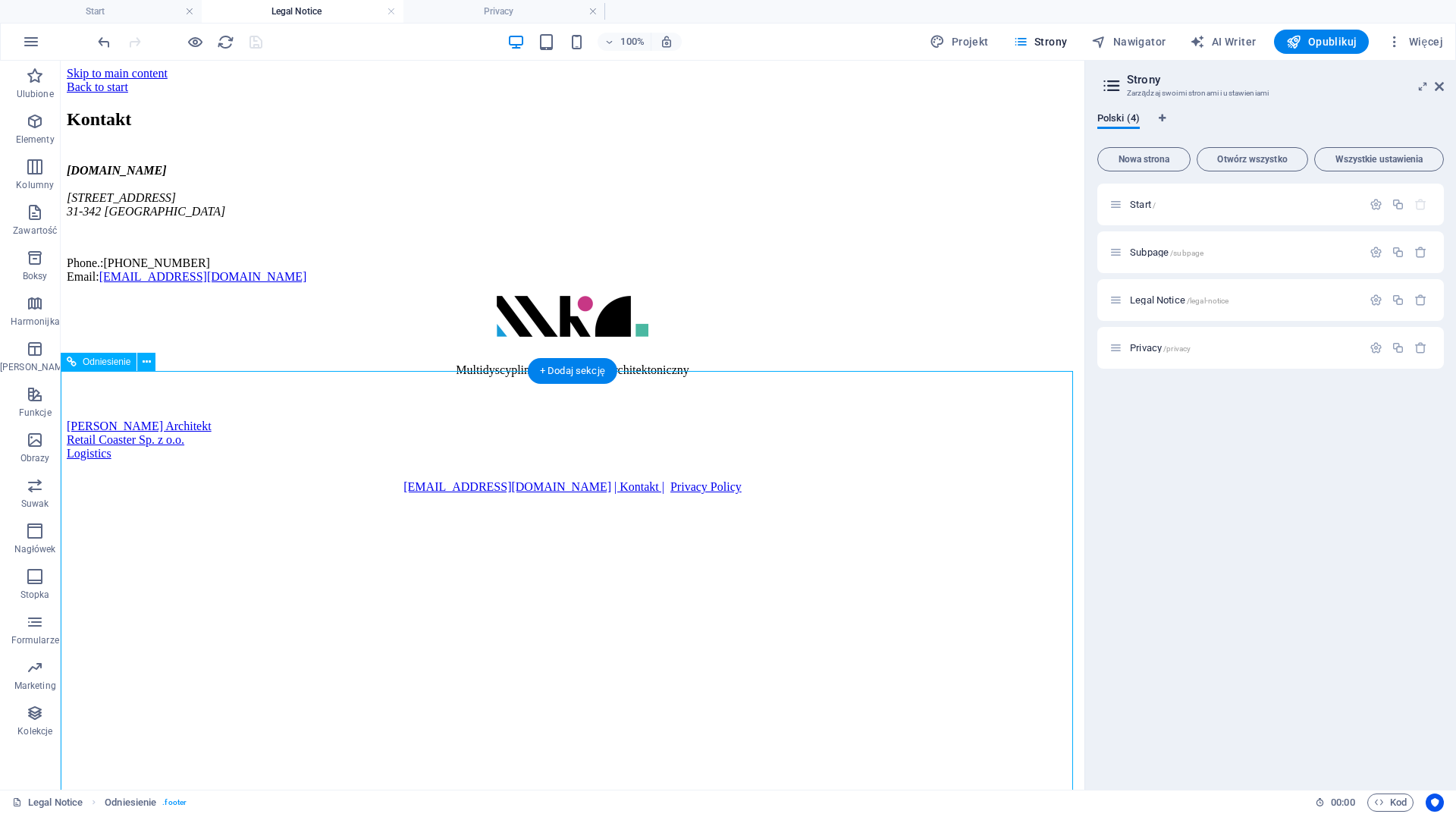
scroll to position [0, 0]
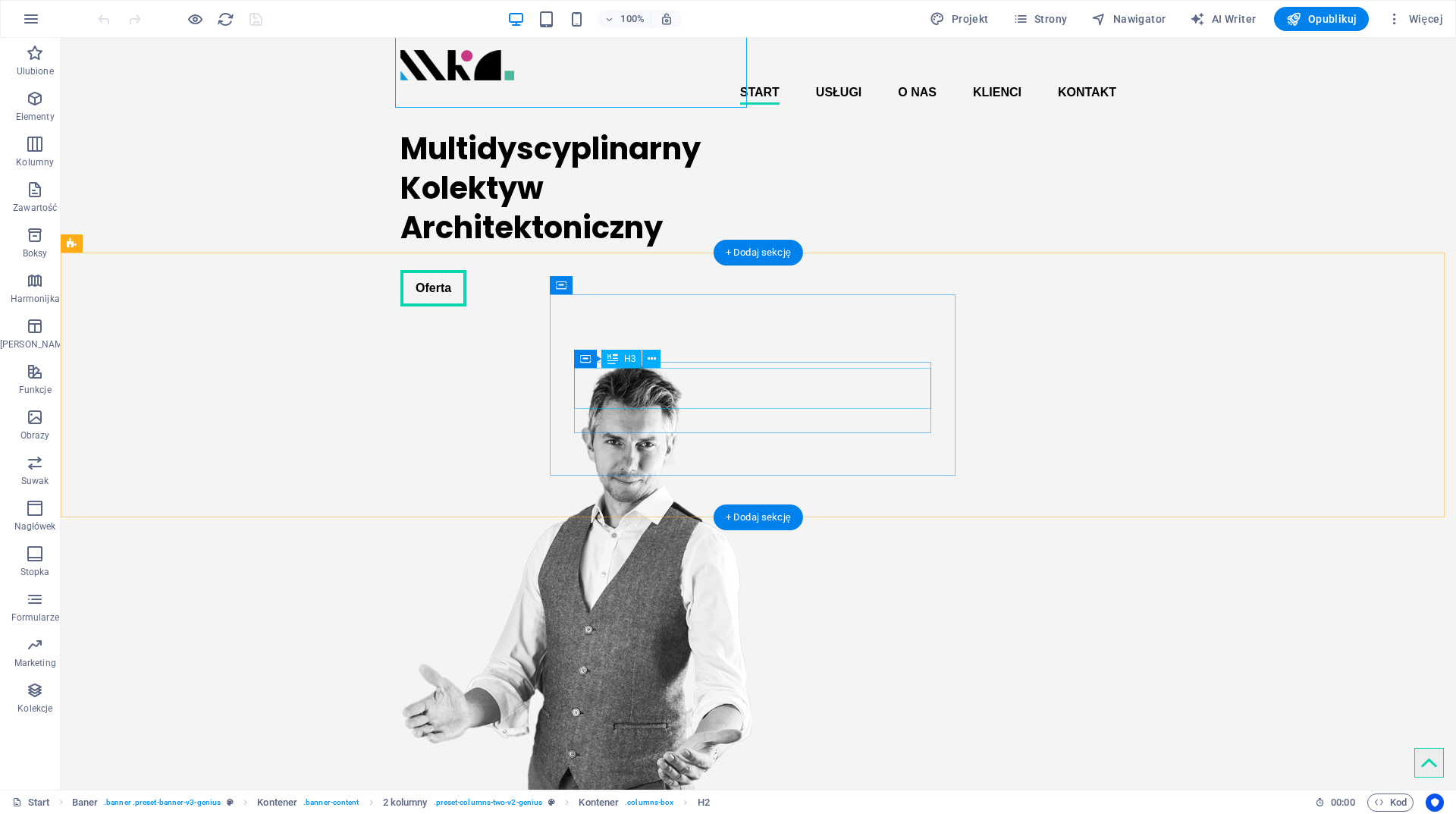
scroll to position [304, 0]
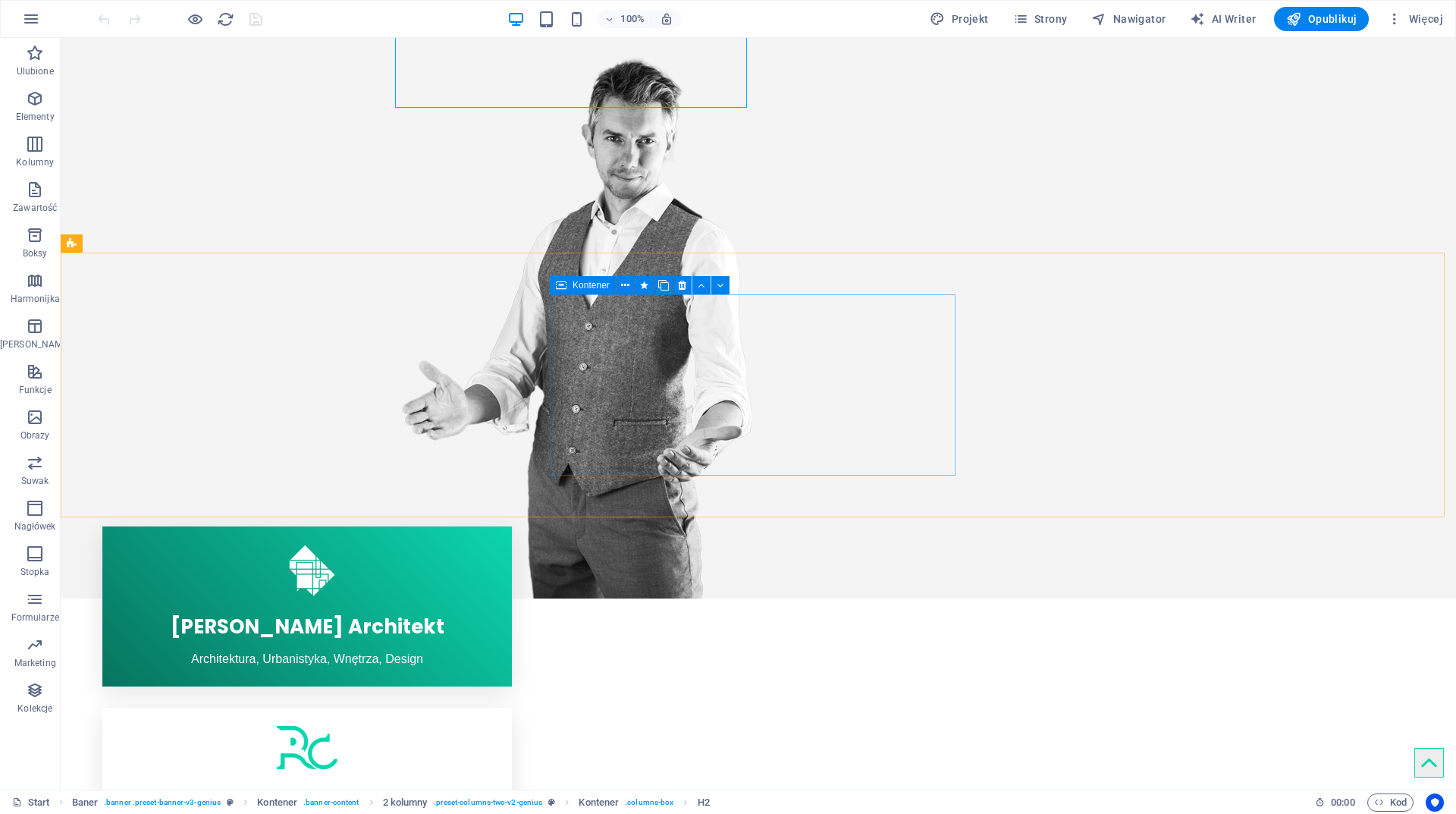
drag, startPoint x: 589, startPoint y: 283, endPoint x: 237, endPoint y: 251, distance: 353.5
click at [589, 283] on span "Kontener" at bounding box center [591, 285] width 37 height 9
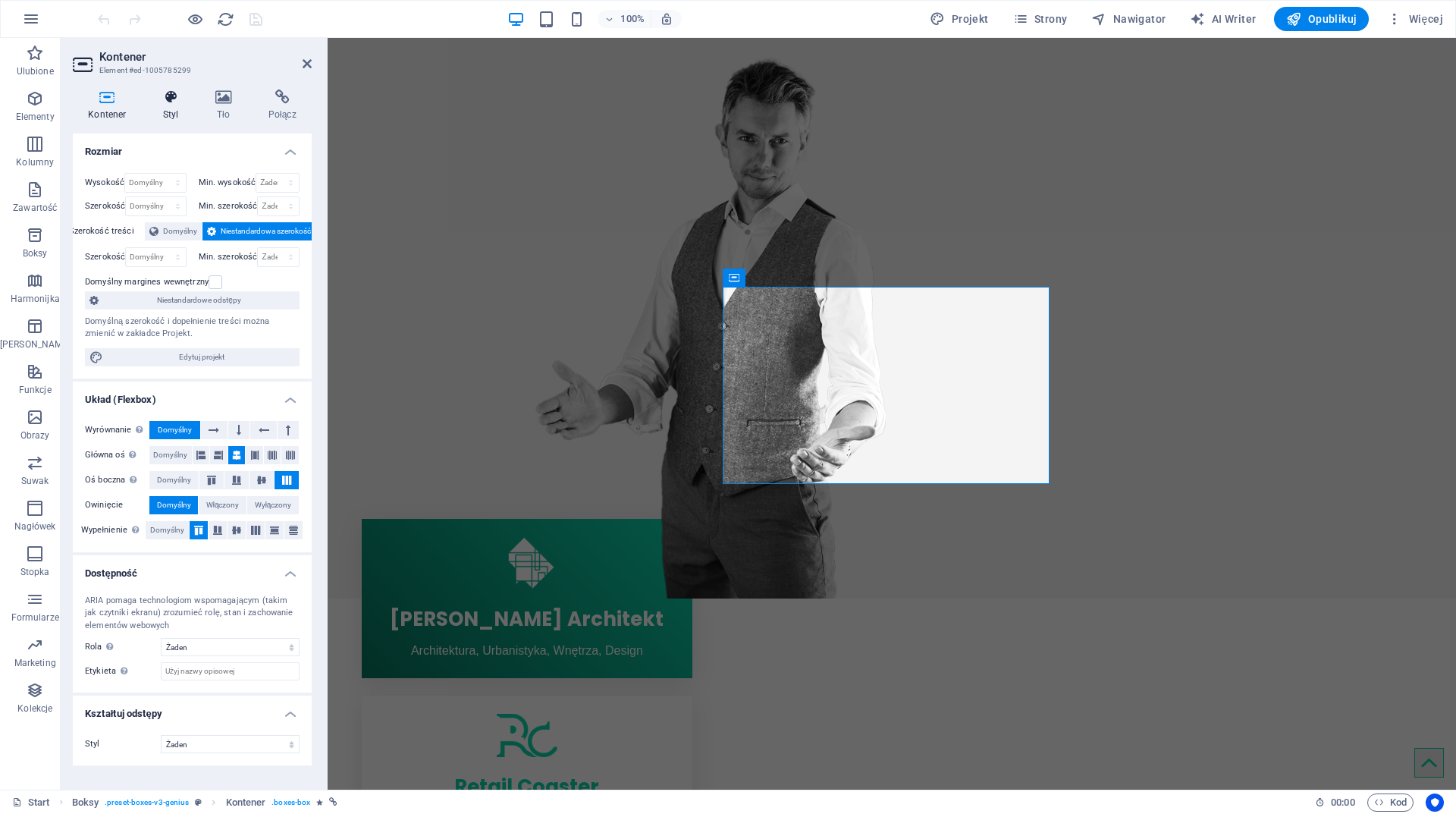
click at [166, 118] on h4 "Styl" at bounding box center [174, 105] width 52 height 32
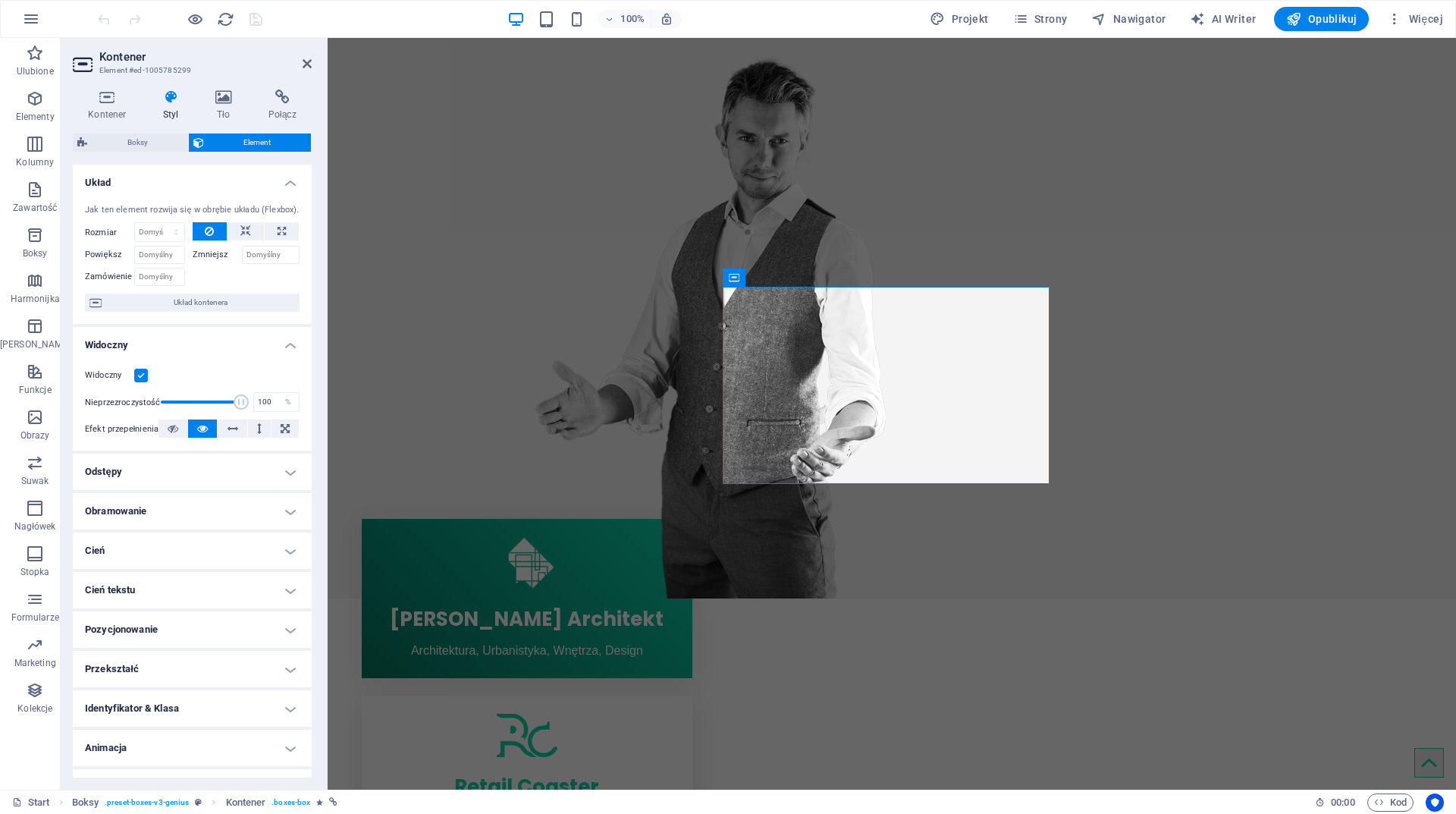
scroll to position [28, 0]
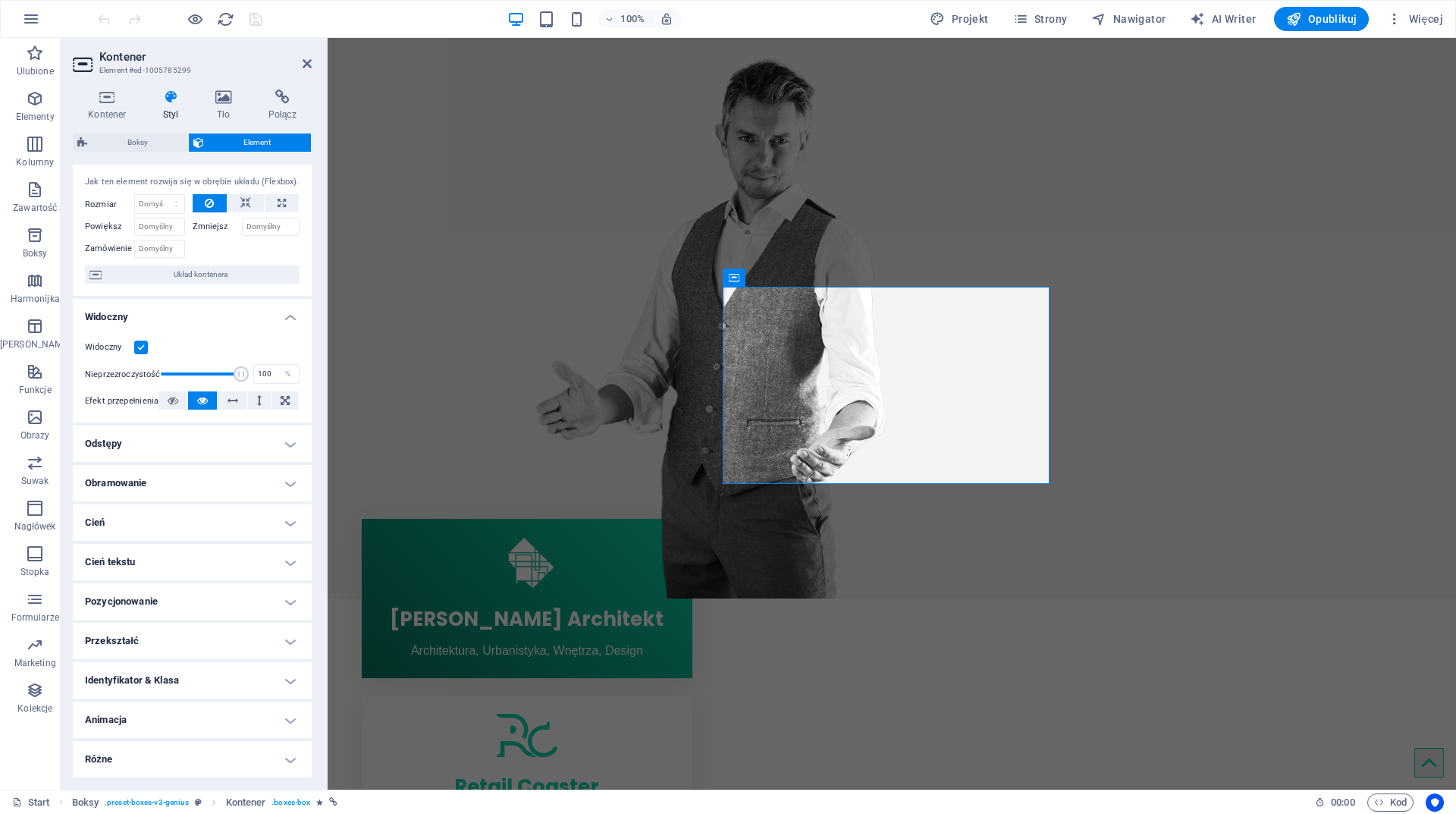
click at [193, 645] on h4 "Przekształć" at bounding box center [192, 641] width 239 height 36
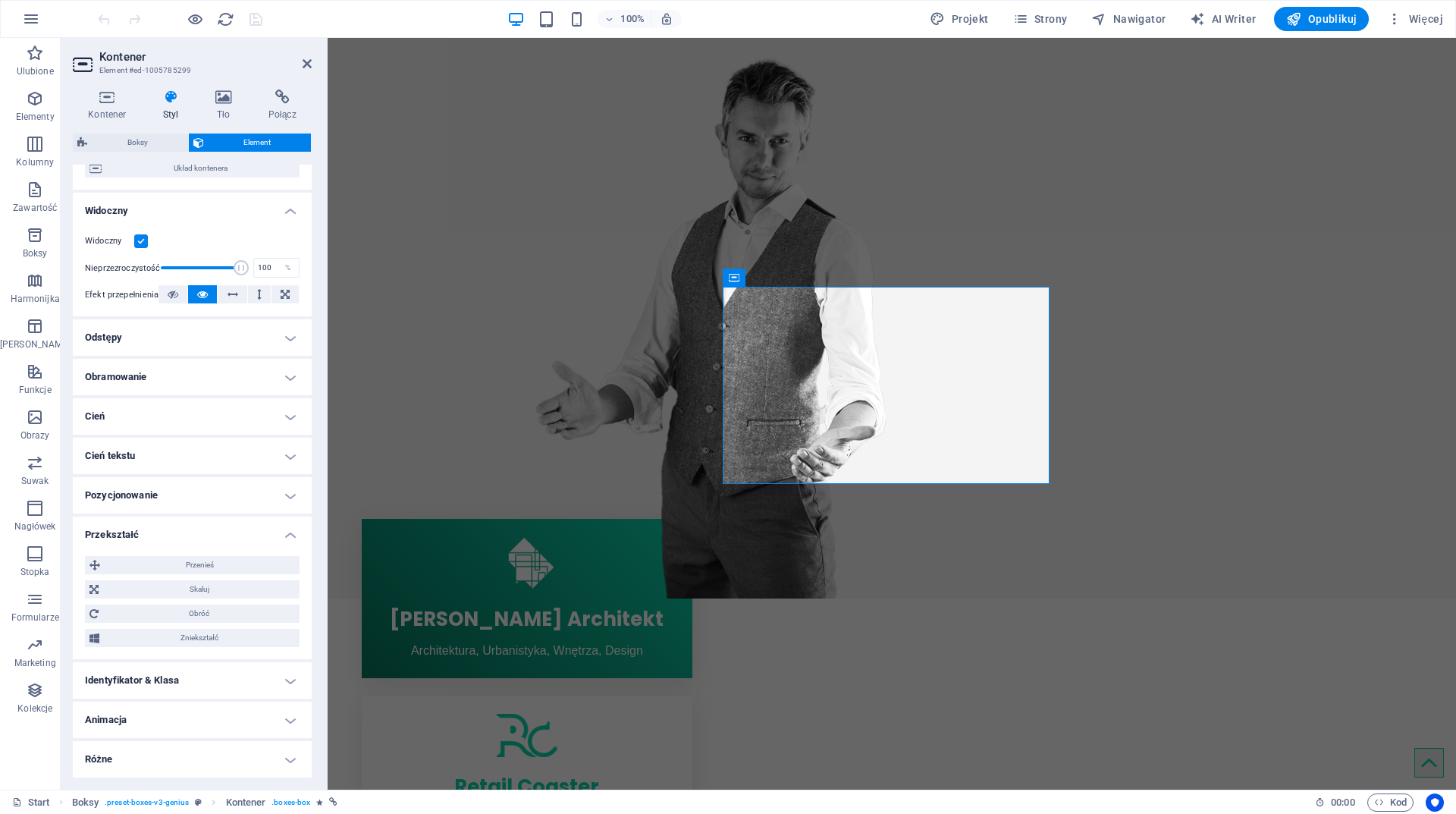
click at [210, 676] on h4 "Identyfikator & Klasa" at bounding box center [192, 680] width 239 height 36
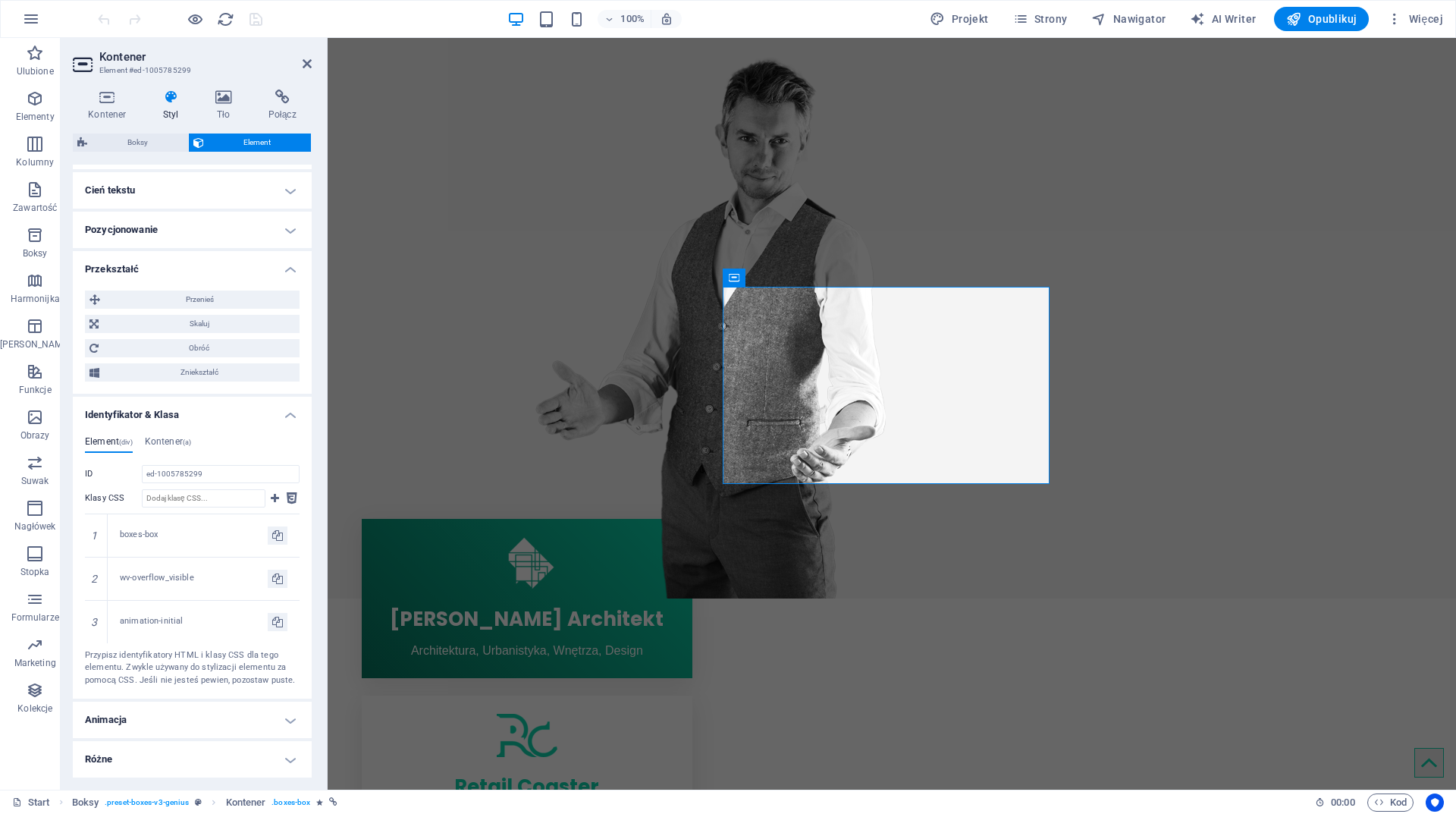
click at [182, 717] on h4 "Animacja" at bounding box center [192, 719] width 239 height 36
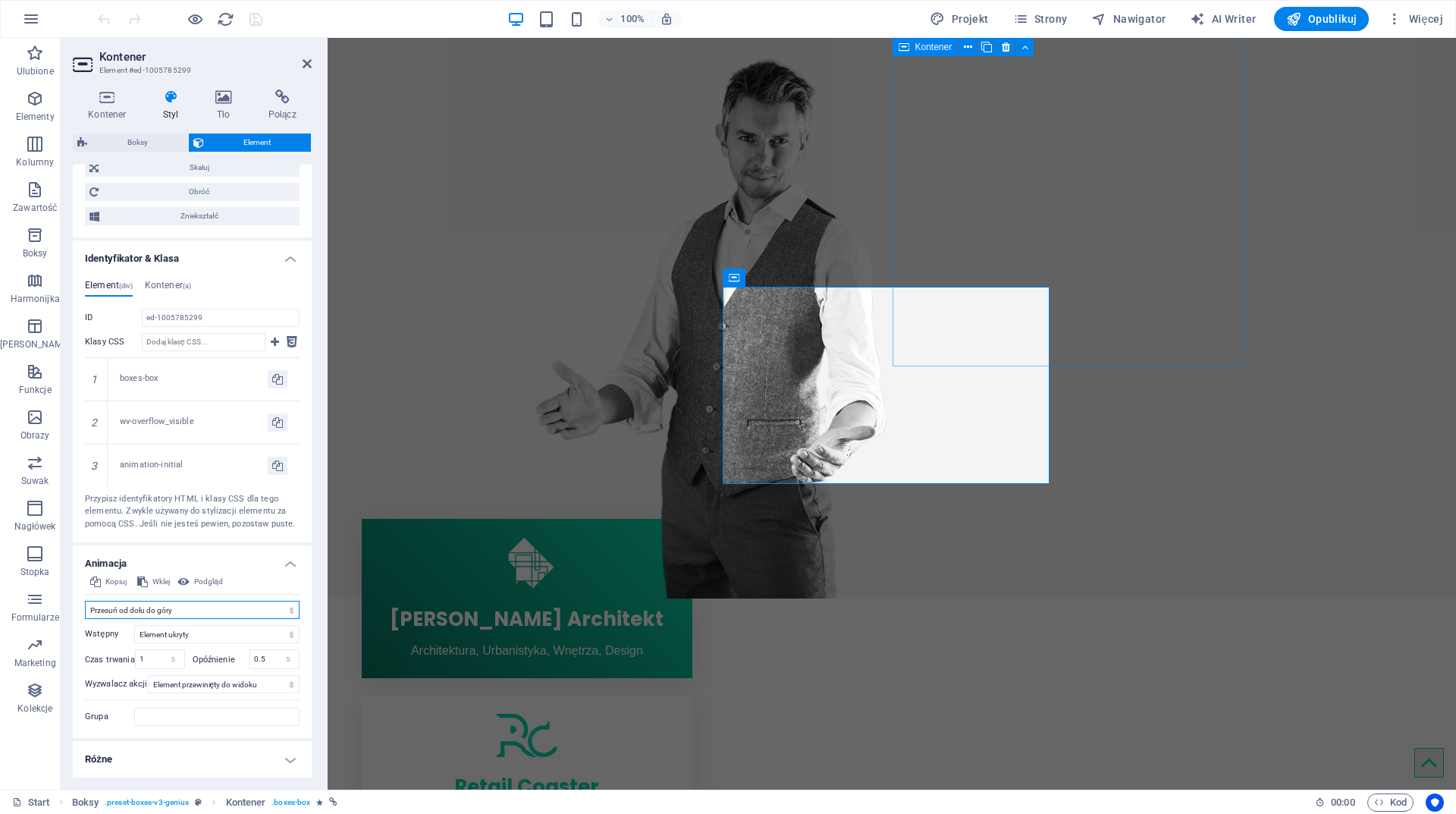
click at [287, 610] on select "Nie animuj Pokaż / Ukryj Przesuń w górę/w dół Powiększ/oddal Przesuń od lewej d…" at bounding box center [192, 610] width 214 height 18
click at [294, 557] on h4 "Animacja" at bounding box center [192, 558] width 239 height 27
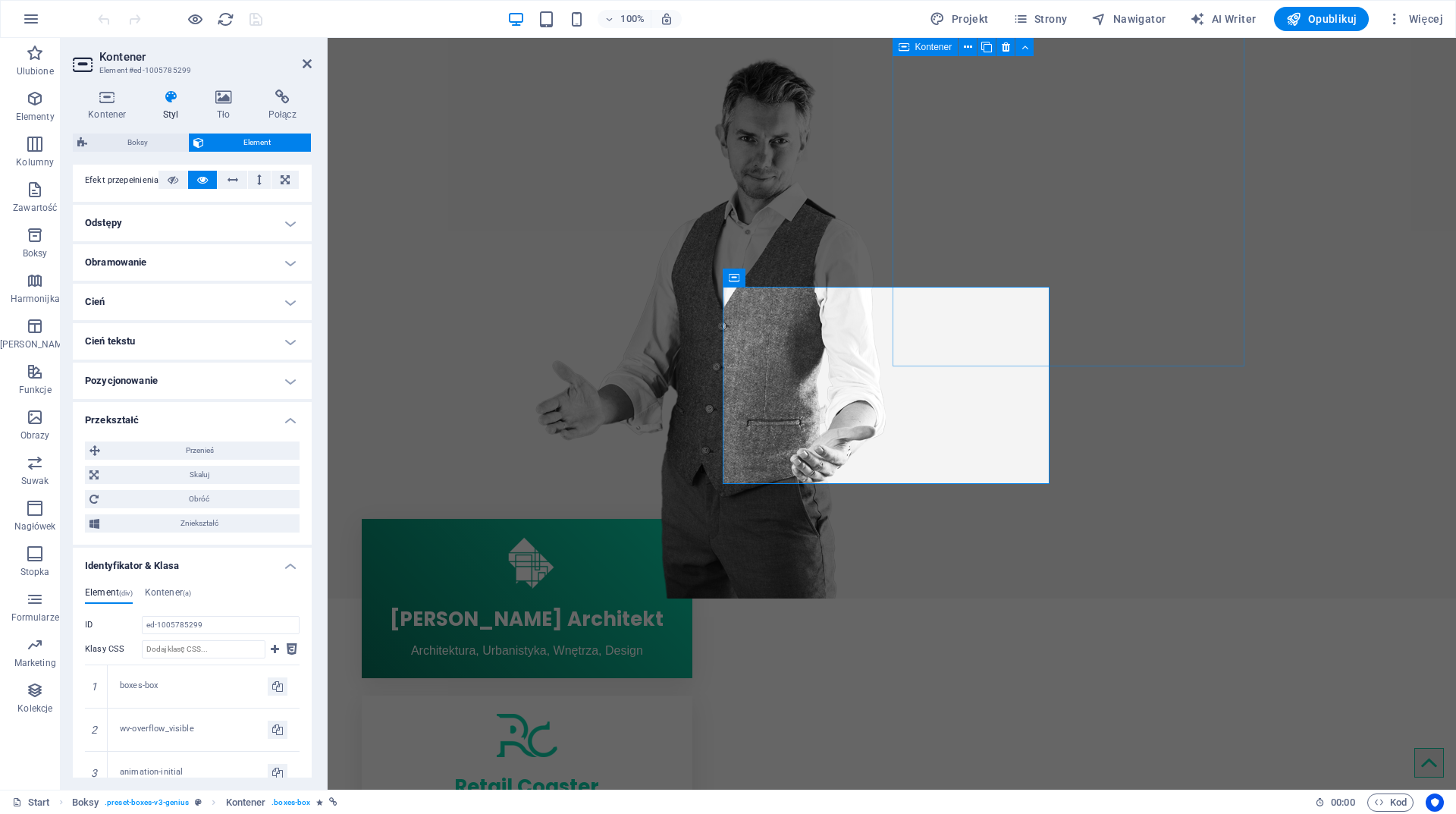
scroll to position [97, 0]
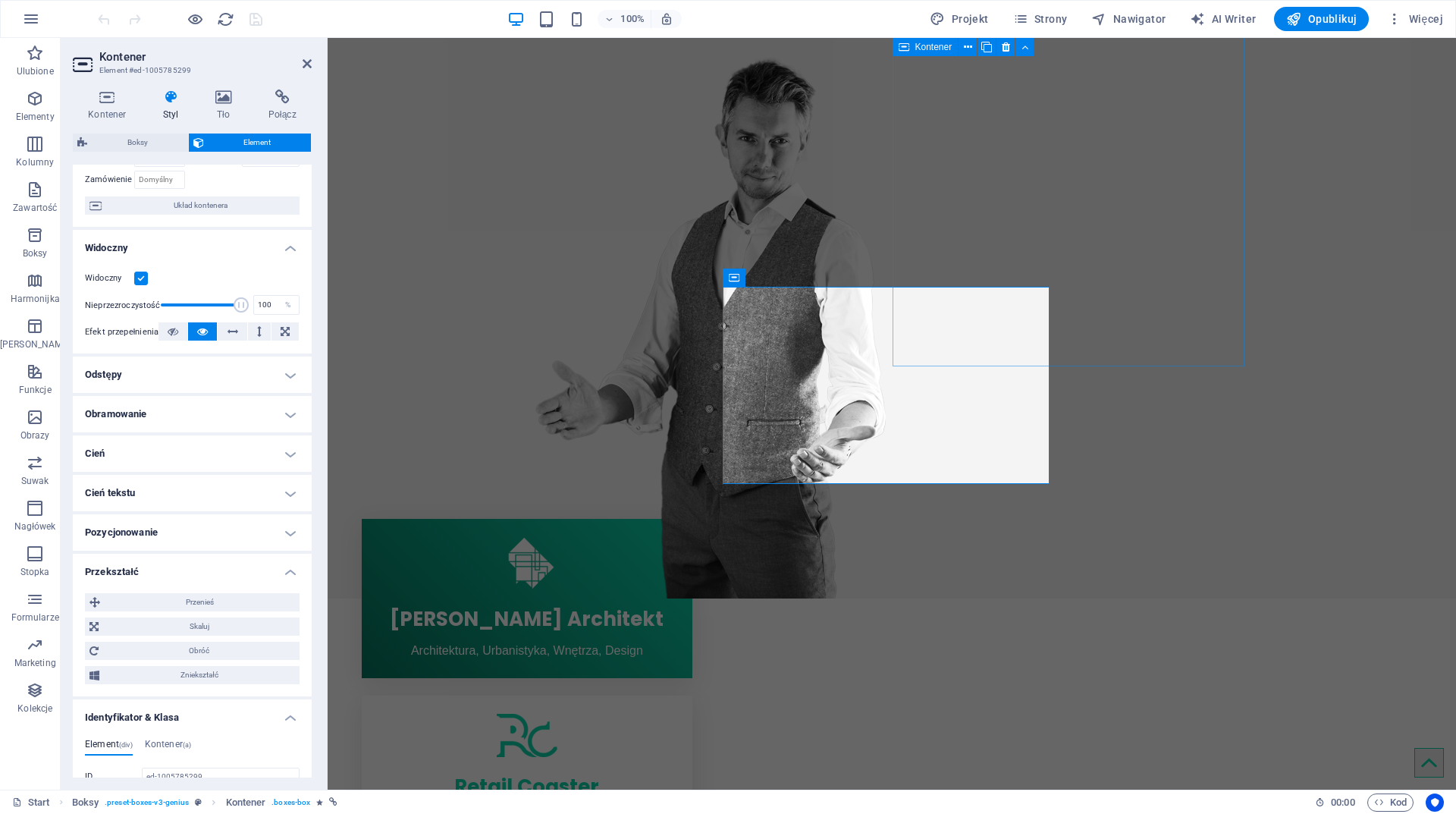
click at [168, 560] on h4 "Przekształć" at bounding box center [192, 567] width 239 height 27
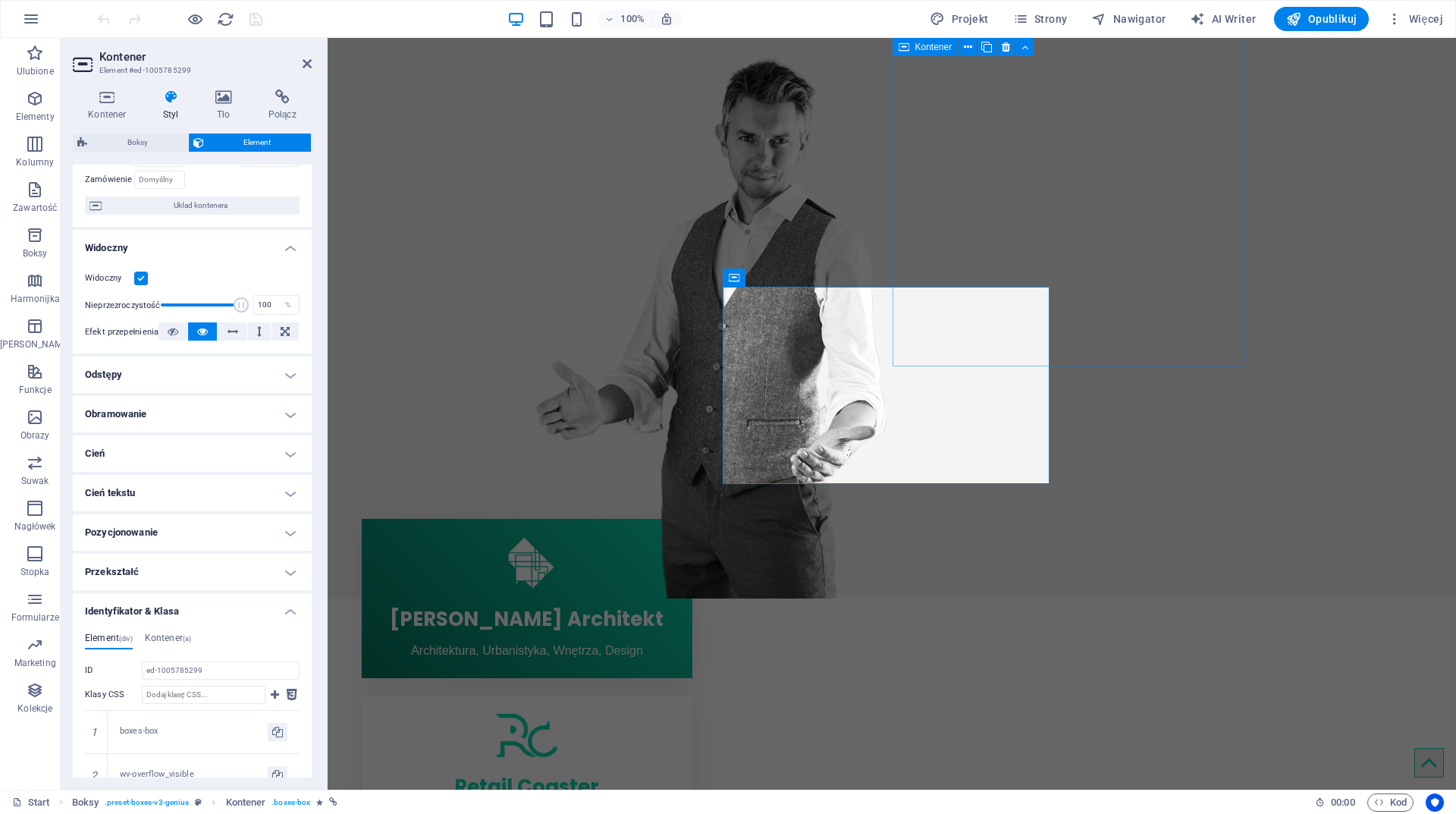
click at [172, 540] on h4 "Pozycjonowanie" at bounding box center [192, 532] width 239 height 36
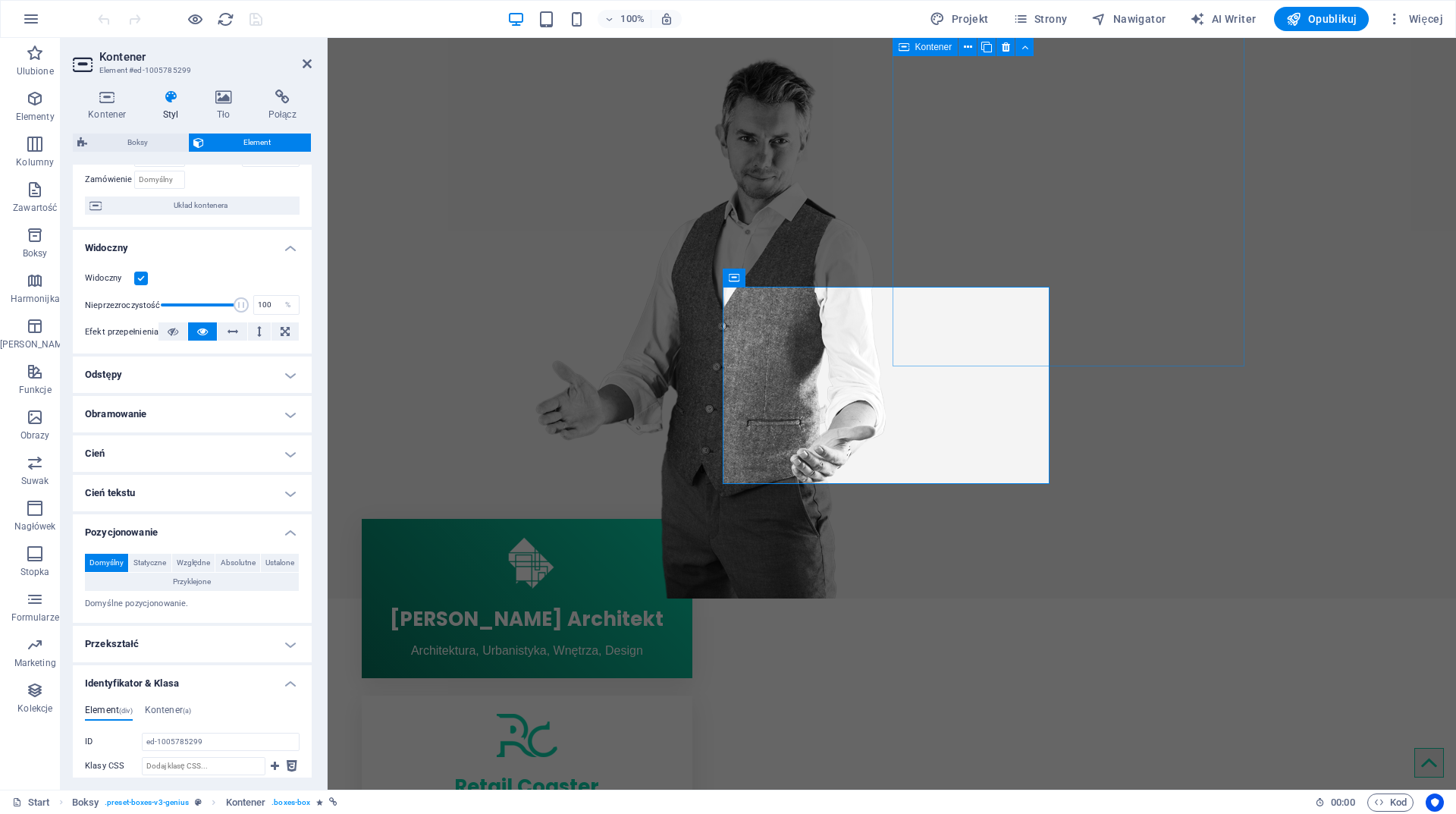
click at [172, 540] on h4 "Pozycjonowanie" at bounding box center [192, 527] width 239 height 27
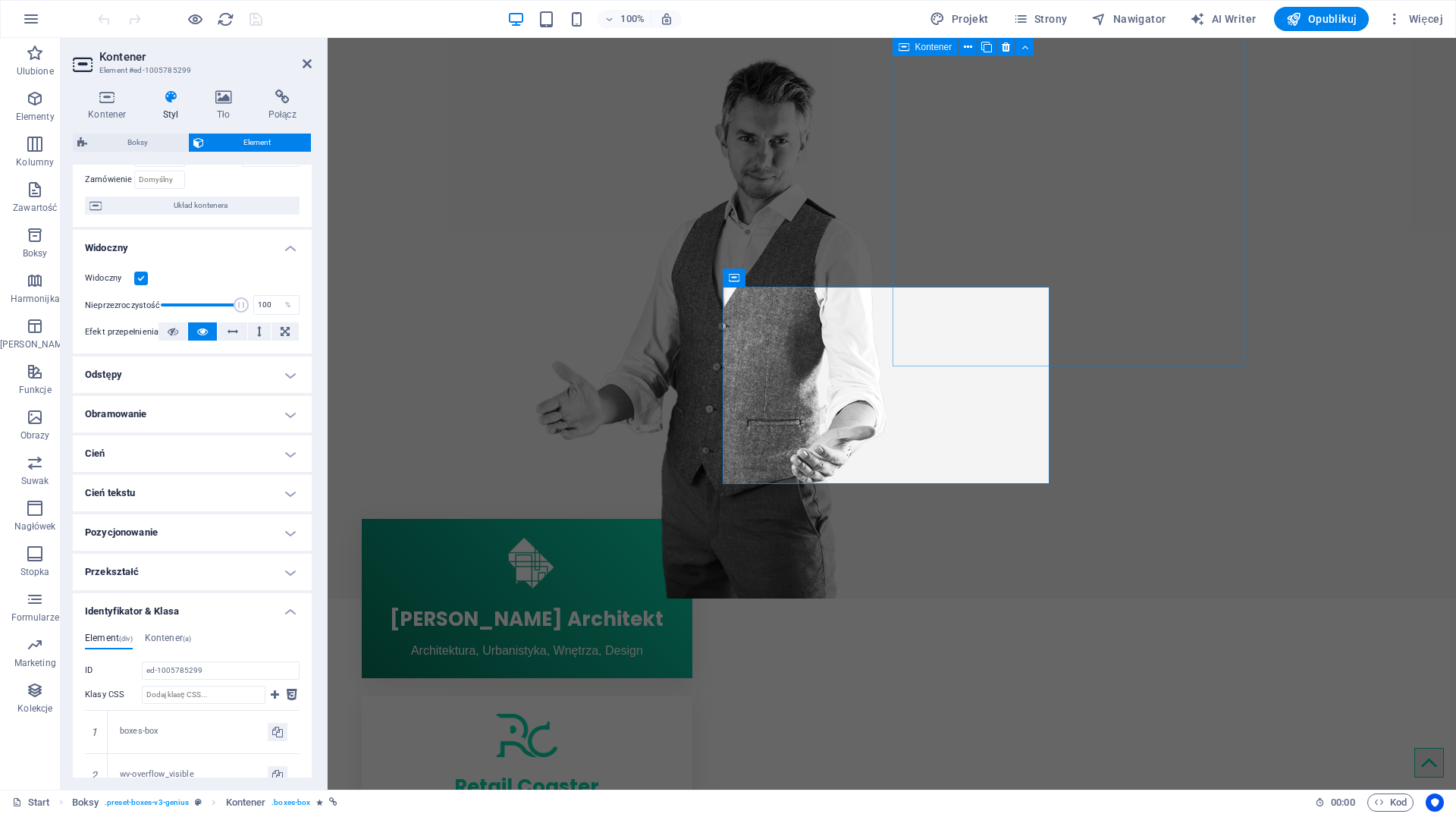
click at [172, 505] on h4 "Cień tekstu" at bounding box center [192, 493] width 239 height 36
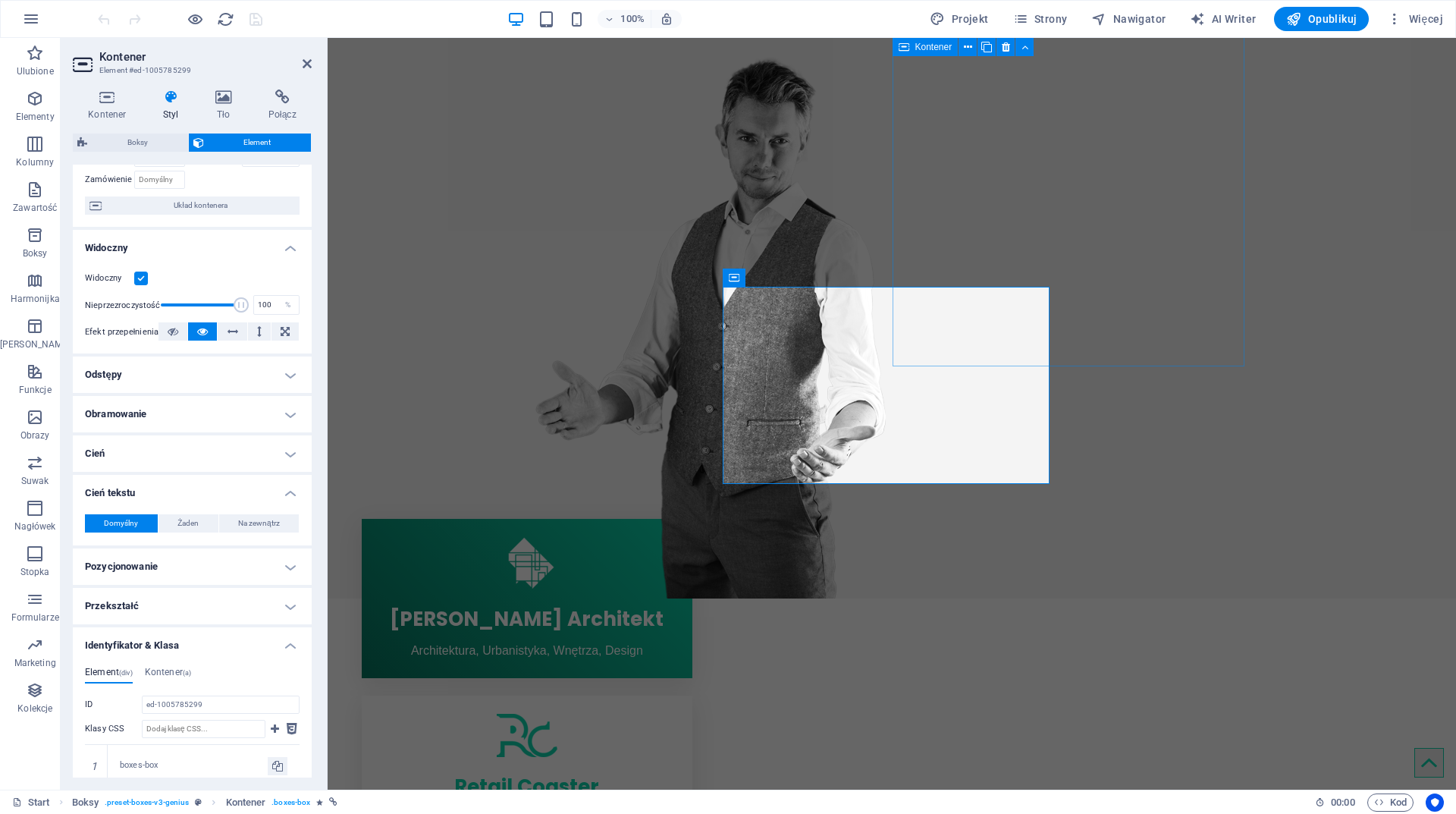
click at [172, 494] on h4 "Cień tekstu" at bounding box center [192, 488] width 239 height 27
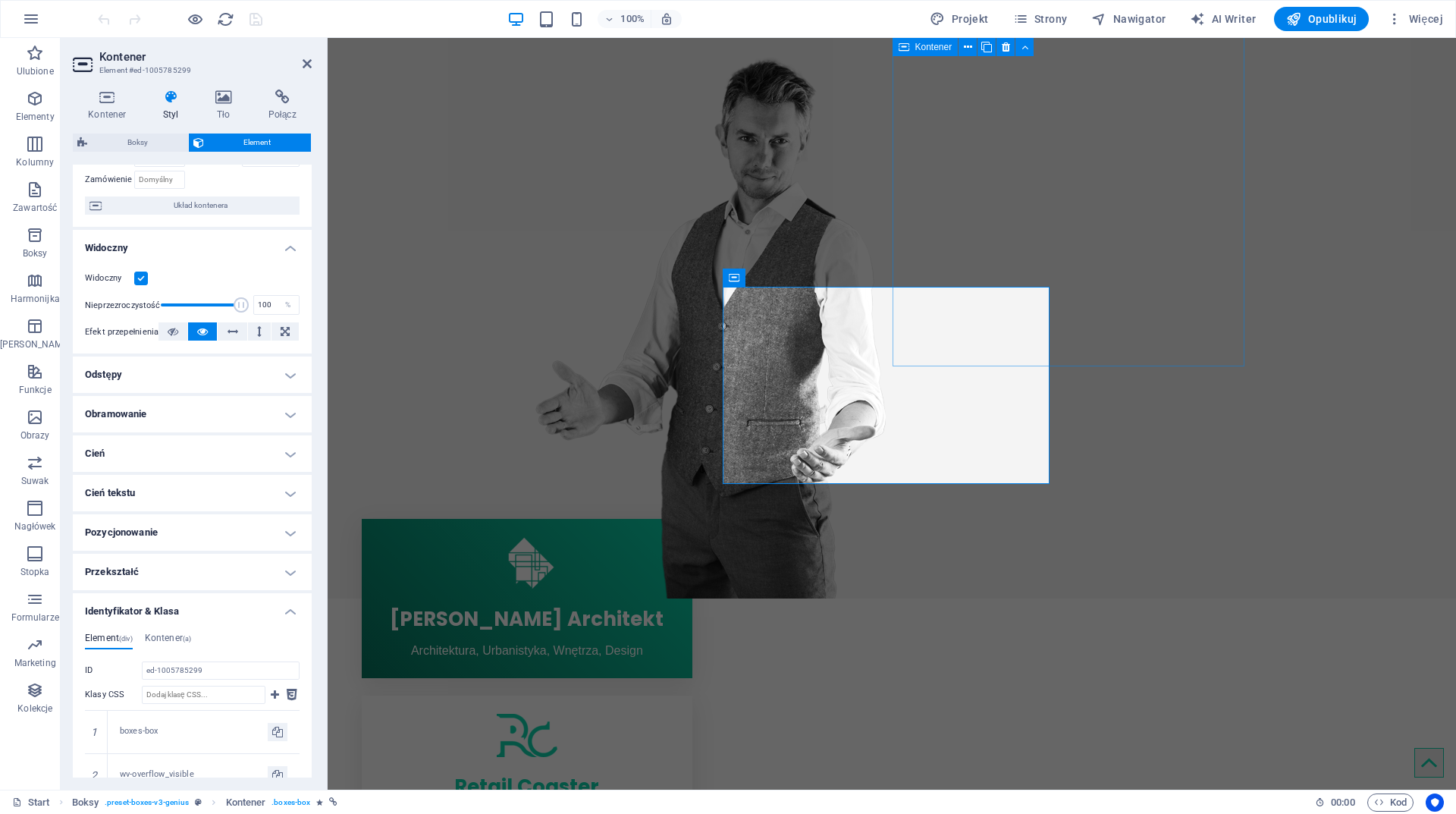
click at [170, 458] on h4 "Cień" at bounding box center [192, 453] width 239 height 36
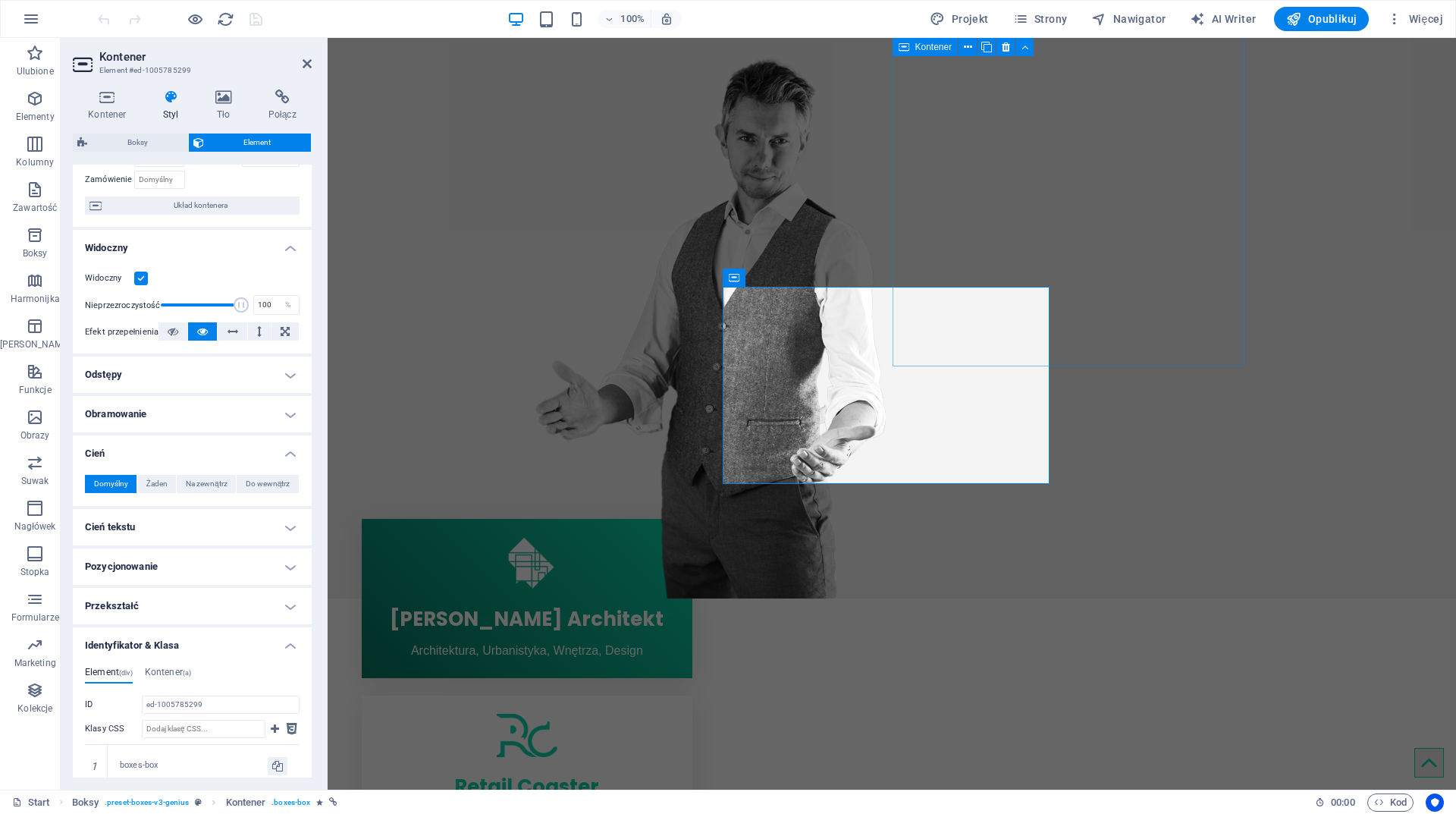
click at [170, 452] on h4 "Cień" at bounding box center [192, 449] width 239 height 27
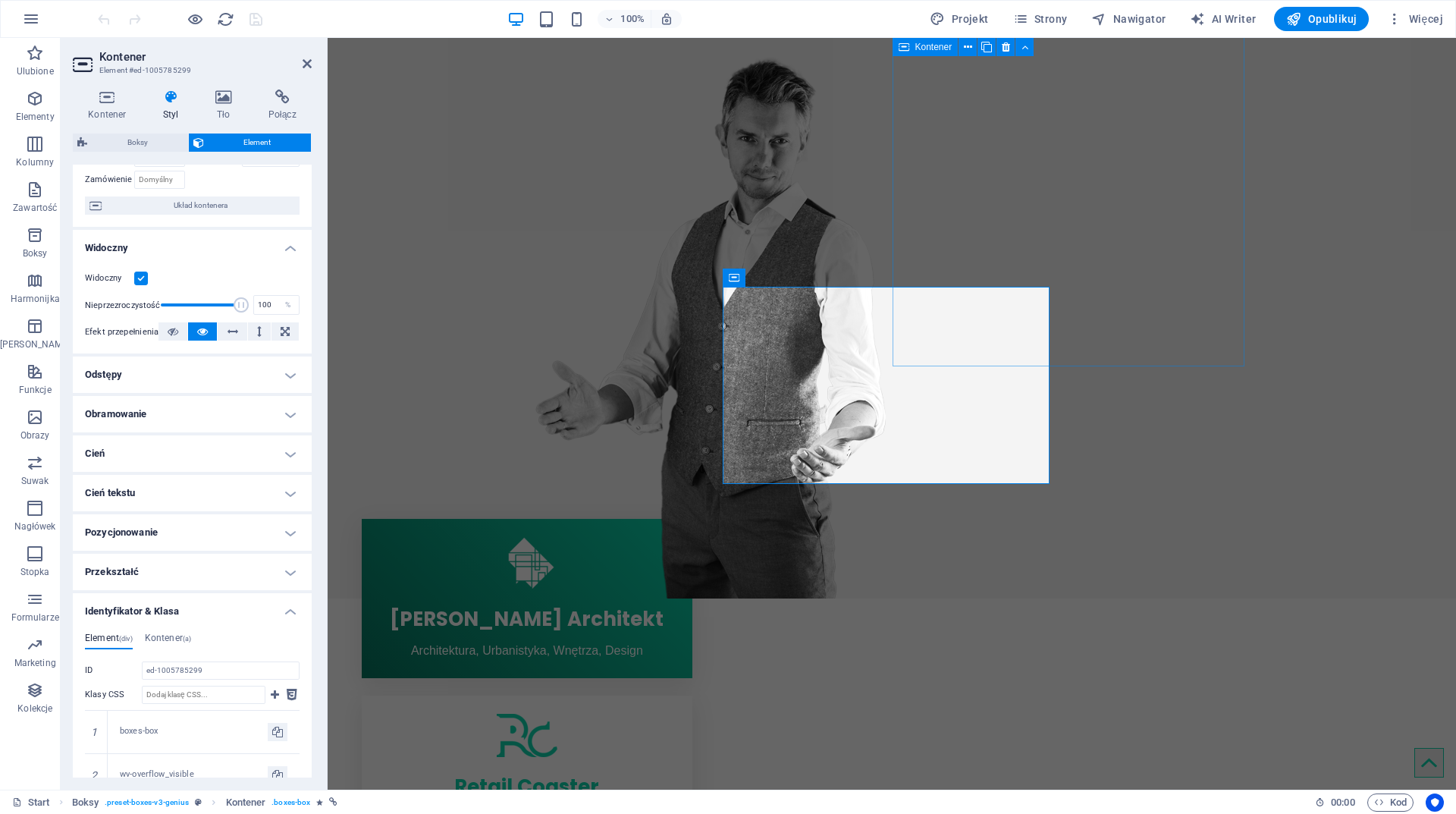
click at [170, 419] on h4 "Obramowanie" at bounding box center [192, 414] width 239 height 36
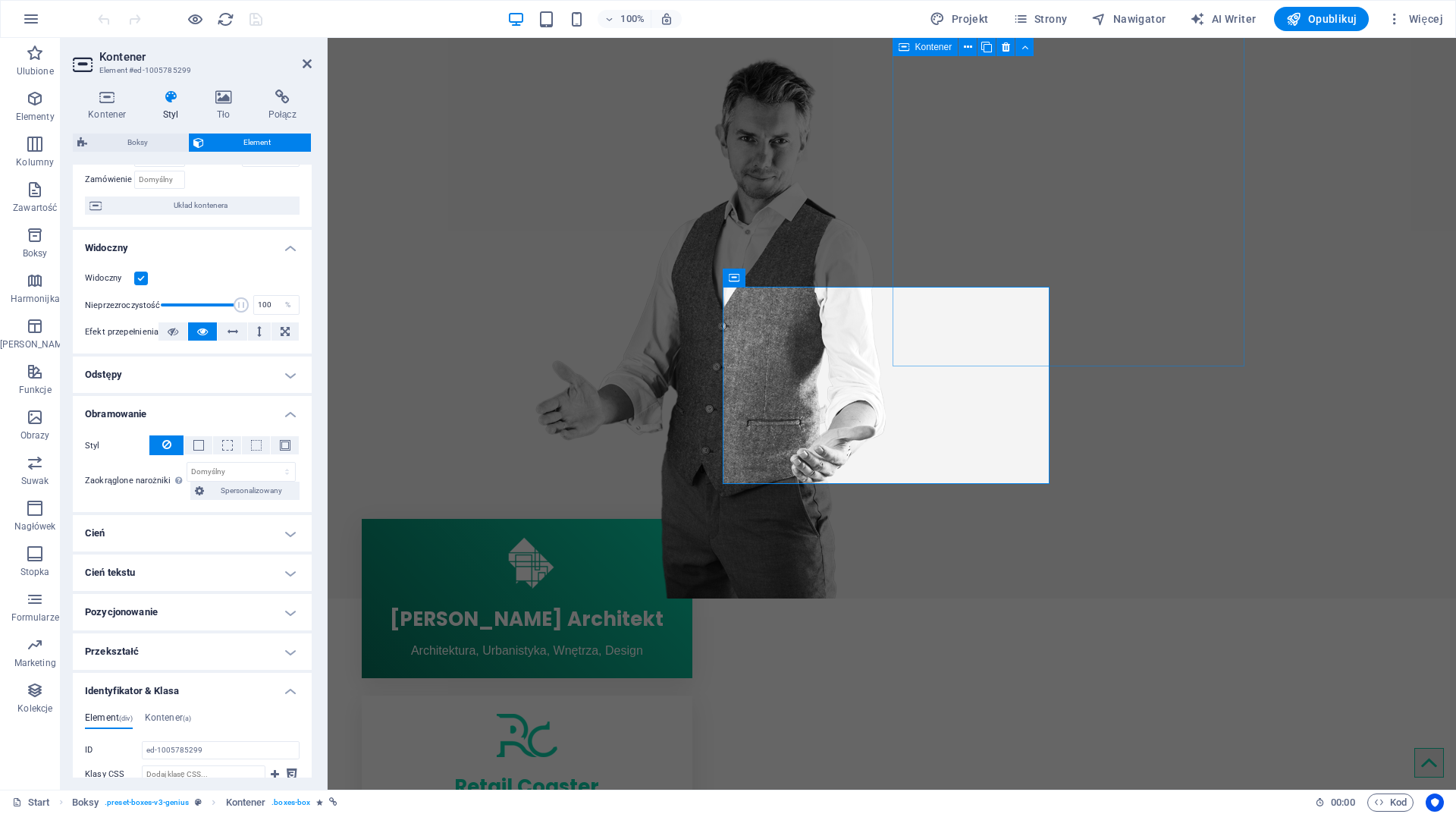
click at [180, 412] on h4 "Obramowanie" at bounding box center [192, 409] width 239 height 27
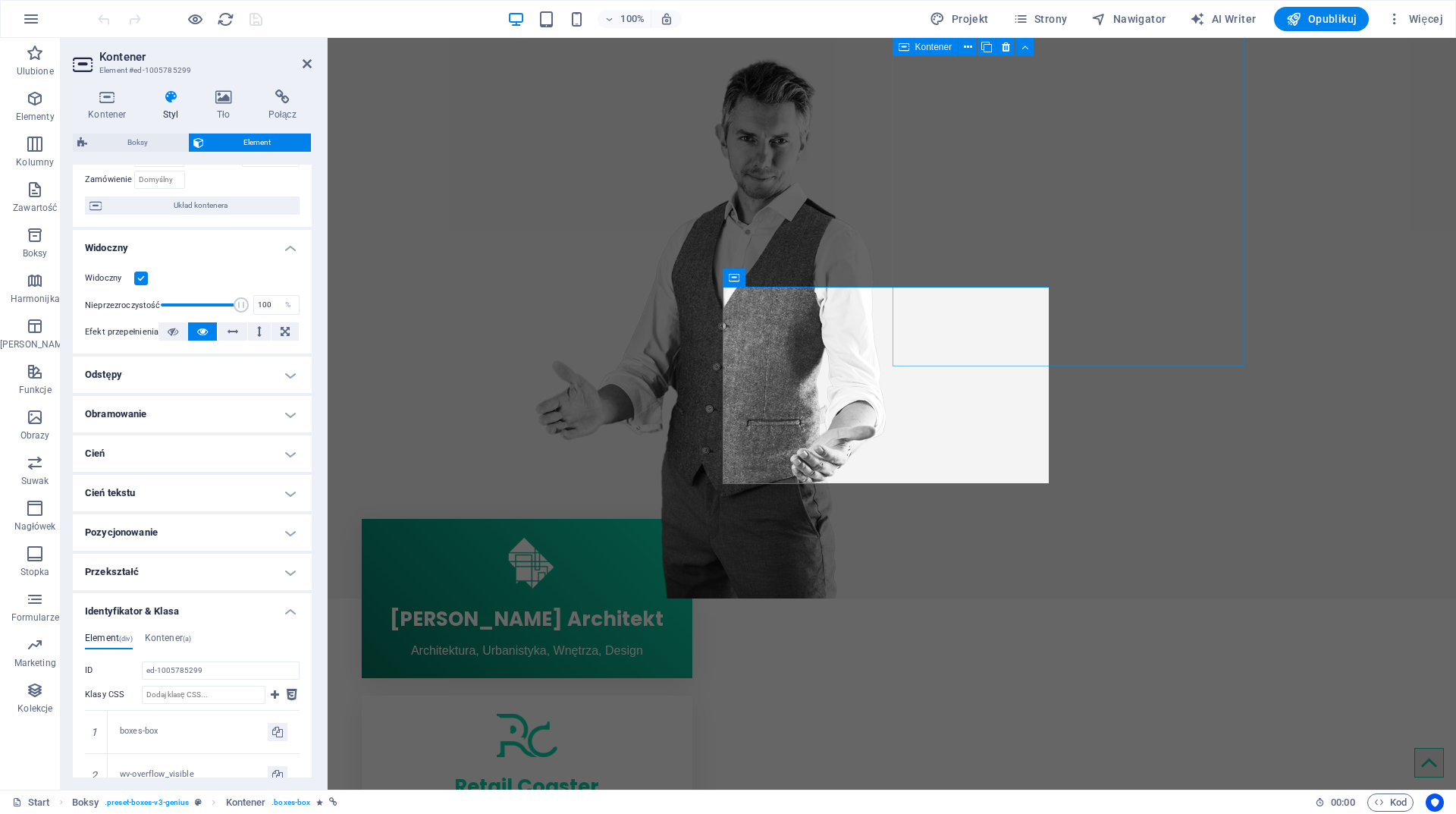
click at [180, 377] on h4 "Odstępy" at bounding box center [192, 374] width 239 height 36
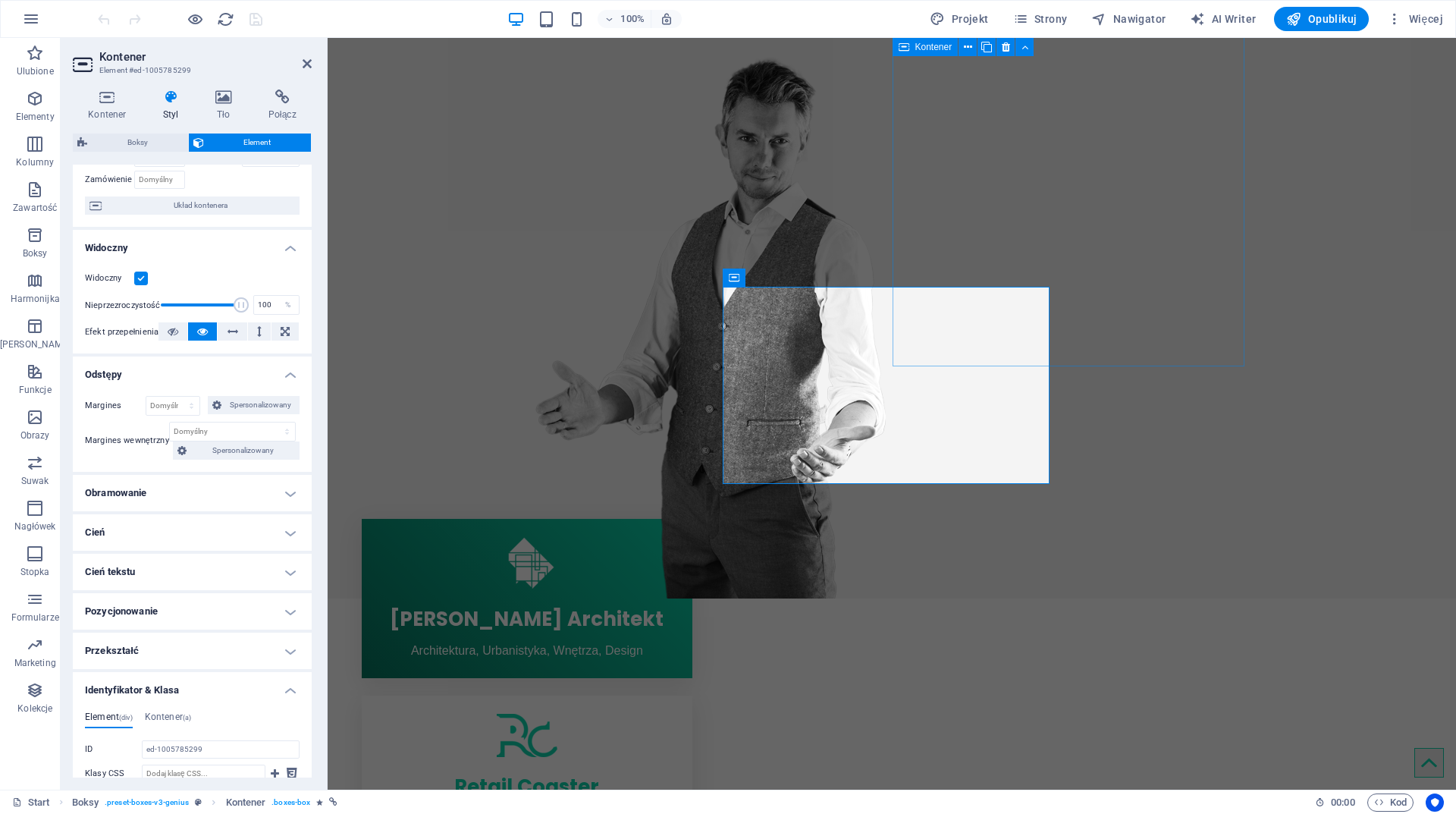
click at [180, 375] on h4 "Odstępy" at bounding box center [192, 369] width 239 height 27
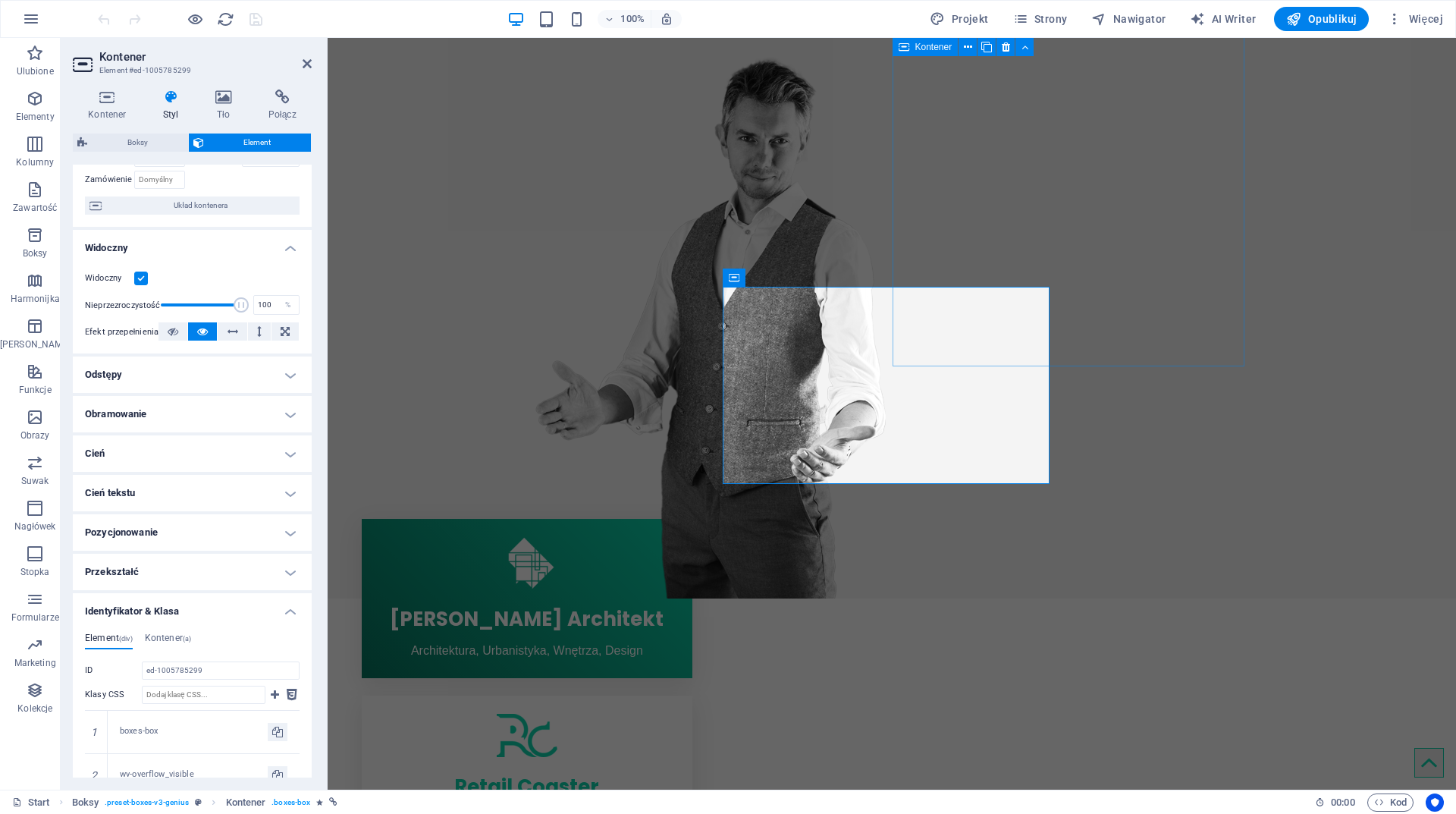
scroll to position [0, 0]
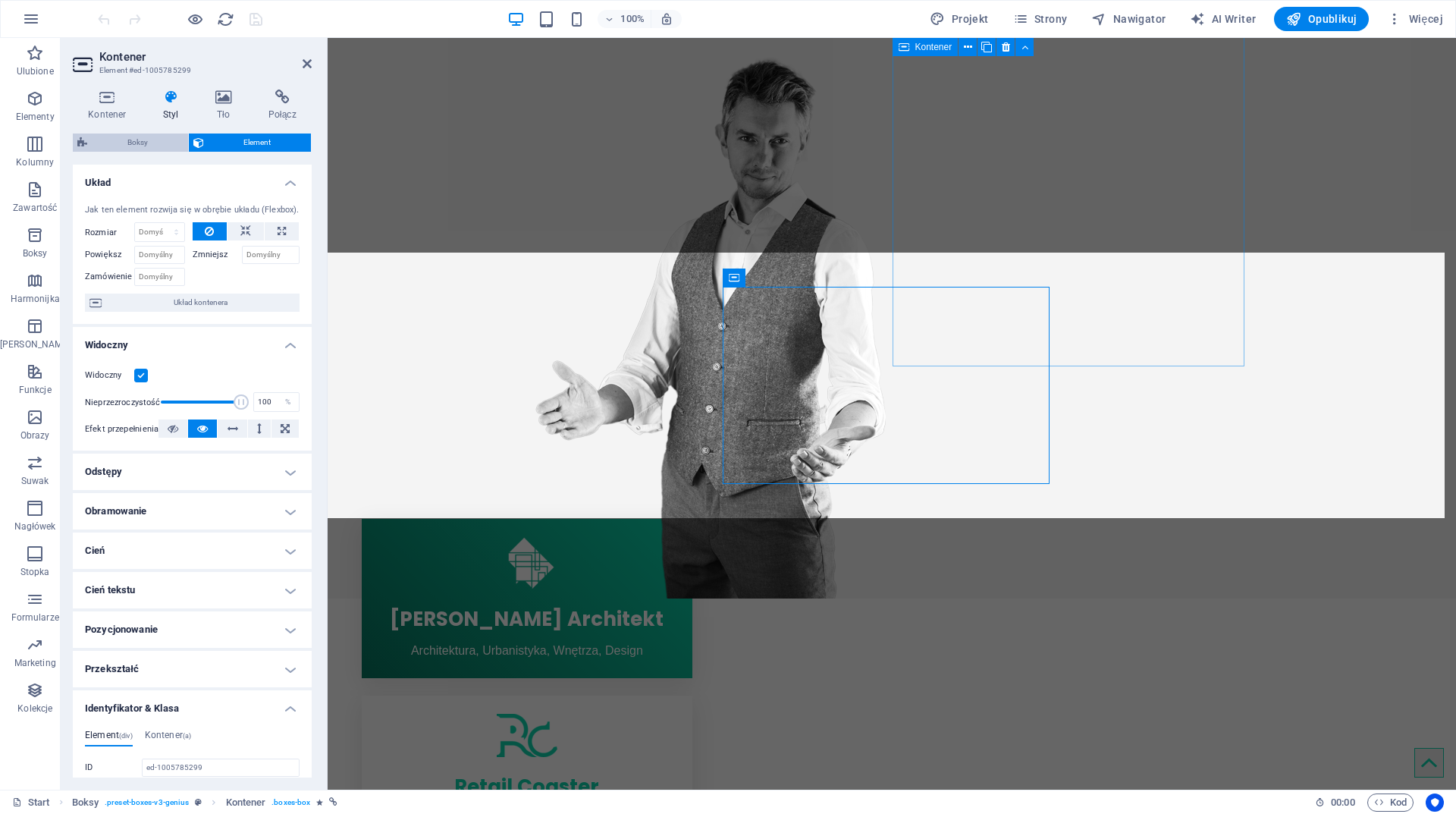
click at [166, 142] on span "Boksy" at bounding box center [137, 143] width 92 height 18
select select "vw"
select select "rem"
select select "px"
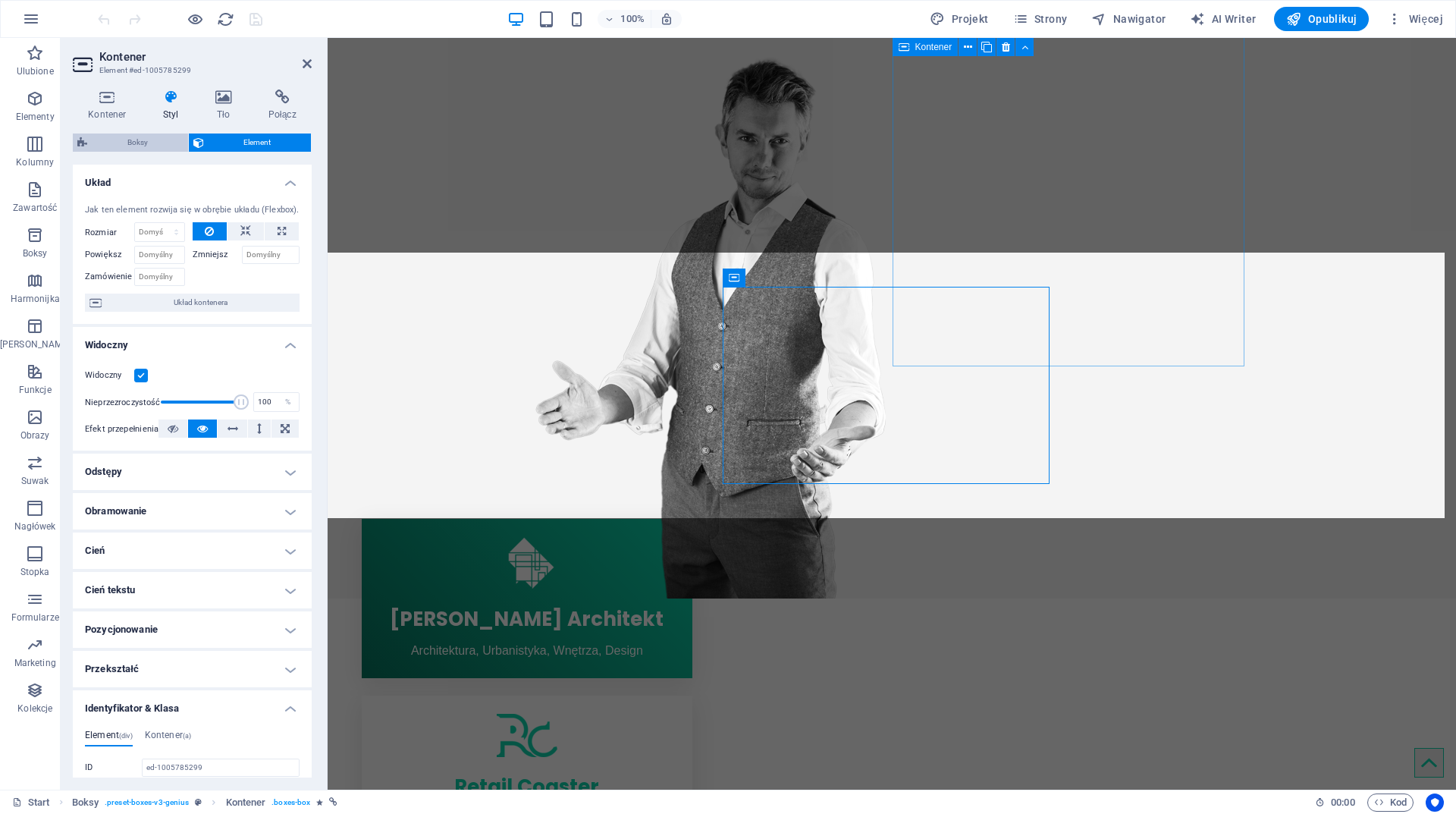
select select "px"
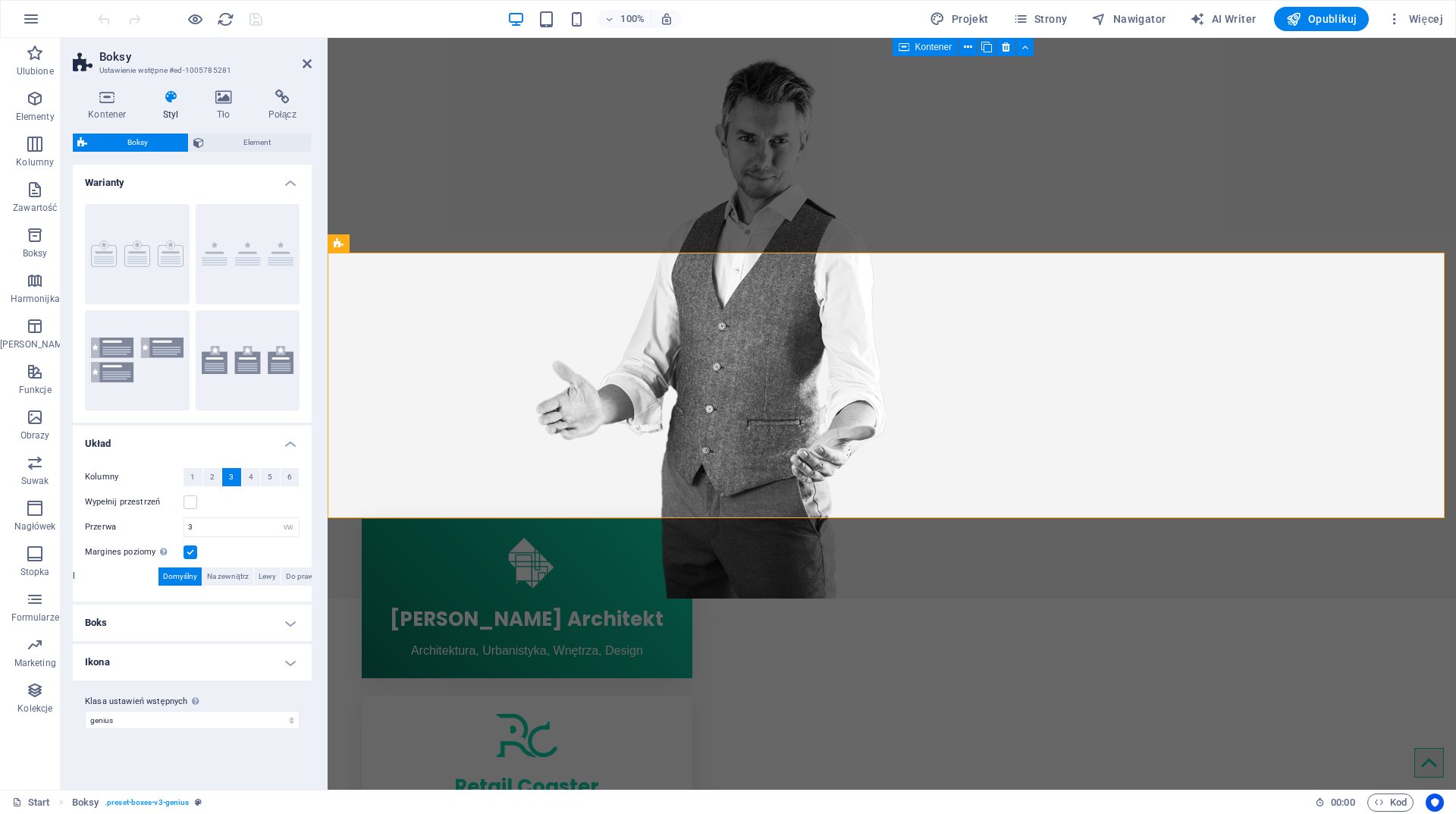
click at [253, 625] on h4 "Boks" at bounding box center [192, 622] width 239 height 36
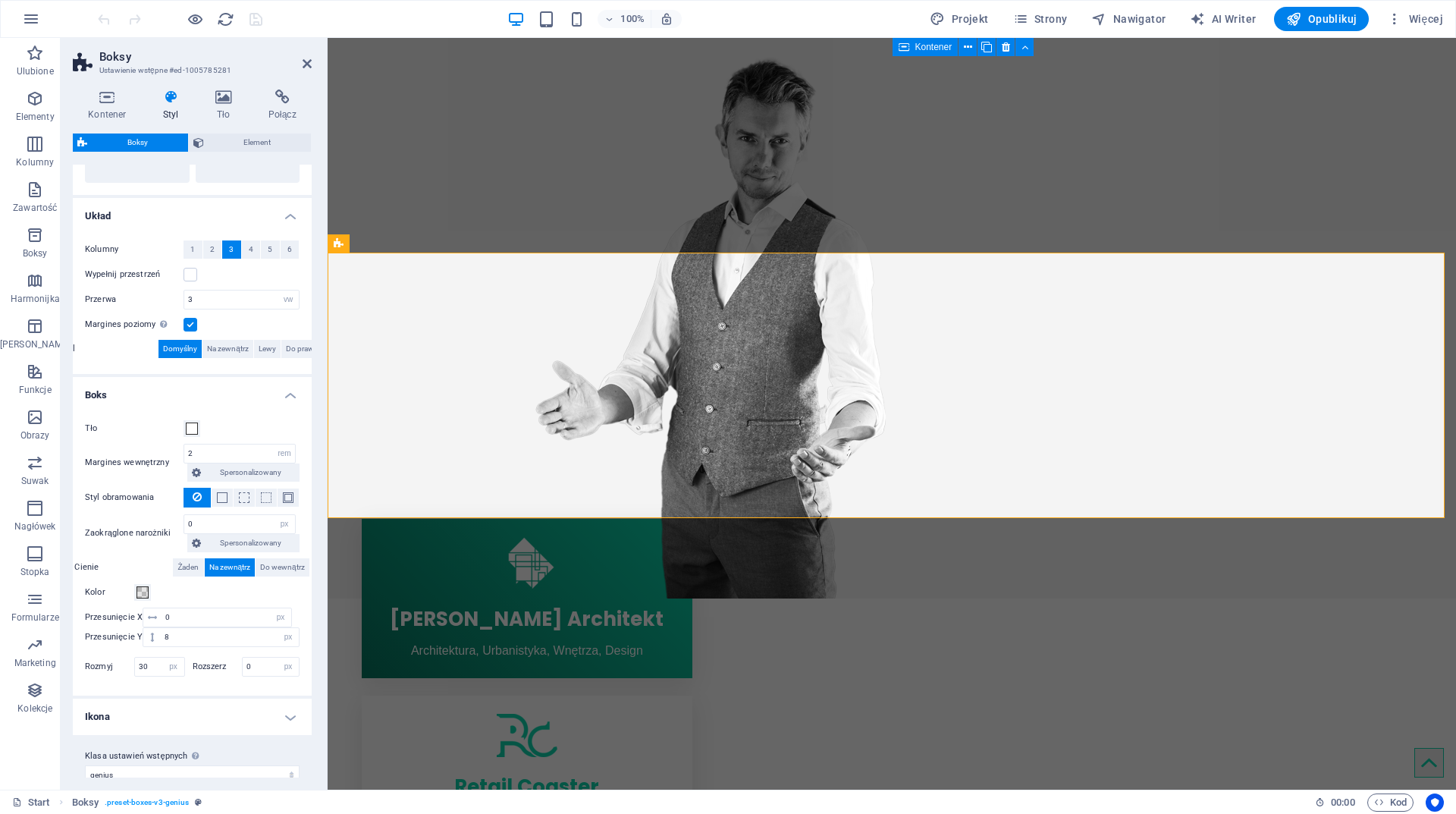
scroll to position [246, 0]
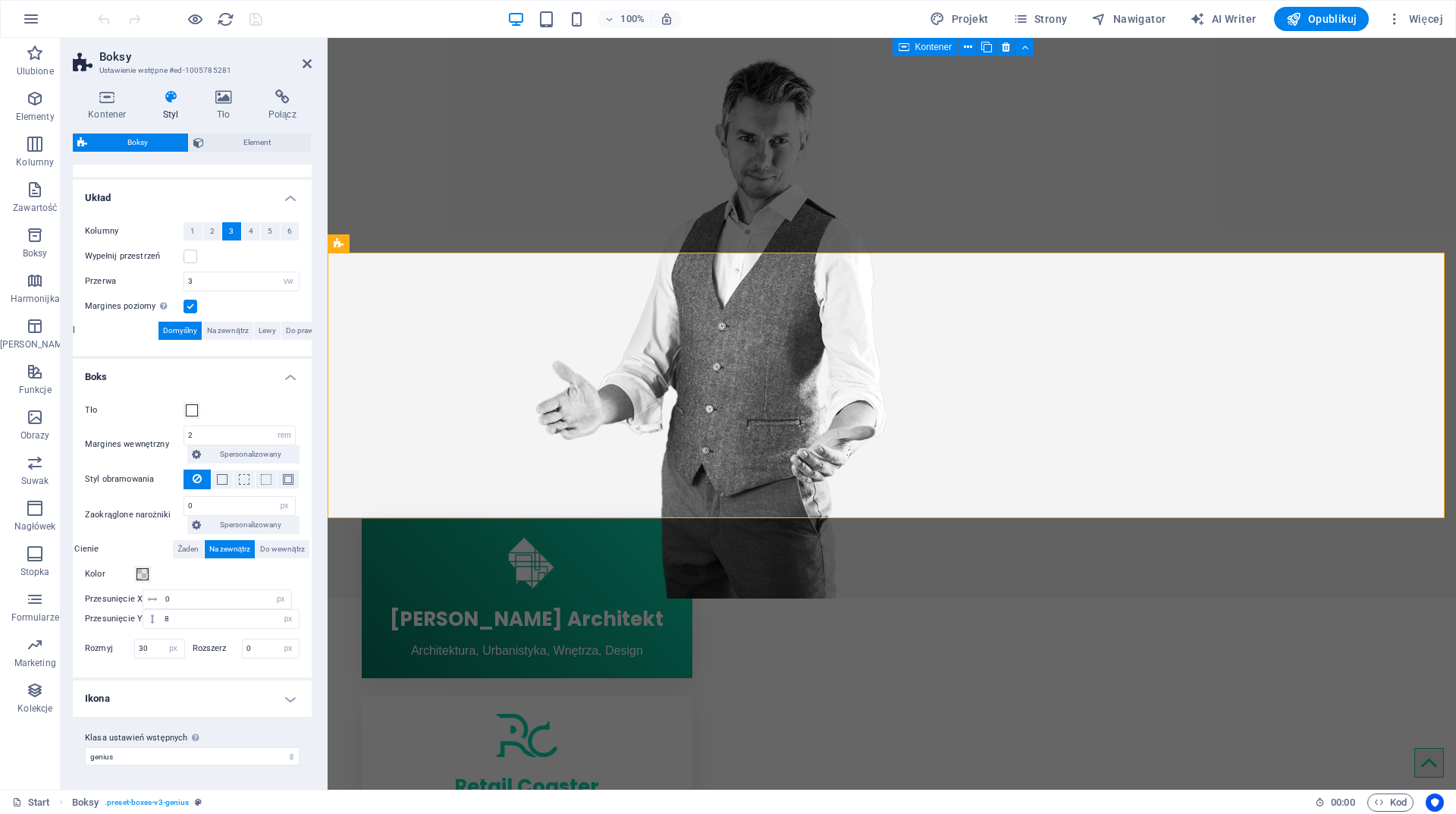
click at [290, 702] on h4 "Ikona" at bounding box center [192, 698] width 239 height 36
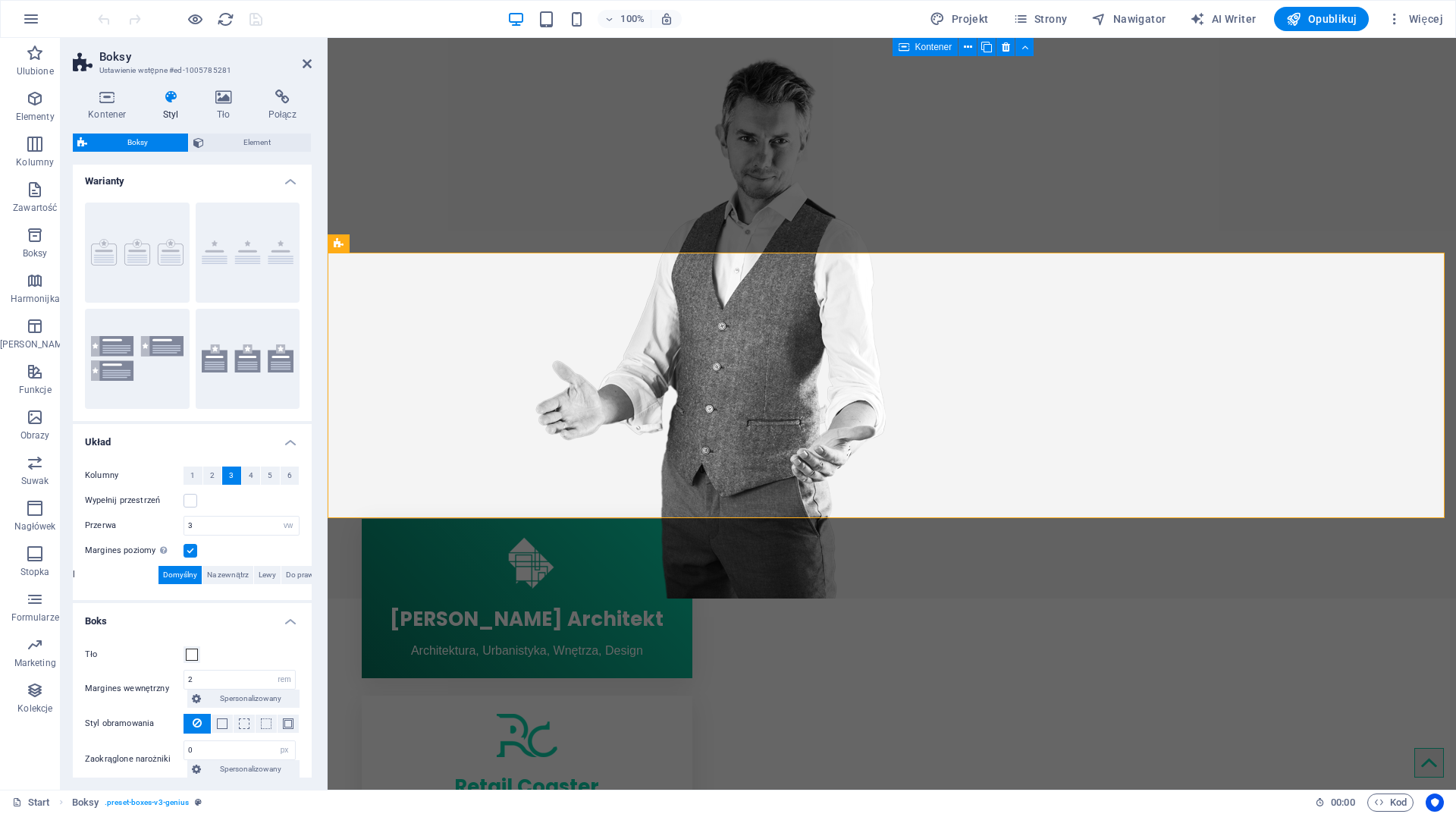
scroll to position [0, 0]
click at [259, 139] on span "Element" at bounding box center [258, 143] width 99 height 18
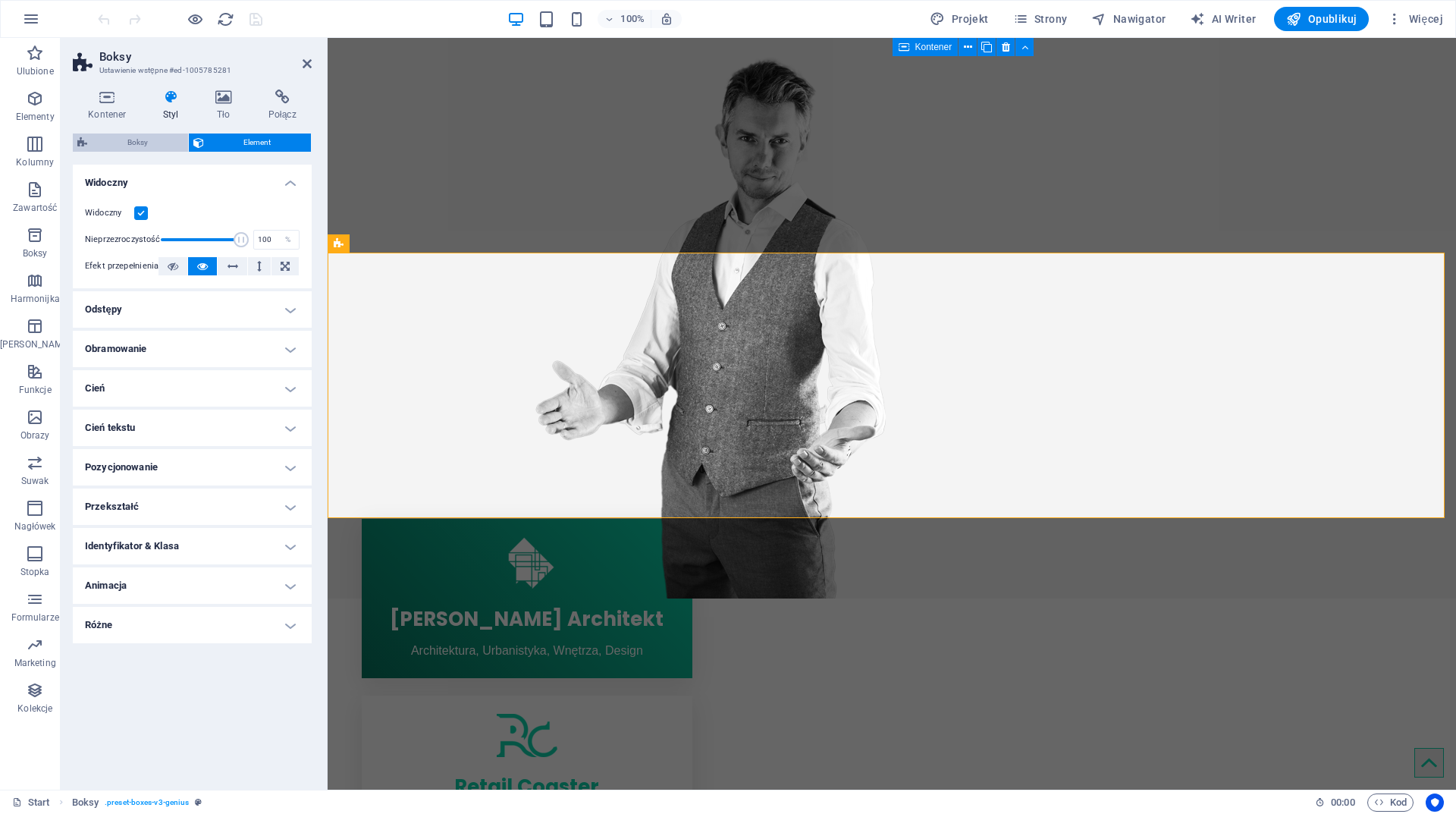
click at [127, 146] on span "Boksy" at bounding box center [137, 143] width 92 height 18
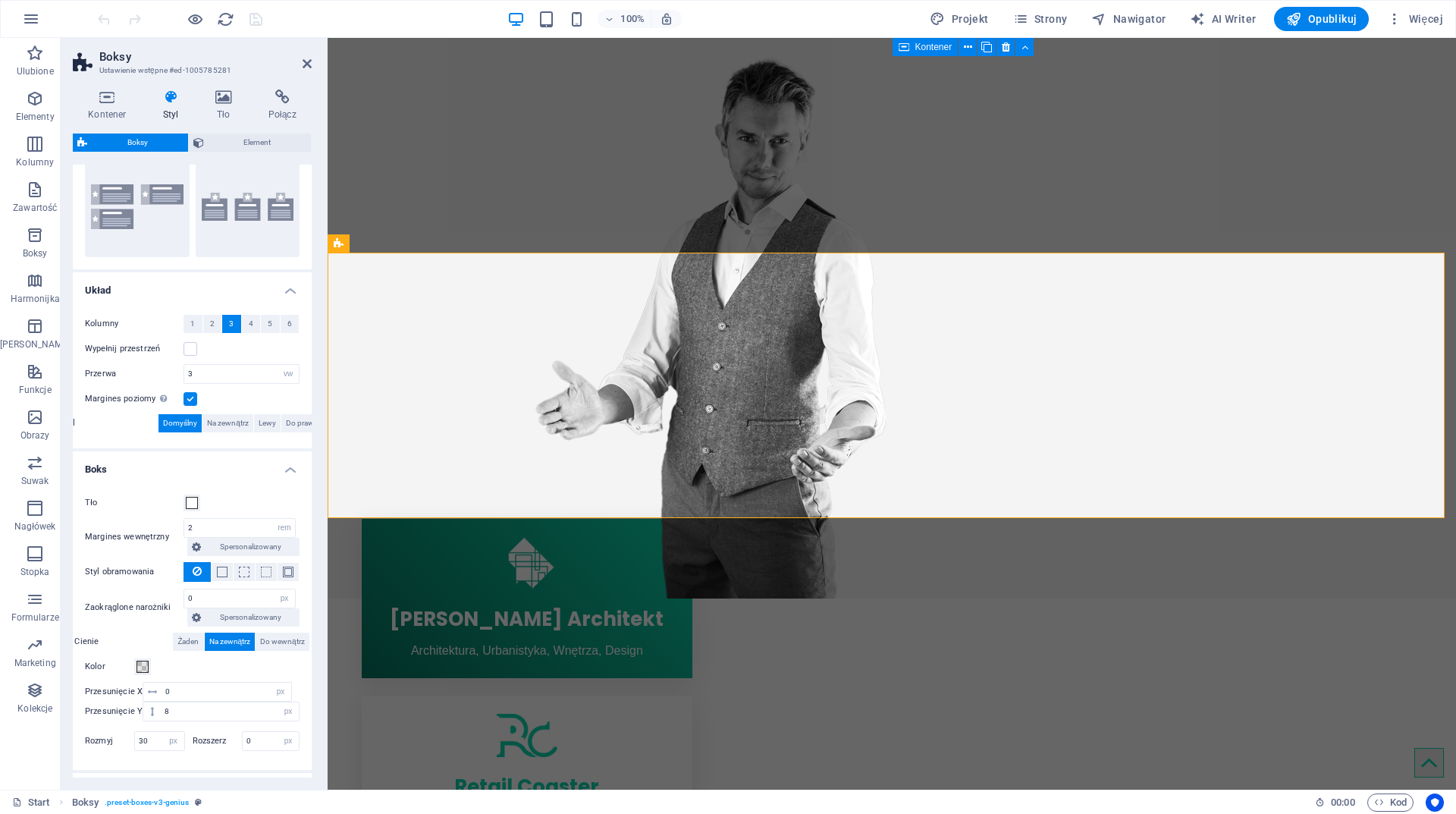
scroll to position [305, 0]
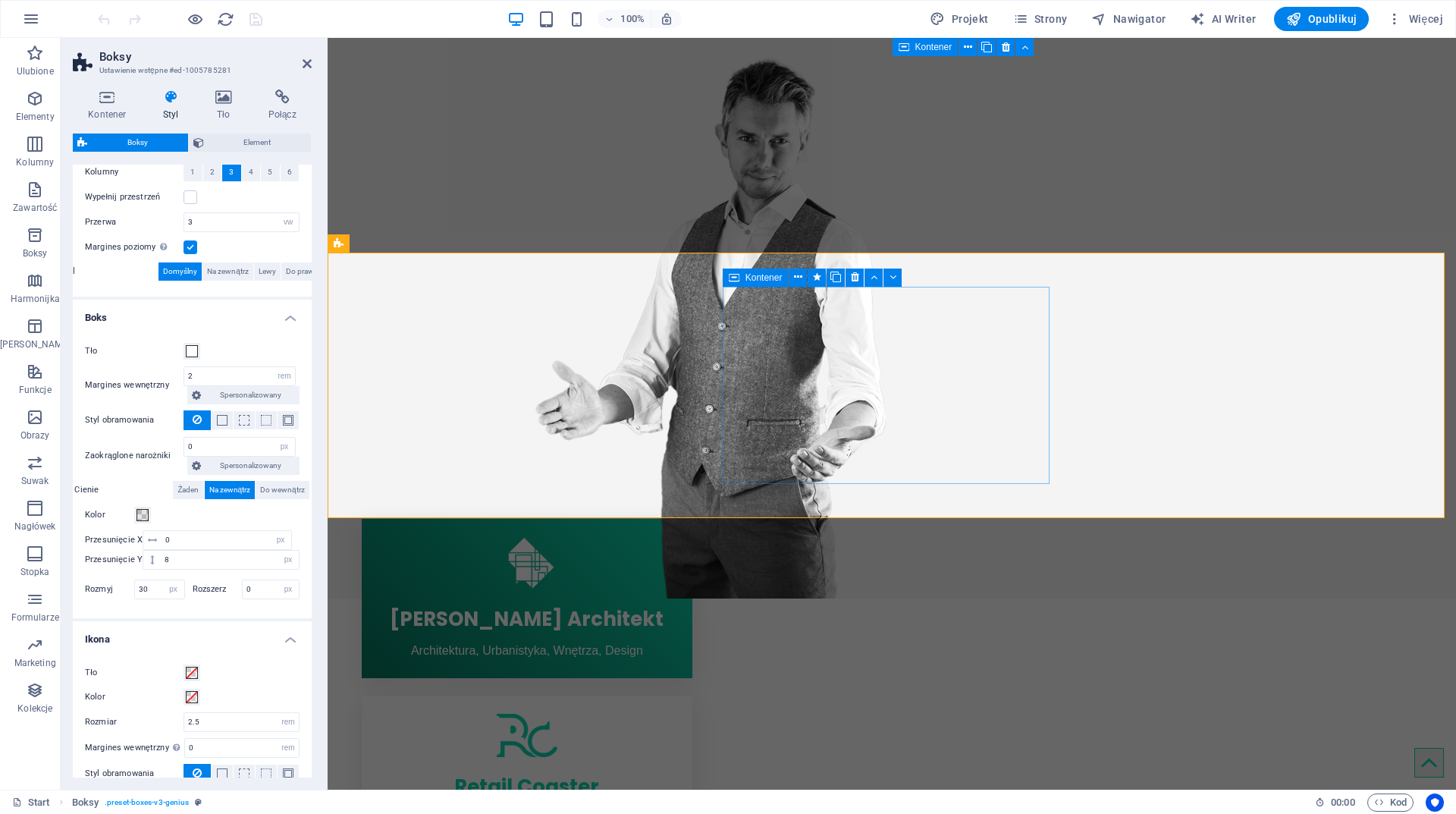
click at [756, 279] on span "Kontener" at bounding box center [764, 278] width 37 height 9
click at [755, 279] on span "Kontener" at bounding box center [764, 278] width 37 height 9
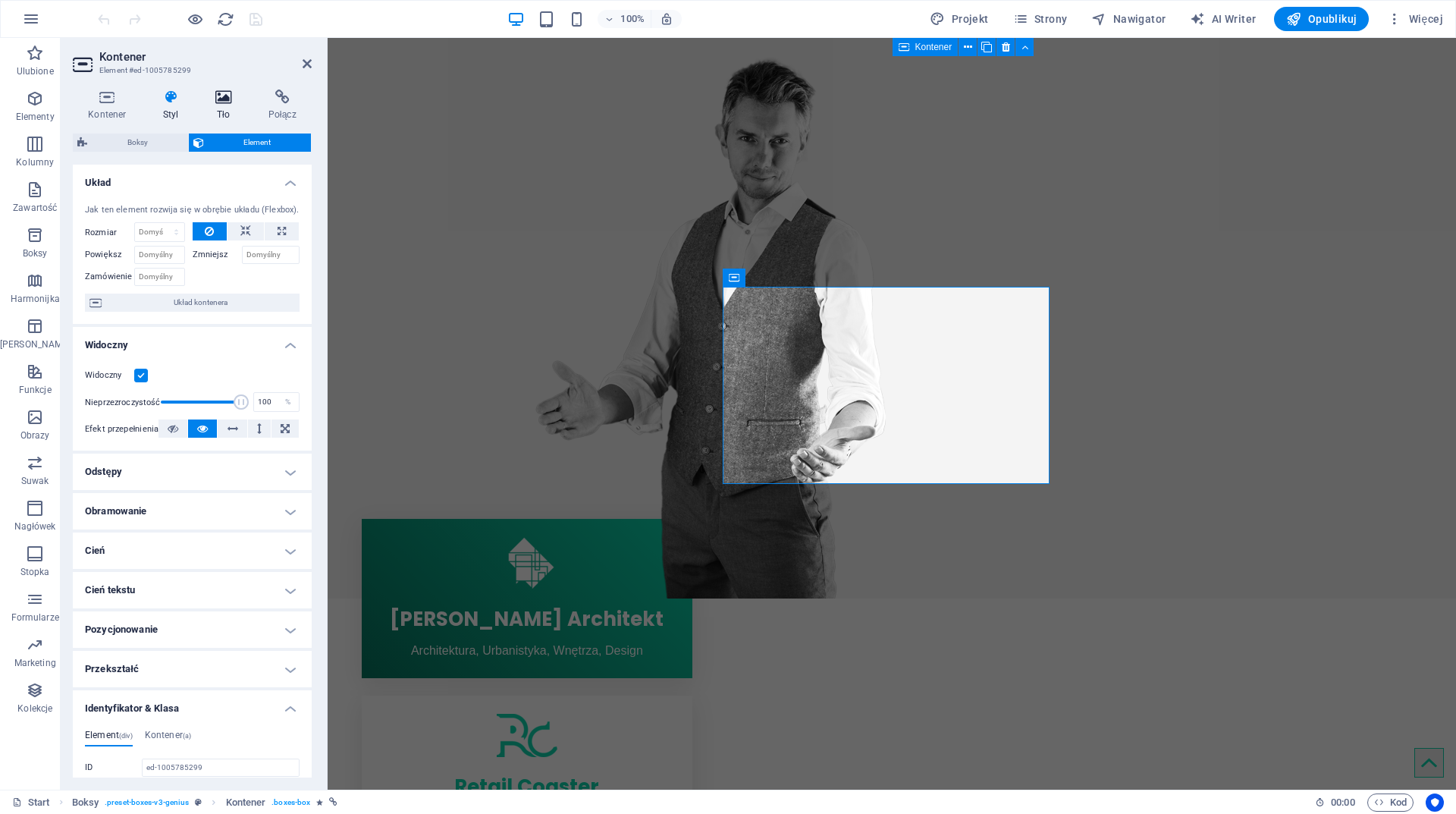
click at [220, 90] on icon at bounding box center [224, 97] width 47 height 15
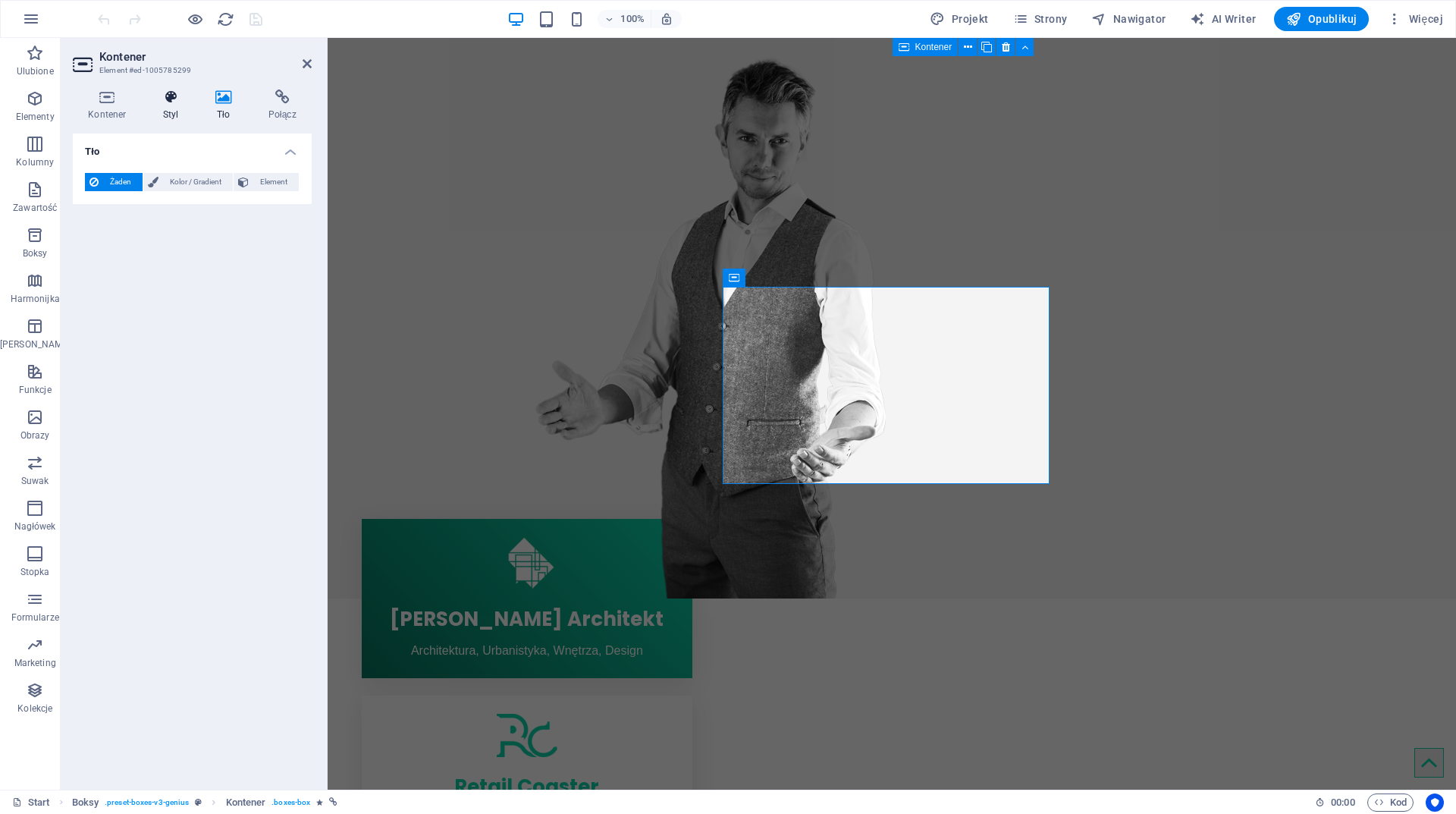
click at [178, 98] on icon at bounding box center [171, 97] width 46 height 15
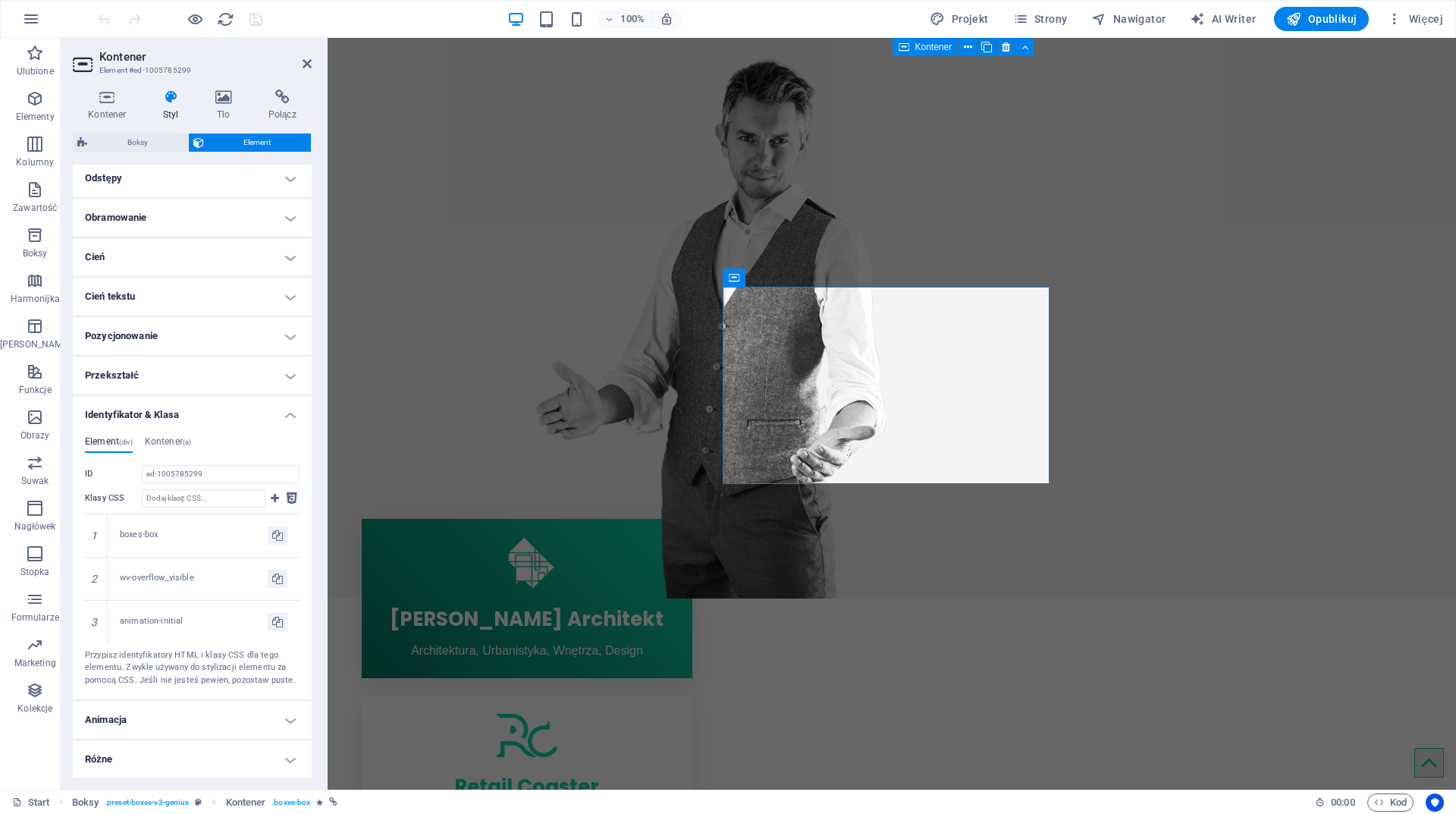
scroll to position [0, 0]
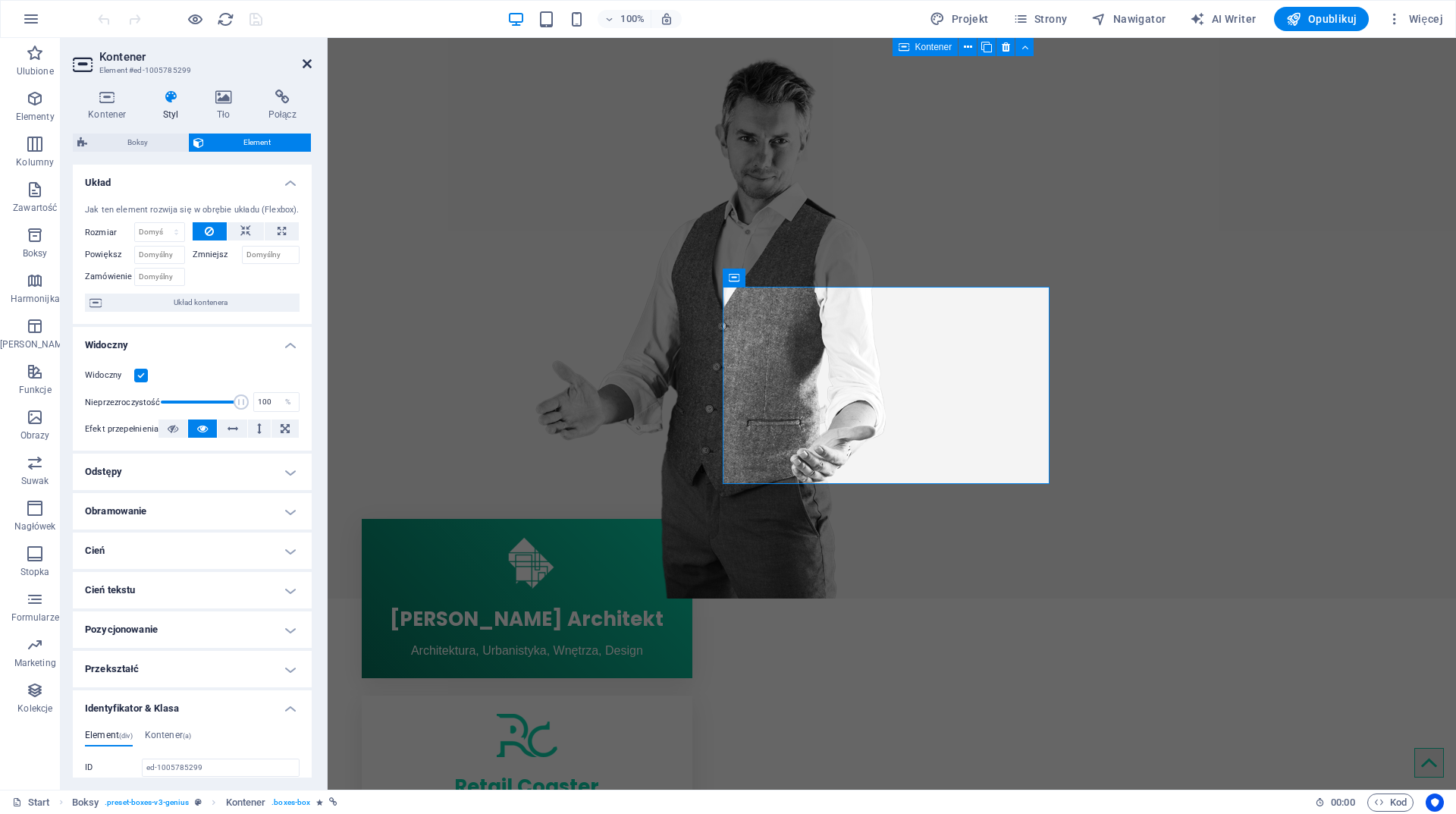
click at [308, 60] on icon at bounding box center [308, 64] width 9 height 12
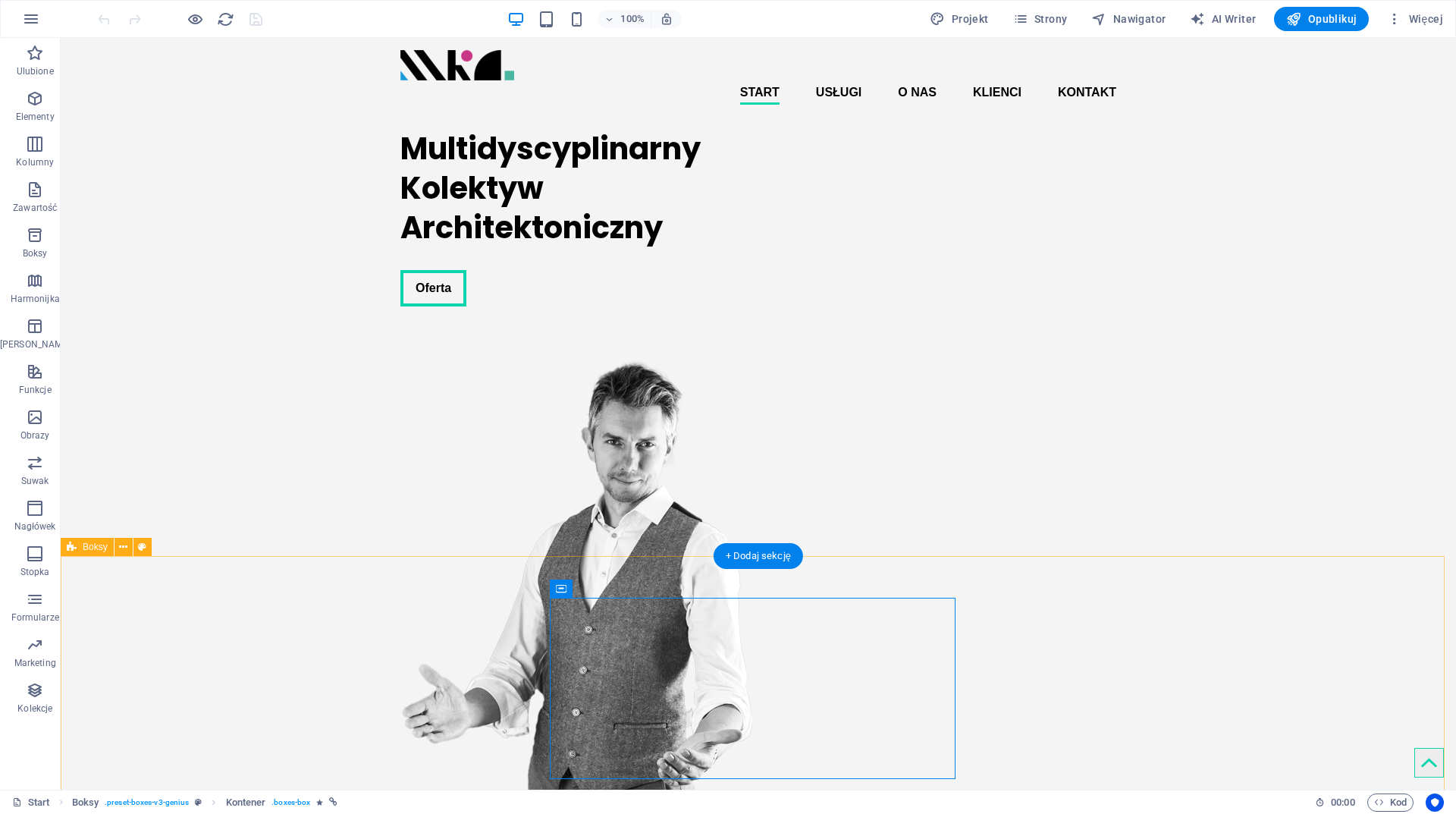
click at [577, 584] on span "Kontener" at bounding box center [591, 589] width 37 height 9
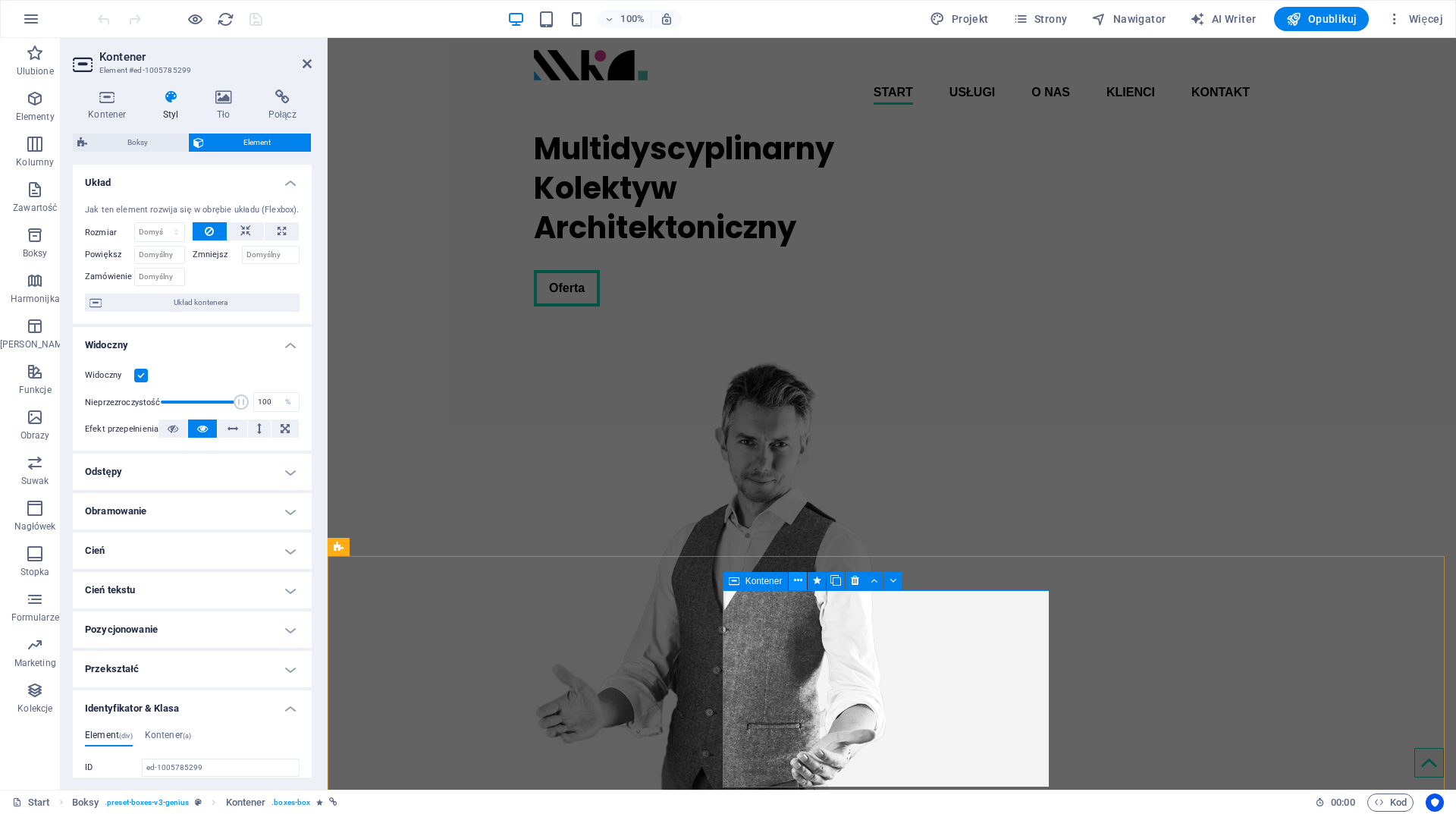
click at [799, 580] on icon at bounding box center [798, 580] width 8 height 16
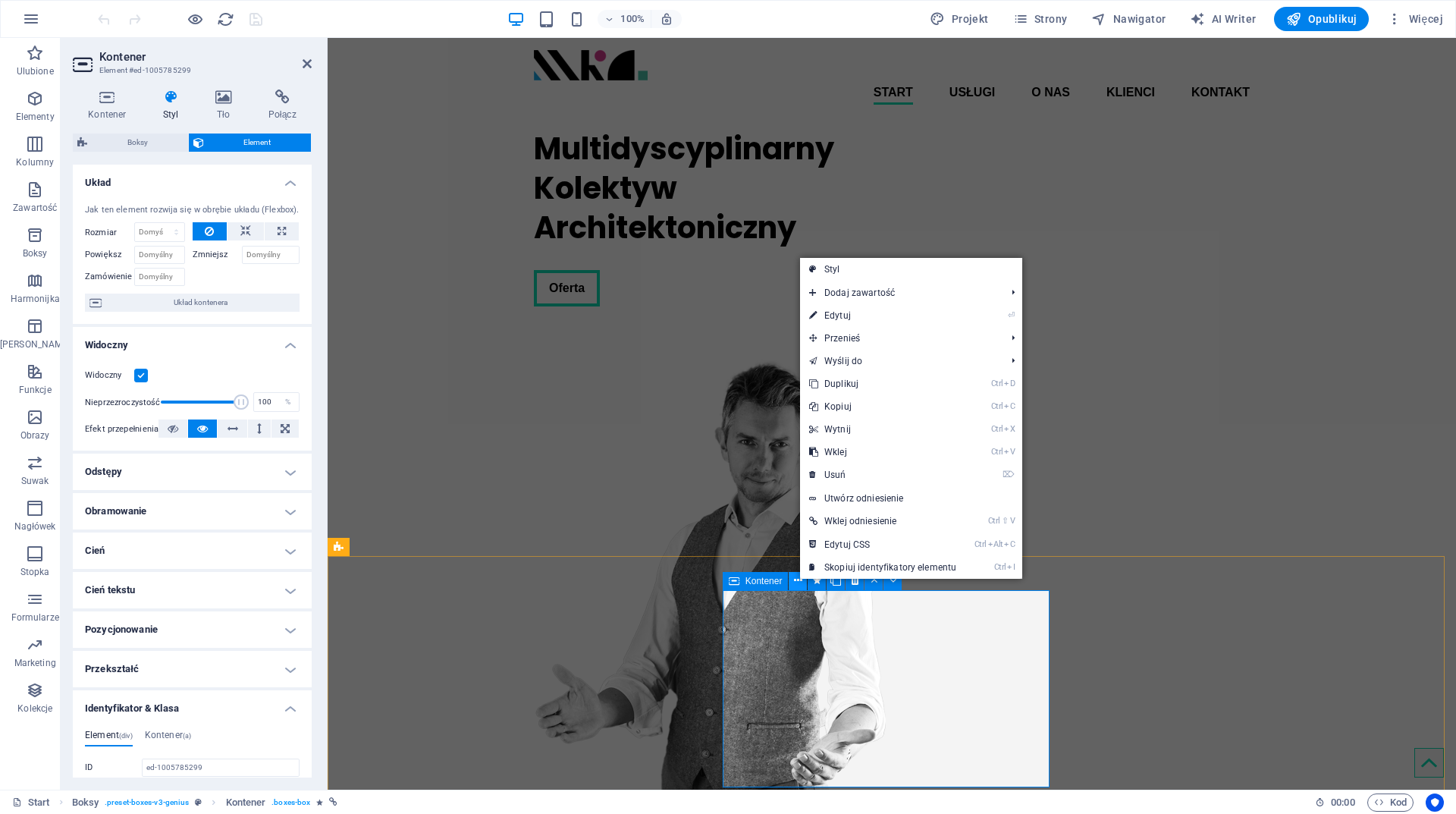
click at [799, 580] on icon at bounding box center [798, 580] width 8 height 16
click at [745, 583] on span "Kontener" at bounding box center [764, 581] width 37 height 9
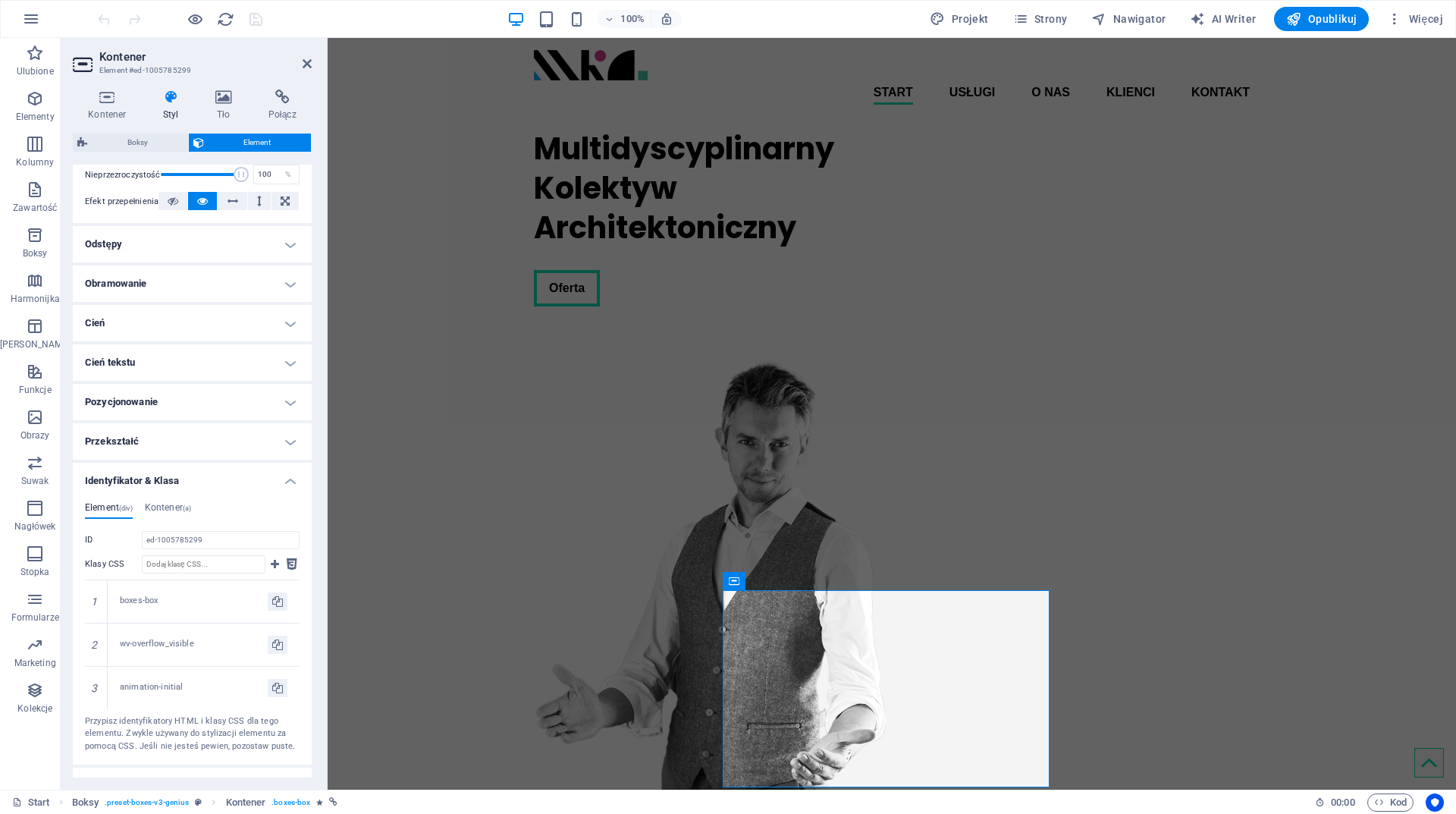
scroll to position [294, 0]
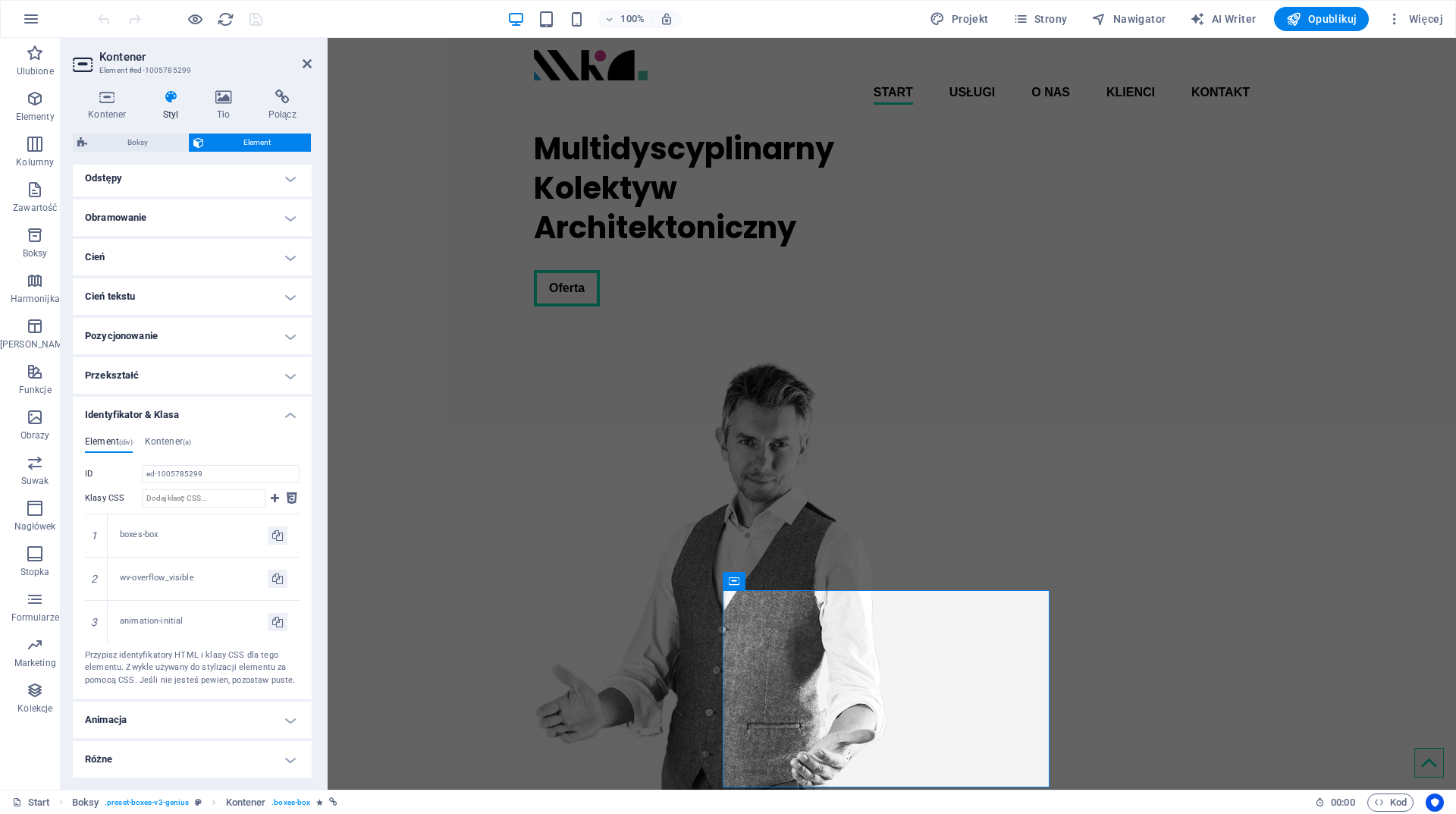
click at [156, 219] on h4 "Obramowanie" at bounding box center [192, 217] width 239 height 36
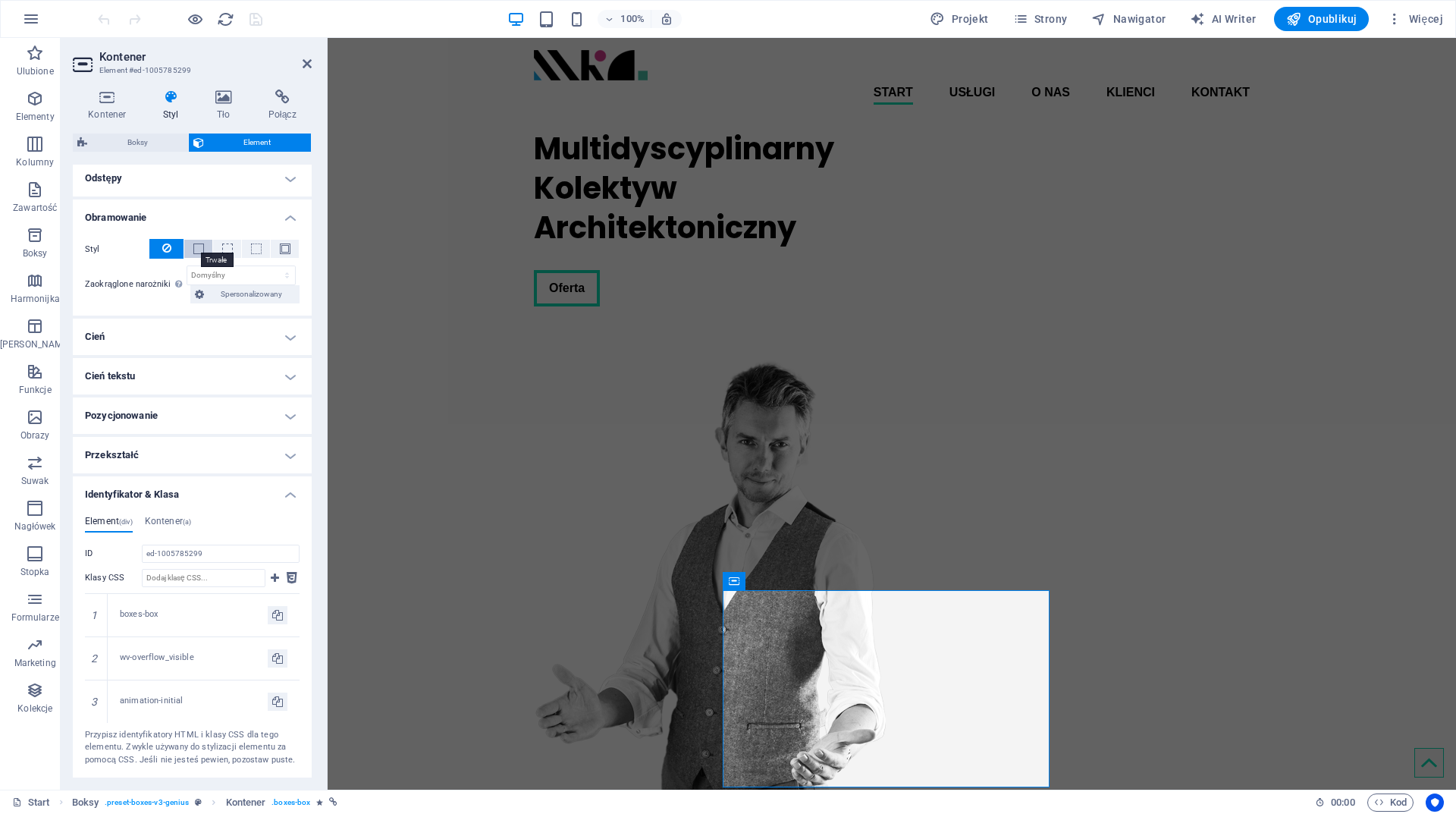
click at [194, 248] on span at bounding box center [199, 249] width 11 height 11
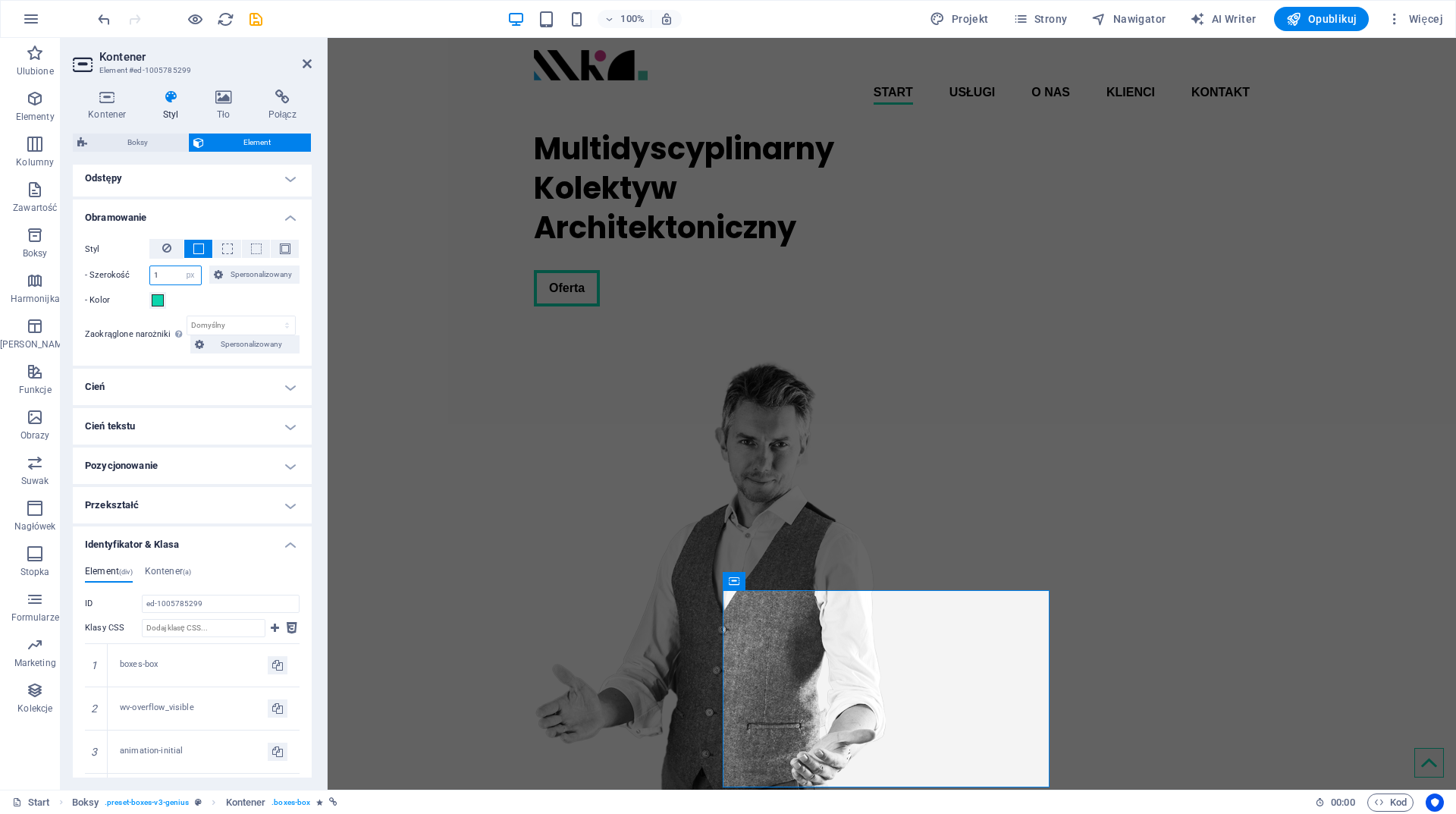
drag, startPoint x: 169, startPoint y: 272, endPoint x: 149, endPoint y: 272, distance: 20.0
click at [150, 272] on input "1" at bounding box center [176, 275] width 51 height 18
type input "5"
click at [157, 302] on span at bounding box center [158, 301] width 12 height 12
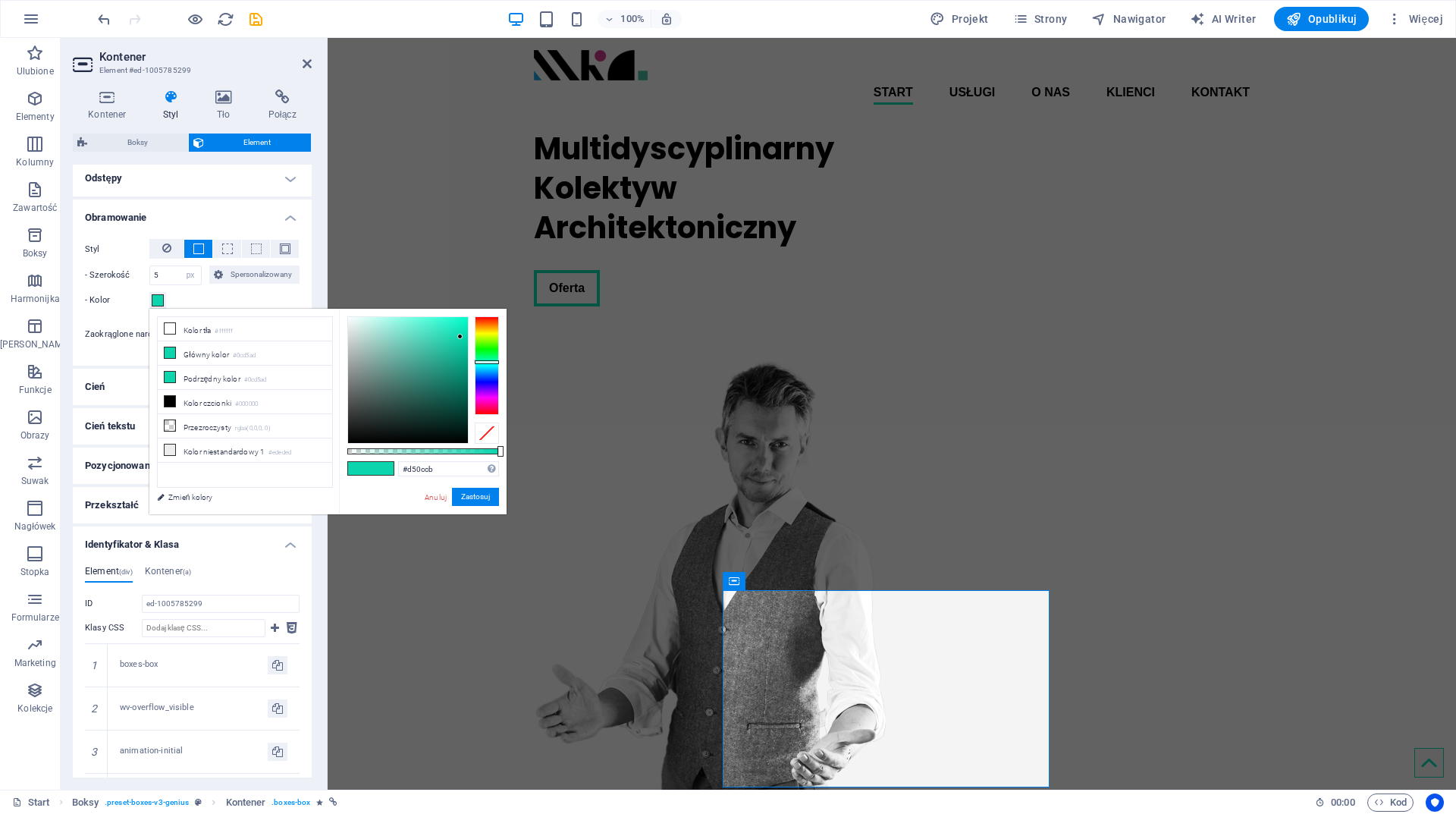
click at [485, 399] on div at bounding box center [486, 365] width 24 height 99
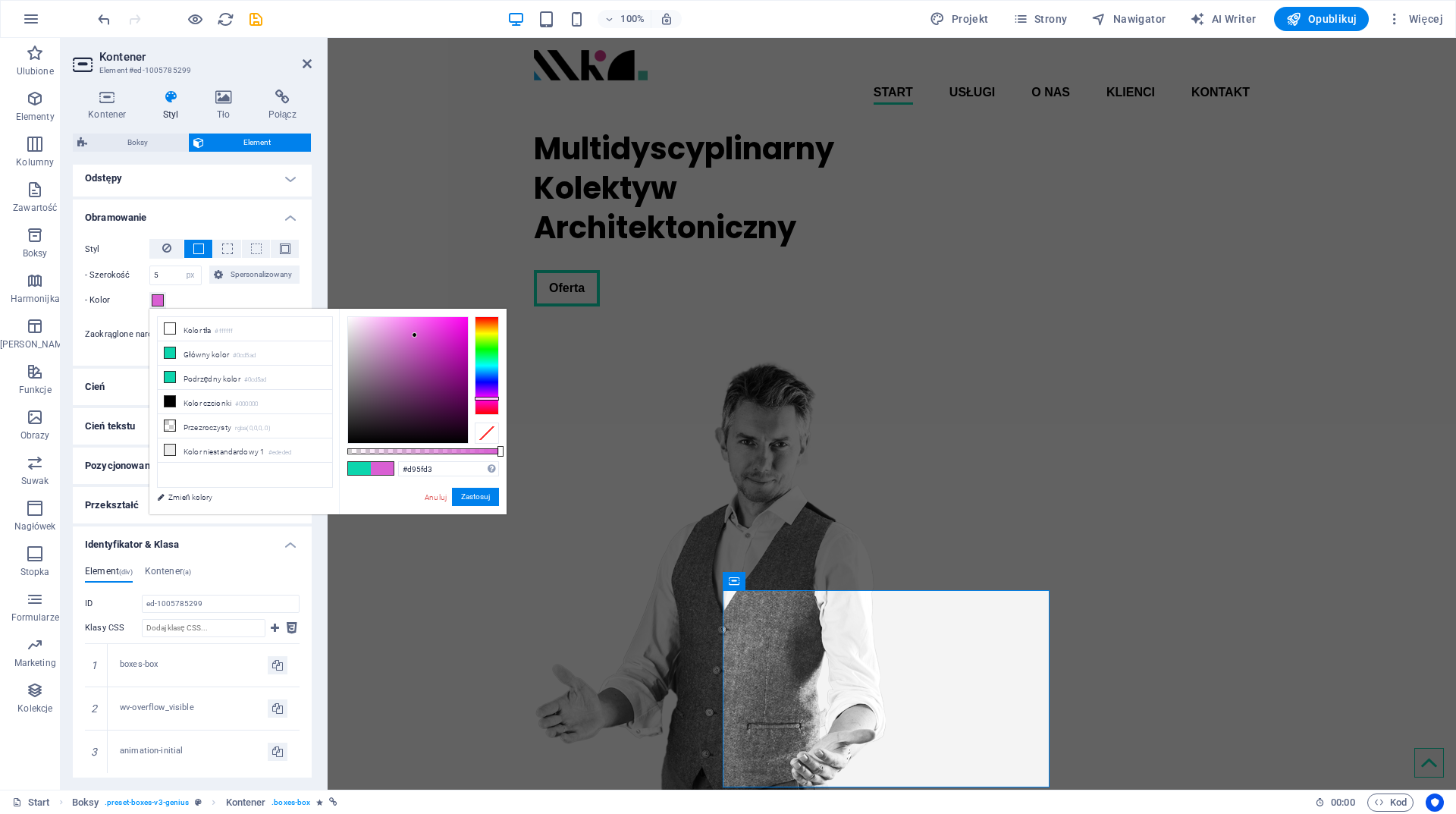
type input "#df6ad9"
click at [410, 332] on div at bounding box center [408, 379] width 119 height 126
click at [470, 498] on button "Zastosuj" at bounding box center [475, 497] width 47 height 18
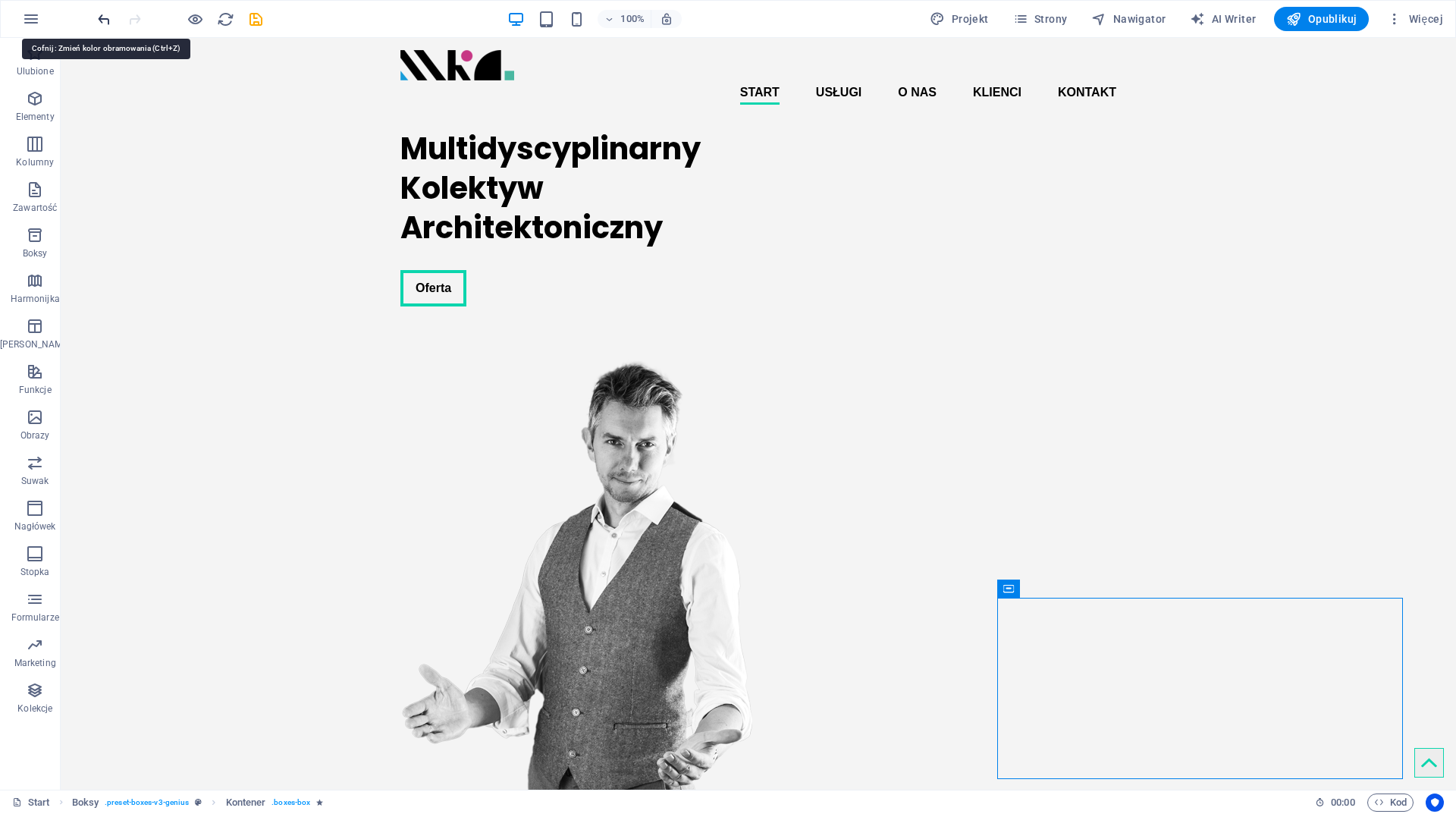
click at [100, 21] on icon "undo" at bounding box center [104, 19] width 18 height 18
click at [567, 589] on div "Kontener" at bounding box center [583, 589] width 66 height 18
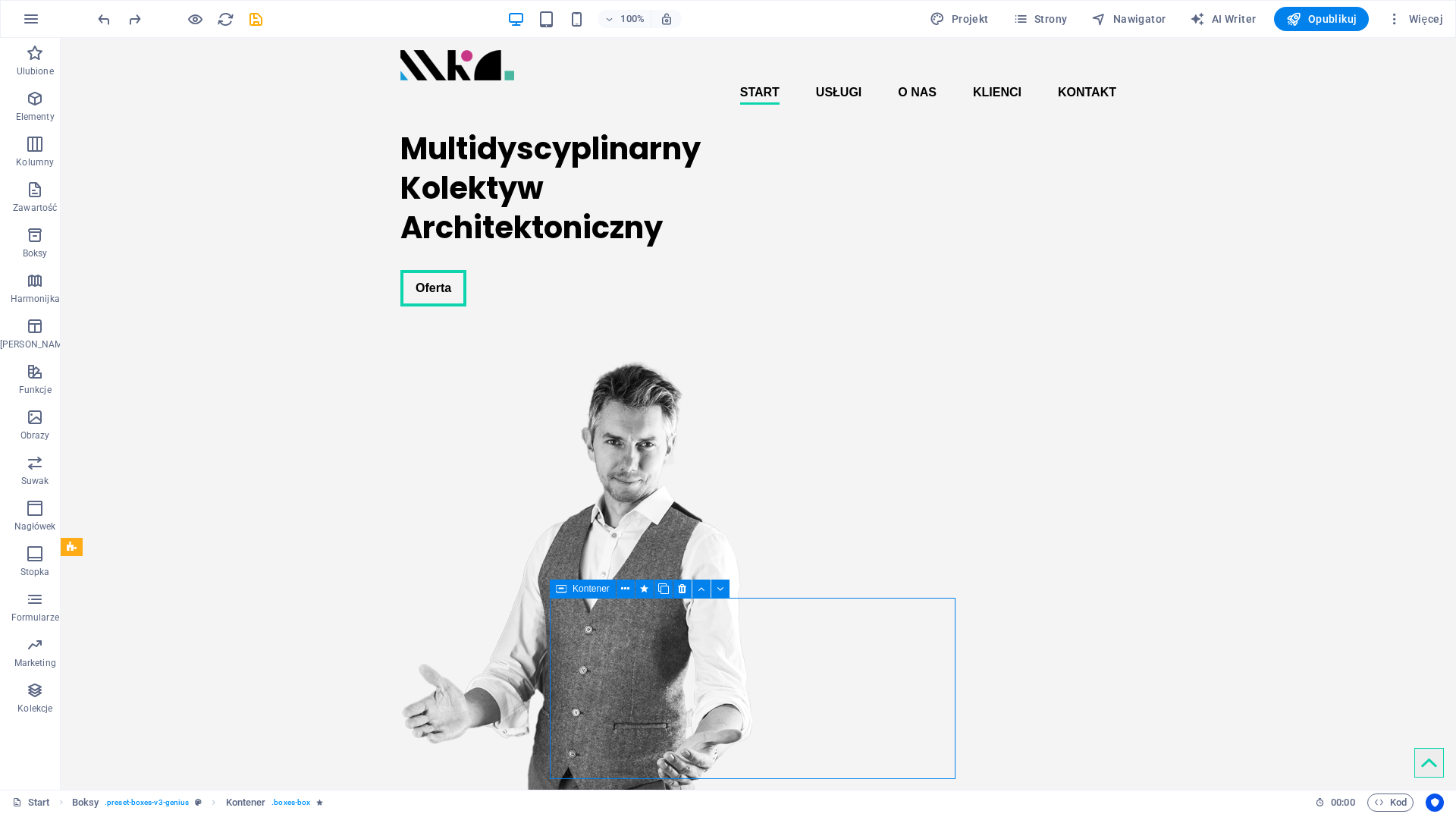
click at [567, 589] on div "Kontener" at bounding box center [583, 589] width 66 height 18
select select "px"
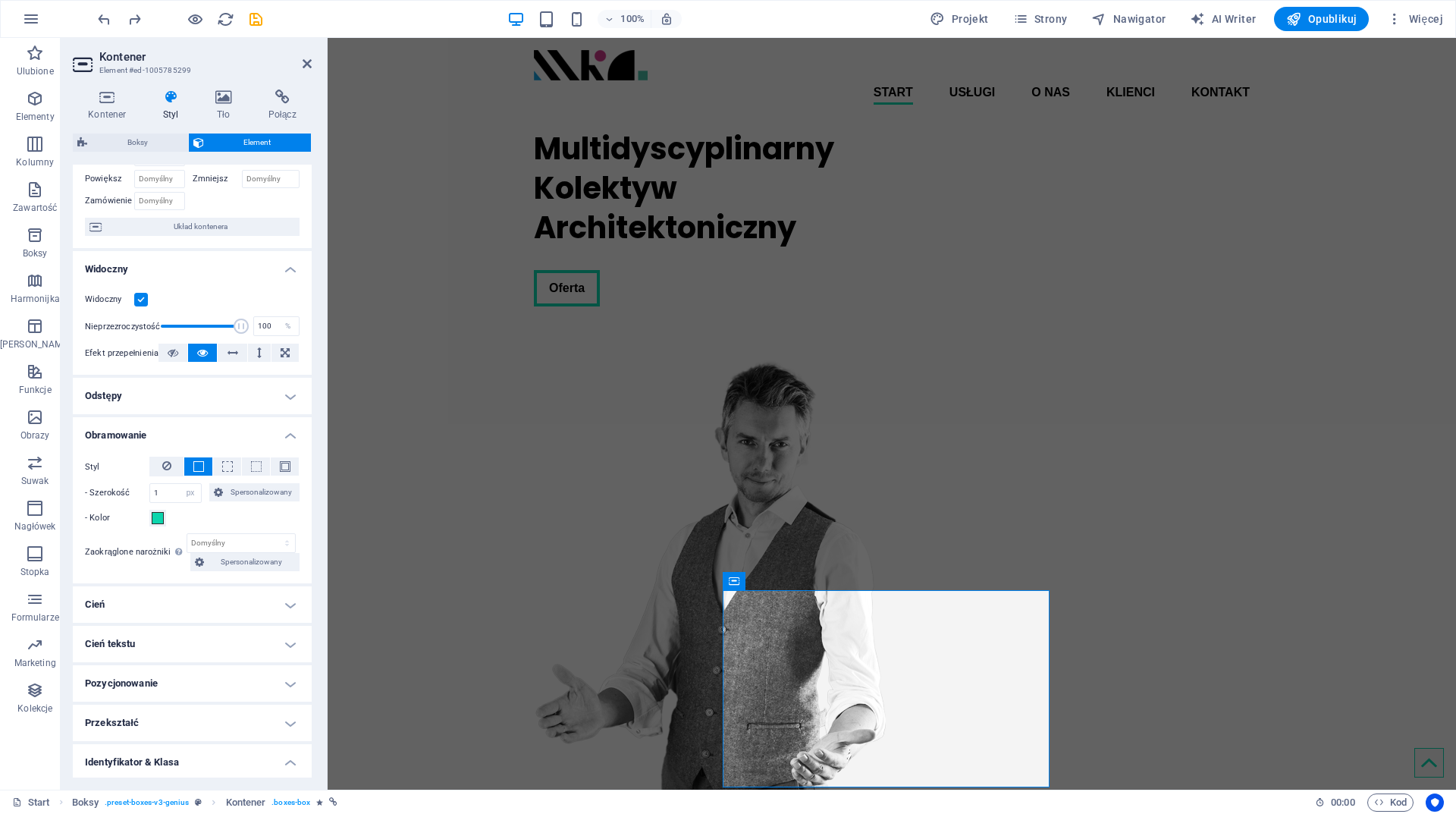
scroll to position [152, 0]
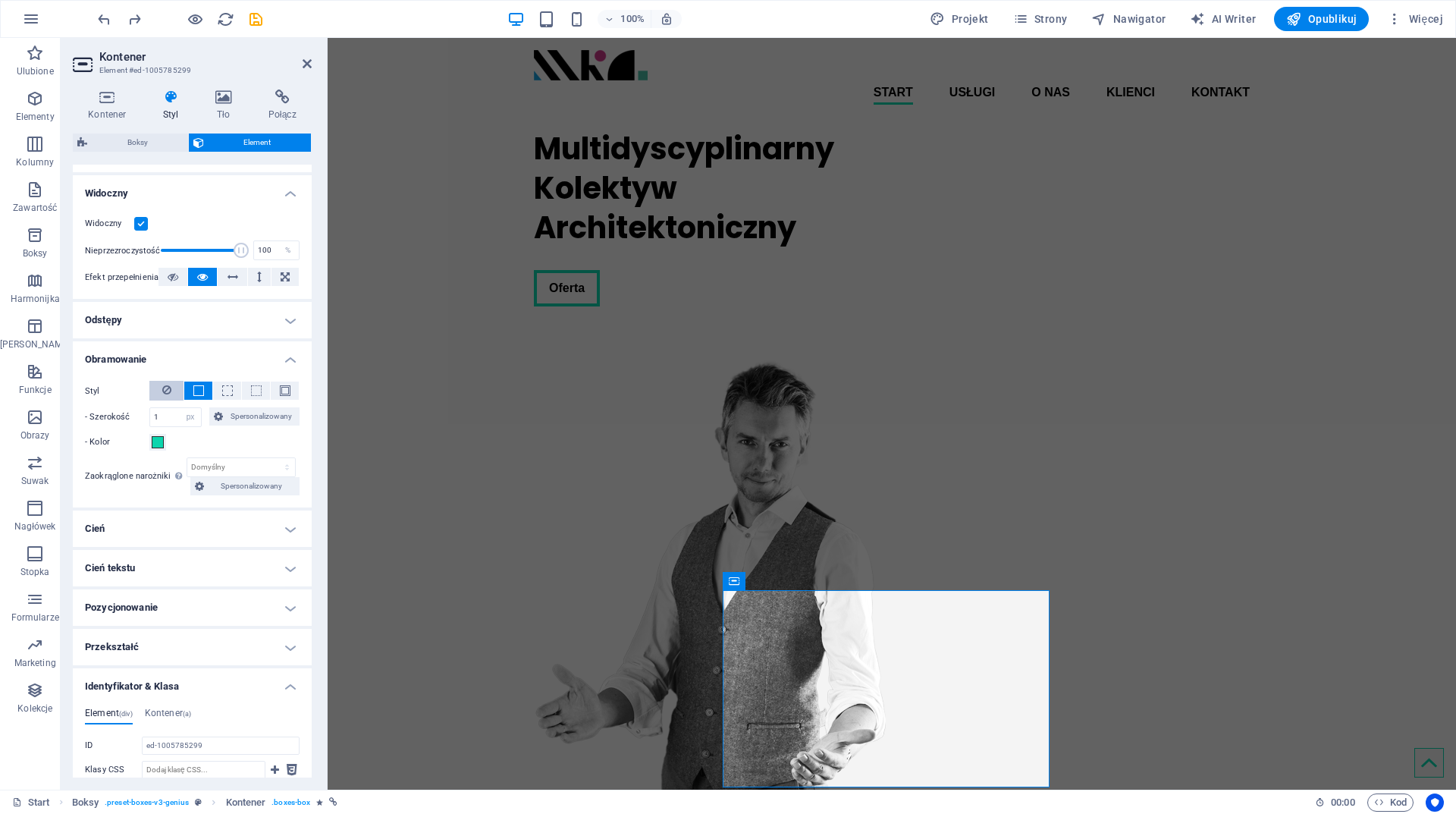
click at [167, 390] on icon at bounding box center [167, 390] width 9 height 18
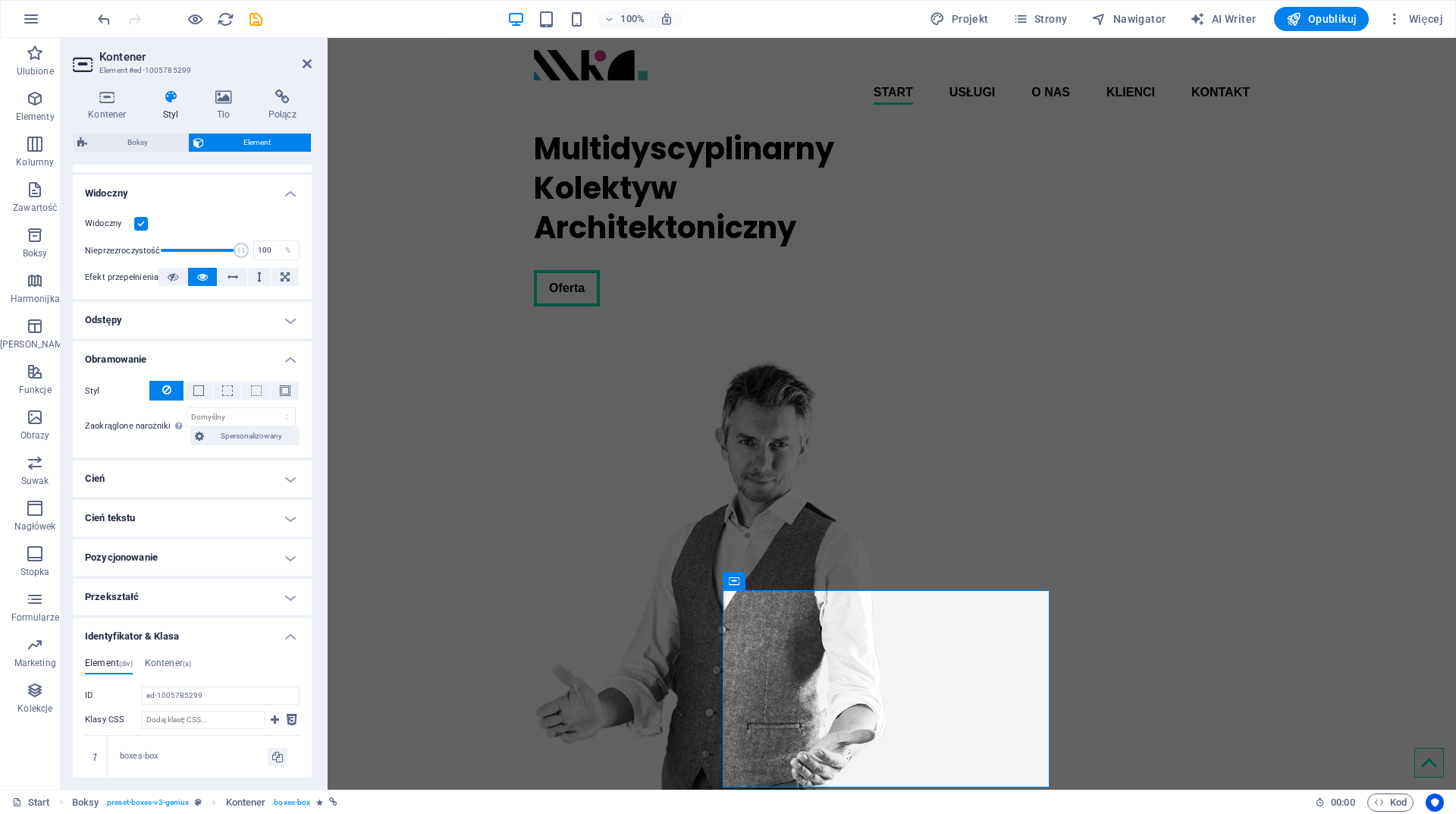
click at [283, 476] on h4 "Cień" at bounding box center [192, 478] width 239 height 36
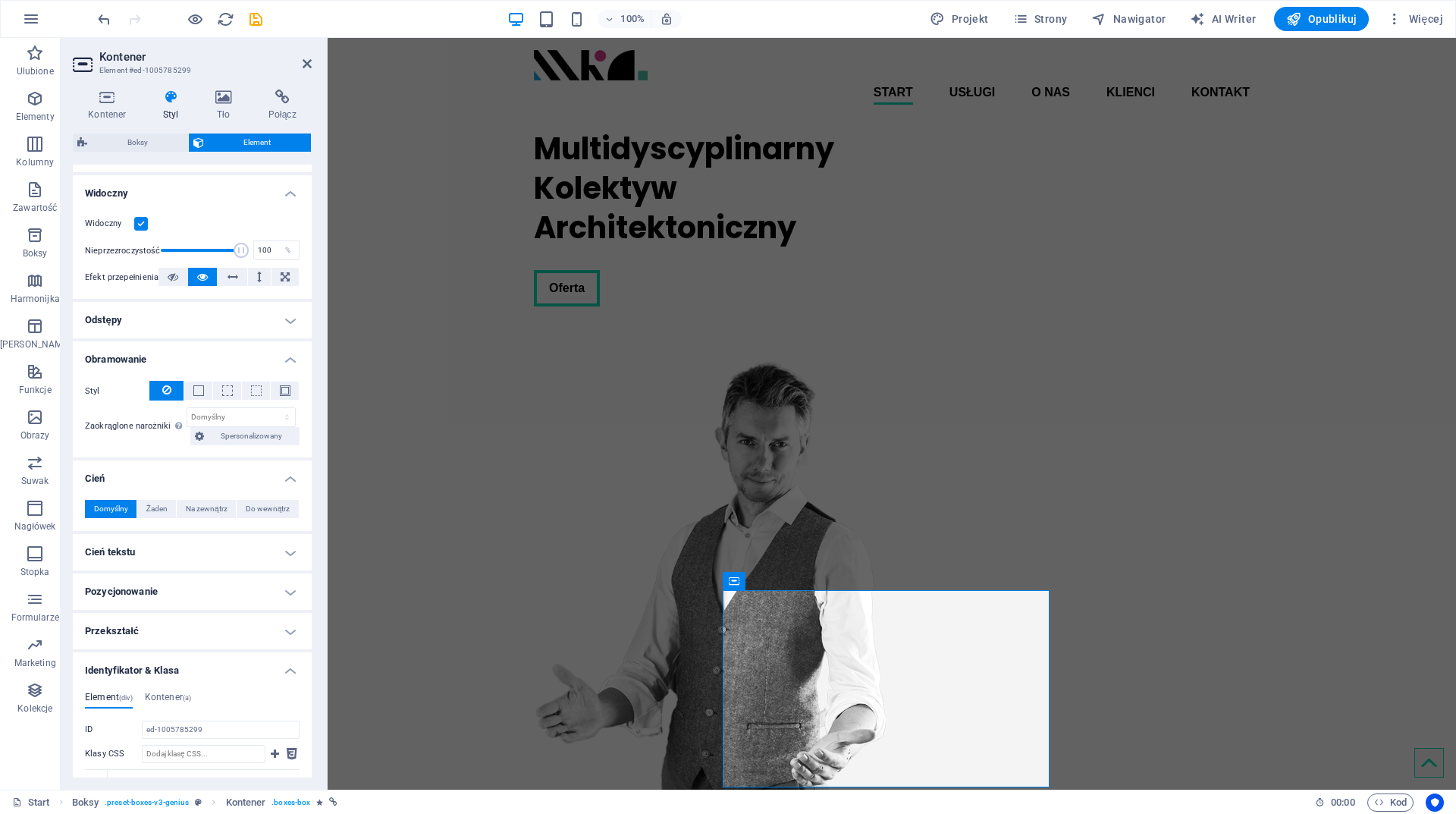
scroll to position [0, 0]
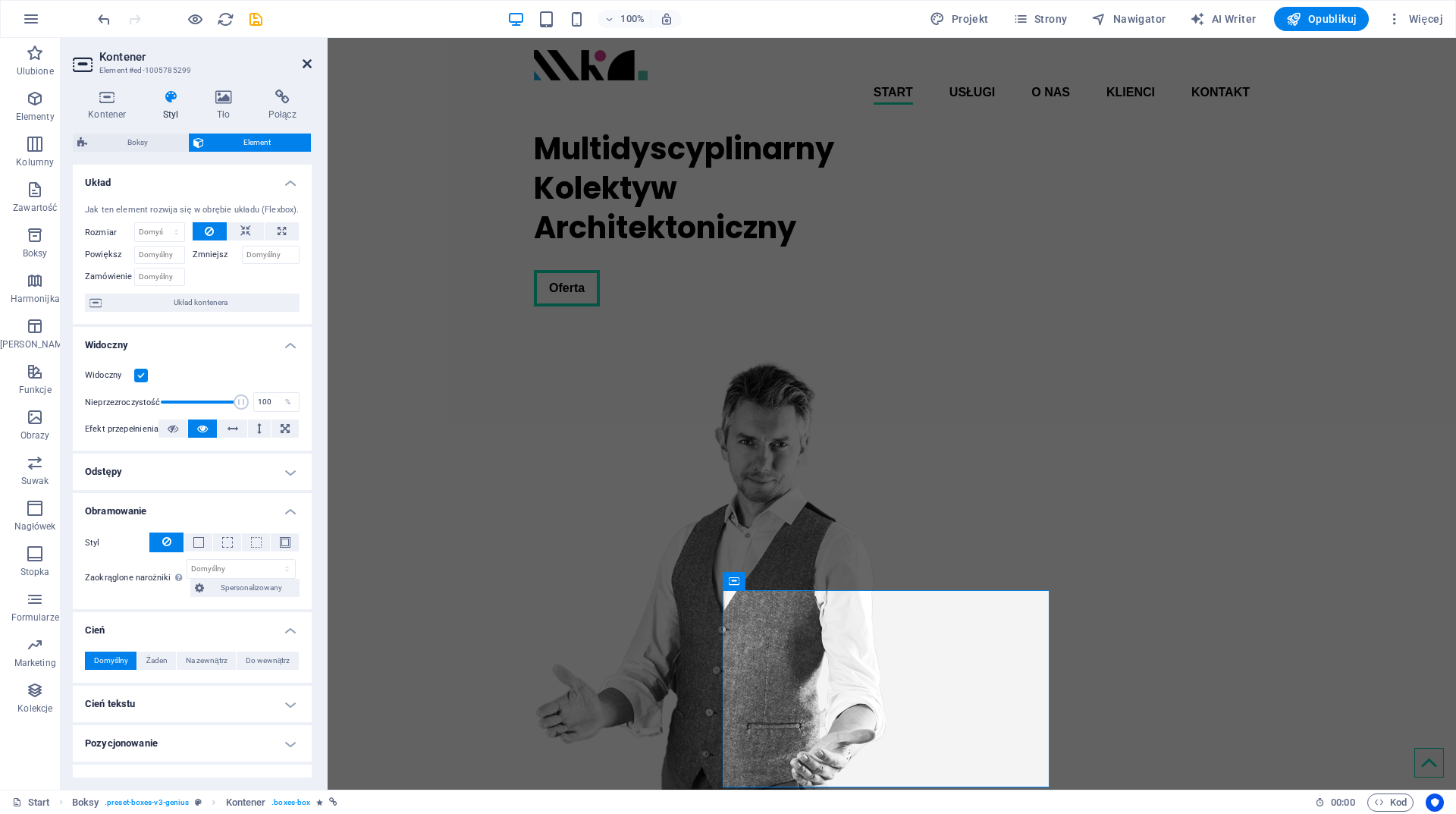
click at [307, 63] on icon at bounding box center [308, 64] width 9 height 12
